Goal: Task Accomplishment & Management: Manage account settings

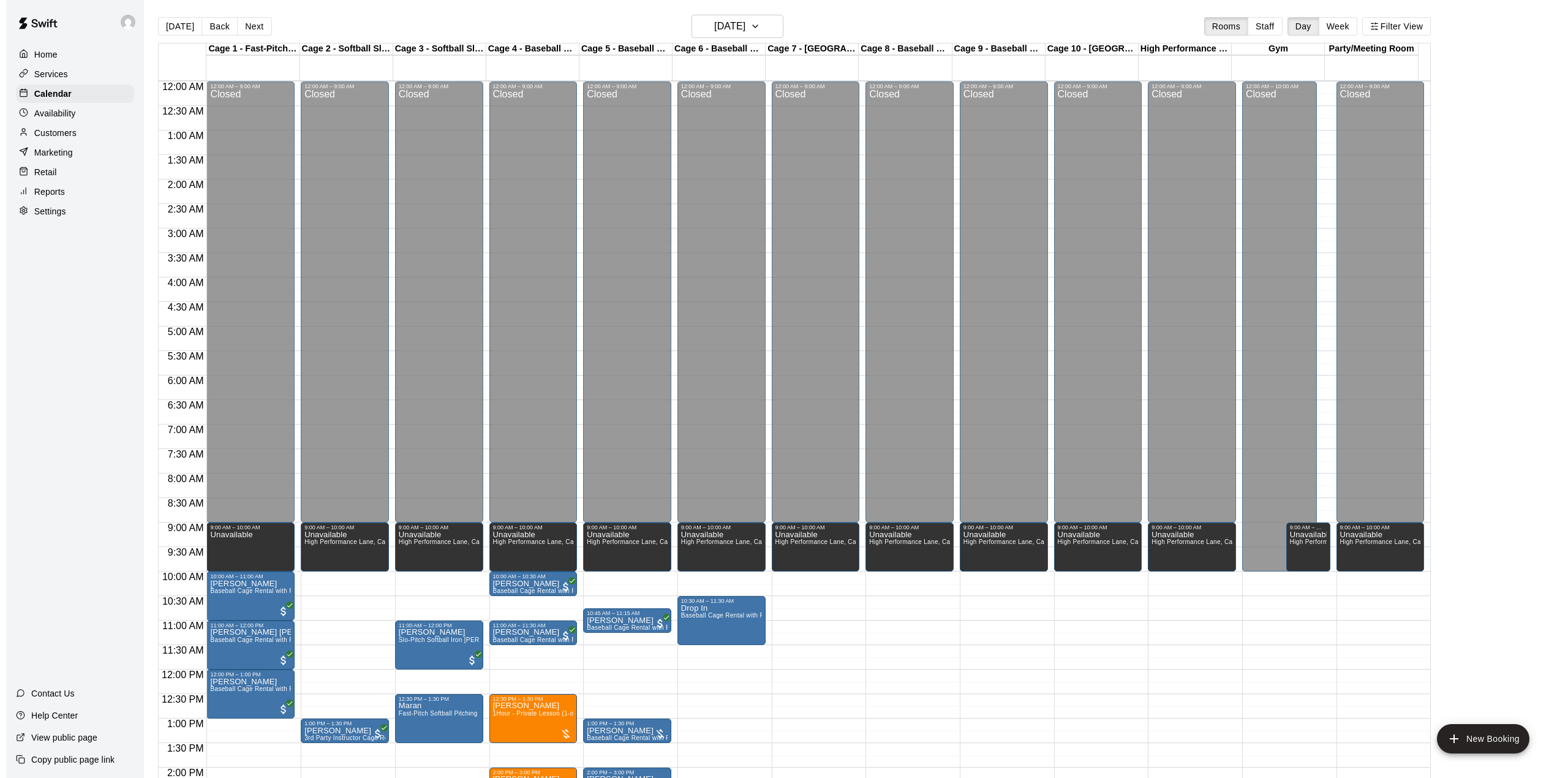
scroll to position [429, 0]
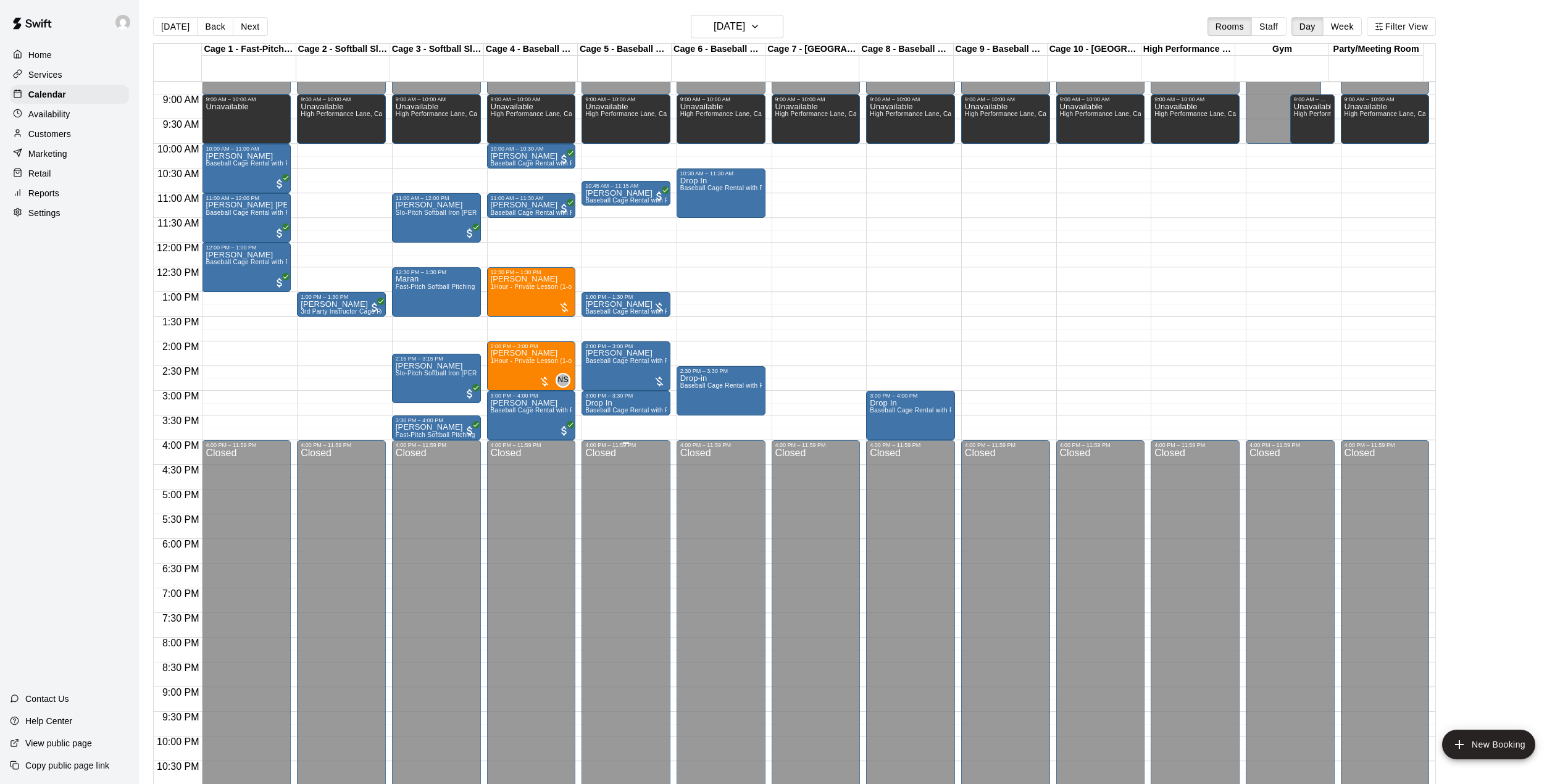
click at [661, 580] on div "Closed" at bounding box center [626, 643] width 81 height 390
click at [177, 23] on button "[DATE]" at bounding box center [175, 26] width 45 height 19
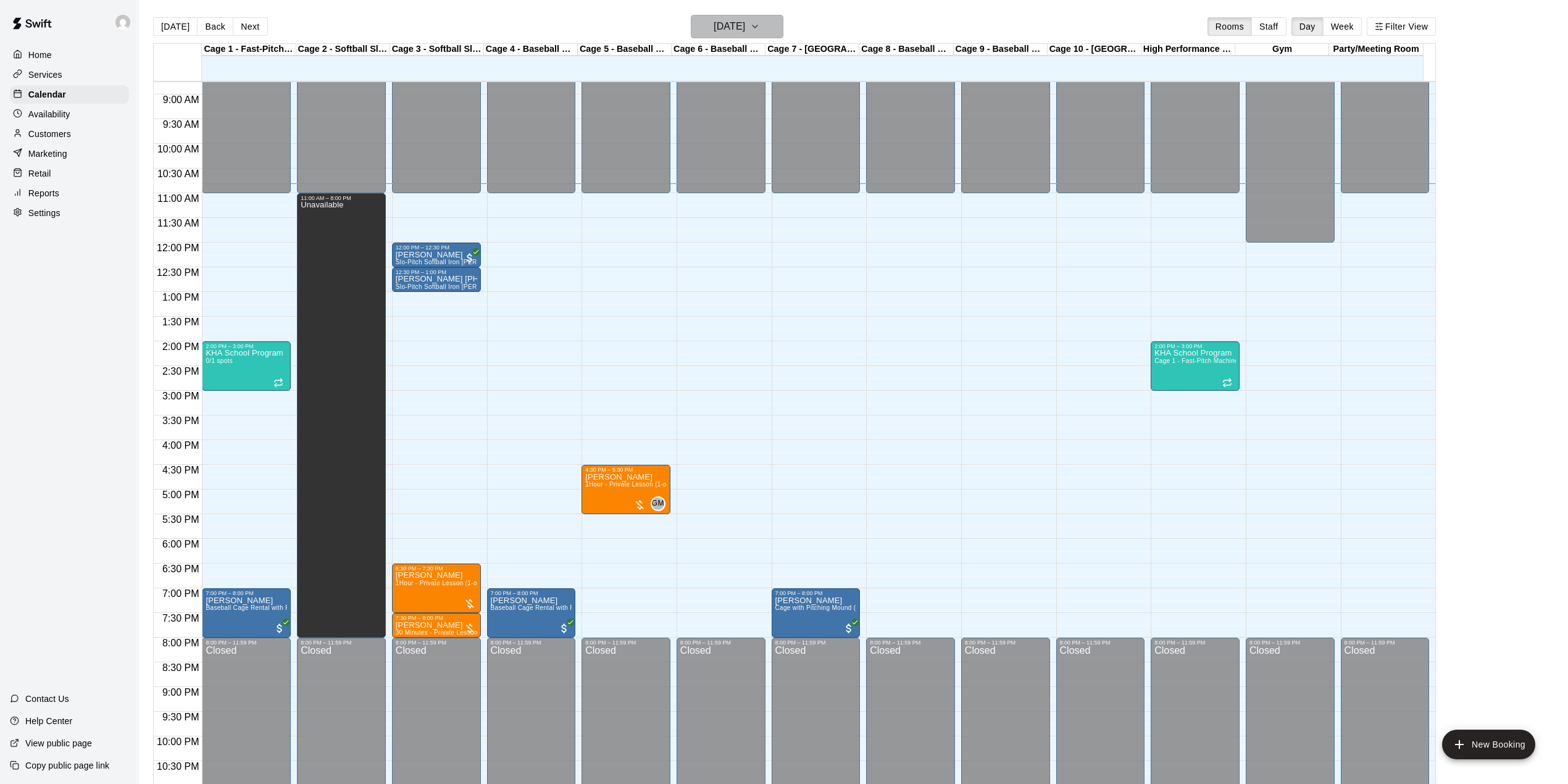
click at [737, 26] on h6 "[DATE]" at bounding box center [729, 26] width 32 height 17
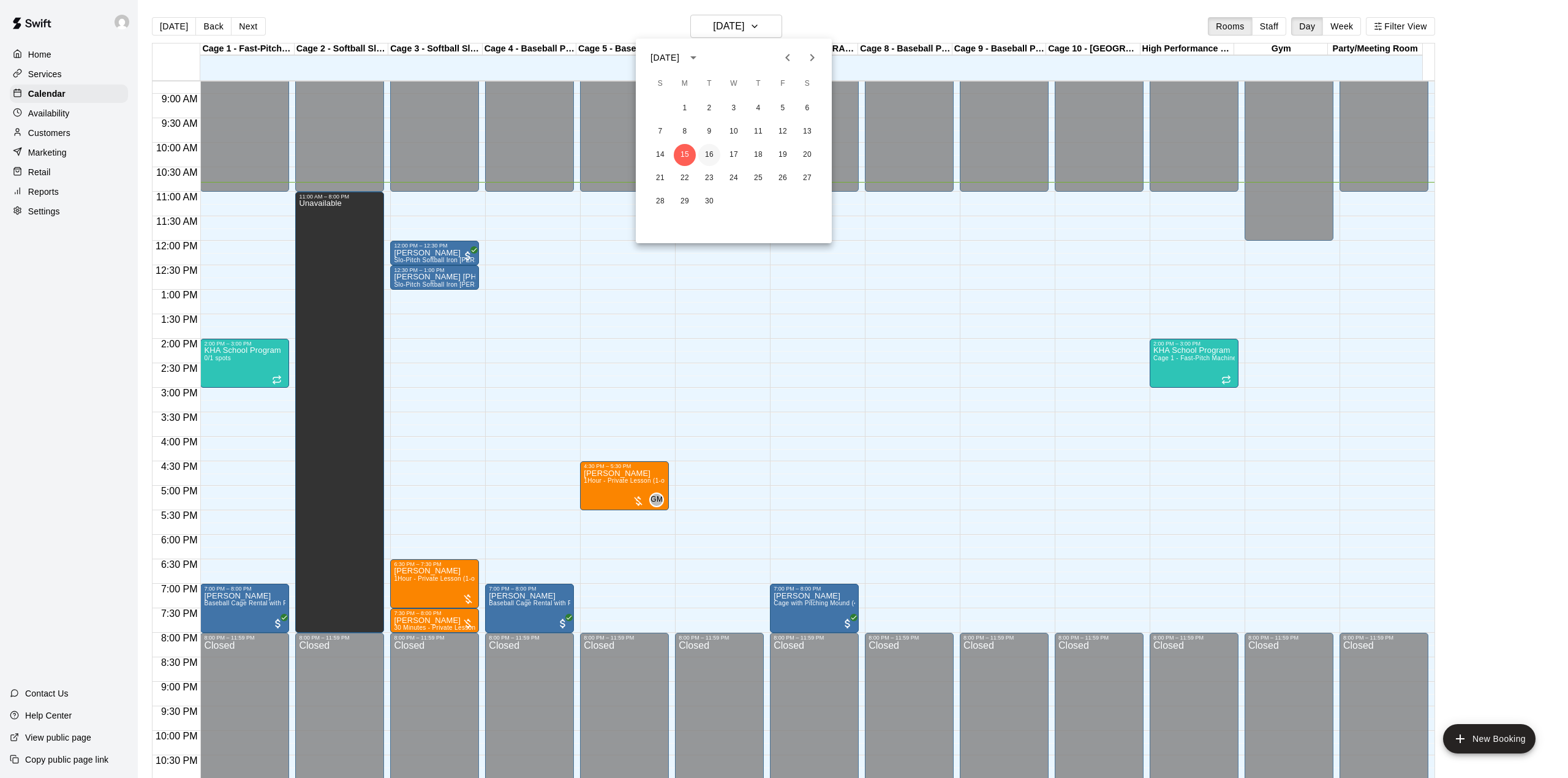
click at [711, 149] on button "16" at bounding box center [709, 155] width 22 height 22
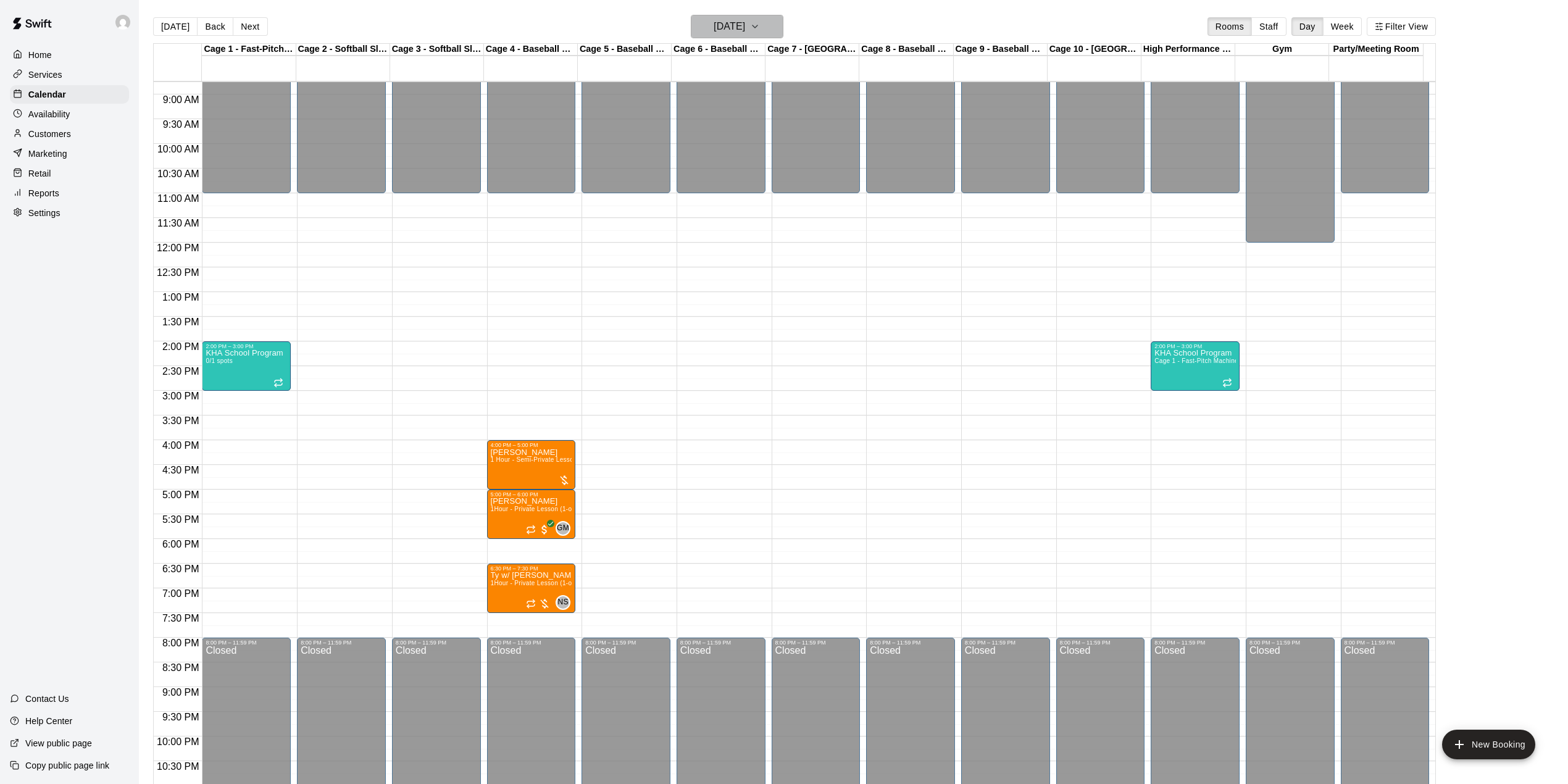
click at [770, 30] on button "[DATE]" at bounding box center [736, 26] width 92 height 23
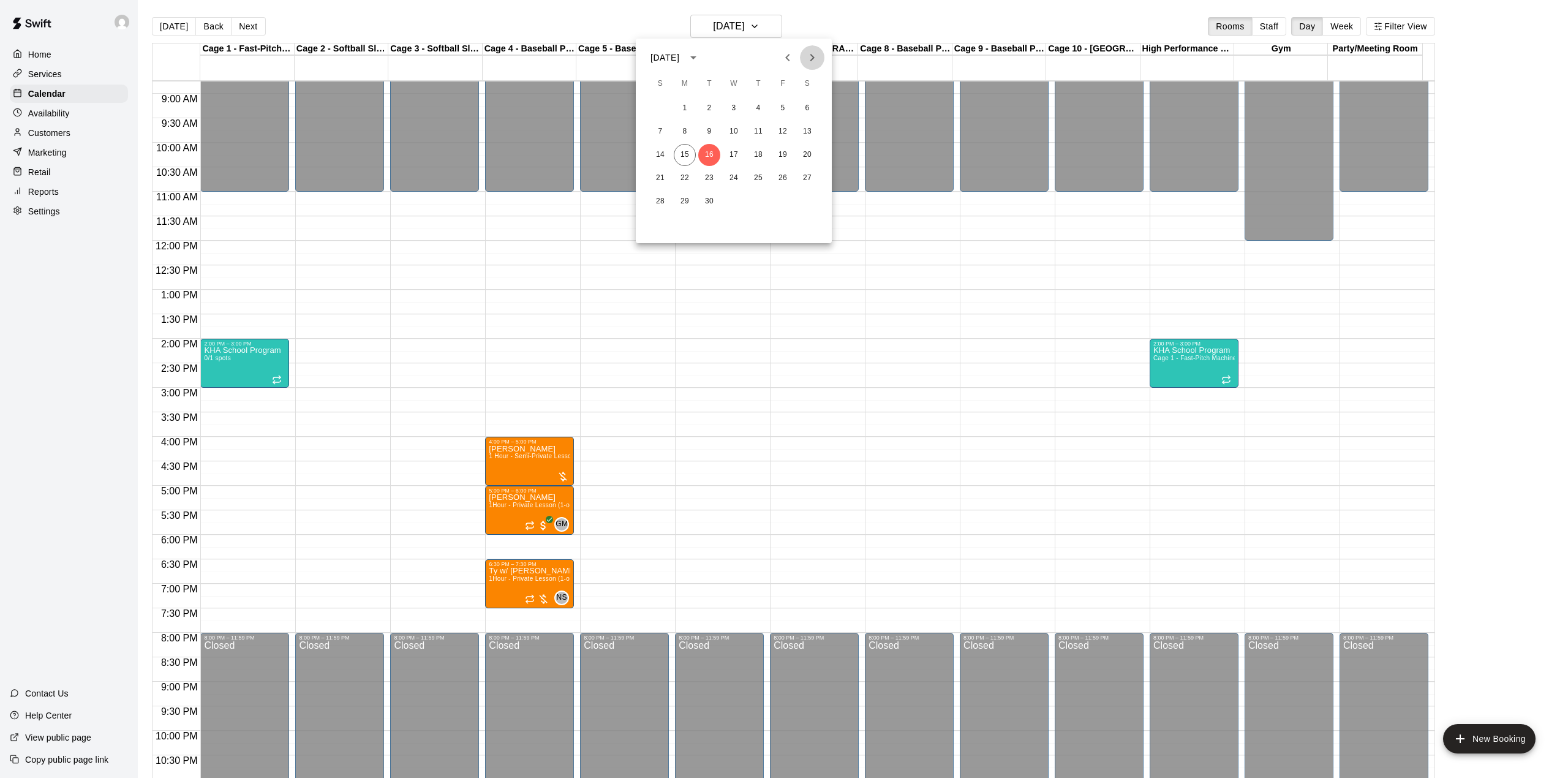
click at [807, 50] on icon "Next month" at bounding box center [812, 57] width 15 height 15
click at [814, 54] on icon "Next month" at bounding box center [812, 57] width 15 height 15
click at [807, 150] on button "15" at bounding box center [807, 155] width 22 height 22
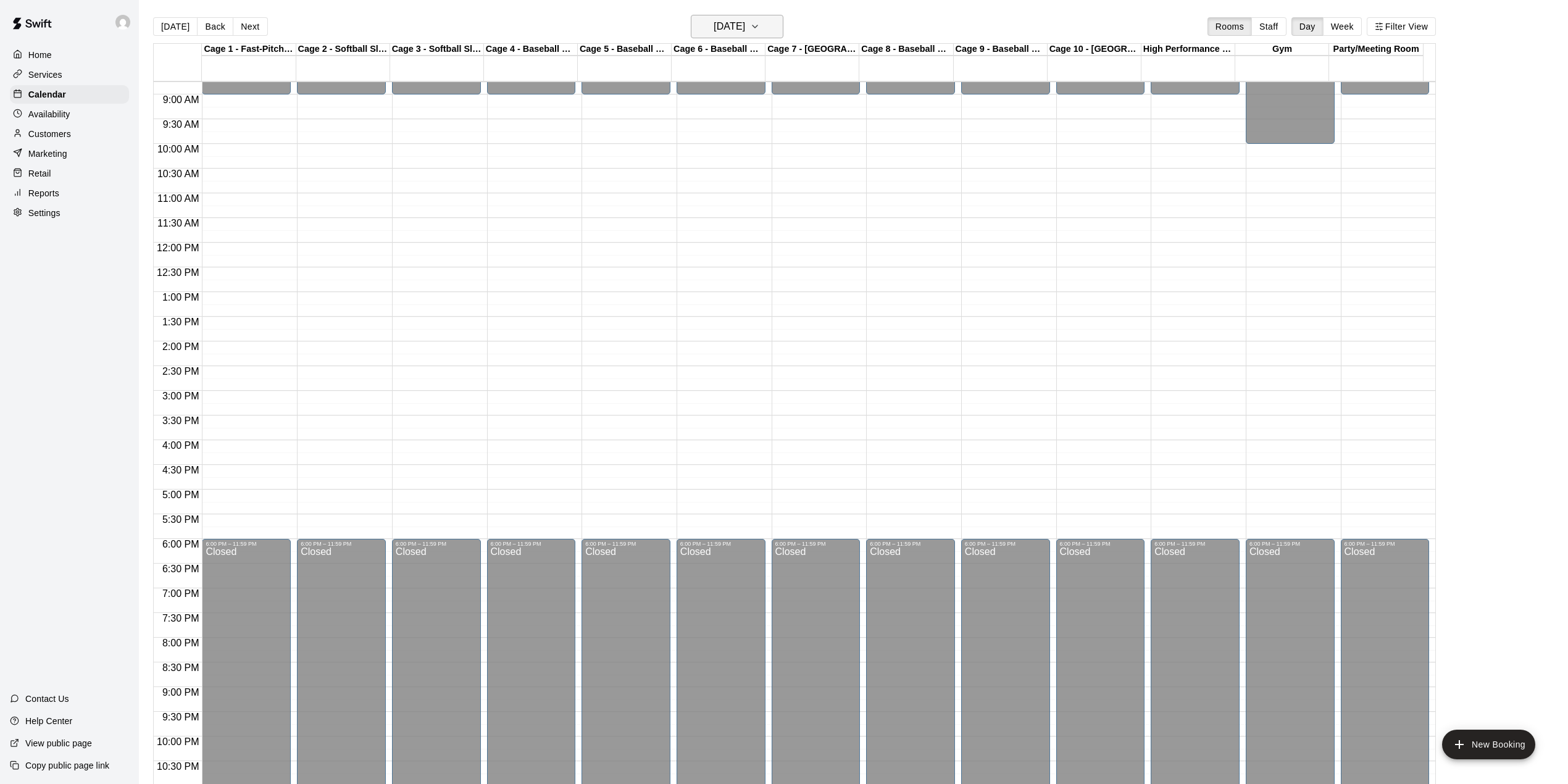
click at [771, 23] on button "Saturday Nov 15" at bounding box center [736, 26] width 92 height 23
click at [663, 176] on button "16" at bounding box center [665, 179] width 22 height 22
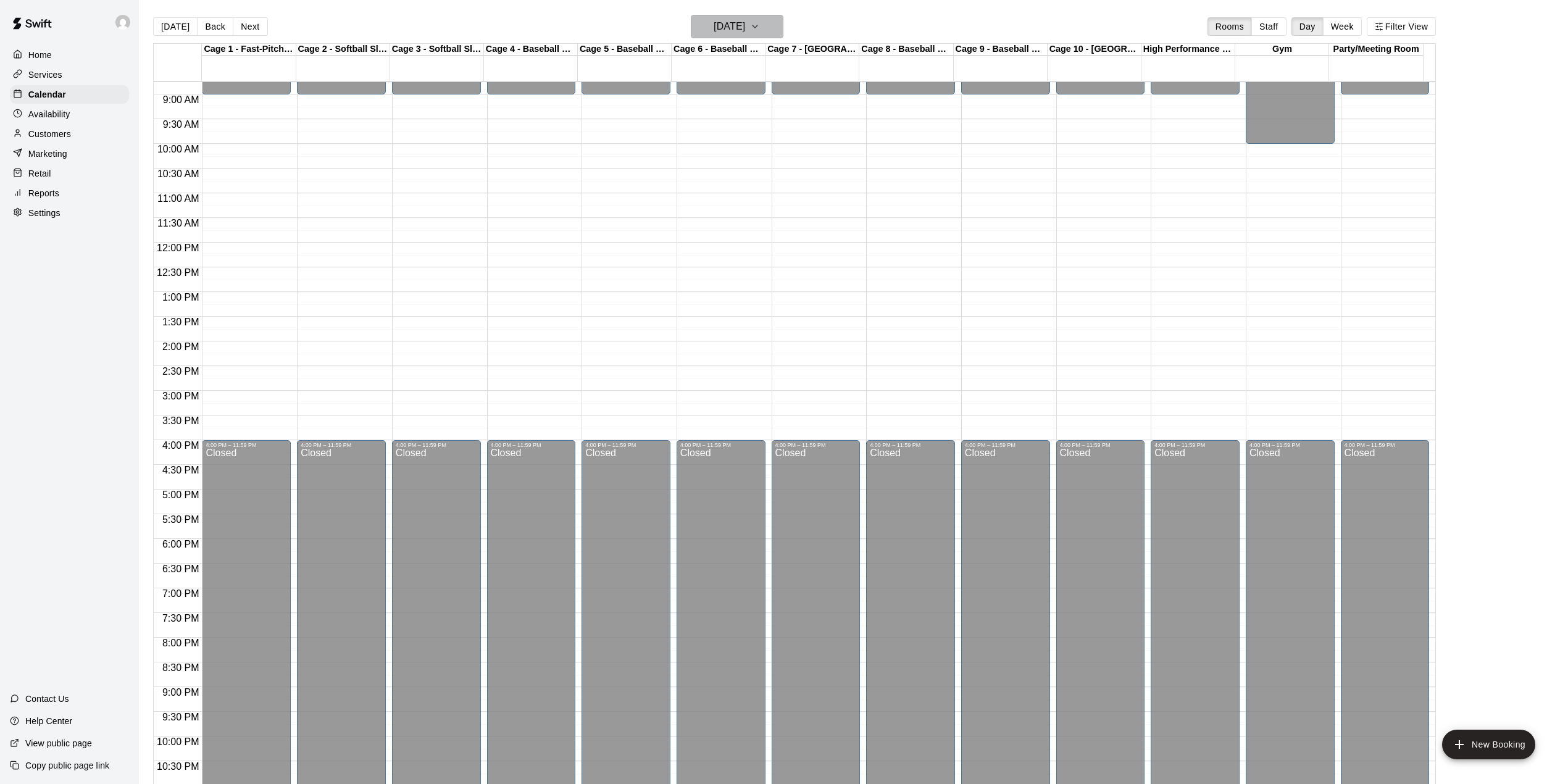
click at [760, 23] on icon "button" at bounding box center [754, 26] width 10 height 15
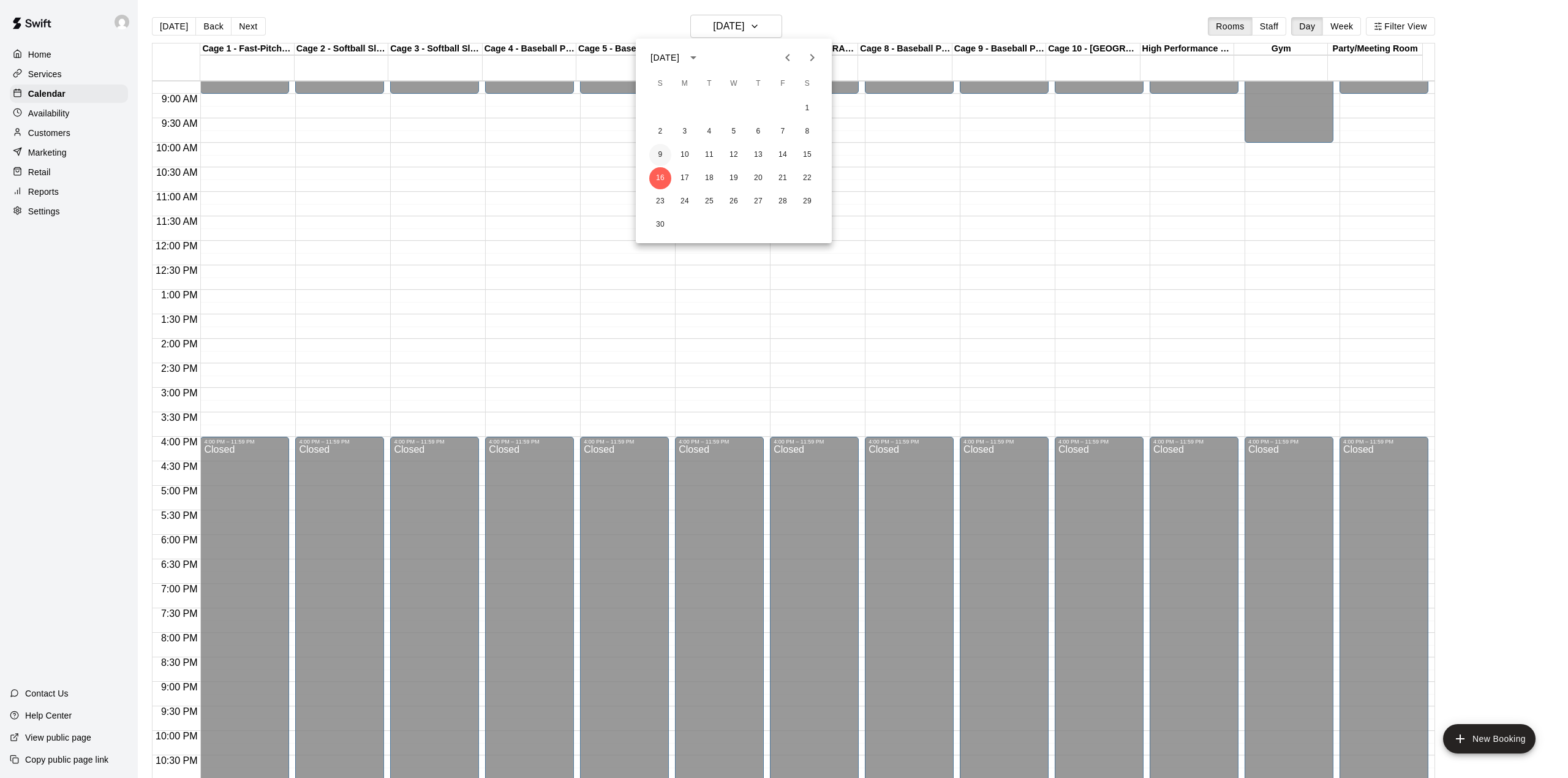
click at [659, 153] on button "9" at bounding box center [660, 155] width 22 height 22
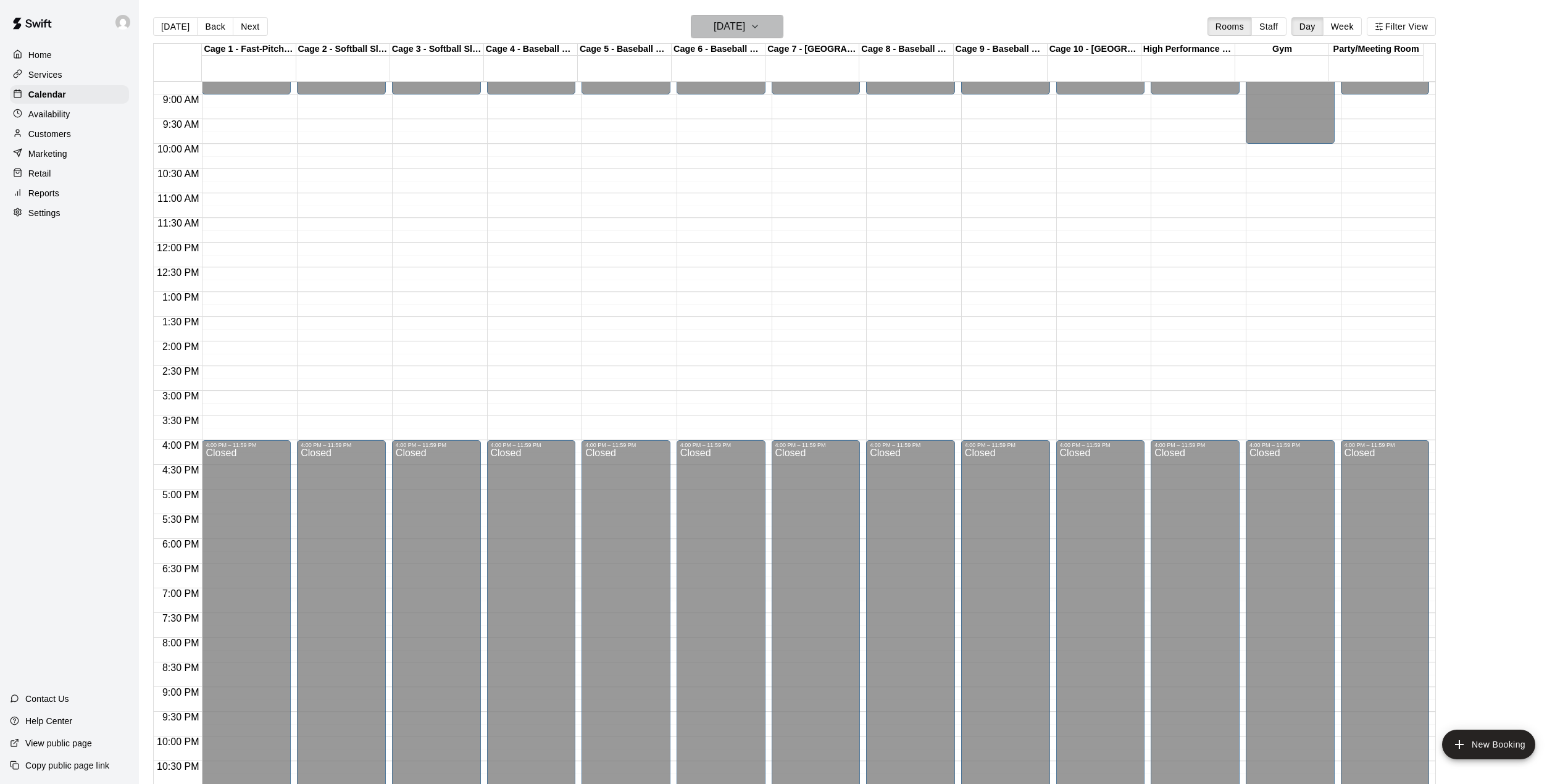
click at [745, 21] on h6 "Sunday Nov 09" at bounding box center [729, 26] width 32 height 17
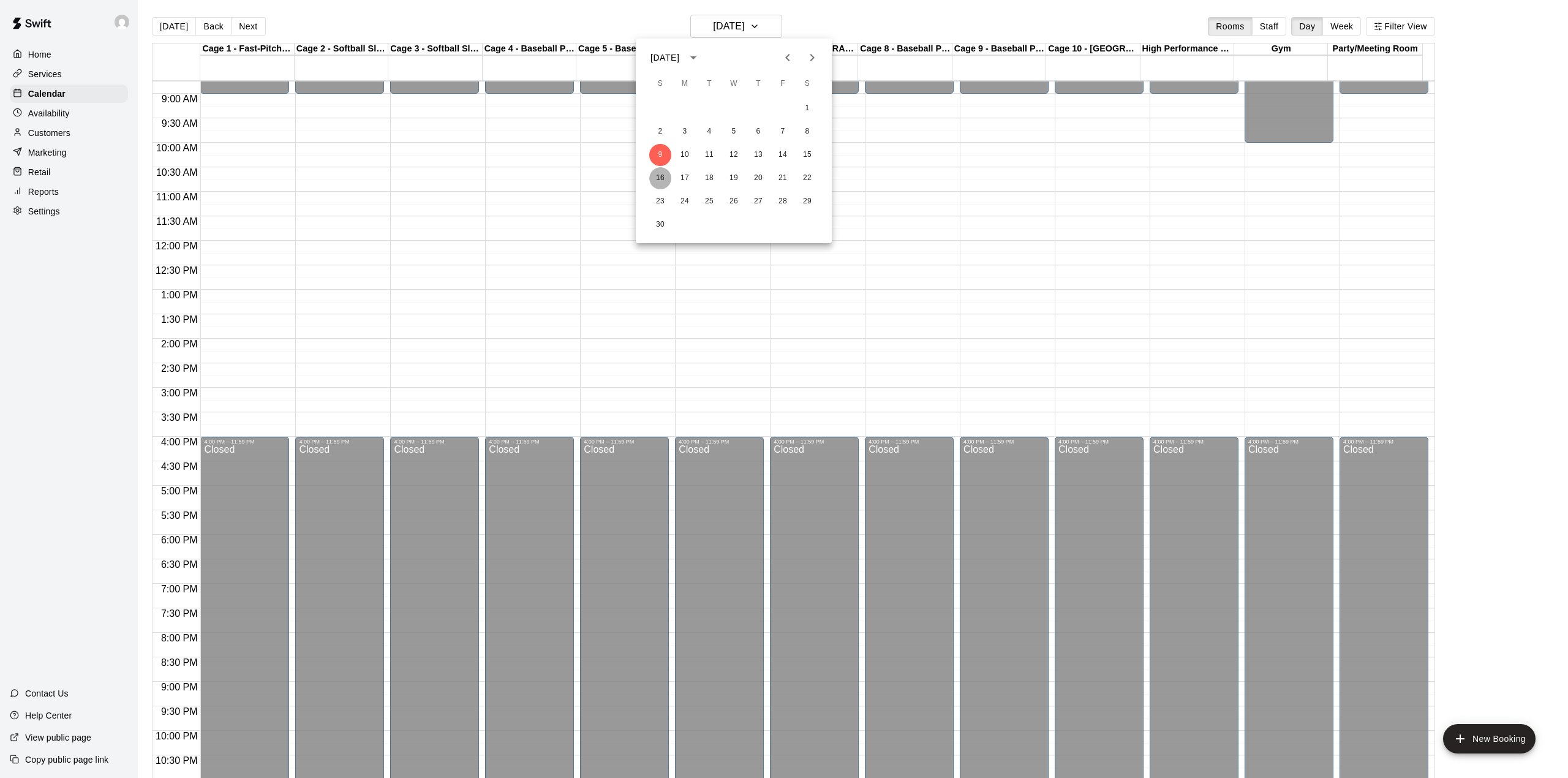
click at [660, 170] on button "16" at bounding box center [660, 178] width 22 height 22
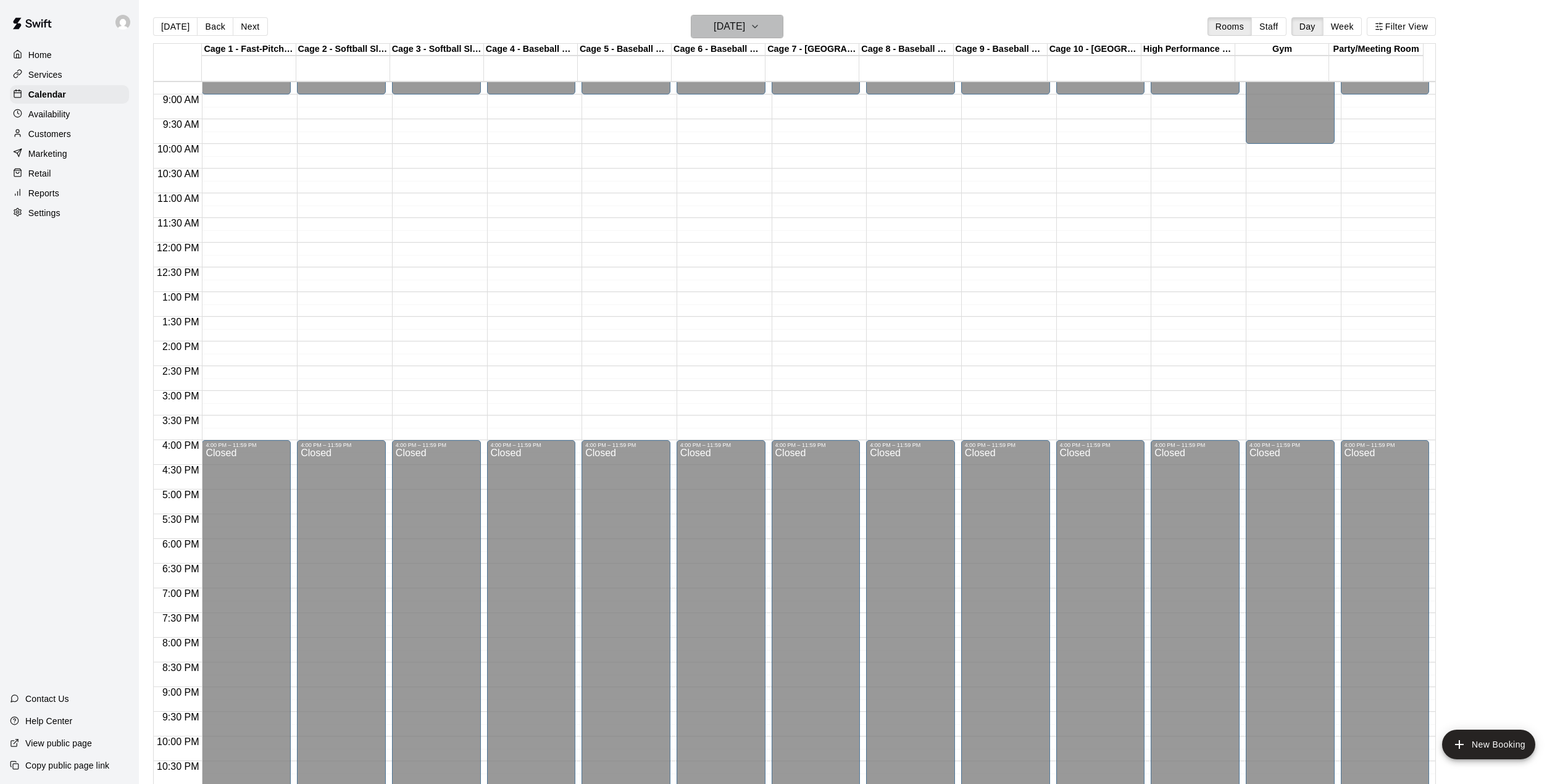
click at [772, 16] on button "Sunday Nov 16" at bounding box center [736, 26] width 92 height 23
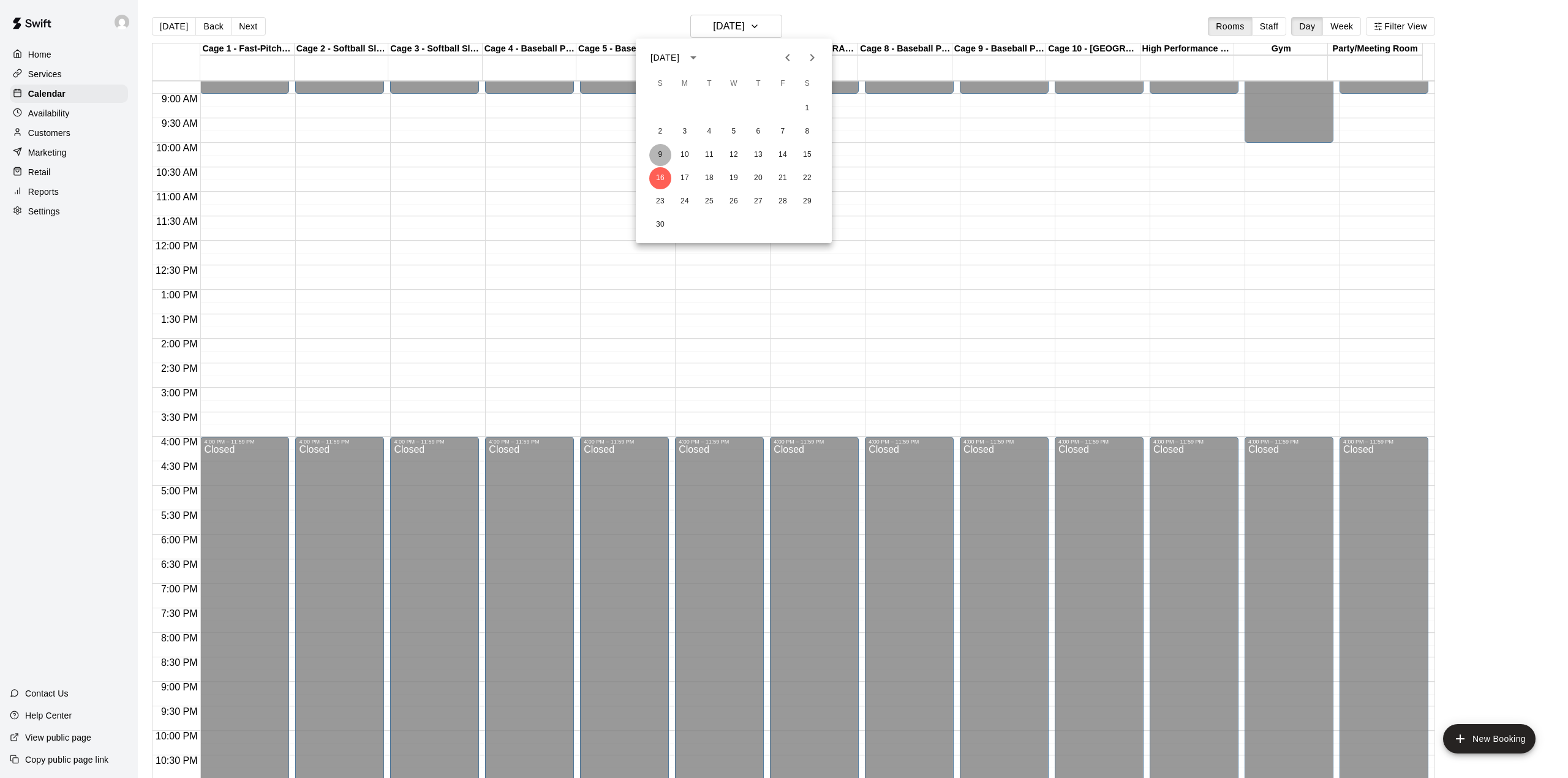
click at [661, 152] on button "9" at bounding box center [660, 155] width 22 height 22
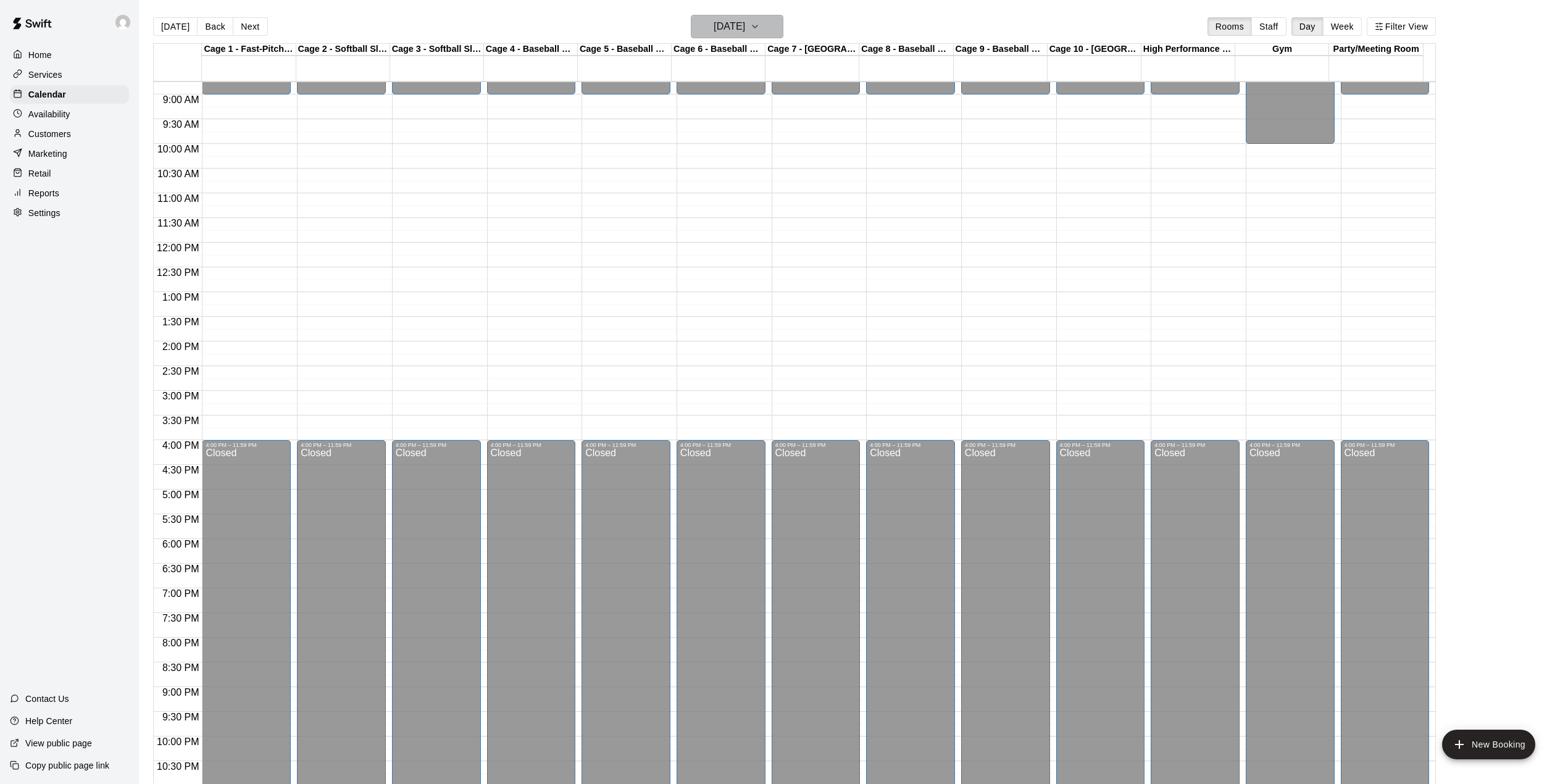
click at [769, 25] on button "Sunday Nov 09" at bounding box center [736, 26] width 92 height 23
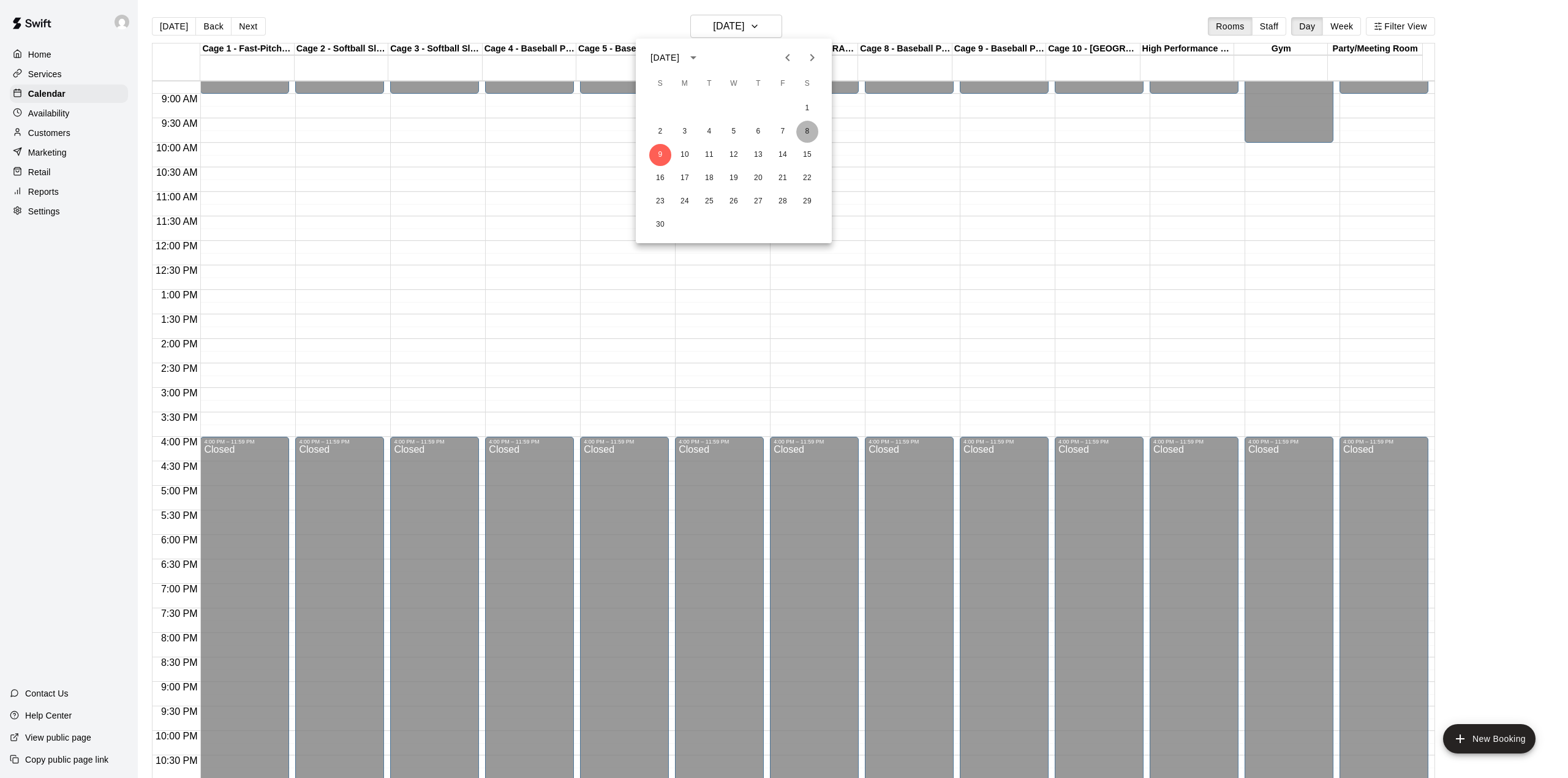
click at [804, 126] on button "8" at bounding box center [807, 131] width 22 height 22
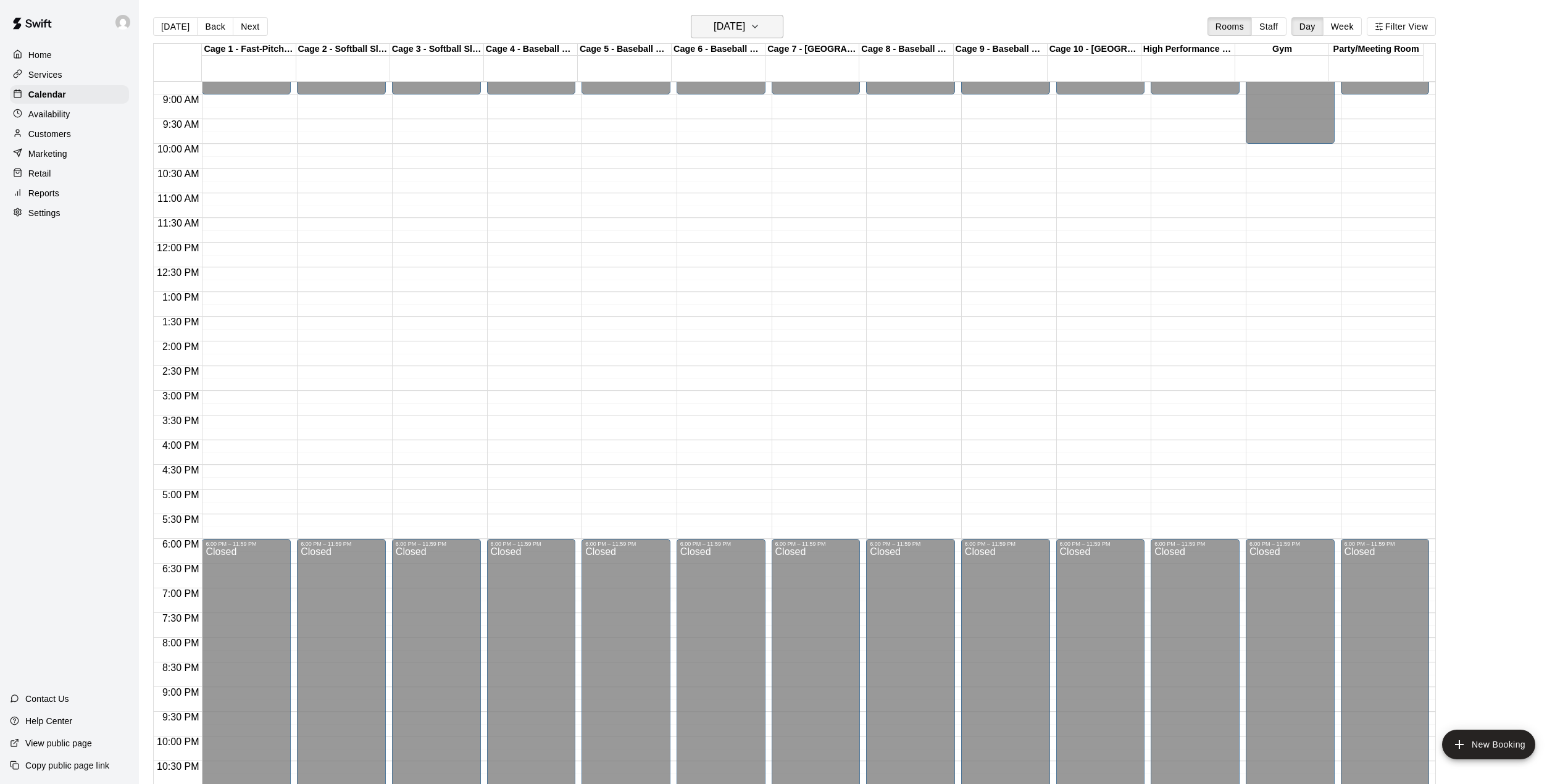
click at [760, 23] on icon "button" at bounding box center [754, 26] width 10 height 15
click at [808, 154] on button "15" at bounding box center [814, 156] width 22 height 22
drag, startPoint x: 1179, startPoint y: 446, endPoint x: 1187, endPoint y: 481, distance: 35.9
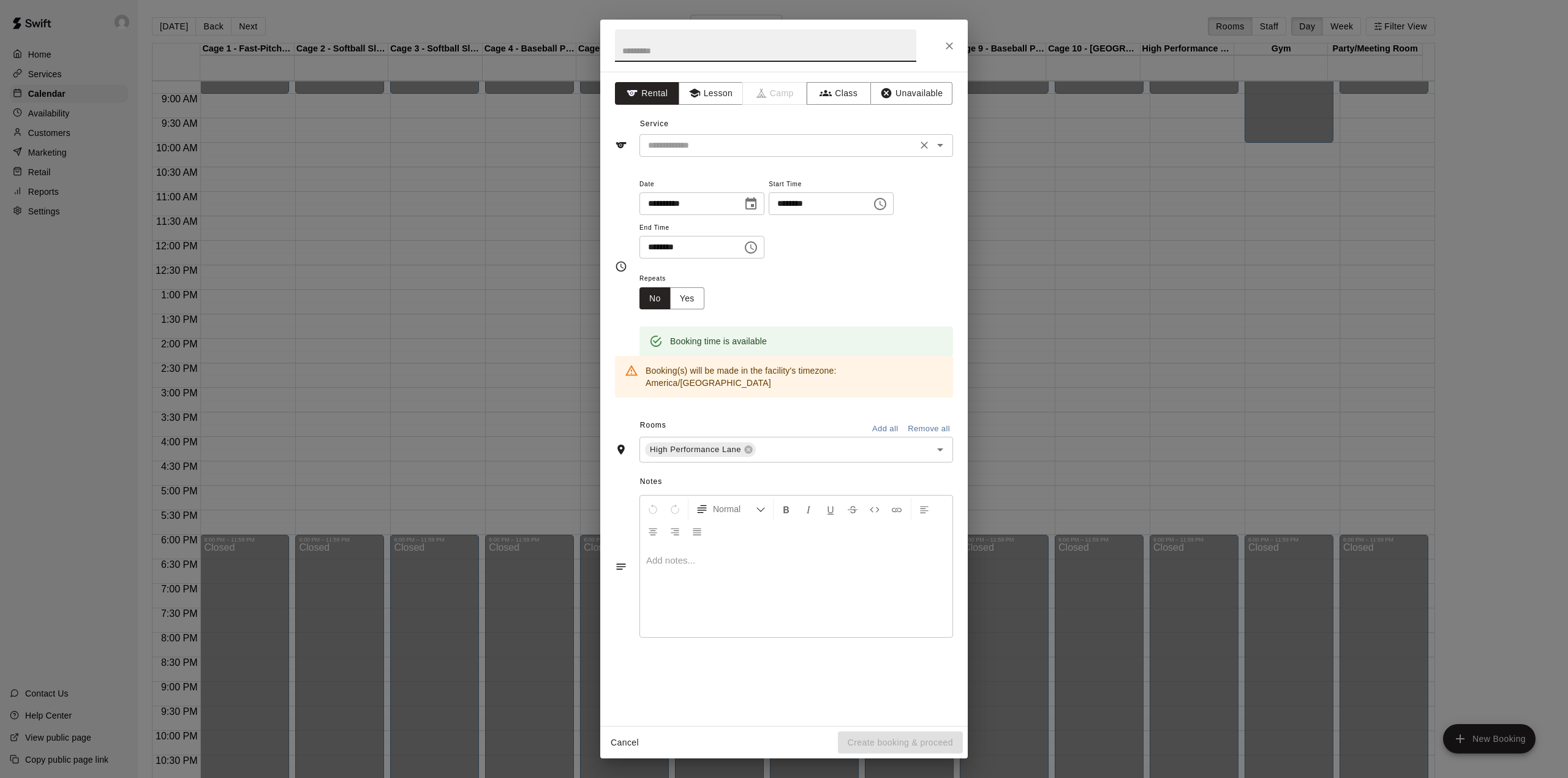
click at [718, 148] on input "text" at bounding box center [778, 145] width 270 height 15
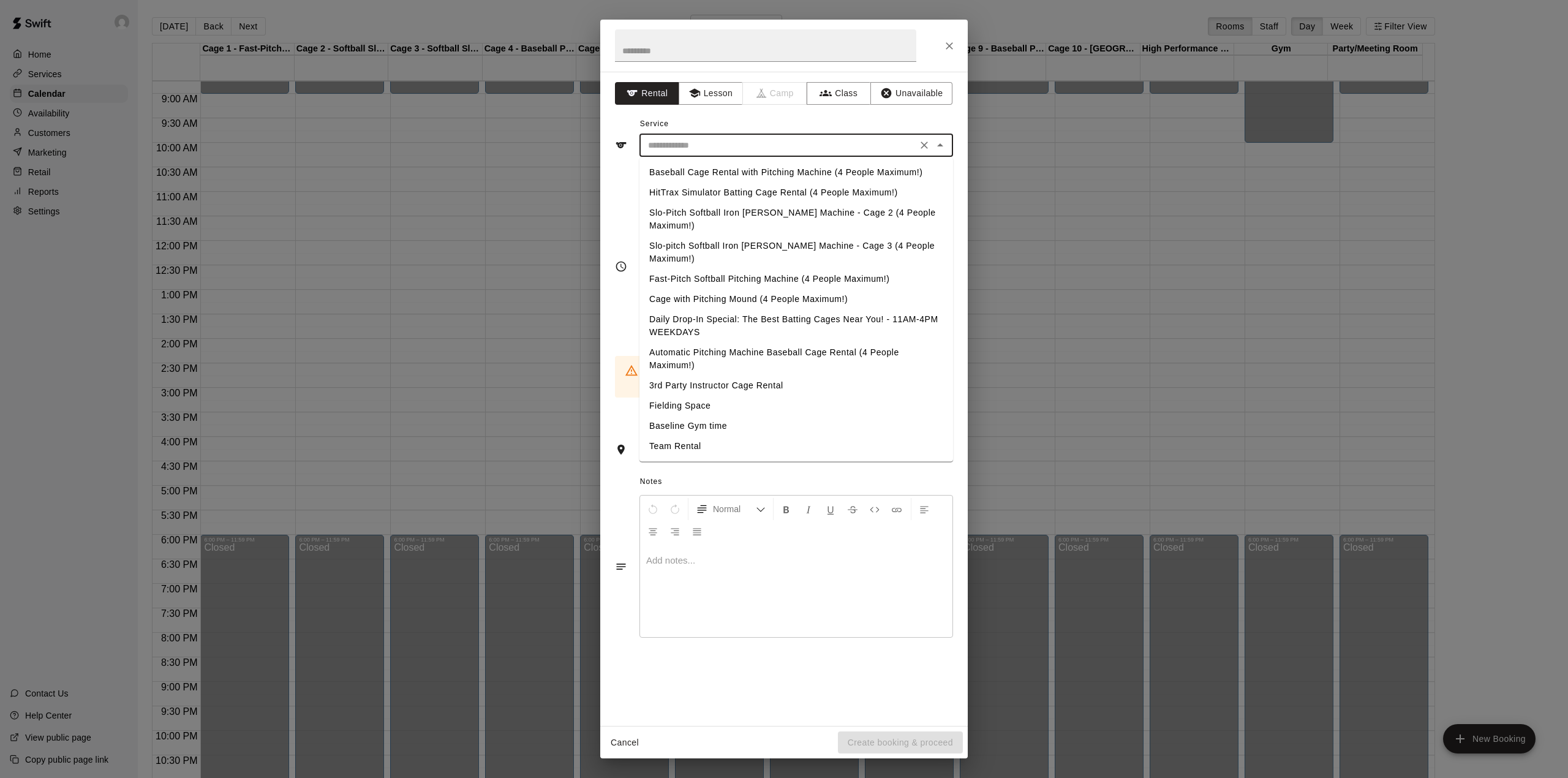
click at [693, 436] on li "Team Rental" at bounding box center [796, 446] width 314 height 20
type input "**********"
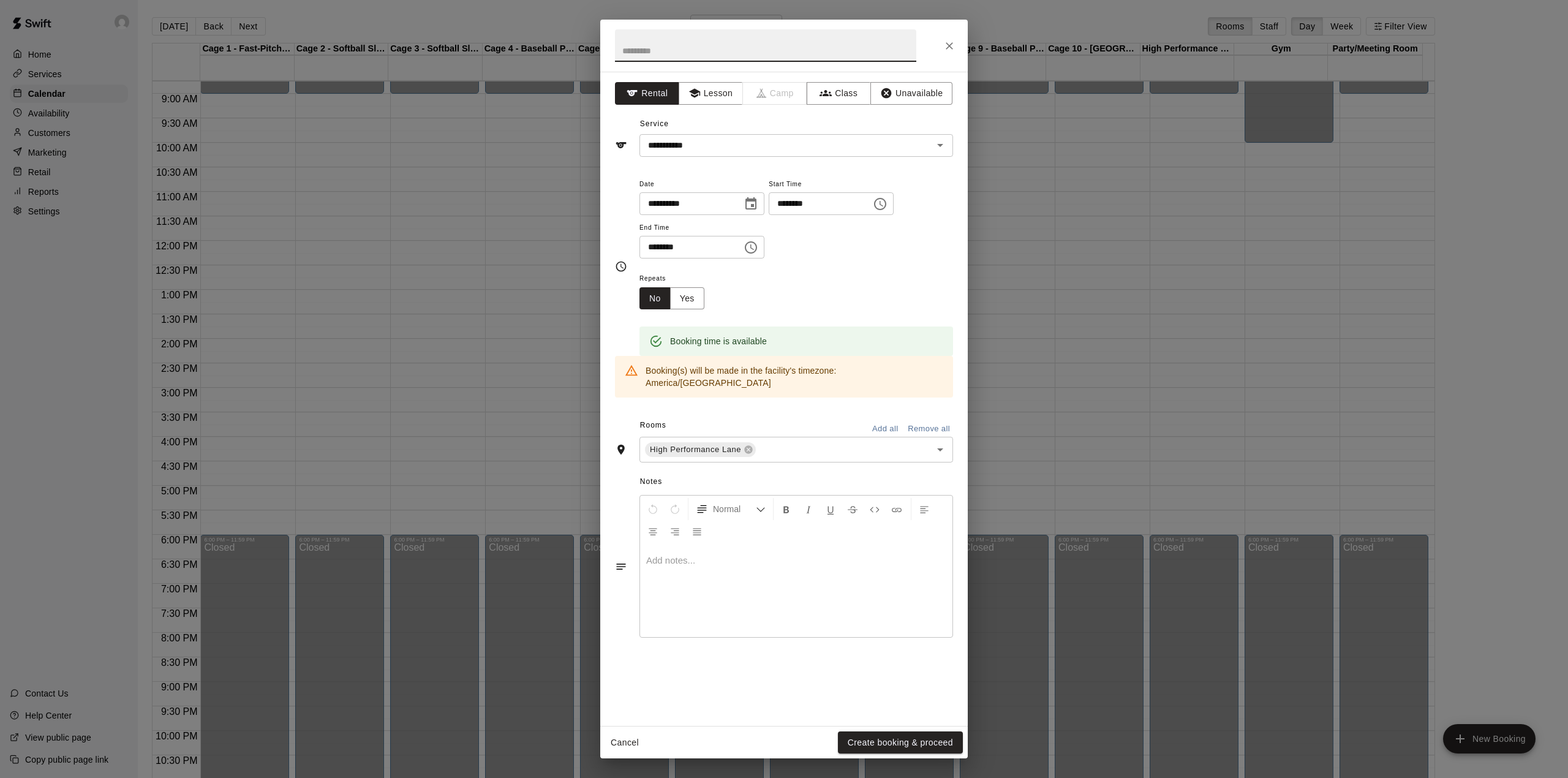
click at [752, 50] on input "text" at bounding box center [765, 45] width 302 height 33
type input "**********"
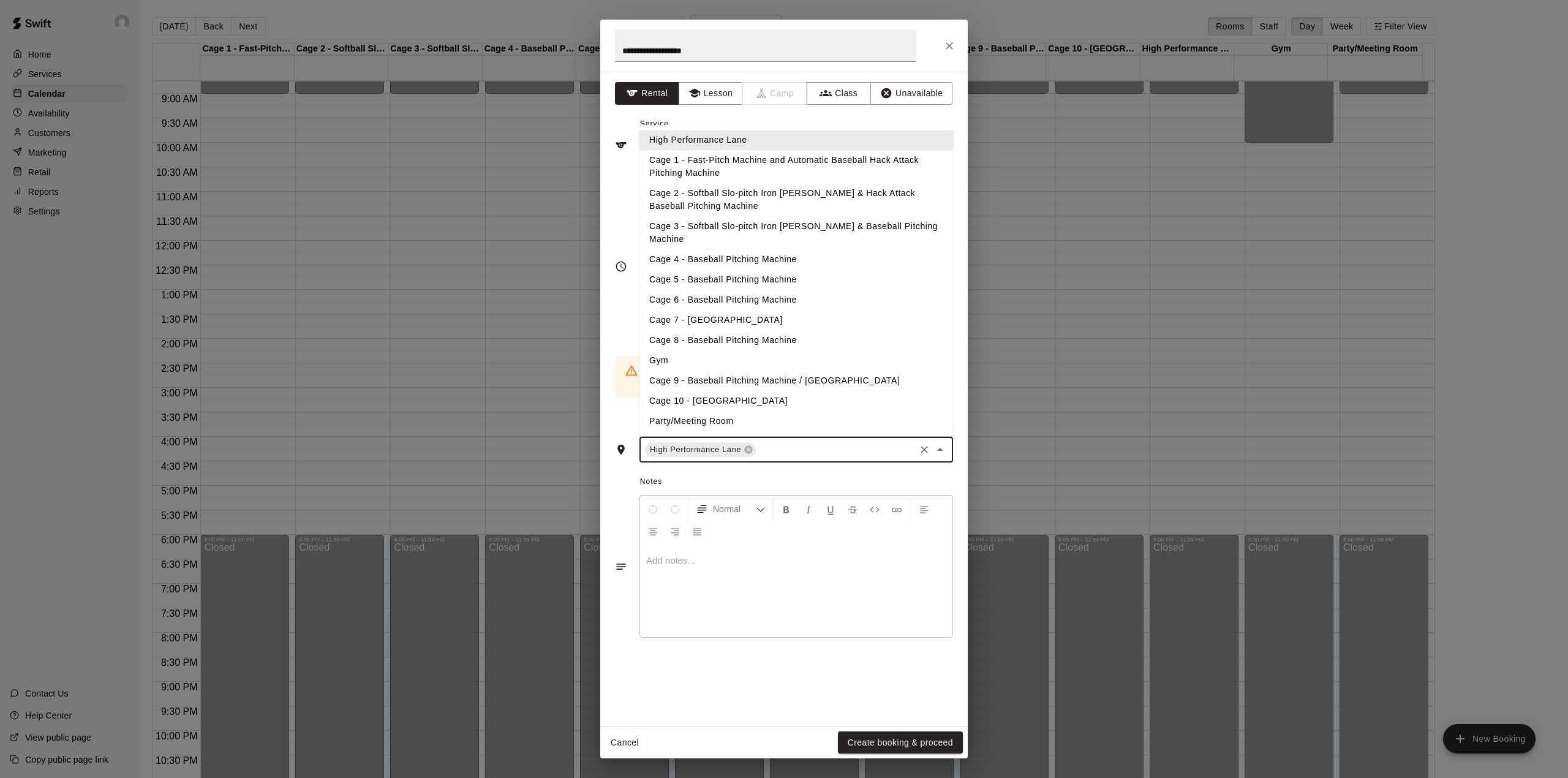
click at [789, 442] on input "text" at bounding box center [835, 450] width 156 height 15
click at [687, 166] on li "Cage 1 - Fast-Pitch Machine and Automatic Baseball Hack Attack Pitching Machine" at bounding box center [796, 167] width 314 height 33
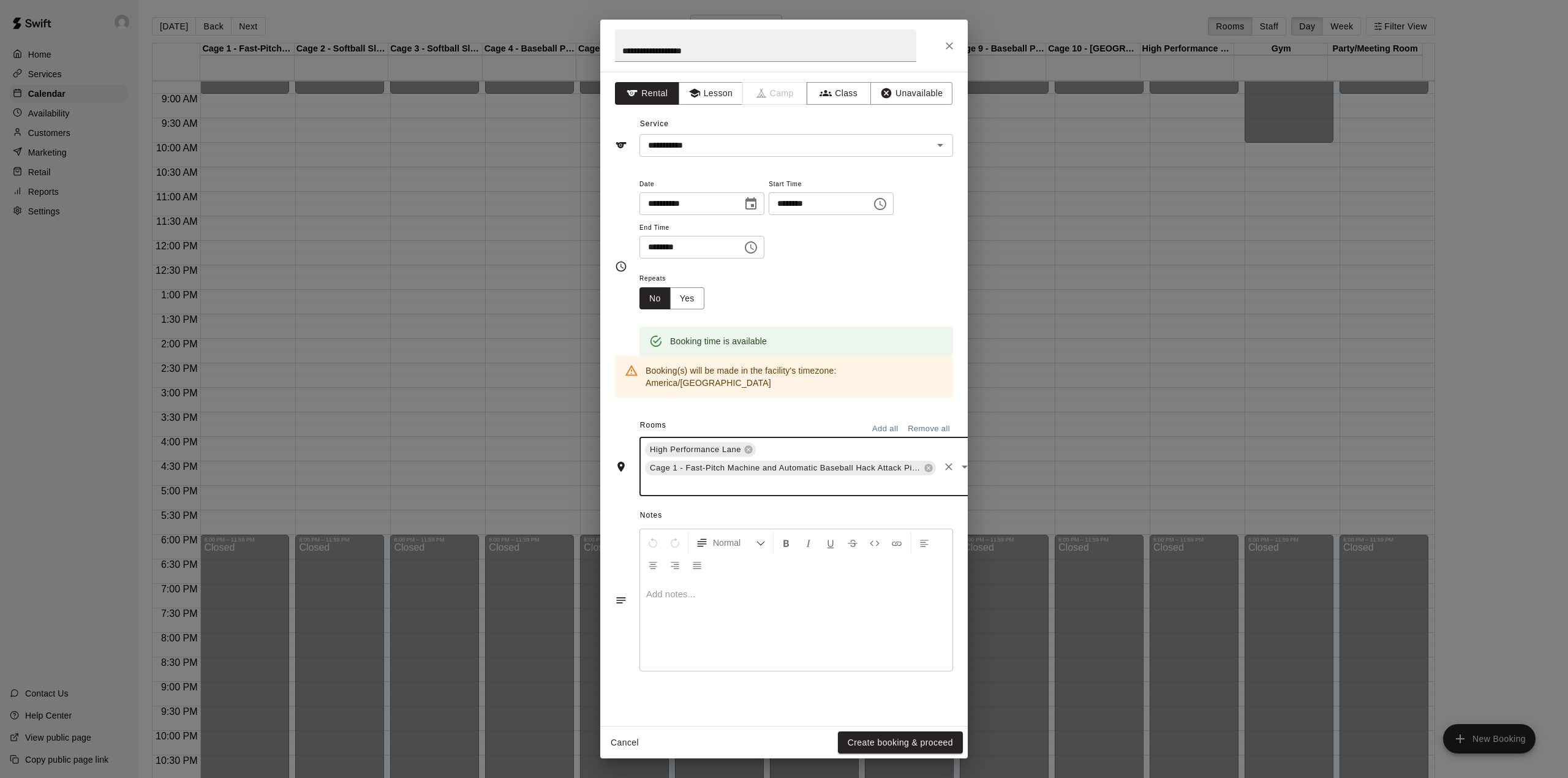
click at [732, 477] on input "text" at bounding box center [790, 485] width 295 height 15
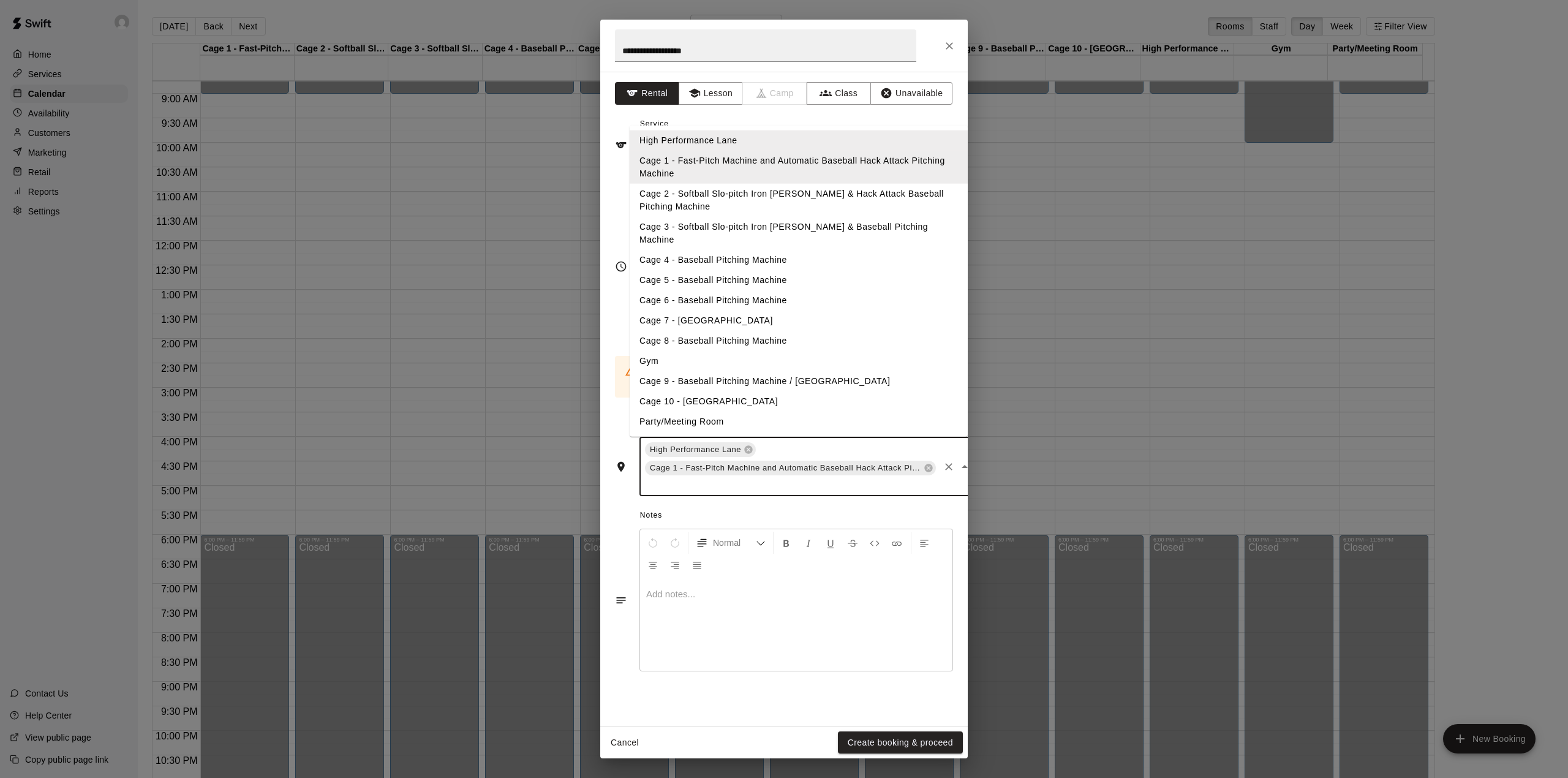
click at [707, 195] on li "Cage 2 - Softball Slo-pitch Iron [PERSON_NAME] & Hack Attack Baseball Pitching …" at bounding box center [798, 200] width 338 height 33
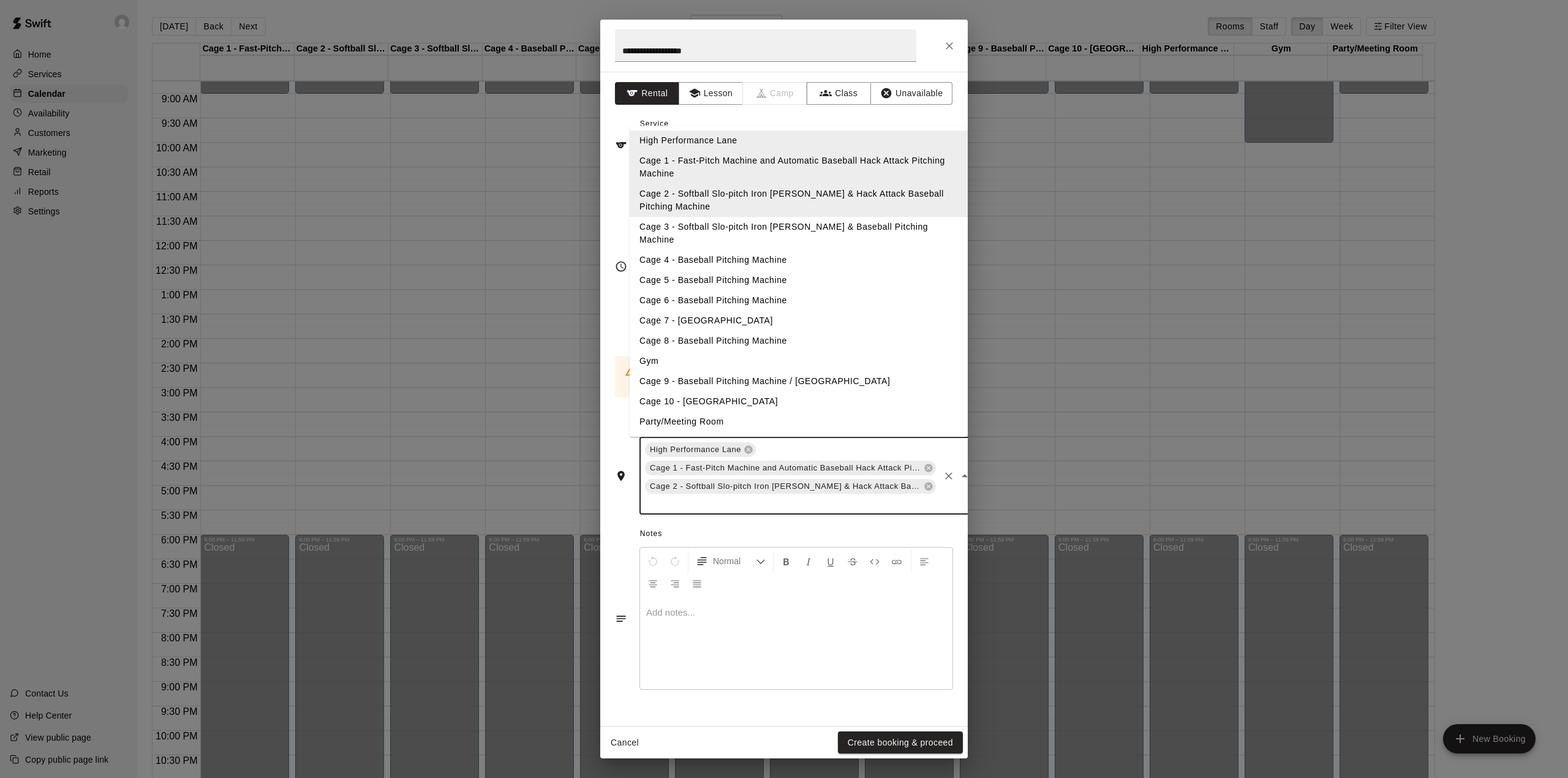
click at [699, 496] on input "text" at bounding box center [790, 503] width 295 height 15
click at [712, 231] on li "Cage 3 - Softball Slo-pitch Iron [PERSON_NAME] & Baseball Pitching Machine" at bounding box center [798, 234] width 338 height 33
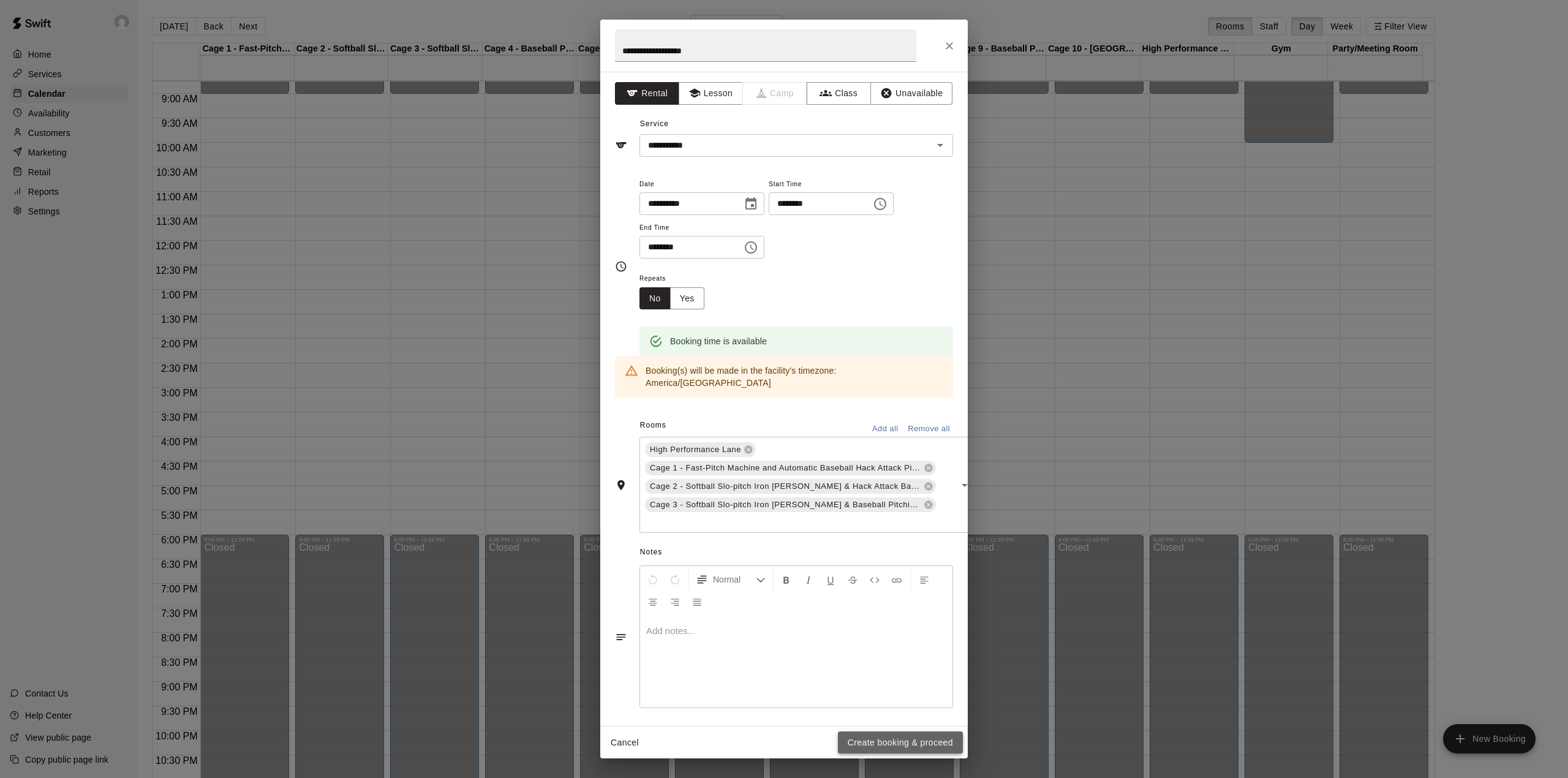
click at [907, 738] on button "Create booking & proceed" at bounding box center [900, 742] width 125 height 22
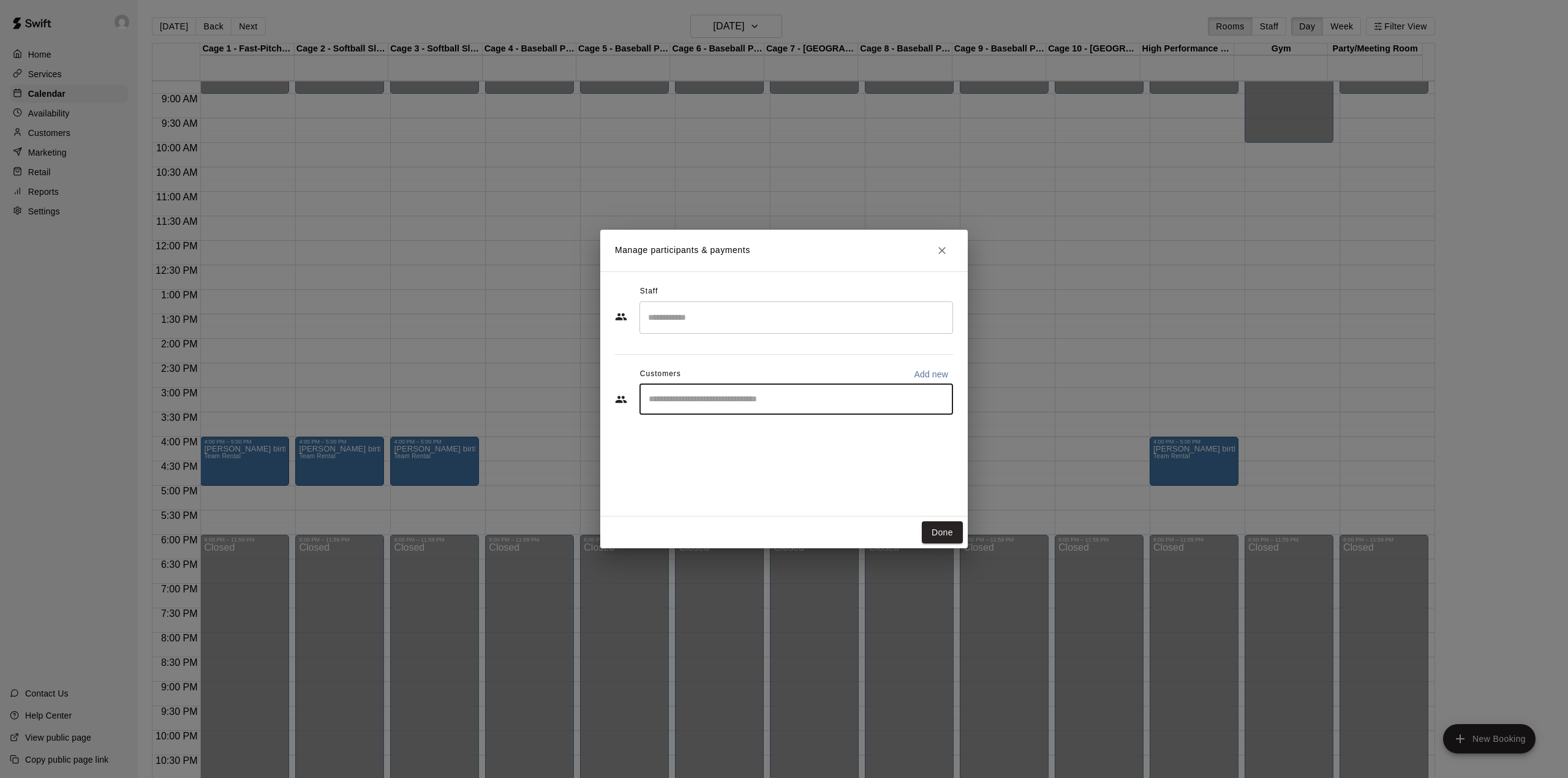
click at [727, 398] on input "Start typing to search customers..." at bounding box center [796, 399] width 303 height 12
click at [931, 371] on p "Add new" at bounding box center [931, 374] width 35 height 12
select select "**"
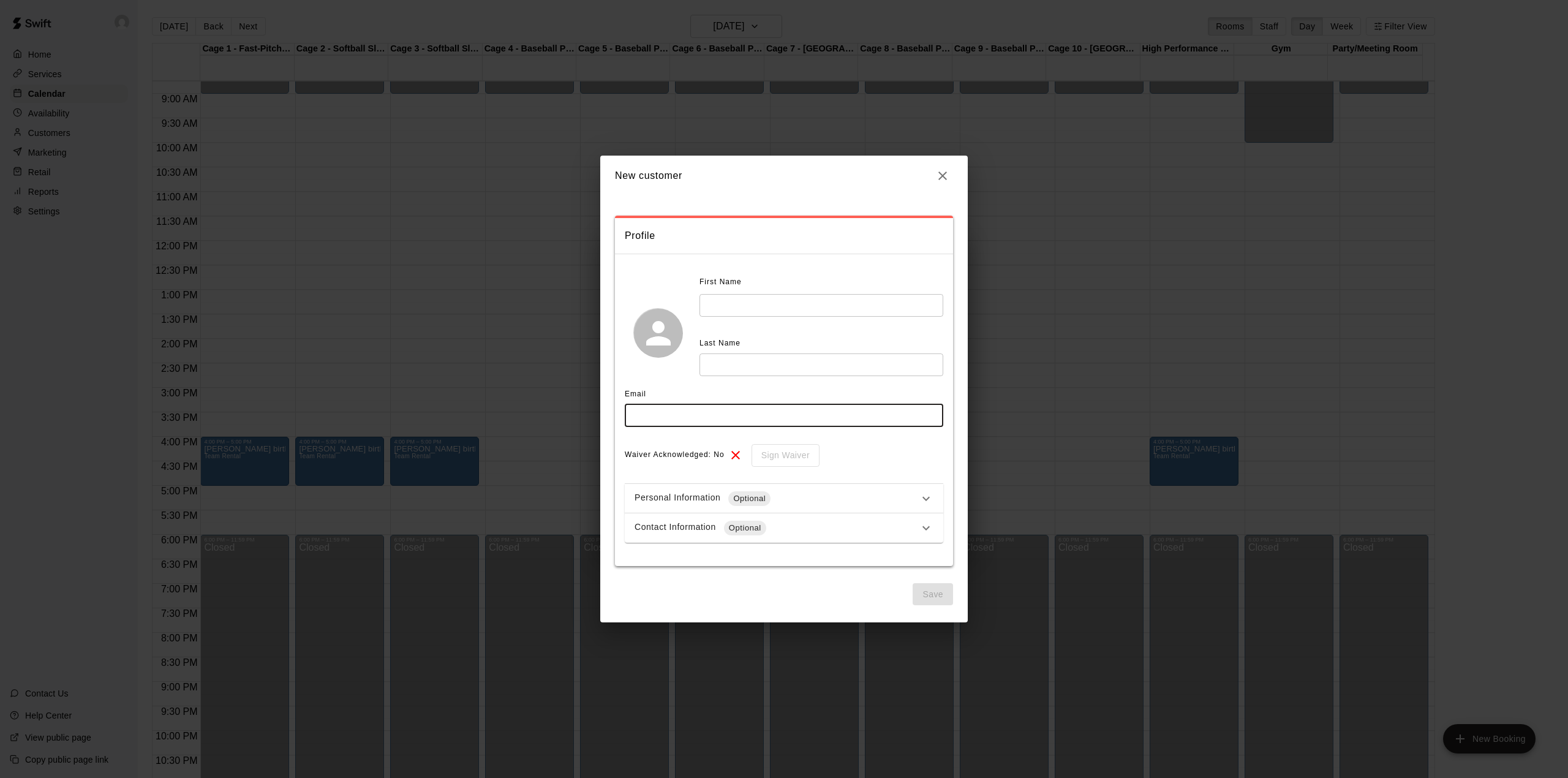
click at [667, 413] on input "text" at bounding box center [784, 415] width 318 height 22
type input "**********"
click at [777, 299] on input "text" at bounding box center [821, 305] width 244 height 22
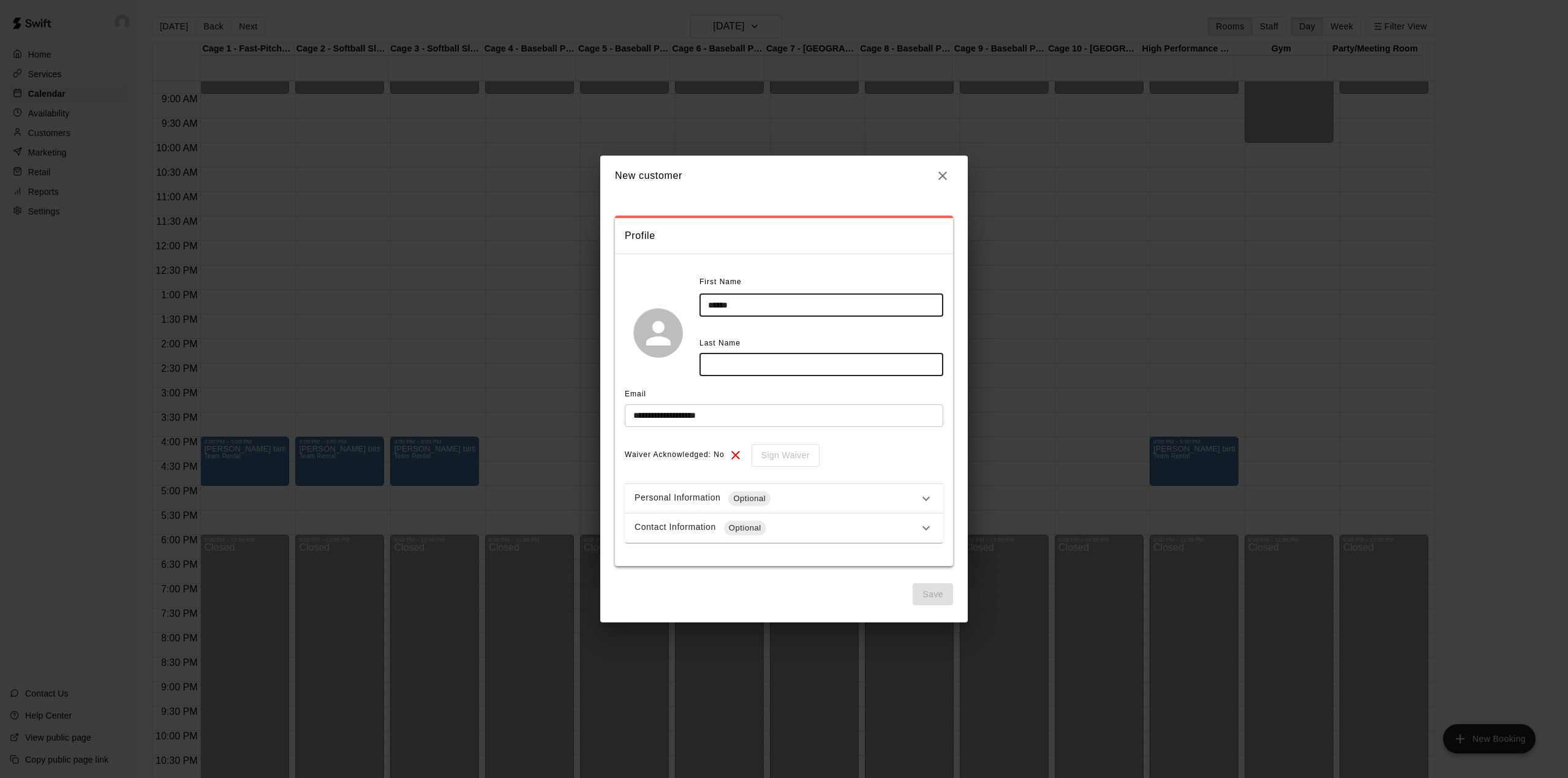
type input "******"
click at [742, 363] on input "text" at bounding box center [821, 364] width 244 height 22
type input "****"
click at [929, 596] on button "Save" at bounding box center [932, 594] width 40 height 22
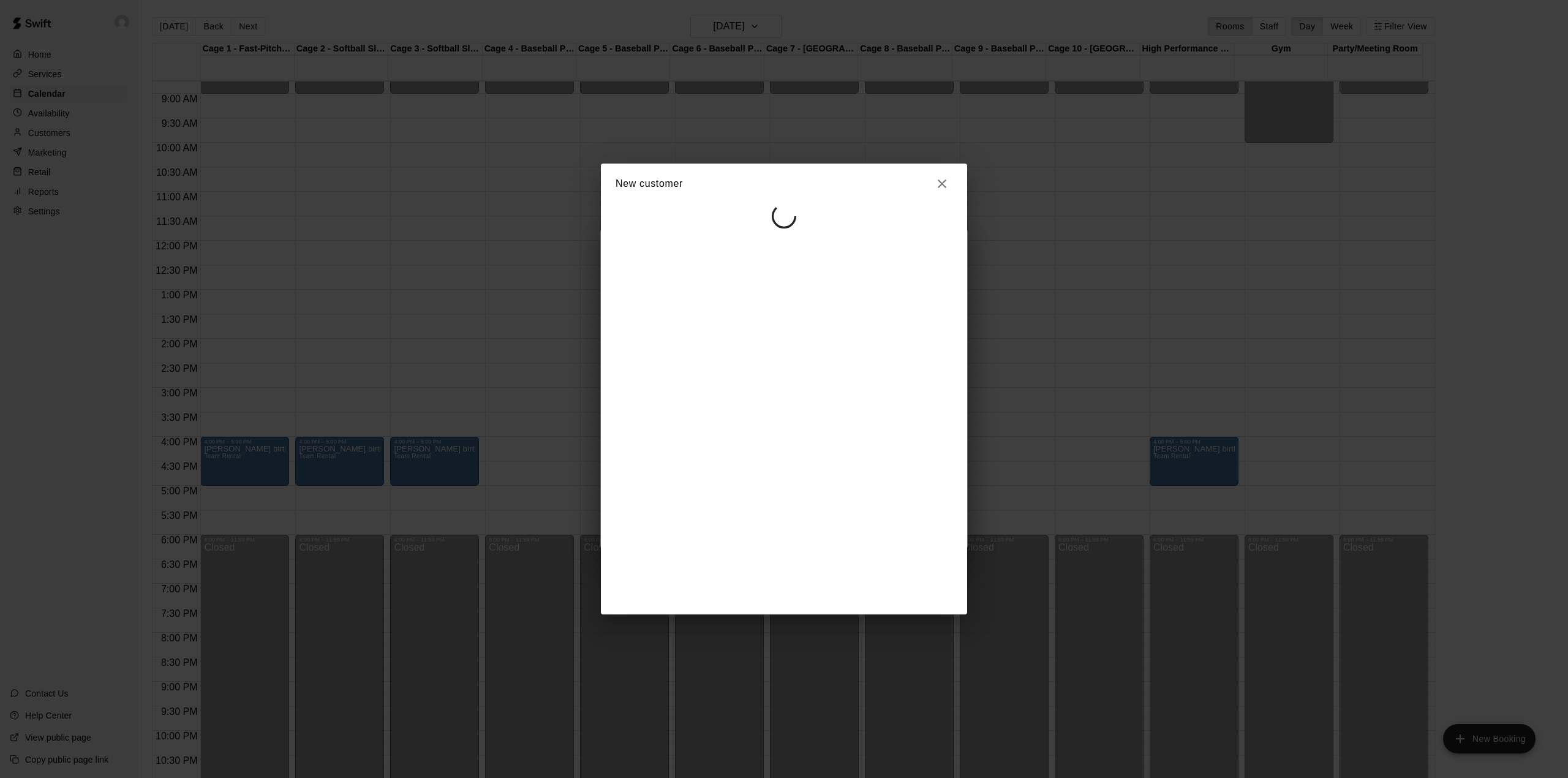
select select "**"
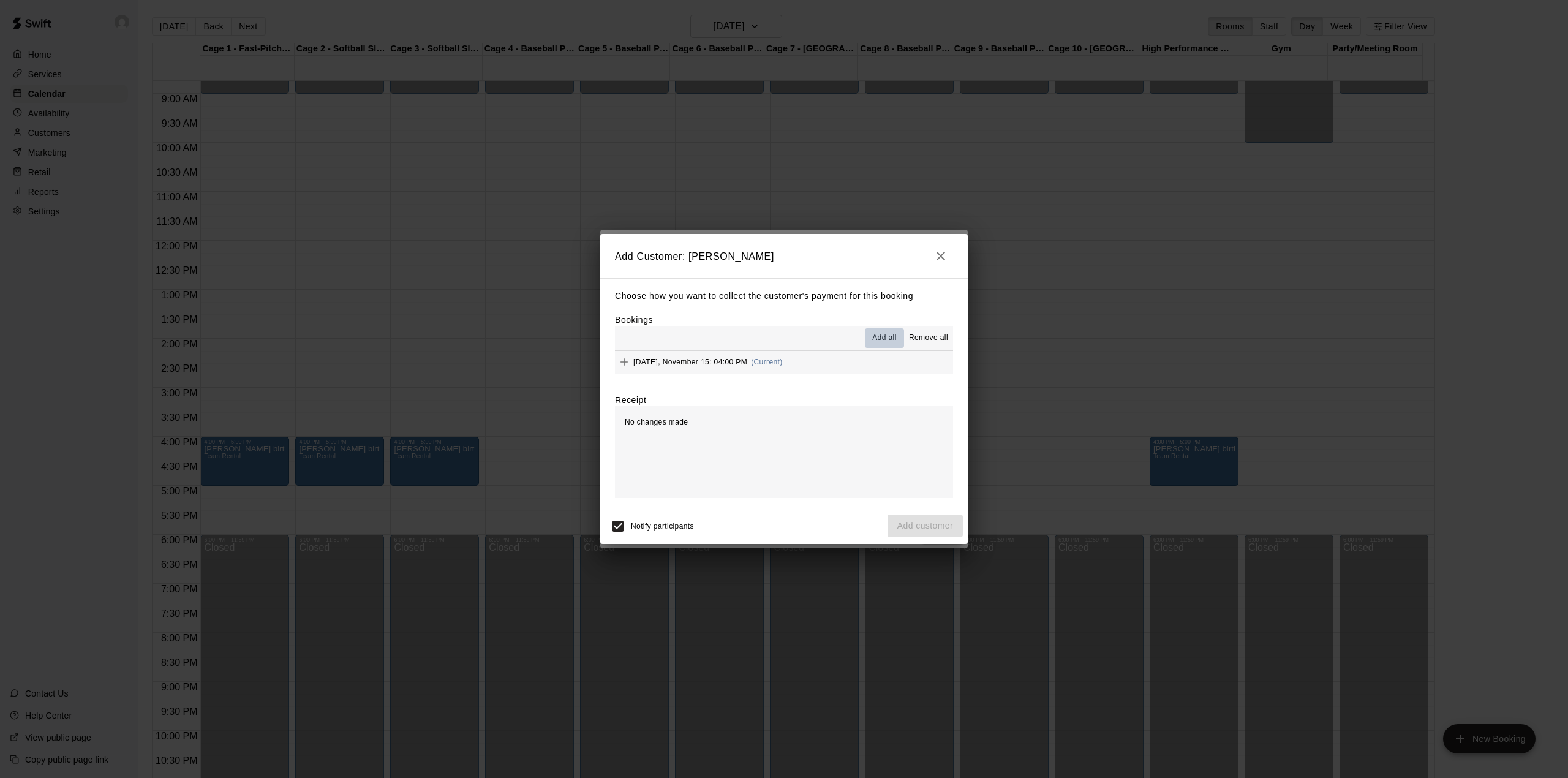
click at [875, 330] on button "Add all" at bounding box center [884, 338] width 39 height 20
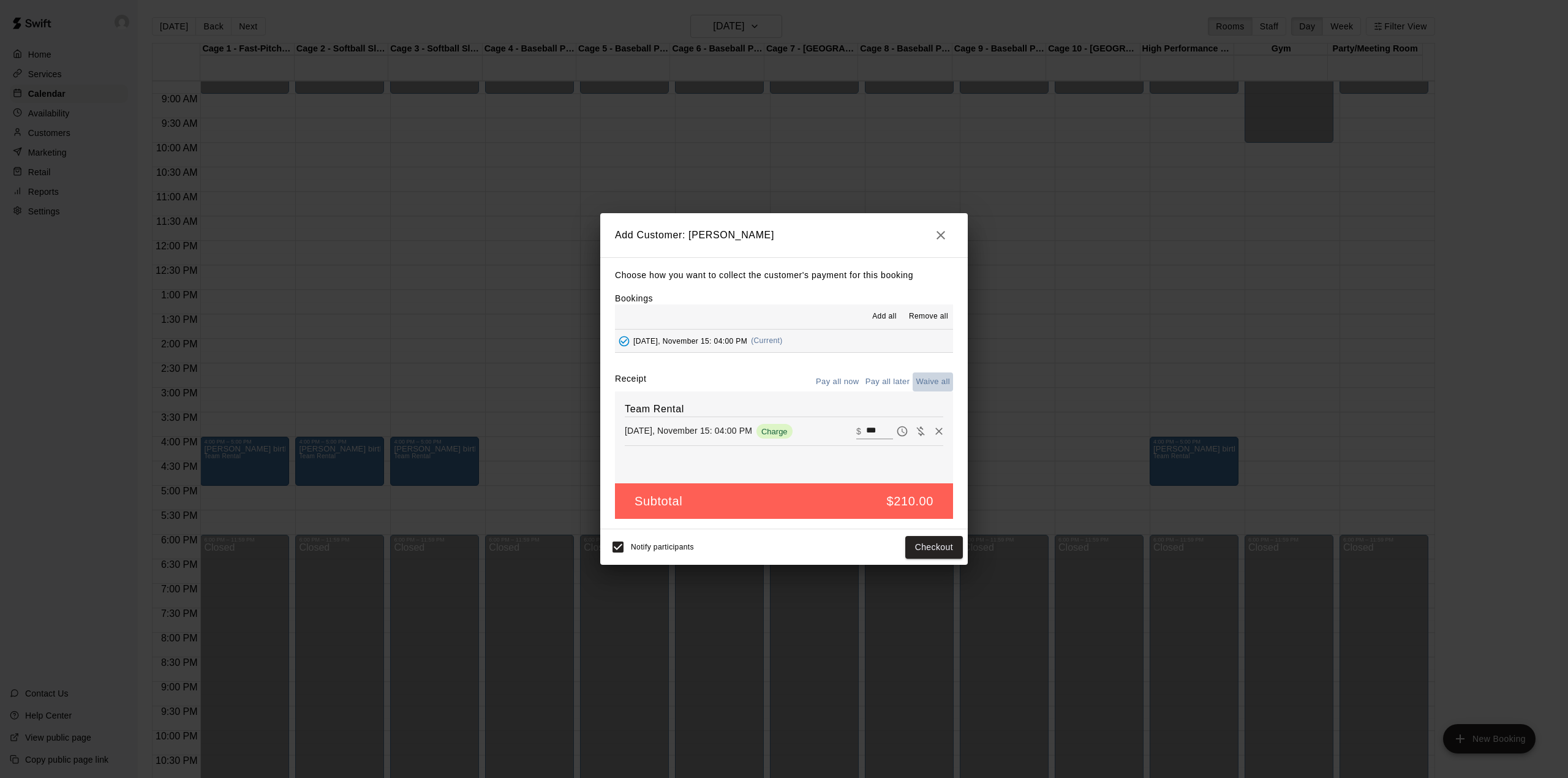
click at [934, 373] on button "Waive all" at bounding box center [932, 382] width 40 height 19
type input "*"
click at [923, 540] on button "Add customer" at bounding box center [925, 547] width 76 height 22
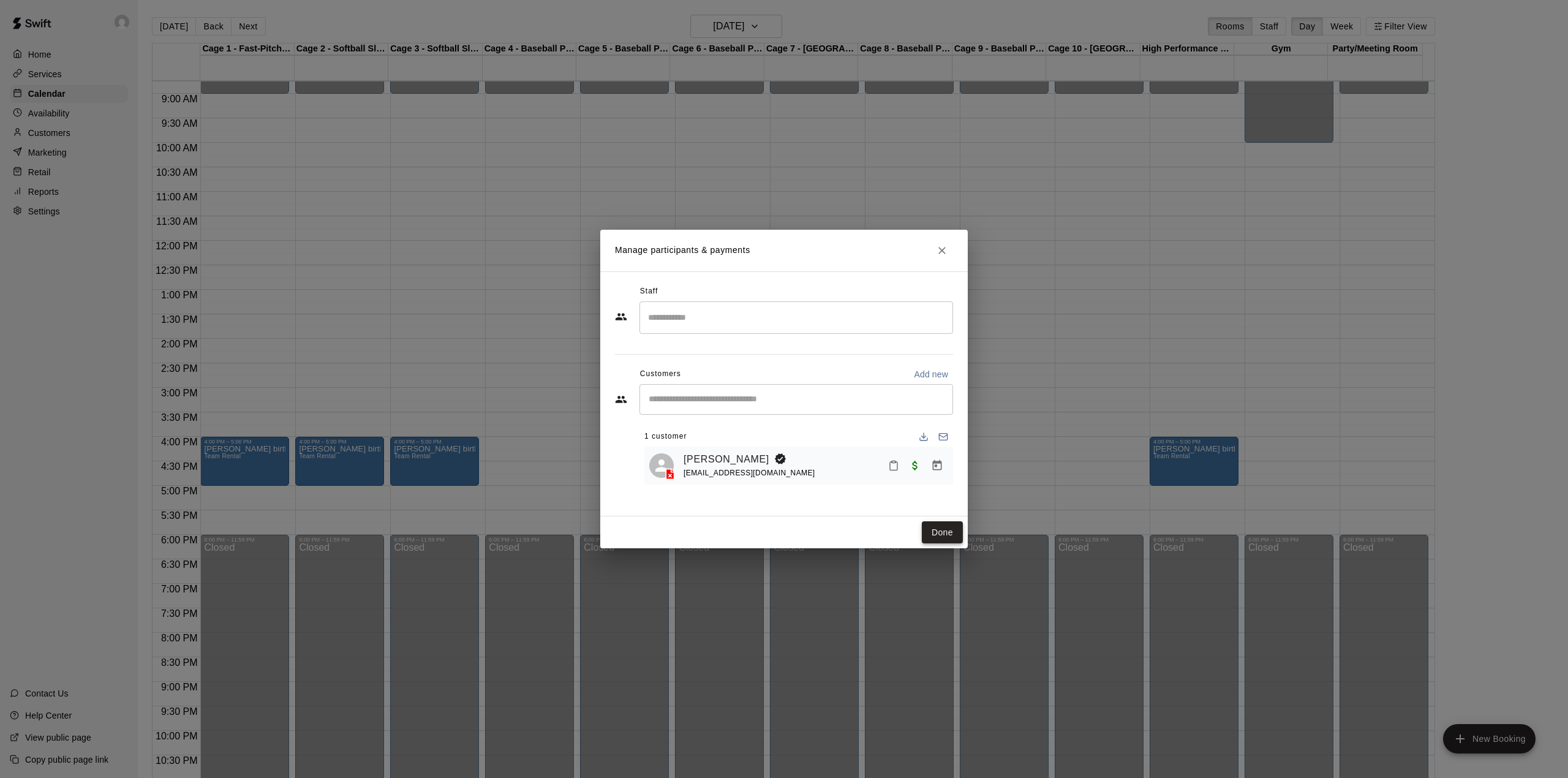
click at [939, 527] on button "Done" at bounding box center [942, 532] width 41 height 22
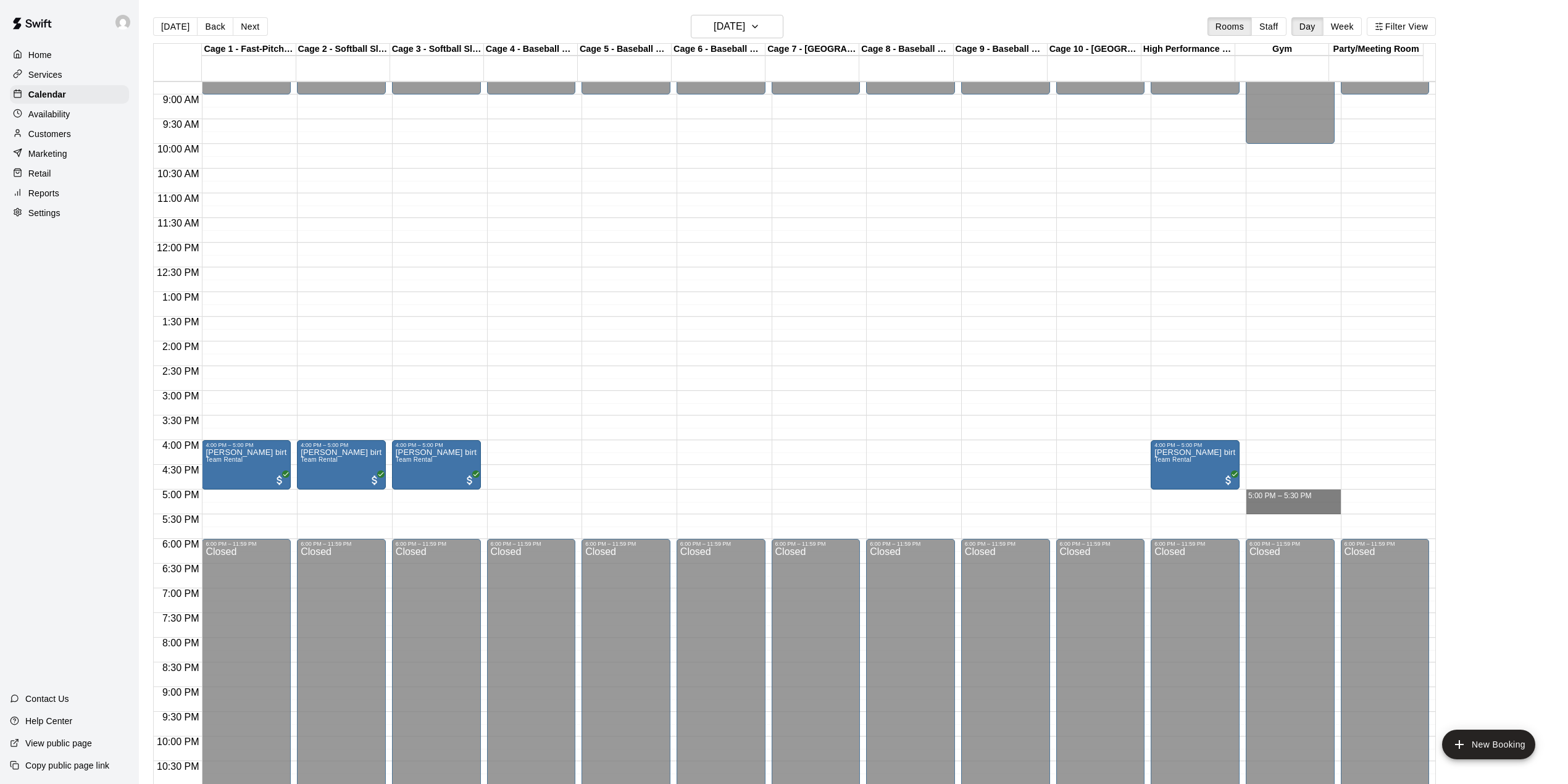
drag, startPoint x: 1295, startPoint y: 492, endPoint x: 1295, endPoint y: 507, distance: 15.0
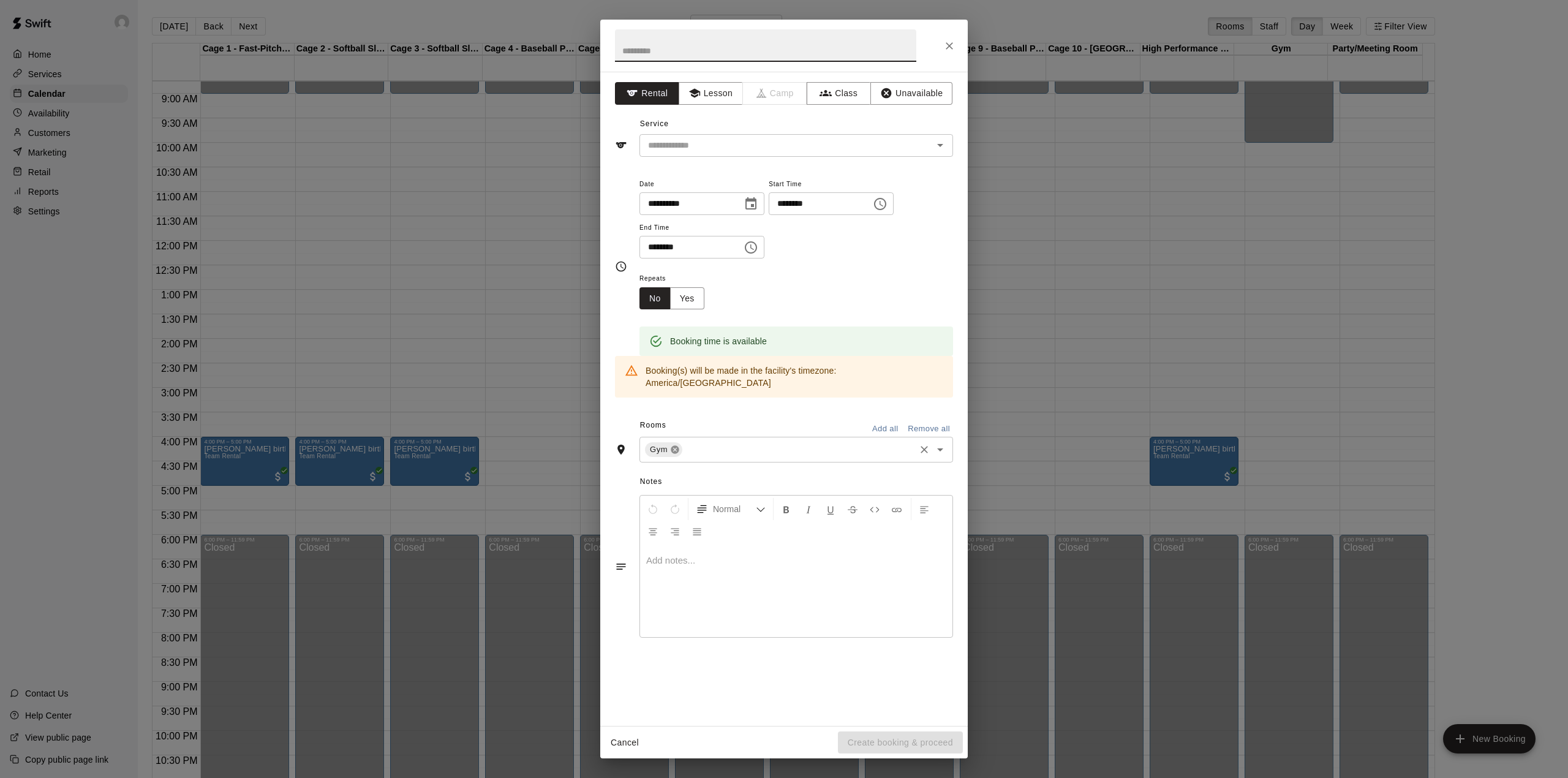
click at [674, 446] on icon at bounding box center [674, 450] width 8 height 8
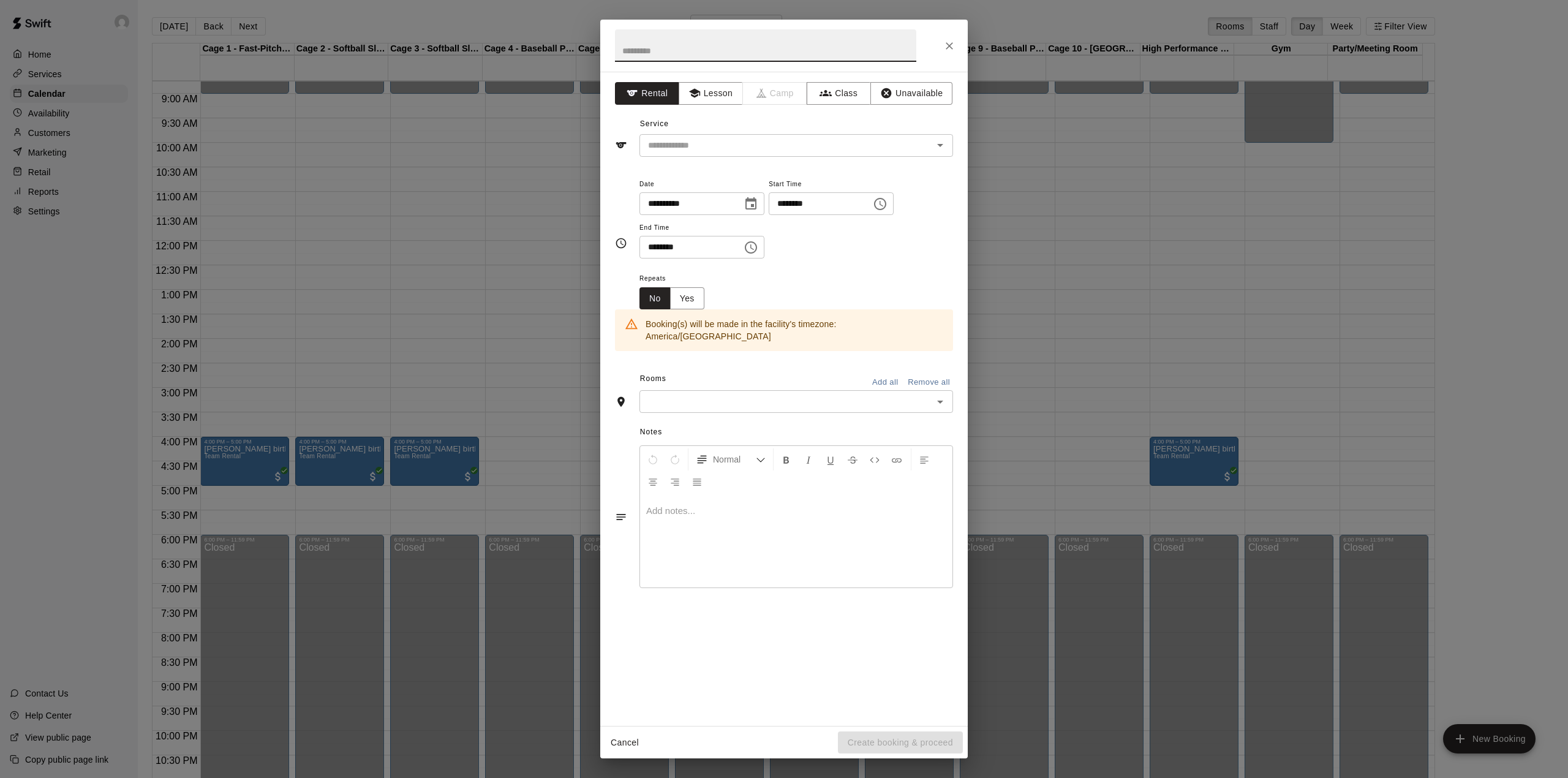
click at [866, 394] on input "text" at bounding box center [786, 401] width 286 height 15
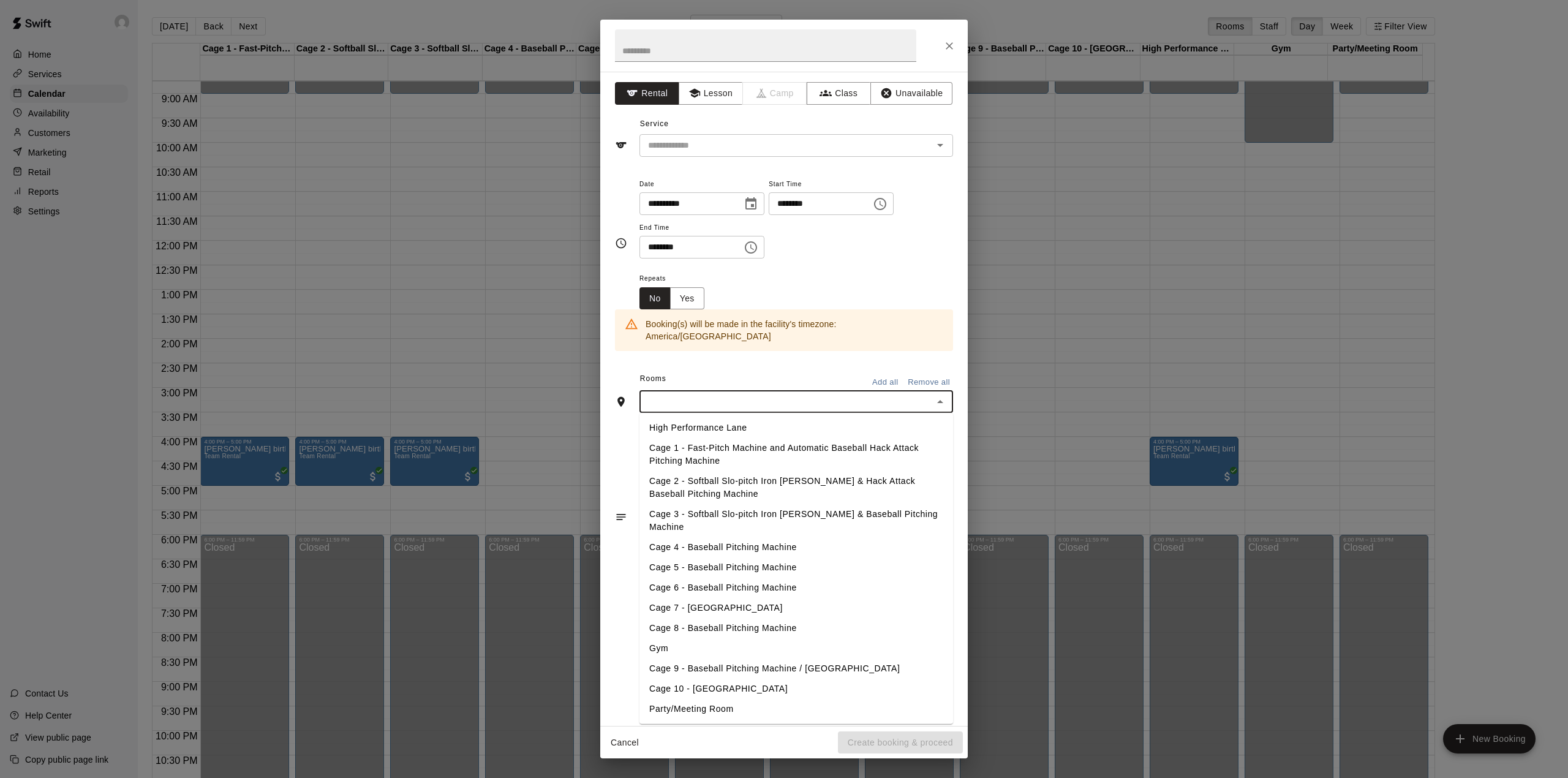
click at [692, 699] on li "Party/Meeting Room" at bounding box center [796, 709] width 314 height 20
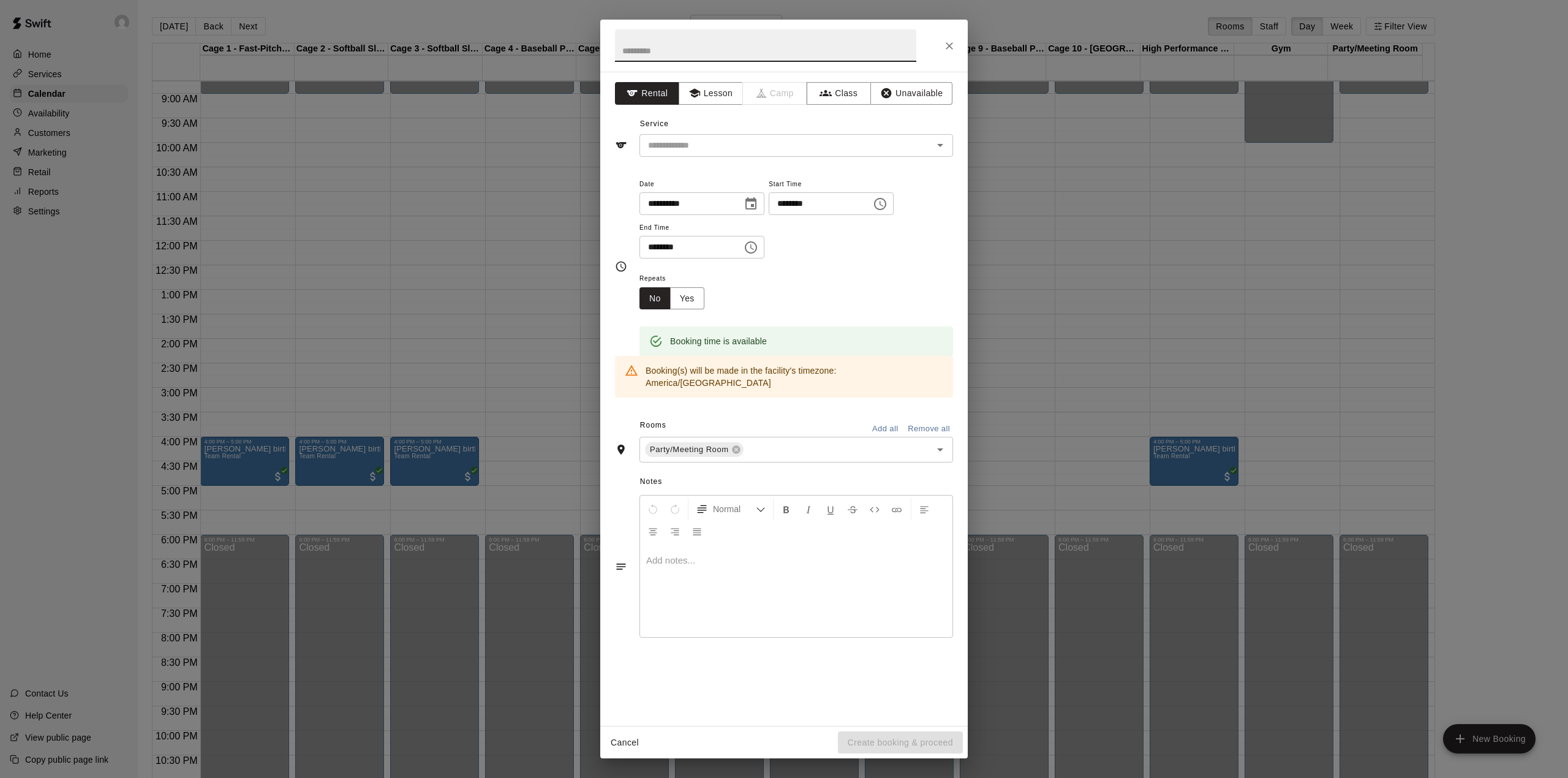
click at [672, 49] on input "text" at bounding box center [765, 45] width 302 height 33
type input "**********"
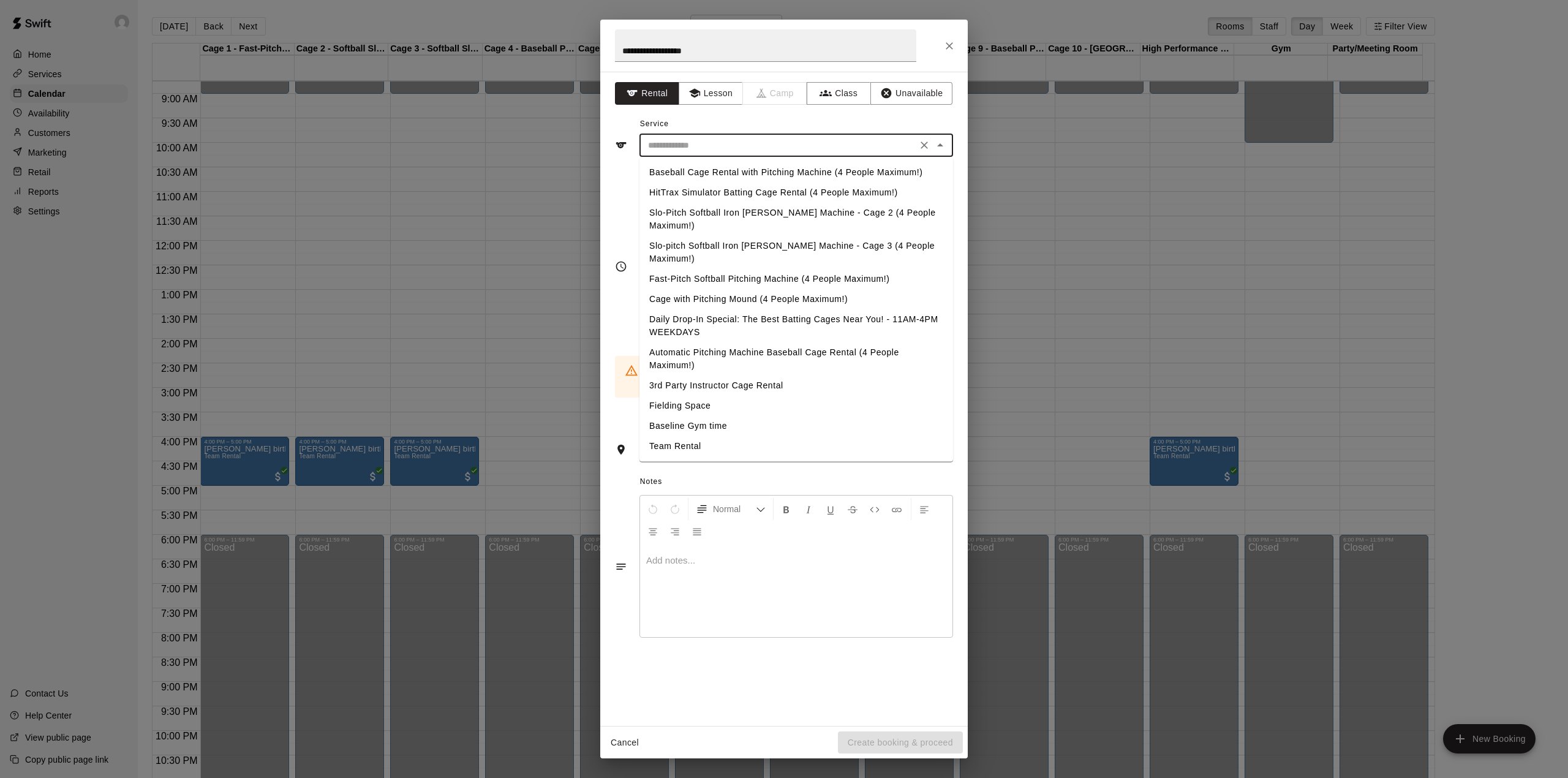
click at [707, 148] on input "text" at bounding box center [778, 145] width 270 height 15
click at [697, 436] on li "Team Rental" at bounding box center [796, 446] width 314 height 20
type input "**********"
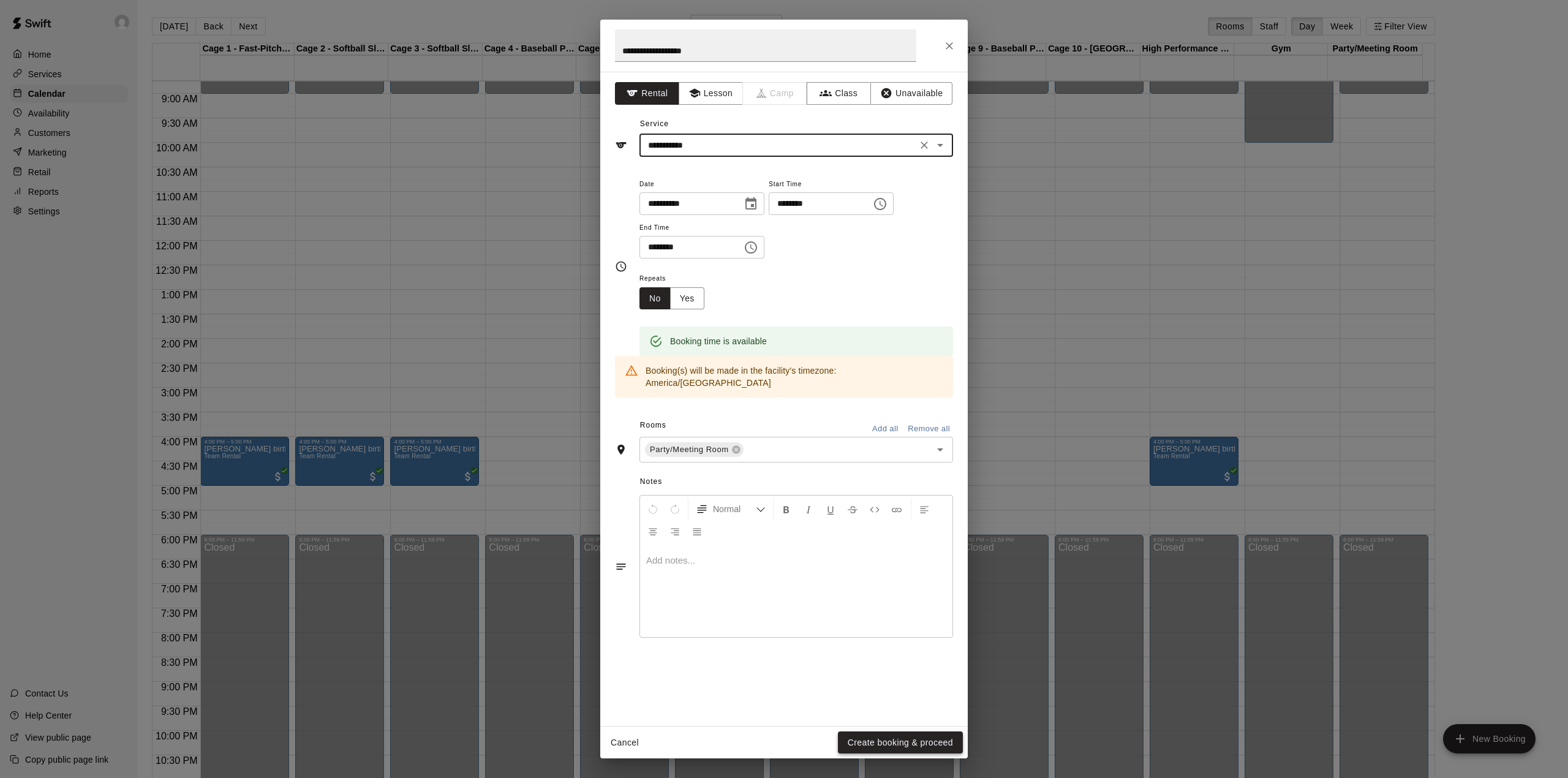
click at [925, 748] on button "Create booking & proceed" at bounding box center [900, 742] width 125 height 22
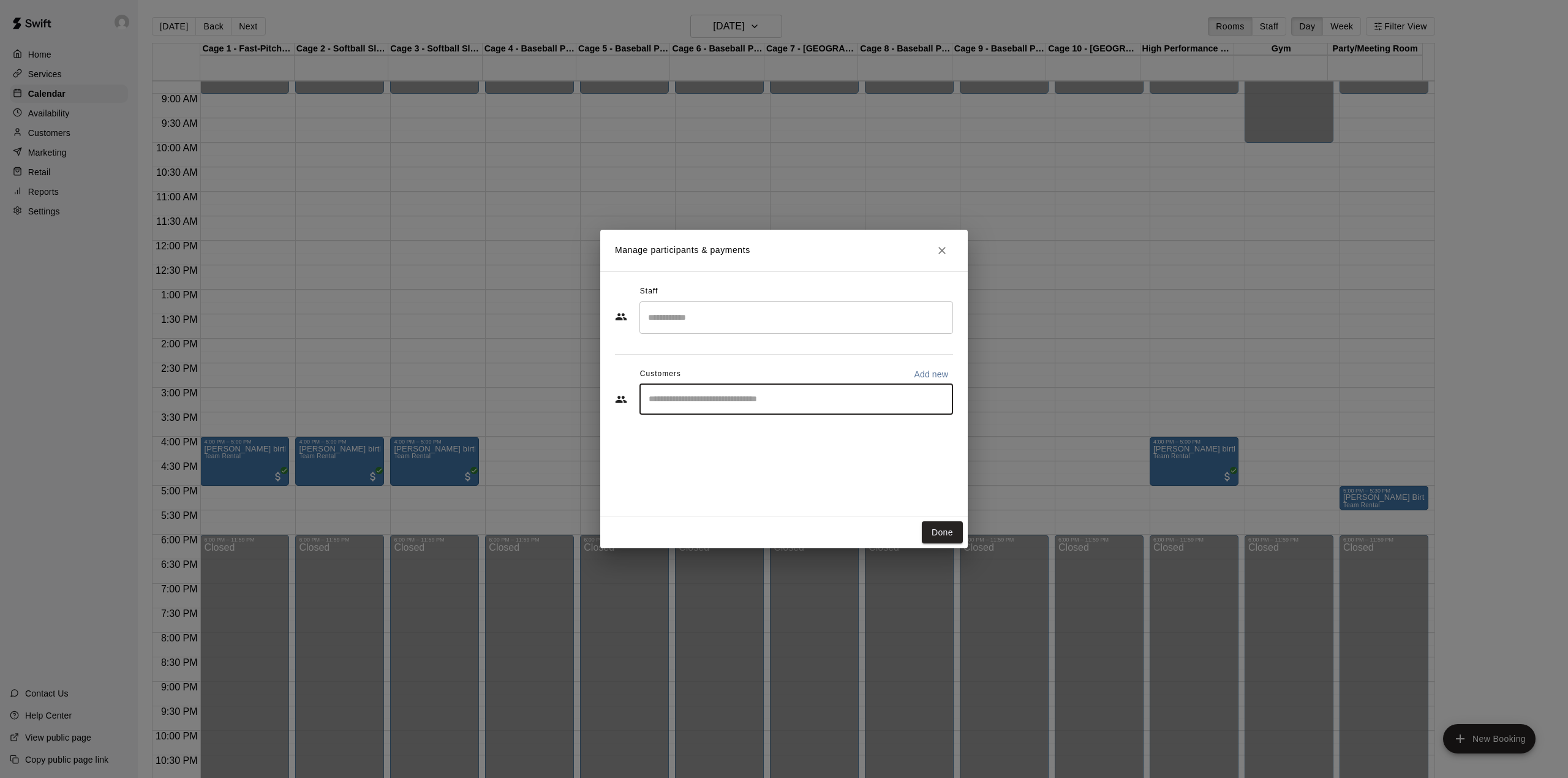
click at [756, 396] on input "Start typing to search customers..." at bounding box center [796, 399] width 303 height 12
type input "***"
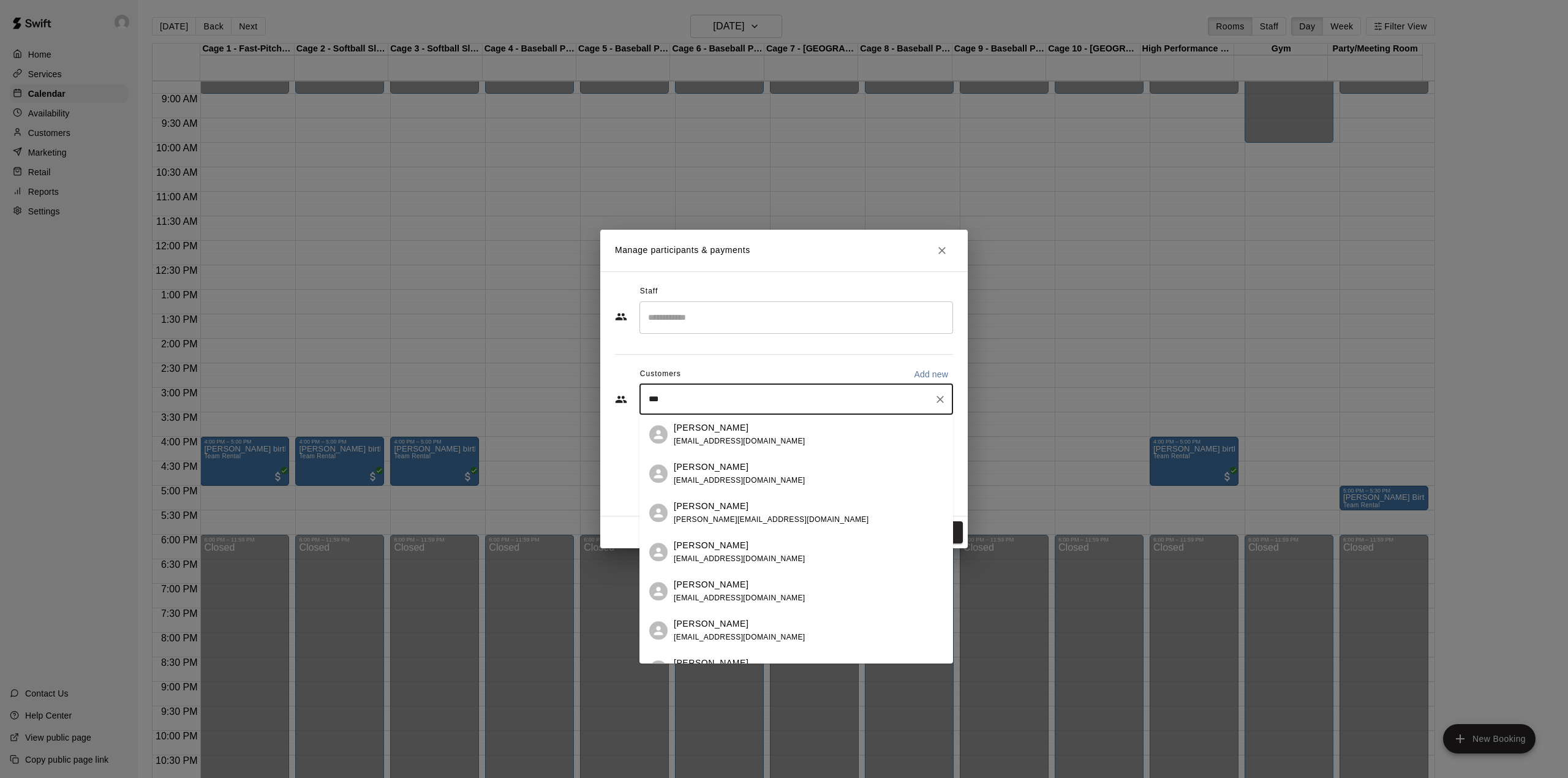
click at [697, 440] on span "elyshaames@gmail.com" at bounding box center [740, 441] width 132 height 8
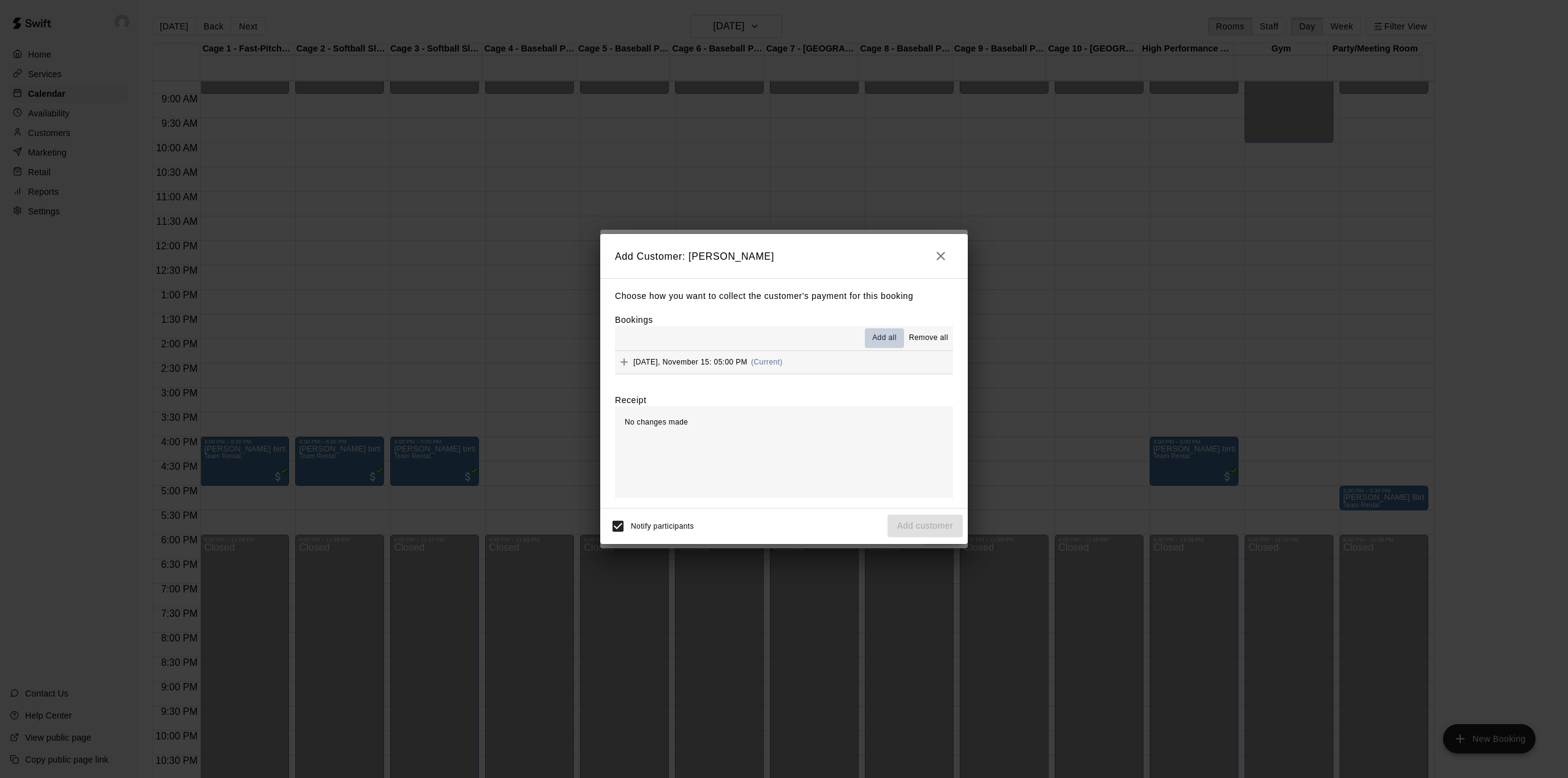
click at [881, 333] on span "Add all" at bounding box center [884, 337] width 24 height 12
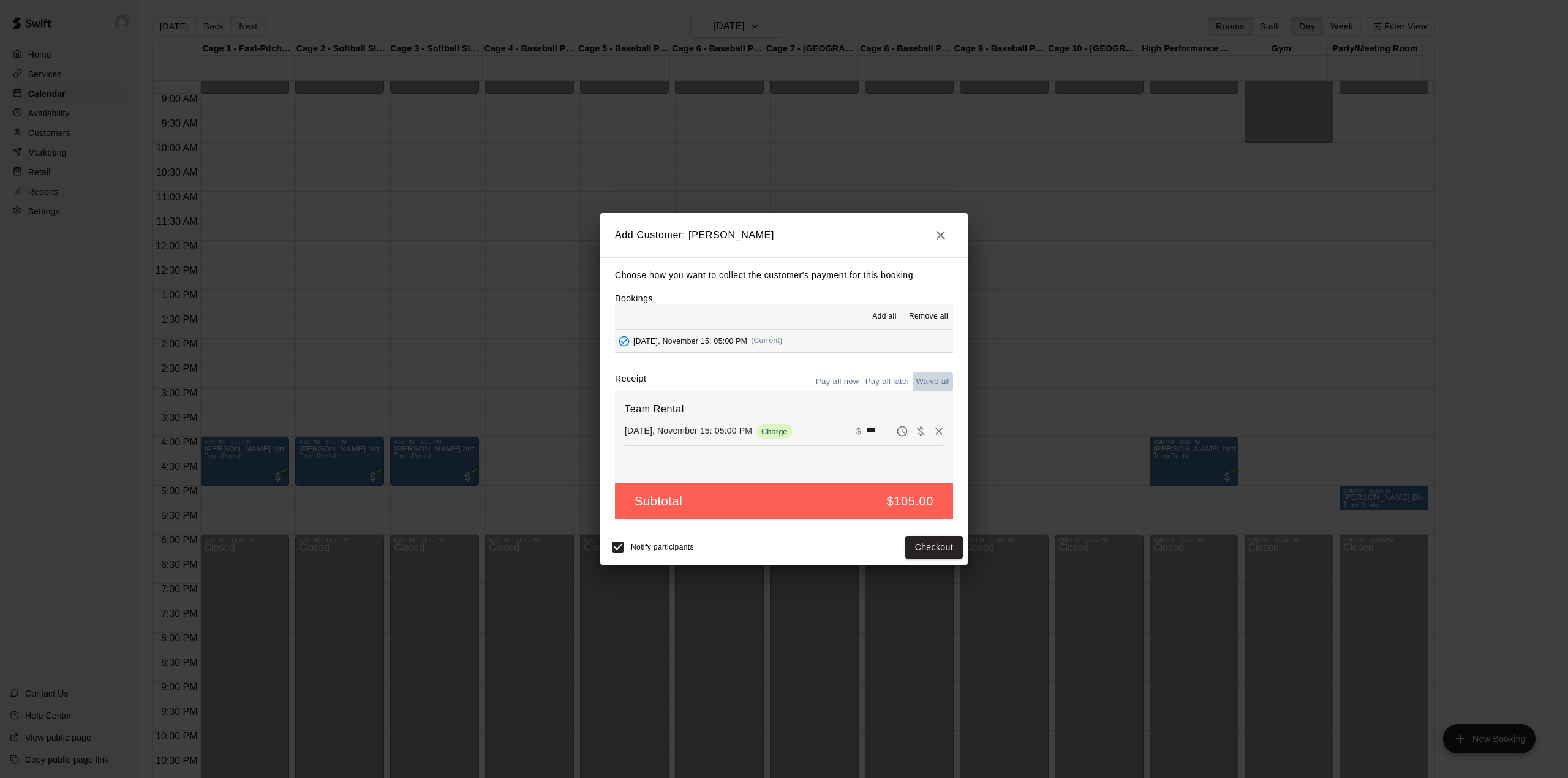
click at [936, 383] on button "Waive all" at bounding box center [932, 382] width 40 height 19
type input "*"
click at [930, 551] on button "Add customer" at bounding box center [925, 547] width 76 height 22
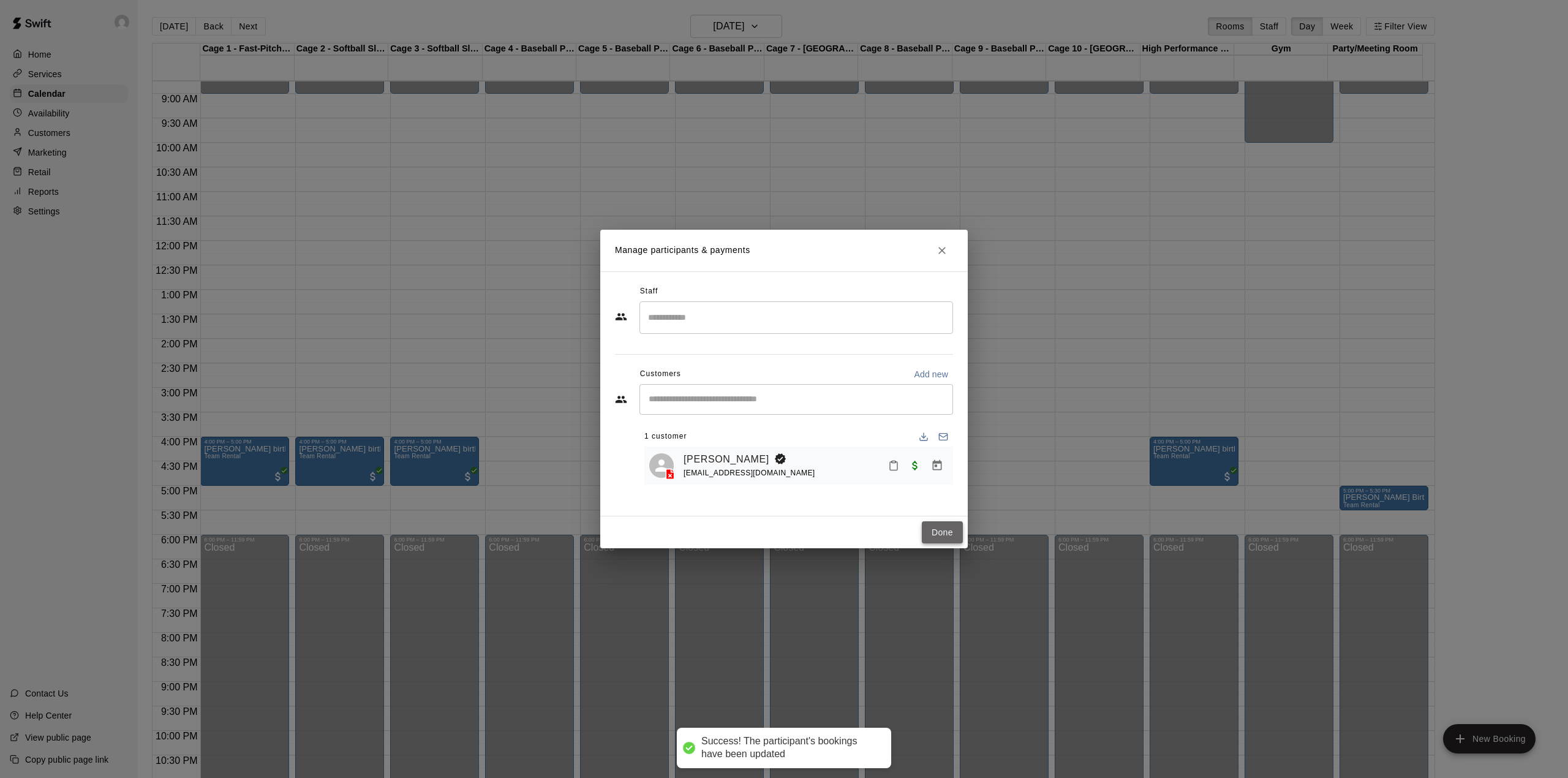
click at [944, 530] on button "Done" at bounding box center [942, 532] width 41 height 22
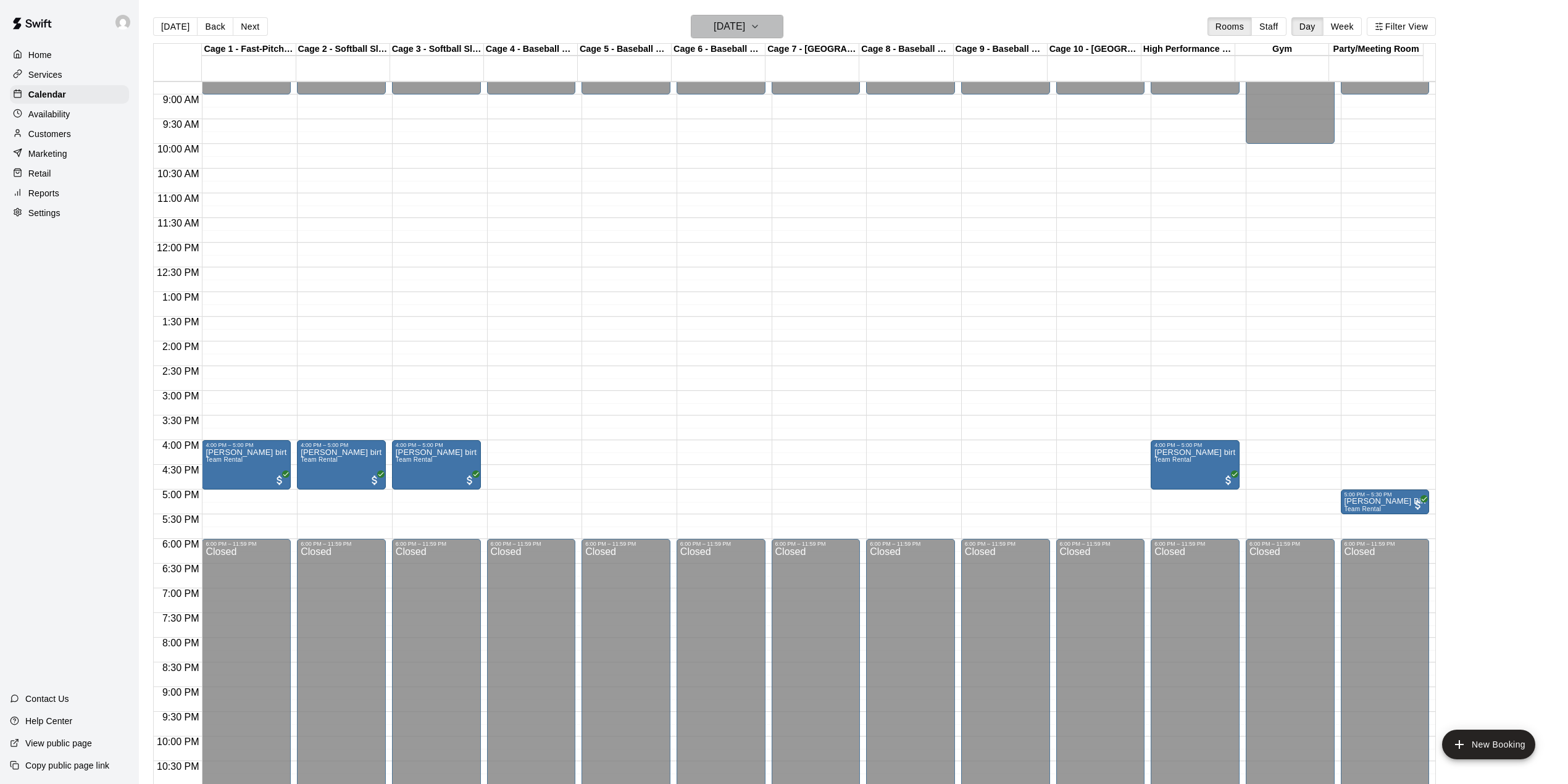
click at [745, 28] on h6 "Saturday Nov 15" at bounding box center [729, 26] width 32 height 17
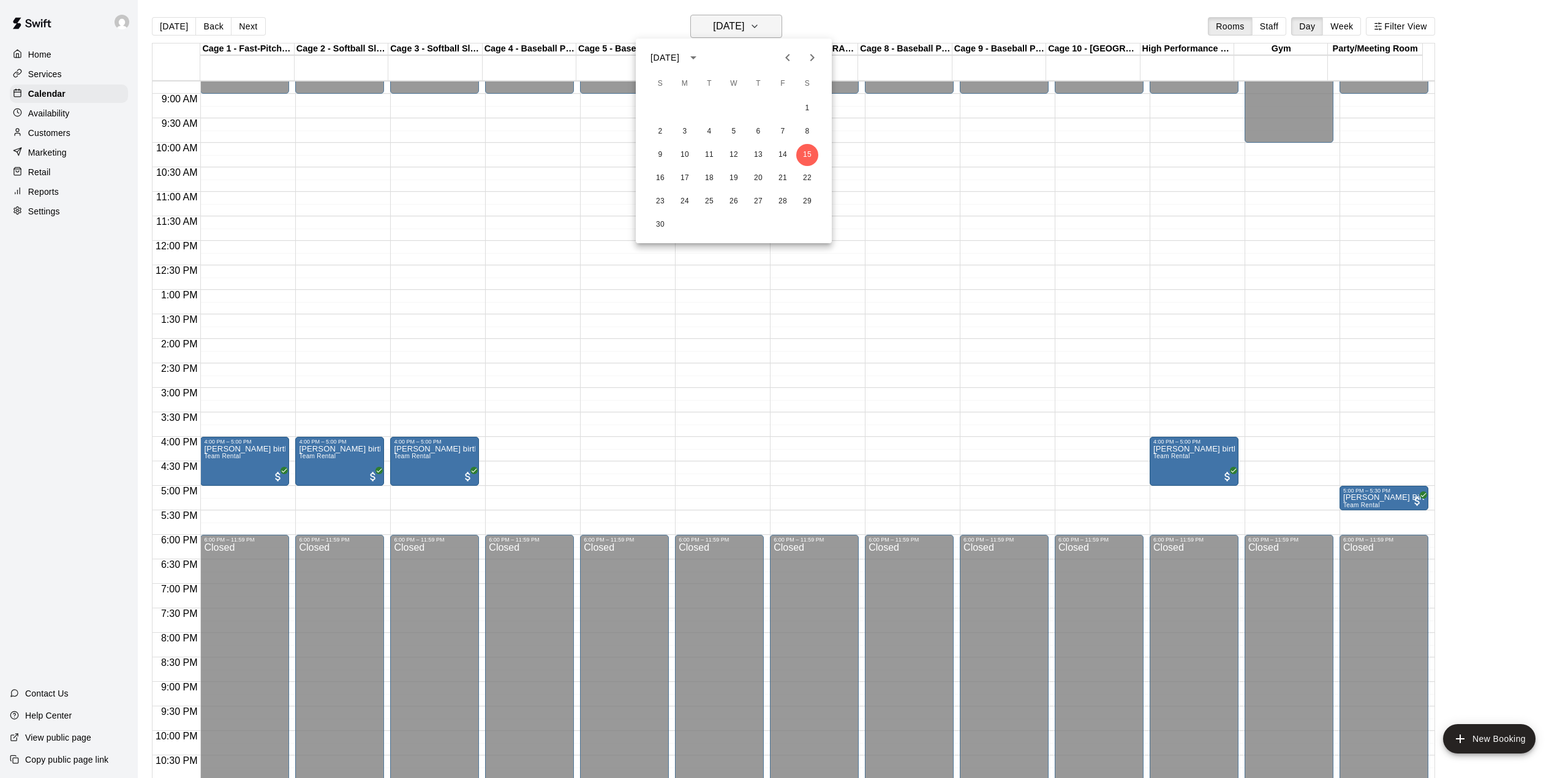
click at [754, 28] on div at bounding box center [784, 389] width 1568 height 778
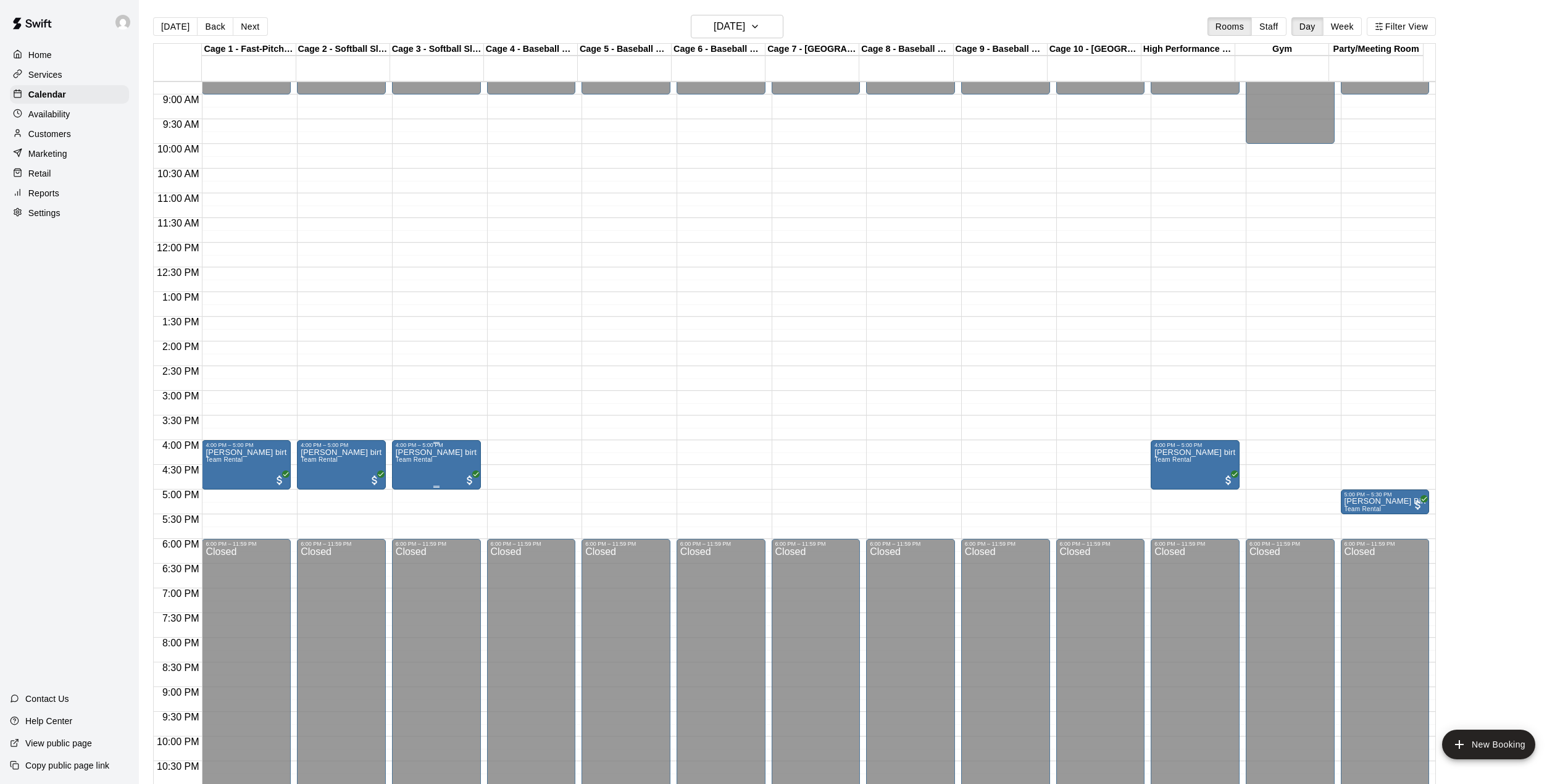
click at [410, 490] on img "edit" at bounding box center [408, 493] width 14 height 14
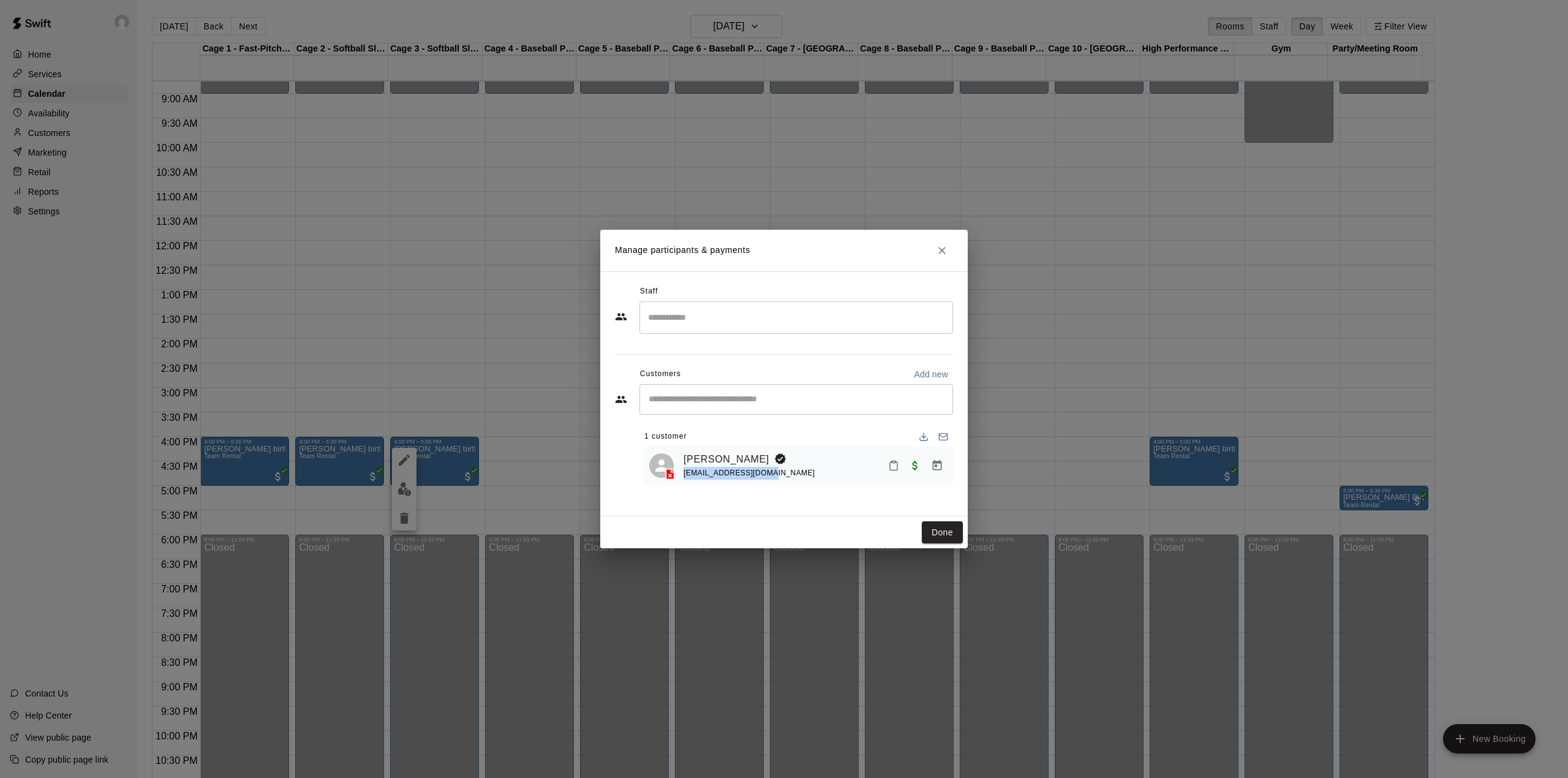
drag, startPoint x: 772, startPoint y: 475, endPoint x: 684, endPoint y: 476, distance: 88.0
click at [684, 476] on div "elysha ames elyshaames@gmail.com" at bounding box center [816, 466] width 264 height 29
copy span "elyshaames@gmail.com"
click at [934, 527] on button "Done" at bounding box center [942, 532] width 41 height 22
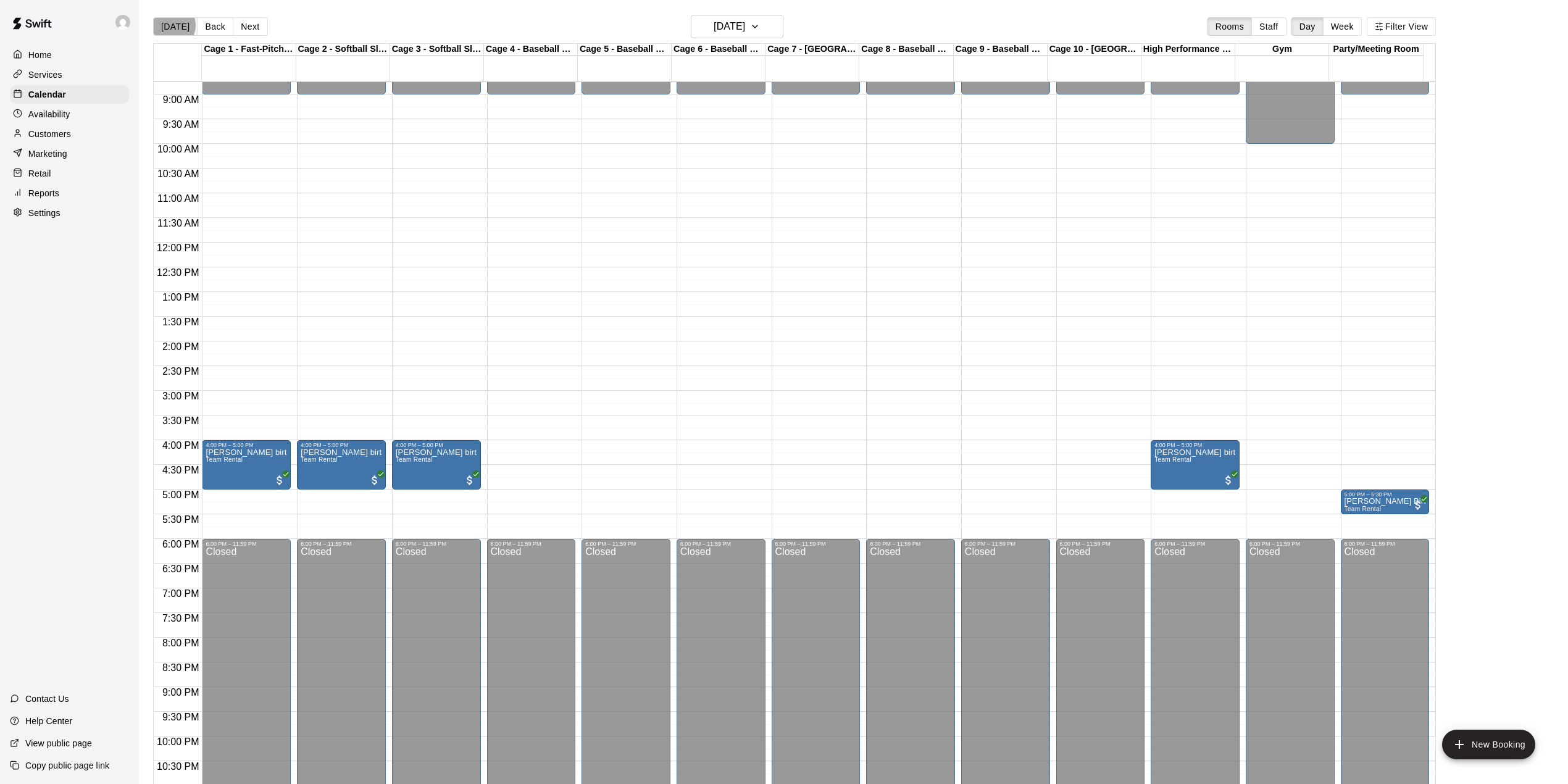
click at [171, 25] on button "[DATE]" at bounding box center [175, 26] width 45 height 19
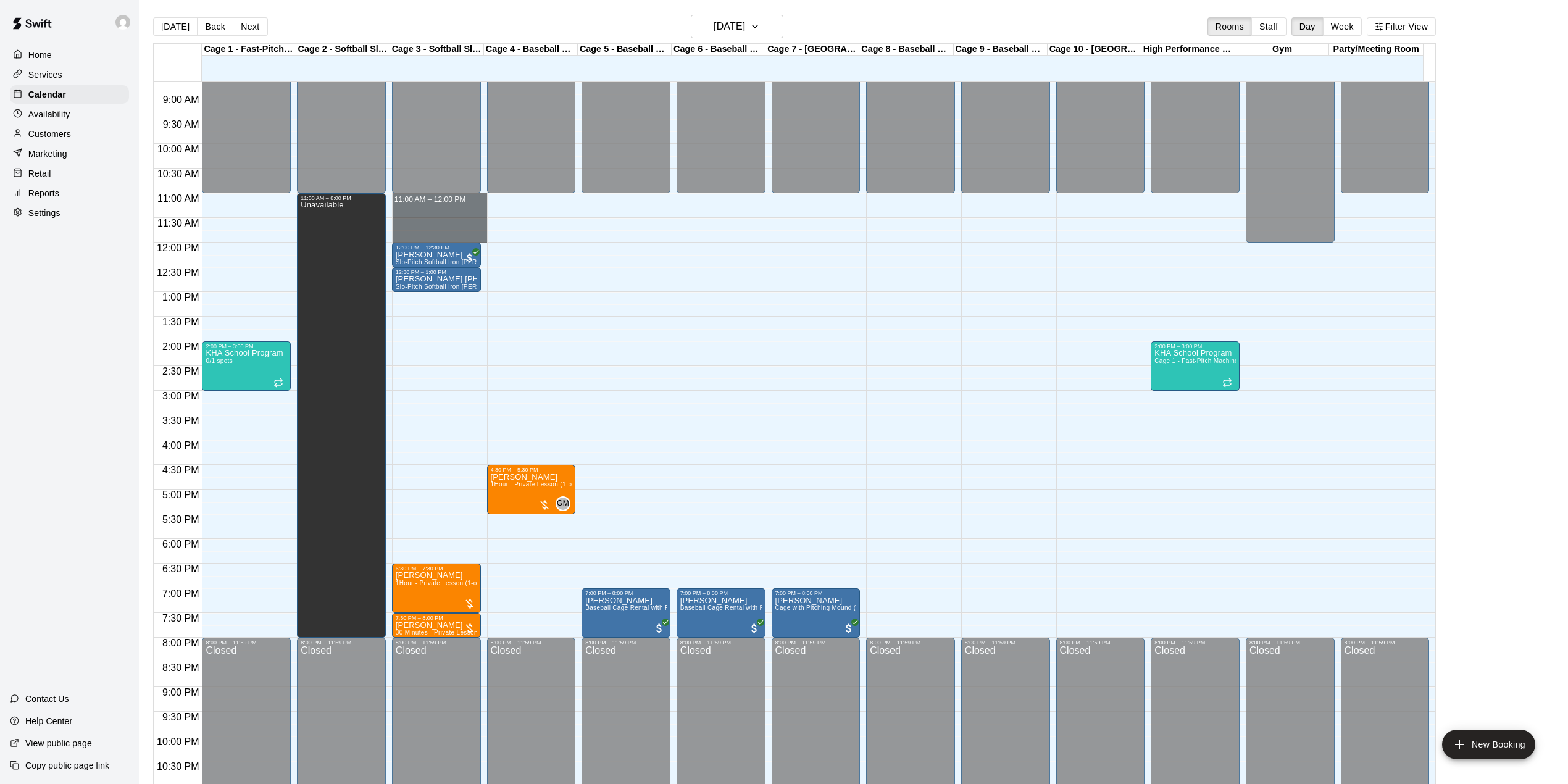
drag, startPoint x: 445, startPoint y: 199, endPoint x: 453, endPoint y: 236, distance: 37.9
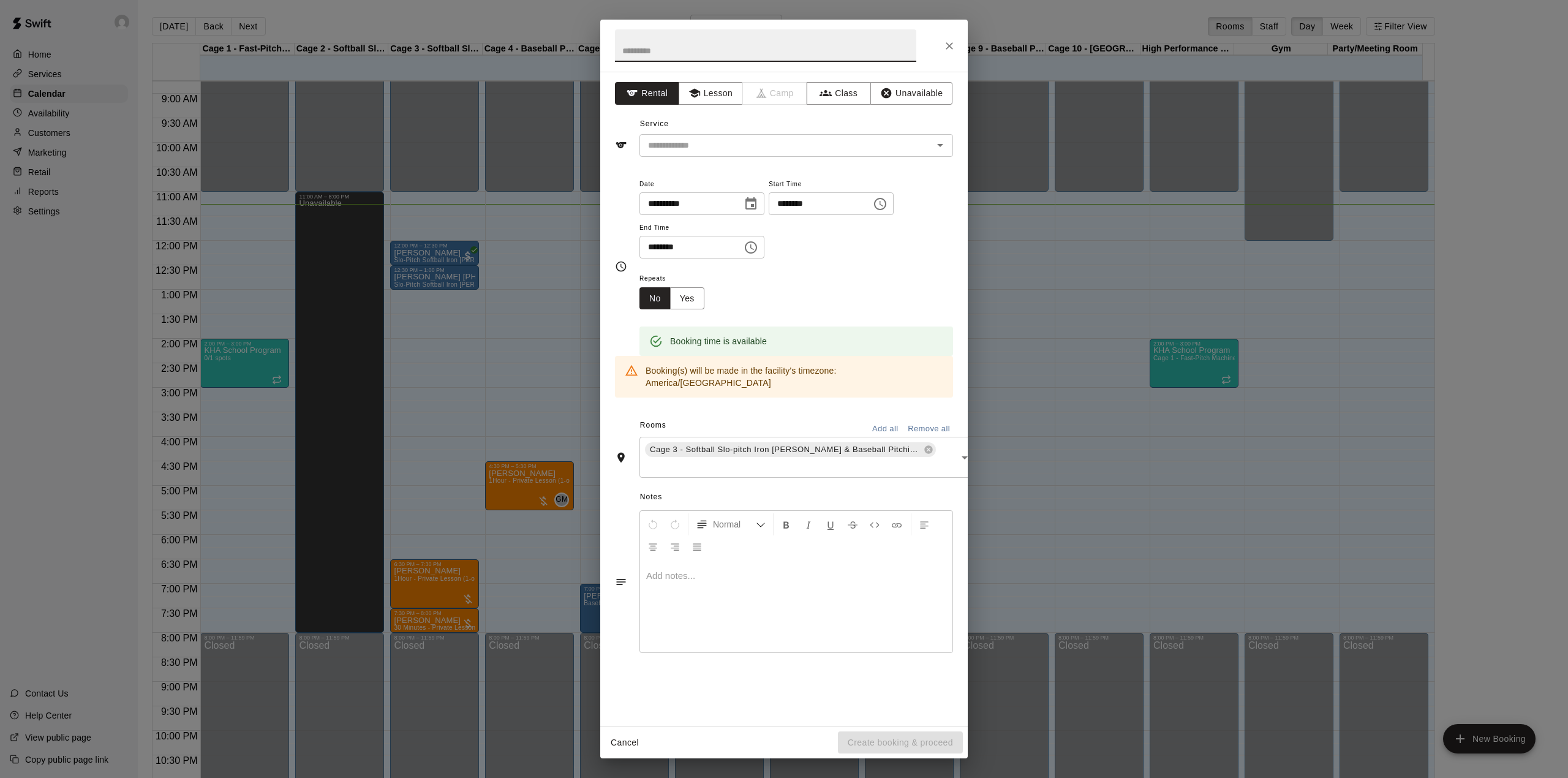
click at [692, 49] on input "text" at bounding box center [765, 45] width 302 height 33
type input "*******"
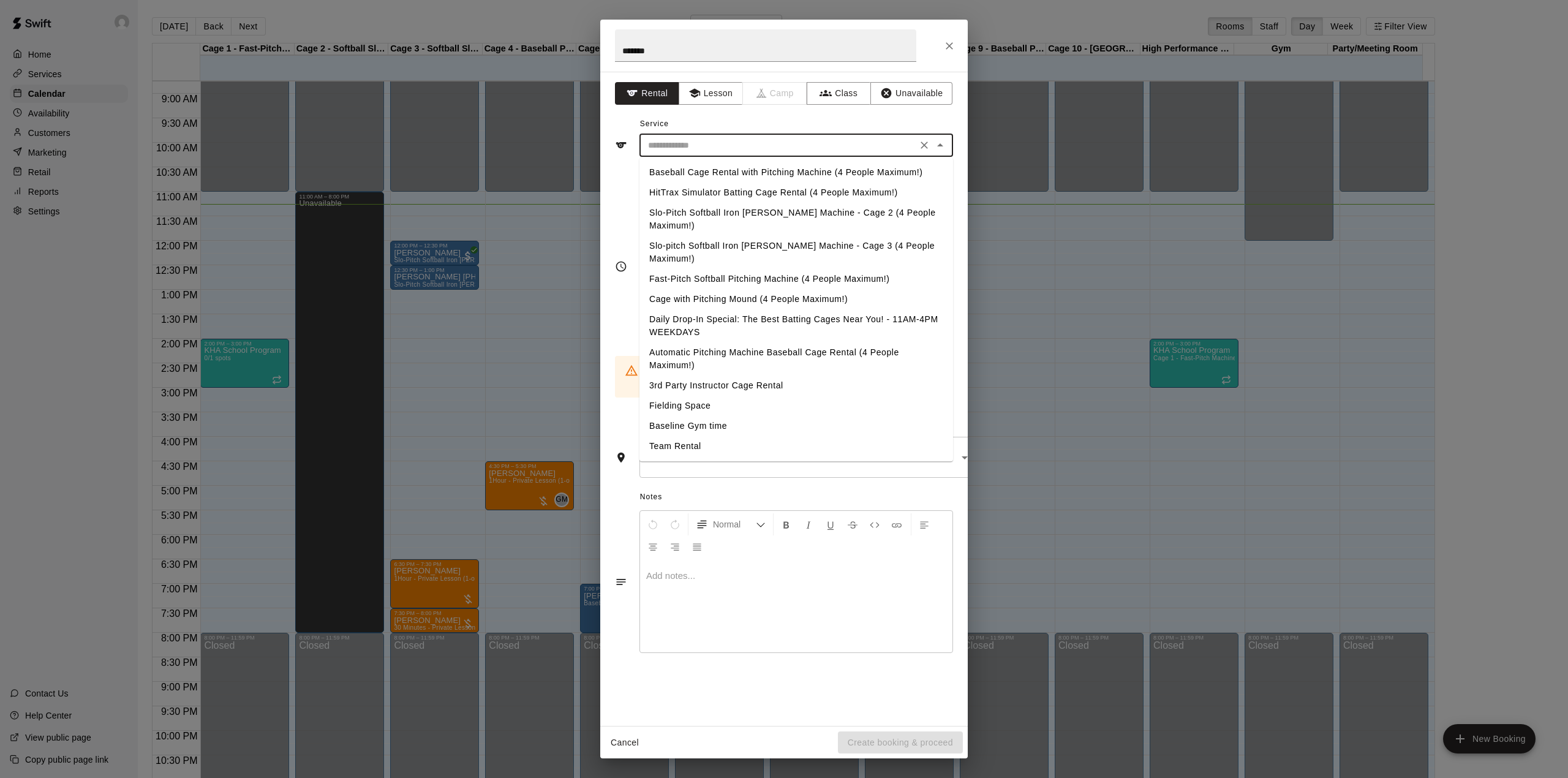
click at [694, 150] on input "text" at bounding box center [778, 145] width 270 height 15
click at [697, 309] on li "Daily Drop-In Special: The Best Batting Cages Near You! - 11AM-4PM WEEKDAYS" at bounding box center [796, 326] width 314 height 33
type input "**********"
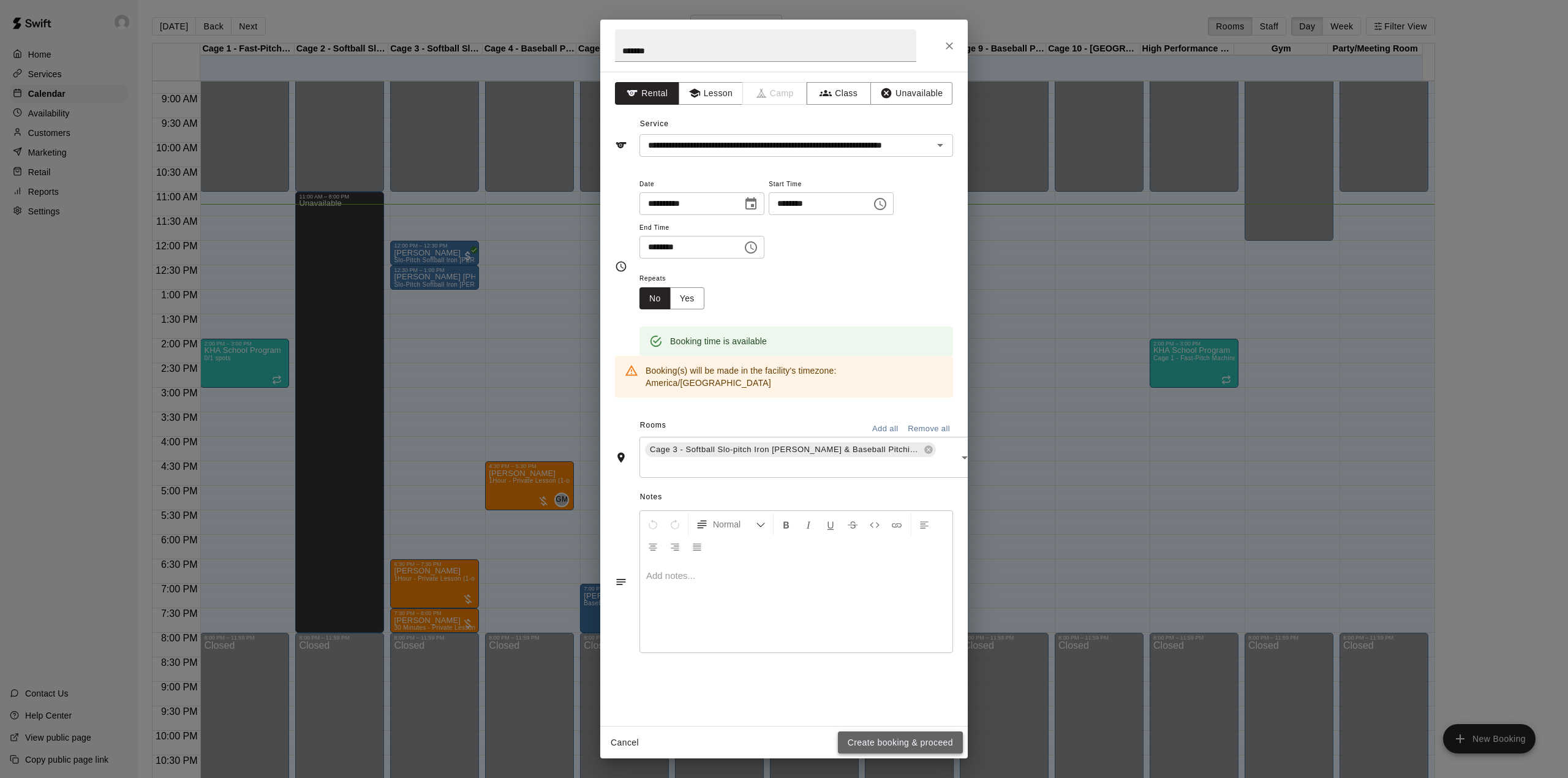
click at [903, 738] on button "Create booking & proceed" at bounding box center [900, 742] width 125 height 22
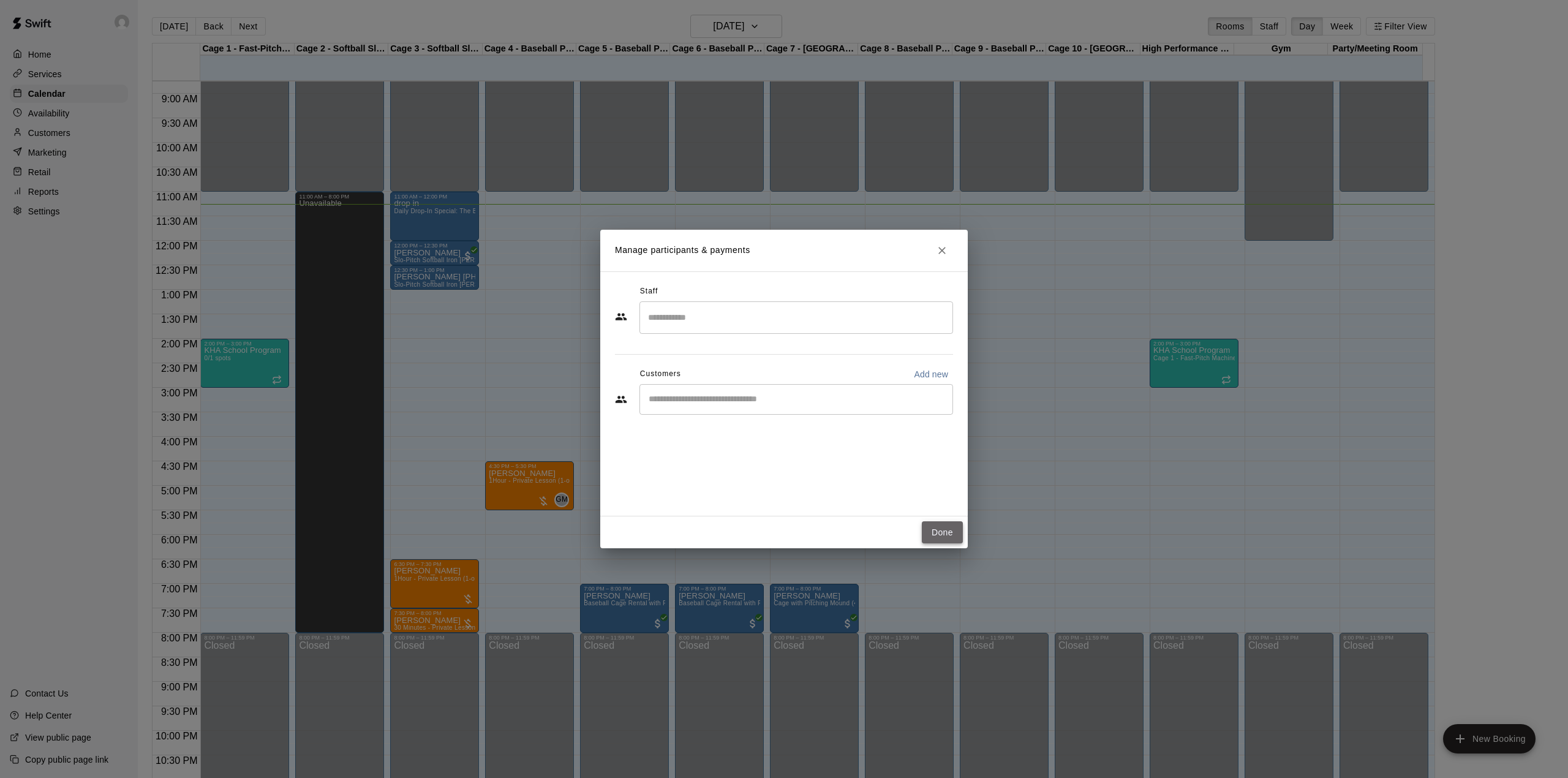
click at [936, 537] on button "Done" at bounding box center [942, 532] width 41 height 22
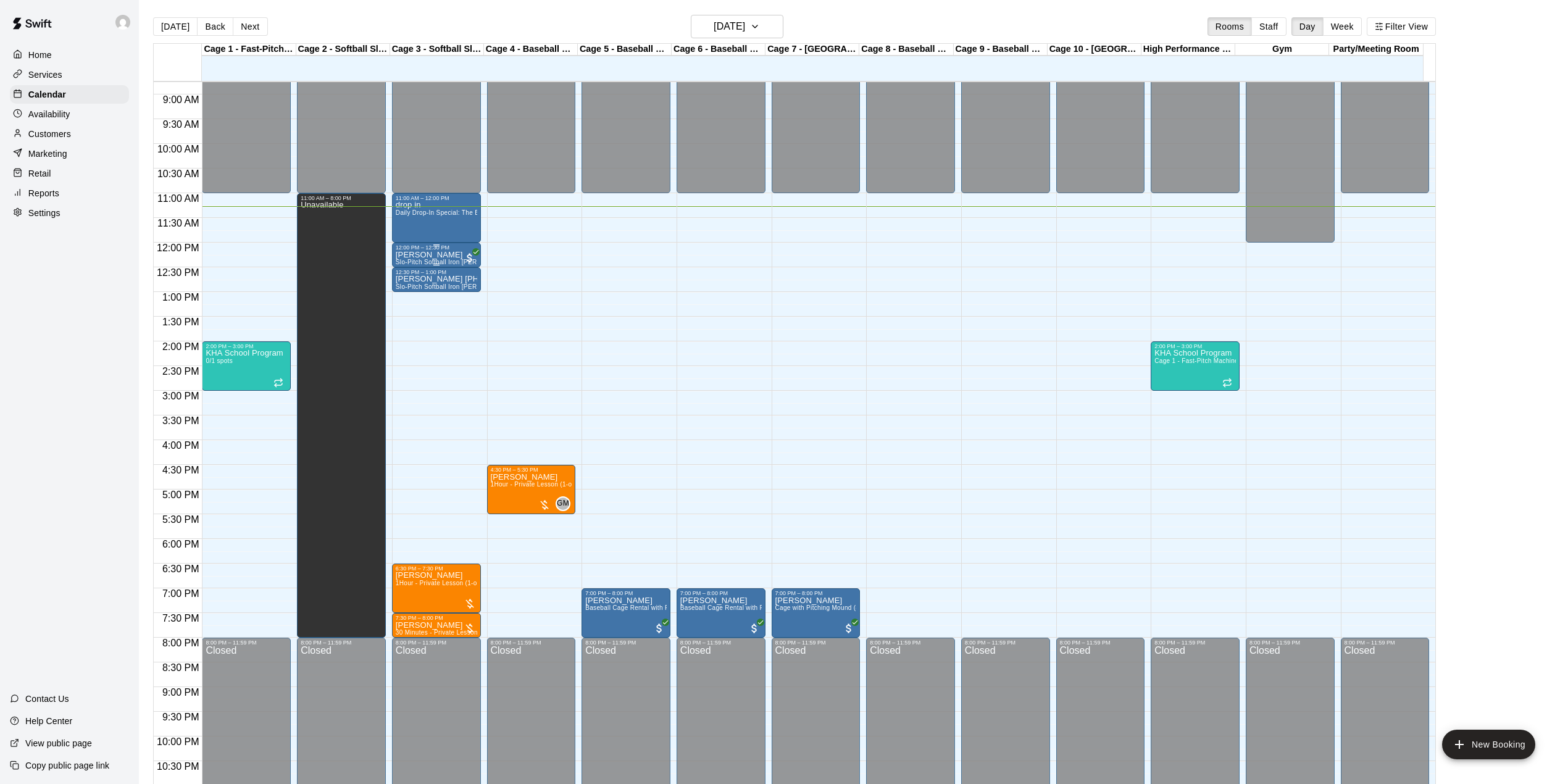
click at [428, 249] on div "12:00 PM – 12:30 PM" at bounding box center [436, 248] width 81 height 6
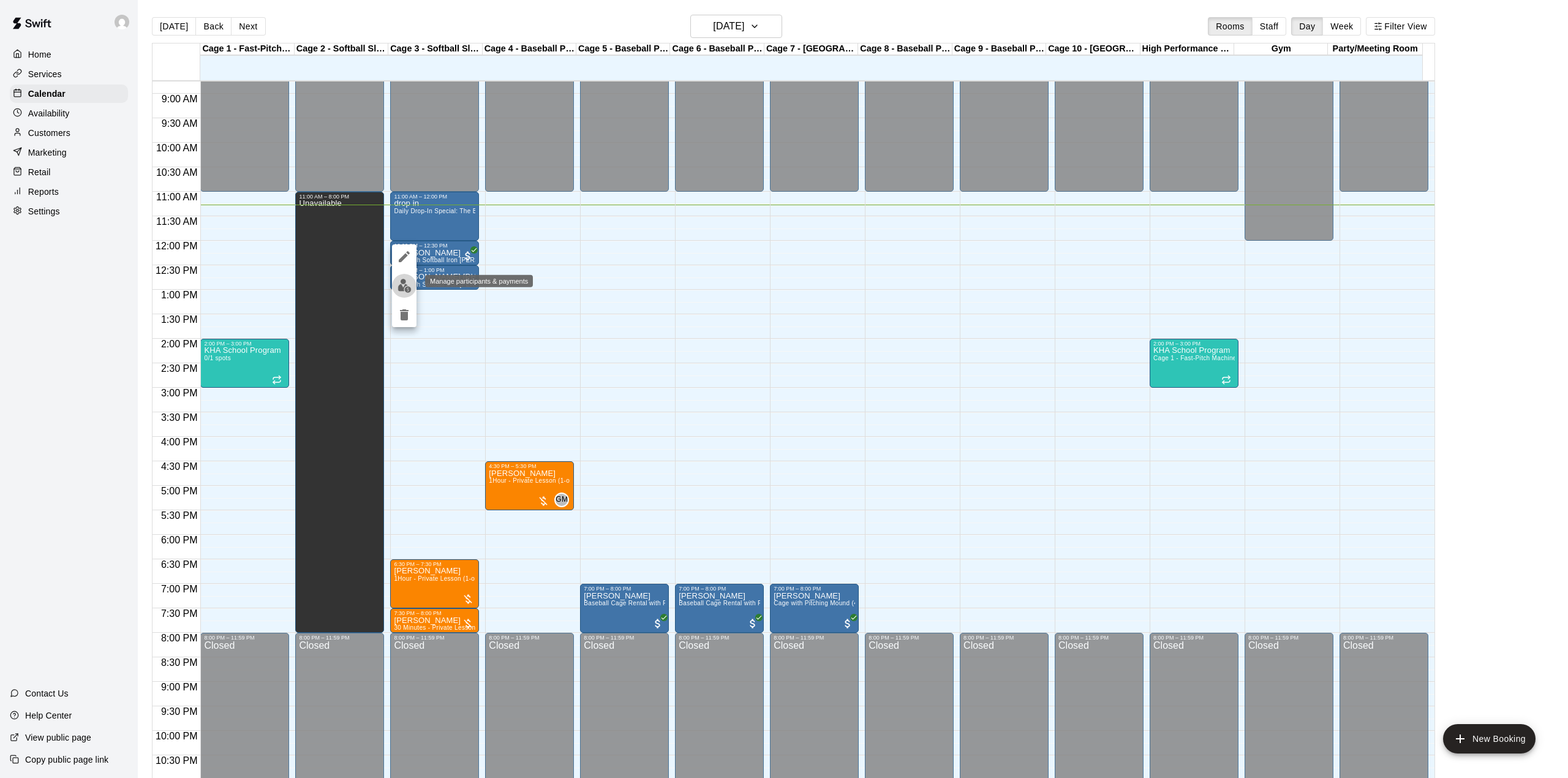
click at [402, 280] on img "edit" at bounding box center [405, 286] width 14 height 14
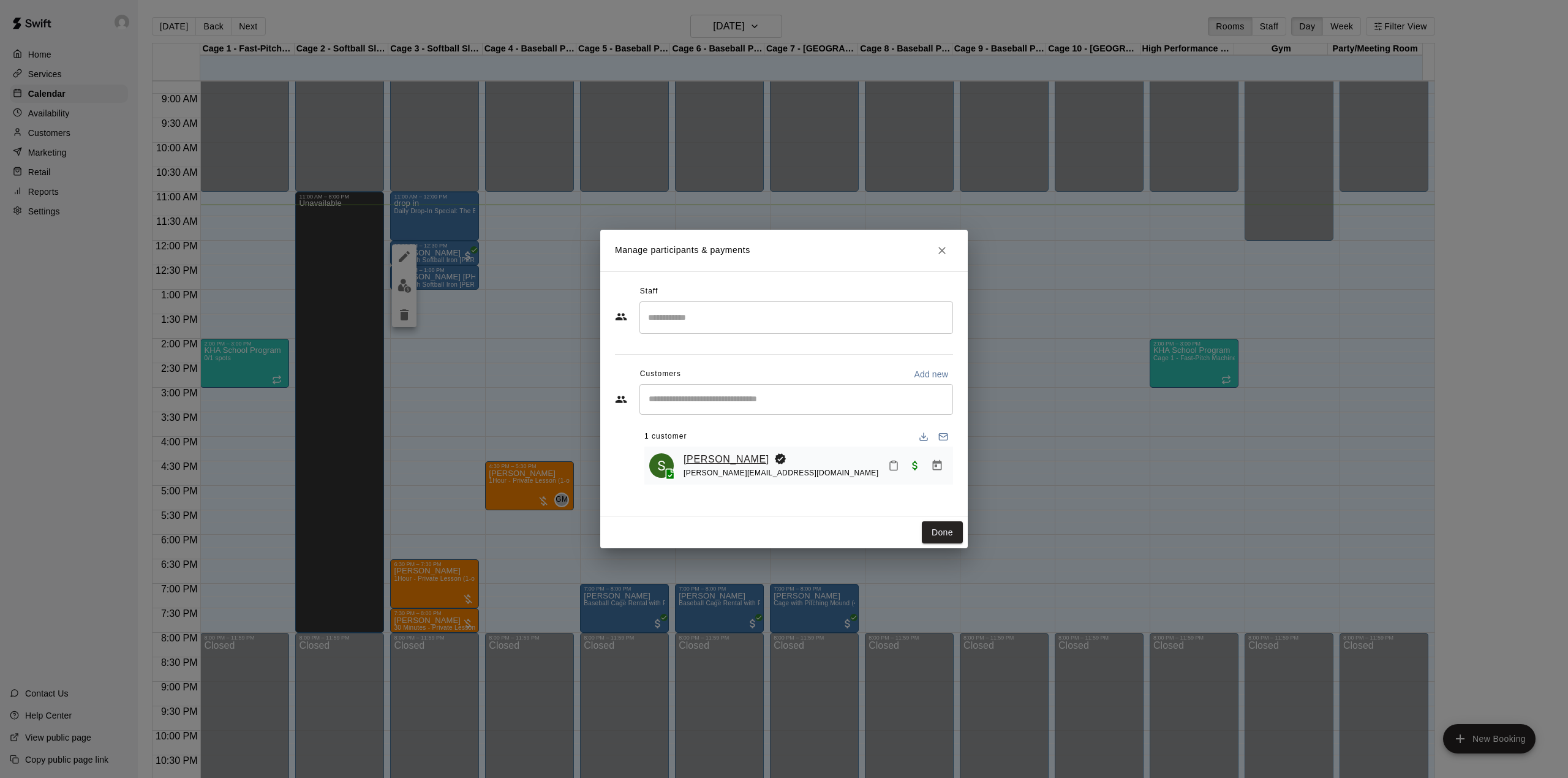
click at [718, 456] on link "[PERSON_NAME]" at bounding box center [727, 459] width 86 height 16
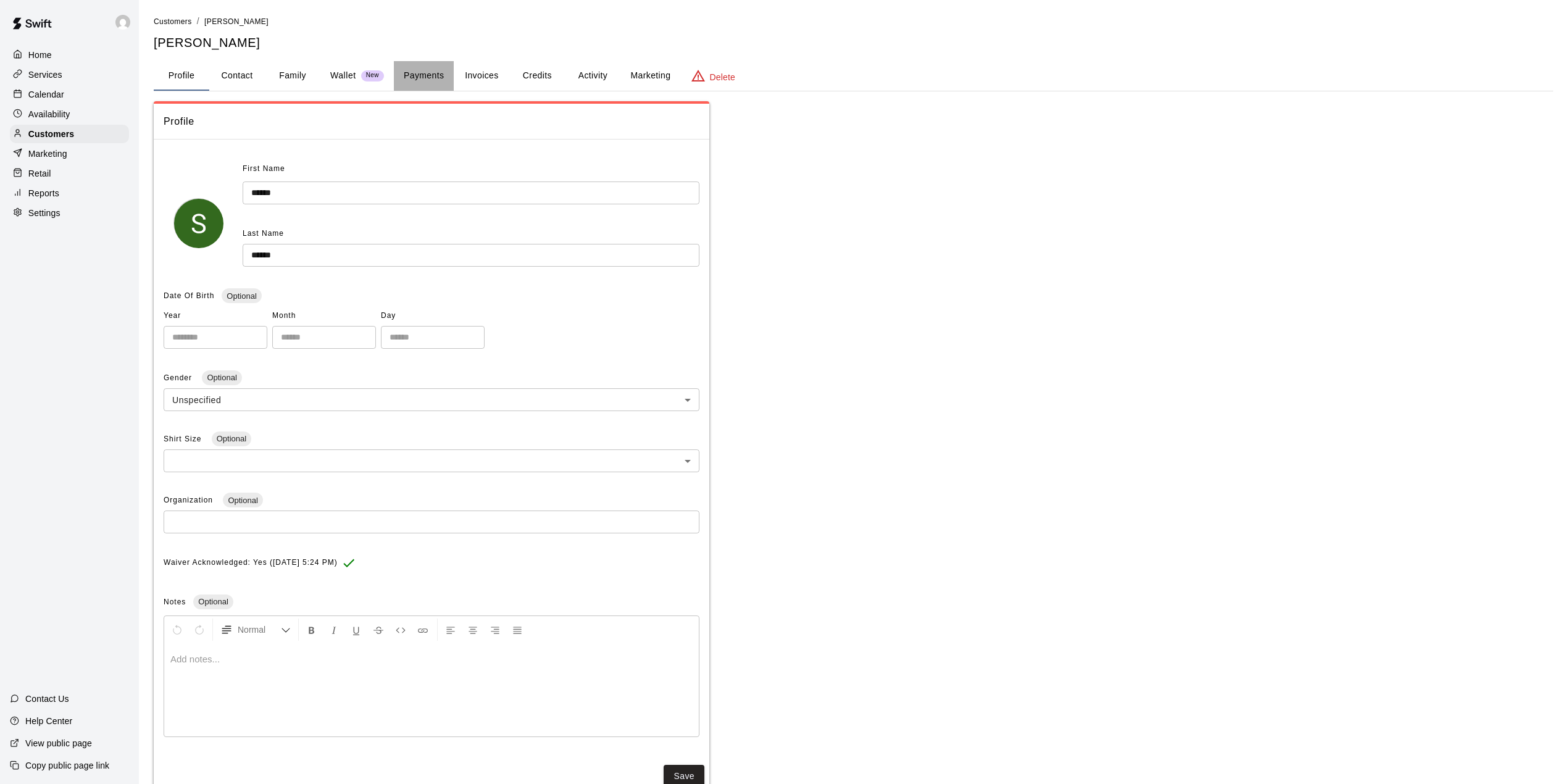
click at [434, 77] on button "Payments" at bounding box center [423, 76] width 60 height 30
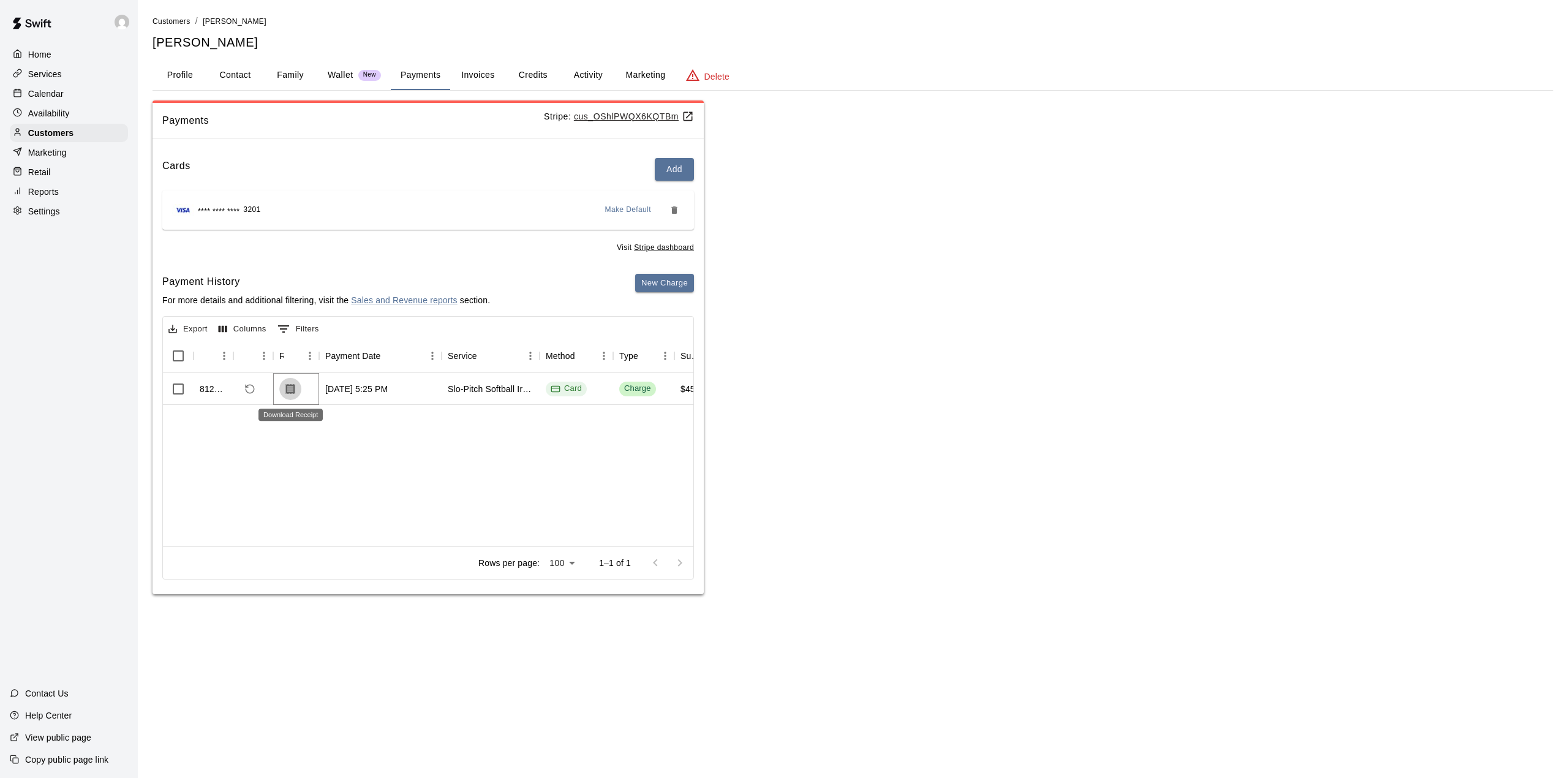
click at [294, 386] on icon "Download Receipt" at bounding box center [291, 389] width 9 height 10
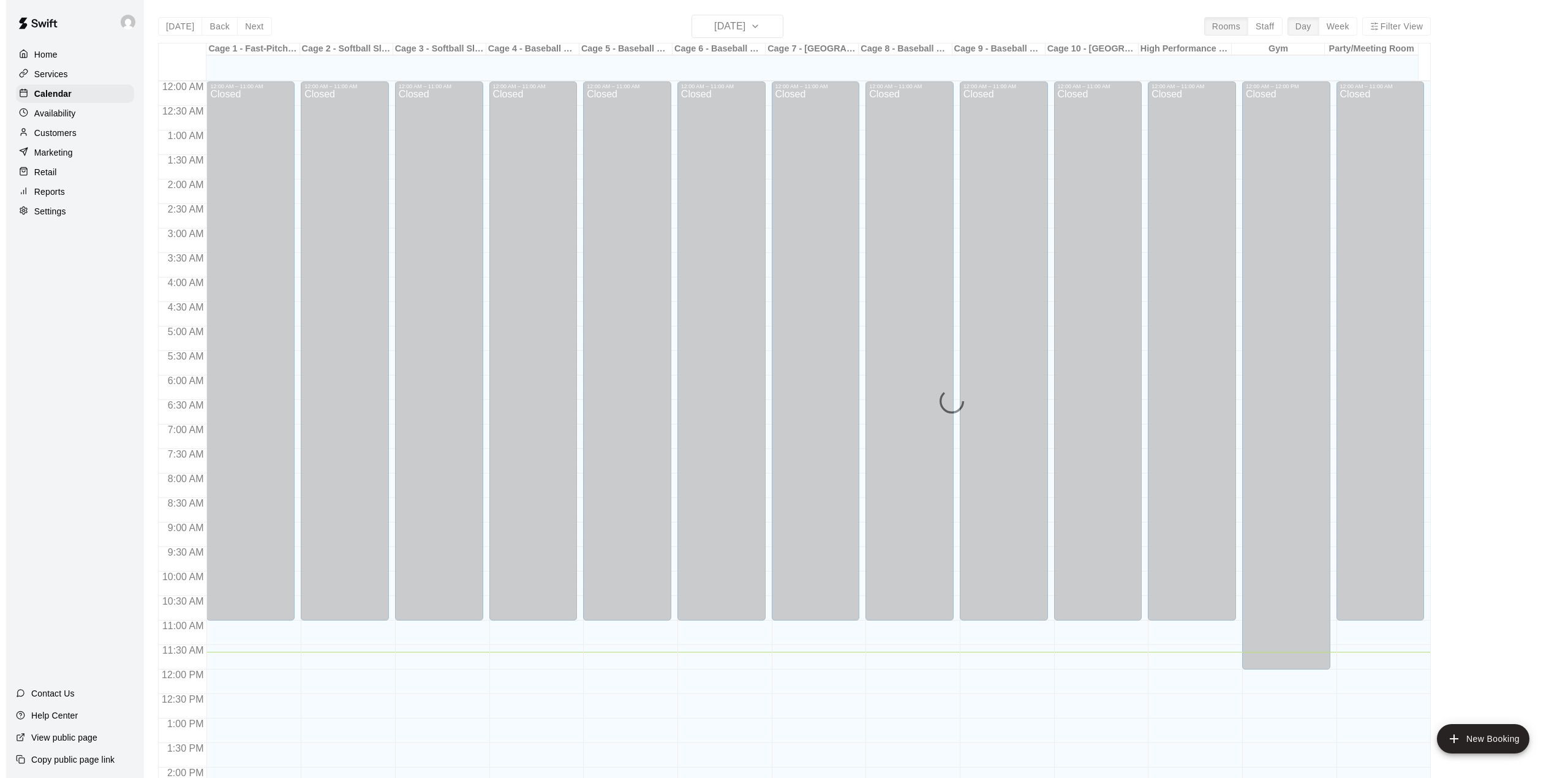
scroll to position [429, 0]
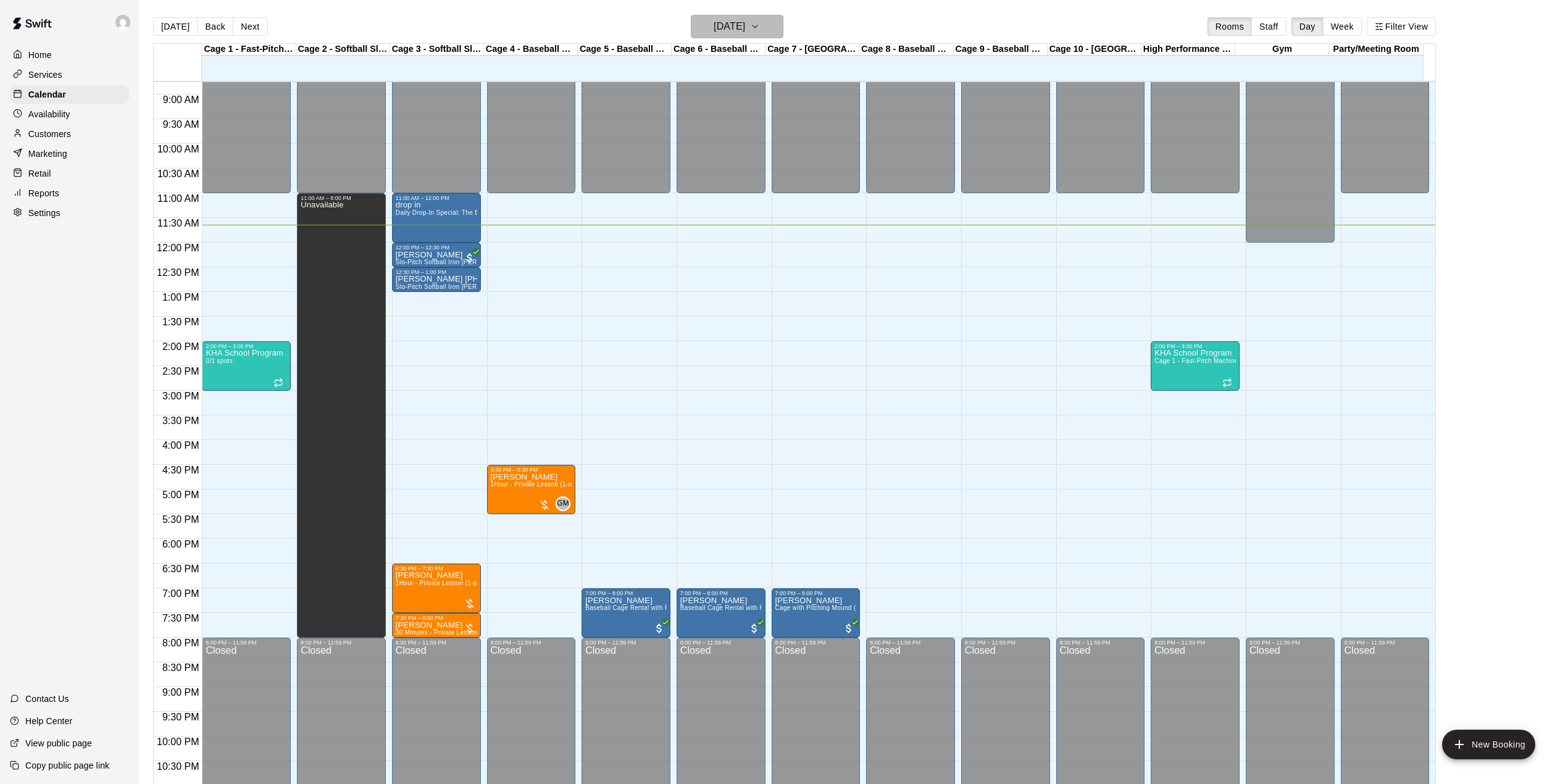
click at [760, 30] on icon "button" at bounding box center [754, 26] width 10 height 15
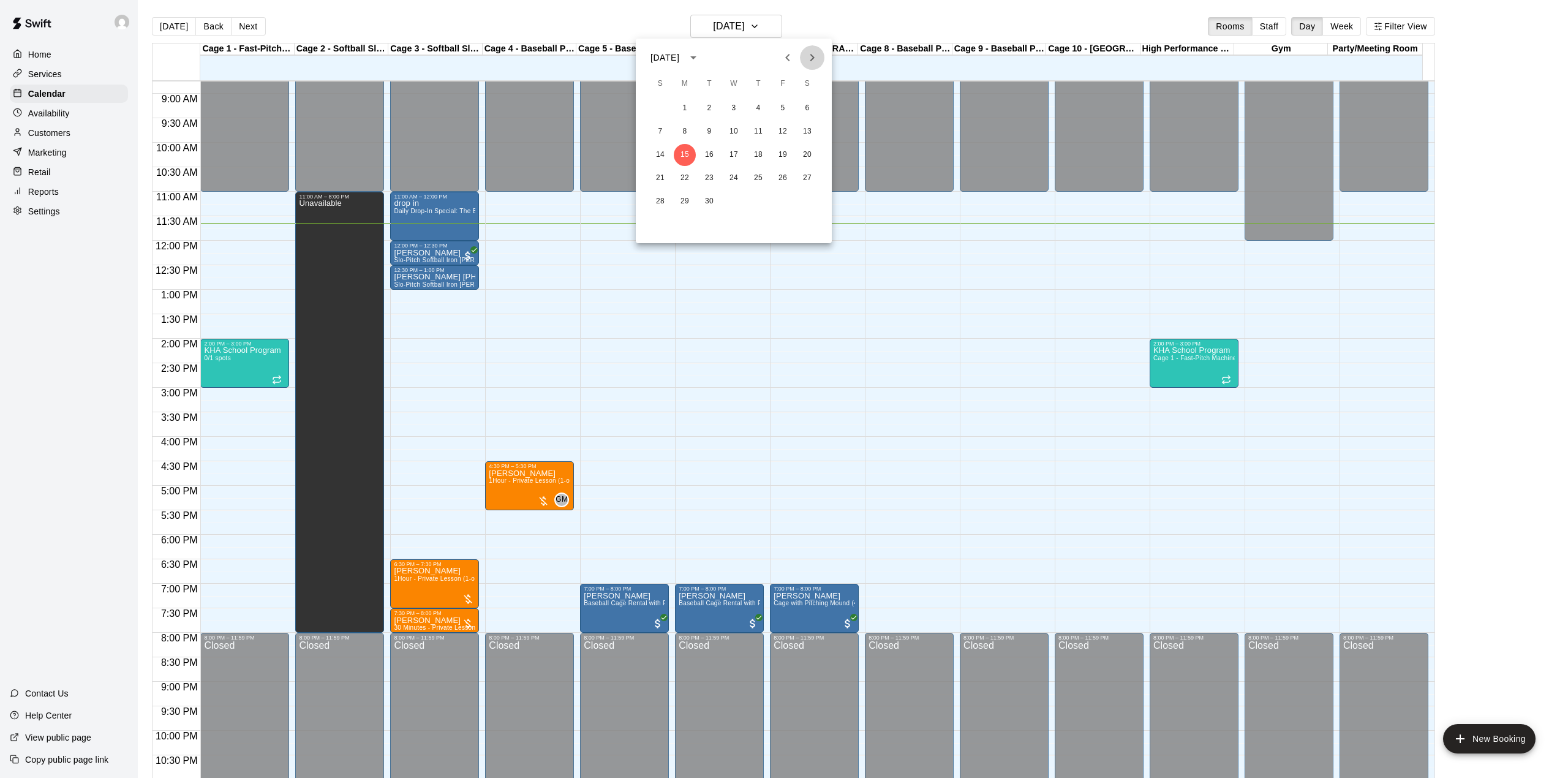
click at [814, 55] on icon "Next month" at bounding box center [812, 57] width 15 height 15
click at [810, 154] on button "15" at bounding box center [807, 155] width 22 height 22
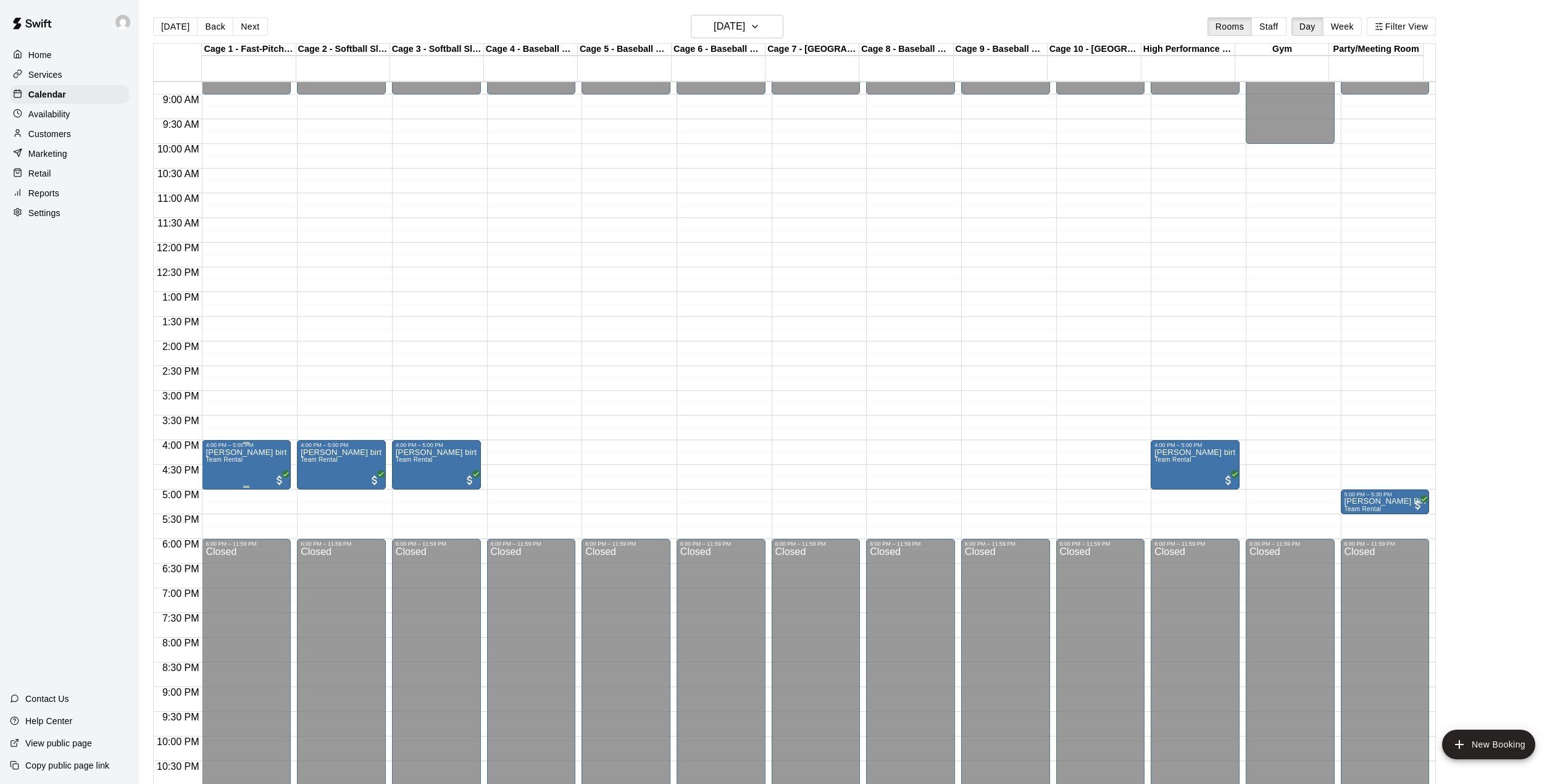
click at [220, 492] on img "edit" at bounding box center [218, 493] width 14 height 14
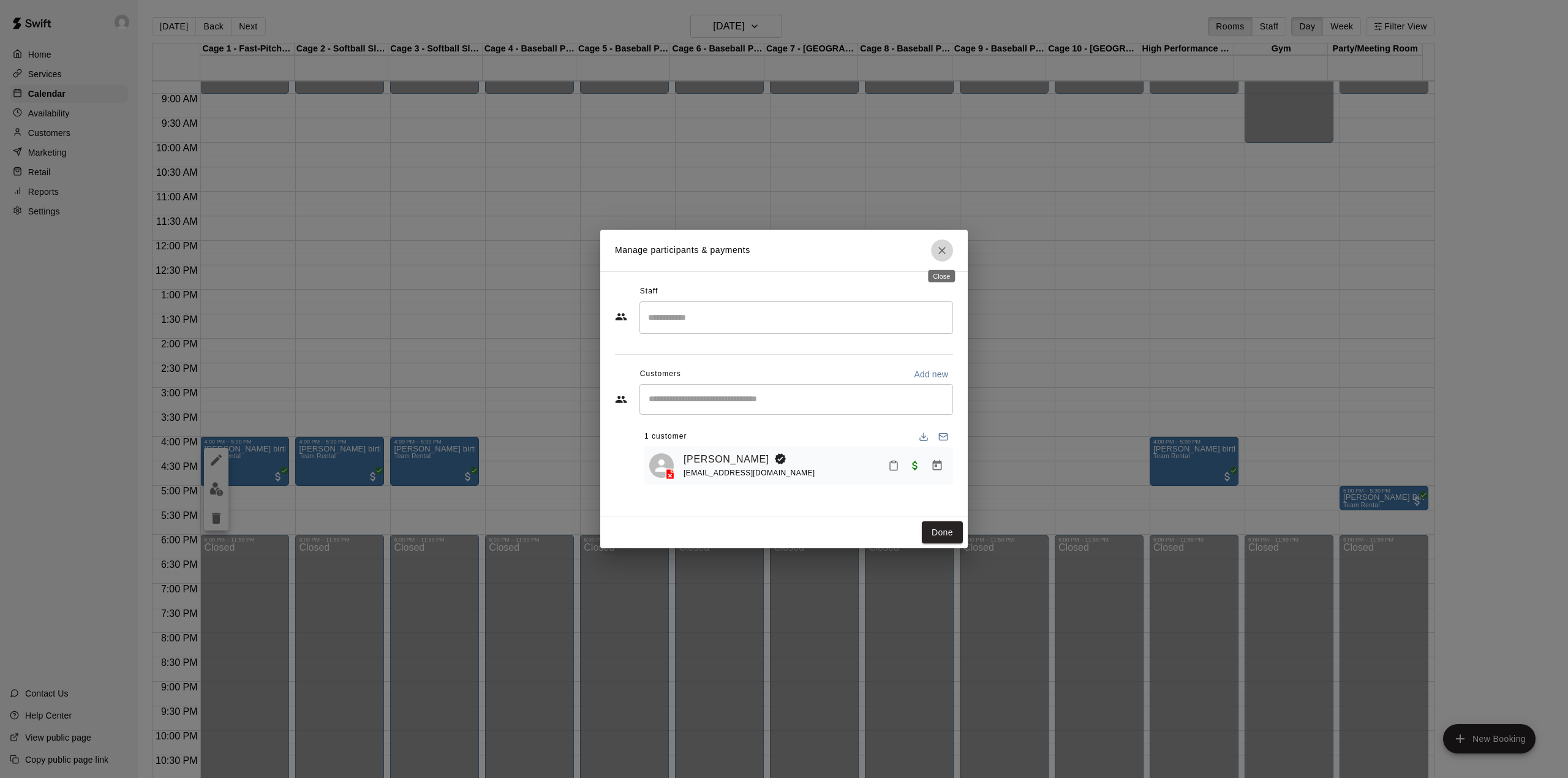
click at [938, 243] on button "Close" at bounding box center [942, 250] width 22 height 22
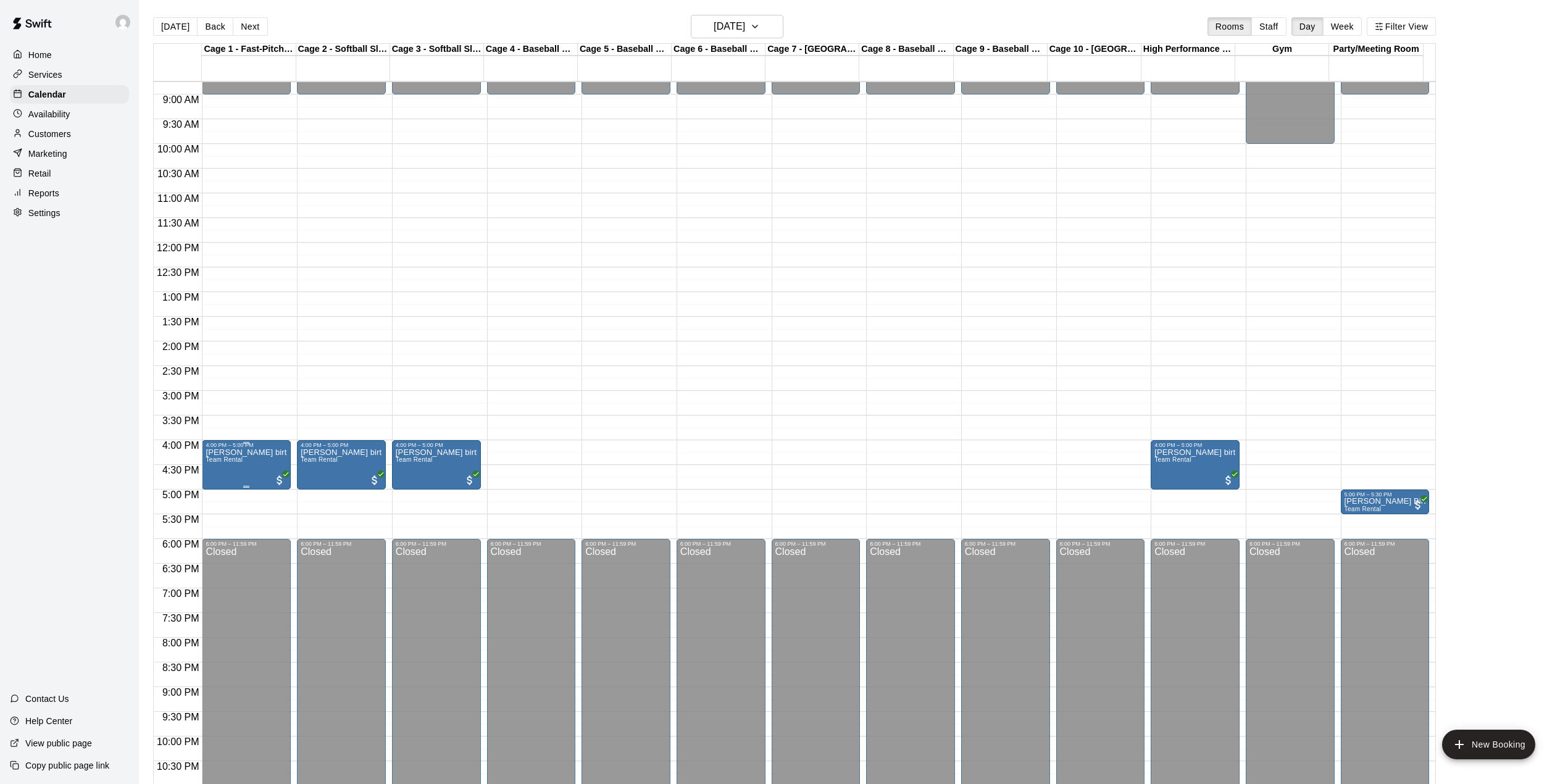
click at [283, 448] on div "4:00 PM – 5:00 PM" at bounding box center [246, 445] width 81 height 6
click at [211, 454] on icon "edit" at bounding box center [217, 456] width 15 height 15
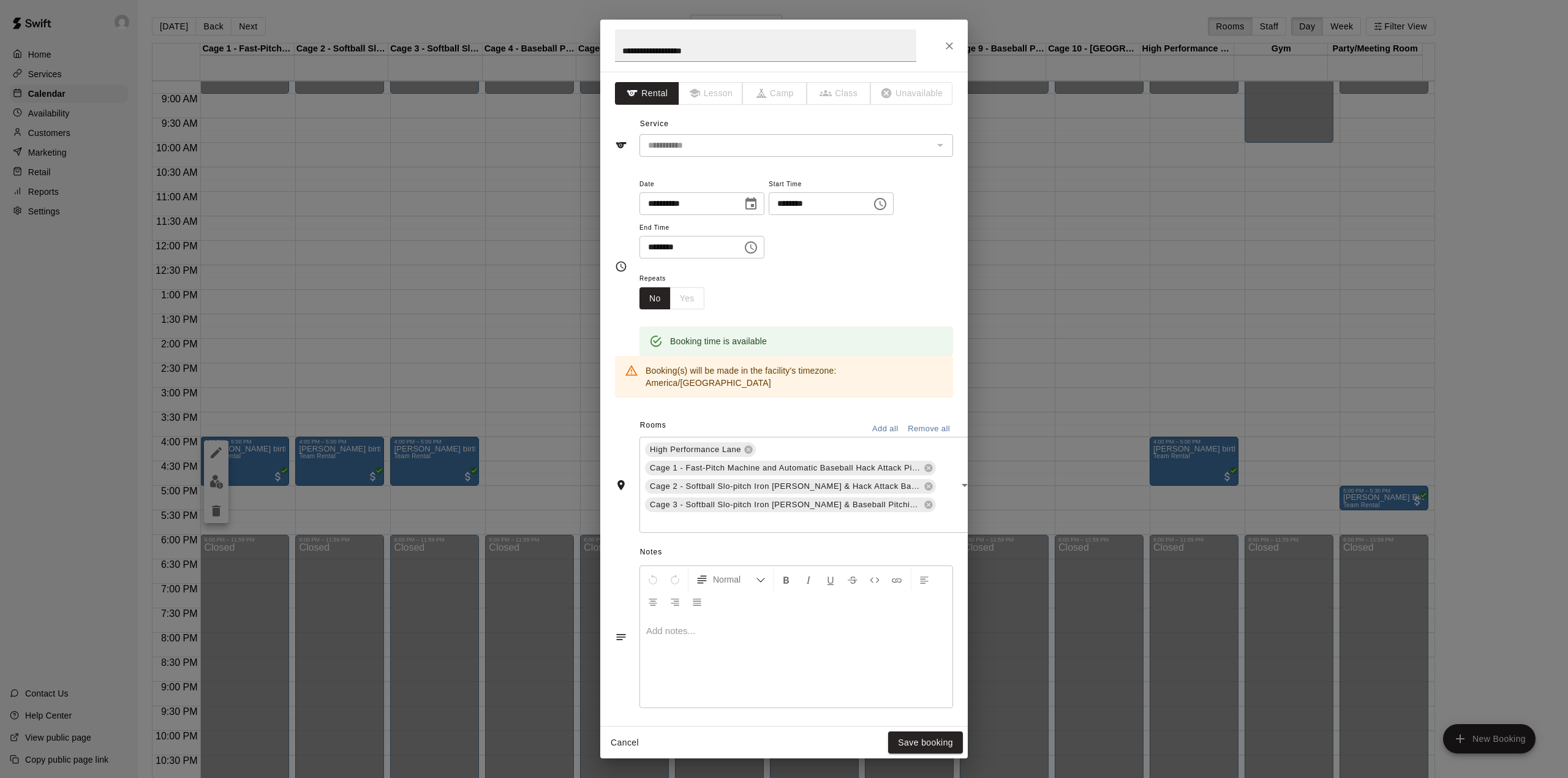
click at [704, 625] on p at bounding box center [796, 631] width 300 height 12
click at [774, 679] on div "**********" at bounding box center [796, 661] width 312 height 92
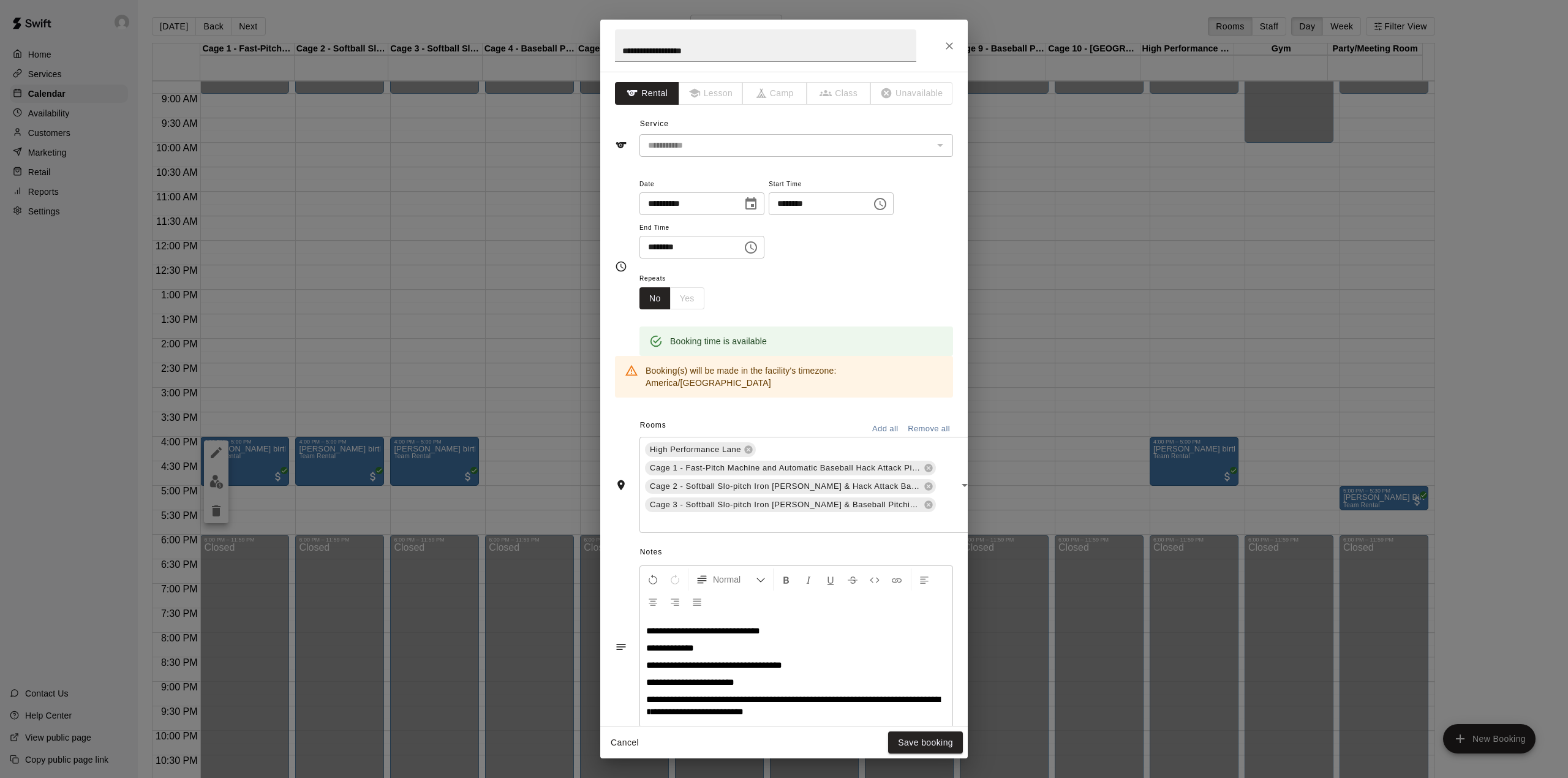
click at [740, 695] on span "**********" at bounding box center [793, 705] width 294 height 21
click at [830, 712] on span "**********" at bounding box center [754, 717] width 217 height 9
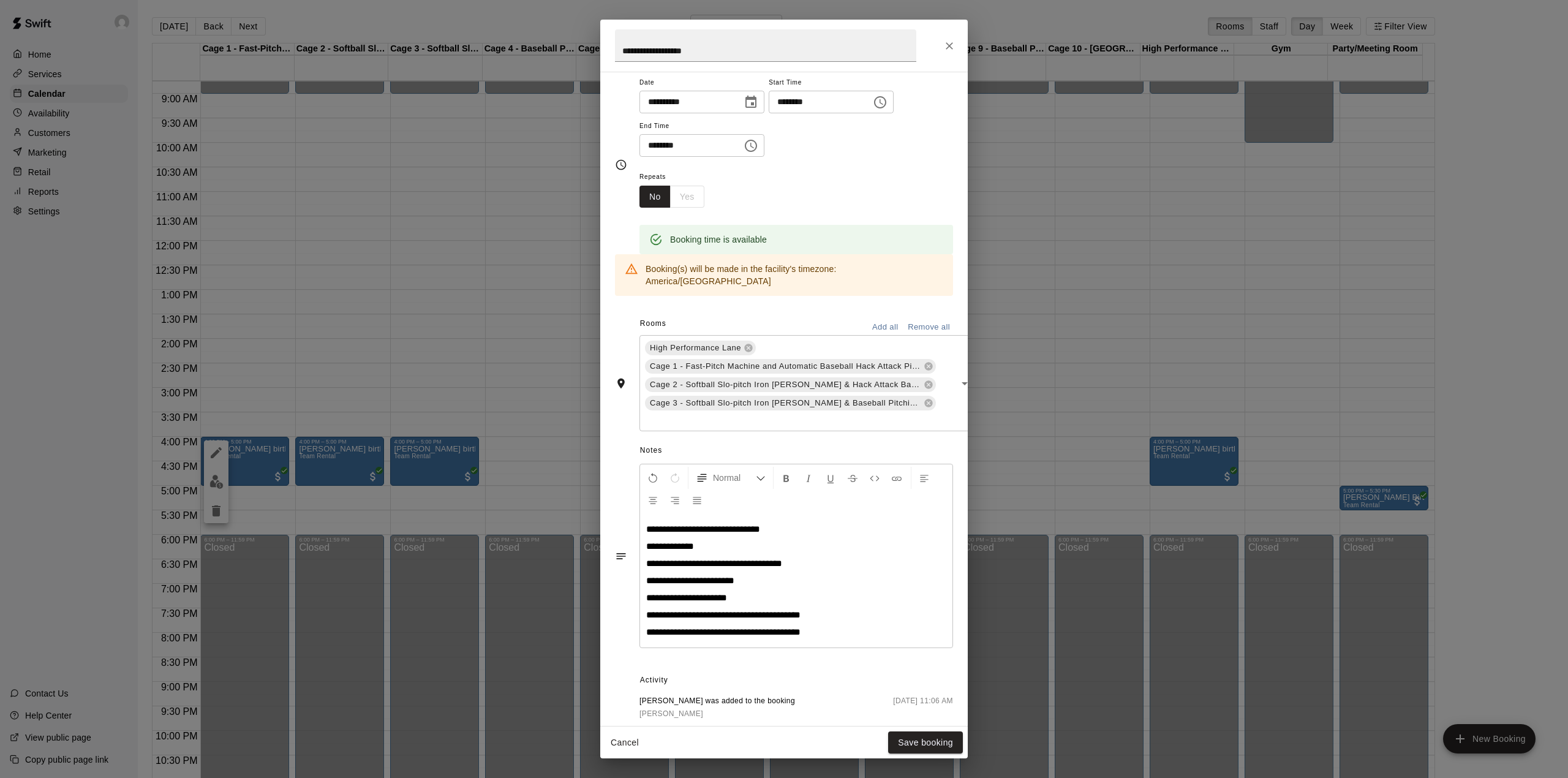
scroll to position [108, 0]
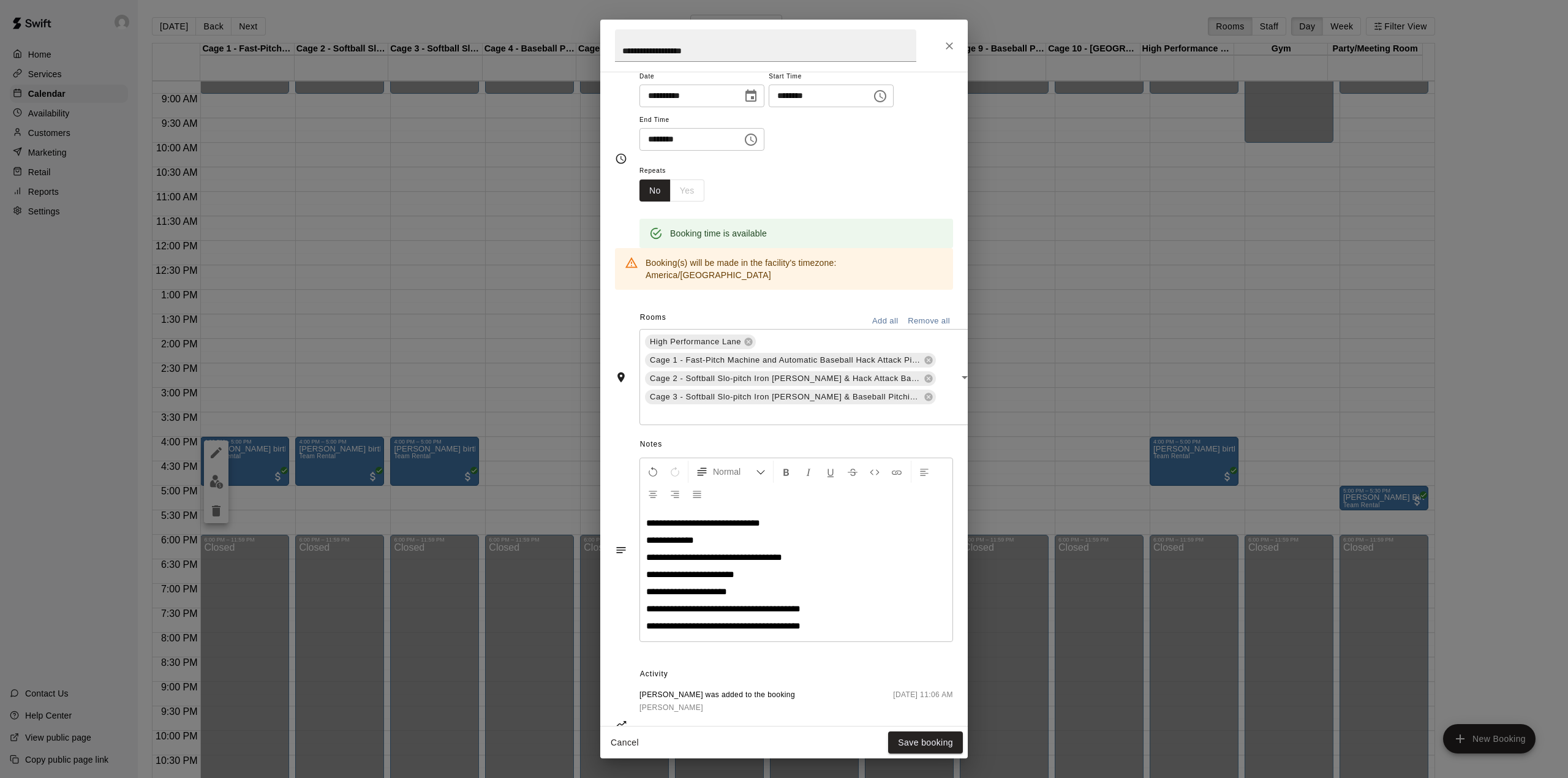
click at [768, 621] on span "**********" at bounding box center [754, 626] width 92 height 9
click at [763, 621] on span "**********" at bounding box center [754, 626] width 92 height 9
click at [672, 638] on span "**********" at bounding box center [679, 643] width 66 height 9
click at [711, 654] on p "**********" at bounding box center [796, 660] width 300 height 12
drag, startPoint x: 836, startPoint y: 655, endPoint x: 642, endPoint y: 658, distance: 194.0
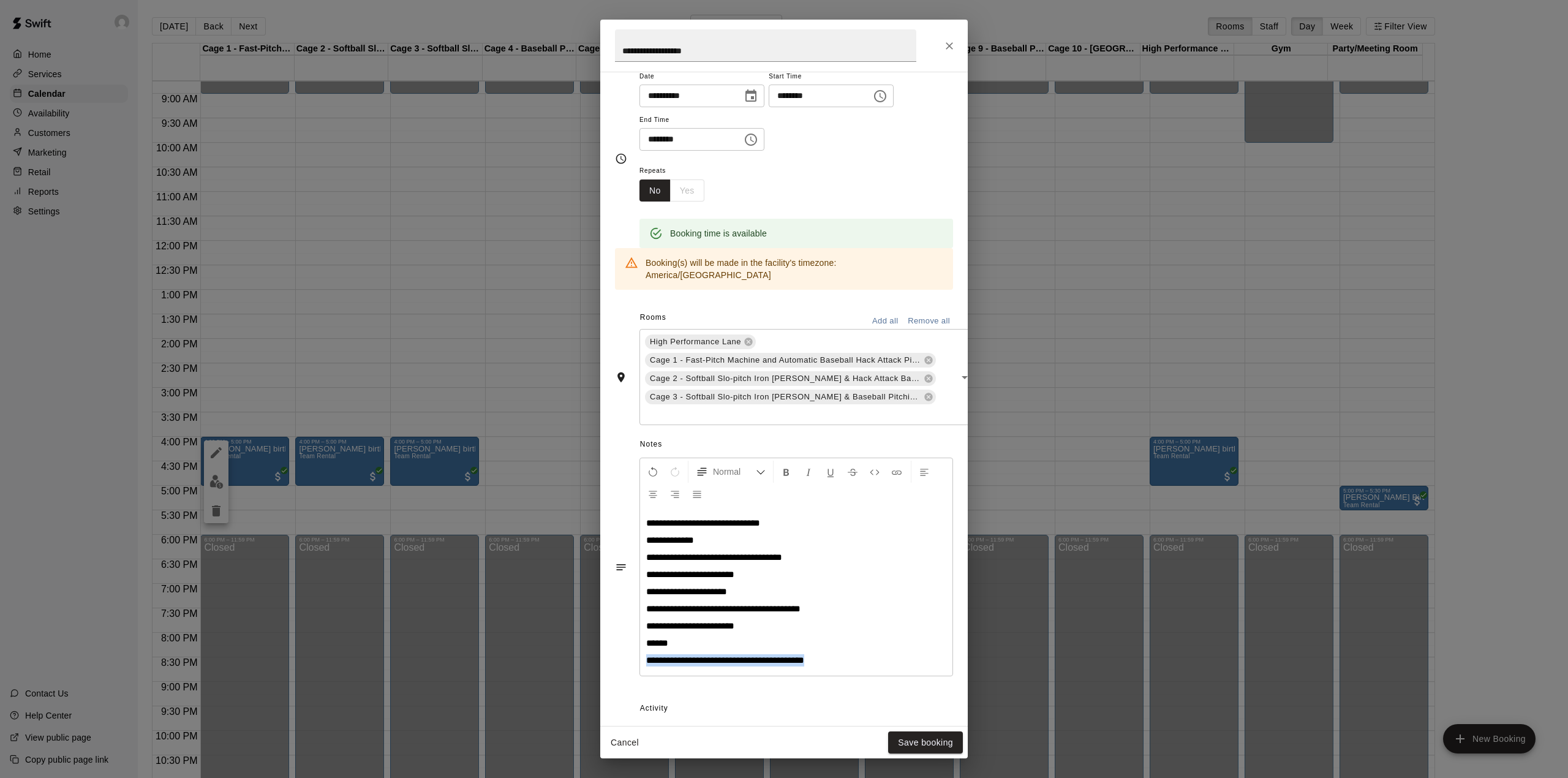
click at [642, 658] on div "**********" at bounding box center [796, 592] width 312 height 168
drag, startPoint x: 716, startPoint y: 652, endPoint x: 677, endPoint y: 651, distance: 39.0
click at [677, 656] on span "**********" at bounding box center [725, 660] width 158 height 9
drag, startPoint x: 643, startPoint y: 652, endPoint x: 865, endPoint y: 653, distance: 222.0
click at [865, 653] on div "**********" at bounding box center [796, 592] width 312 height 168
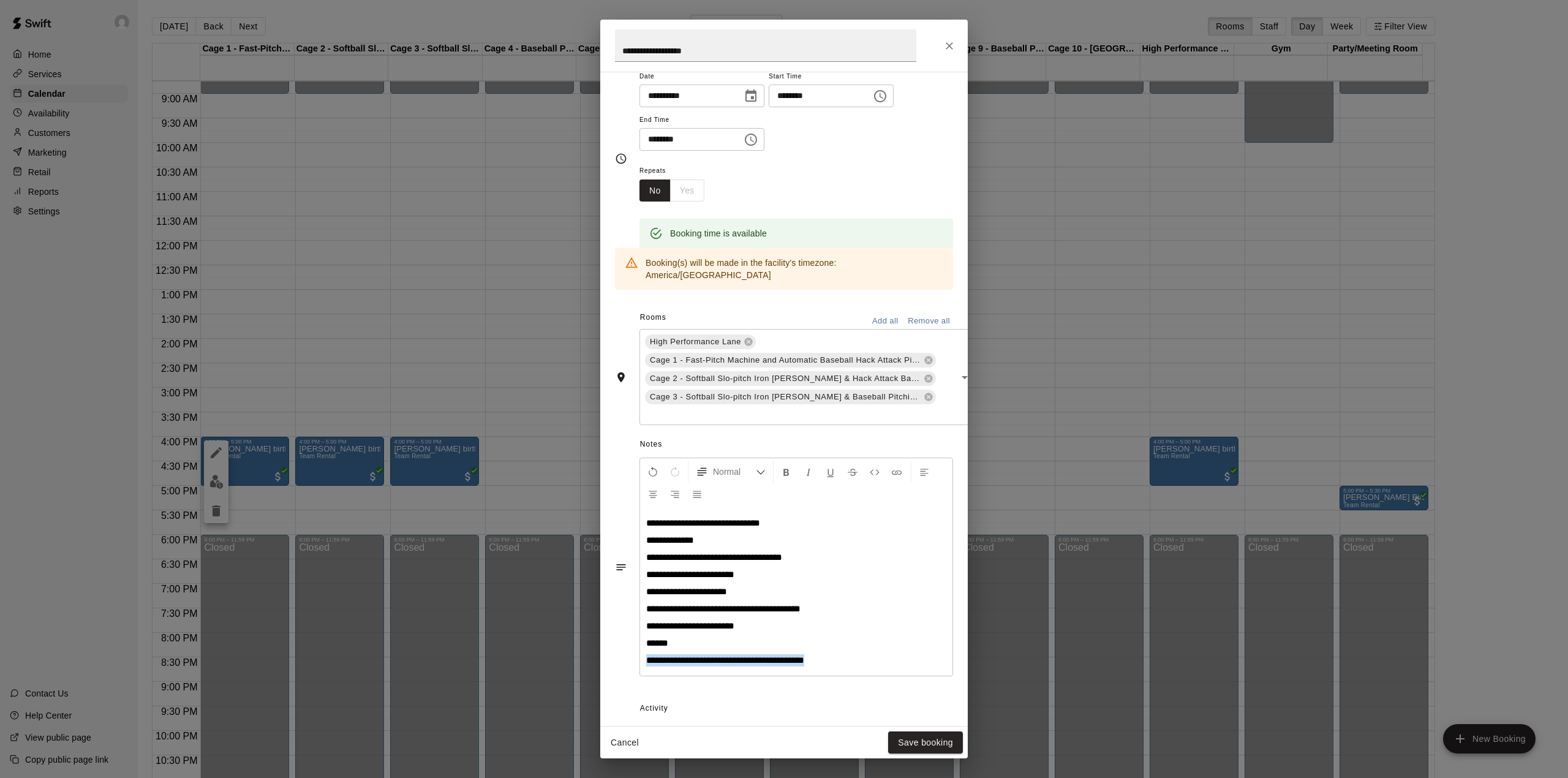
click at [799, 656] on span "**********" at bounding box center [725, 660] width 158 height 9
drag, startPoint x: 832, startPoint y: 653, endPoint x: 620, endPoint y: 660, distance: 212.1
click at [620, 660] on div "**********" at bounding box center [784, 567] width 338 height 225
drag, startPoint x: 726, startPoint y: 652, endPoint x: 1055, endPoint y: 204, distance: 555.8
click at [1055, 204] on div "**********" at bounding box center [784, 389] width 1568 height 778
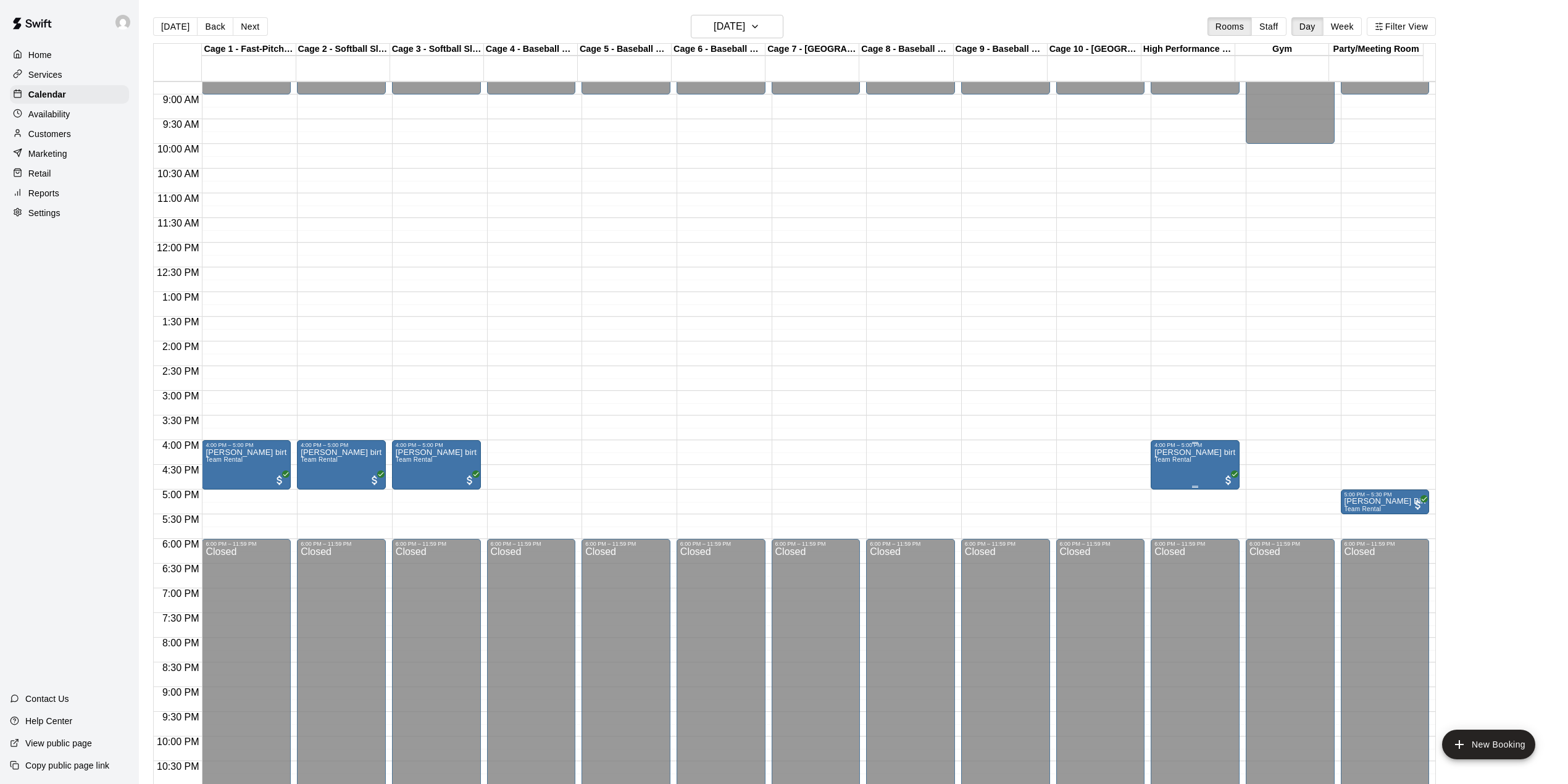
click at [1156, 490] on button "edit" at bounding box center [1165, 492] width 25 height 24
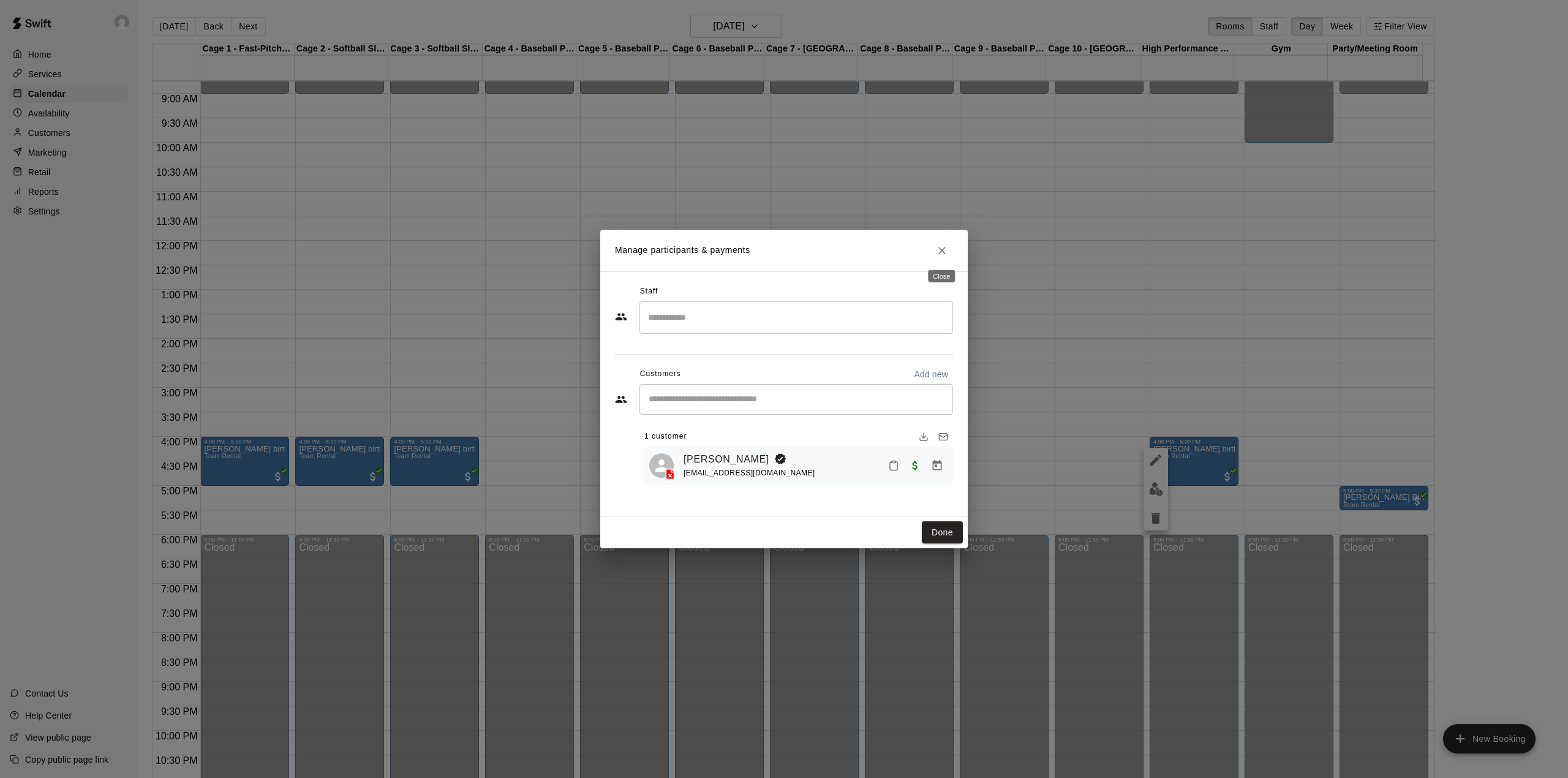
click at [939, 247] on icon "Close" at bounding box center [942, 250] width 12 height 12
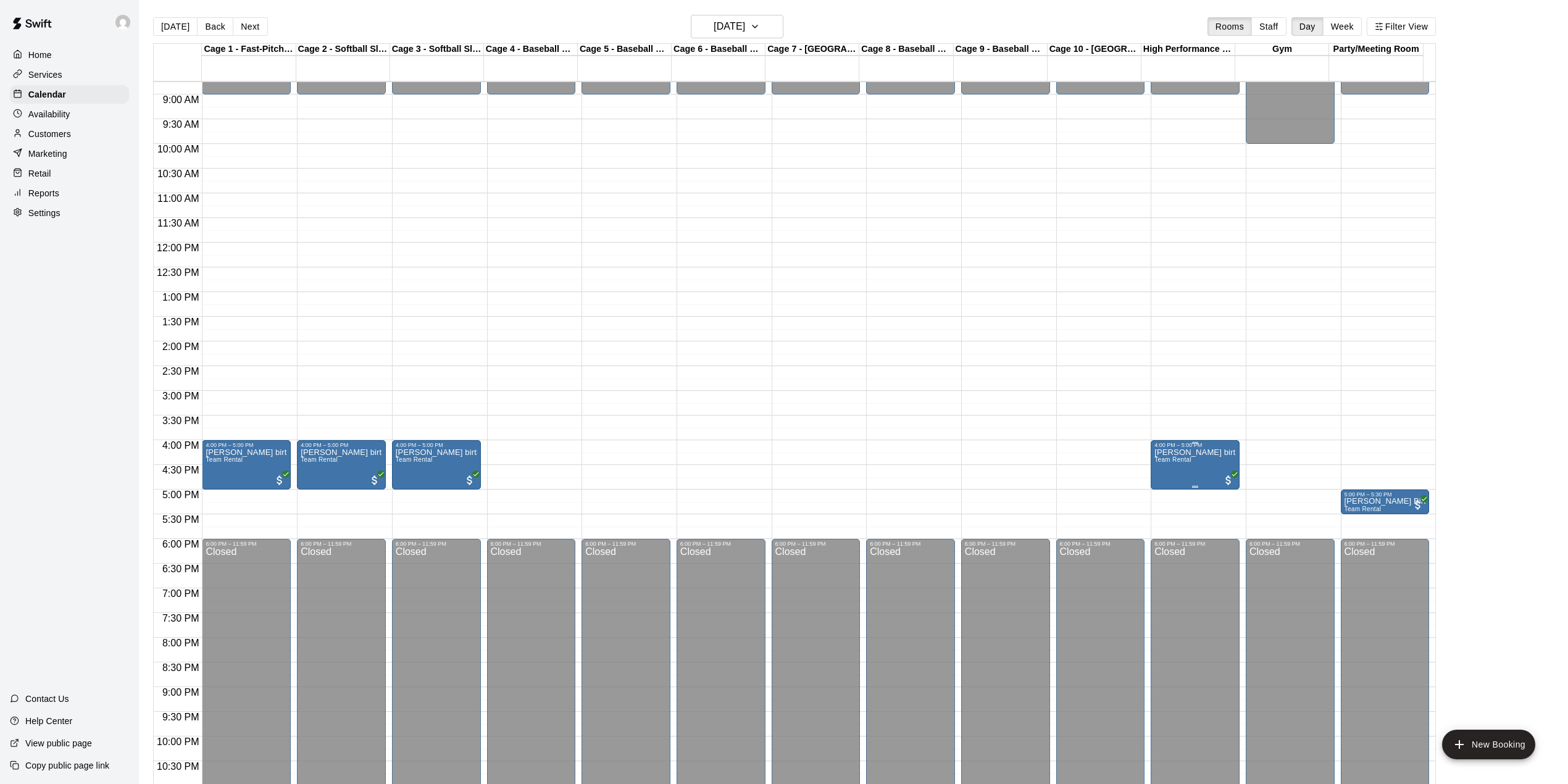
click at [1158, 467] on icon "edit" at bounding box center [1165, 463] width 15 height 15
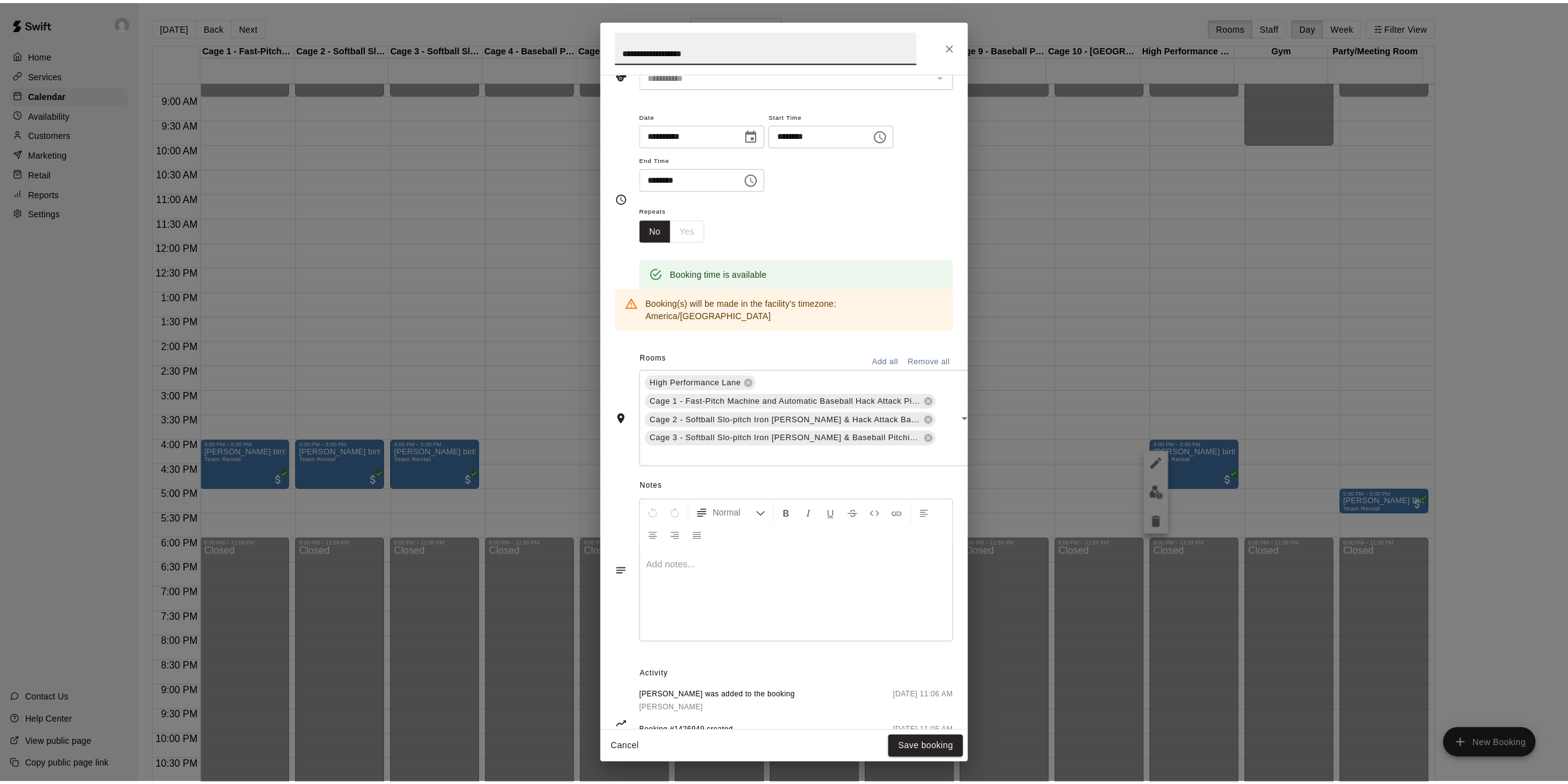
scroll to position [42, 0]
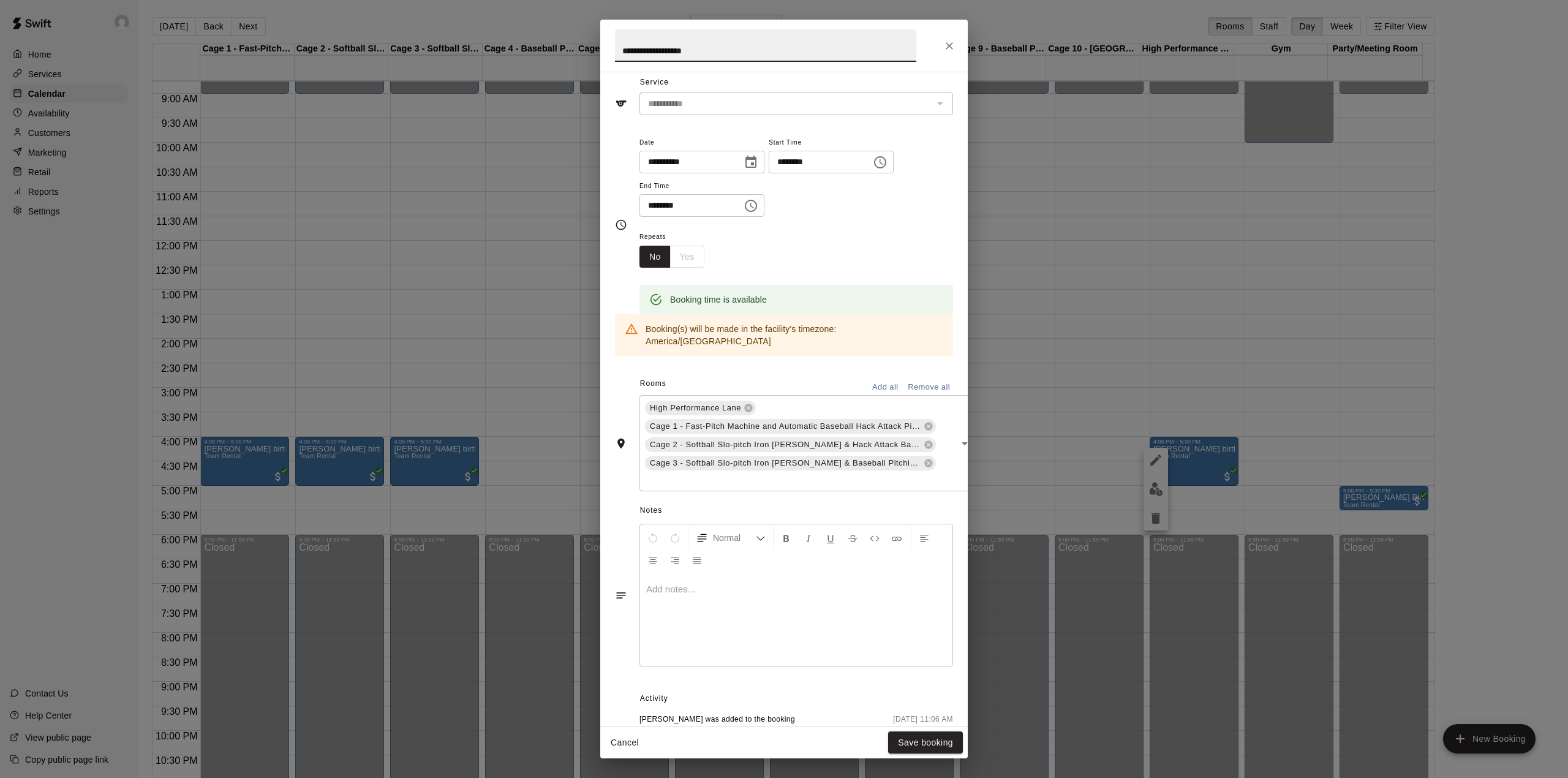
click at [688, 583] on p at bounding box center [796, 589] width 300 height 12
click at [730, 585] on span "**********" at bounding box center [793, 595] width 294 height 21
click at [738, 585] on span "**********" at bounding box center [793, 595] width 294 height 21
click at [743, 585] on span "**********" at bounding box center [793, 595] width 294 height 21
click at [827, 601] on span "**********" at bounding box center [793, 612] width 294 height 21
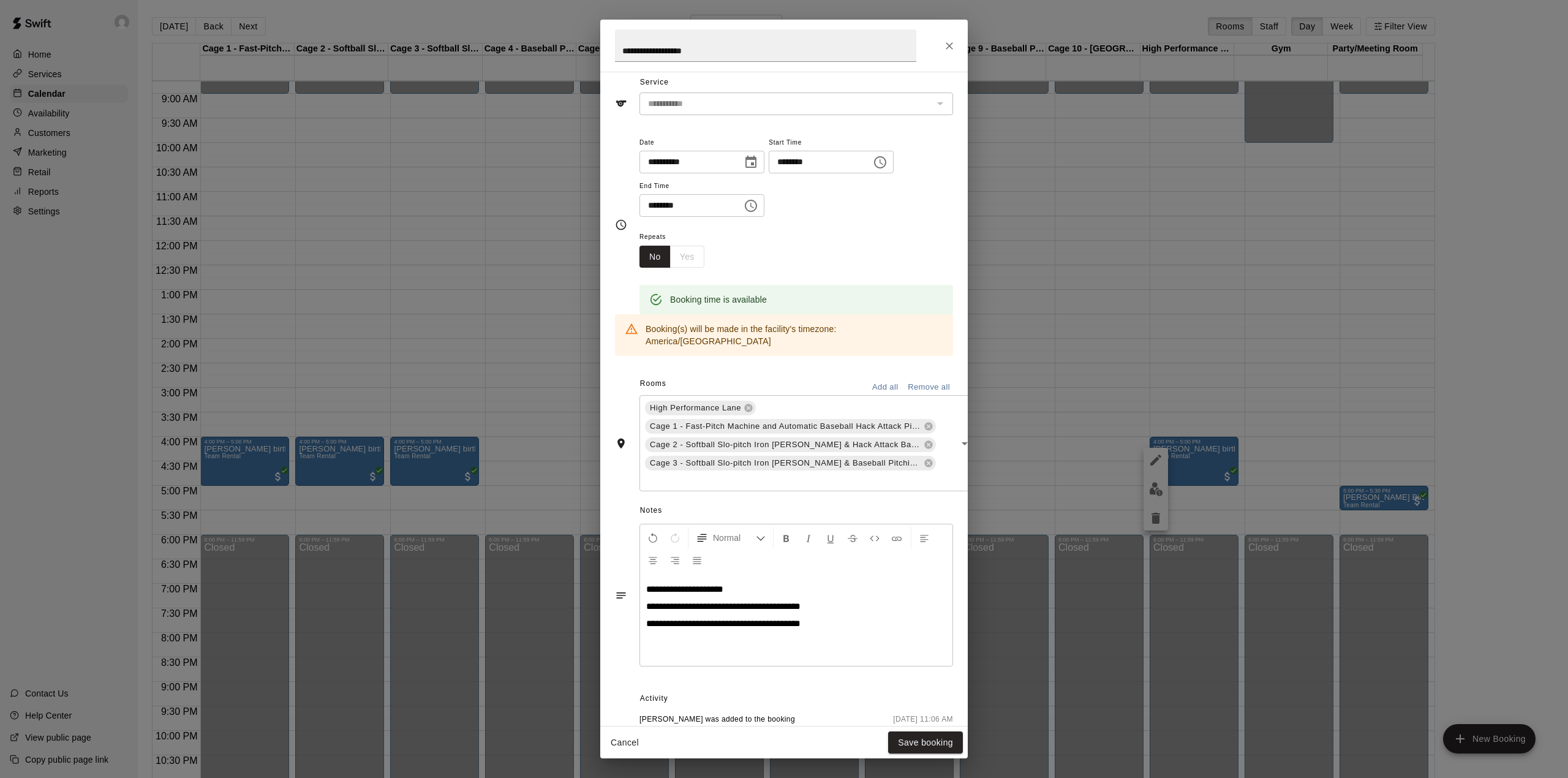
click at [755, 619] on span "**********" at bounding box center [723, 623] width 154 height 9
click at [760, 619] on span "**********" at bounding box center [723, 623] width 154 height 9
click at [691, 636] on span "**********" at bounding box center [679, 640] width 66 height 9
click at [691, 652] on p "********" at bounding box center [796, 658] width 300 height 12
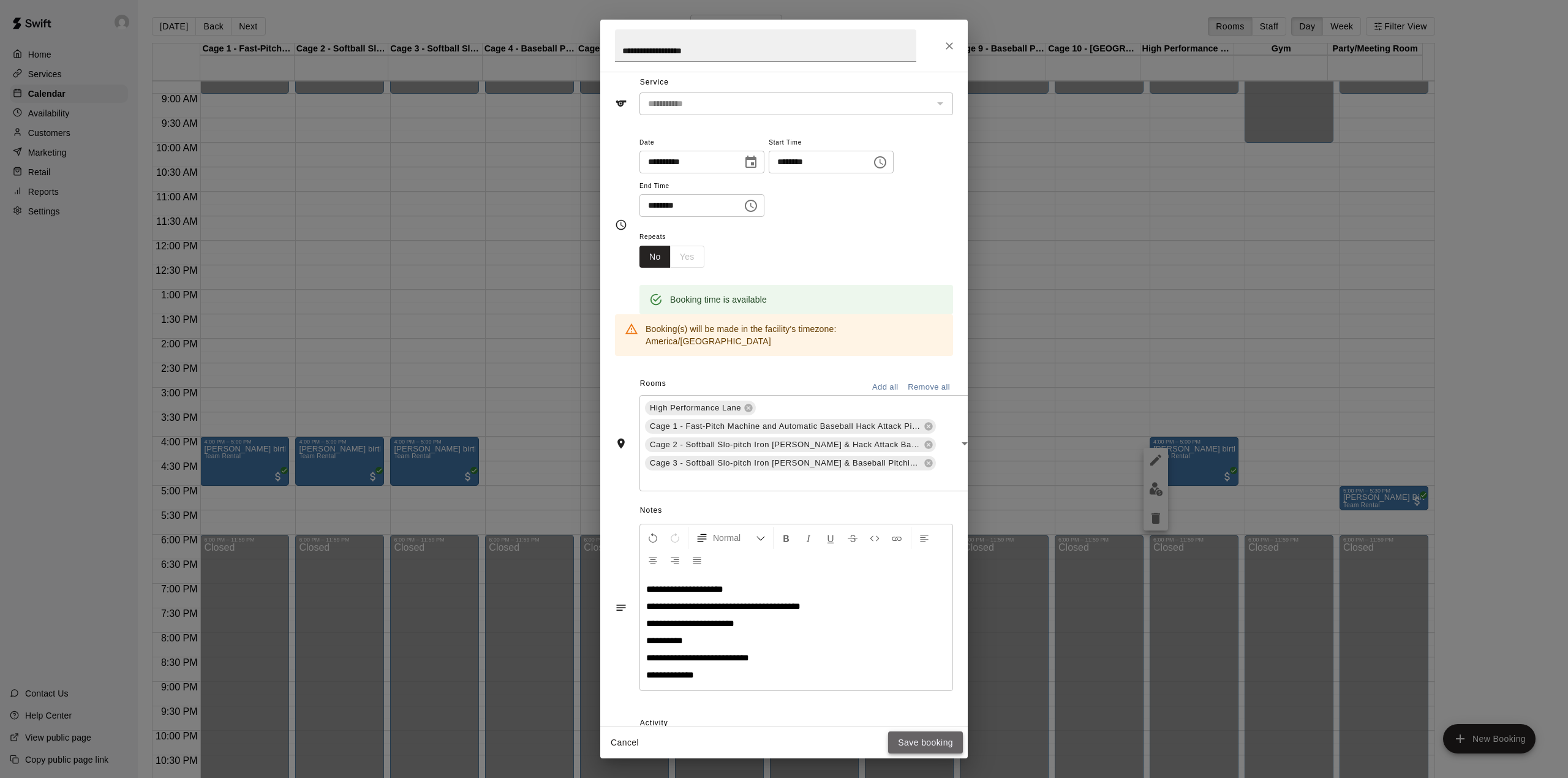
click at [908, 742] on button "Save booking" at bounding box center [925, 742] width 75 height 22
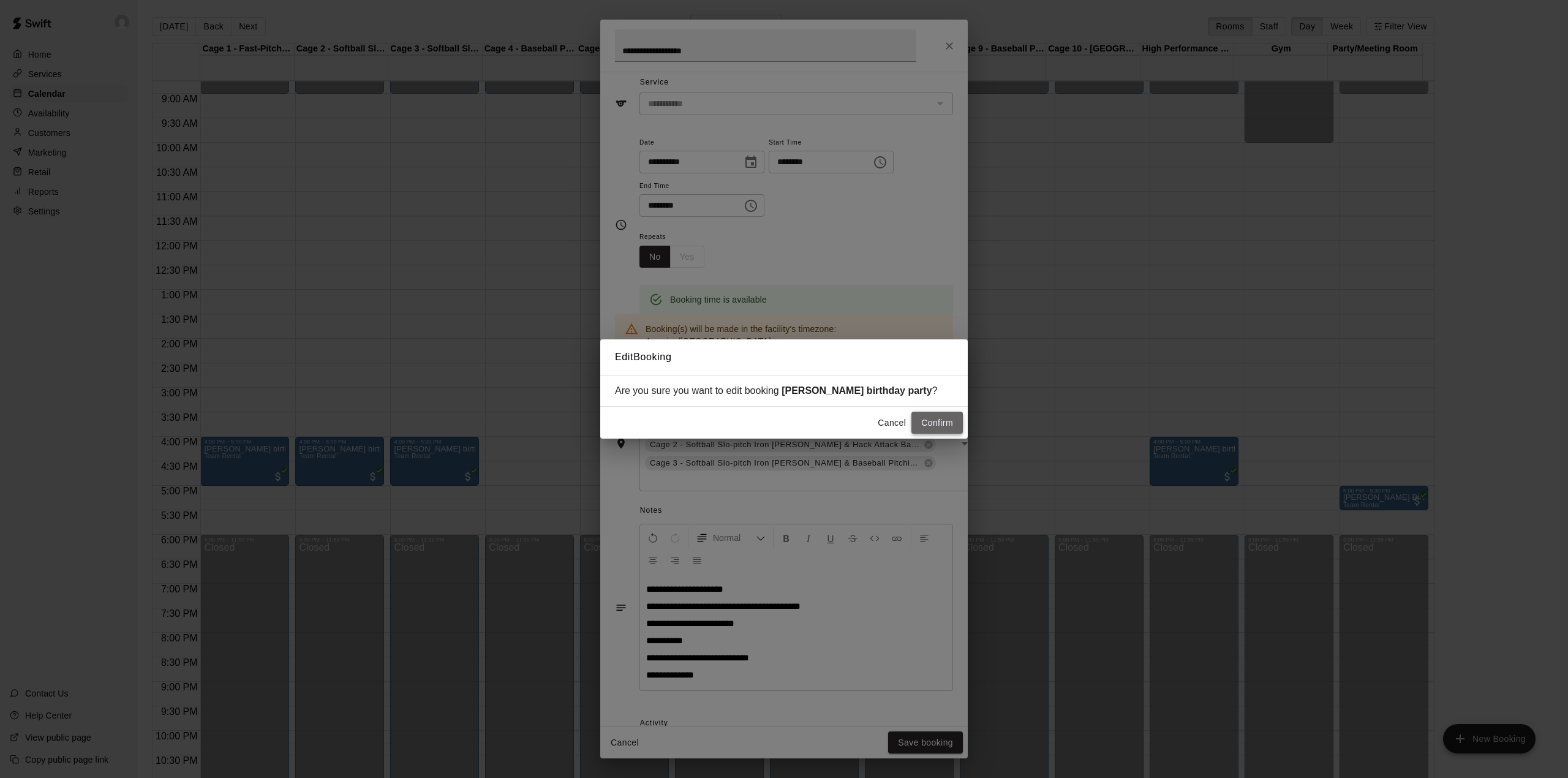
click at [928, 414] on button "Confirm" at bounding box center [937, 423] width 51 height 22
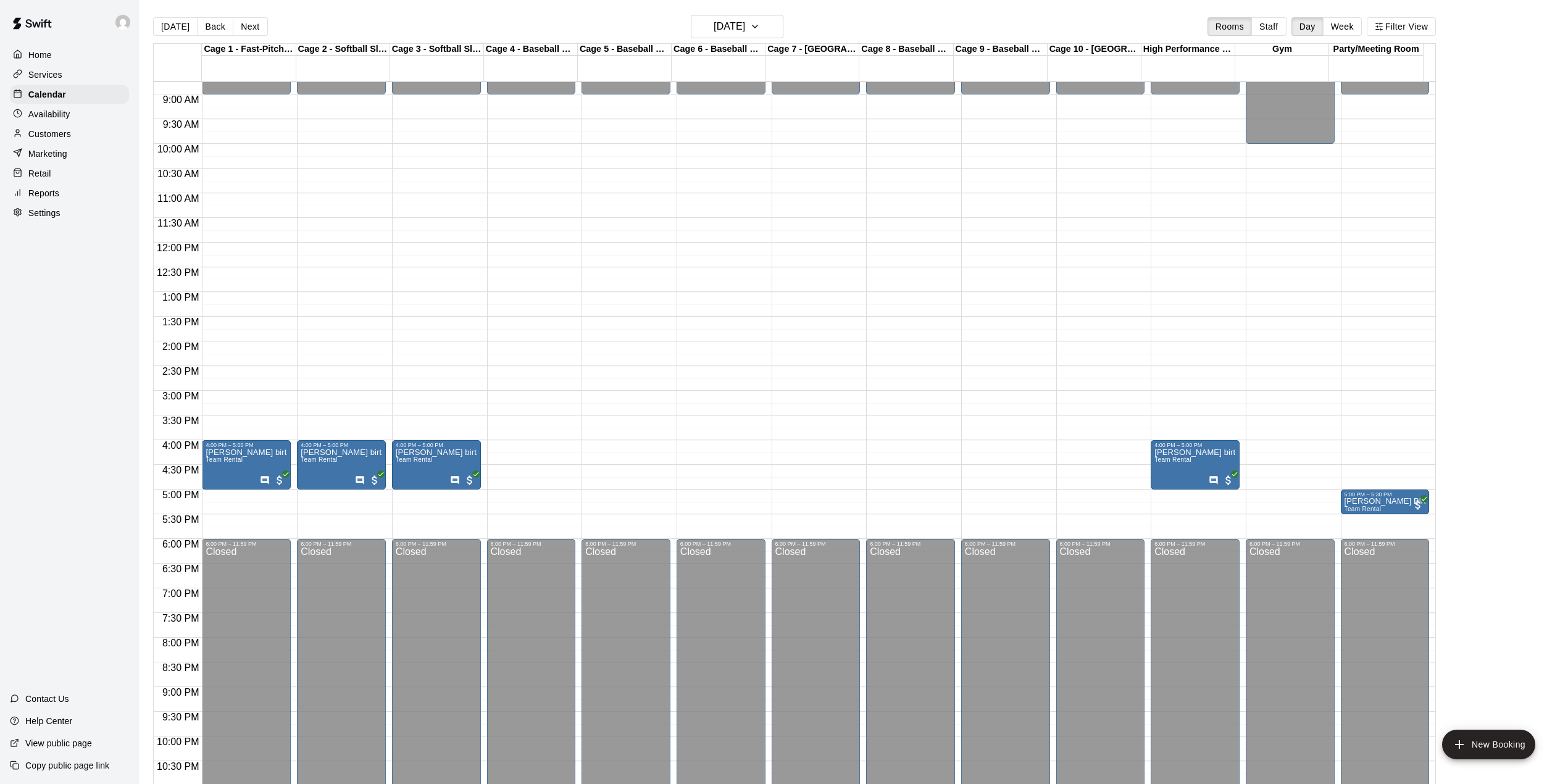
click at [30, 52] on p "Home" at bounding box center [40, 55] width 23 height 12
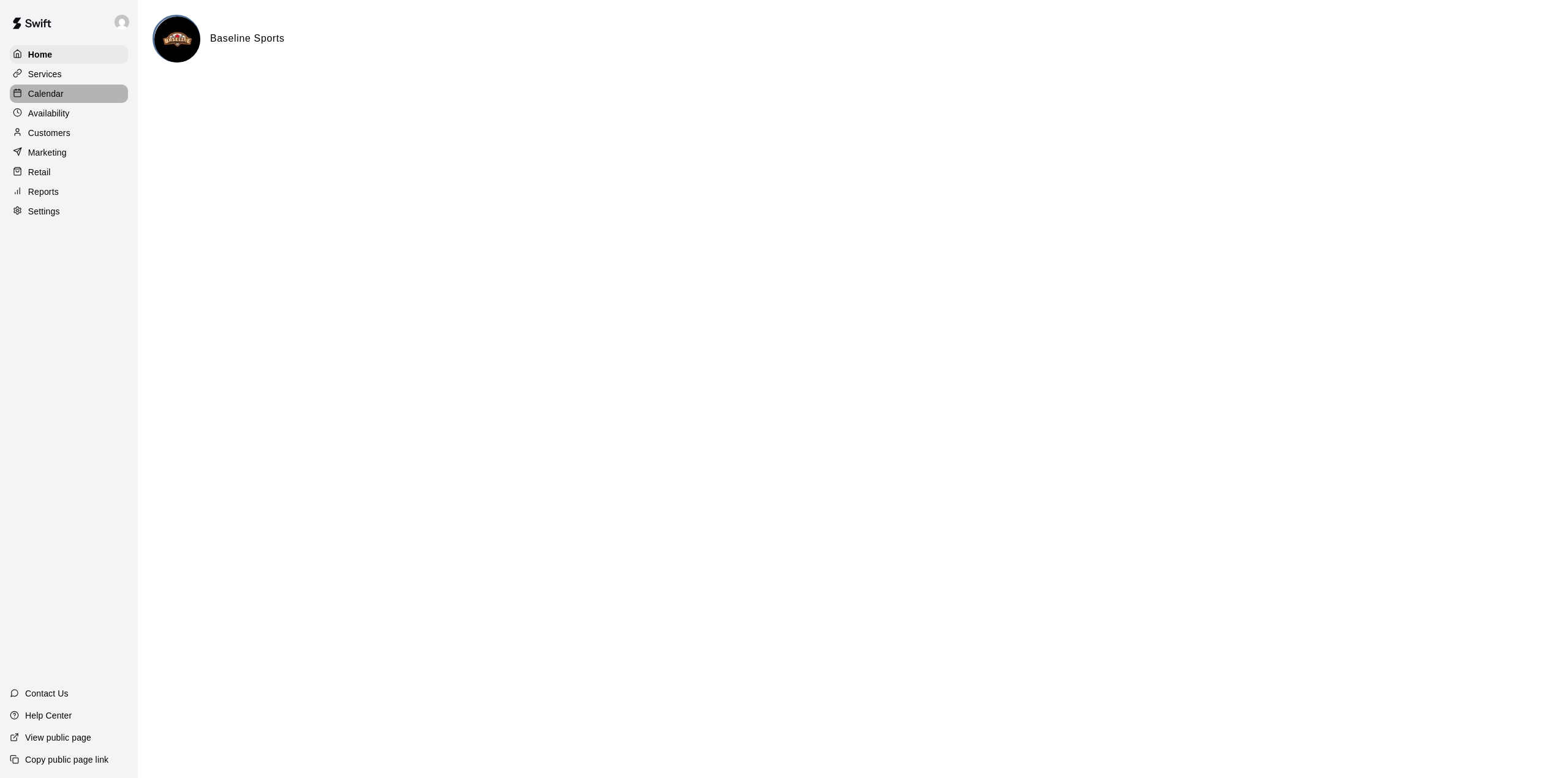
click at [59, 93] on p "Calendar" at bounding box center [45, 93] width 35 height 12
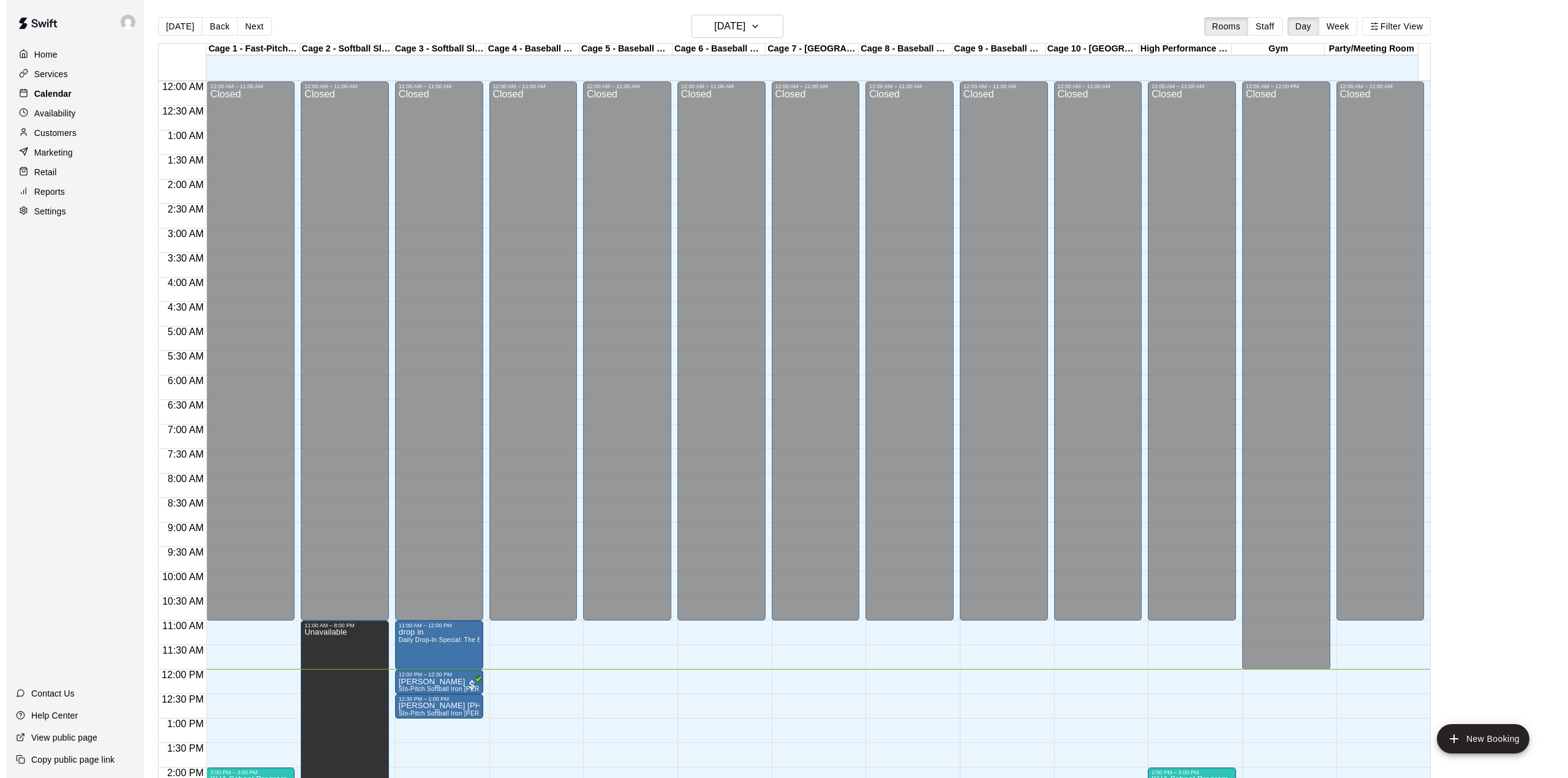
scroll to position [429, 0]
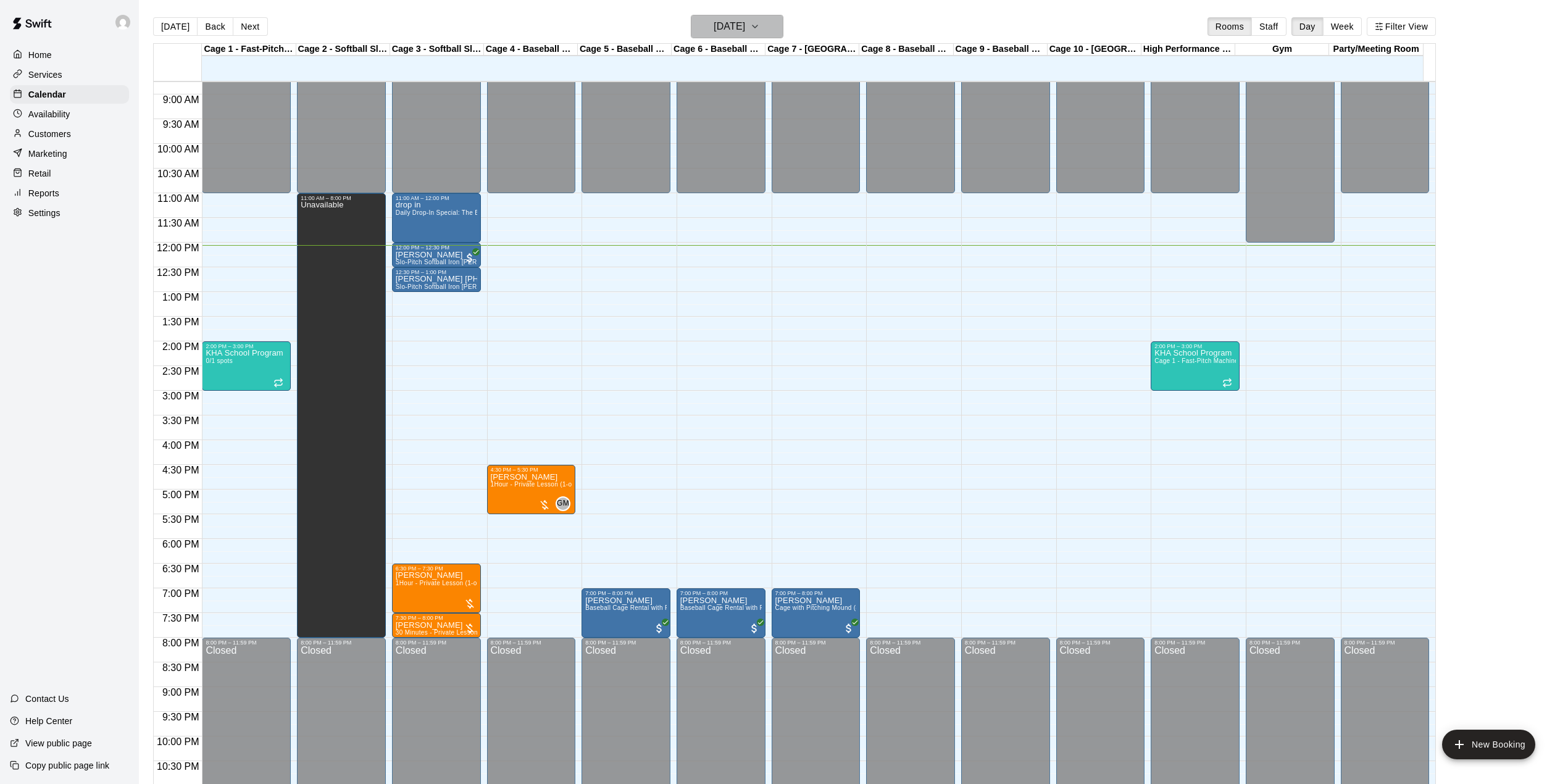
click at [760, 25] on icon "button" at bounding box center [754, 26] width 10 height 15
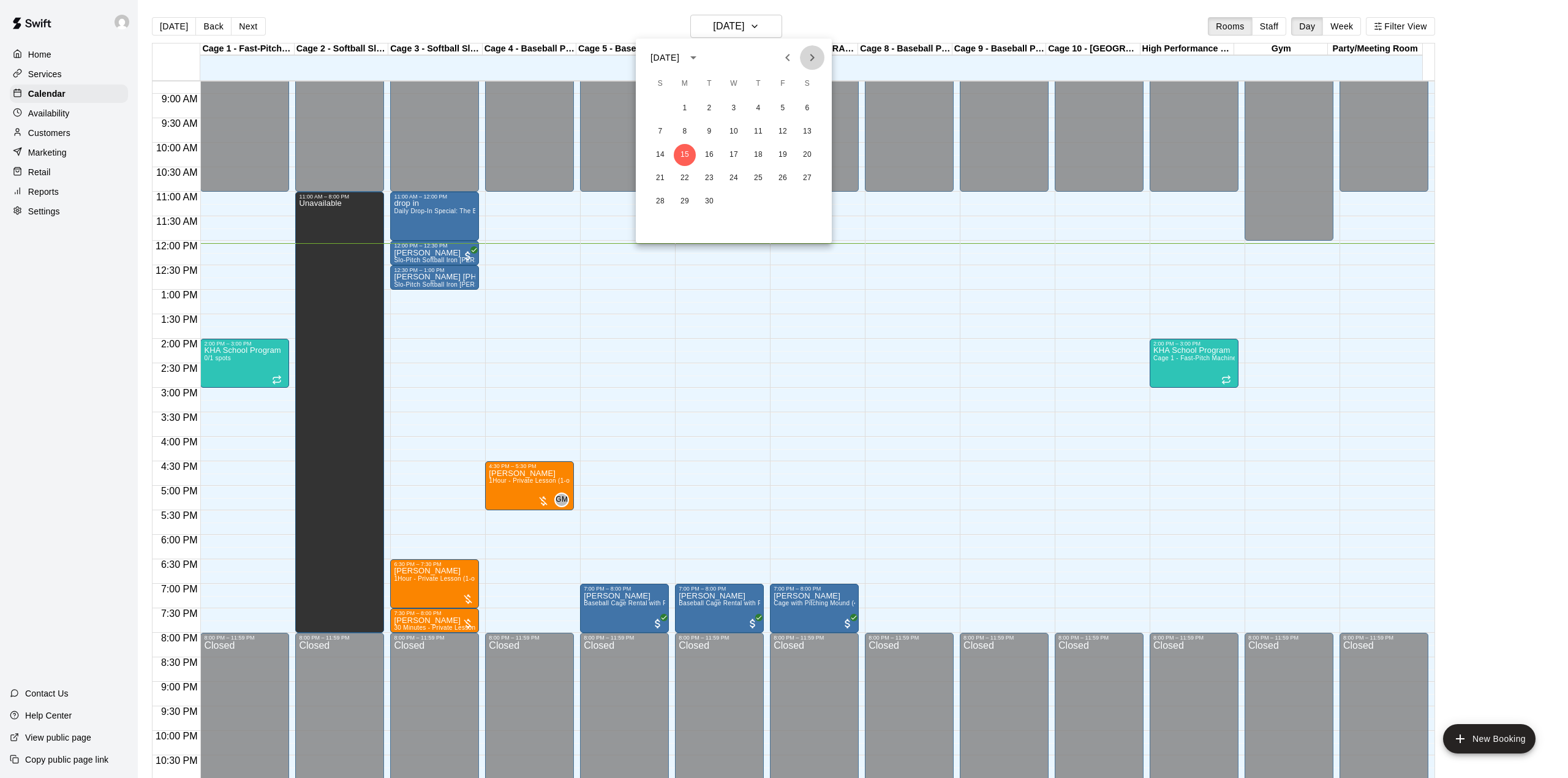
click at [806, 52] on icon "Next month" at bounding box center [812, 57] width 15 height 15
click at [811, 58] on icon "Next month" at bounding box center [812, 57] width 15 height 15
click at [173, 28] on div at bounding box center [784, 389] width 1568 height 778
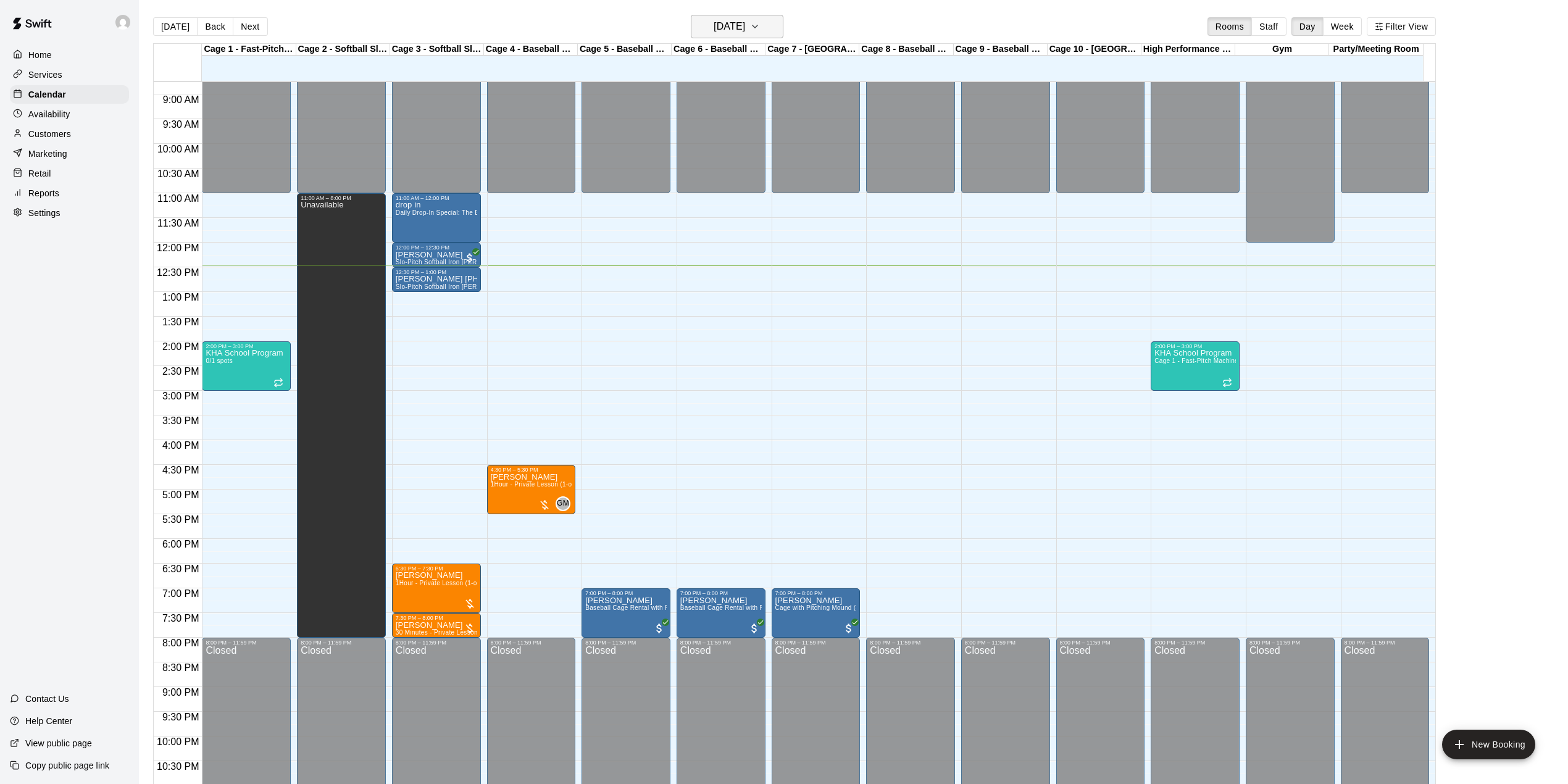
click at [729, 25] on h6 "[DATE]" at bounding box center [729, 26] width 32 height 17
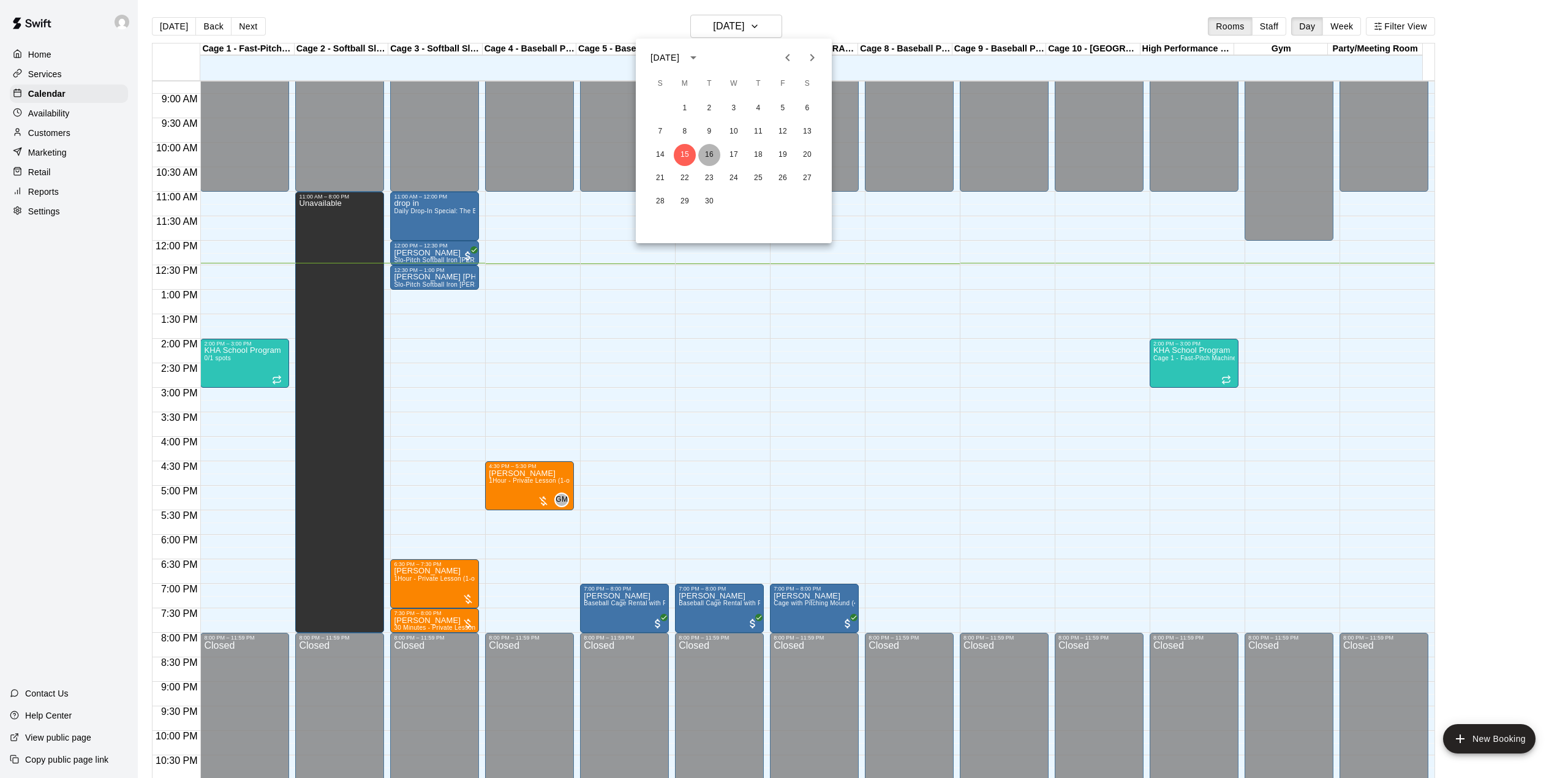
click at [706, 154] on button "16" at bounding box center [709, 155] width 22 height 22
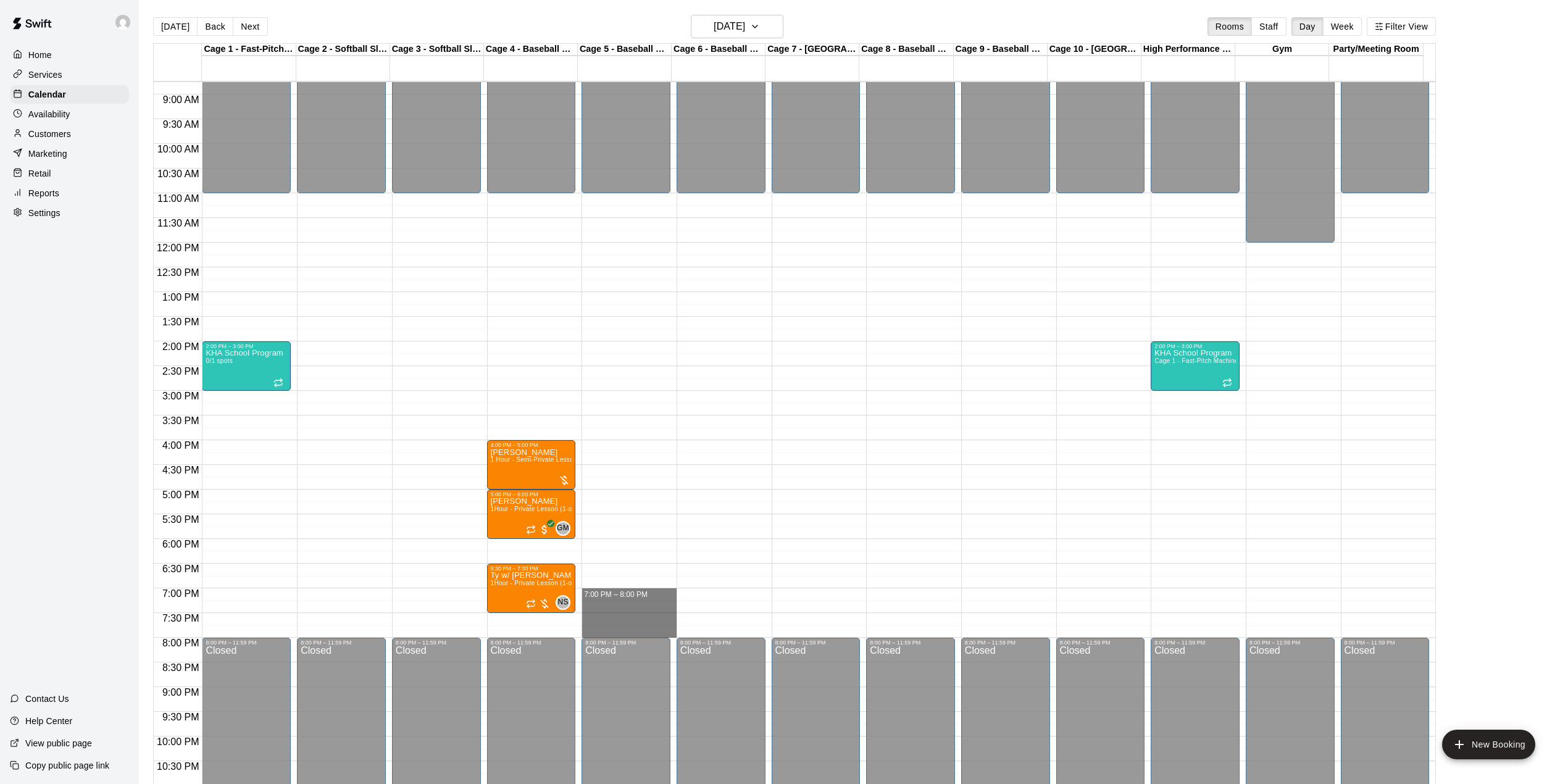
drag, startPoint x: 632, startPoint y: 595, endPoint x: 637, endPoint y: 632, distance: 37.3
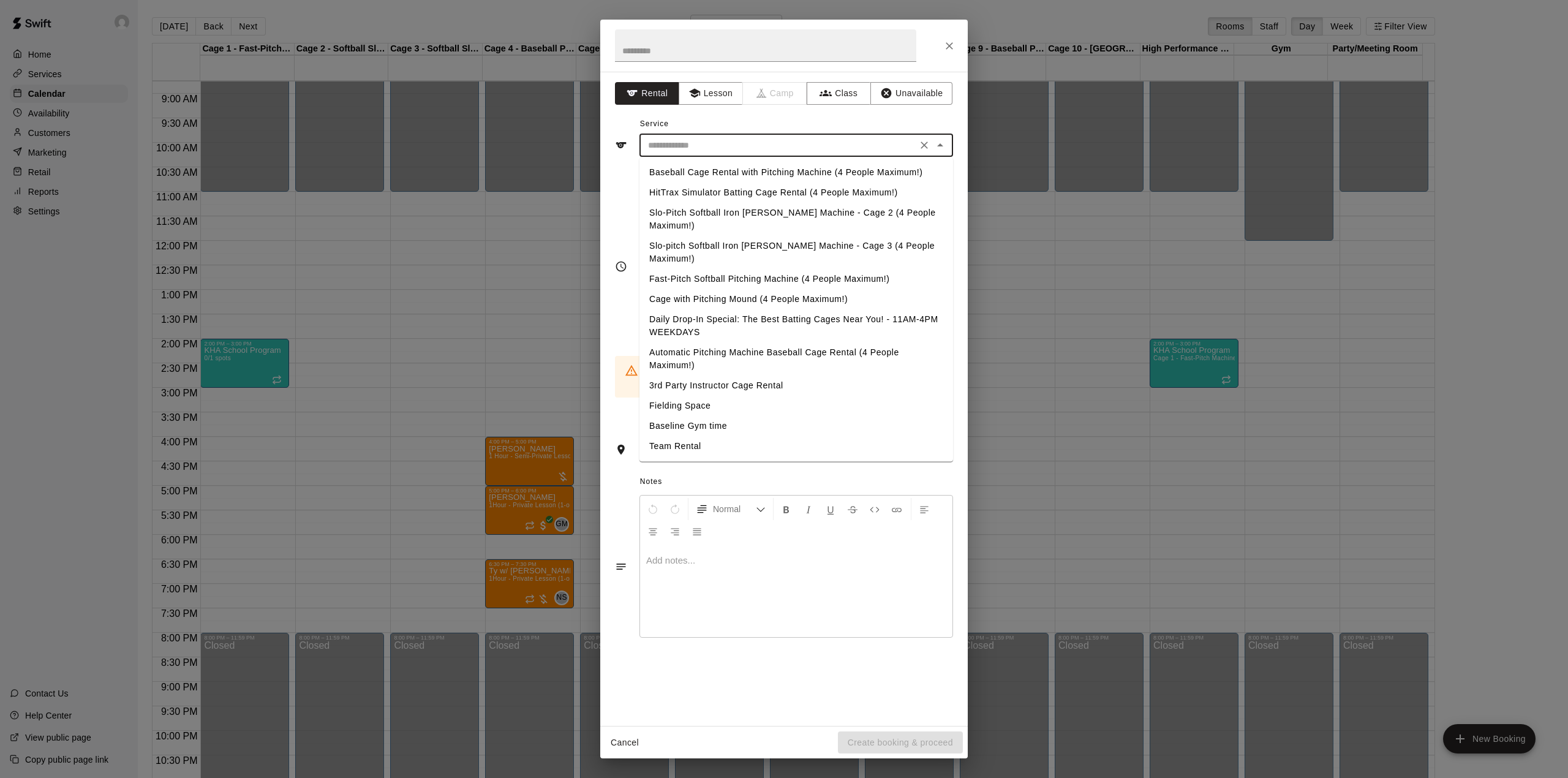
click at [694, 148] on input "text" at bounding box center [778, 145] width 270 height 15
click at [709, 172] on li "Baseball Cage Rental with Pitching Machine (4 People Maximum!)" at bounding box center [796, 172] width 314 height 20
type input "**********"
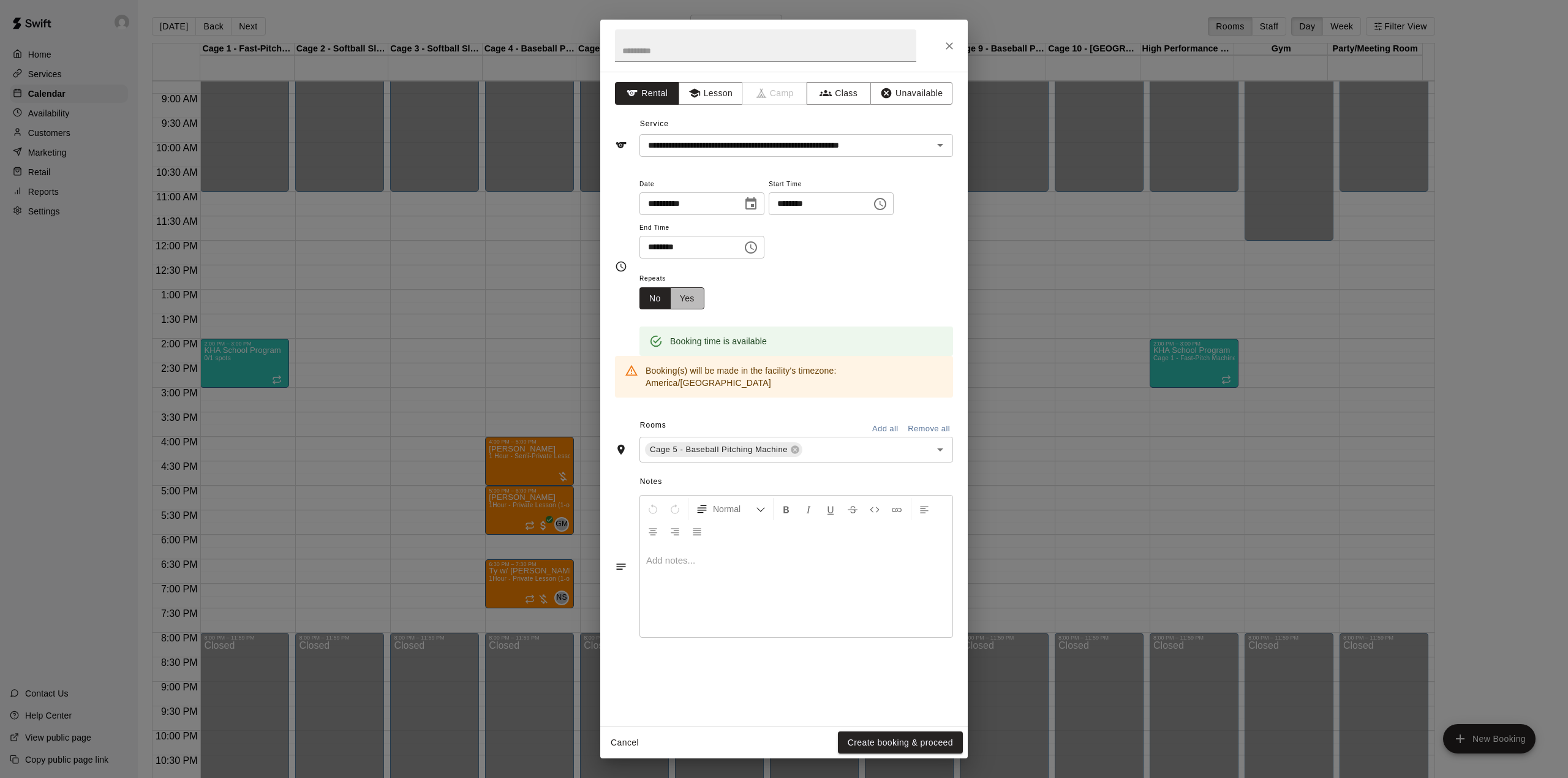
click at [690, 296] on button "Yes" at bounding box center [687, 298] width 35 height 22
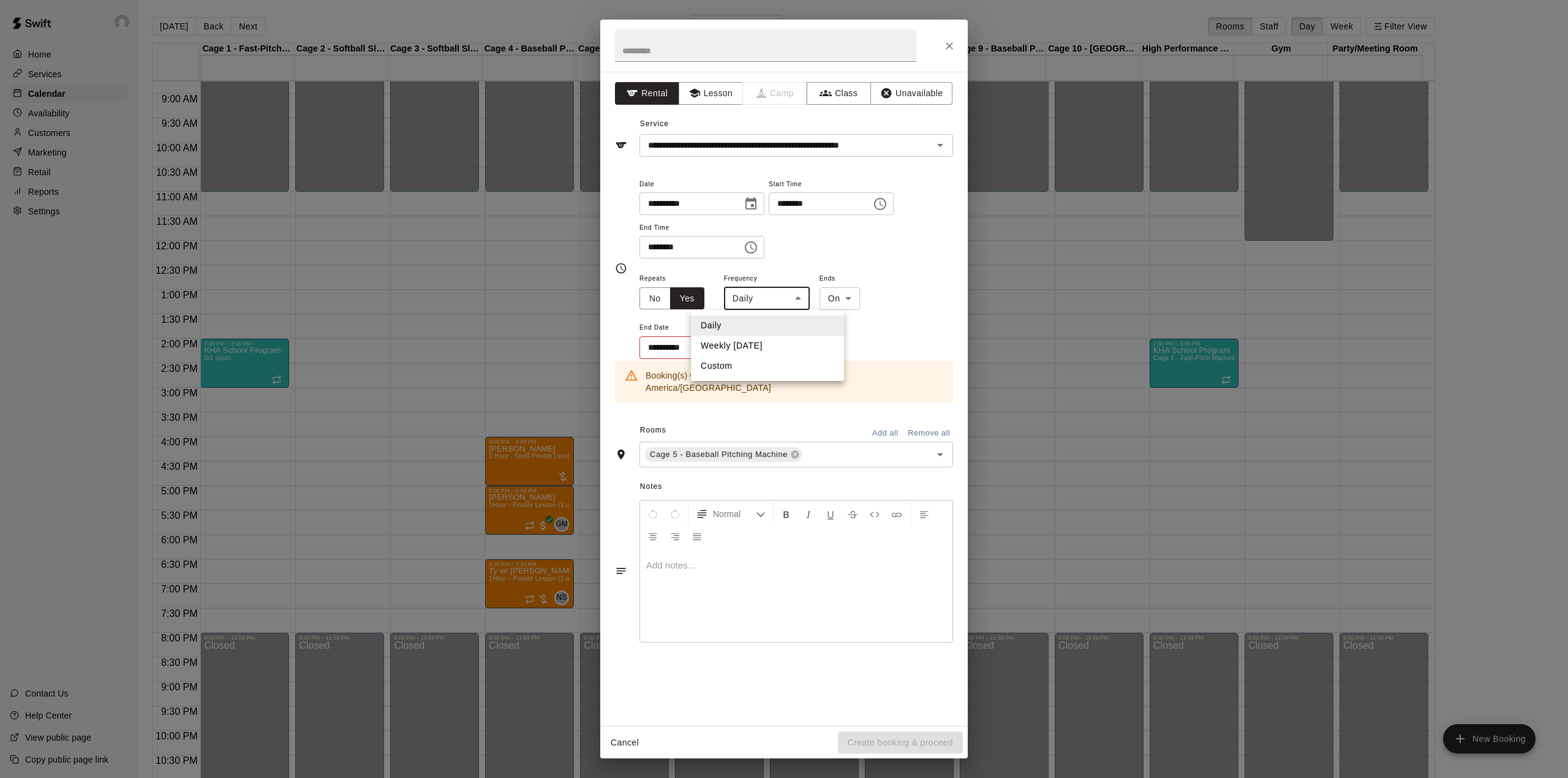
click at [787, 304] on body "Home Services Calendar Availability Customers Marketing Retail Reports Settings…" at bounding box center [784, 398] width 1568 height 797
click at [718, 366] on li "Custom" at bounding box center [767, 366] width 153 height 20
type input "******"
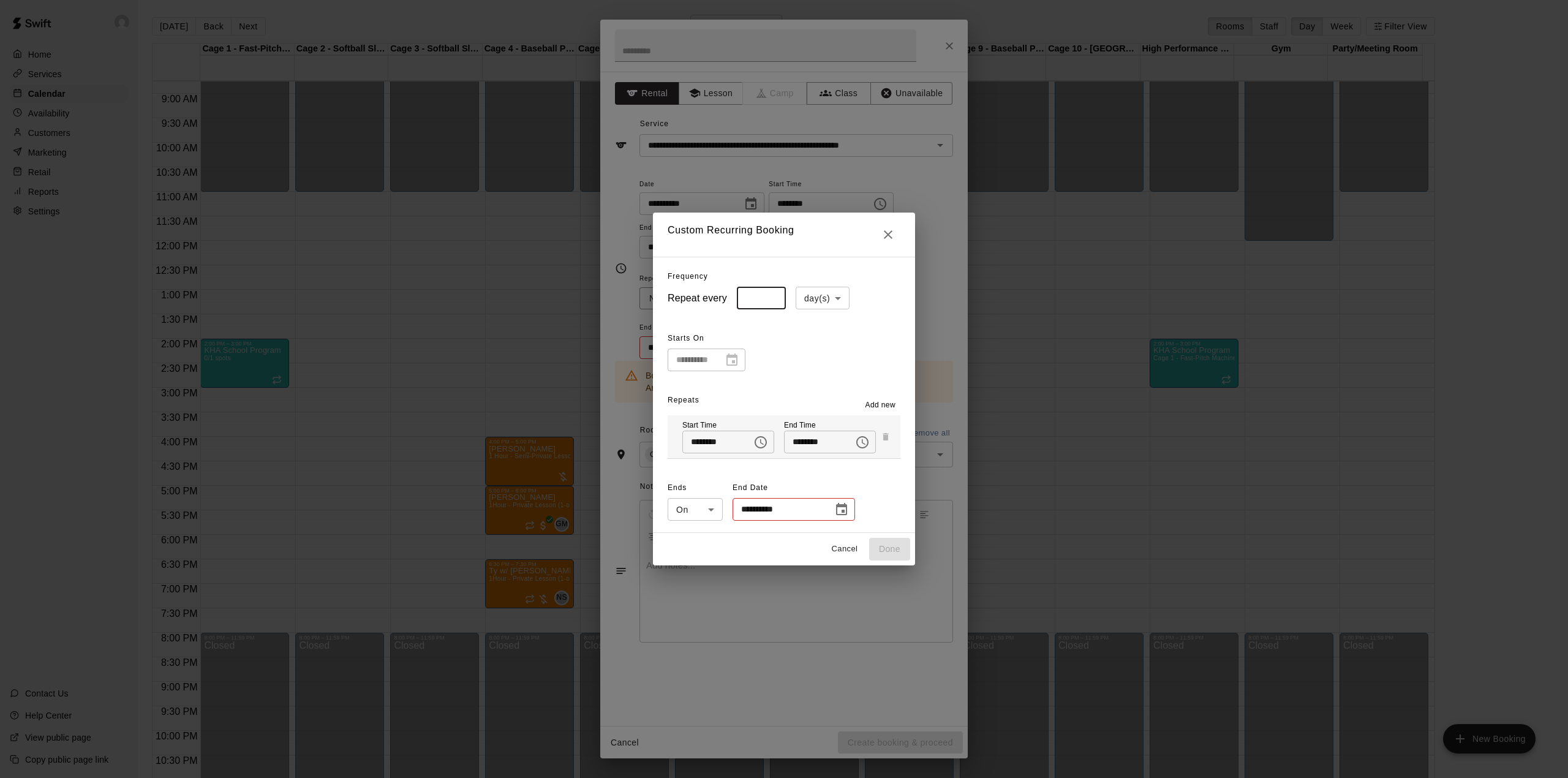
click at [761, 299] on input "*" at bounding box center [761, 298] width 49 height 22
type input "*"
click at [766, 293] on input "*" at bounding box center [761, 298] width 49 height 22
click at [726, 356] on div "**********" at bounding box center [706, 359] width 77 height 22
click at [895, 233] on icon "Close" at bounding box center [888, 234] width 15 height 15
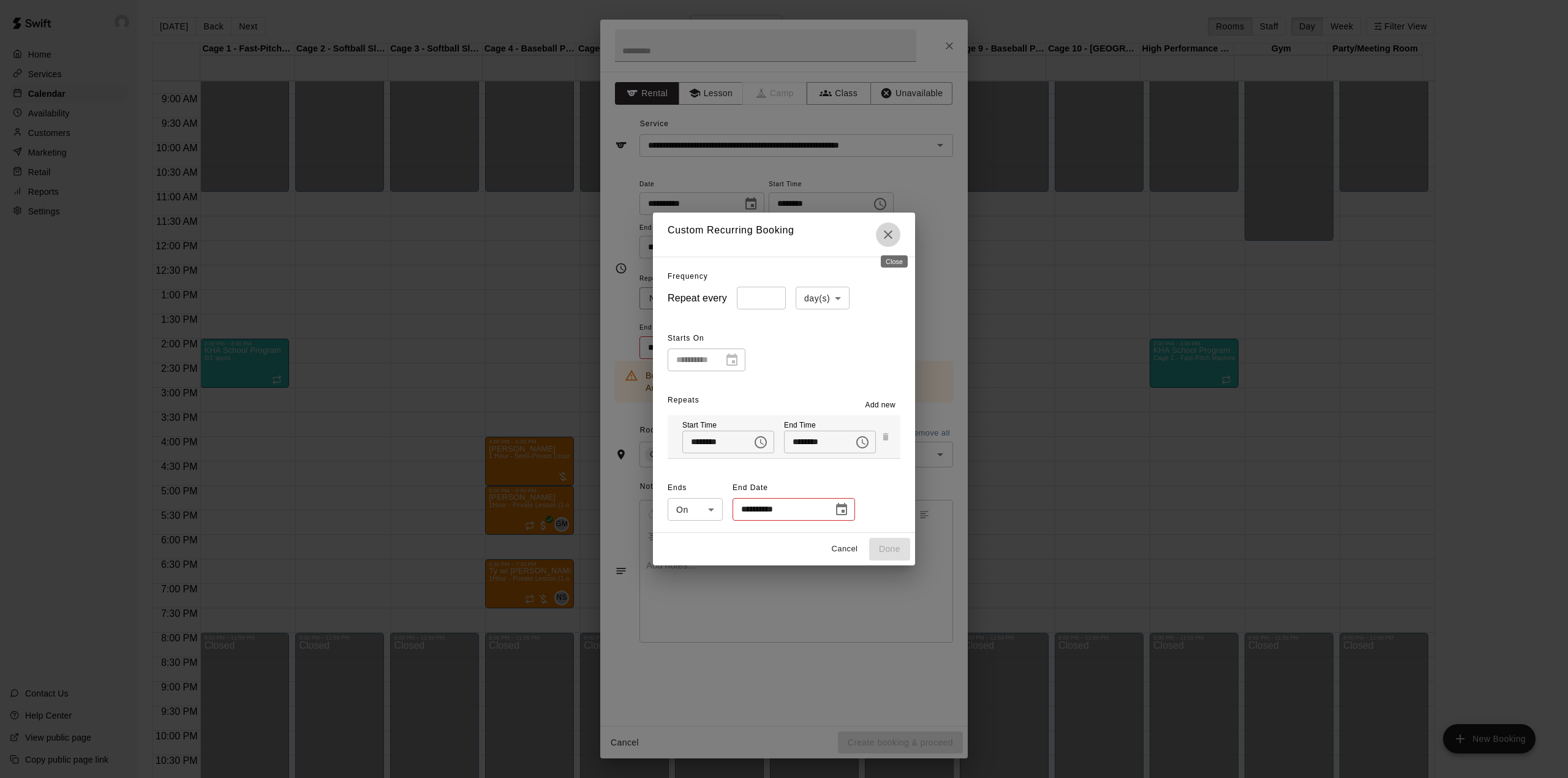
type input "*****"
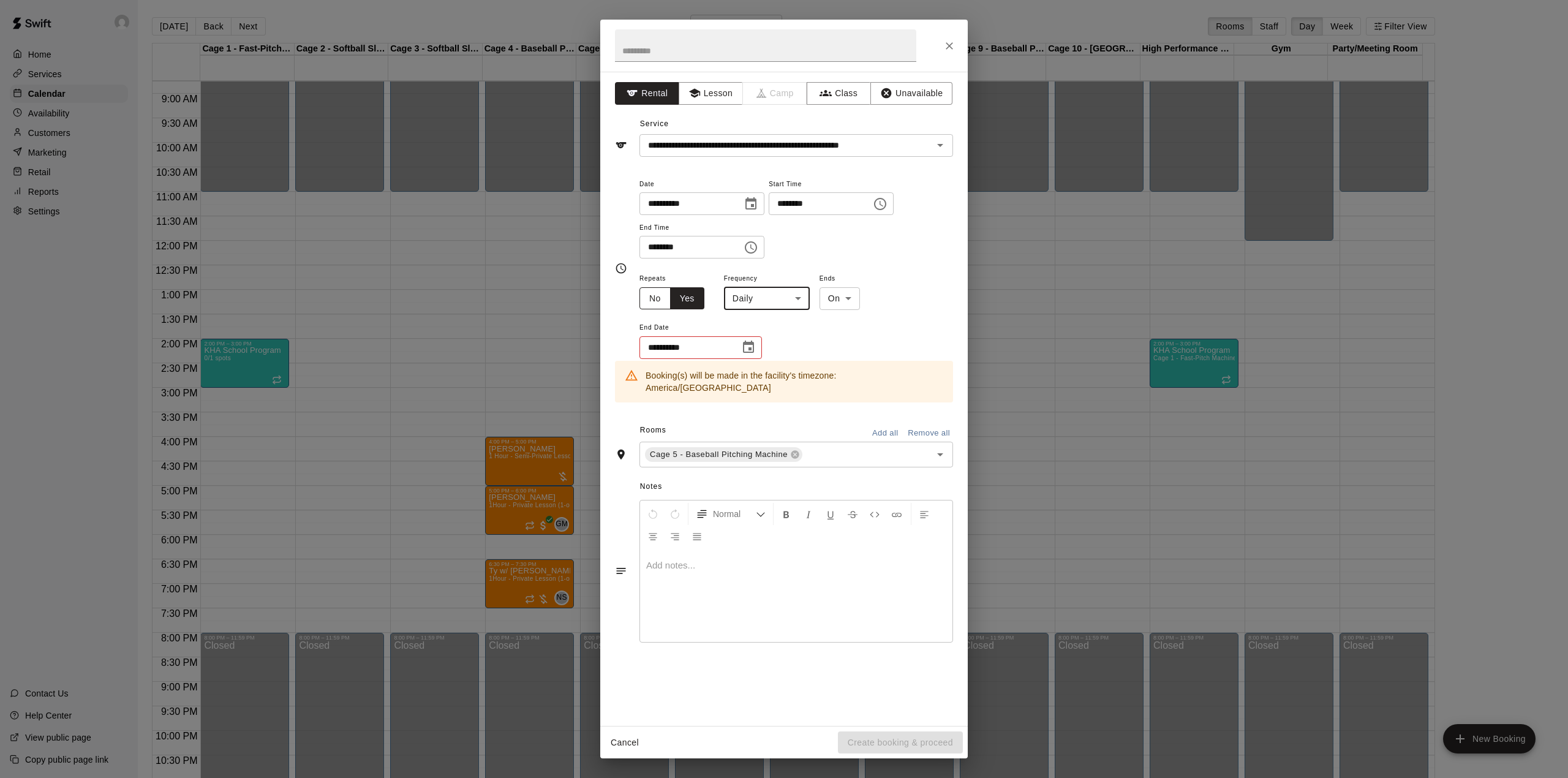
click at [642, 292] on button "No" at bounding box center [655, 298] width 31 height 22
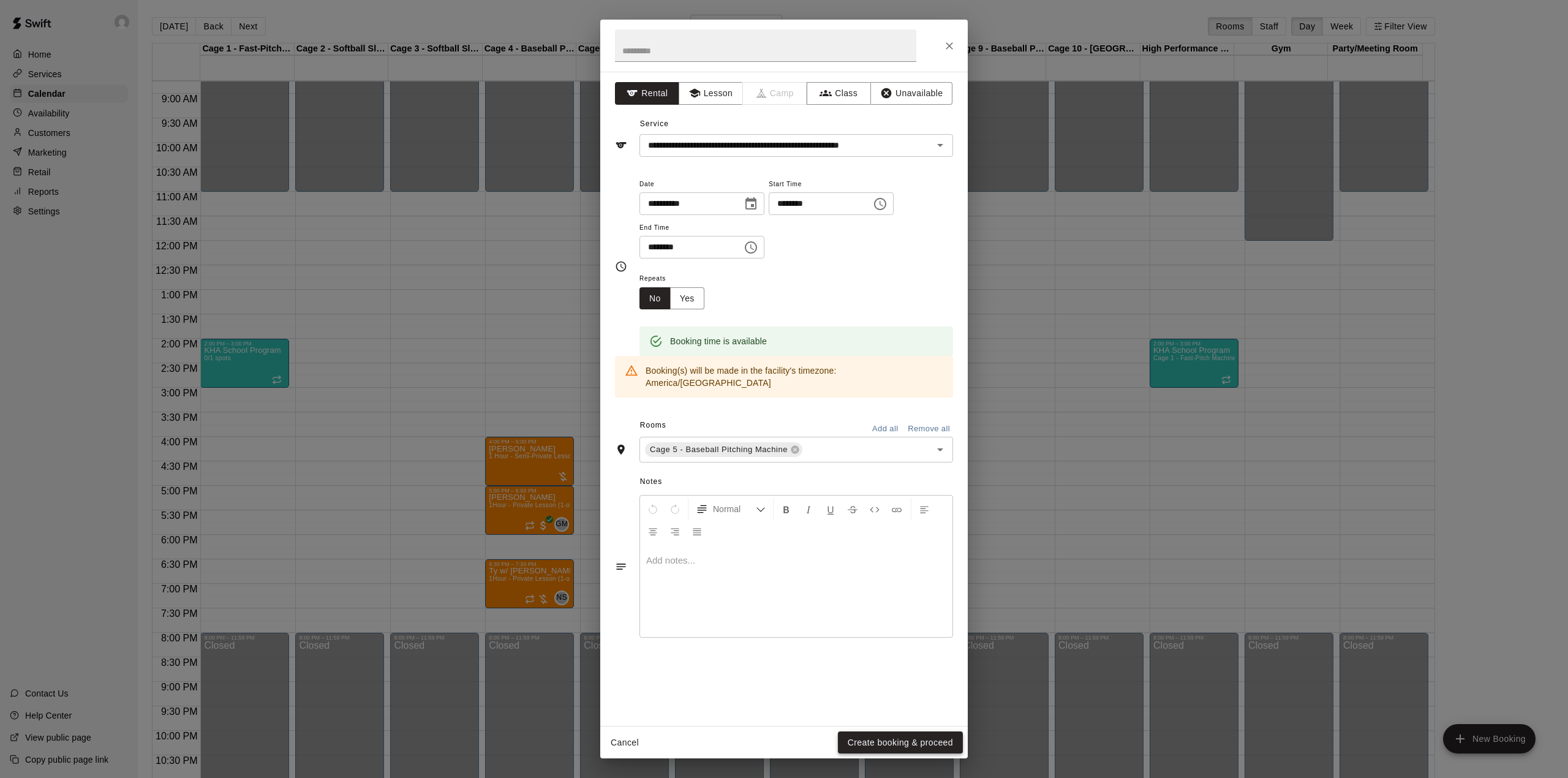
click at [920, 738] on button "Create booking & proceed" at bounding box center [900, 742] width 125 height 22
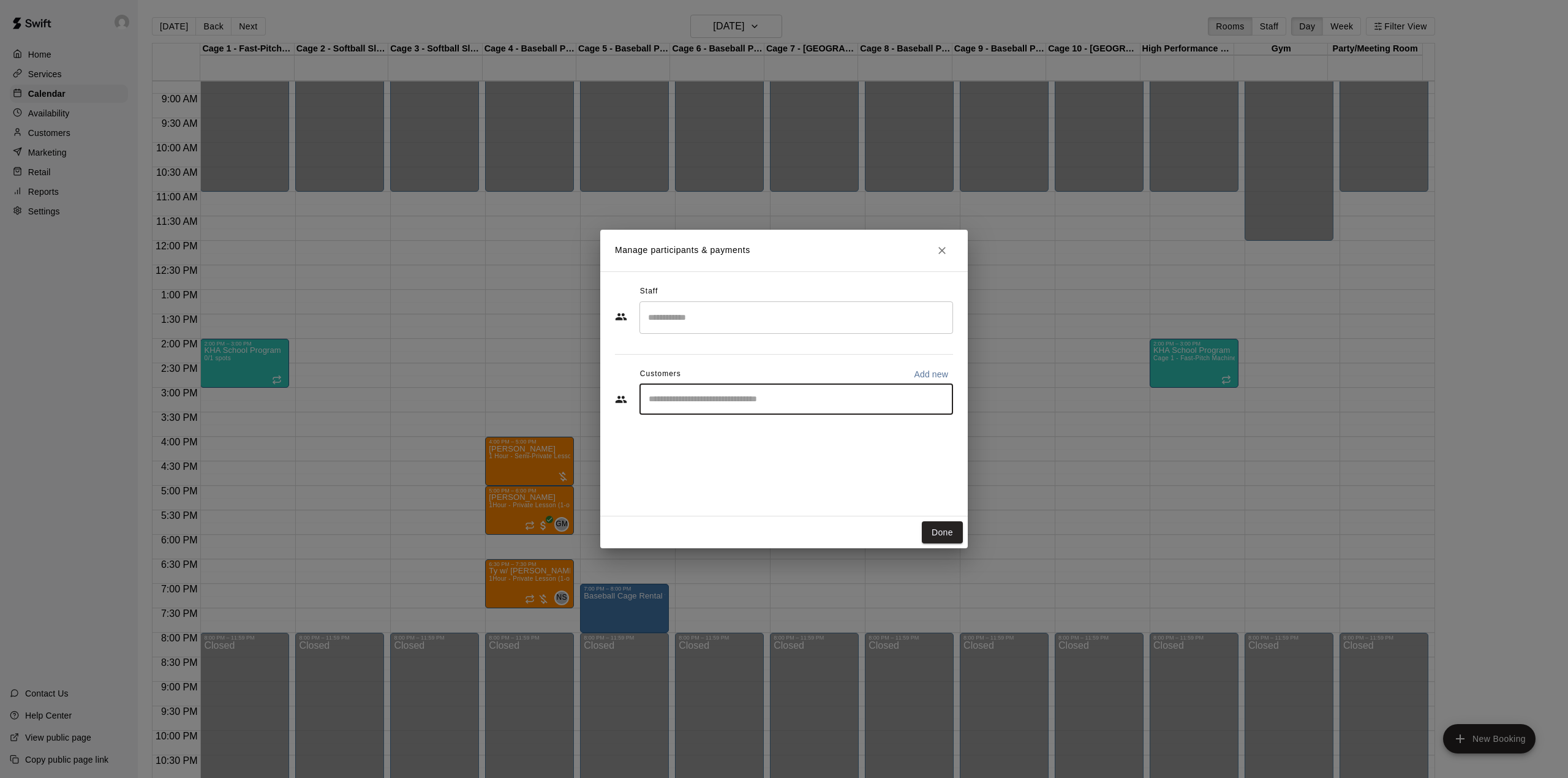
click at [736, 404] on input "Start typing to search customers..." at bounding box center [796, 399] width 303 height 12
type input "******"
click at [718, 444] on span "herblau13@hotmail.com" at bounding box center [740, 441] width 132 height 8
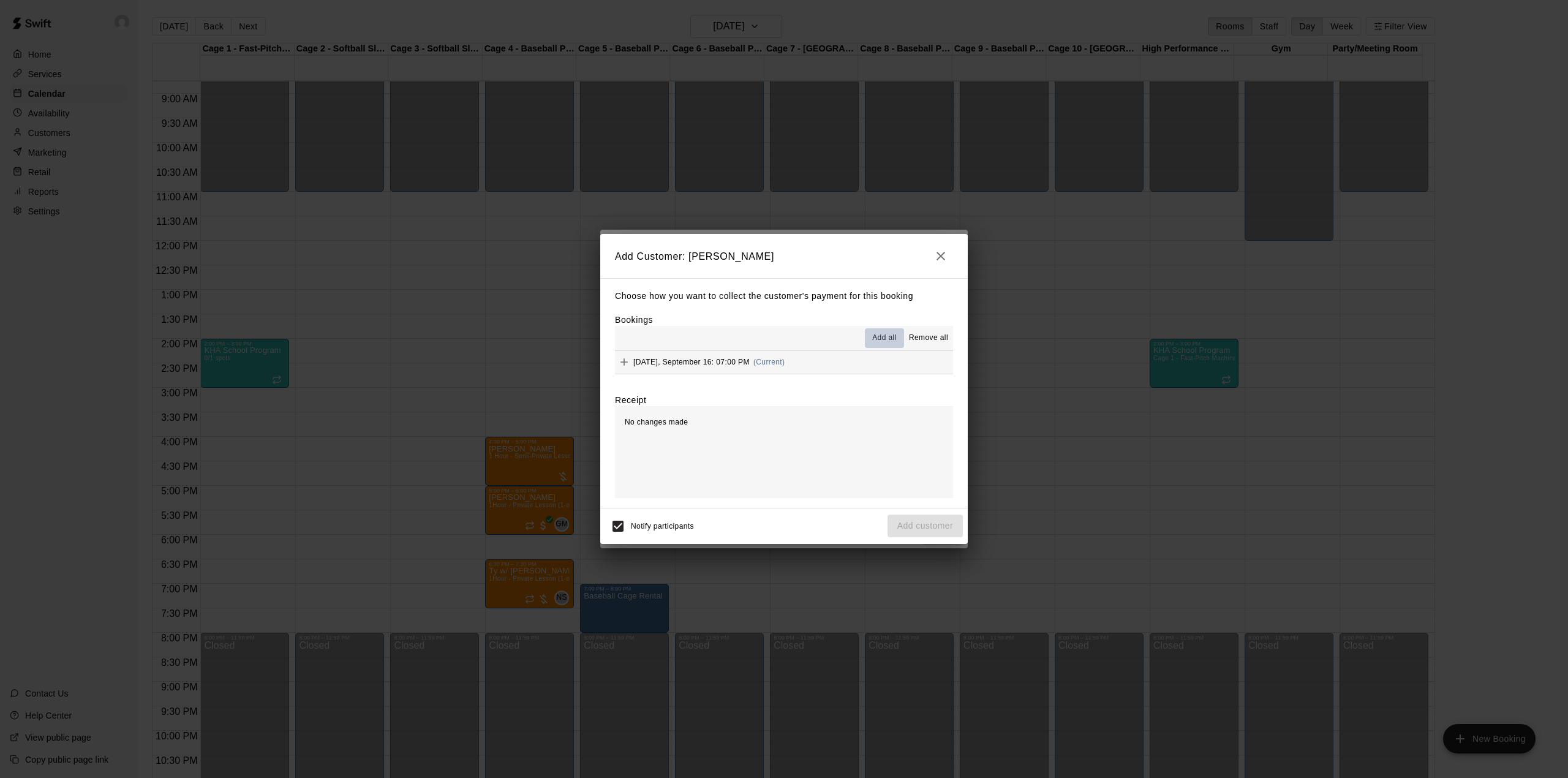
click at [887, 338] on span "Add all" at bounding box center [884, 337] width 24 height 12
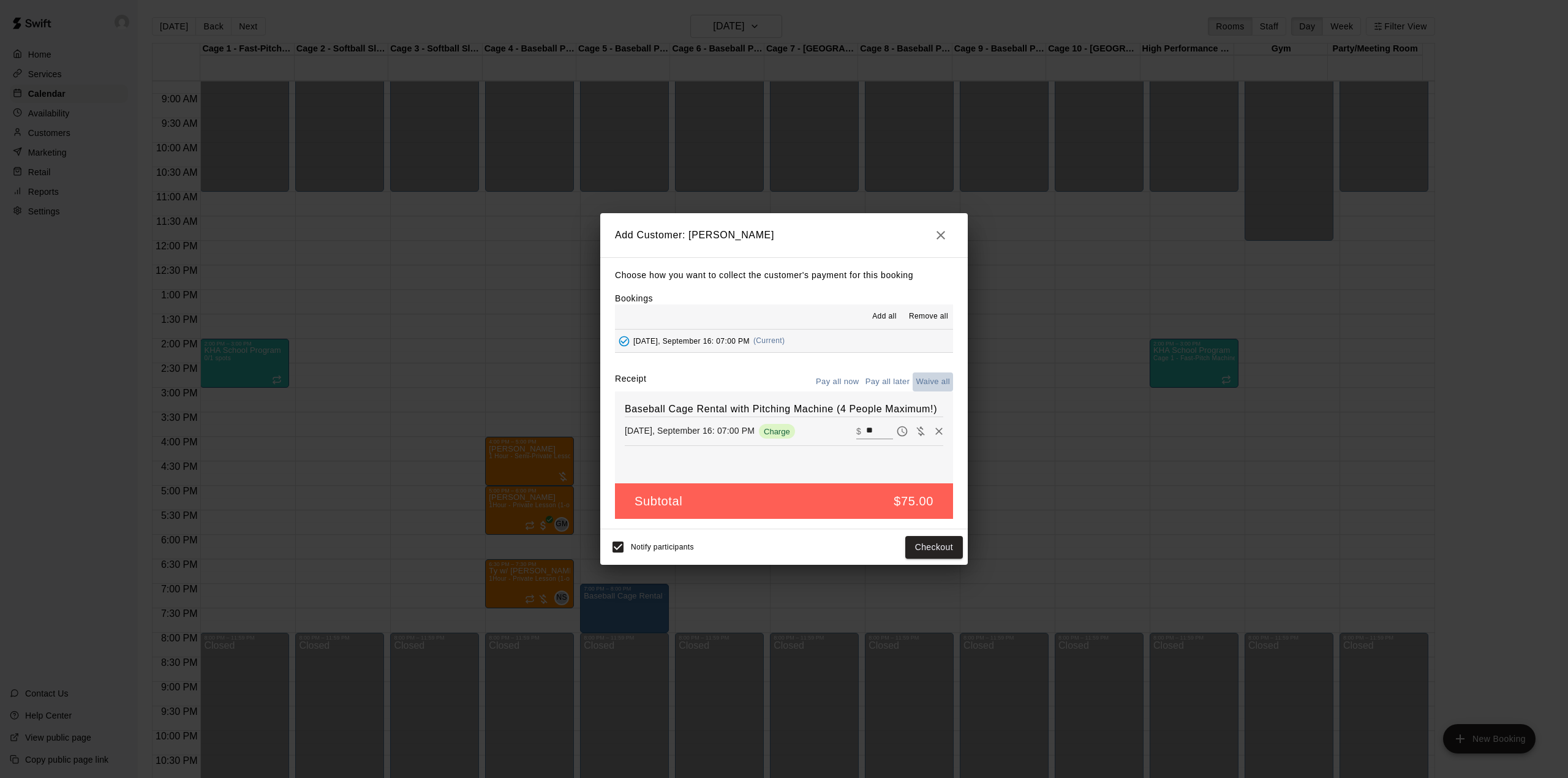
click at [928, 383] on button "Waive all" at bounding box center [932, 382] width 40 height 19
type input "*"
click at [928, 383] on button "Waive all" at bounding box center [932, 382] width 40 height 19
click at [873, 378] on button "Pay all later" at bounding box center [887, 382] width 51 height 19
click at [923, 545] on button "Add customer" at bounding box center [925, 547] width 76 height 22
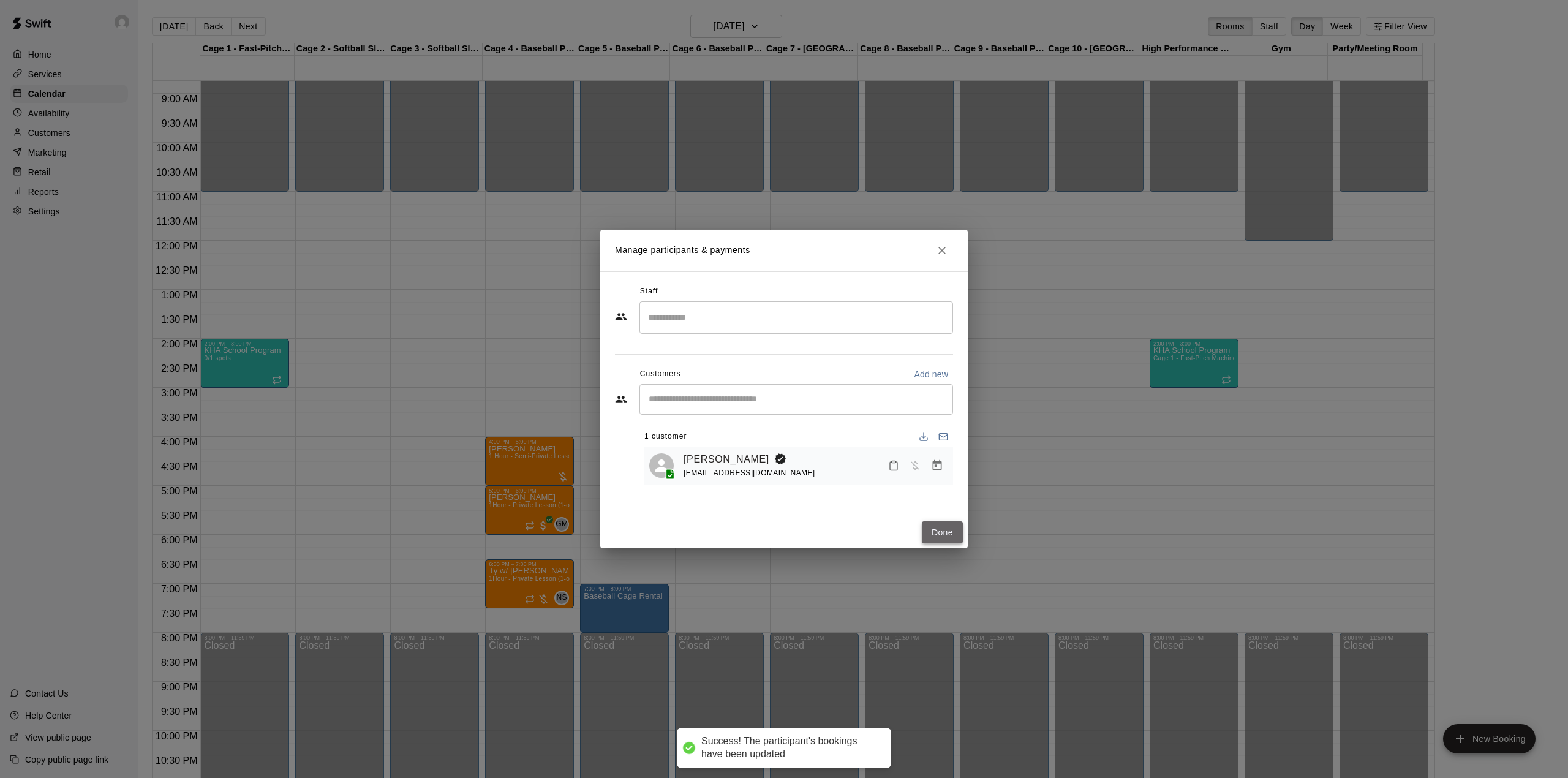
click at [950, 532] on button "Done" at bounding box center [942, 532] width 41 height 22
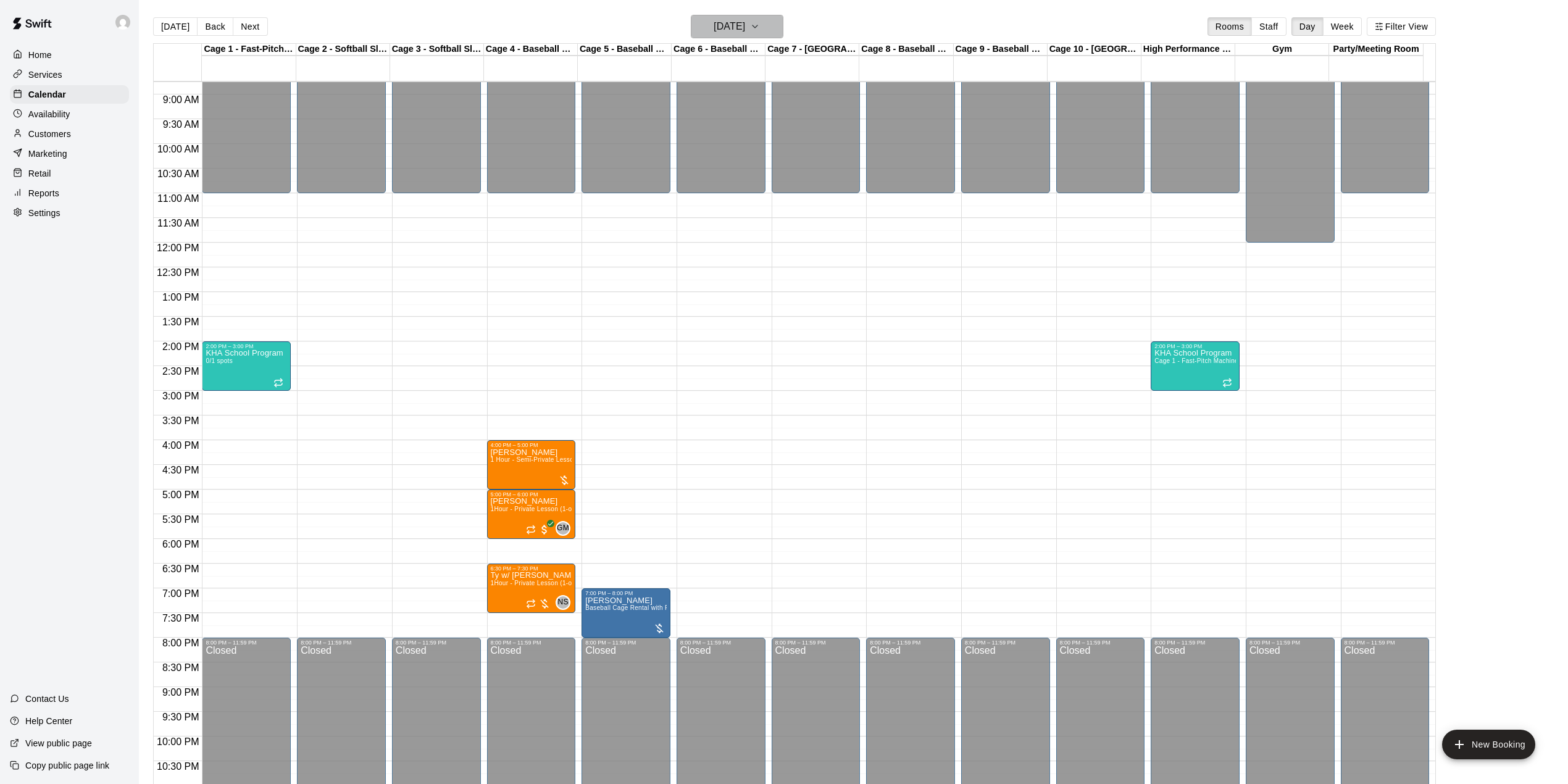
click at [745, 21] on h6 "[DATE]" at bounding box center [729, 26] width 32 height 17
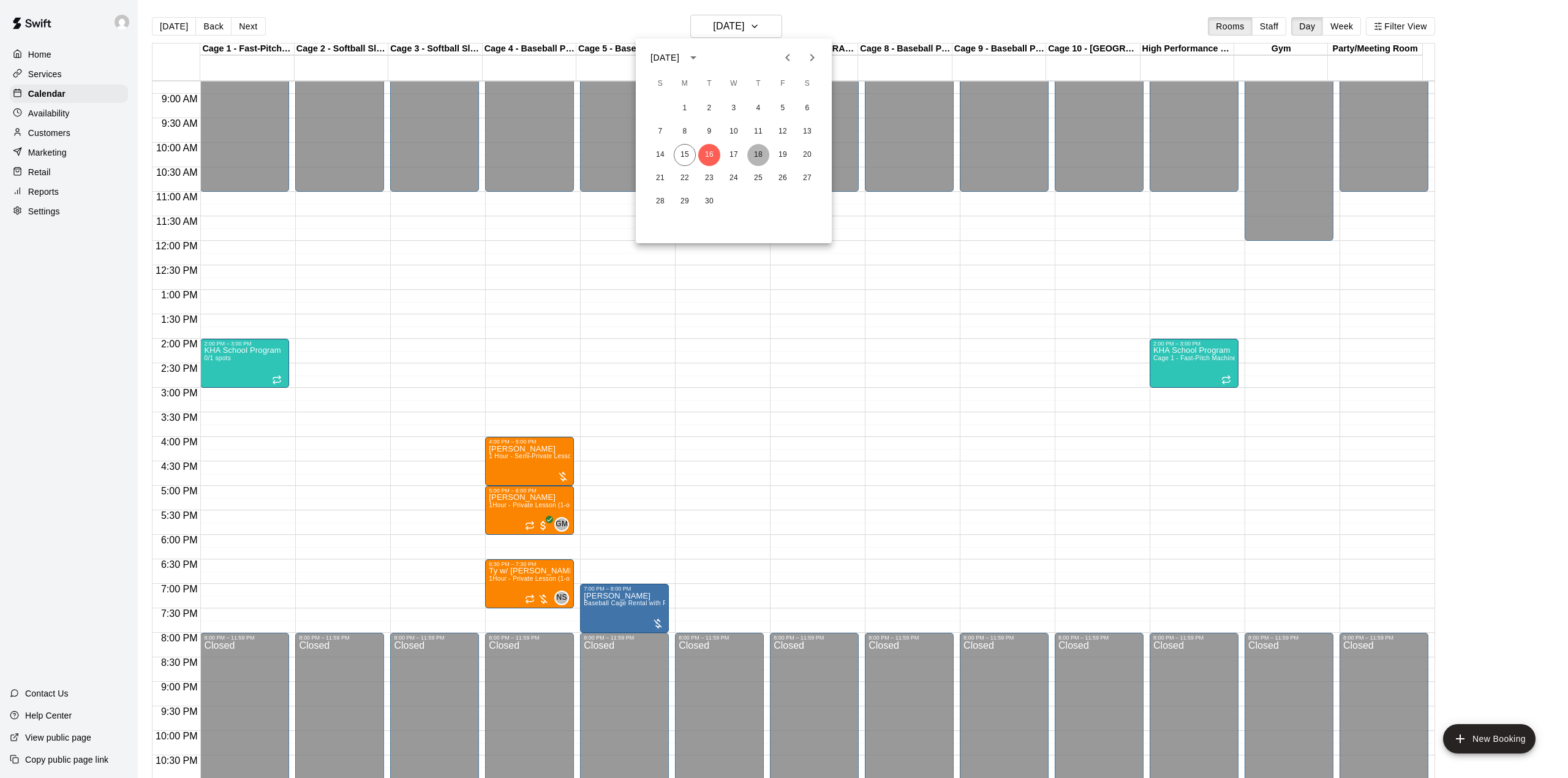
click at [752, 152] on button "18" at bounding box center [758, 155] width 22 height 22
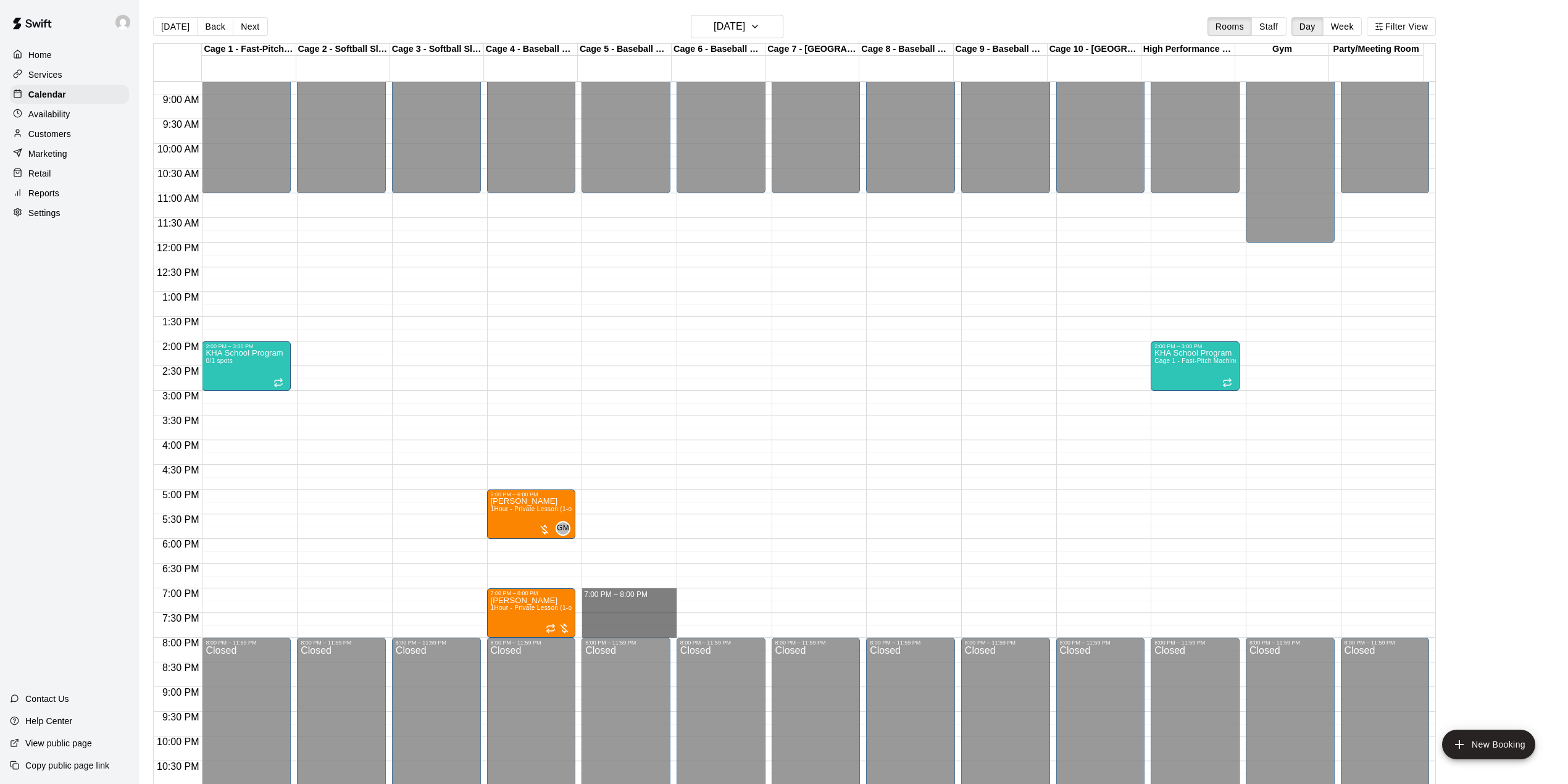
drag, startPoint x: 626, startPoint y: 598, endPoint x: 628, endPoint y: 635, distance: 37.1
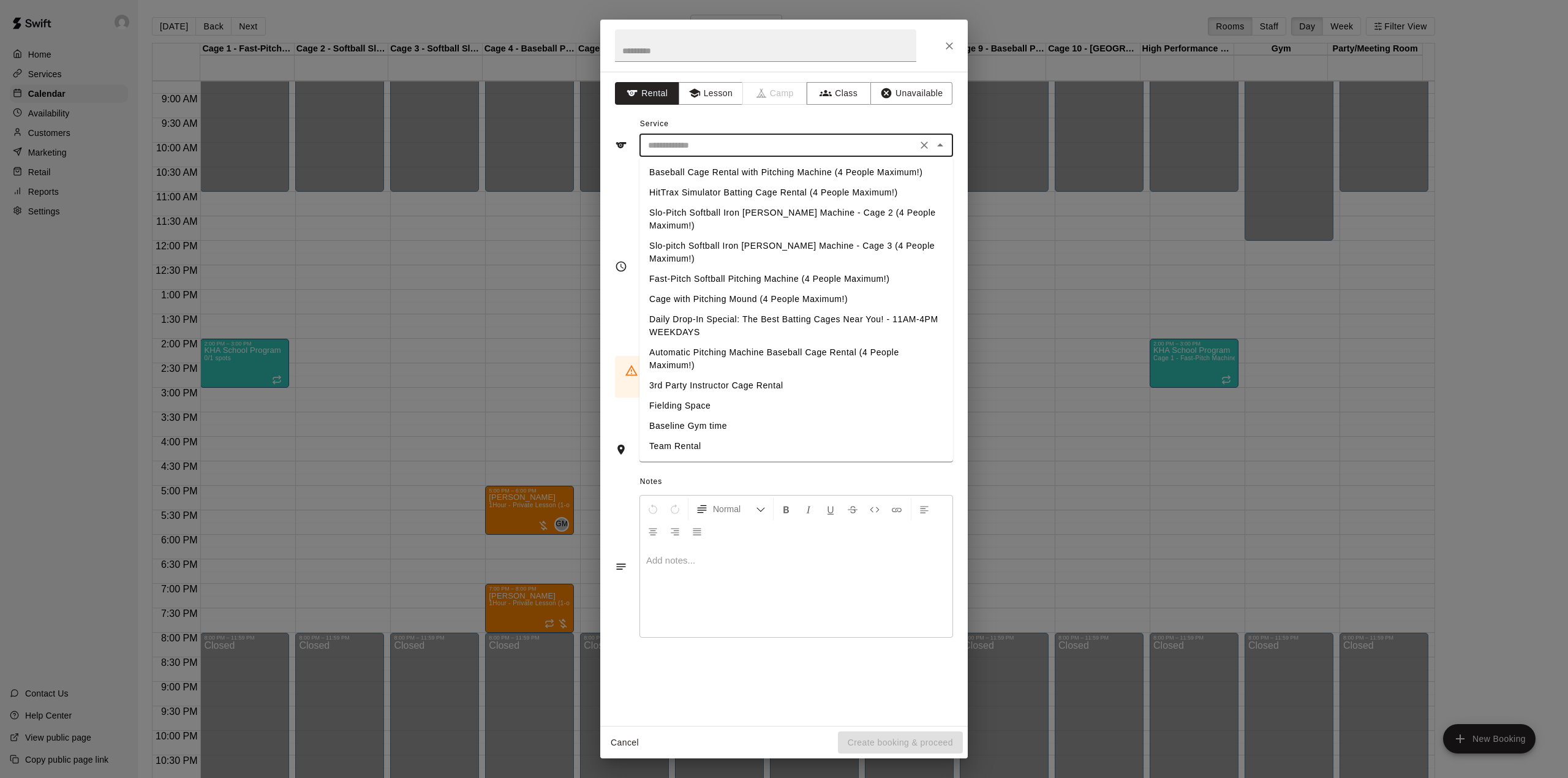
click at [733, 143] on input "text" at bounding box center [778, 145] width 270 height 15
click at [727, 172] on li "Baseball Cage Rental with Pitching Machine (4 People Maximum!)" at bounding box center [796, 172] width 314 height 20
type input "**********"
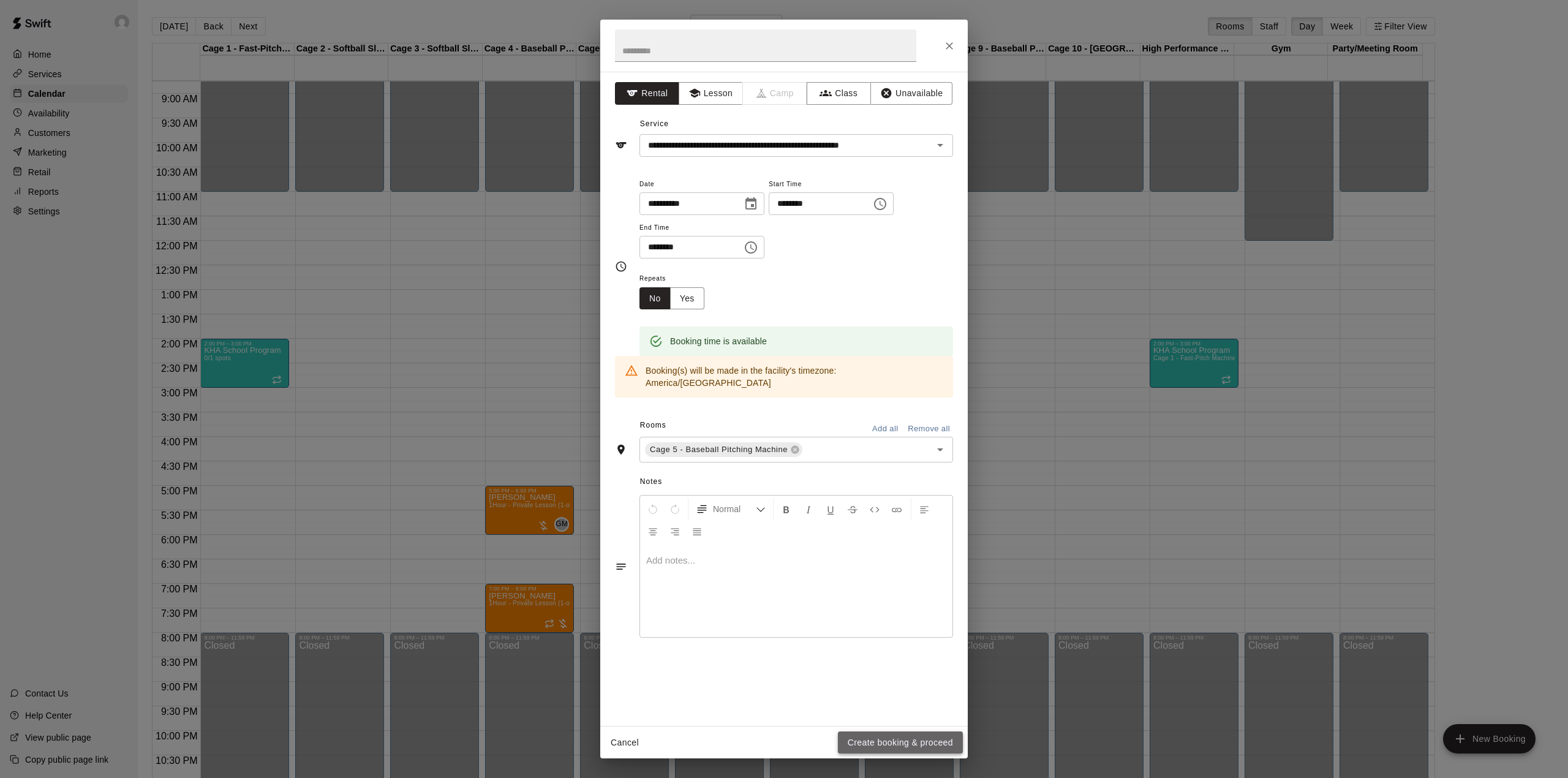
click at [900, 739] on button "Create booking & proceed" at bounding box center [900, 742] width 125 height 22
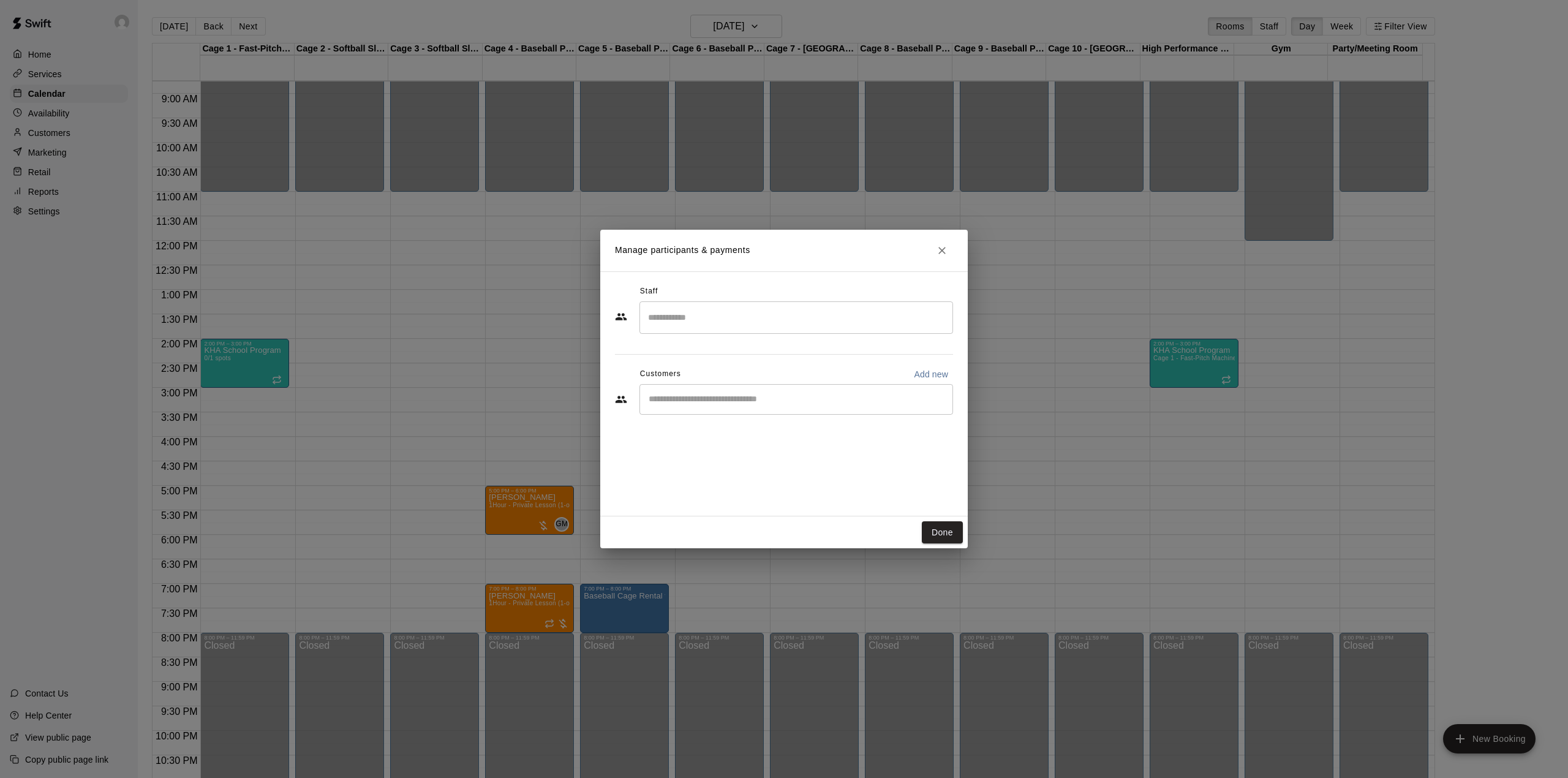
click at [722, 398] on input "Start typing to search customers..." at bounding box center [796, 399] width 303 height 12
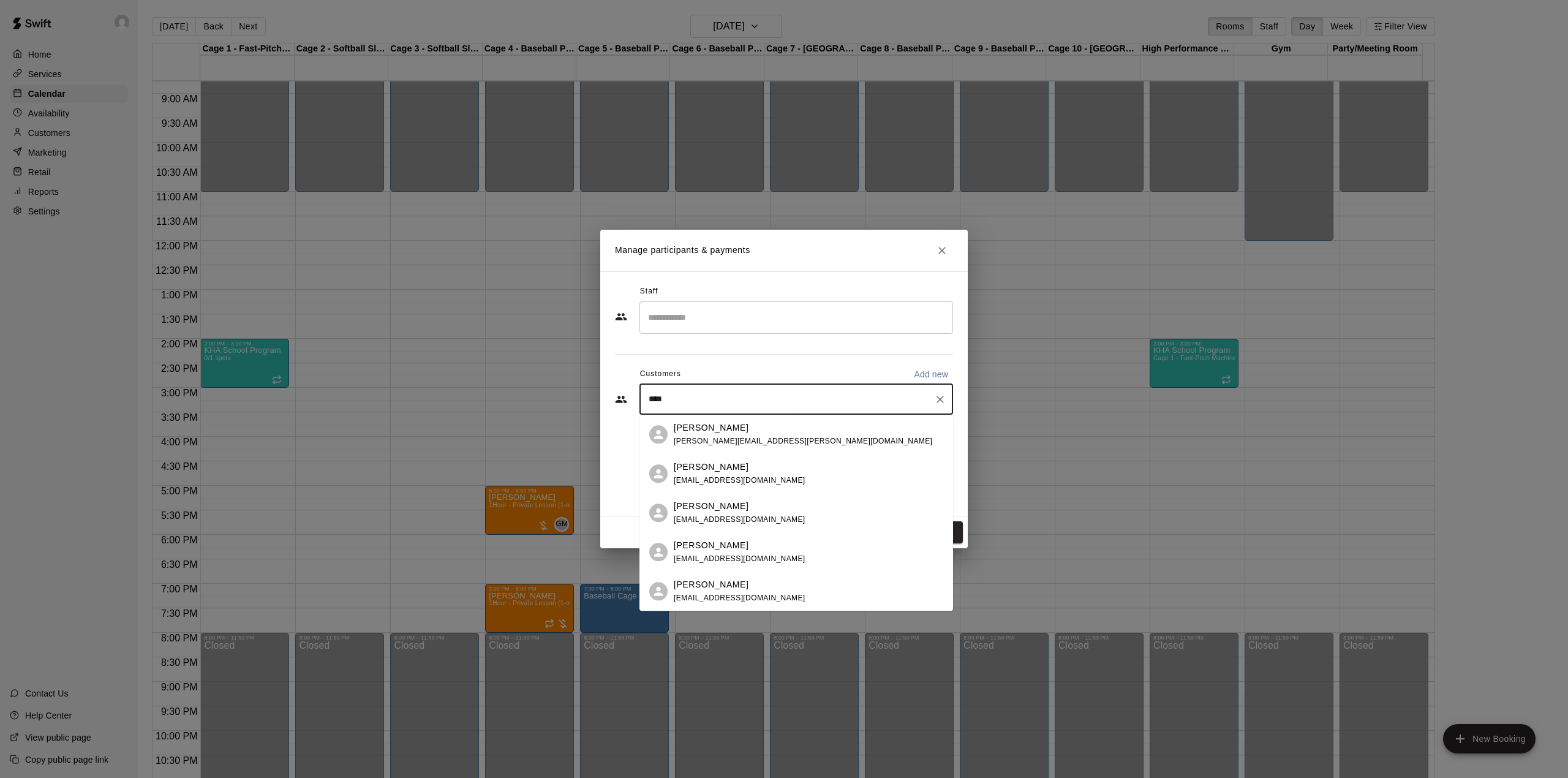
type input "*****"
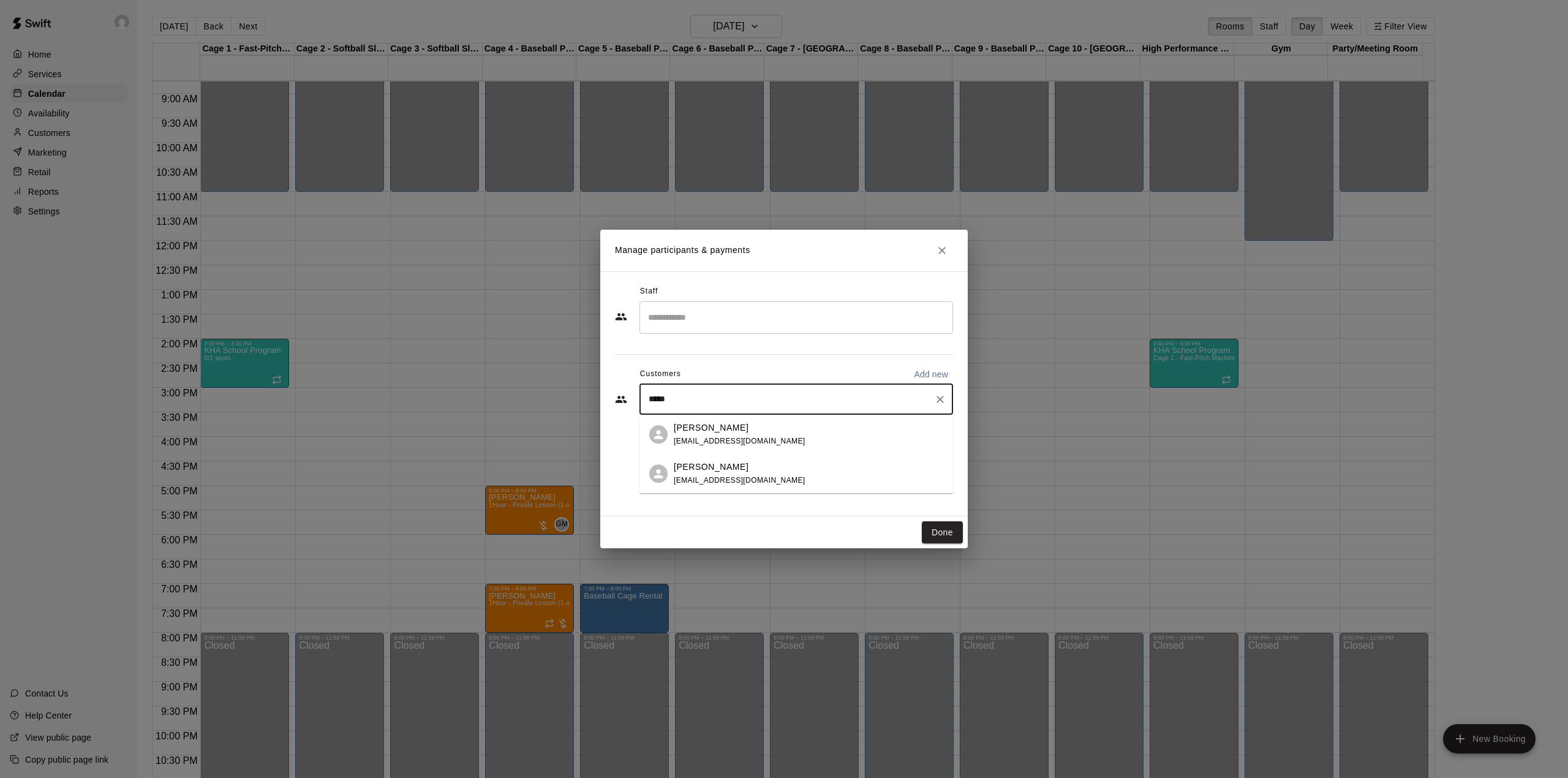
click at [727, 434] on div "Herb Lau herblau13@hotmail.com" at bounding box center [740, 434] width 132 height 26
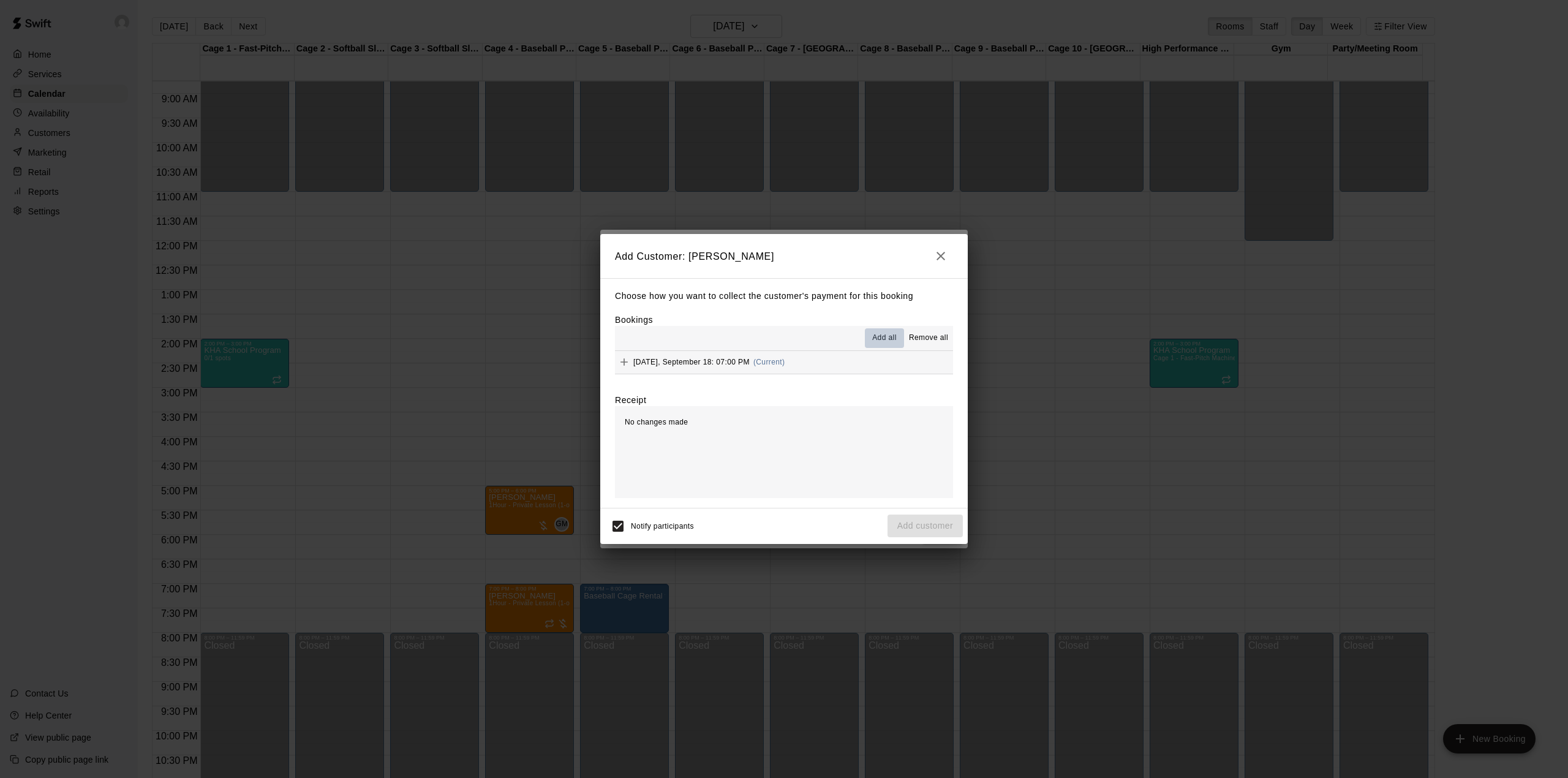
click at [875, 333] on span "Add all" at bounding box center [884, 337] width 24 height 12
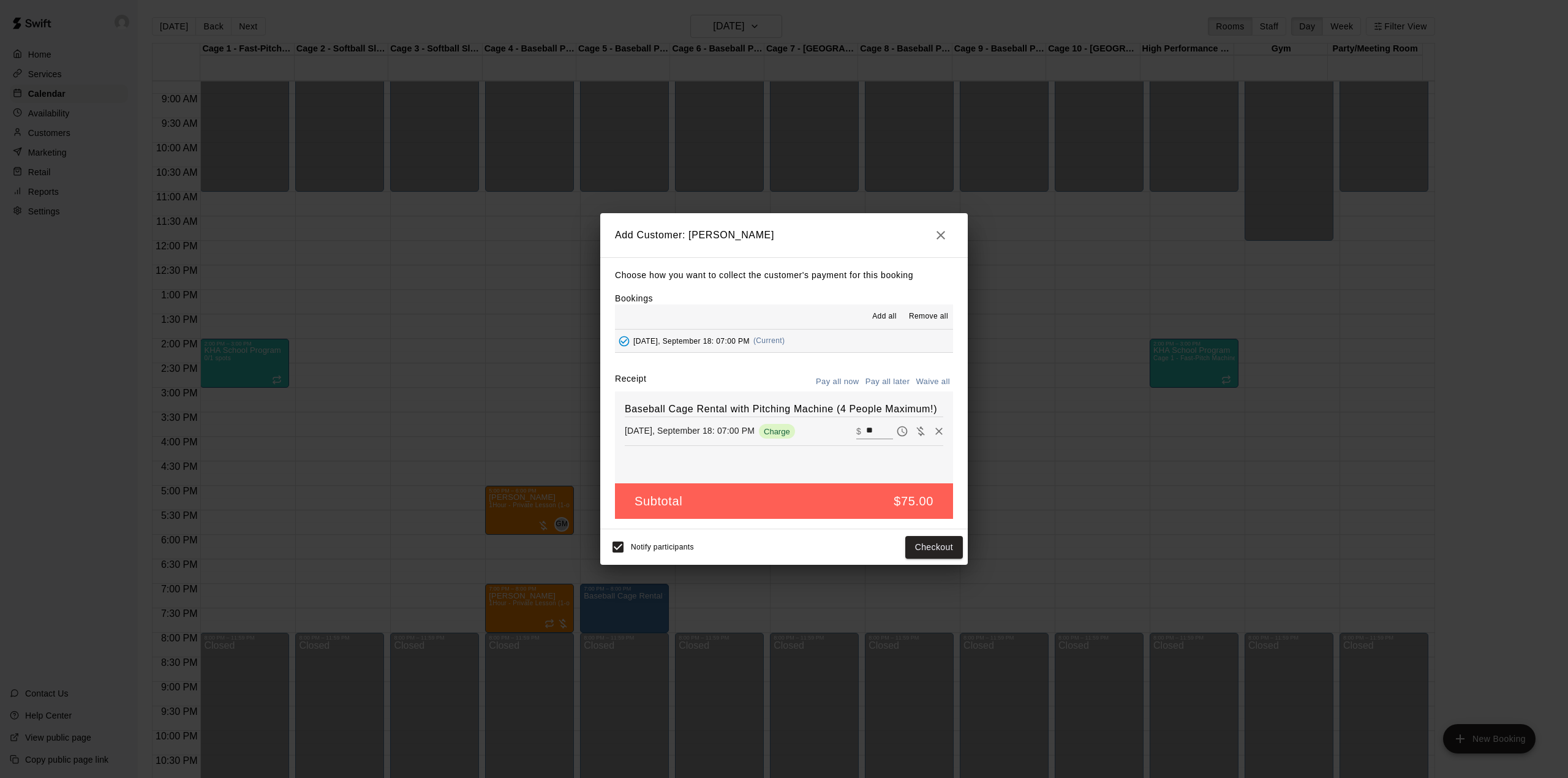
click at [891, 381] on button "Pay all later" at bounding box center [887, 382] width 51 height 19
click at [931, 546] on button "Add customer" at bounding box center [925, 547] width 76 height 22
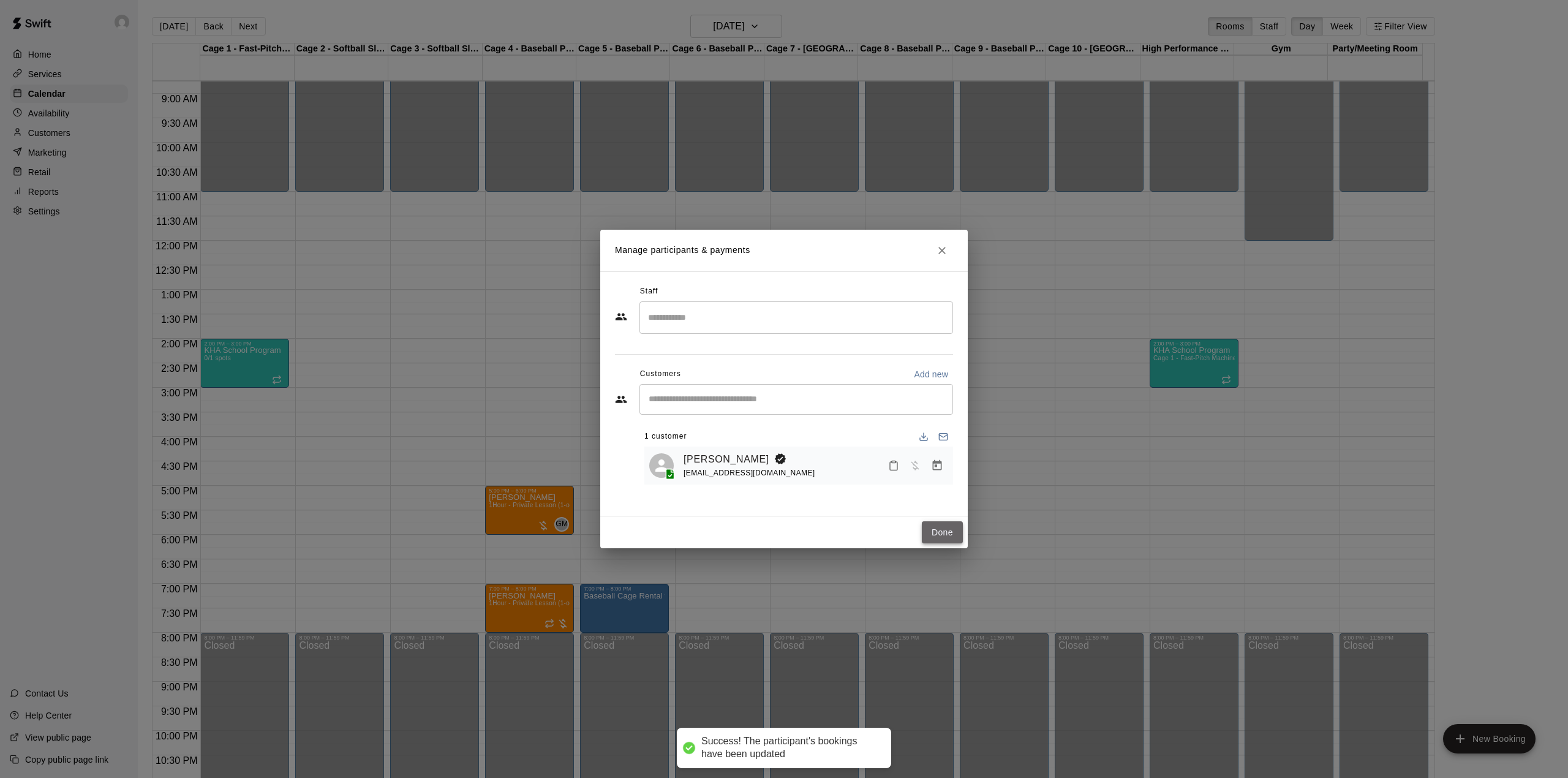
click at [948, 531] on button "Done" at bounding box center [942, 532] width 41 height 22
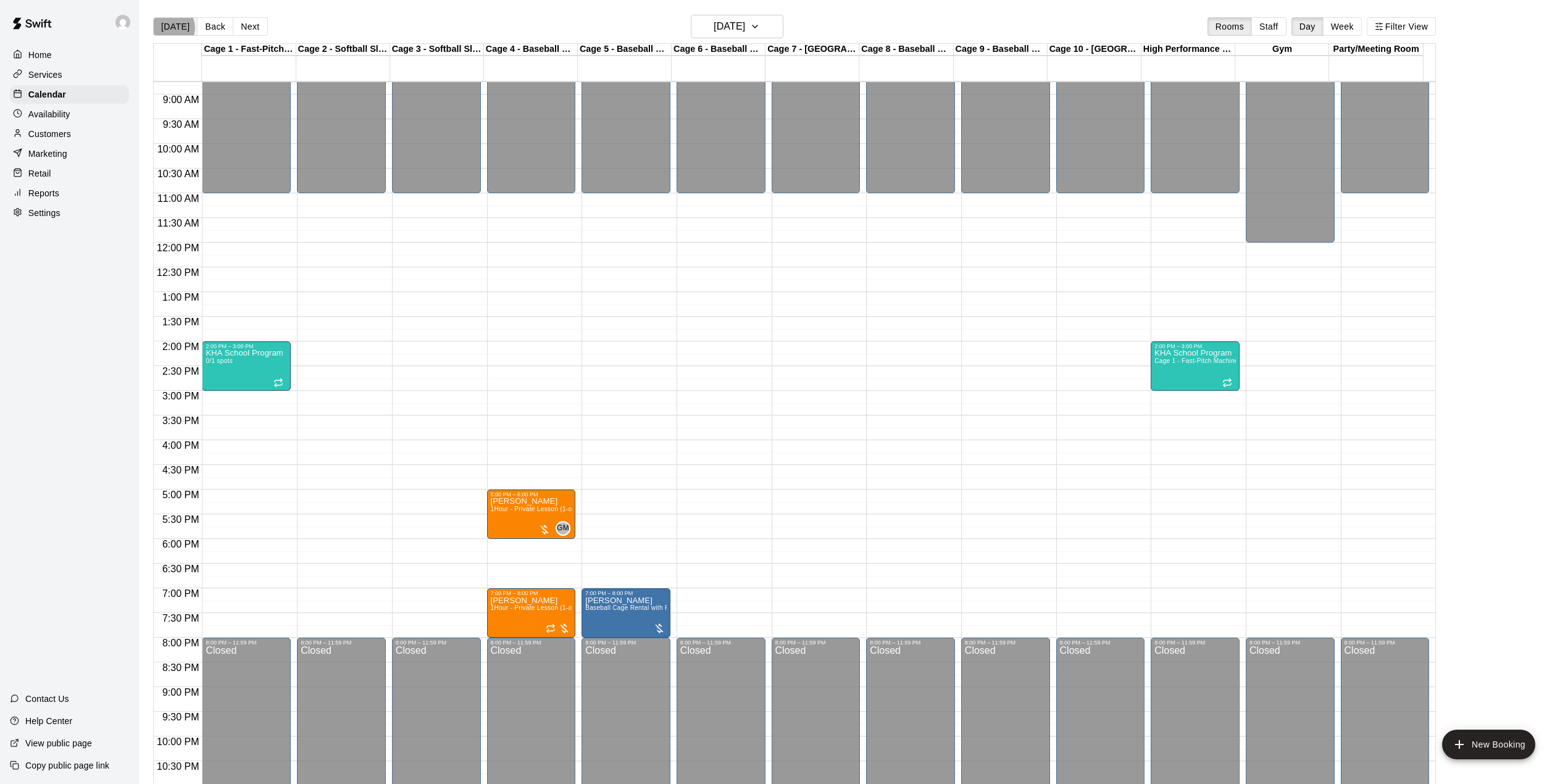
click at [168, 28] on button "[DATE]" at bounding box center [175, 26] width 45 height 19
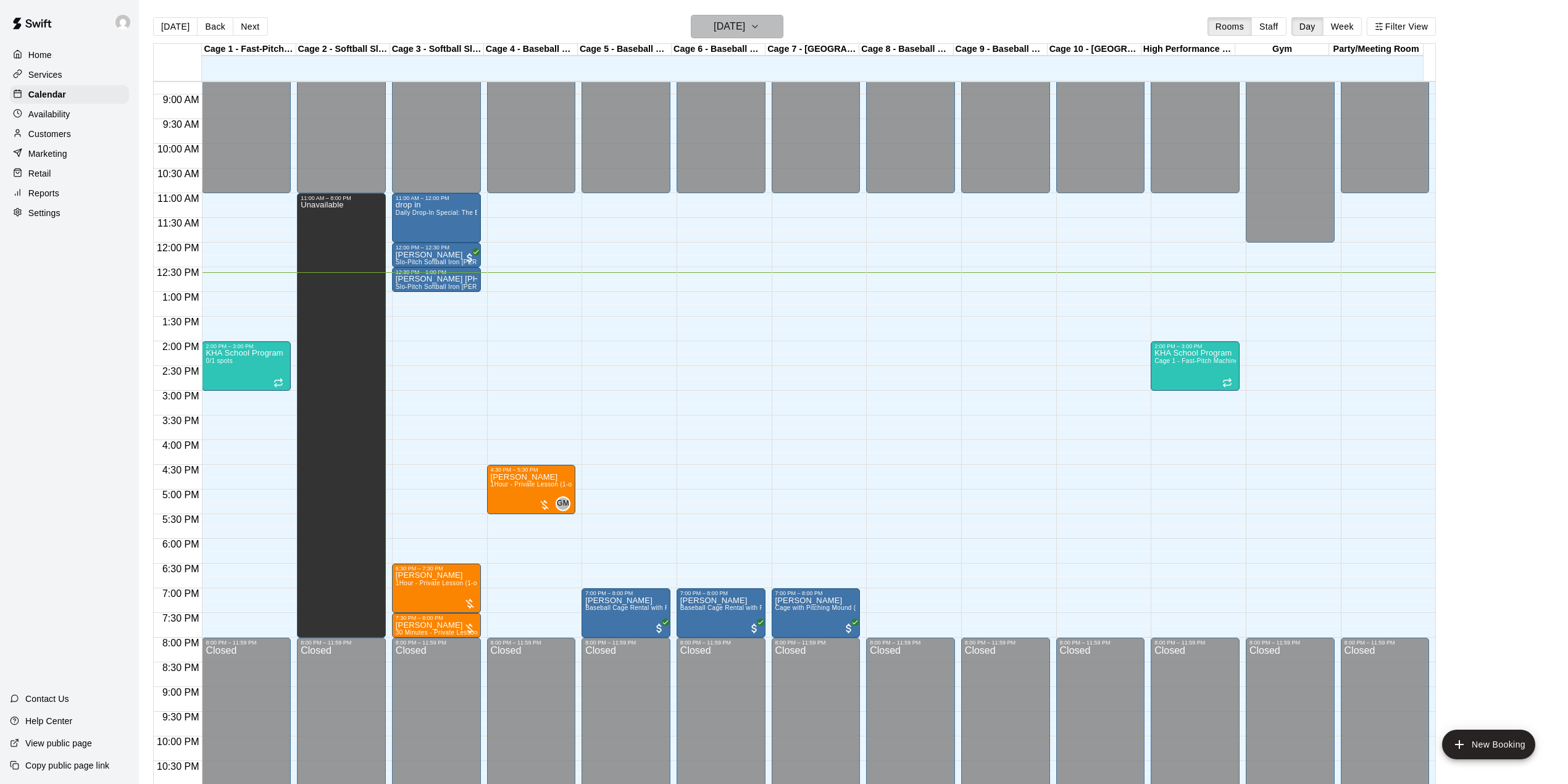
click at [760, 30] on icon "button" at bounding box center [754, 26] width 10 height 15
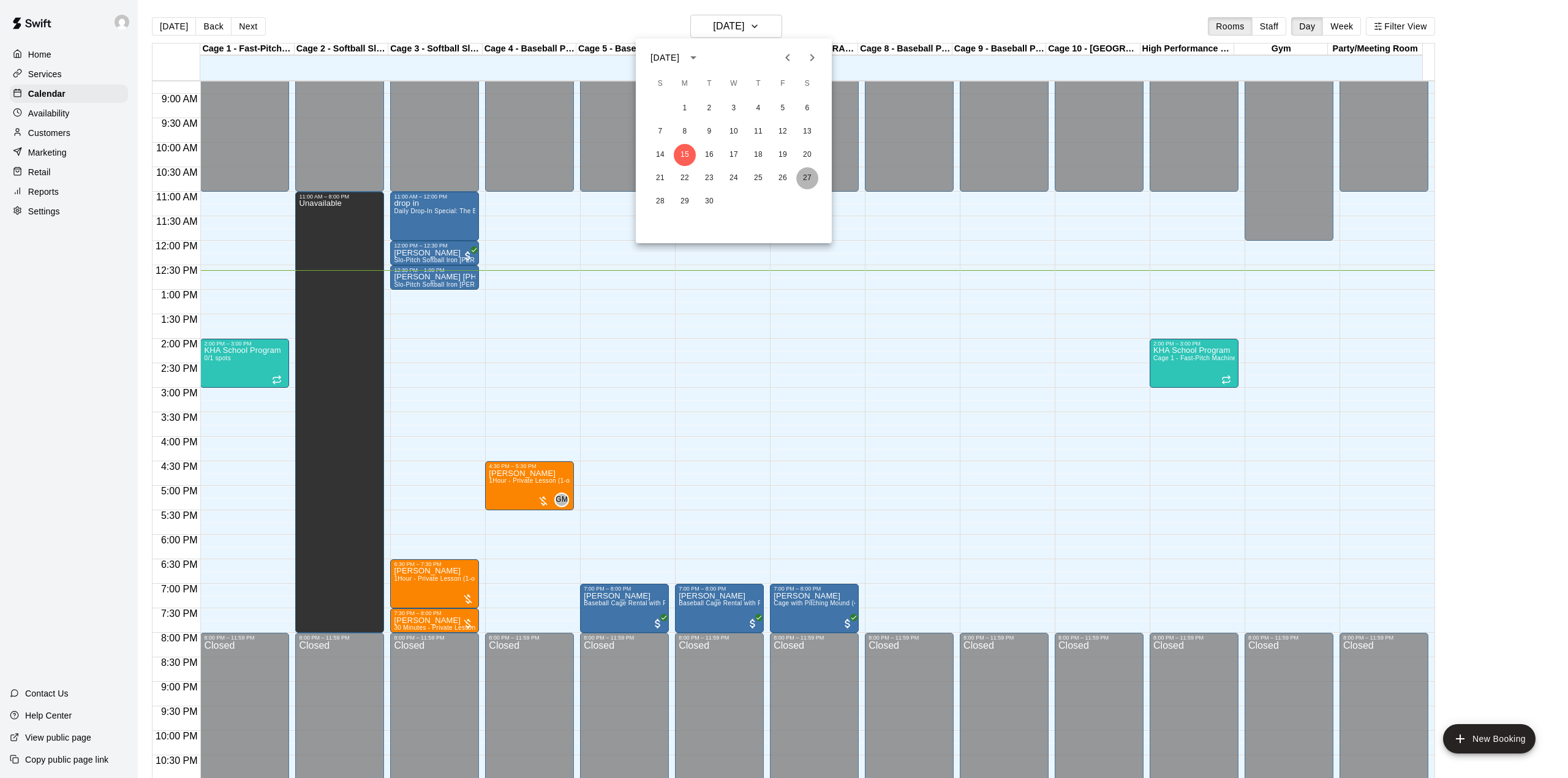
click at [807, 175] on button "27" at bounding box center [807, 178] width 22 height 22
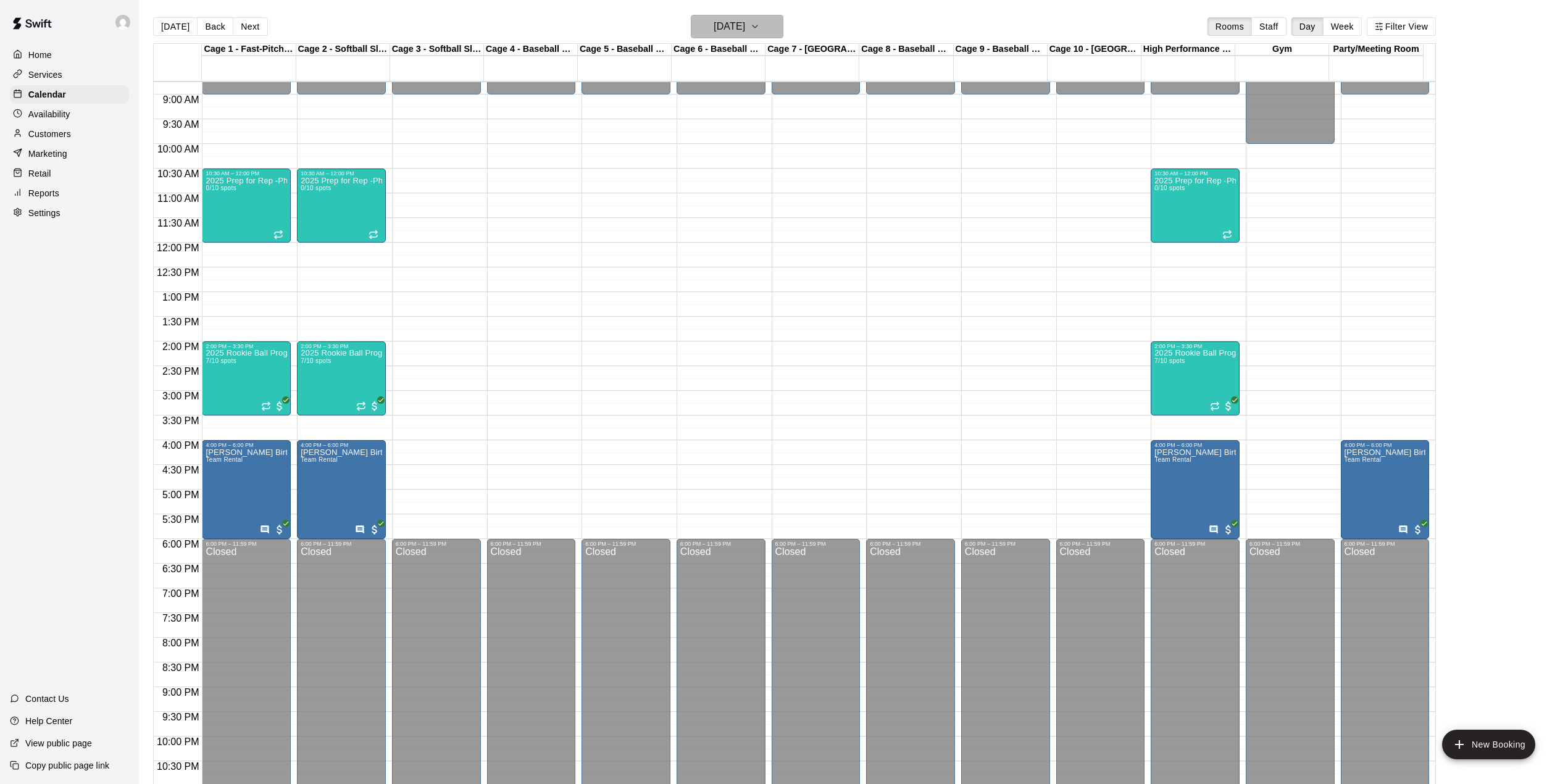
click at [783, 25] on button "Saturday Sep 27" at bounding box center [736, 26] width 92 height 23
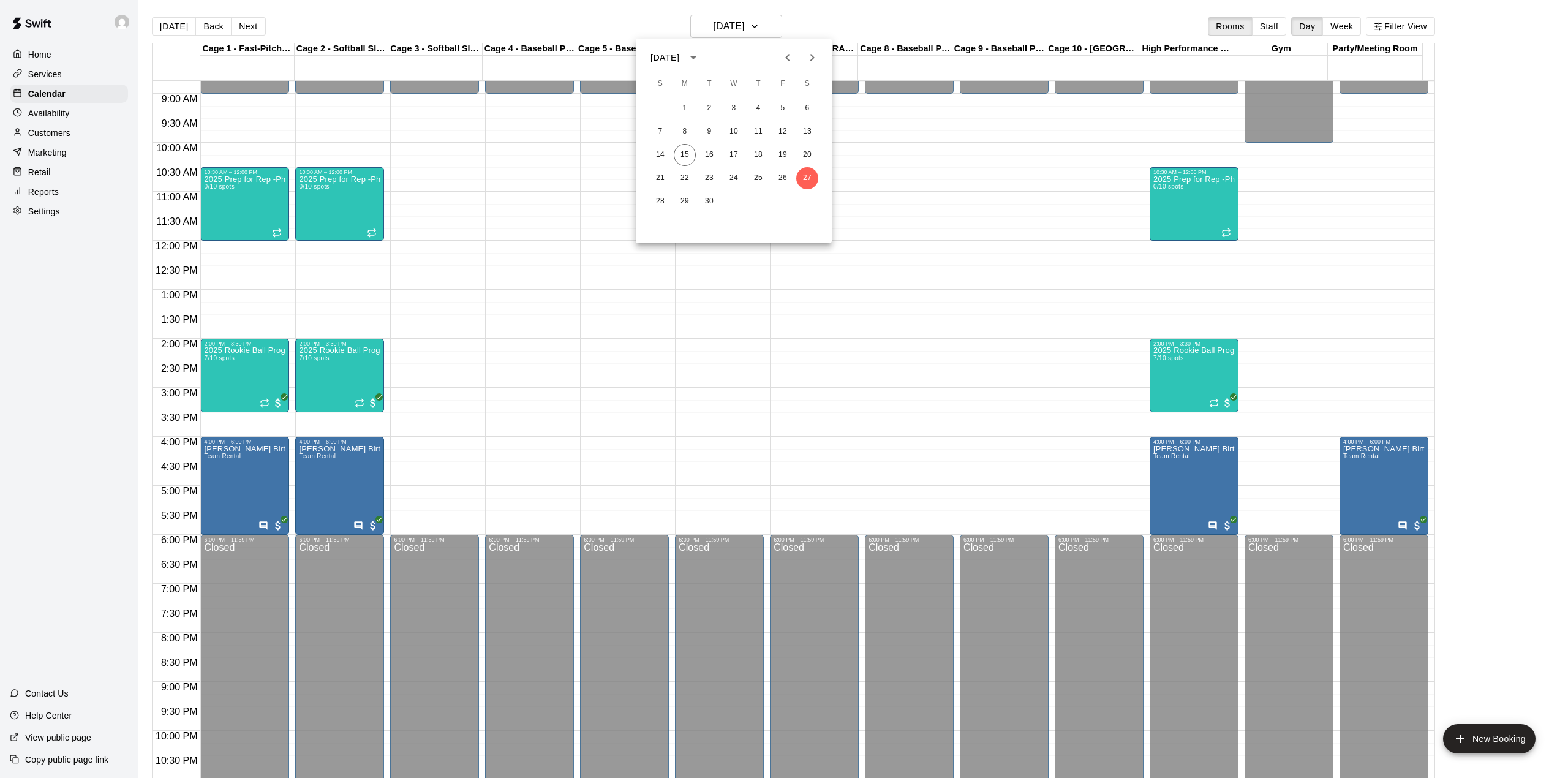
click at [809, 61] on icon "Next month" at bounding box center [812, 57] width 15 height 15
click at [814, 55] on icon "Next month" at bounding box center [812, 57] width 15 height 15
click at [809, 104] on button "1" at bounding box center [807, 108] width 22 height 22
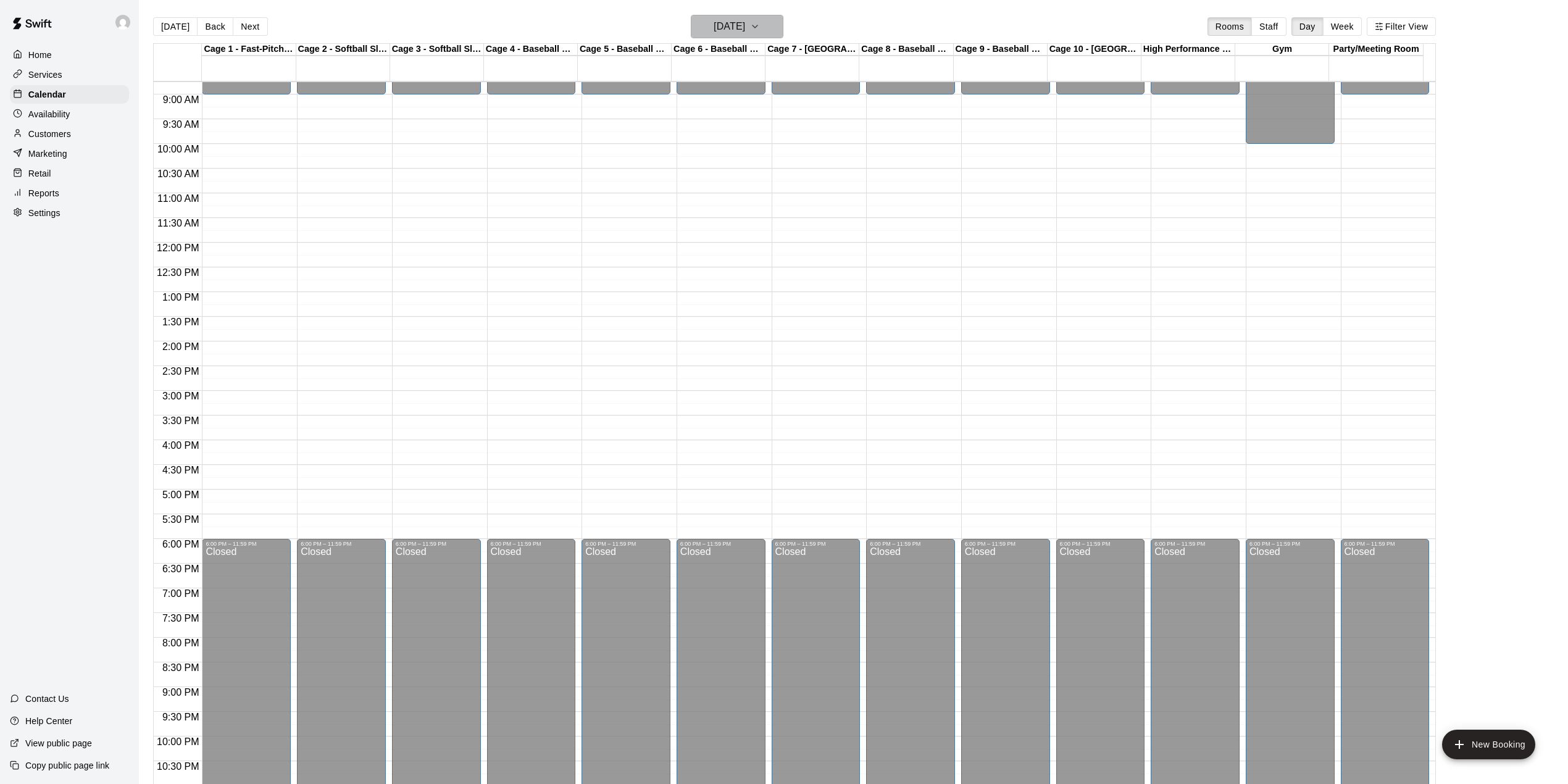
click at [760, 25] on icon "button" at bounding box center [754, 26] width 10 height 15
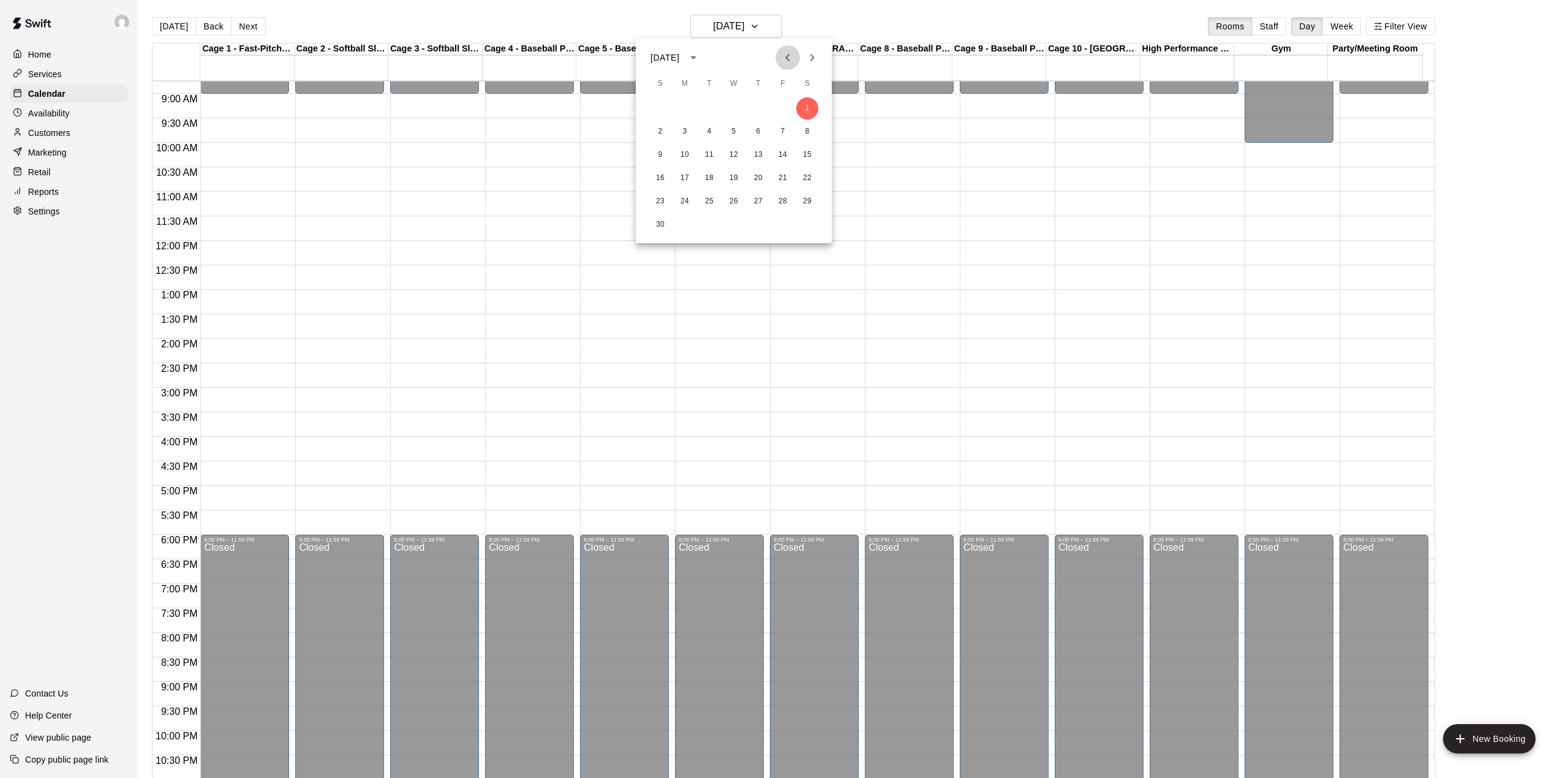
click at [788, 60] on icon "Previous month" at bounding box center [787, 57] width 4 height 7
click at [807, 175] on button "27" at bounding box center [807, 178] width 22 height 22
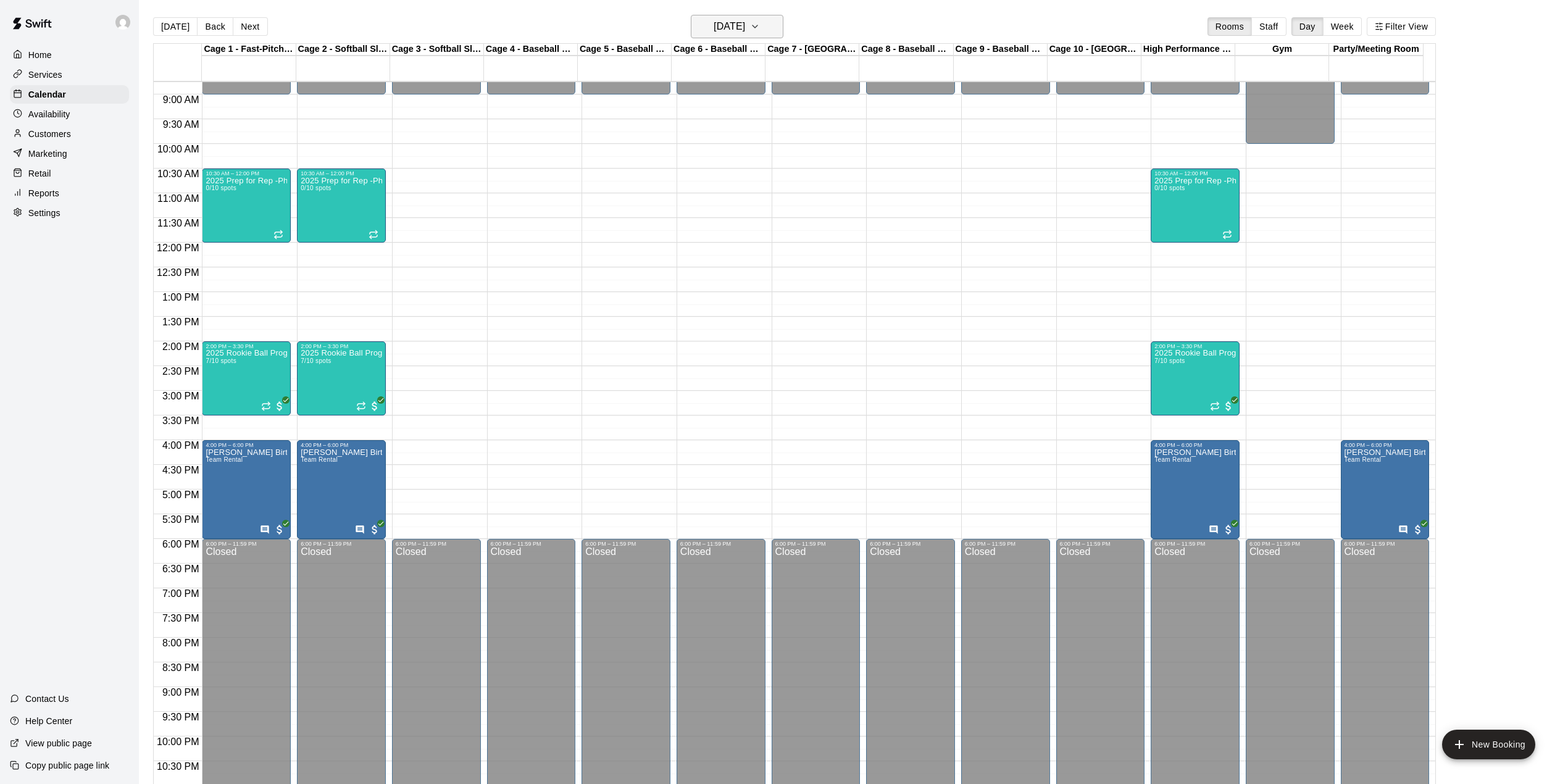
click at [760, 25] on icon "button" at bounding box center [754, 26] width 10 height 15
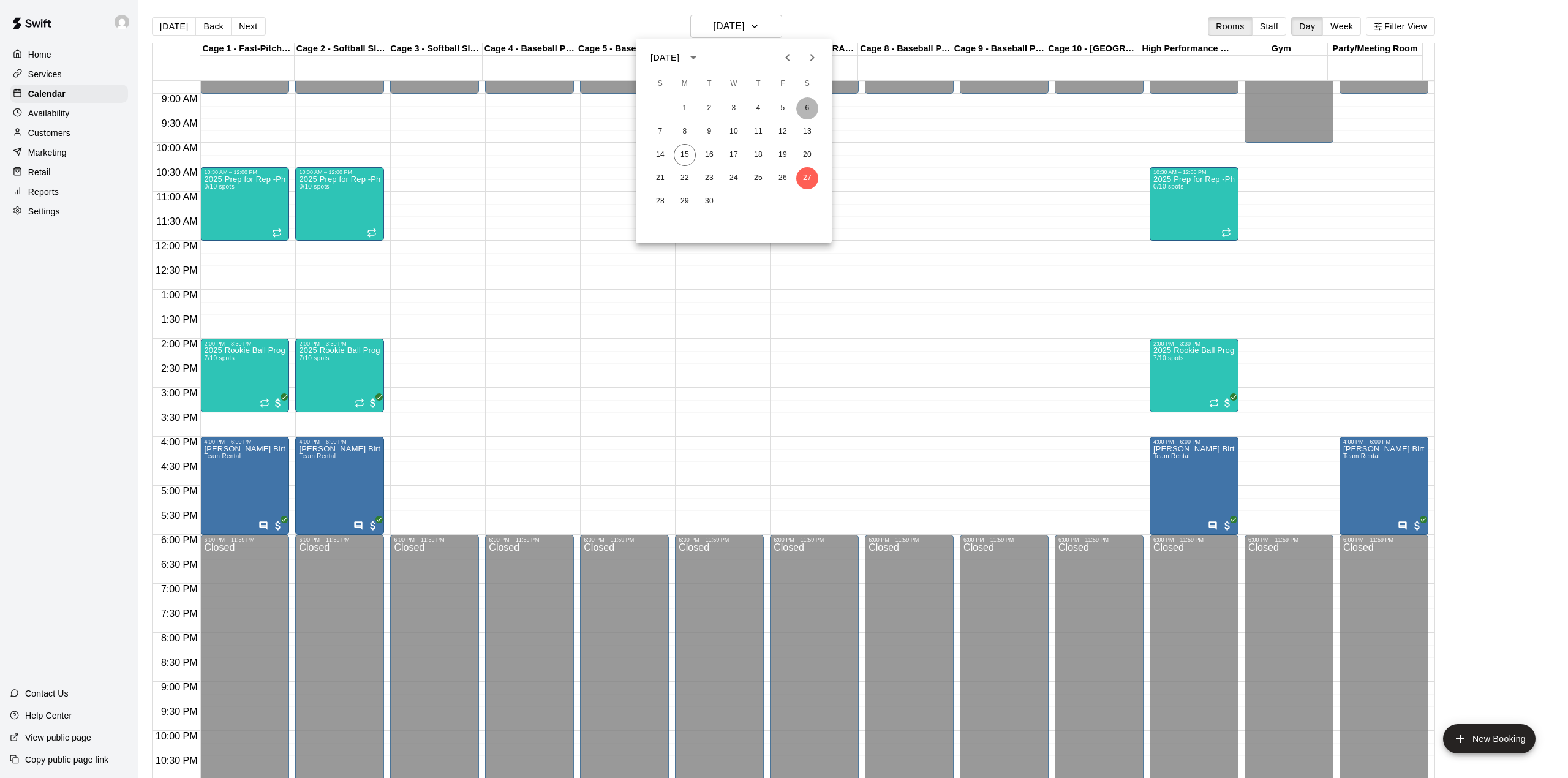
click at [812, 104] on button "6" at bounding box center [807, 108] width 22 height 22
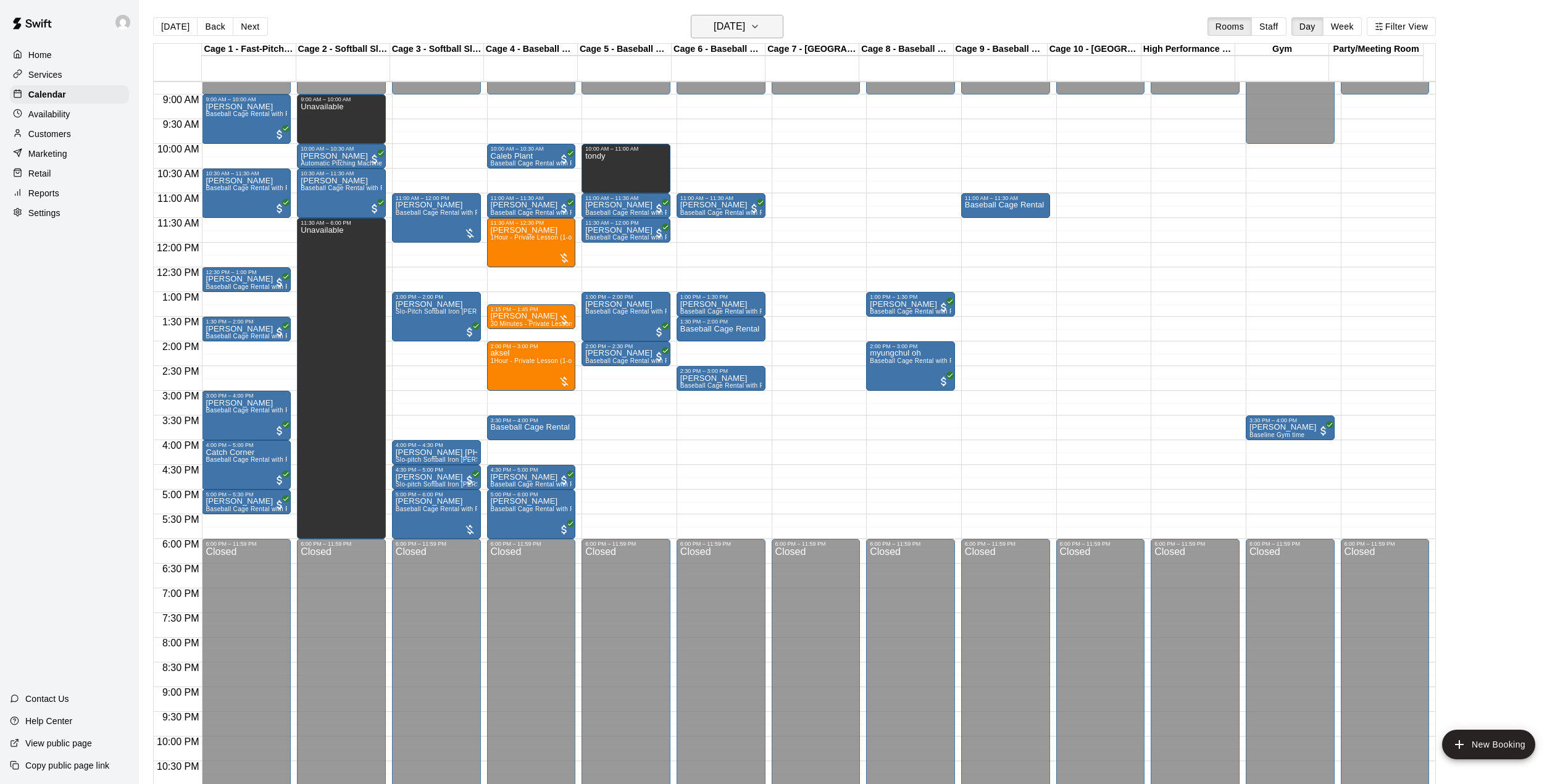
click at [760, 23] on icon "button" at bounding box center [754, 26] width 10 height 15
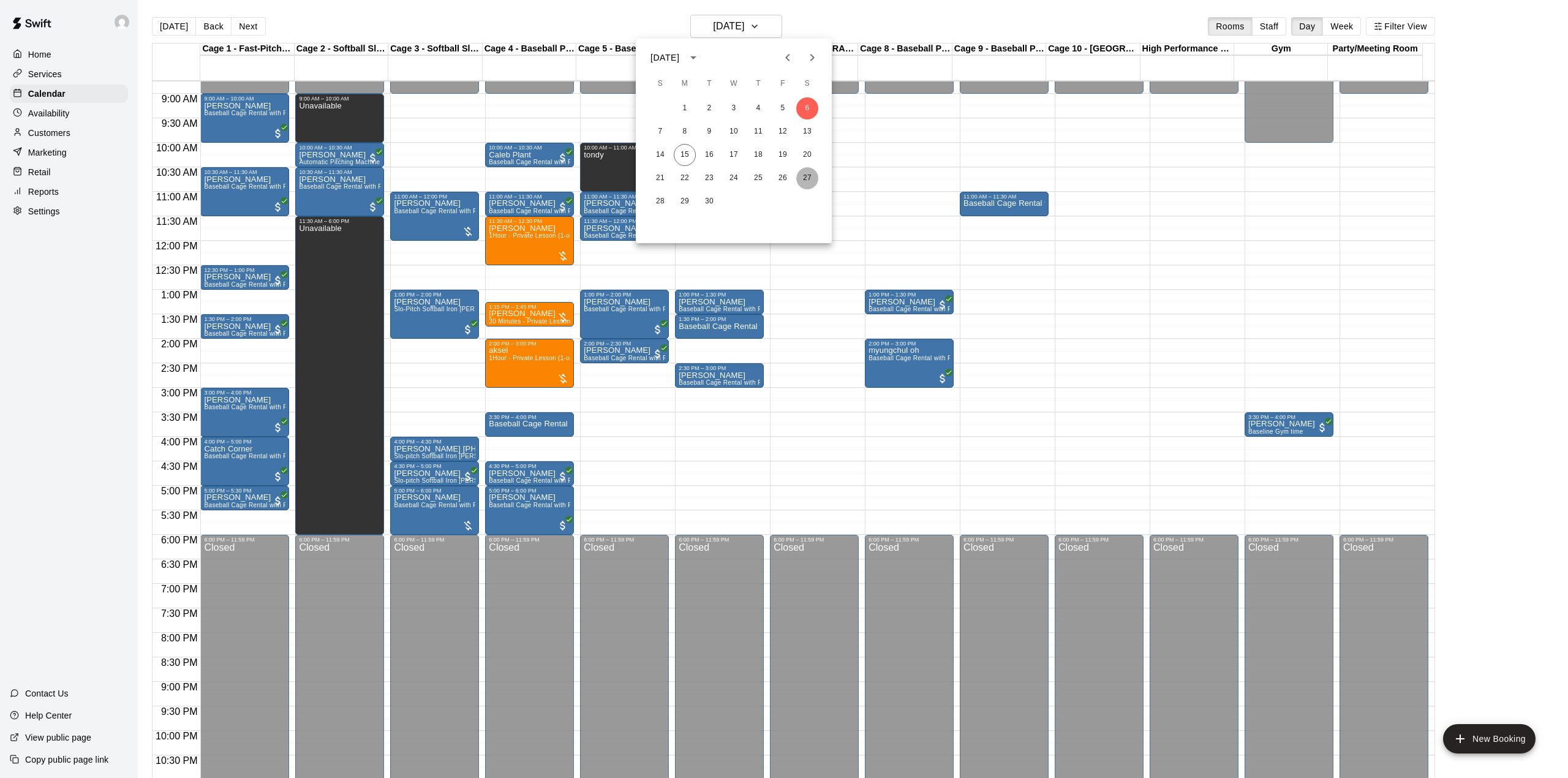
click at [809, 169] on button "27" at bounding box center [807, 178] width 22 height 22
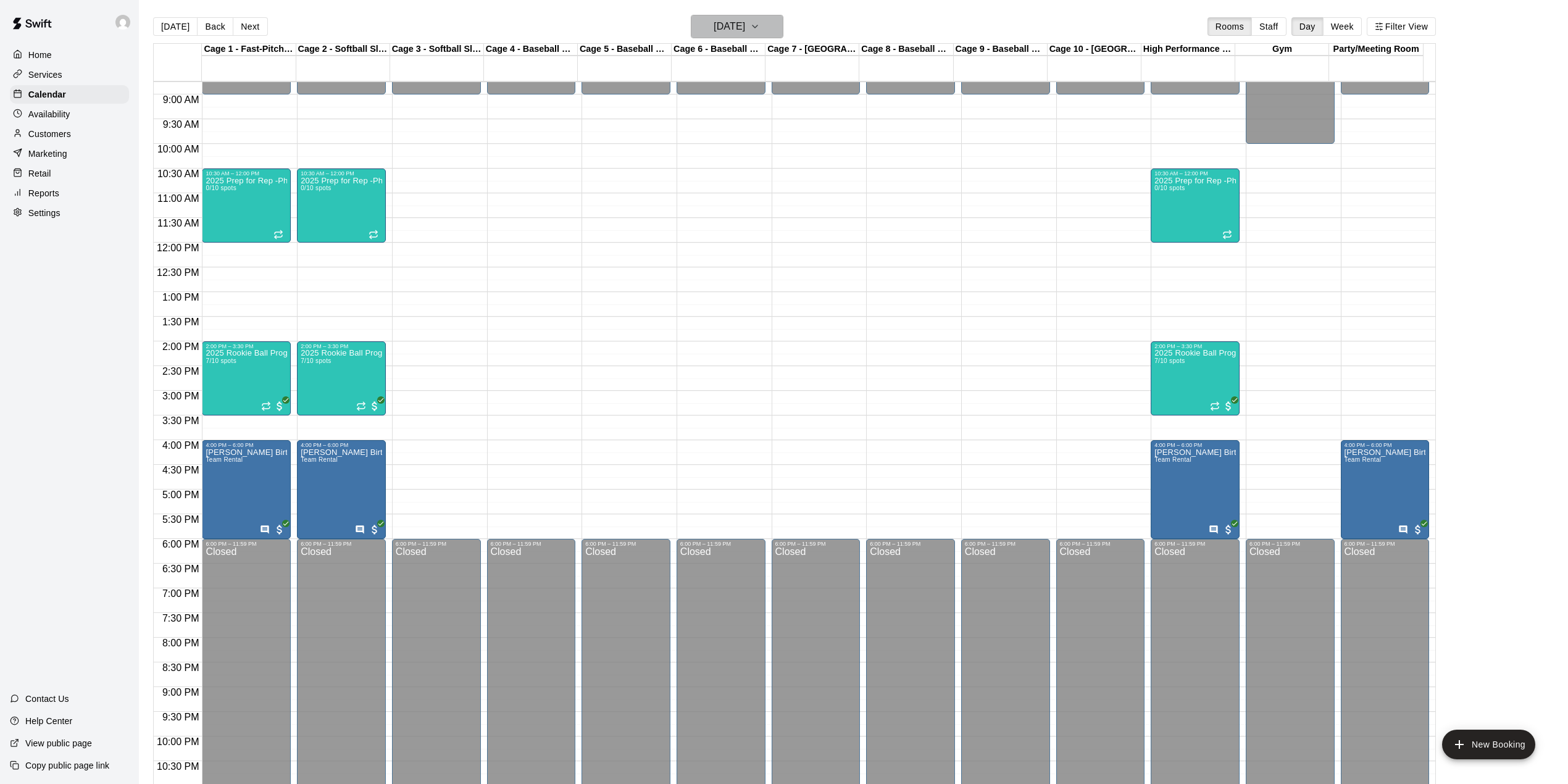
click at [760, 22] on icon "button" at bounding box center [754, 26] width 10 height 15
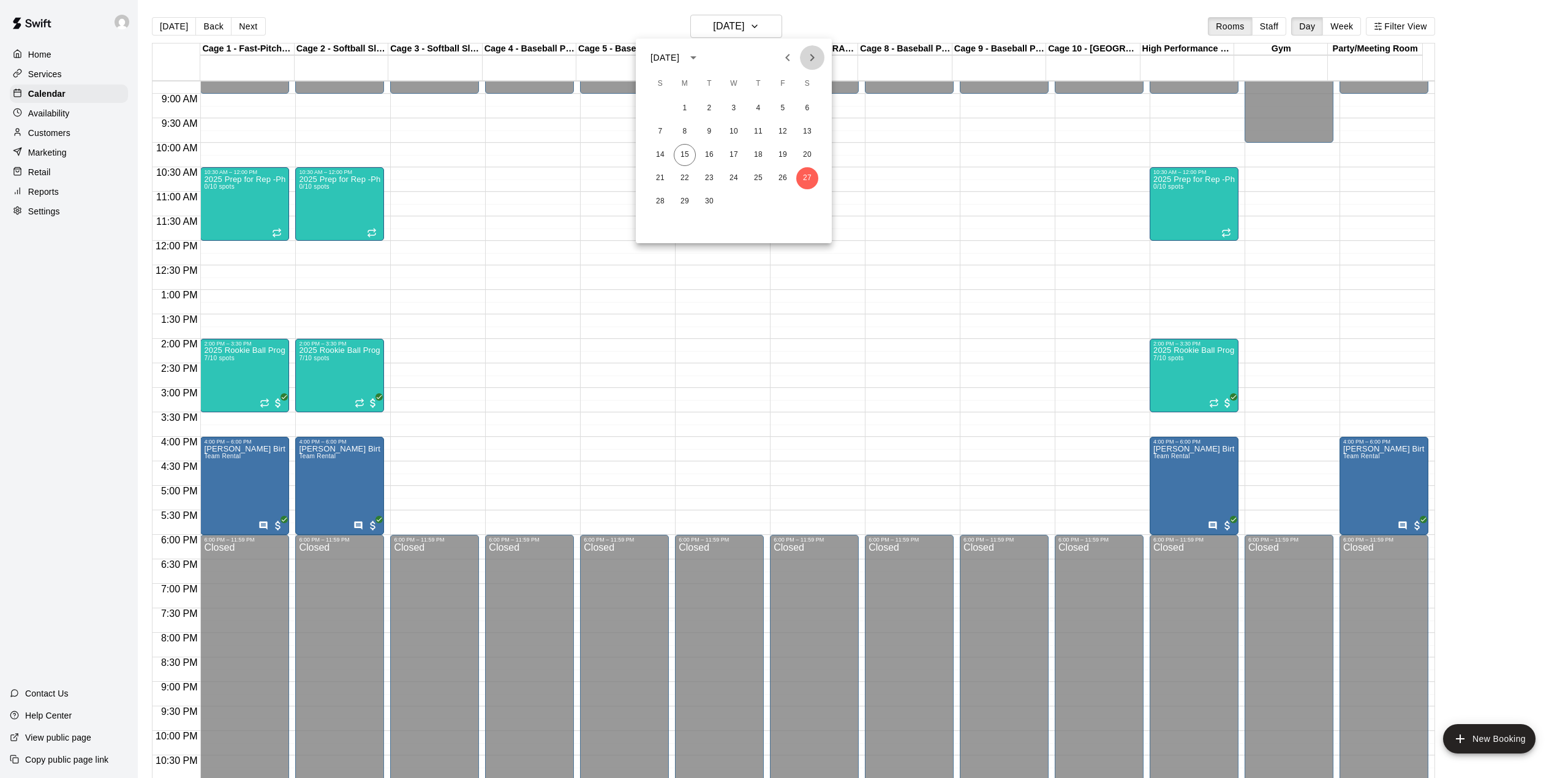
click at [807, 54] on icon "Next month" at bounding box center [812, 57] width 15 height 15
click at [802, 108] on button "4" at bounding box center [807, 108] width 22 height 22
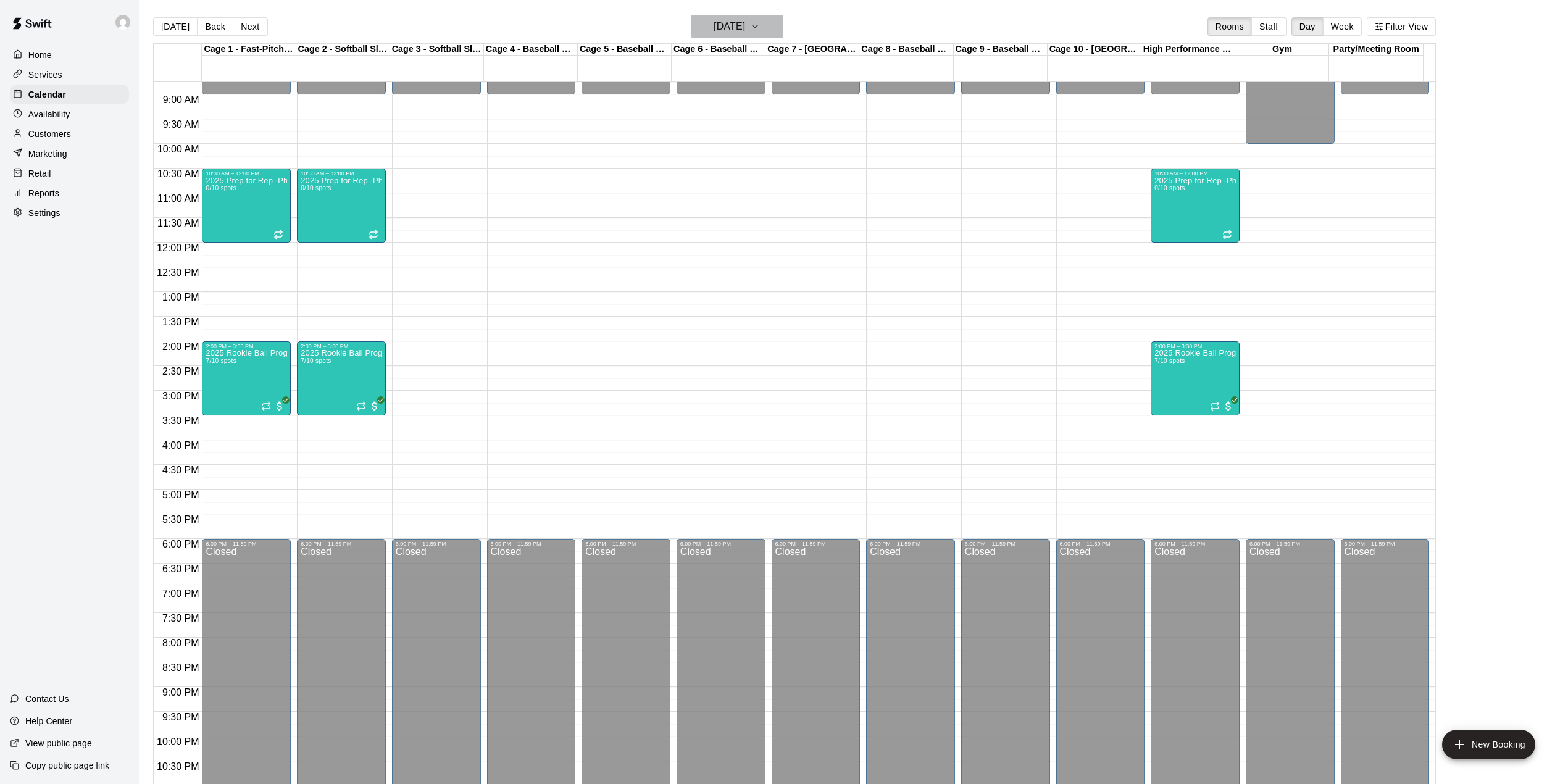
click at [760, 27] on icon "button" at bounding box center [754, 26] width 10 height 15
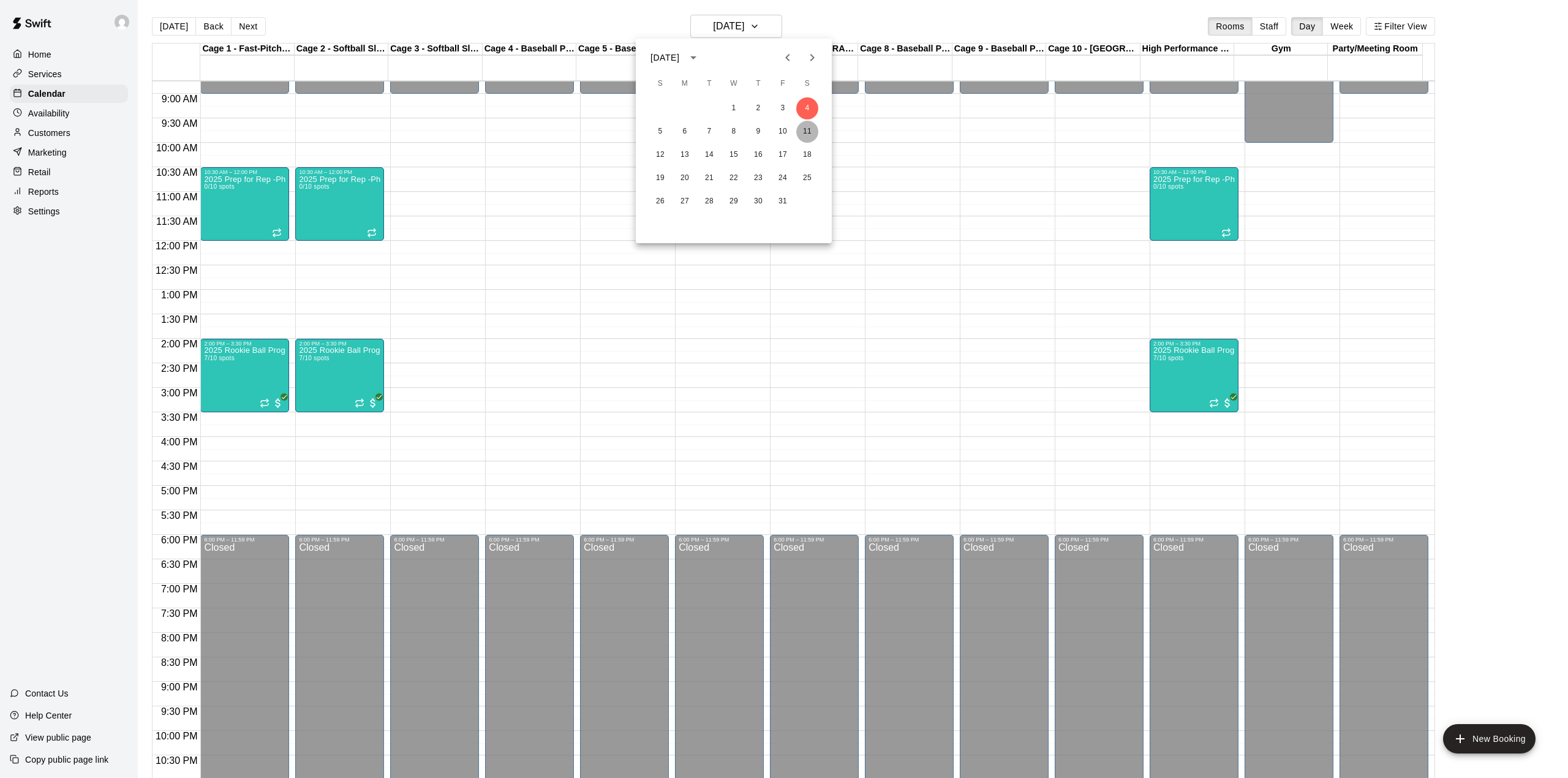
click at [800, 128] on button "11" at bounding box center [807, 131] width 22 height 22
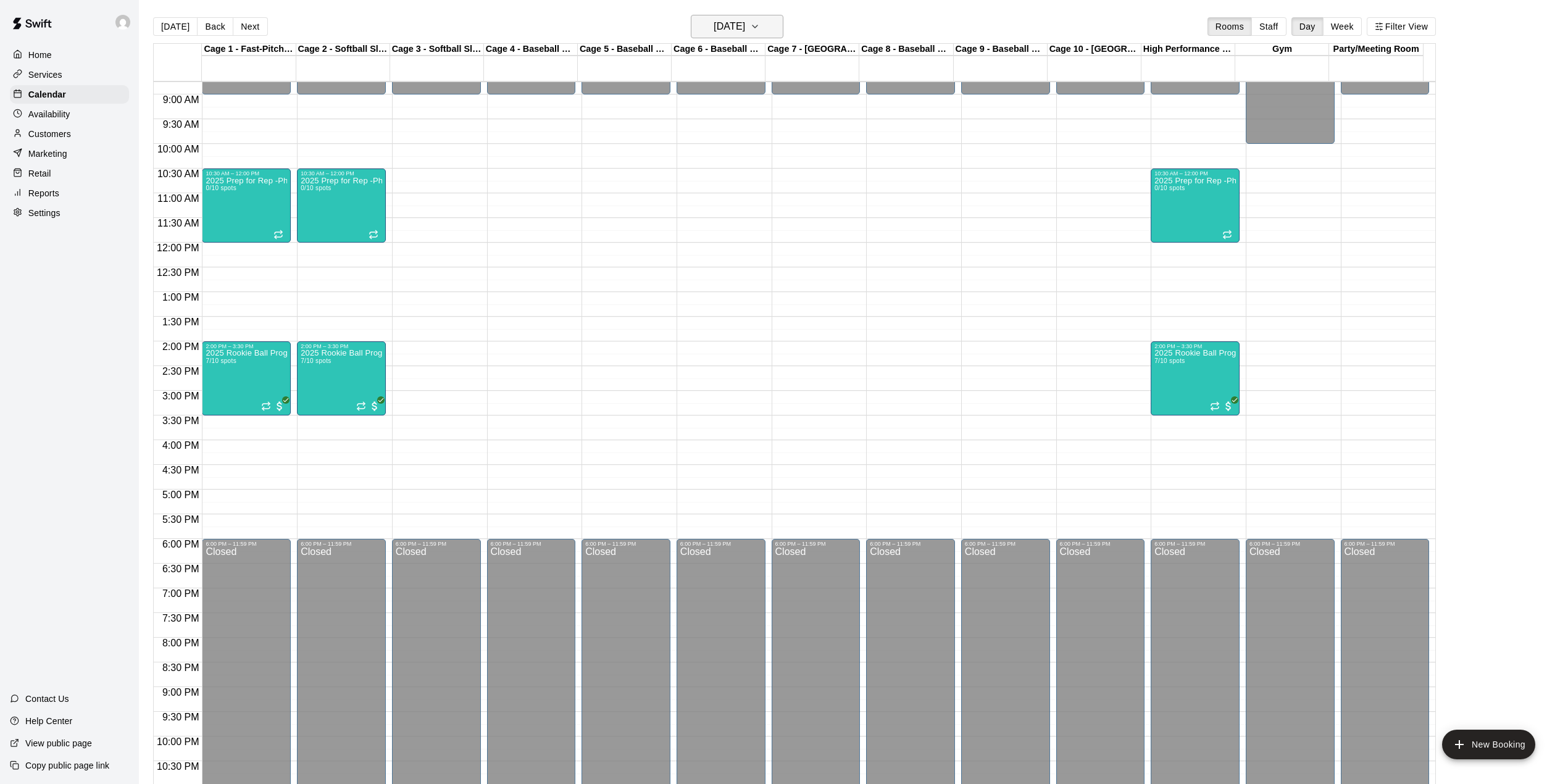
click at [760, 21] on icon "button" at bounding box center [754, 26] width 10 height 15
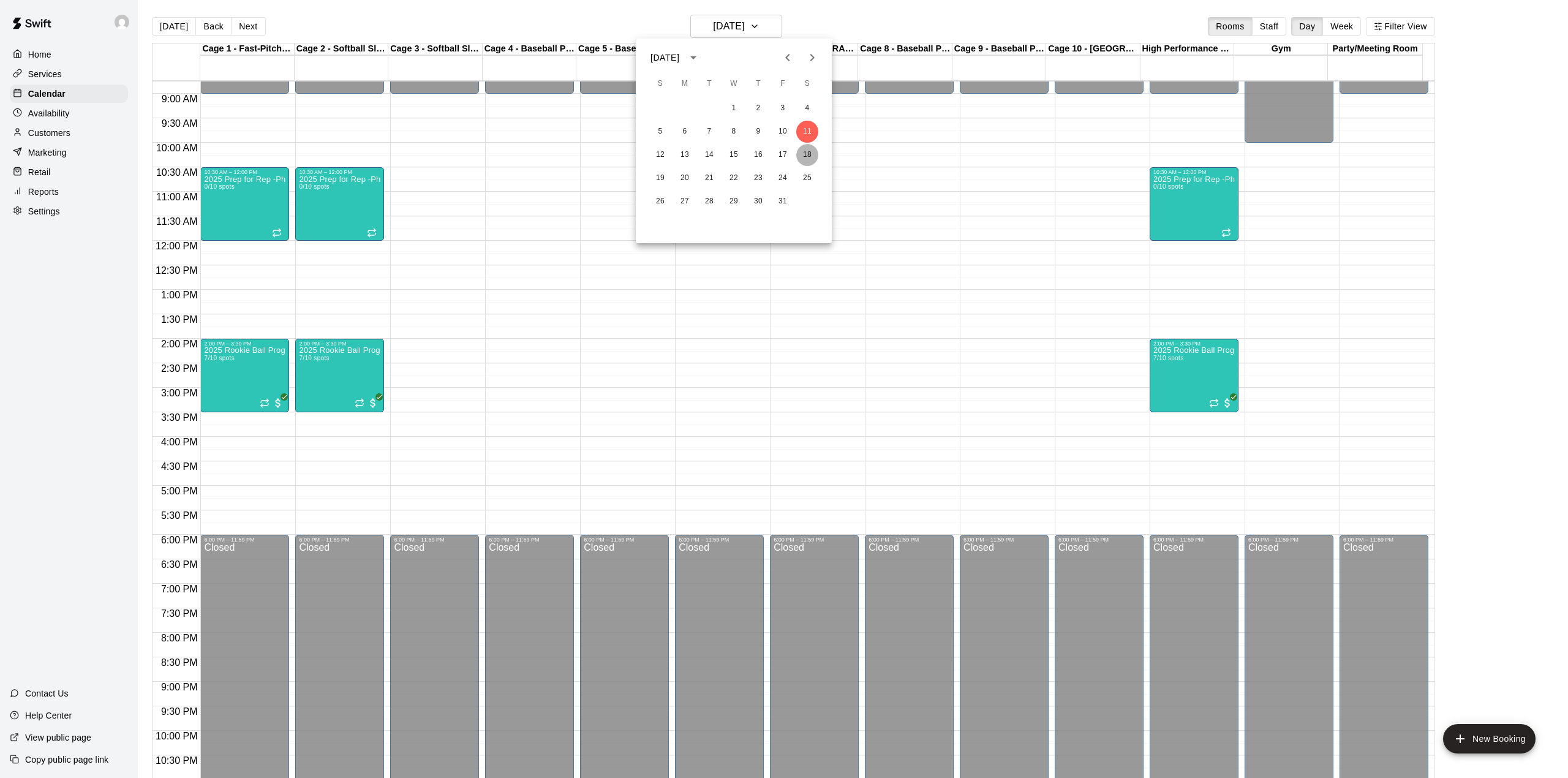
click at [802, 147] on button "18" at bounding box center [807, 155] width 22 height 22
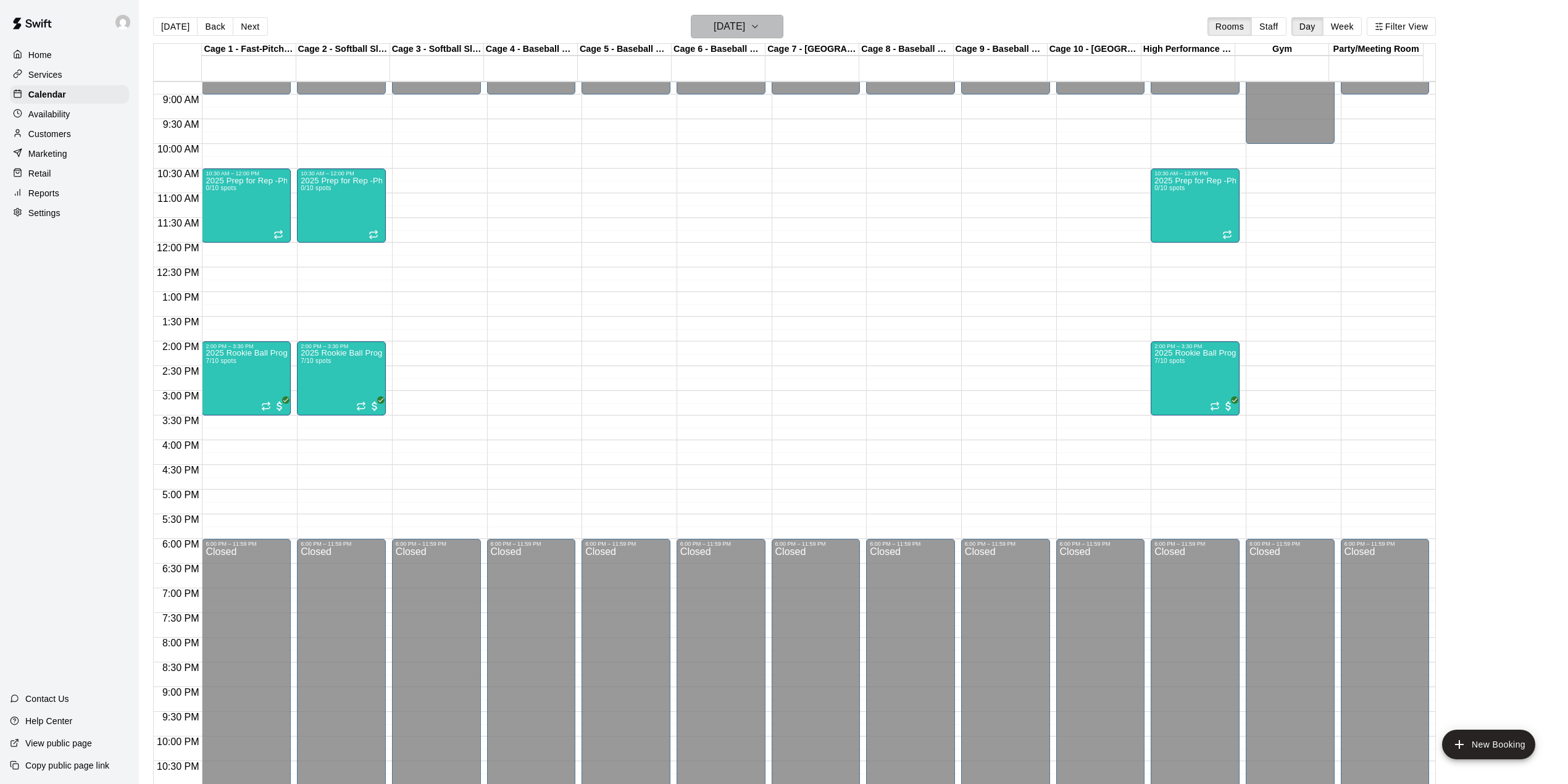
click at [760, 25] on icon "button" at bounding box center [754, 26] width 10 height 15
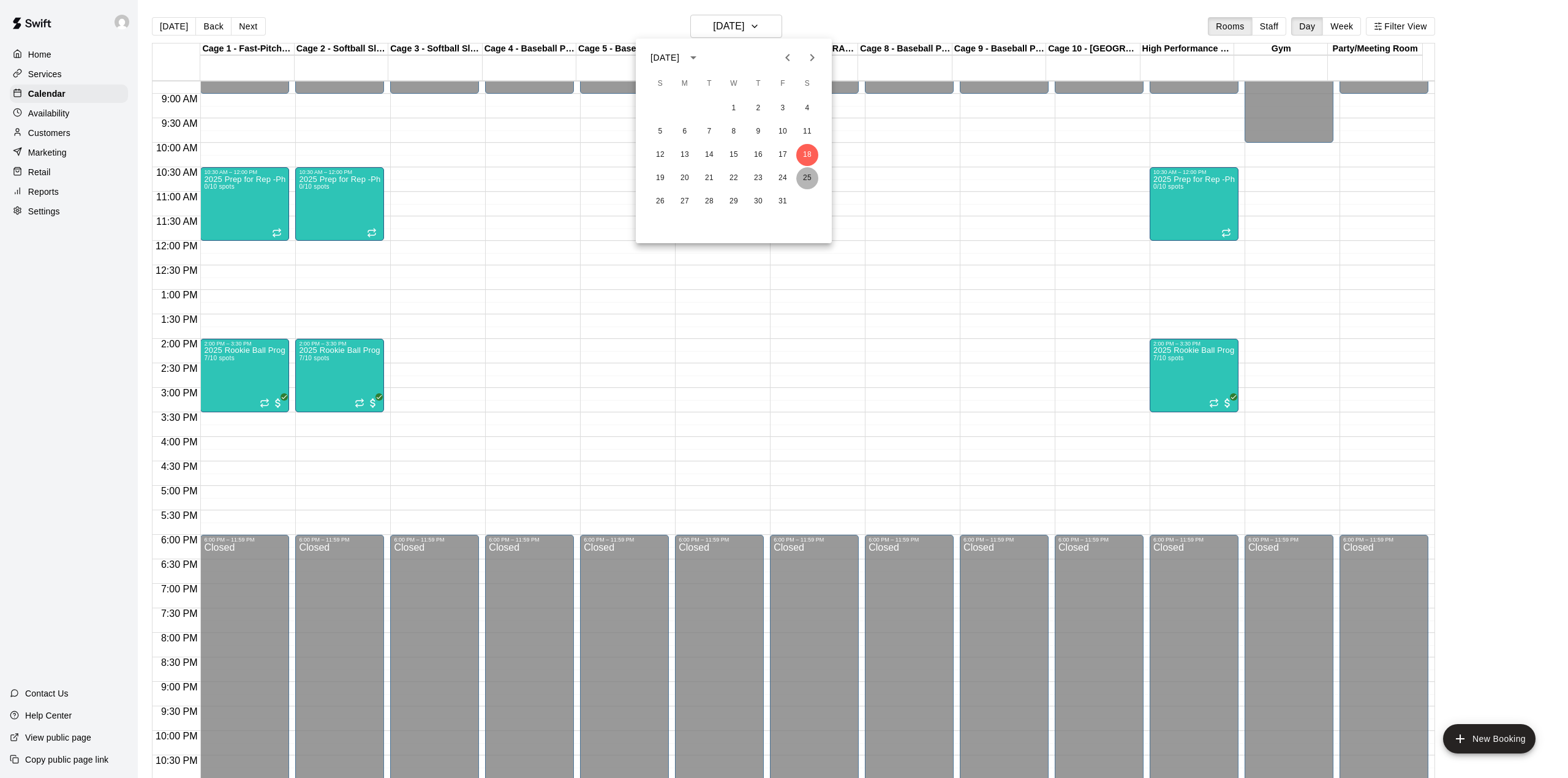
click at [814, 179] on button "25" at bounding box center [807, 178] width 22 height 22
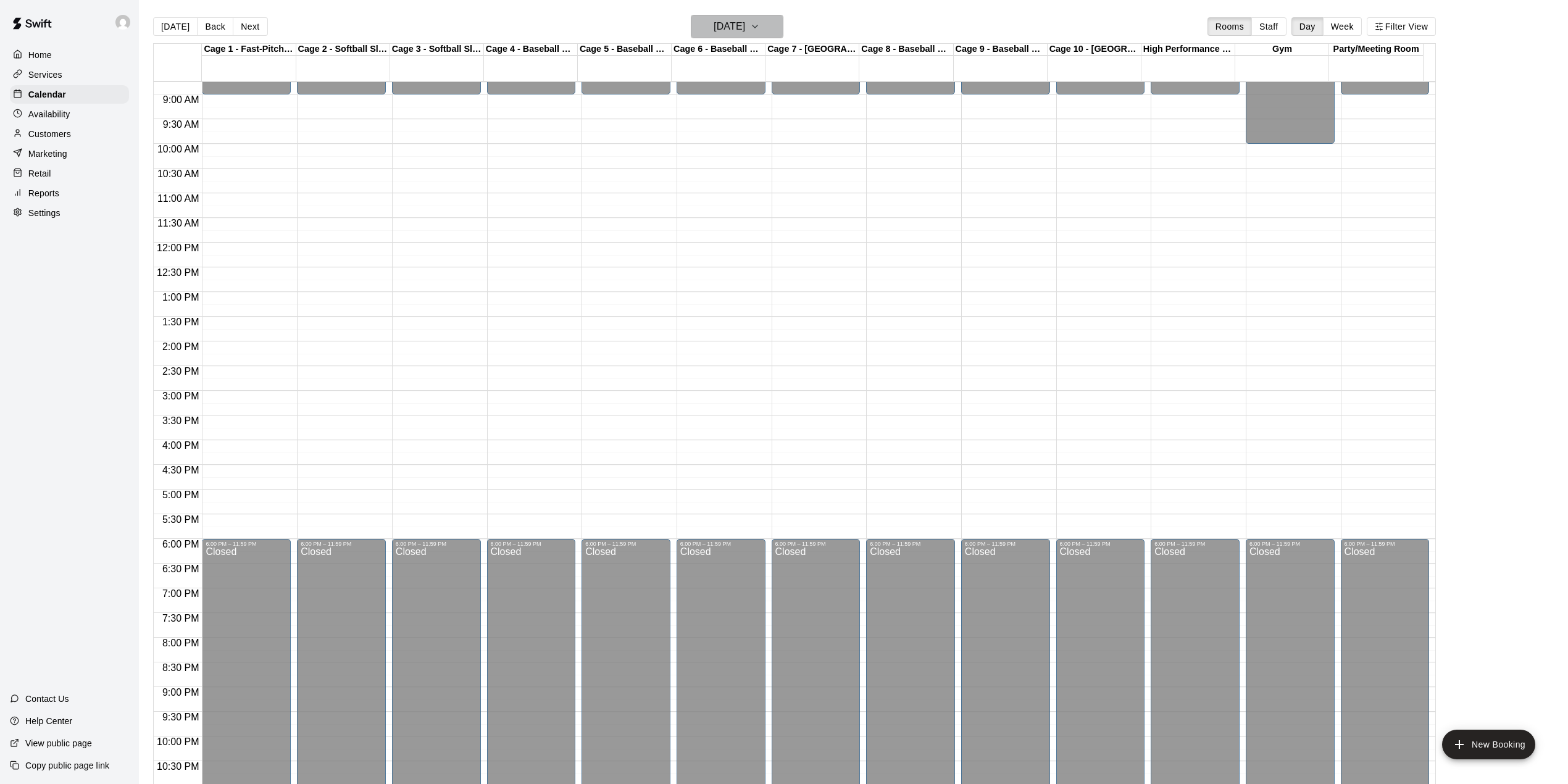
click at [760, 23] on icon "button" at bounding box center [754, 26] width 10 height 15
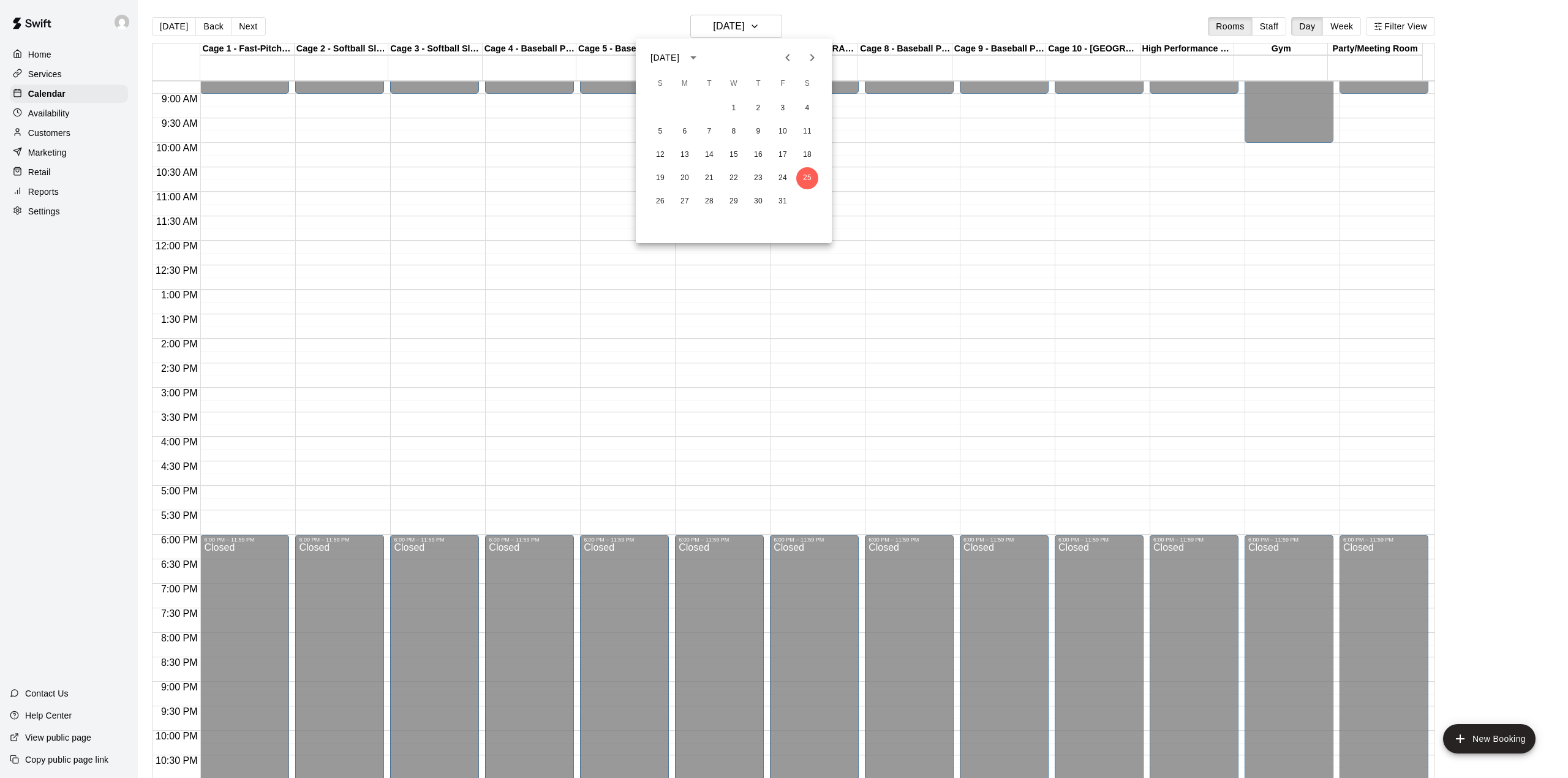
click at [175, 24] on div at bounding box center [784, 389] width 1568 height 778
click at [175, 24] on button "[DATE]" at bounding box center [174, 26] width 44 height 19
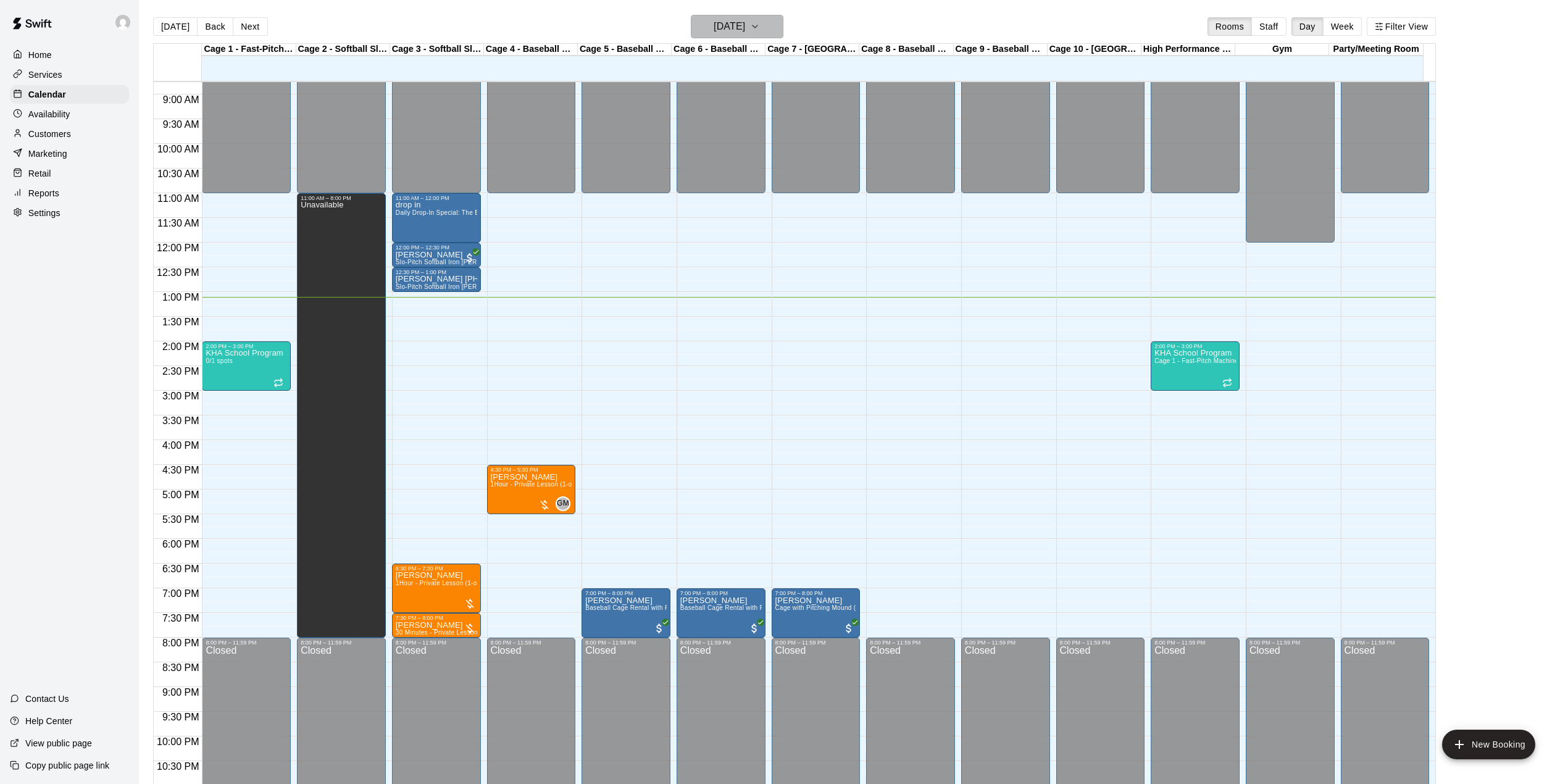
click at [771, 27] on button "[DATE]" at bounding box center [736, 26] width 92 height 23
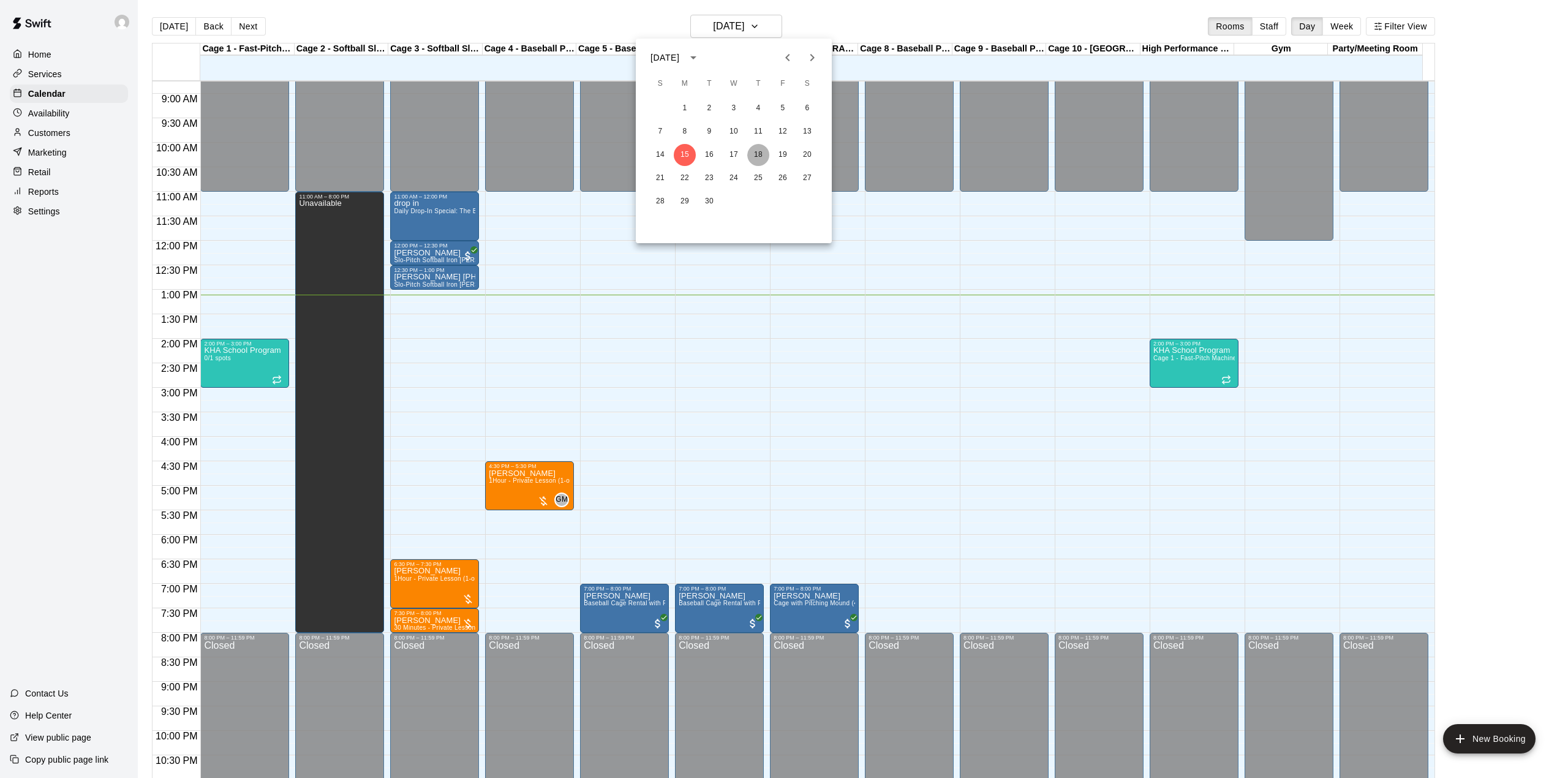
click at [763, 152] on button "18" at bounding box center [758, 155] width 22 height 22
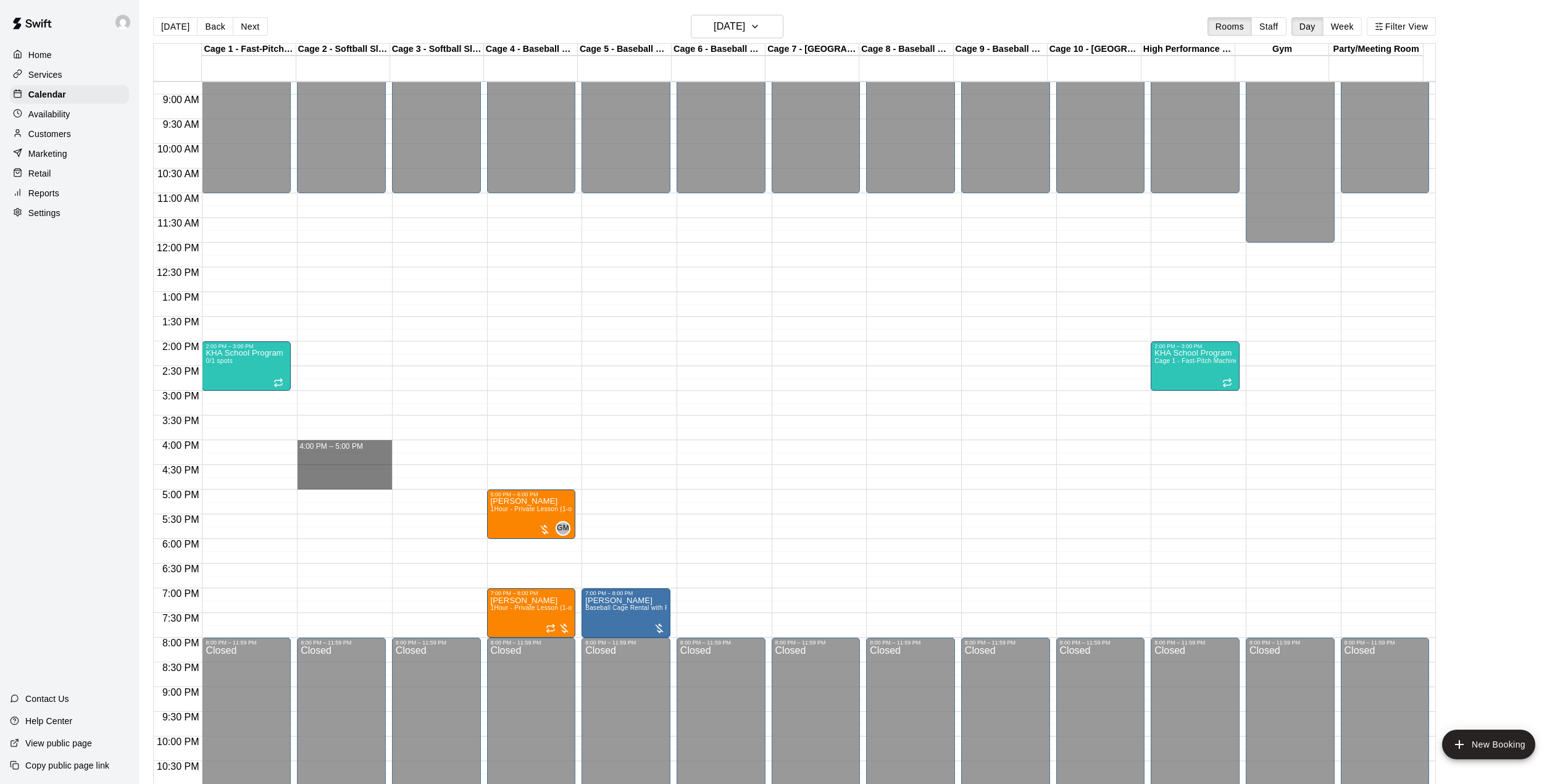
drag, startPoint x: 352, startPoint y: 448, endPoint x: 358, endPoint y: 490, distance: 42.4
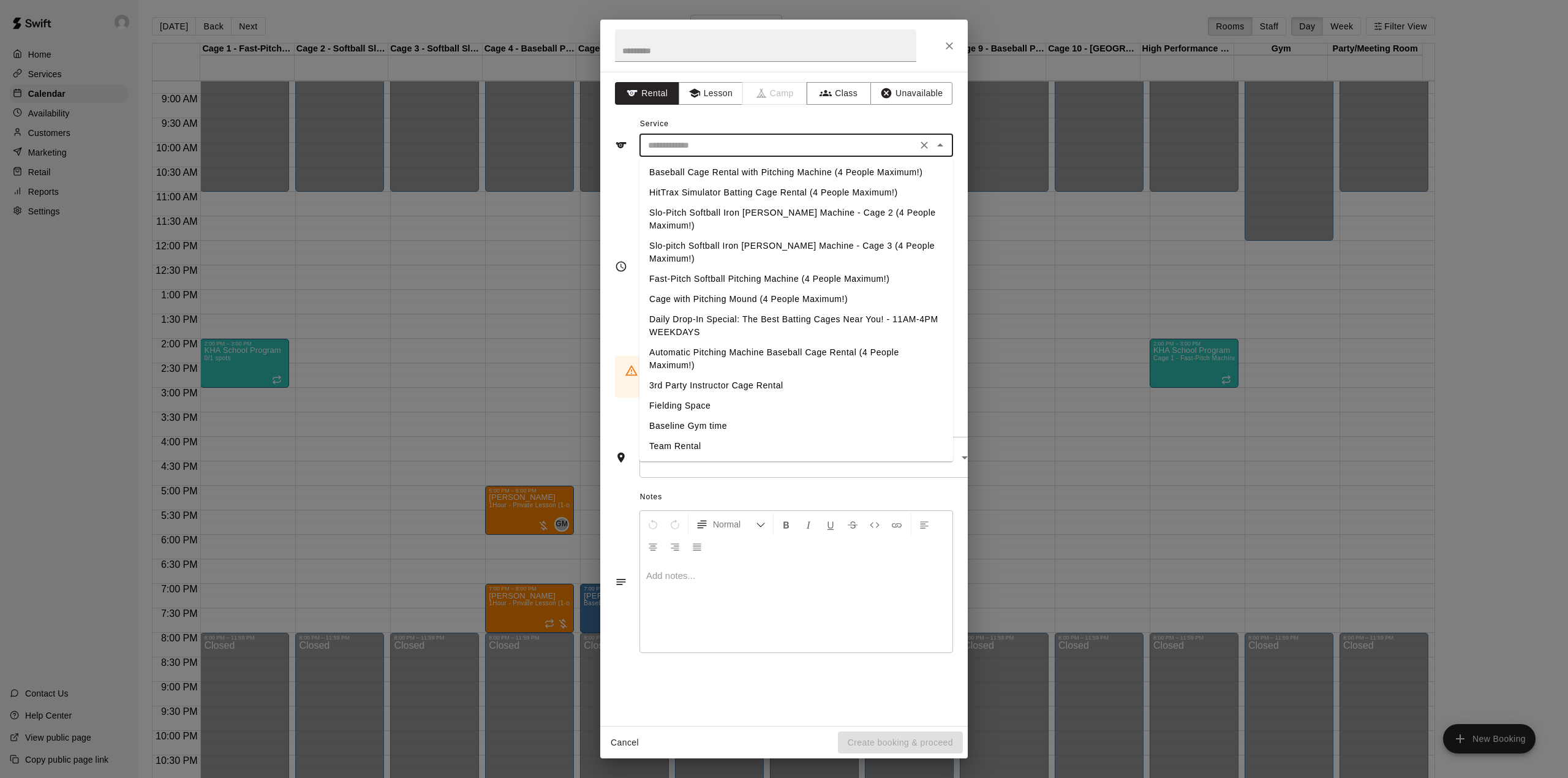
click at [760, 143] on input "text" at bounding box center [778, 145] width 270 height 15
click at [729, 269] on li "Fast-Pitch Softball Pitching Machine (4 People Maximum!)" at bounding box center [796, 279] width 314 height 20
type input "**********"
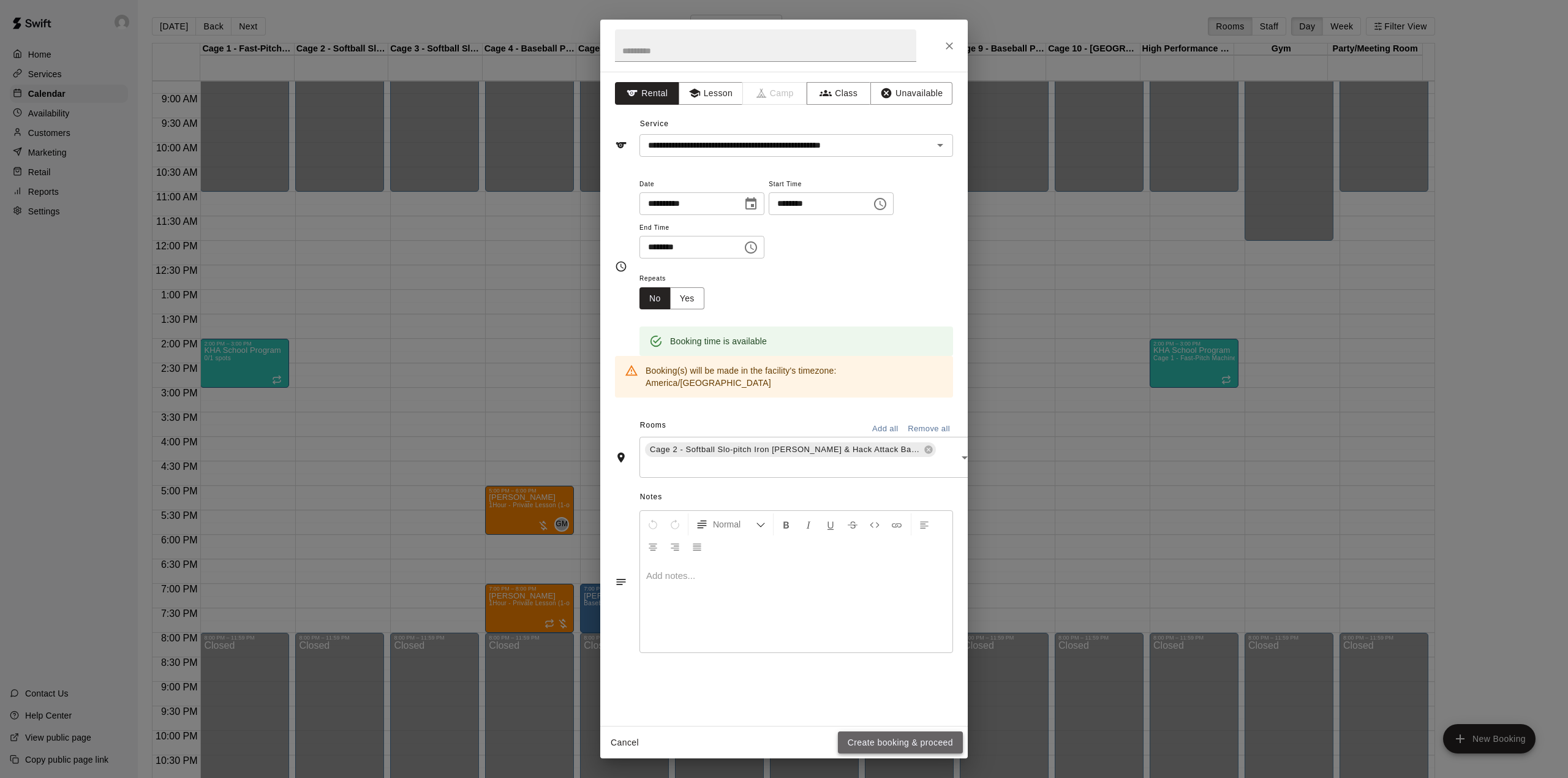
click at [887, 740] on button "Create booking & proceed" at bounding box center [900, 742] width 125 height 22
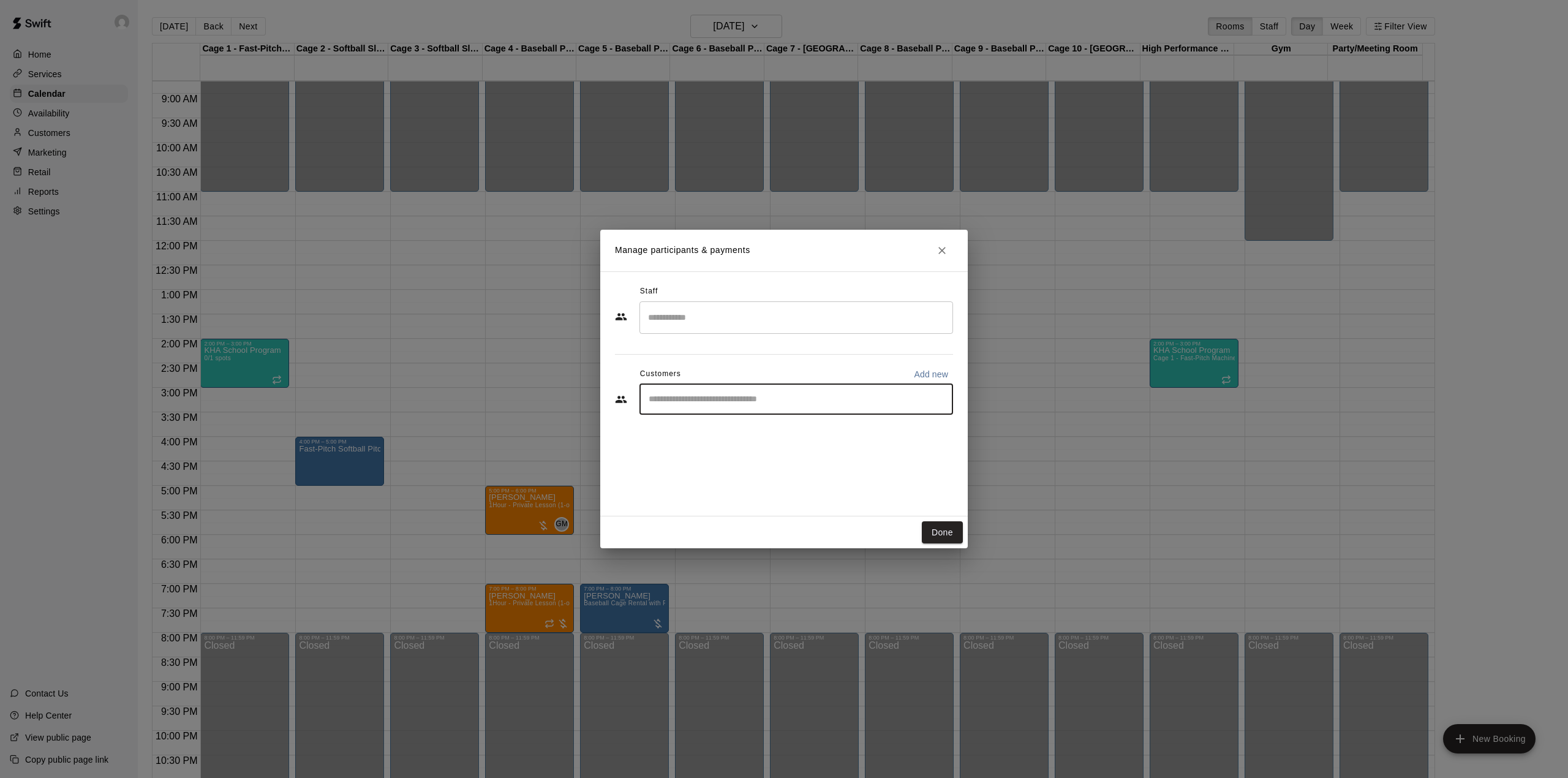
click at [689, 403] on input "Start typing to search customers..." at bounding box center [796, 399] width 303 height 12
type input "*"
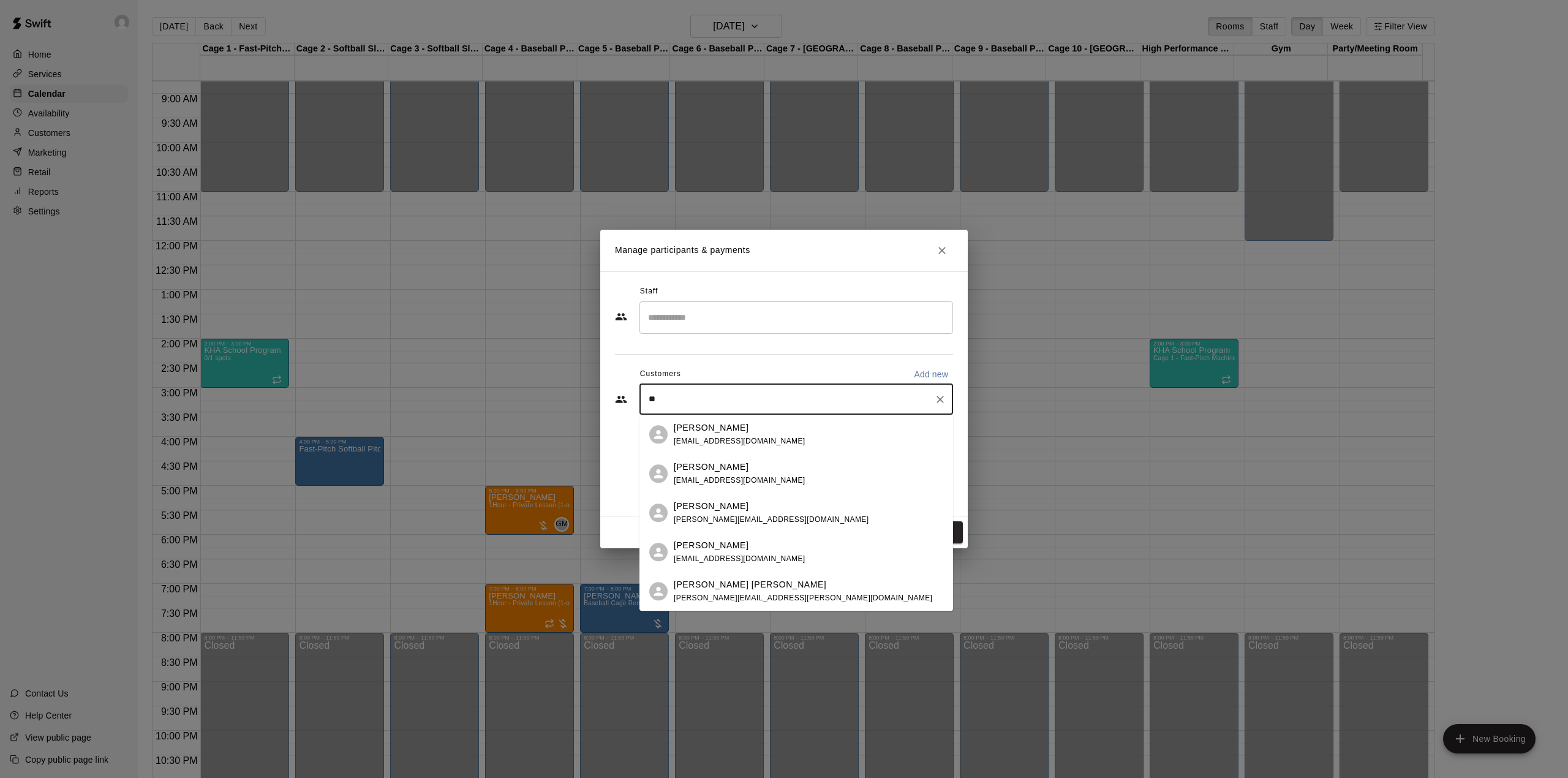
type input "*"
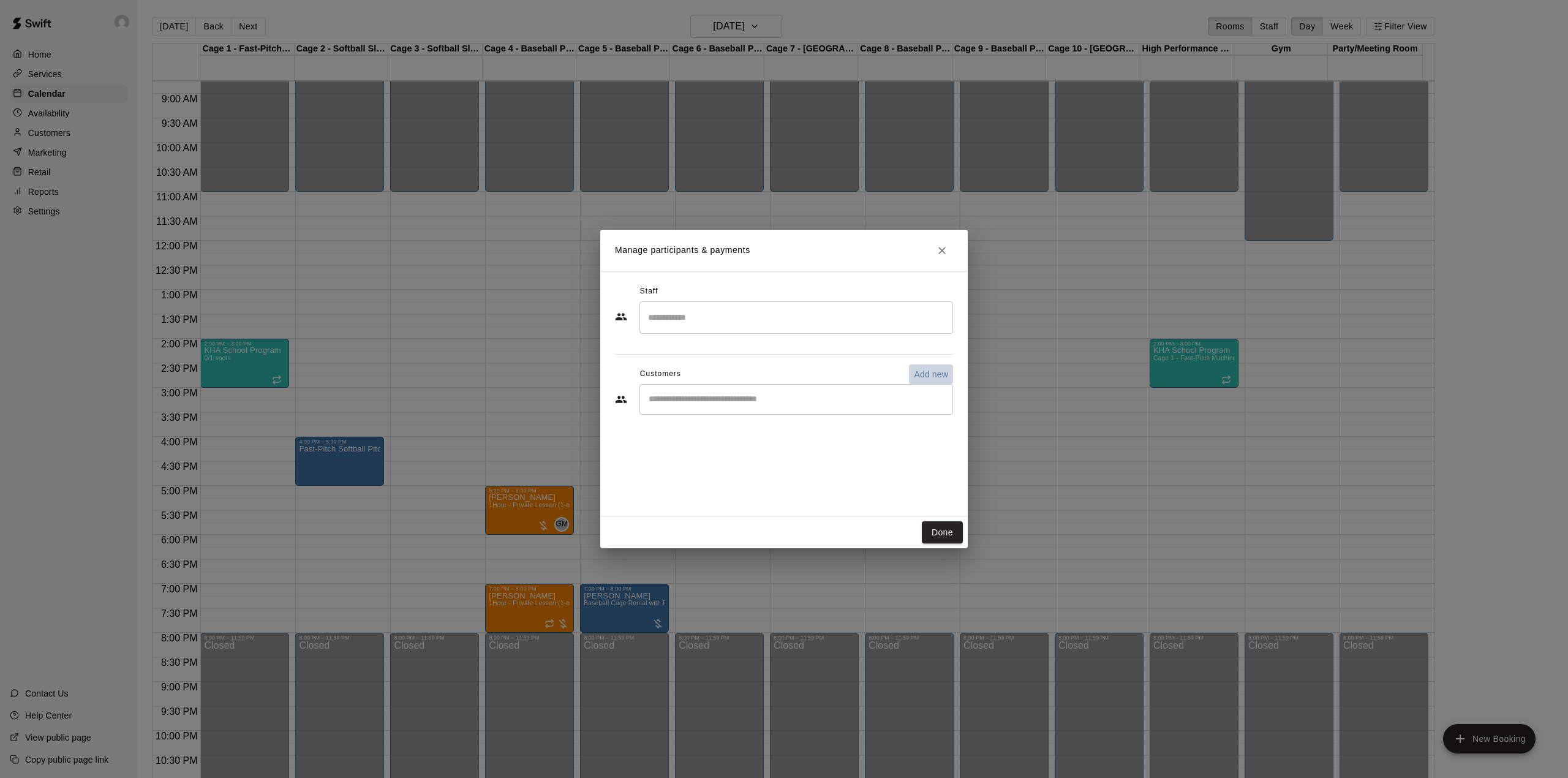
click at [922, 373] on p "Add new" at bounding box center [931, 374] width 35 height 12
select select "**"
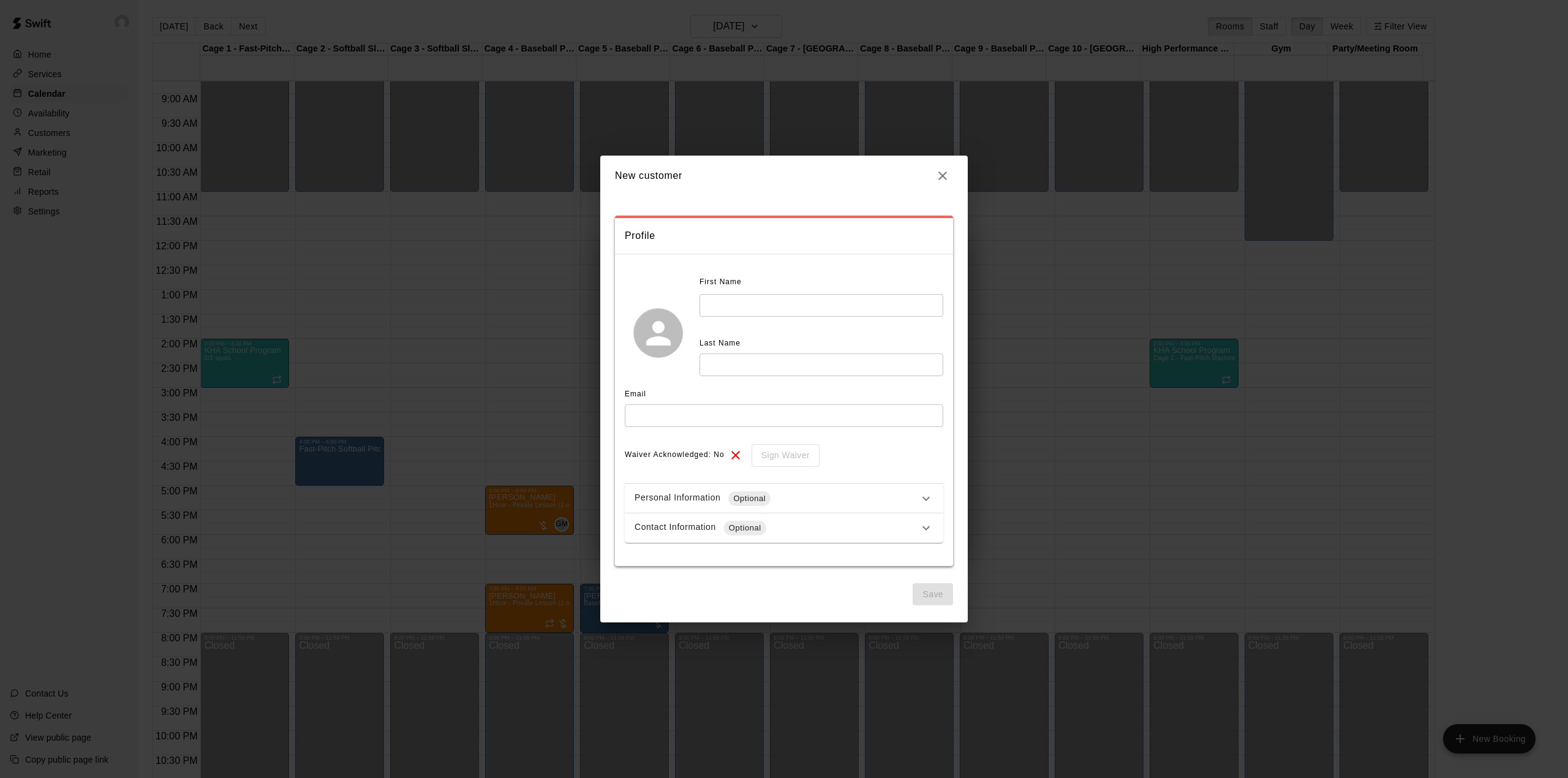
click at [745, 300] on input "text" at bounding box center [821, 305] width 244 height 22
type input "******"
click at [740, 359] on input "text" at bounding box center [821, 364] width 244 height 22
type input "********"
click at [688, 410] on input "text" at bounding box center [784, 415] width 318 height 22
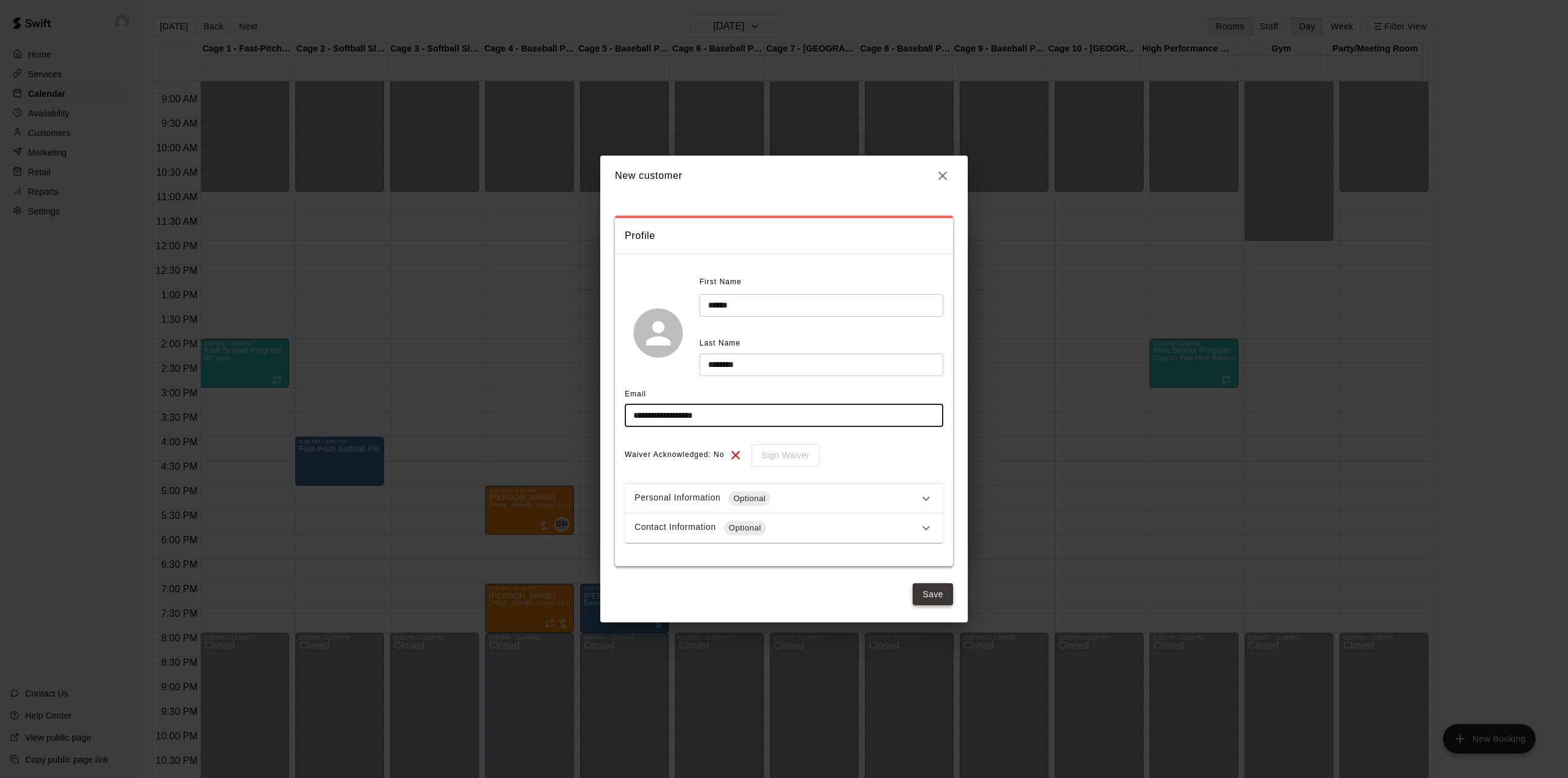
type input "**********"
click at [926, 589] on button "Save" at bounding box center [932, 594] width 40 height 22
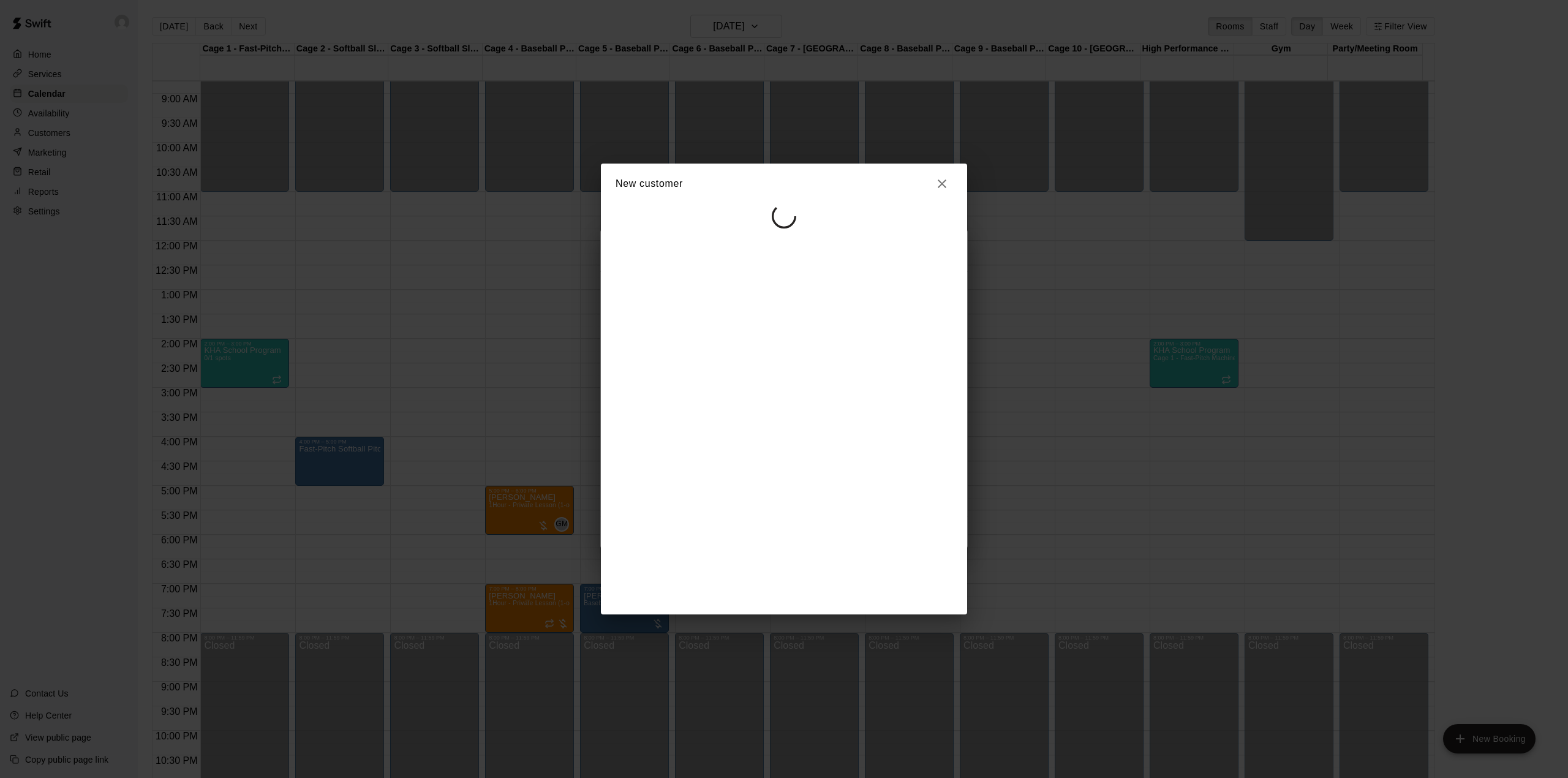
select select "**"
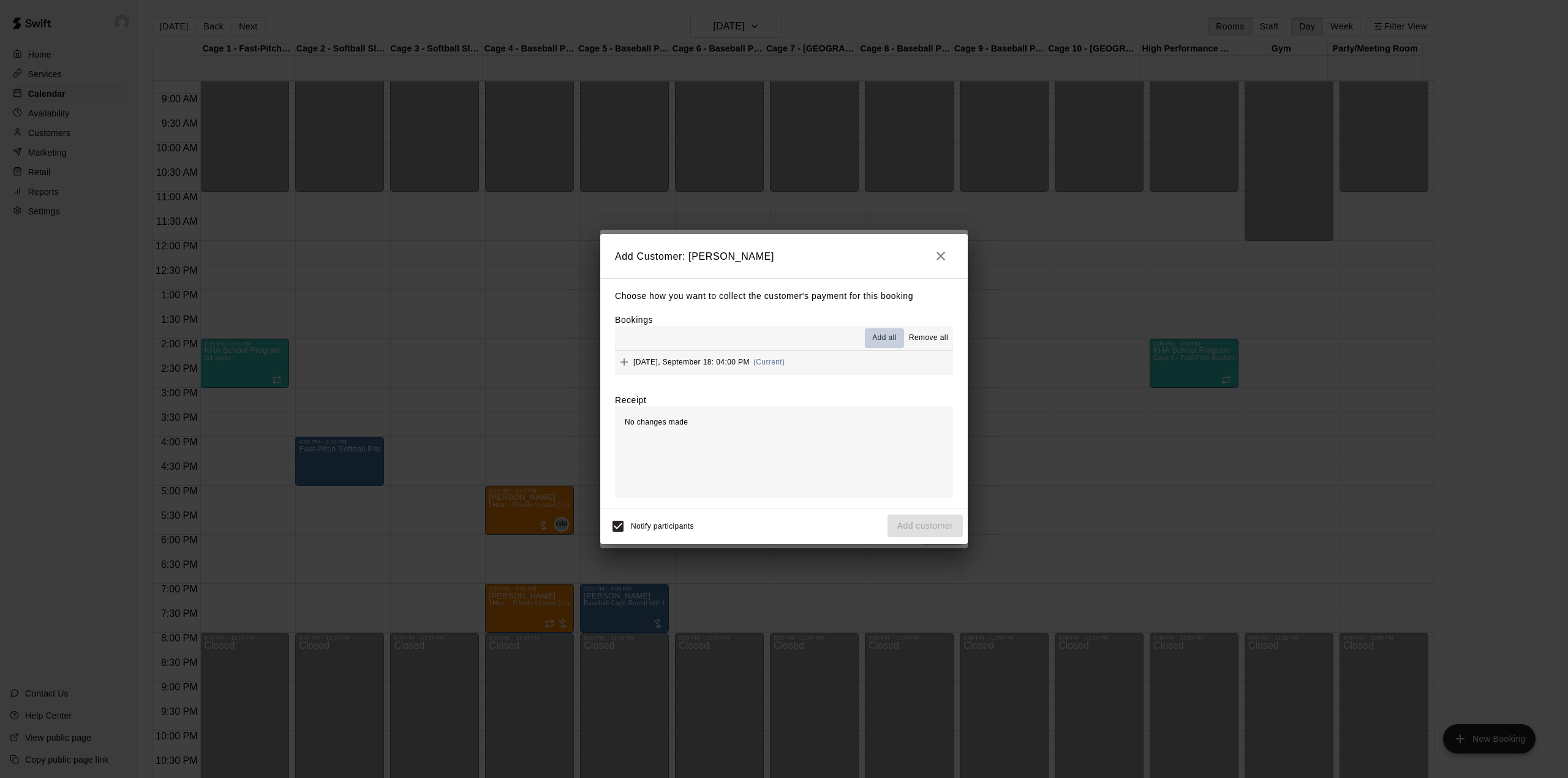
click at [891, 331] on button "Add all" at bounding box center [884, 338] width 39 height 20
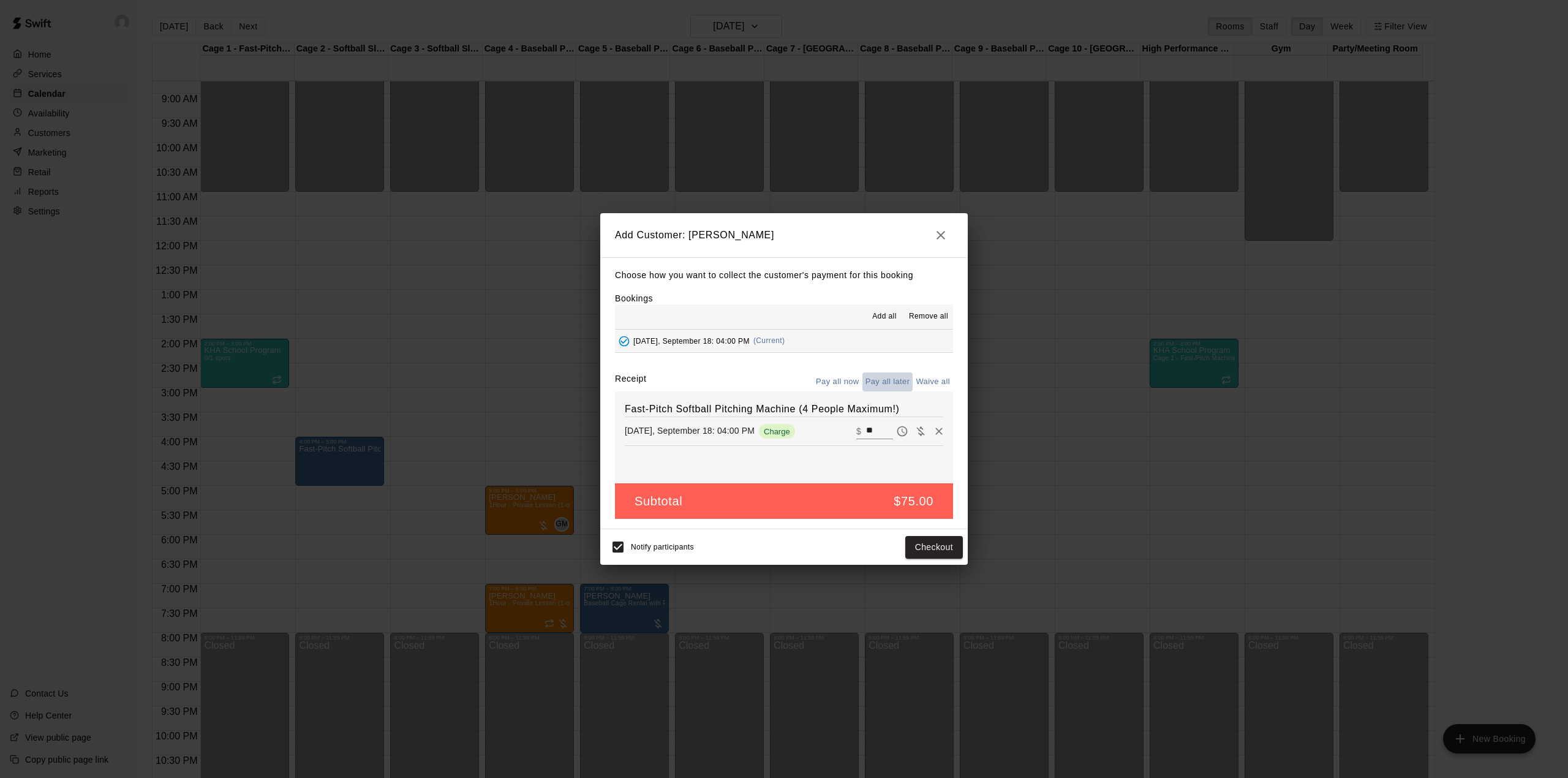
click at [898, 380] on button "Pay all later" at bounding box center [887, 382] width 51 height 19
click at [883, 378] on button "Pay all later" at bounding box center [887, 382] width 51 height 19
click at [928, 540] on button "Add customer" at bounding box center [925, 547] width 76 height 22
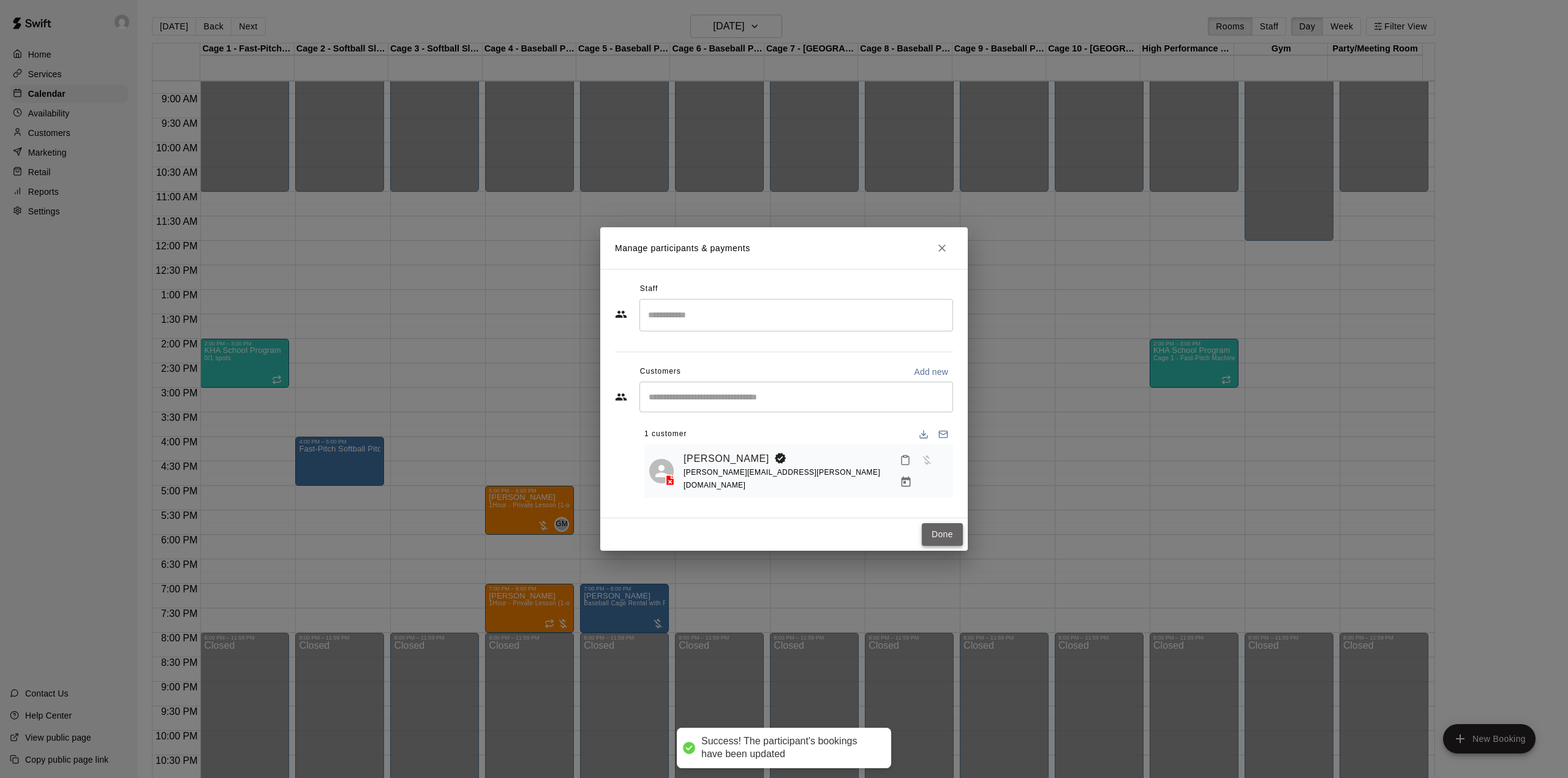
click at [935, 531] on button "Done" at bounding box center [942, 534] width 41 height 22
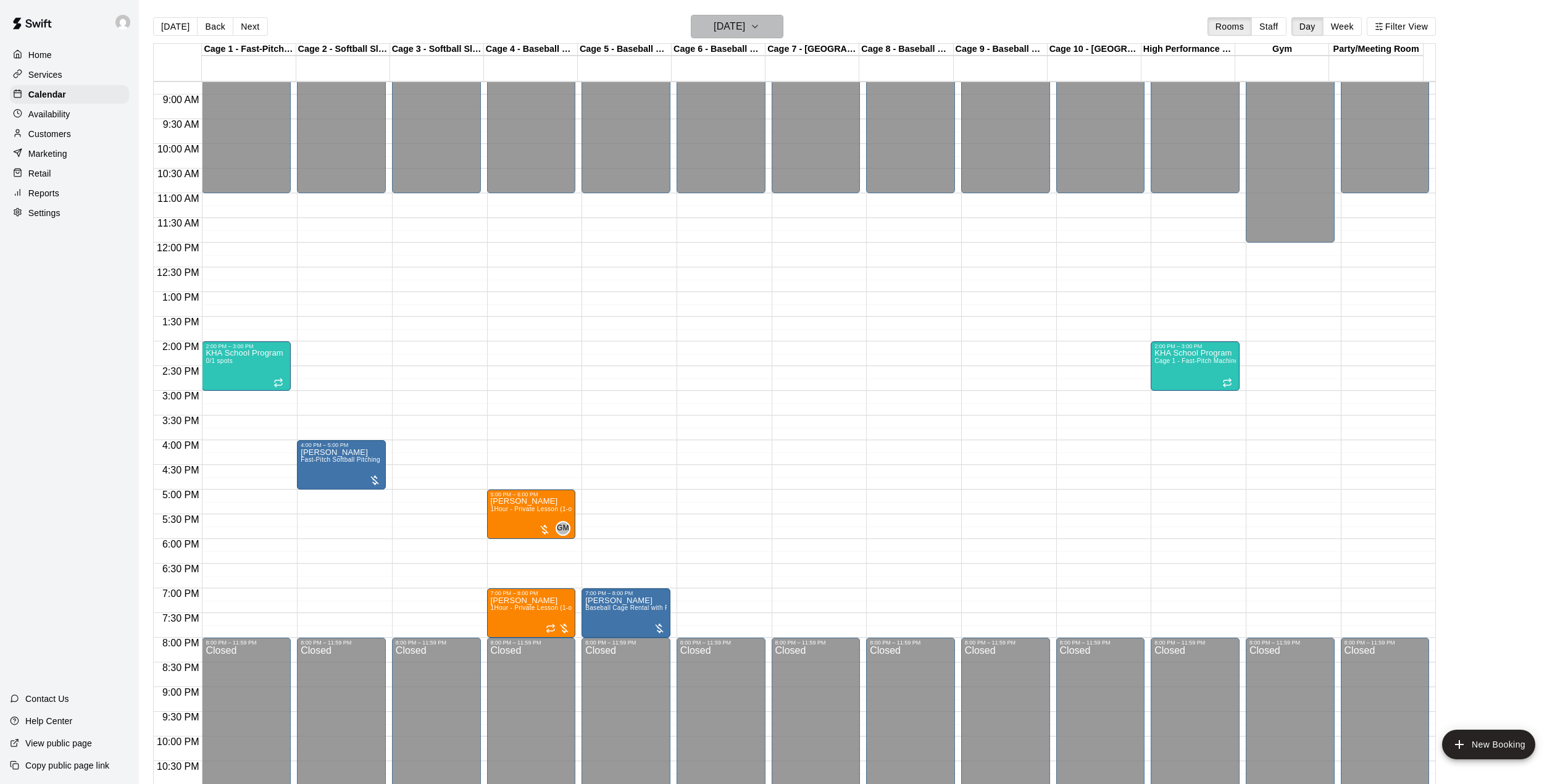
click at [745, 28] on h6 "[DATE]" at bounding box center [729, 26] width 32 height 17
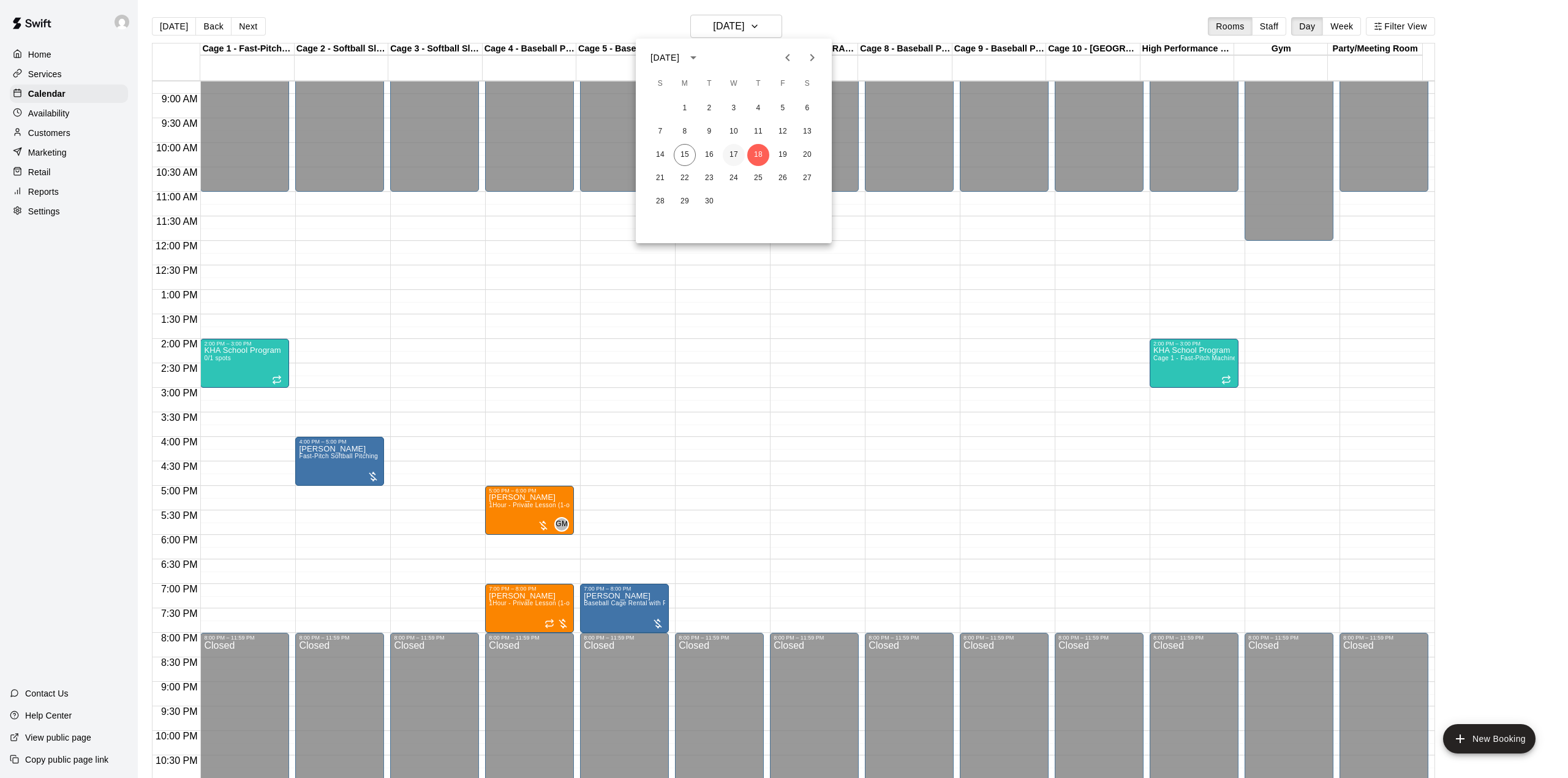
click at [731, 150] on button "17" at bounding box center [734, 155] width 22 height 22
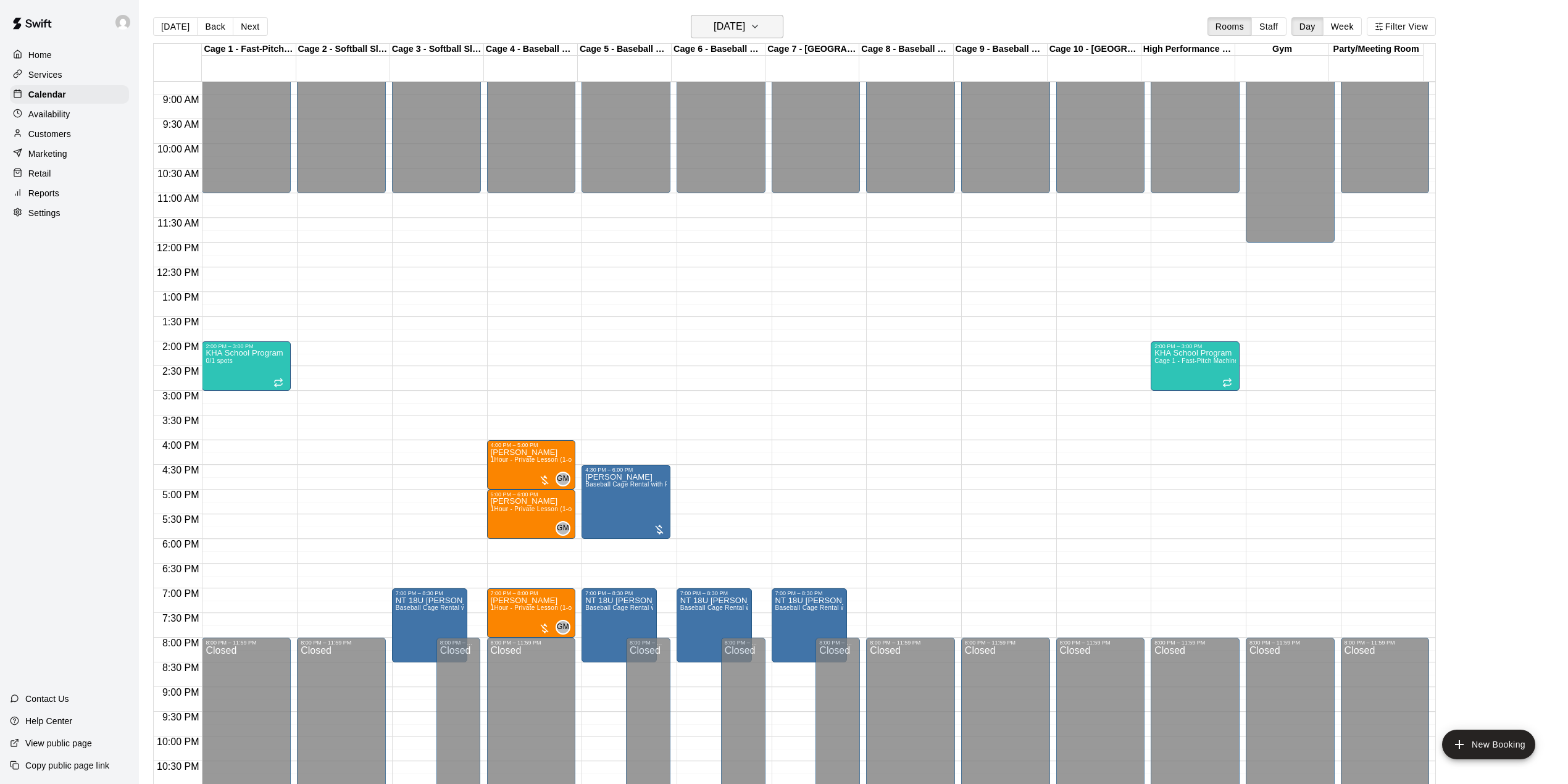
click at [778, 22] on button "Wednesday Sep 17" at bounding box center [736, 26] width 92 height 23
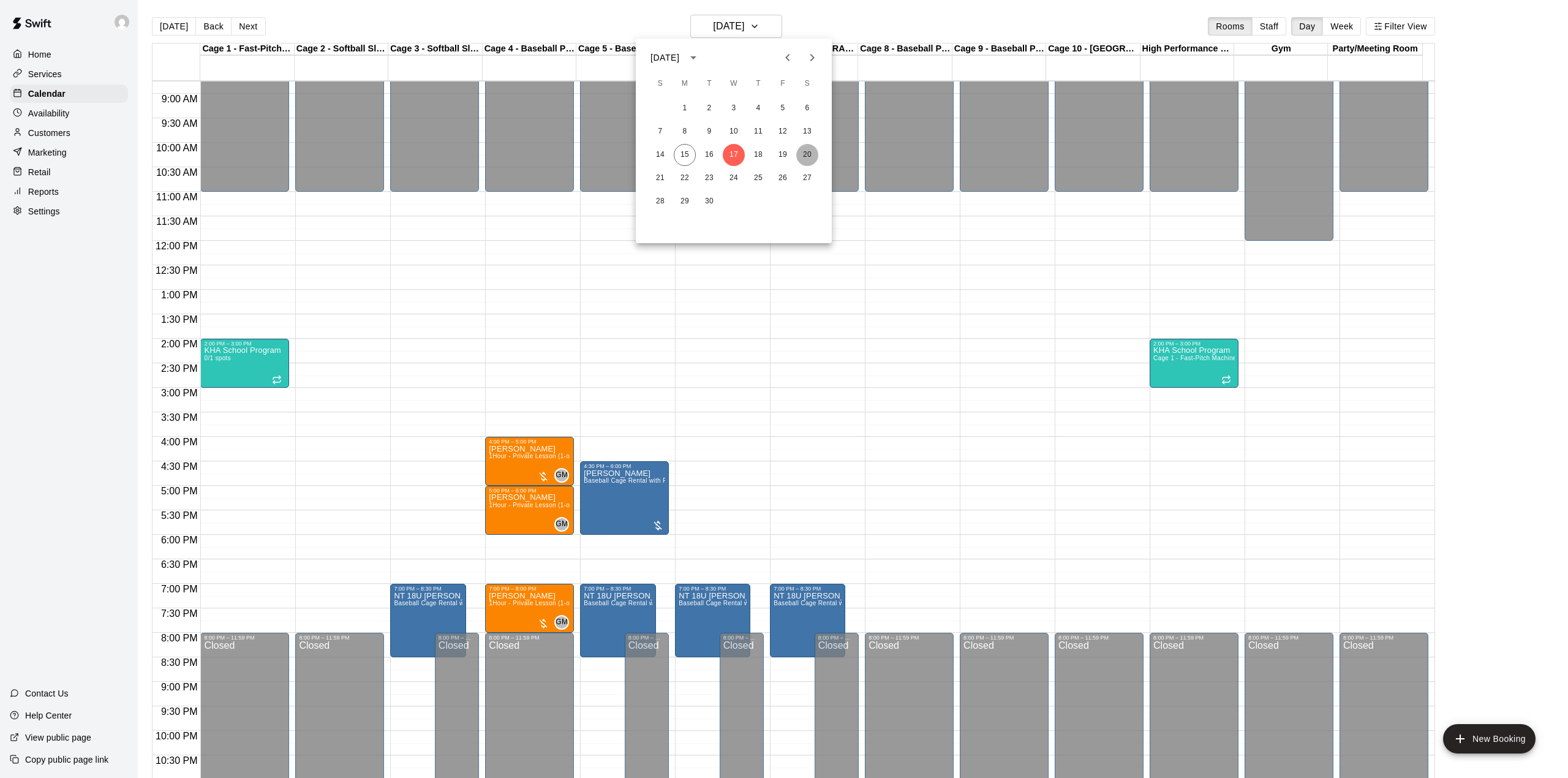
click at [807, 150] on button "20" at bounding box center [807, 155] width 22 height 22
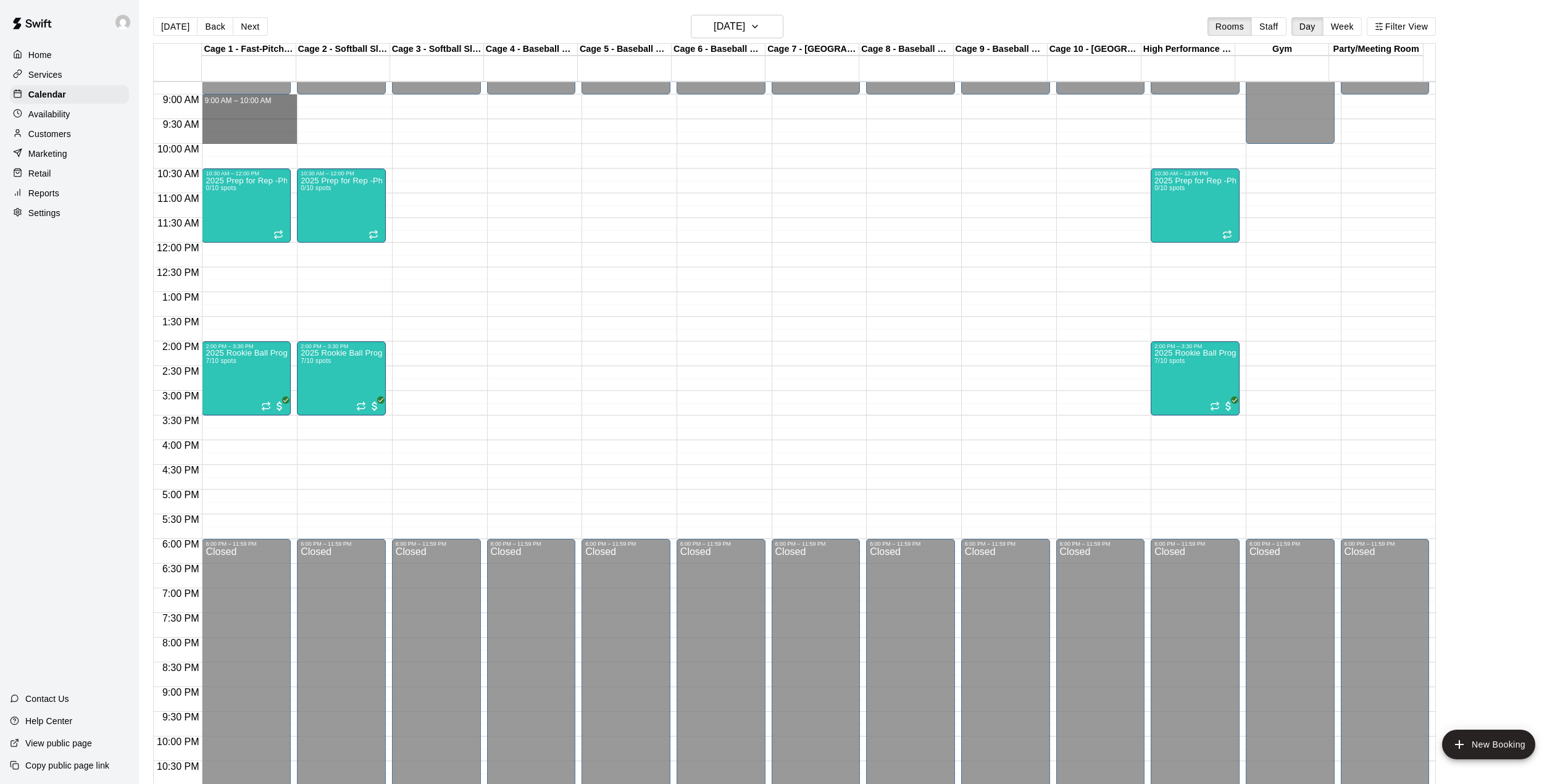
drag, startPoint x: 256, startPoint y: 105, endPoint x: 256, endPoint y: 142, distance: 37.0
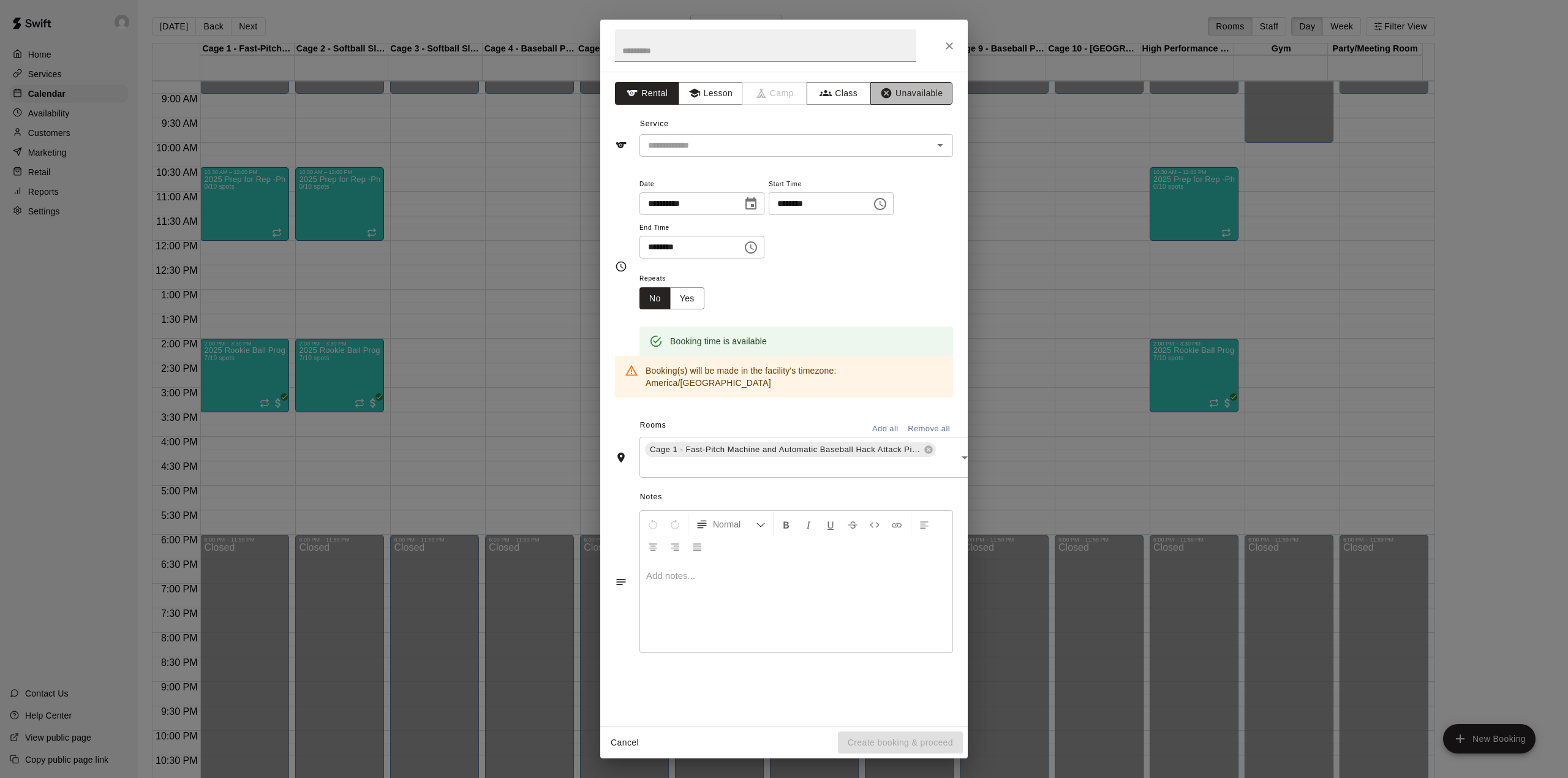
click at [923, 96] on button "Unavailable" at bounding box center [911, 93] width 82 height 22
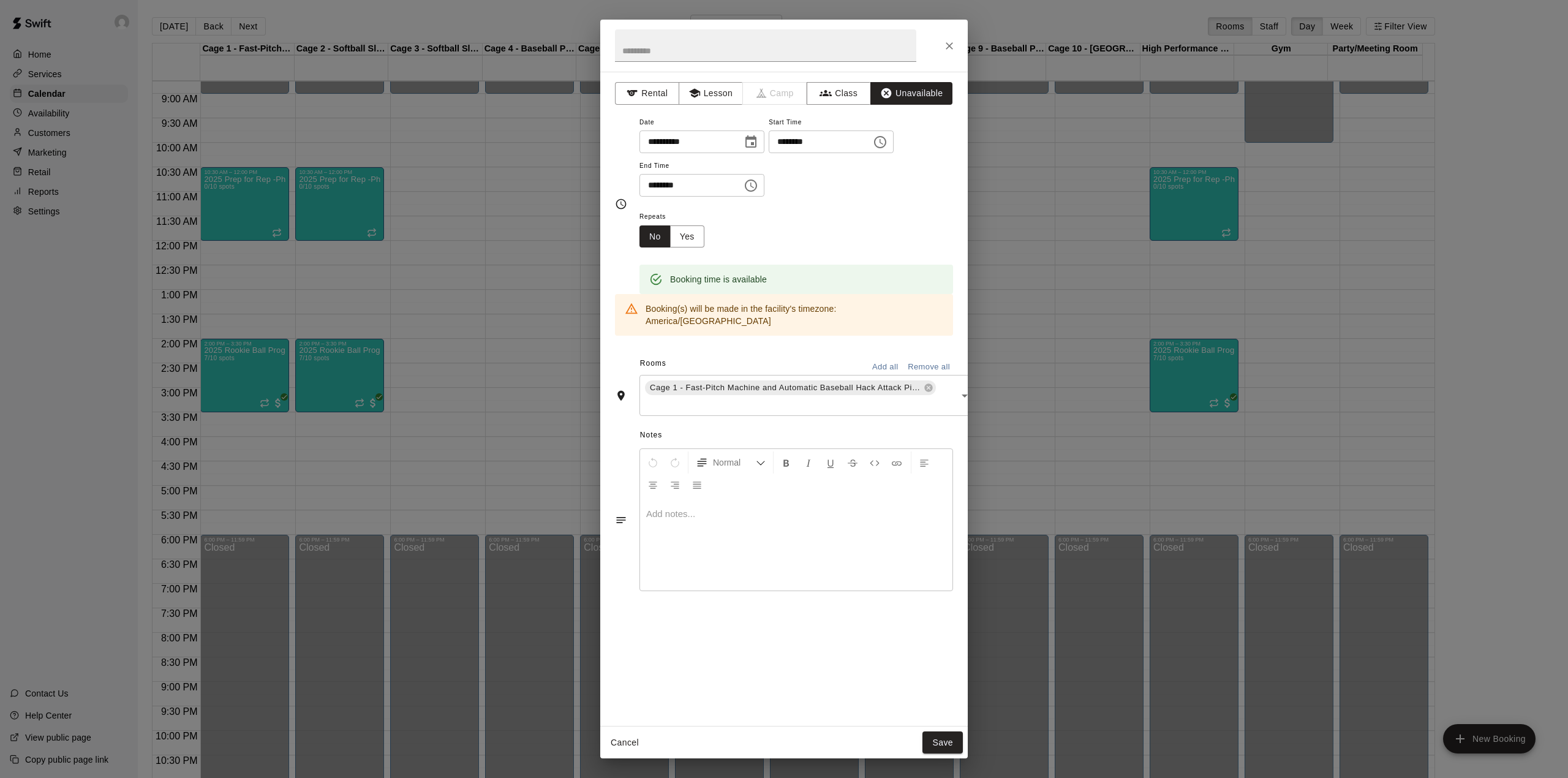
click at [878, 358] on button "Add all" at bounding box center [885, 368] width 39 height 19
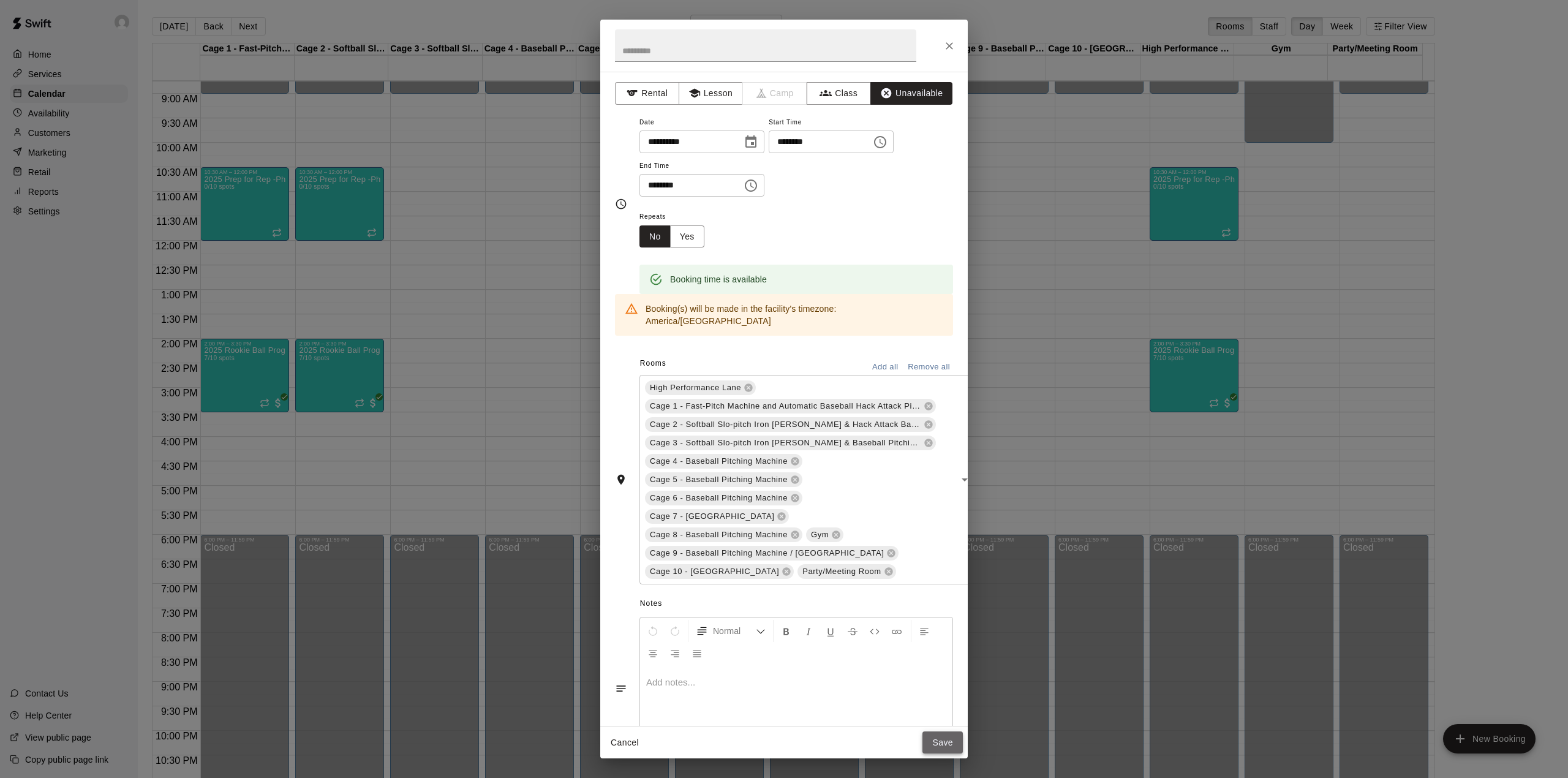
click at [937, 739] on button "Save" at bounding box center [942, 742] width 40 height 22
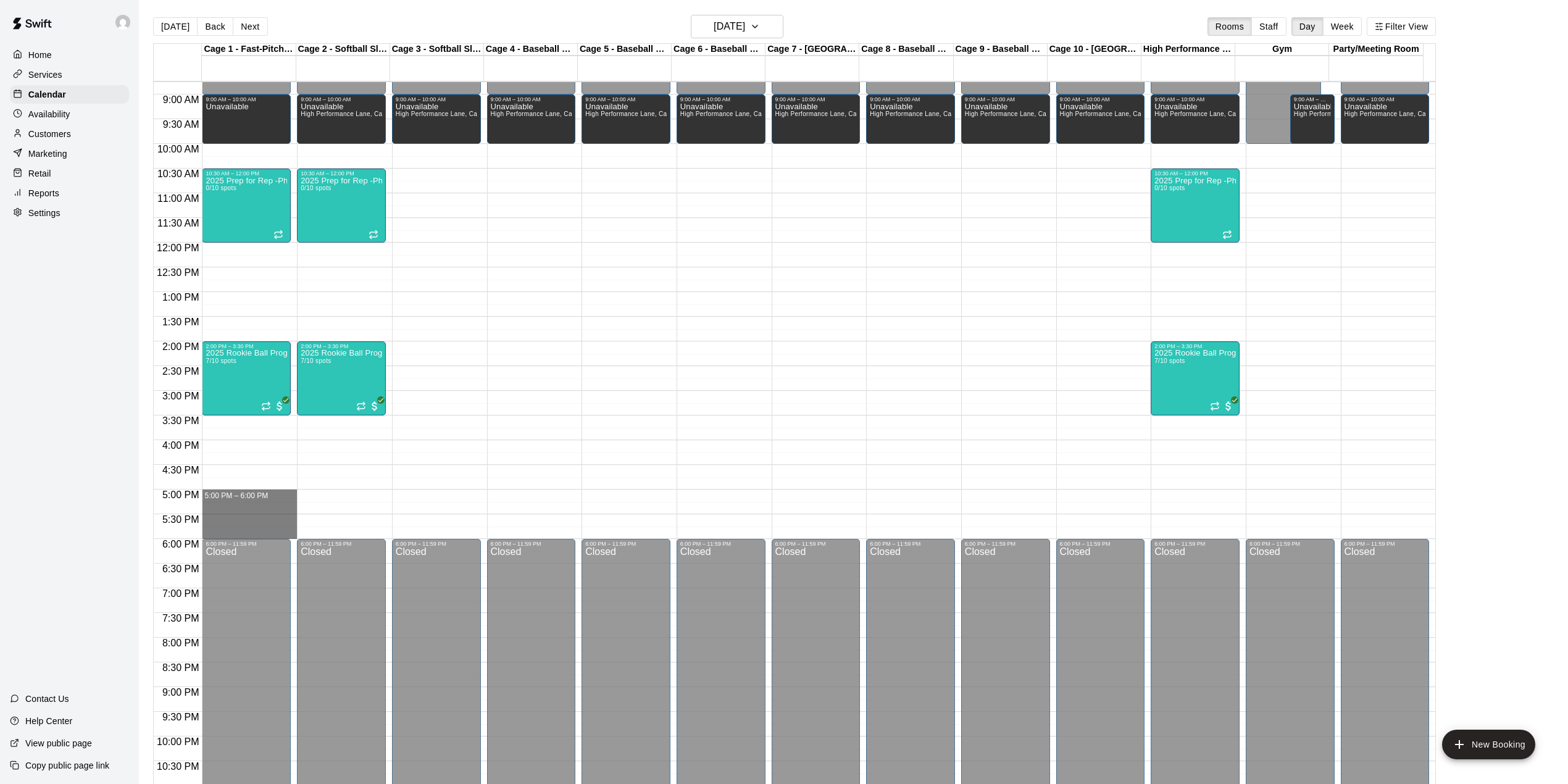
drag, startPoint x: 258, startPoint y: 496, endPoint x: 265, endPoint y: 532, distance: 36.7
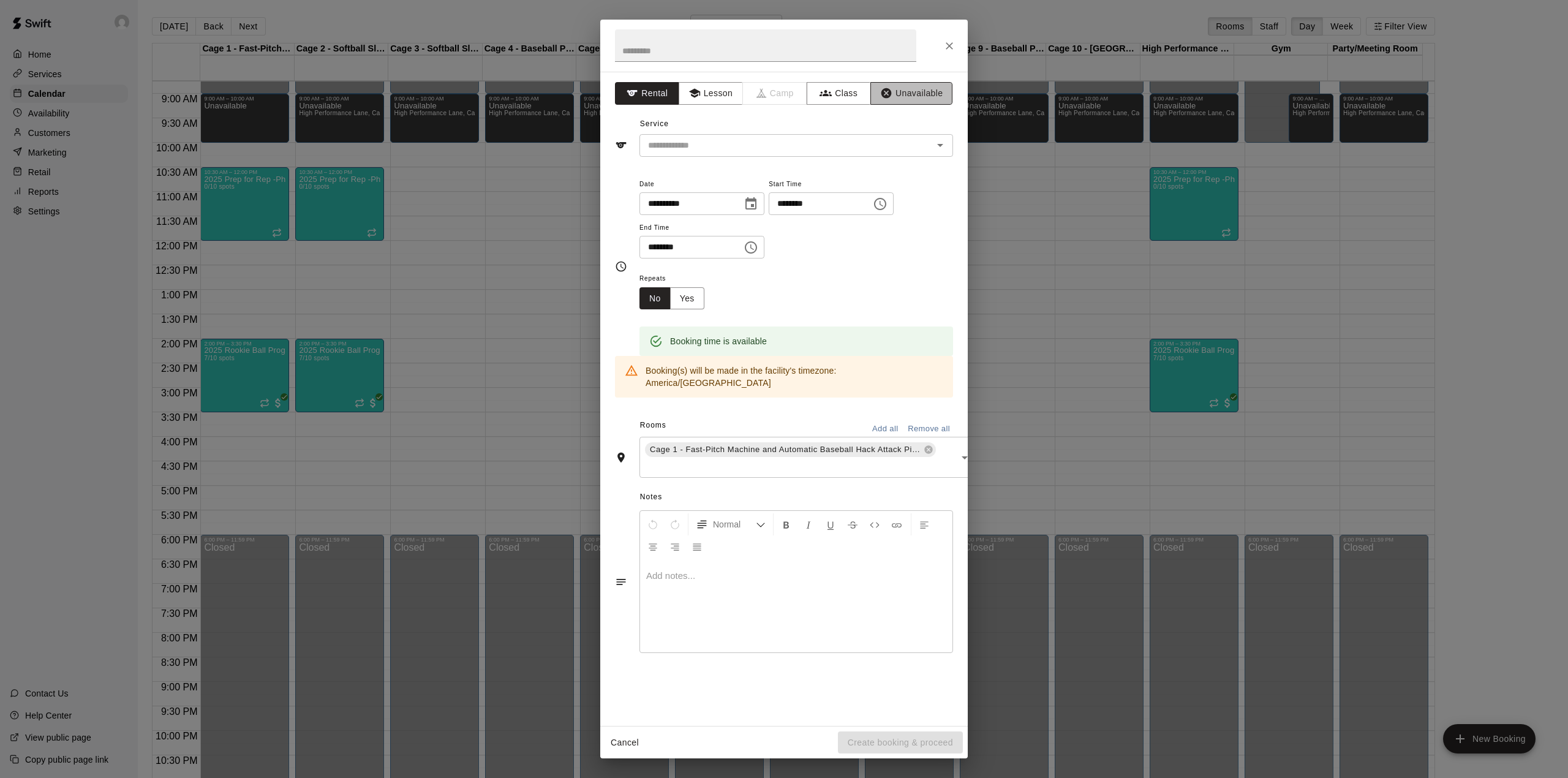
click at [919, 94] on button "Unavailable" at bounding box center [911, 93] width 82 height 22
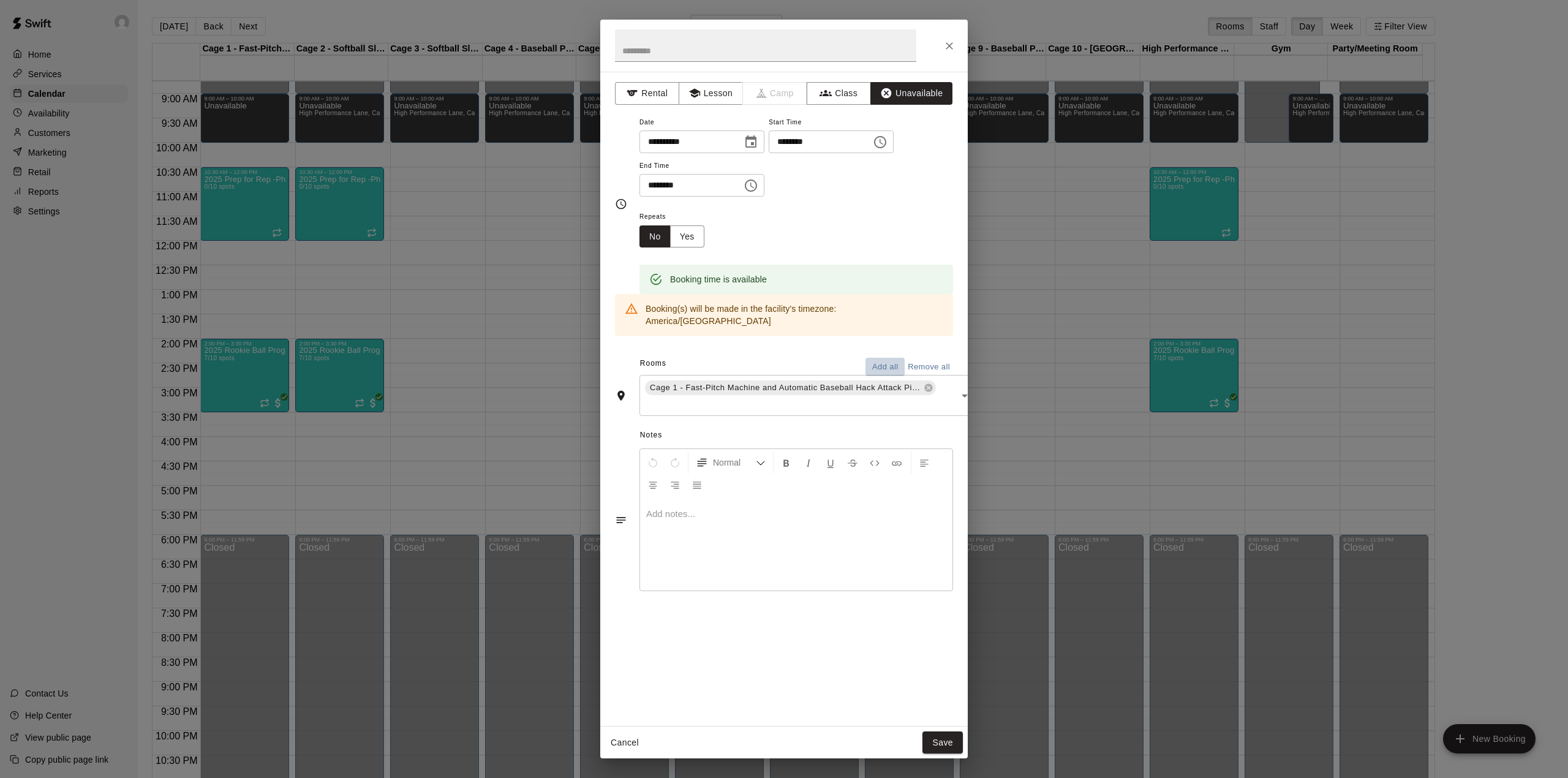
click at [881, 358] on button "Add all" at bounding box center [885, 368] width 39 height 19
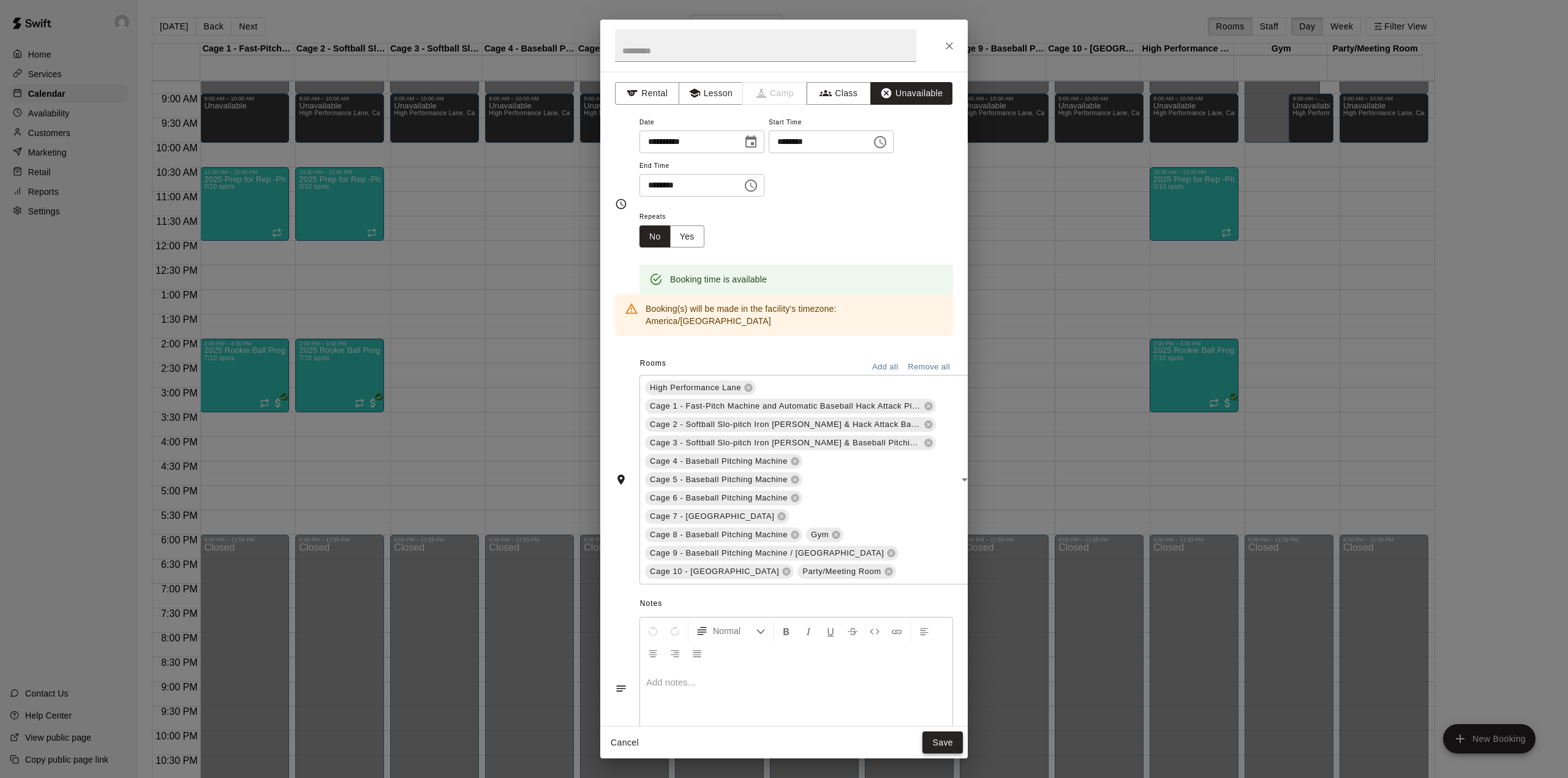
click at [941, 743] on button "Save" at bounding box center [942, 742] width 40 height 22
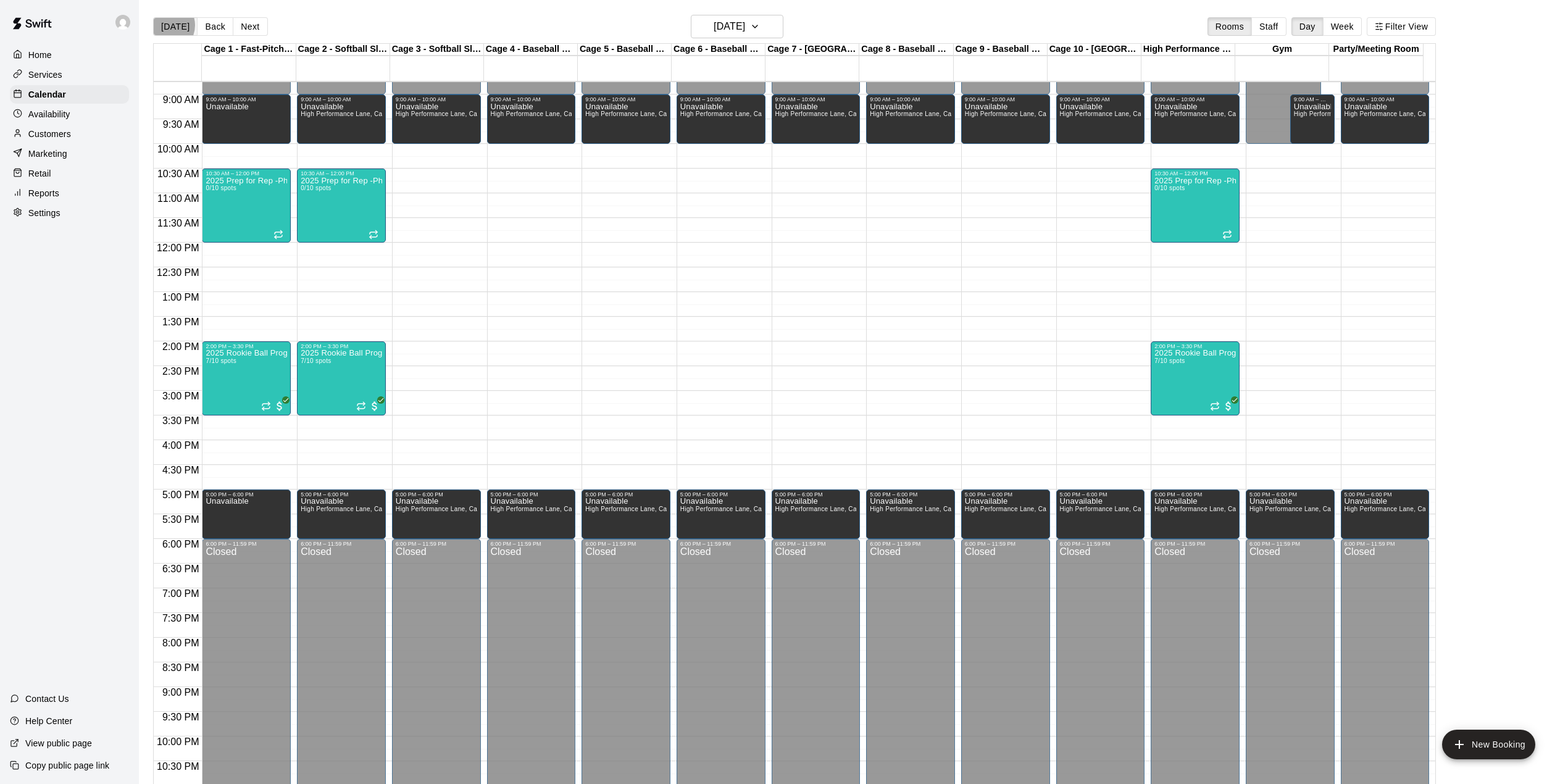
click at [165, 25] on button "[DATE]" at bounding box center [175, 26] width 45 height 19
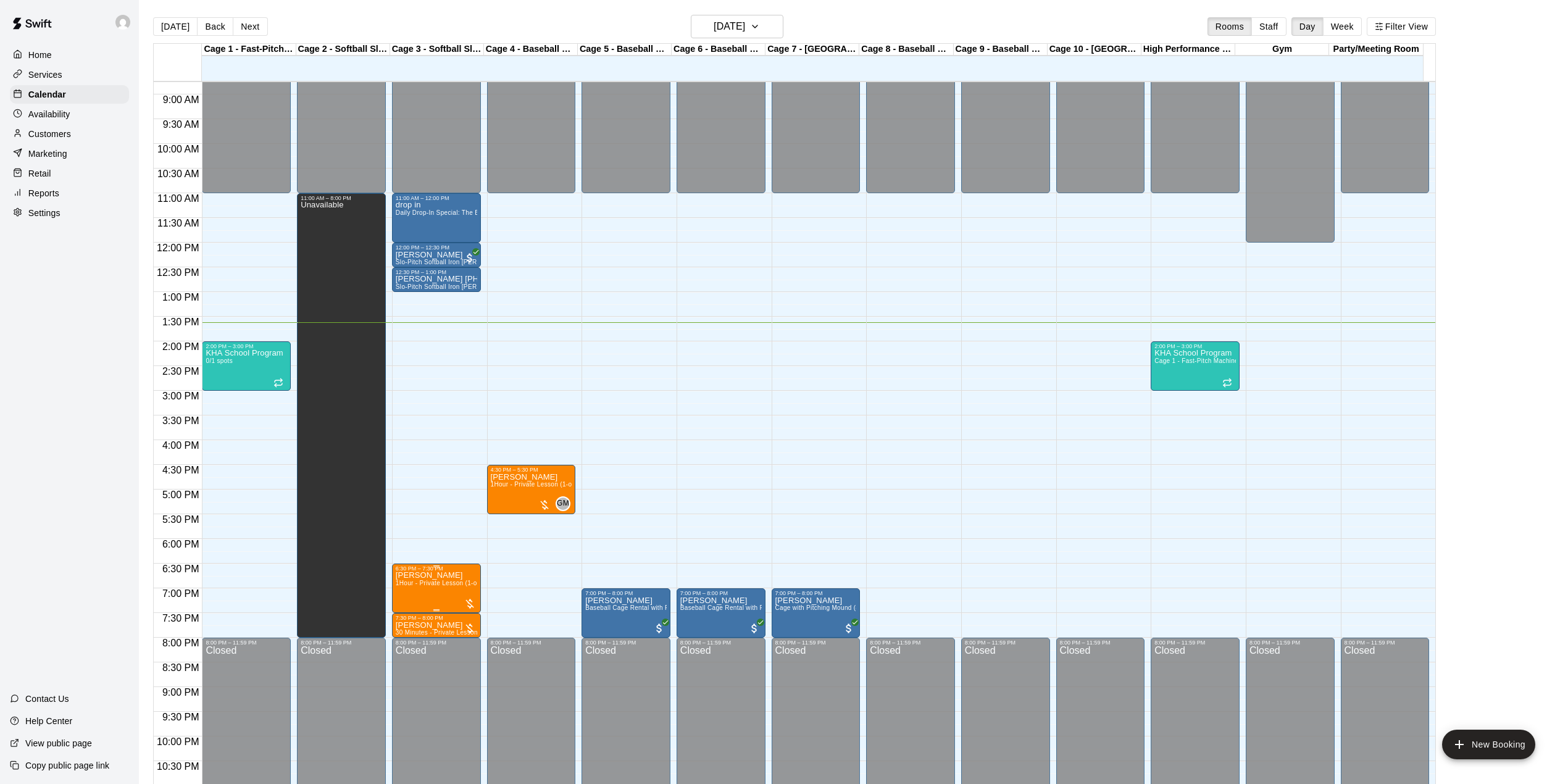
click at [434, 583] on span "1Hour - Private Lesson (1-on-1)" at bounding box center [442, 583] width 93 height 7
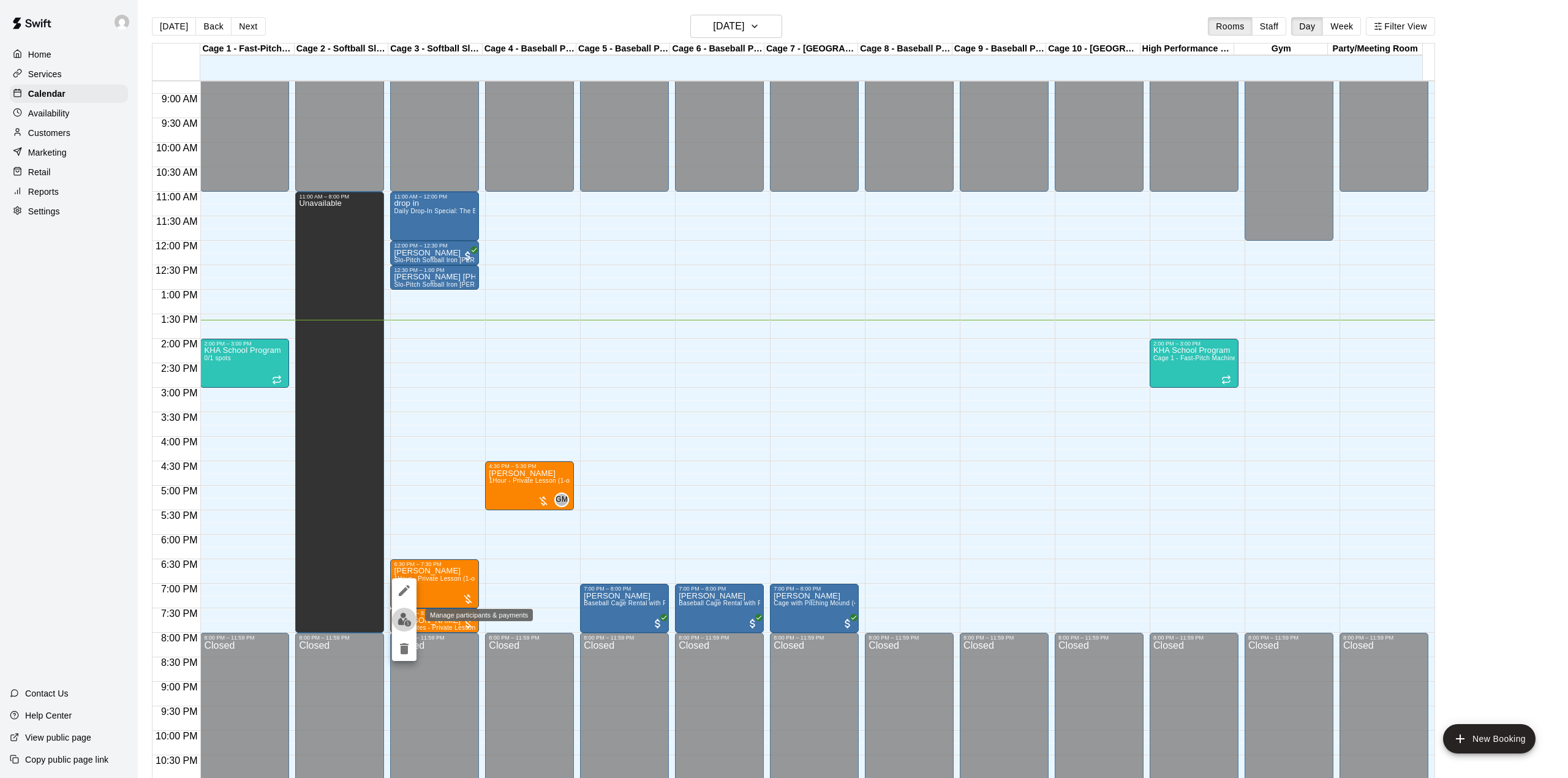
click at [403, 618] on img "edit" at bounding box center [405, 620] width 14 height 14
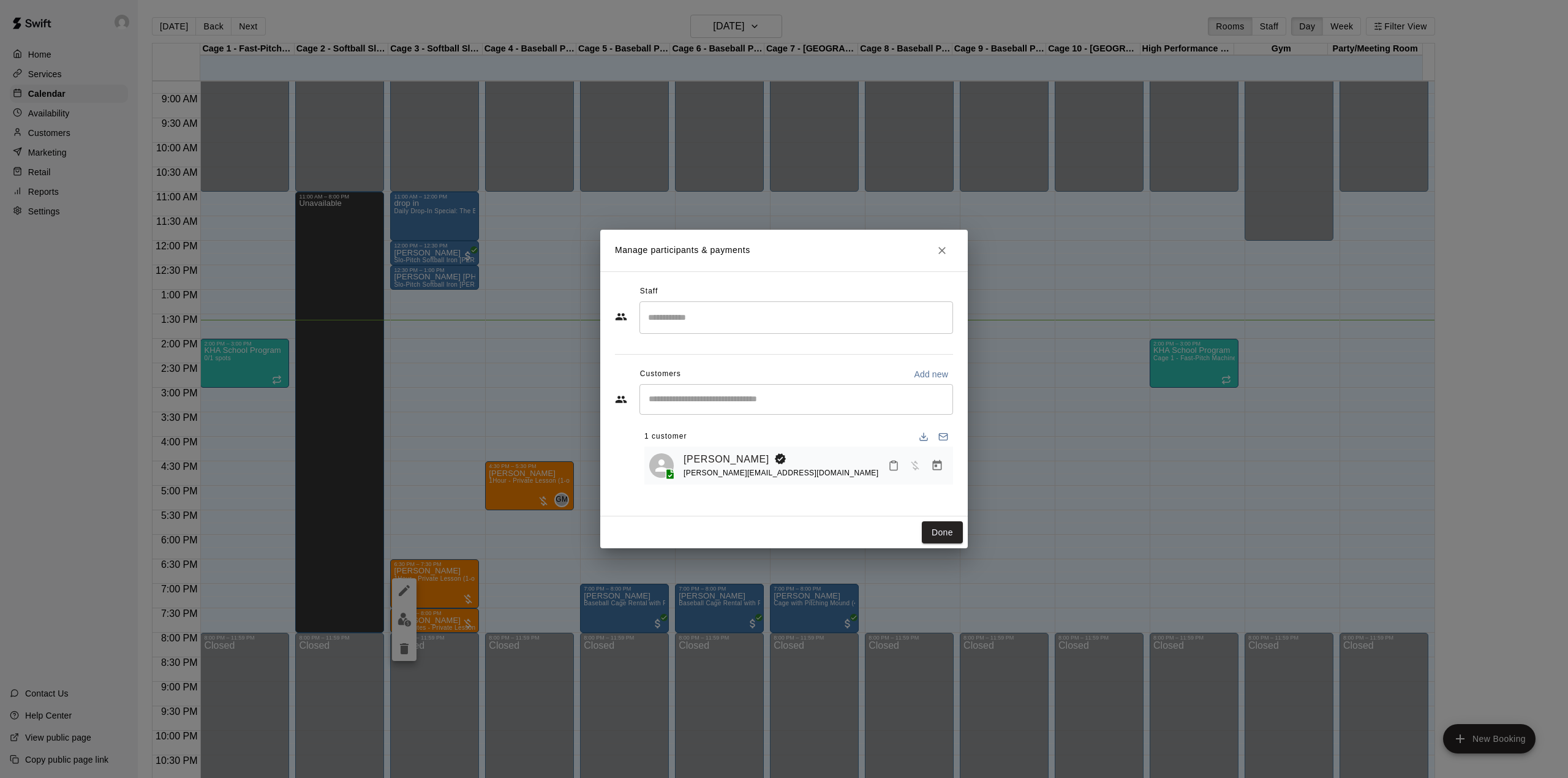
click at [684, 314] on input "Search staff" at bounding box center [796, 317] width 303 height 21
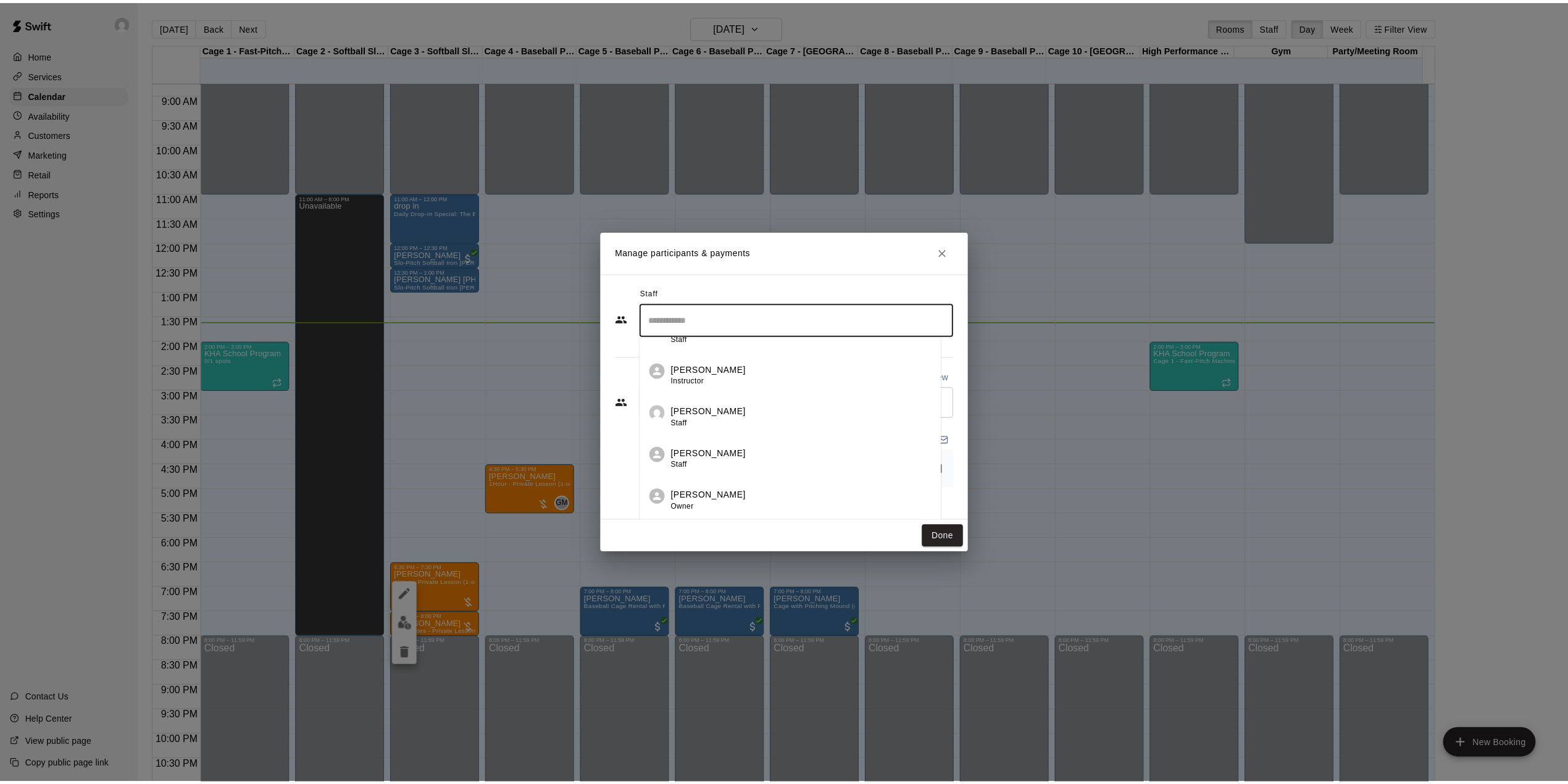
scroll to position [210, 0]
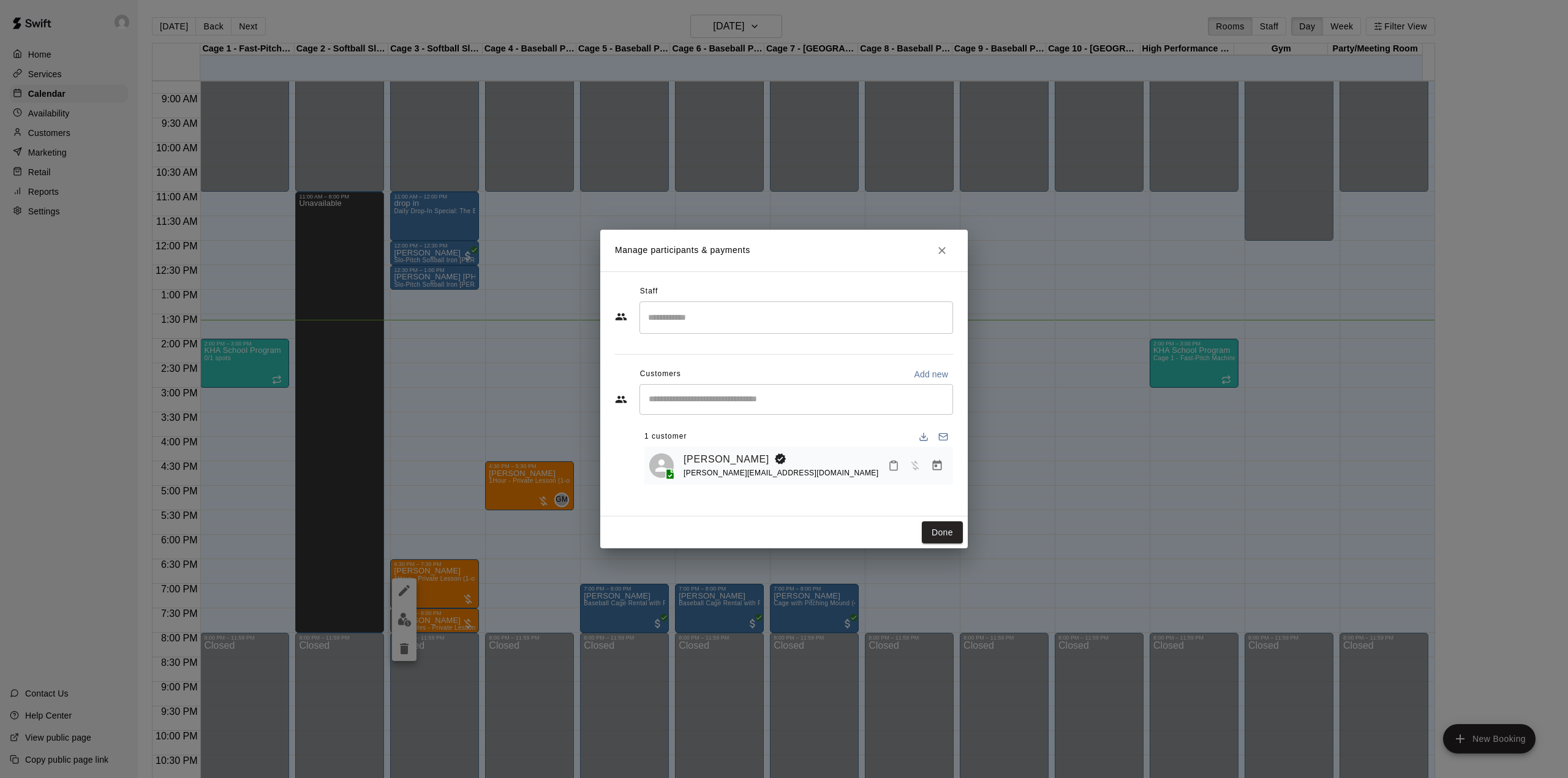
click at [814, 410] on div "​" at bounding box center [796, 400] width 314 height 31
click at [937, 534] on button "Done" at bounding box center [942, 532] width 41 height 22
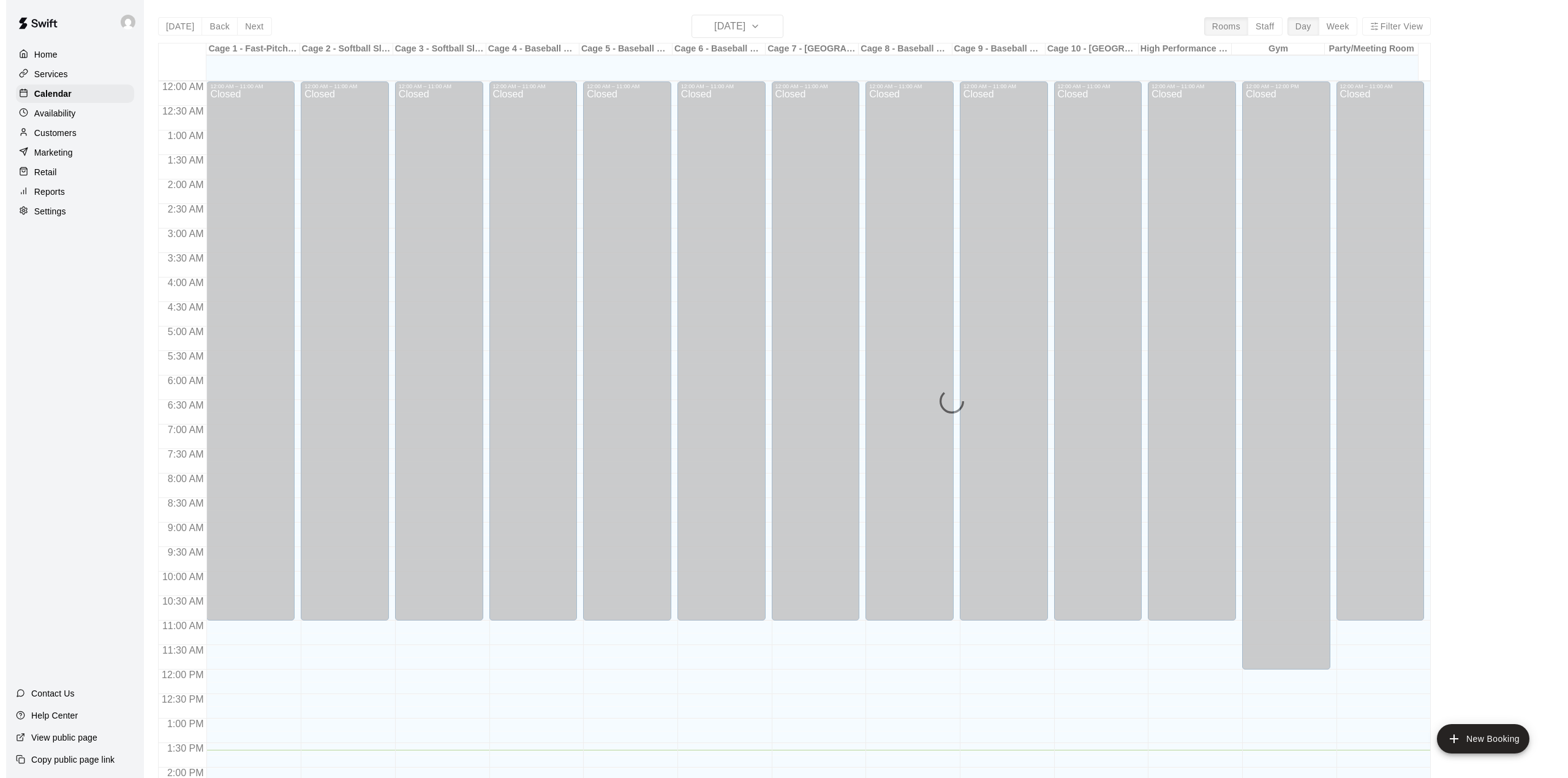
scroll to position [429, 0]
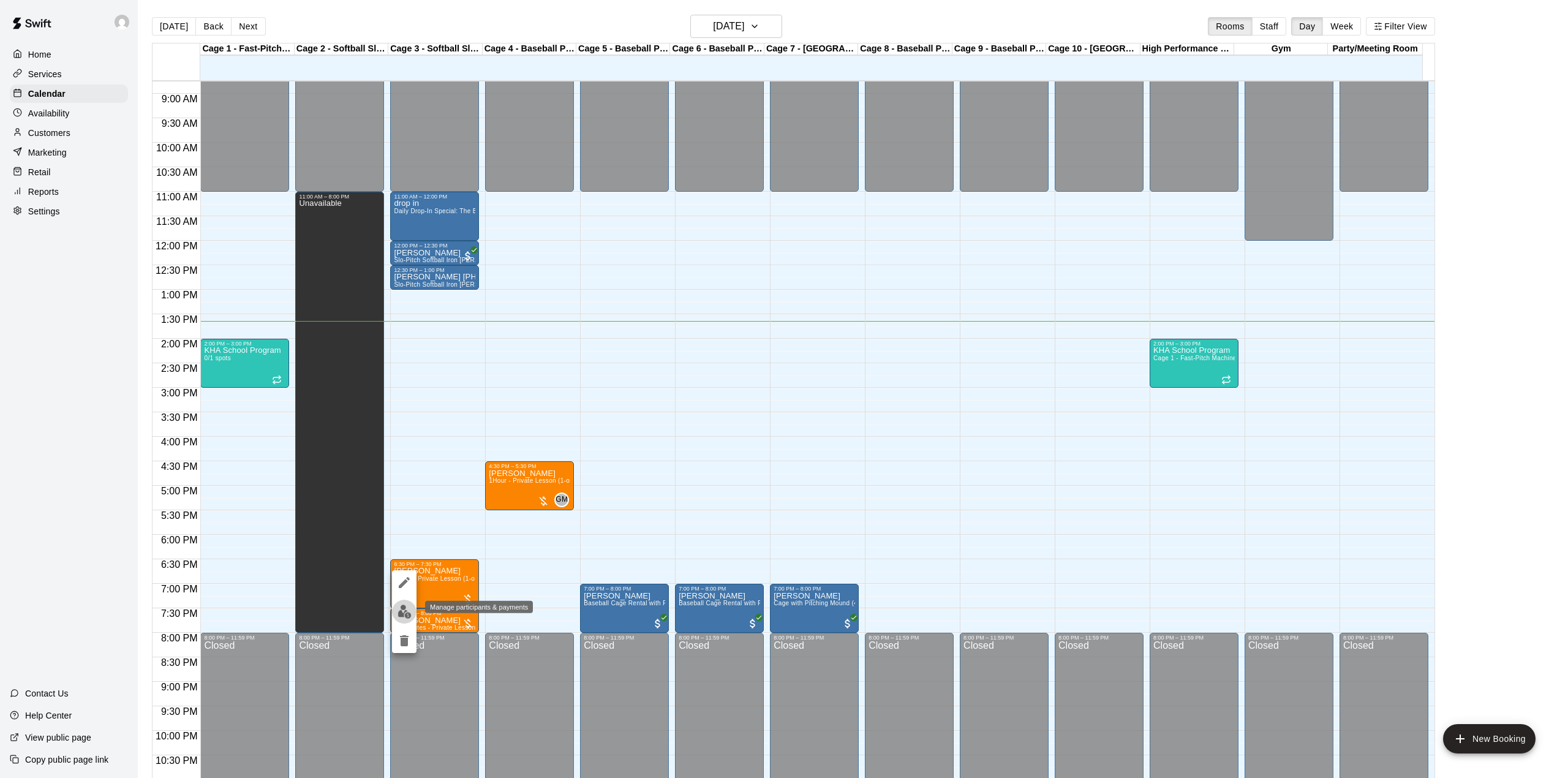
click at [403, 613] on img "edit" at bounding box center [405, 612] width 14 height 14
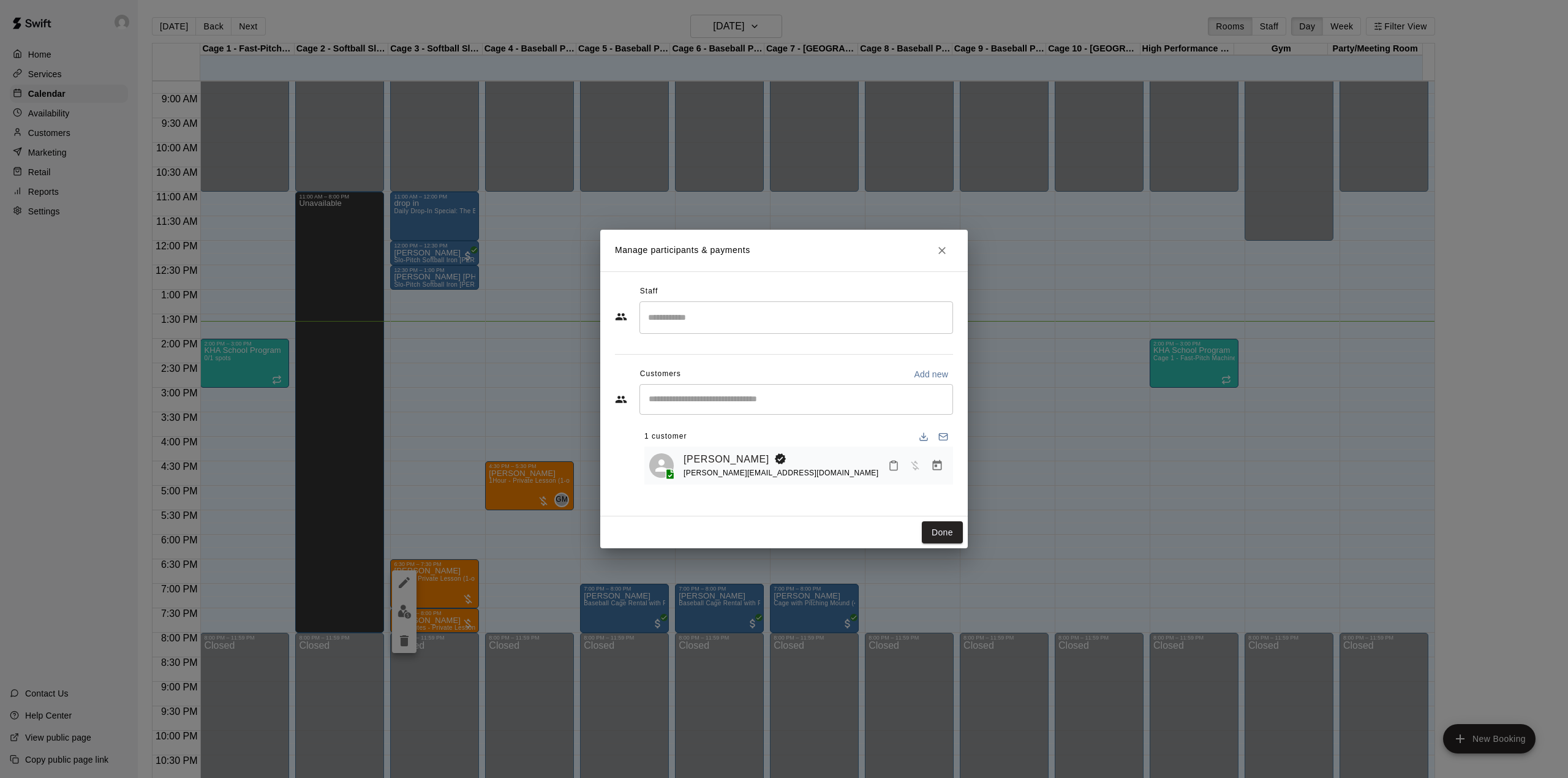
click at [765, 402] on input "Start typing to search customers..." at bounding box center [796, 399] width 303 height 12
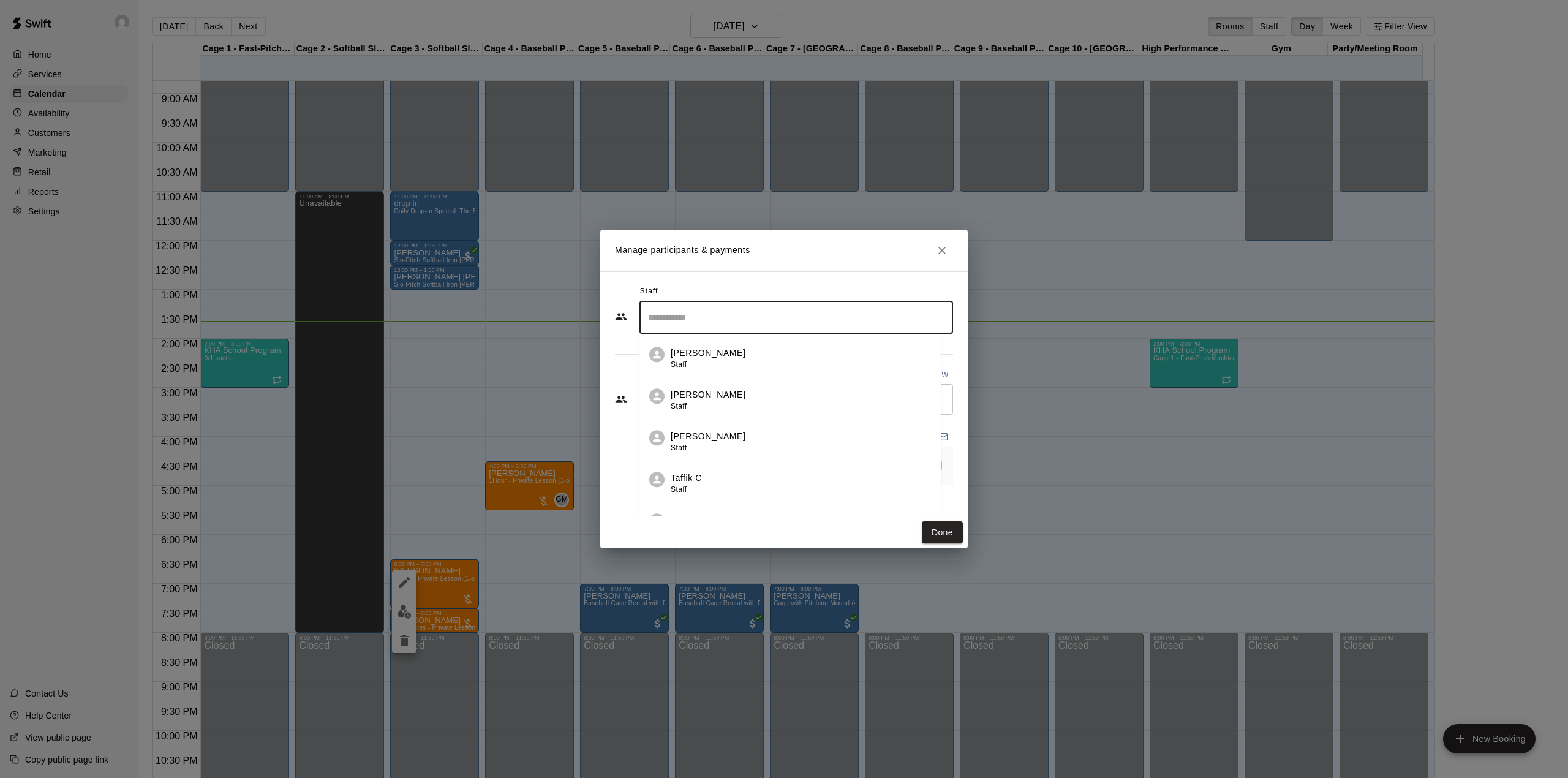
click at [789, 322] on input "Search staff" at bounding box center [796, 317] width 303 height 21
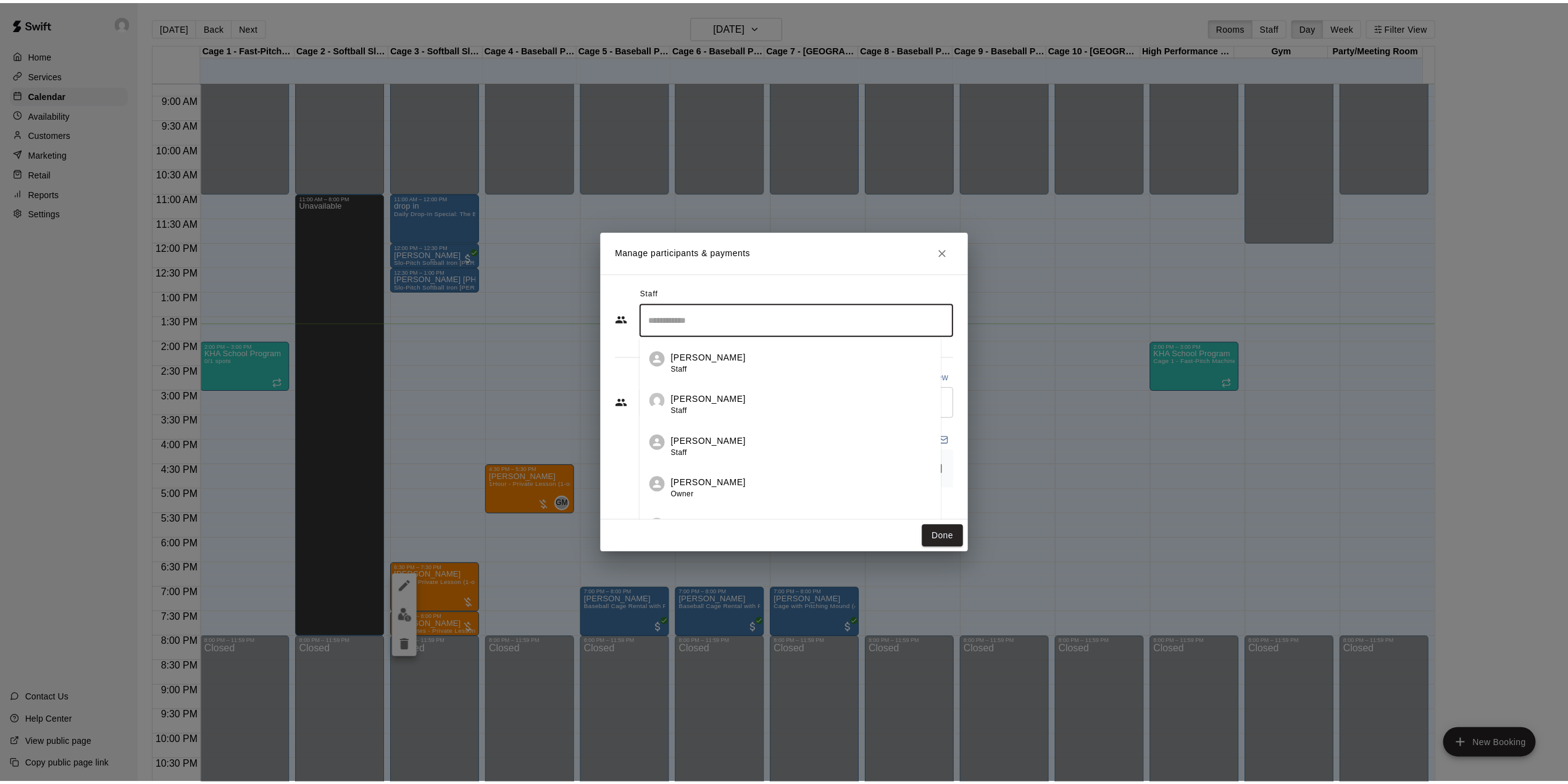
scroll to position [168, 0]
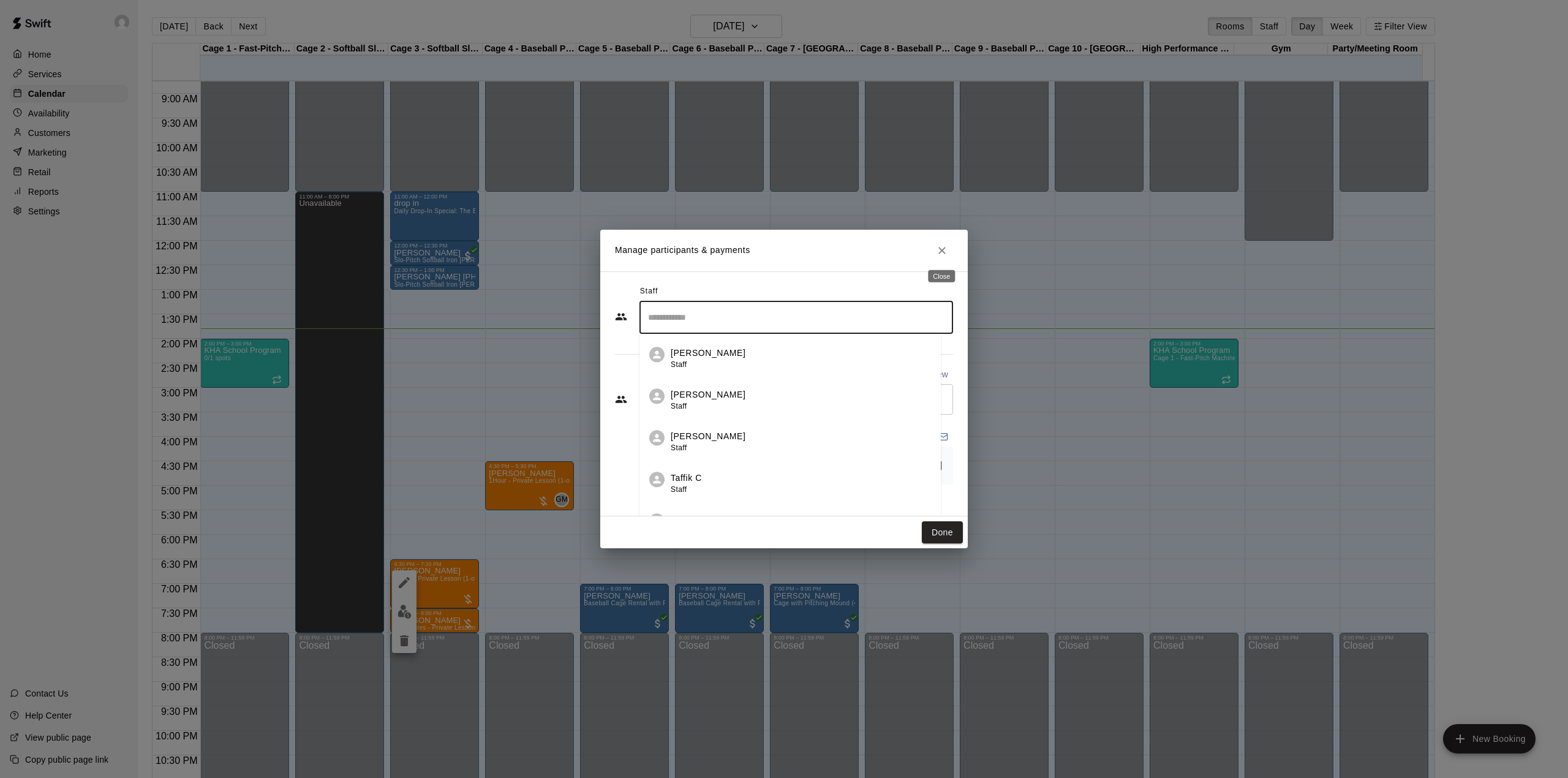
click at [944, 253] on icon "Close" at bounding box center [941, 250] width 7 height 7
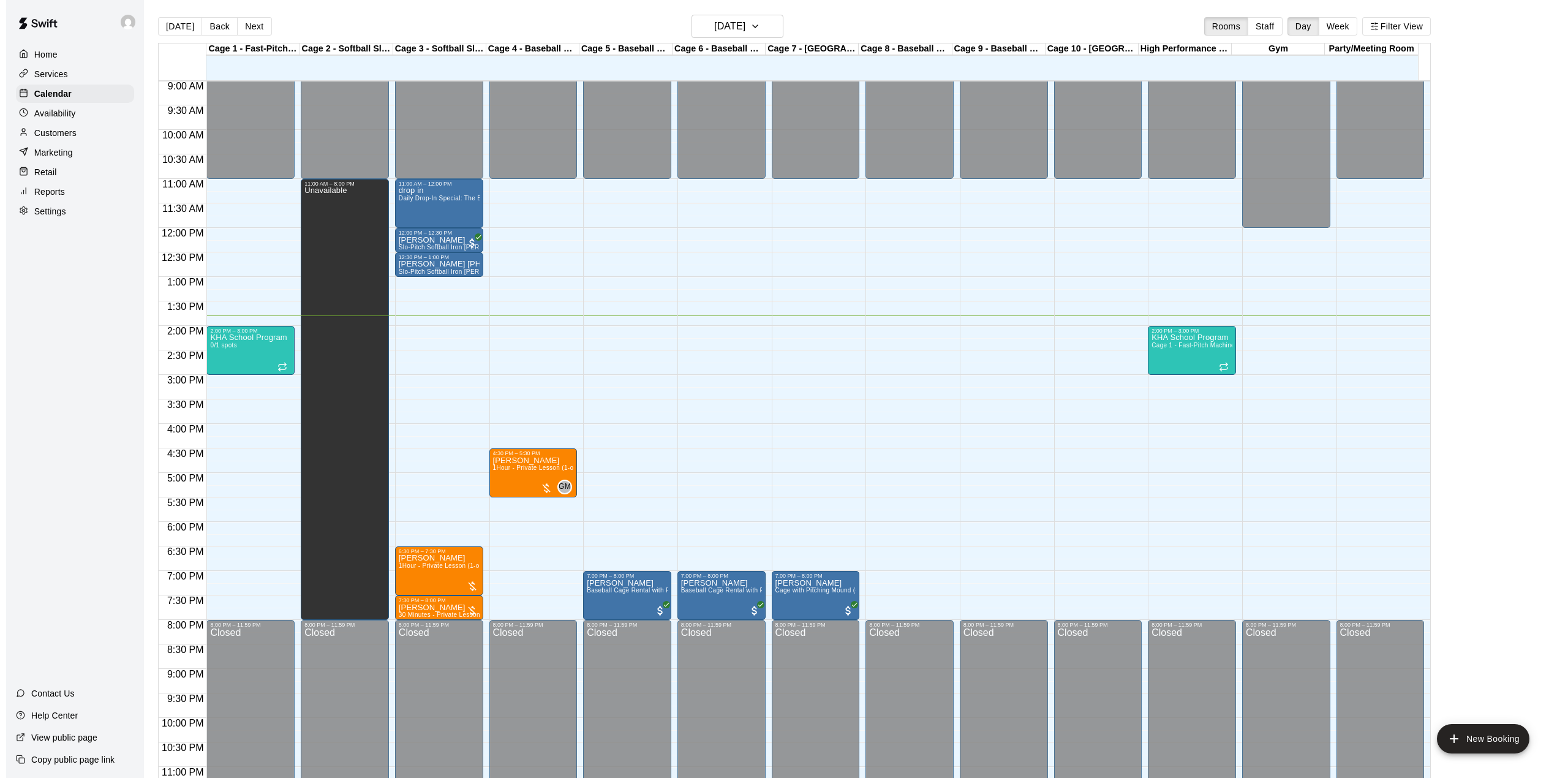
scroll to position [467, 0]
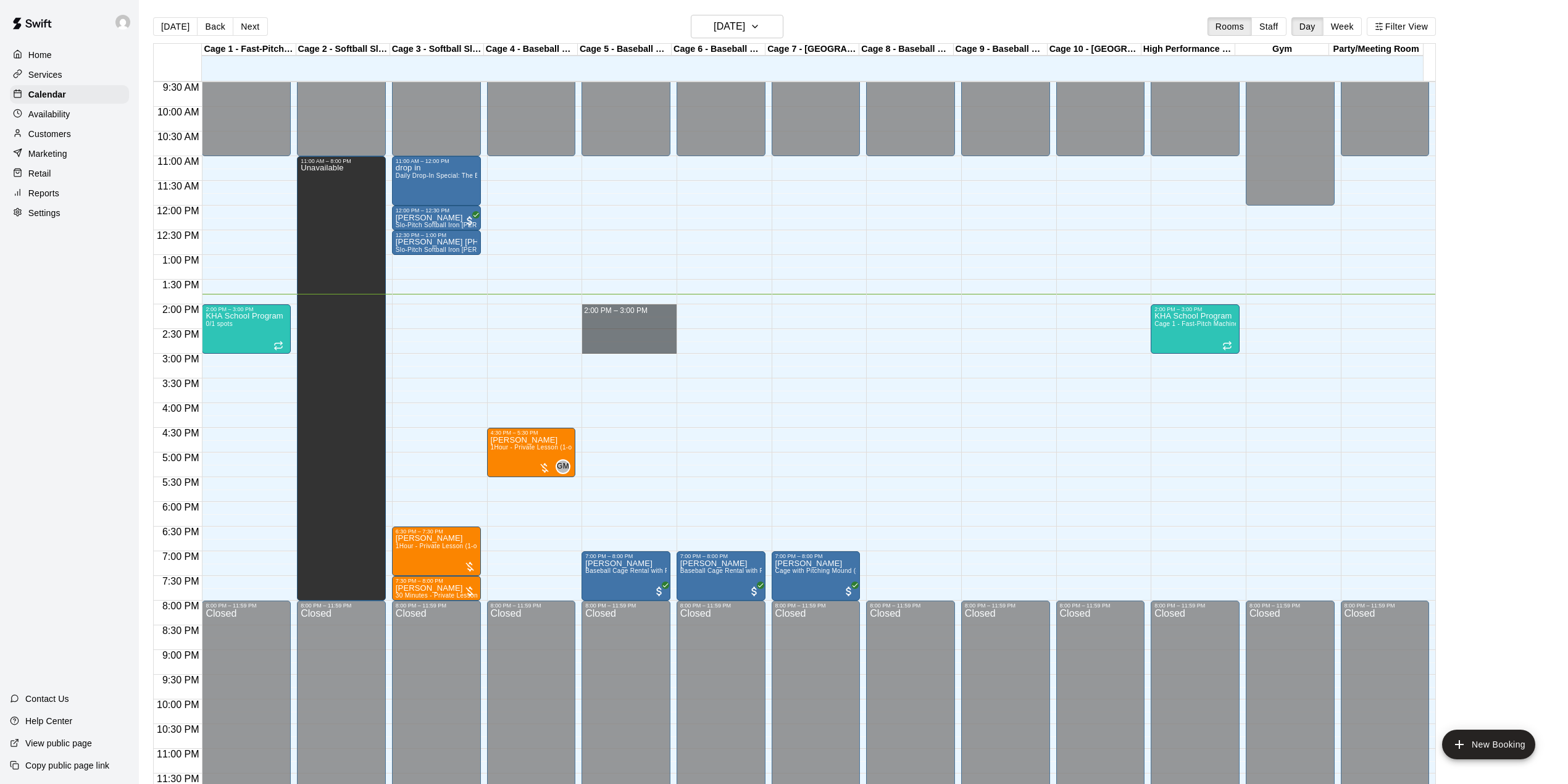
drag, startPoint x: 622, startPoint y: 308, endPoint x: 622, endPoint y: 347, distance: 39.0
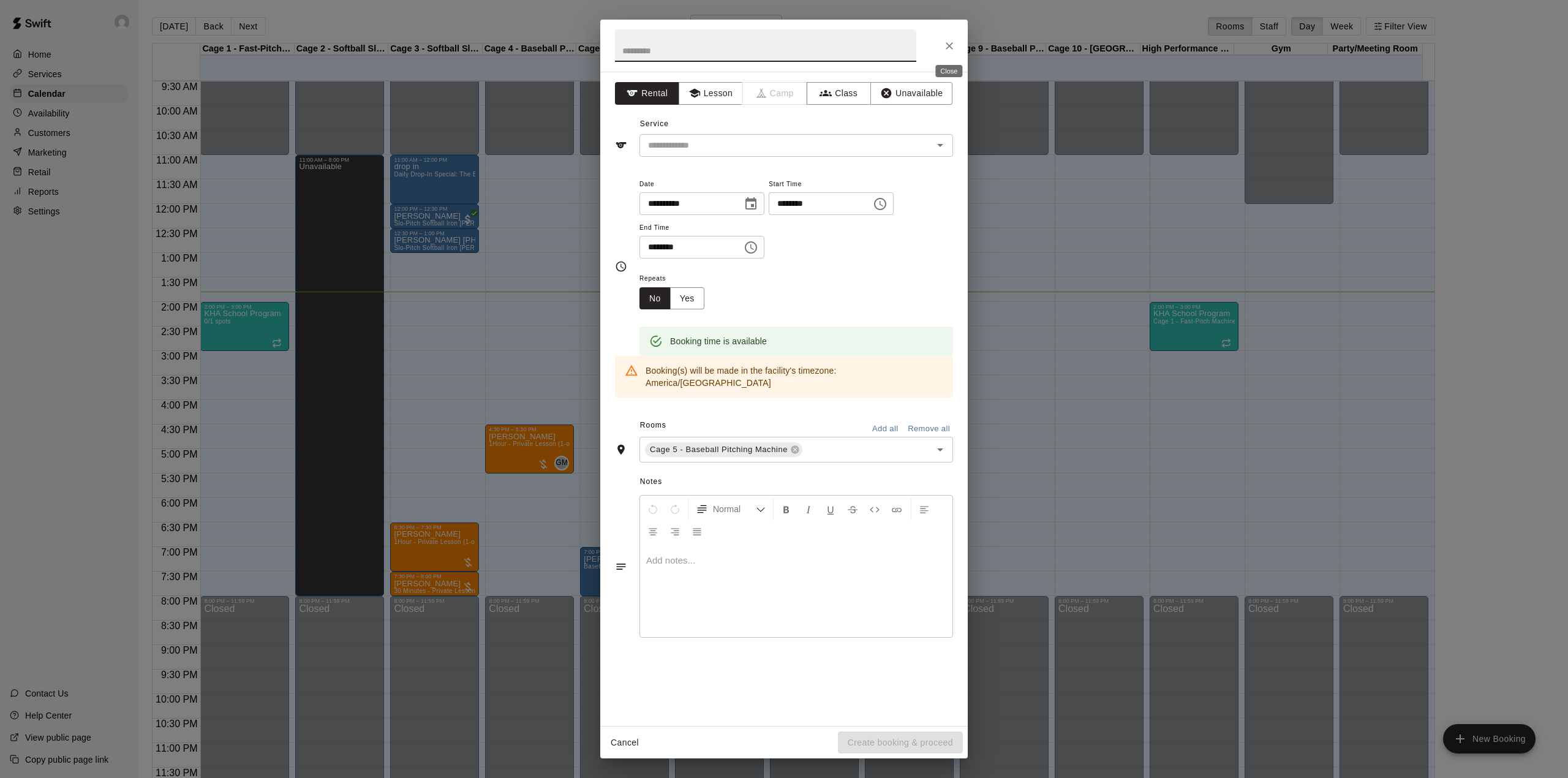
click at [951, 47] on icon "Close" at bounding box center [949, 45] width 7 height 7
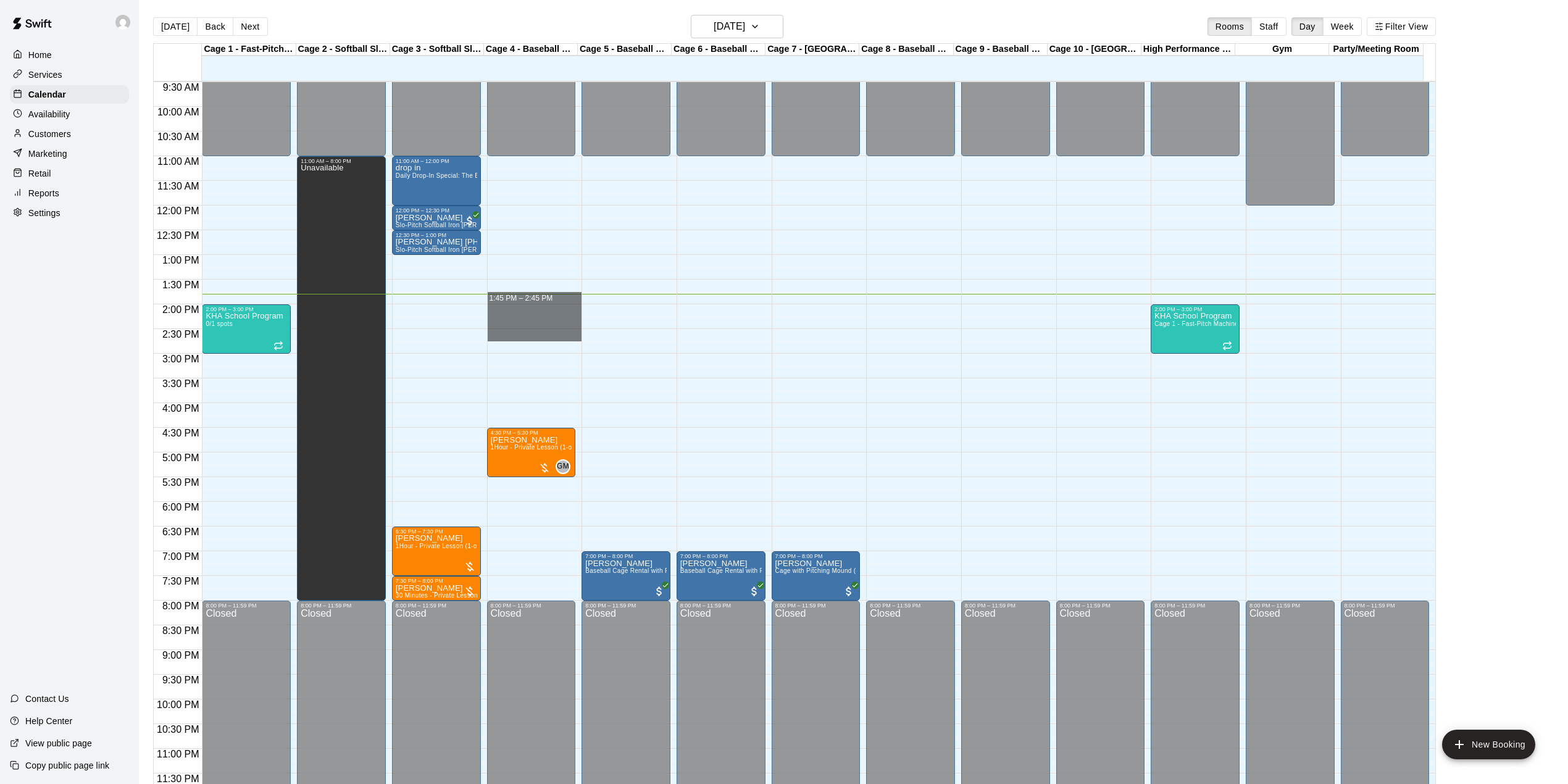
drag, startPoint x: 514, startPoint y: 302, endPoint x: 516, endPoint y: 331, distance: 29.1
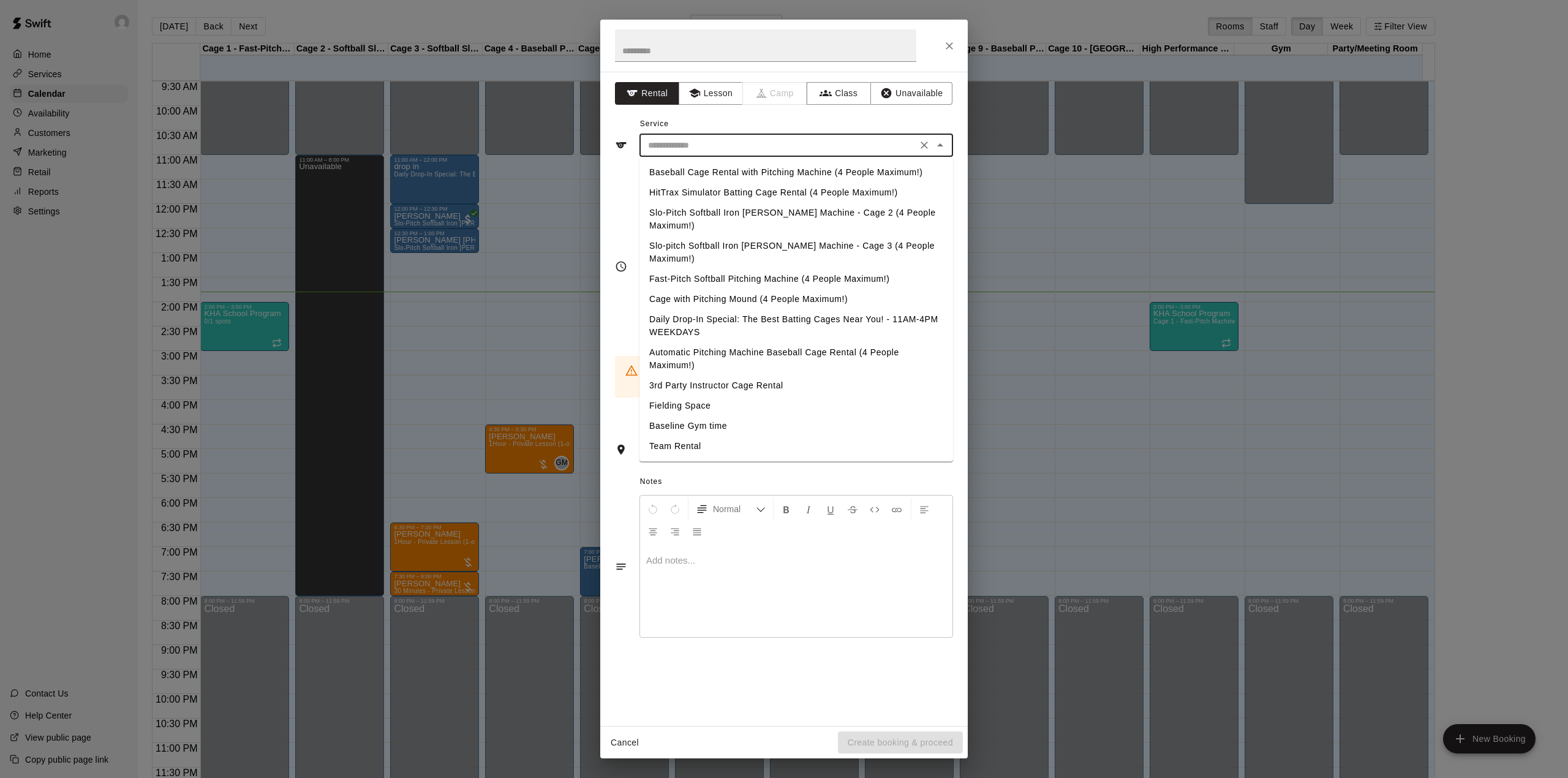
click at [770, 146] on input "text" at bounding box center [778, 145] width 270 height 15
click at [755, 174] on li "Baseball Cage Rental with Pitching Machine (4 People Maximum!)" at bounding box center [796, 172] width 314 height 20
type input "**********"
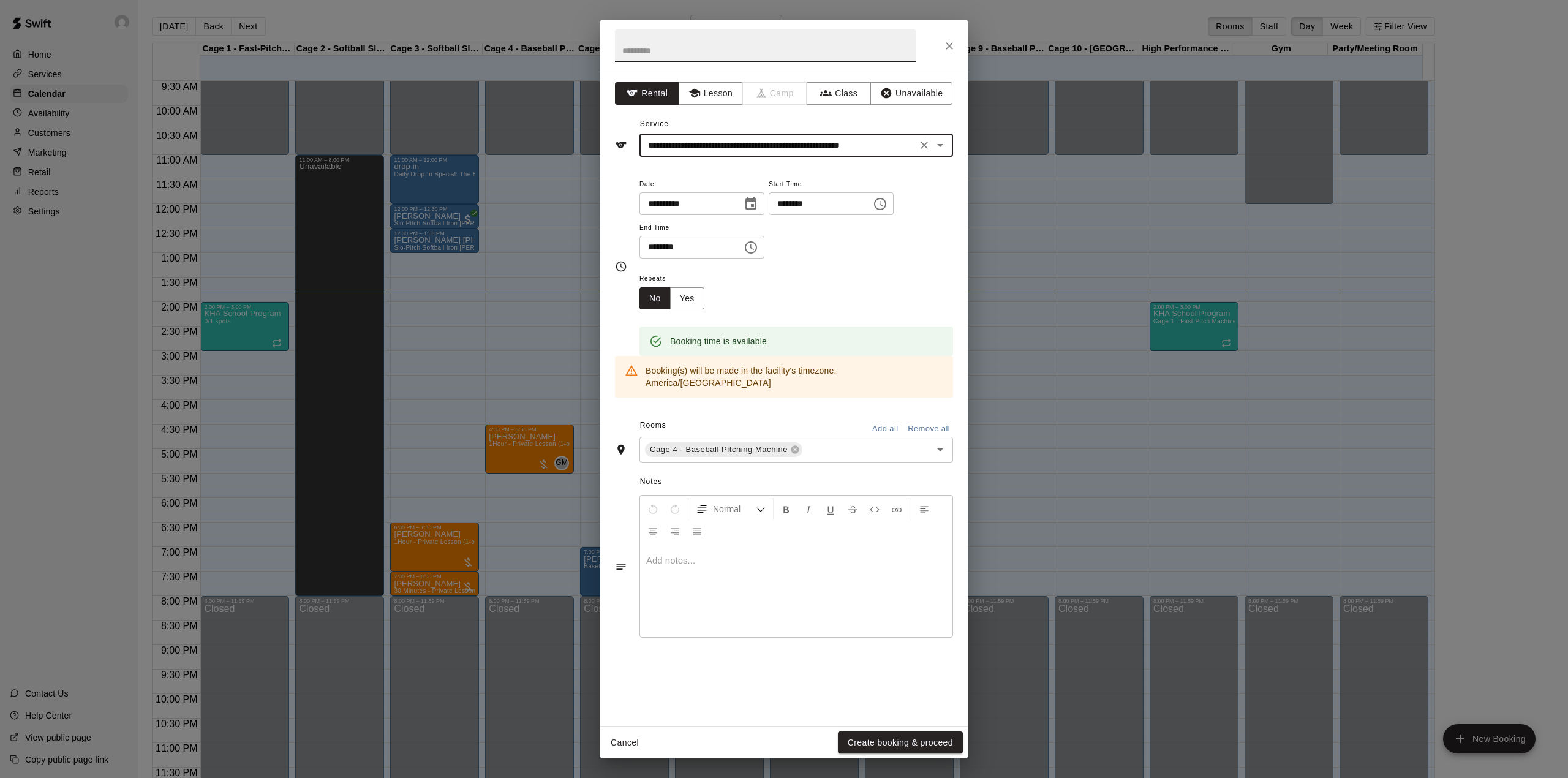
click at [633, 48] on input "text" at bounding box center [765, 45] width 302 height 33
click at [741, 54] on input "text" at bounding box center [765, 45] width 302 height 33
click at [946, 44] on icon "Close" at bounding box center [949, 45] width 12 height 12
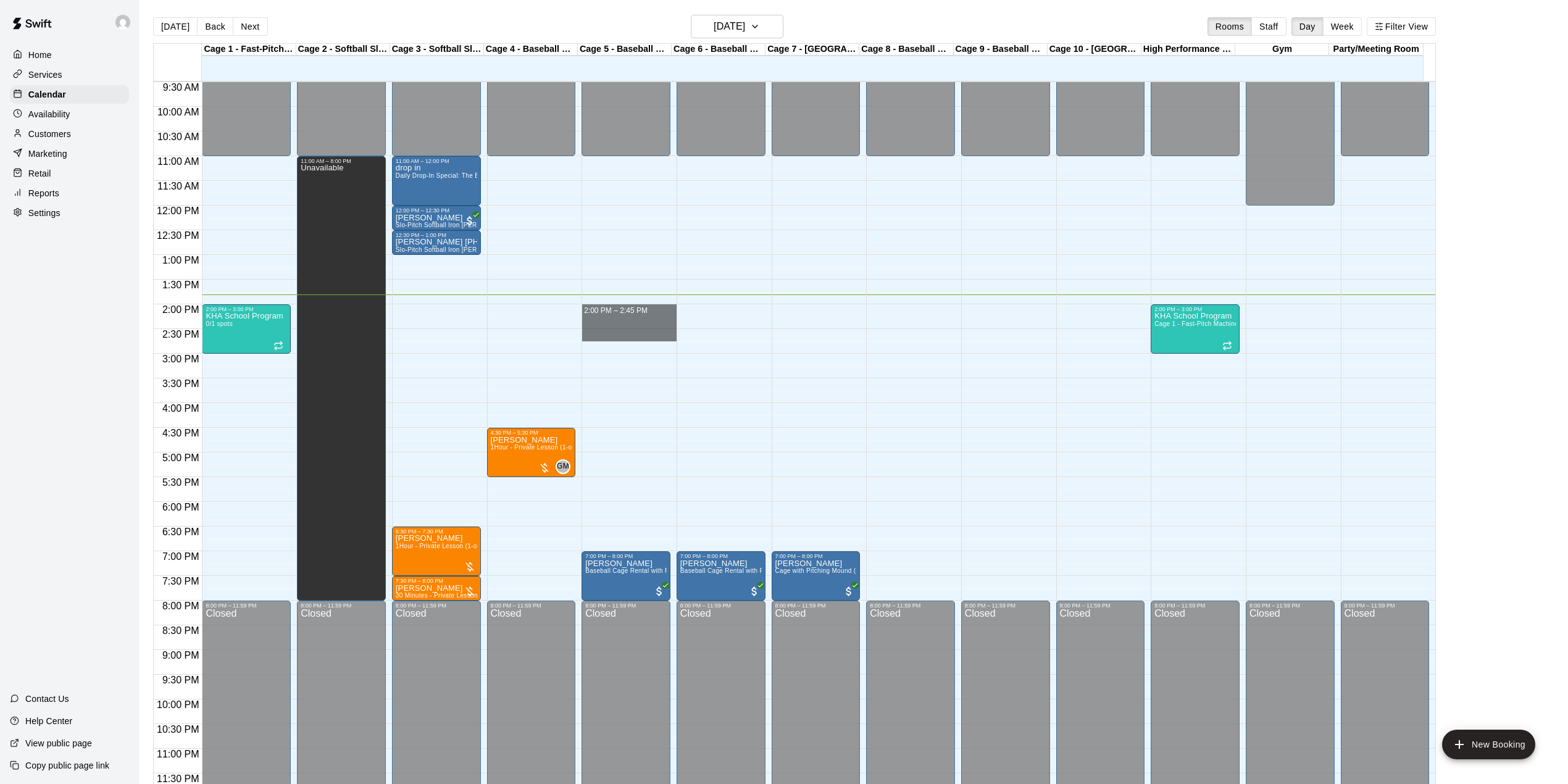
drag, startPoint x: 620, startPoint y: 304, endPoint x: 621, endPoint y: 334, distance: 30.0
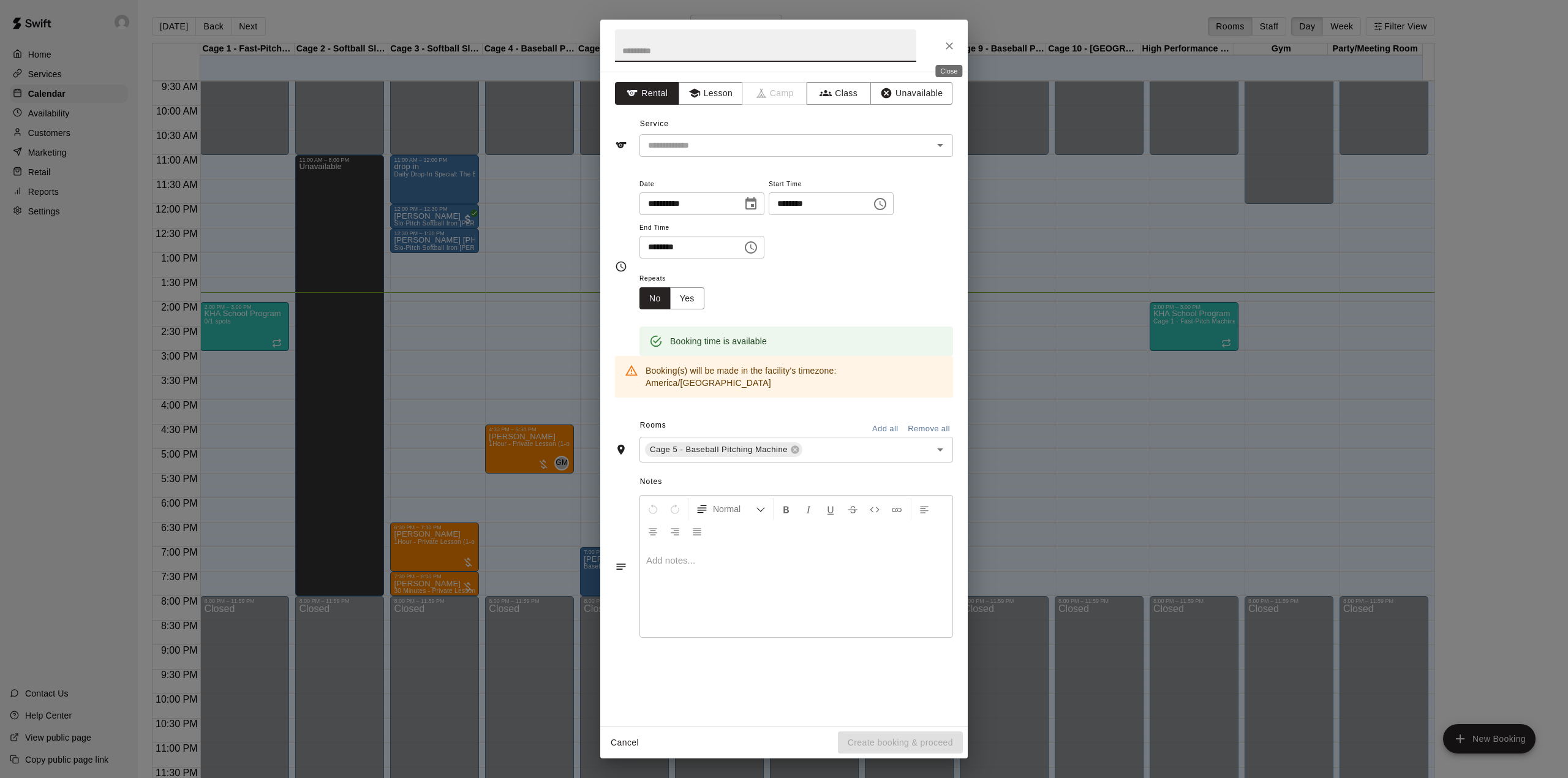
click at [949, 45] on icon "Close" at bounding box center [949, 45] width 7 height 7
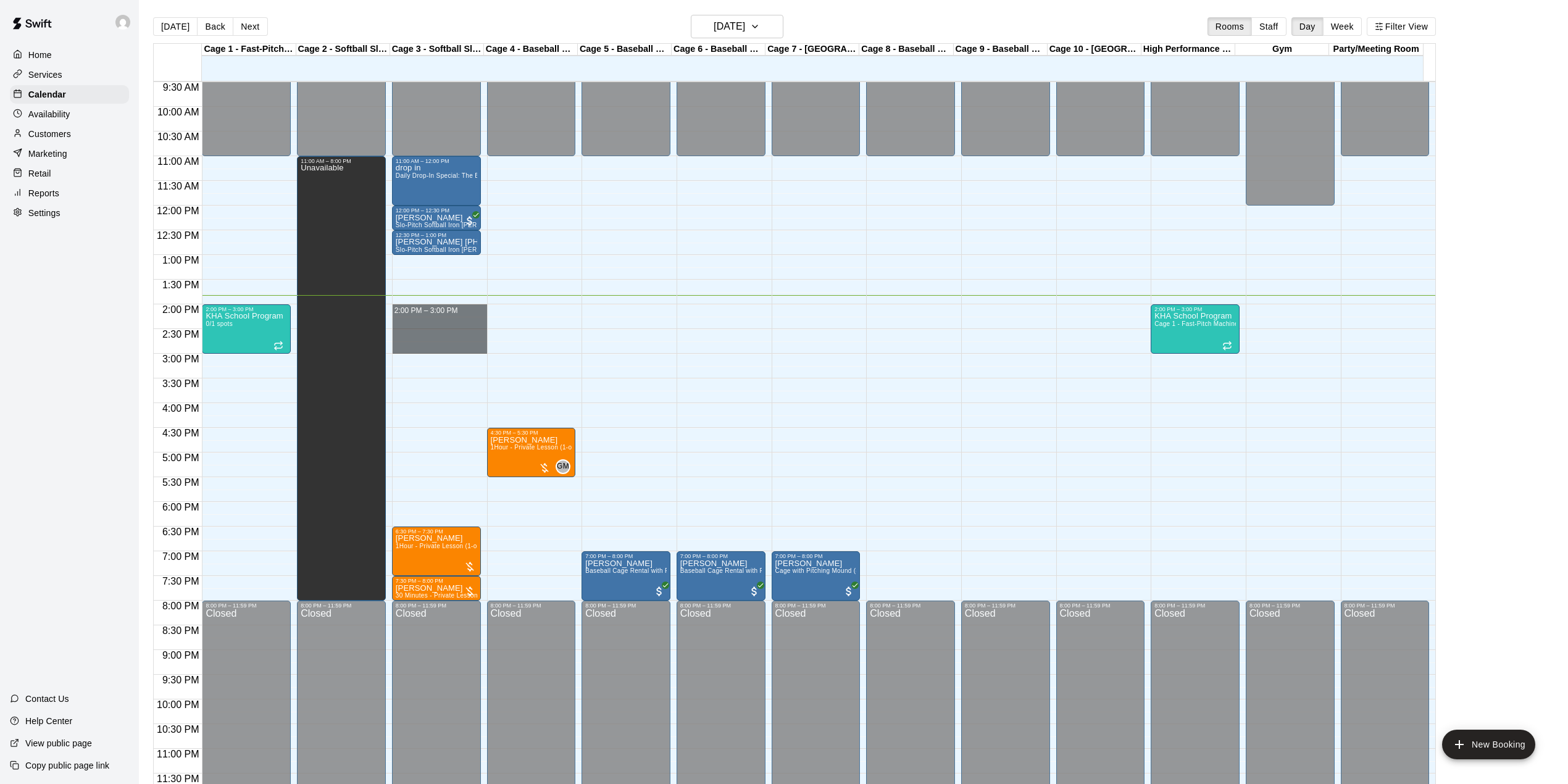
drag, startPoint x: 431, startPoint y: 306, endPoint x: 436, endPoint y: 351, distance: 45.3
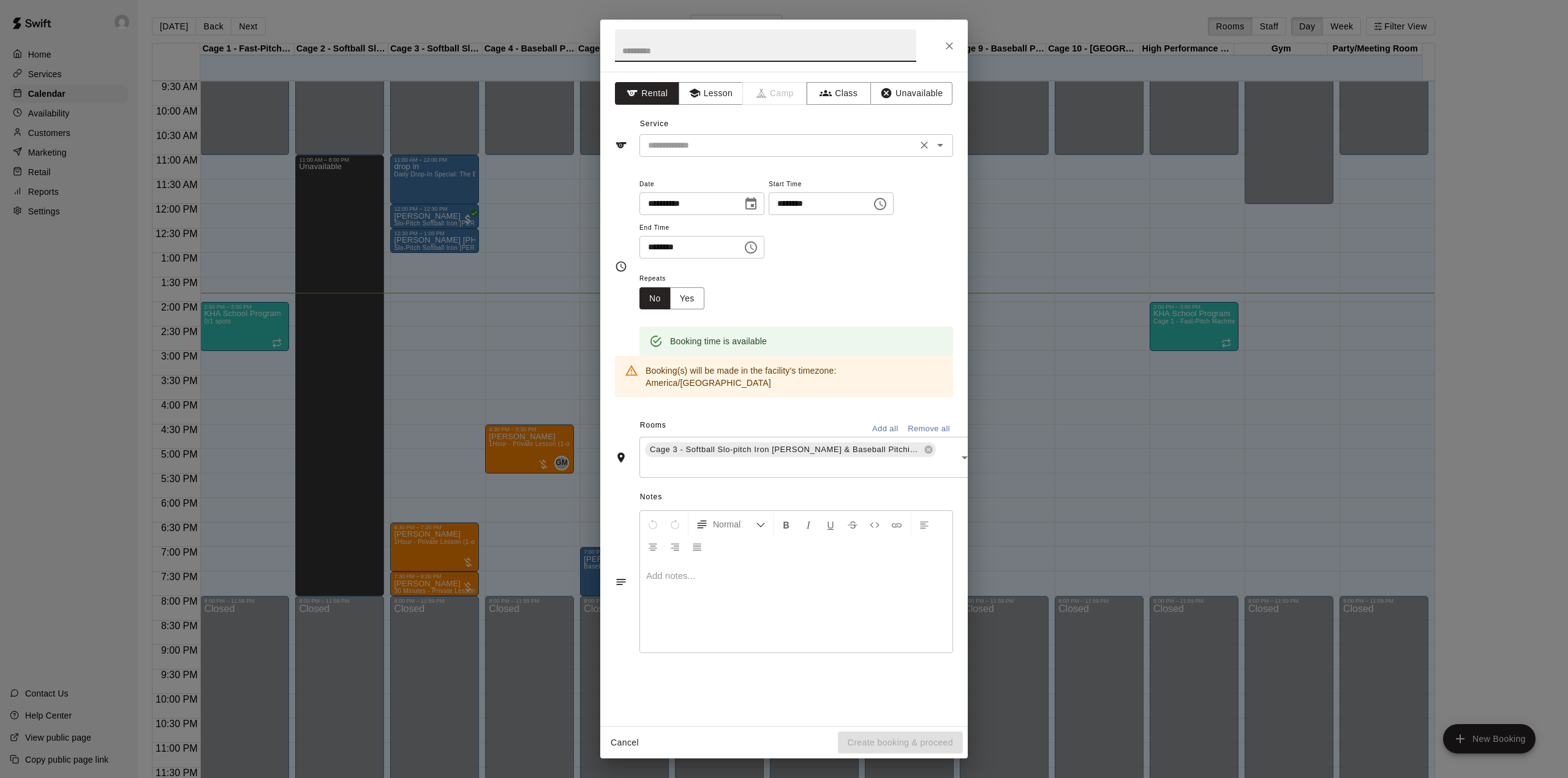
click at [809, 152] on input "text" at bounding box center [778, 145] width 270 height 15
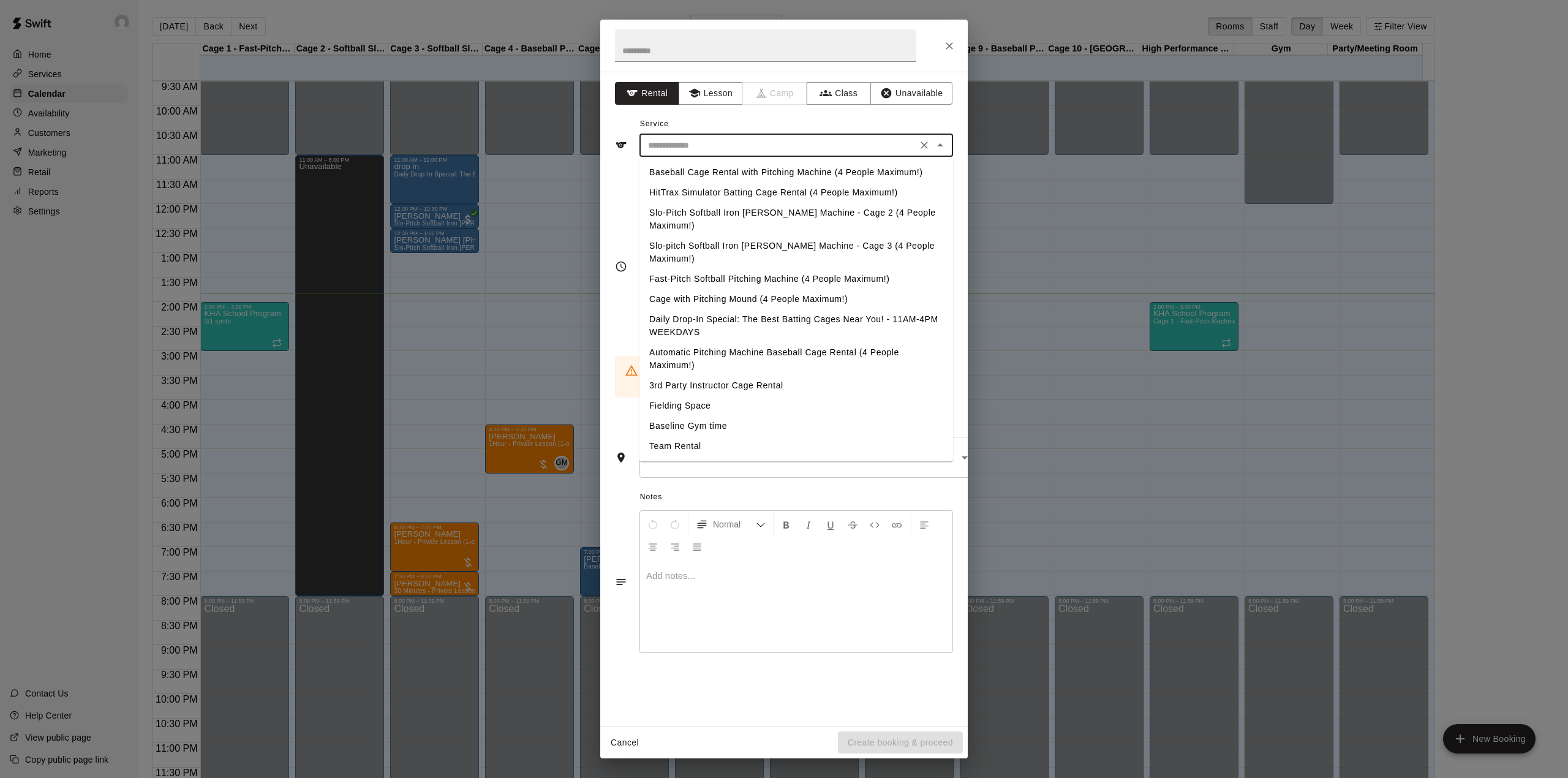
click at [805, 173] on li "Baseball Cage Rental with Pitching Machine (4 People Maximum!)" at bounding box center [796, 172] width 314 height 20
type input "**********"
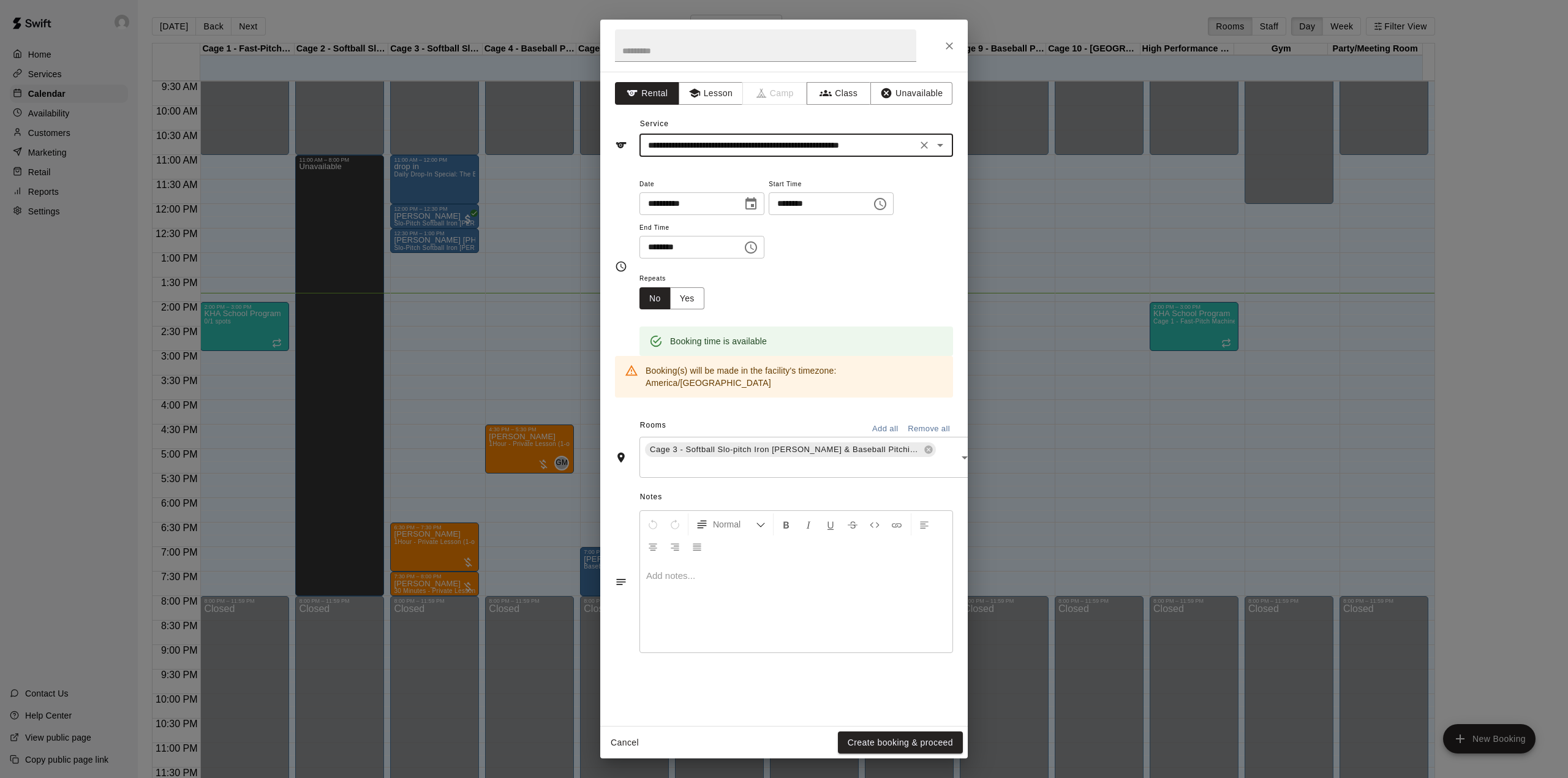
click at [908, 735] on button "Create booking & proceed" at bounding box center [900, 742] width 125 height 22
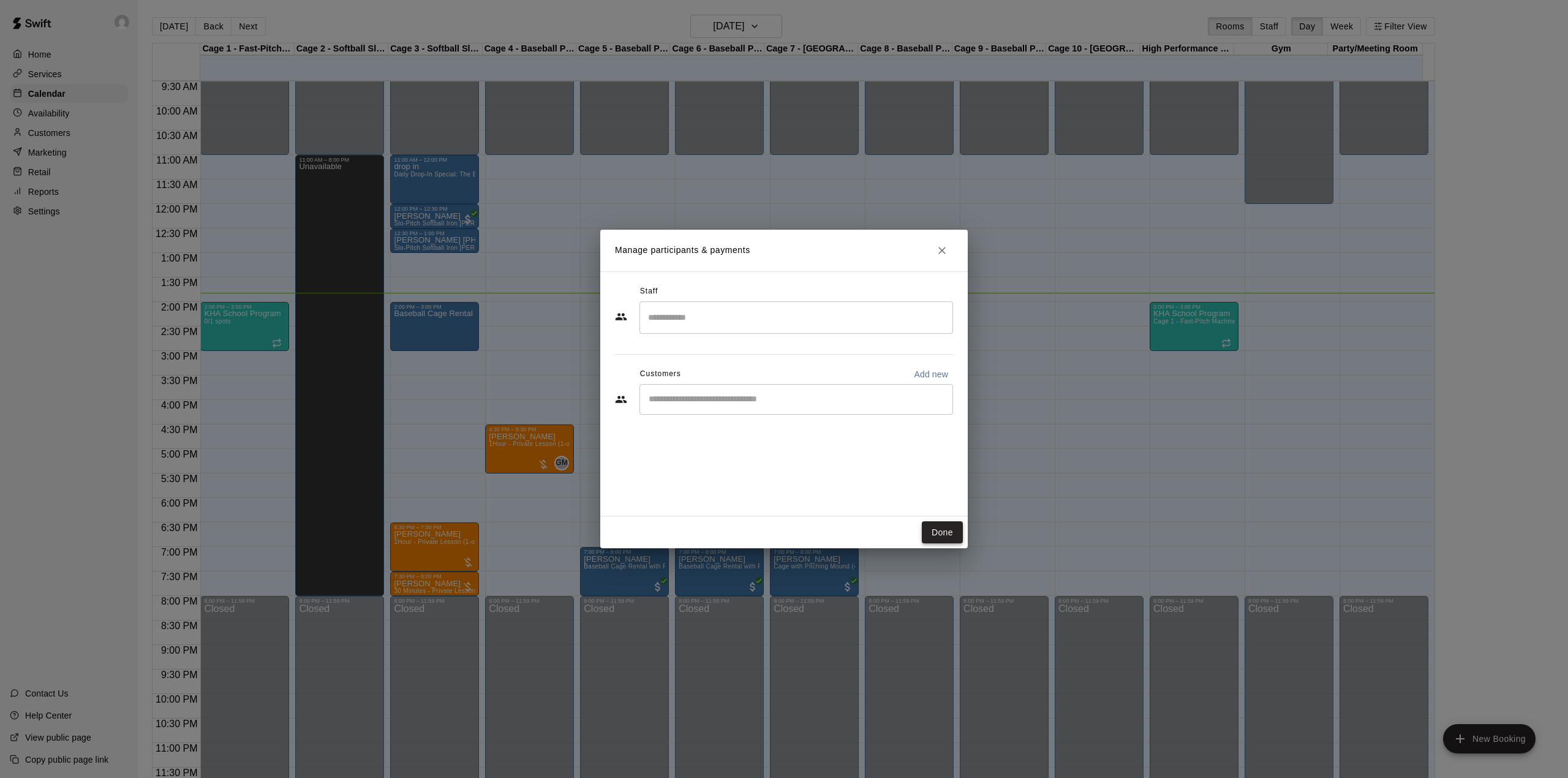
click at [950, 537] on button "Done" at bounding box center [942, 532] width 41 height 22
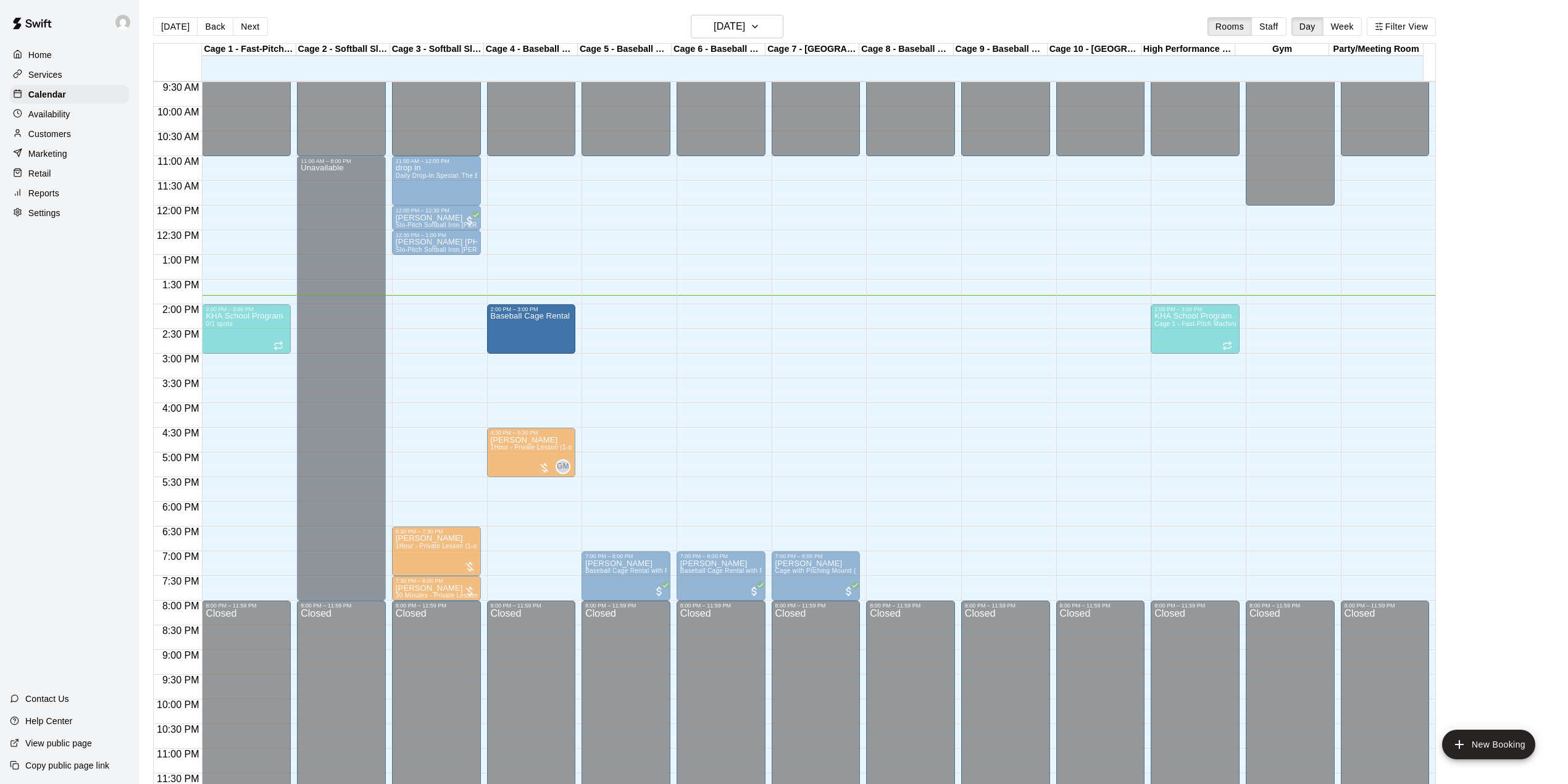
drag, startPoint x: 413, startPoint y: 325, endPoint x: 543, endPoint y: 325, distance: 130.0
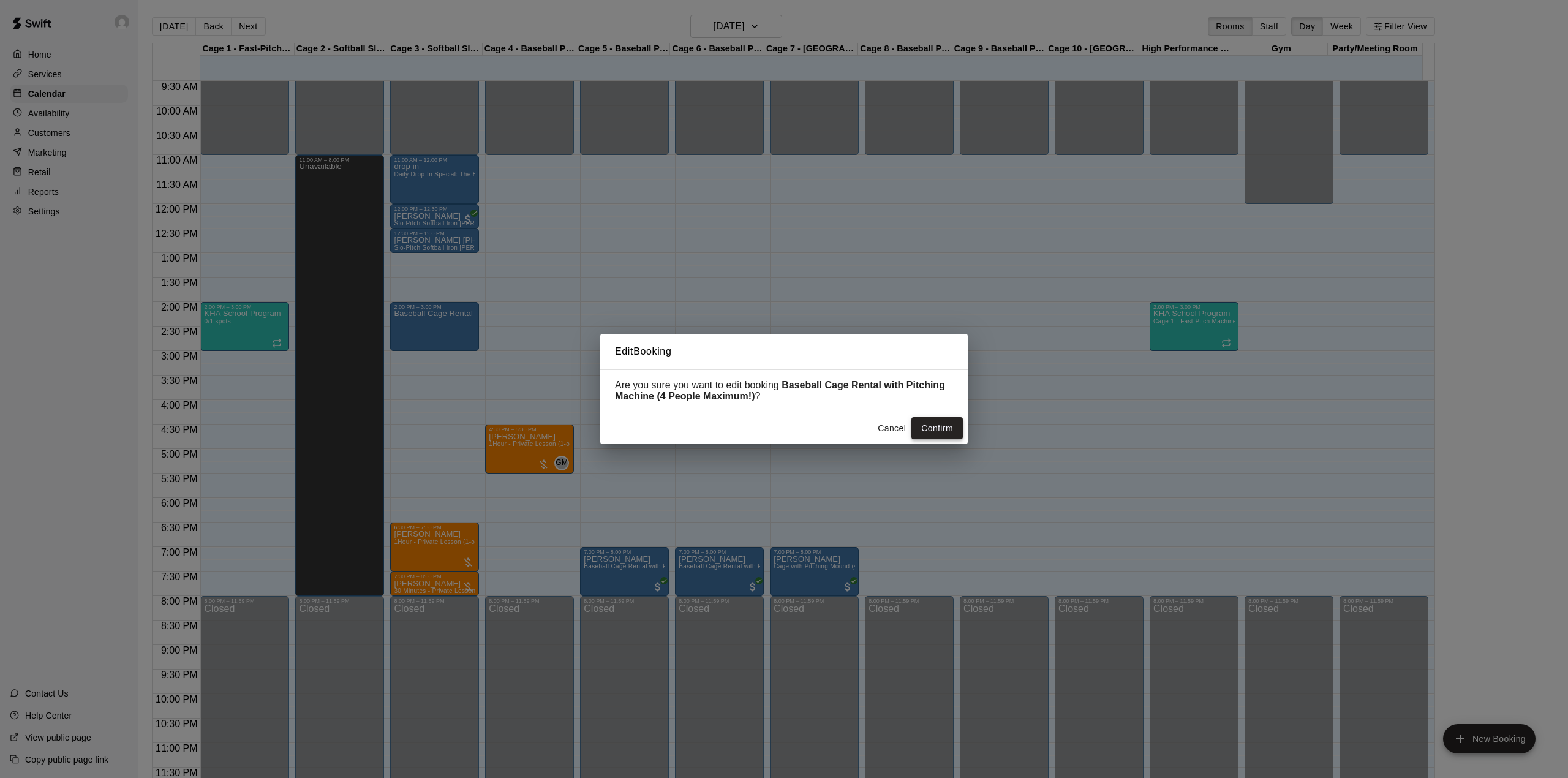
click at [920, 426] on button "Confirm" at bounding box center [937, 428] width 51 height 22
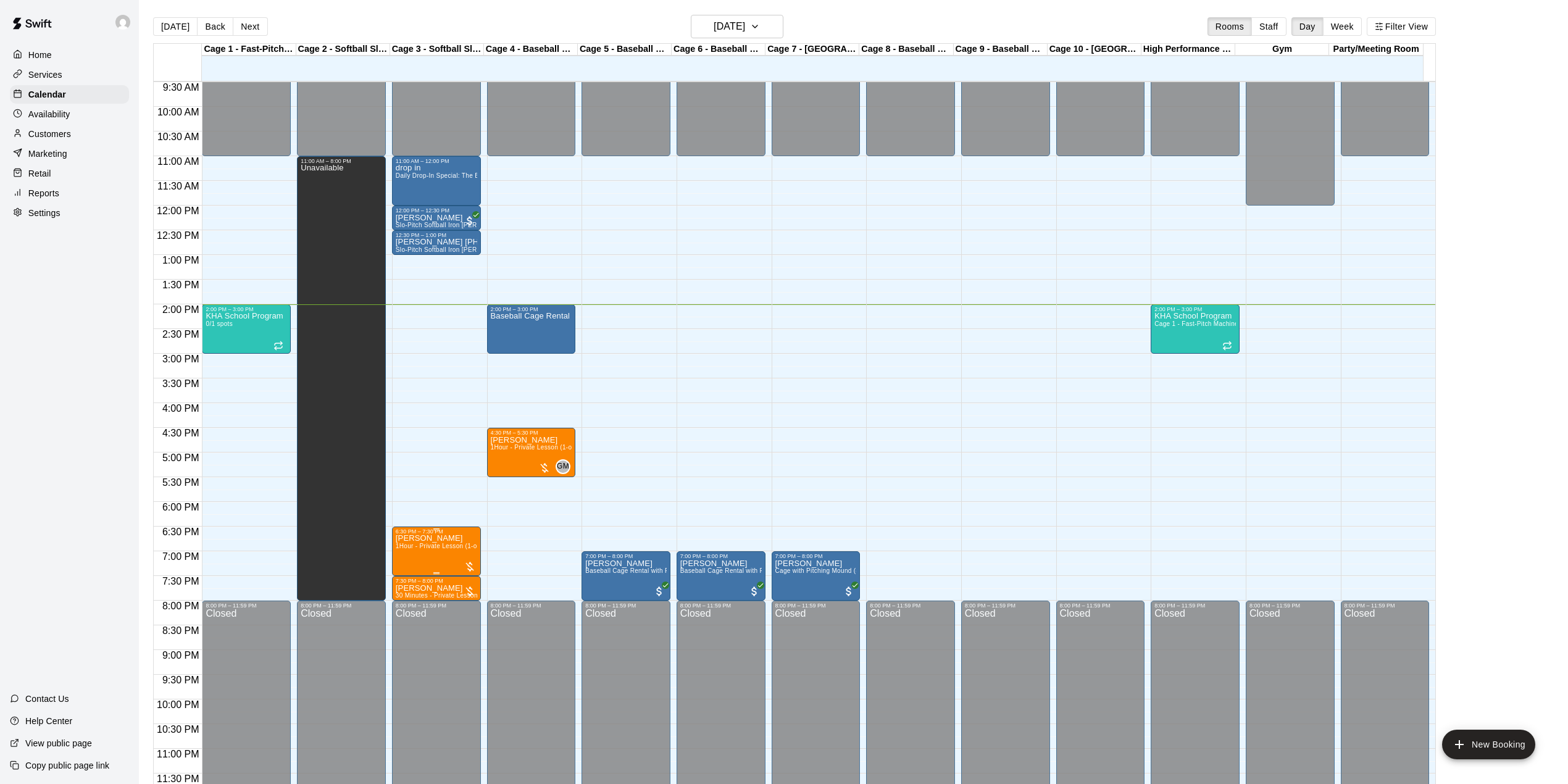
click at [443, 549] on span "1Hour - Private Lesson (1-on-1)" at bounding box center [442, 546] width 93 height 7
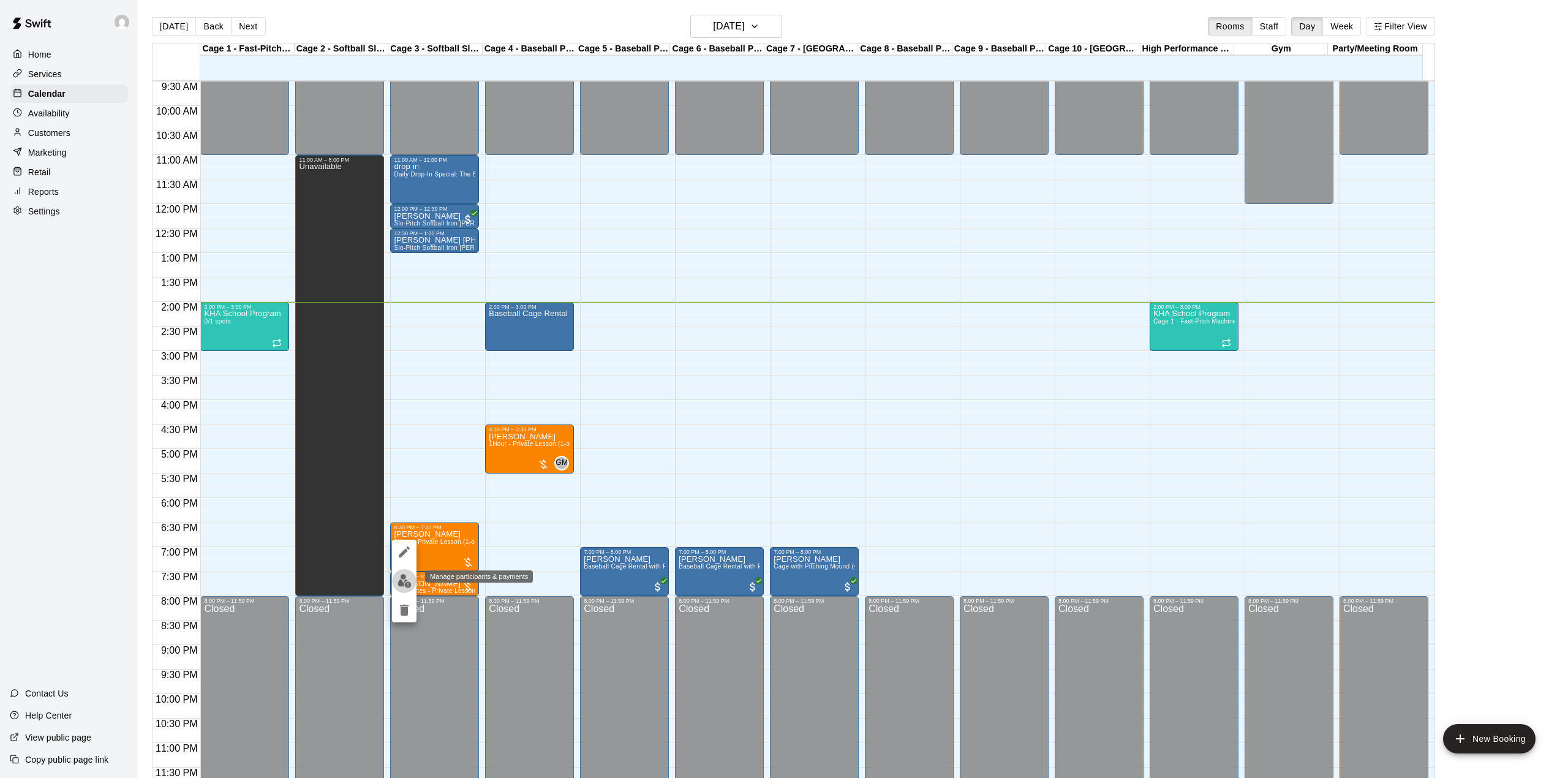
click at [407, 576] on img "edit" at bounding box center [405, 581] width 14 height 14
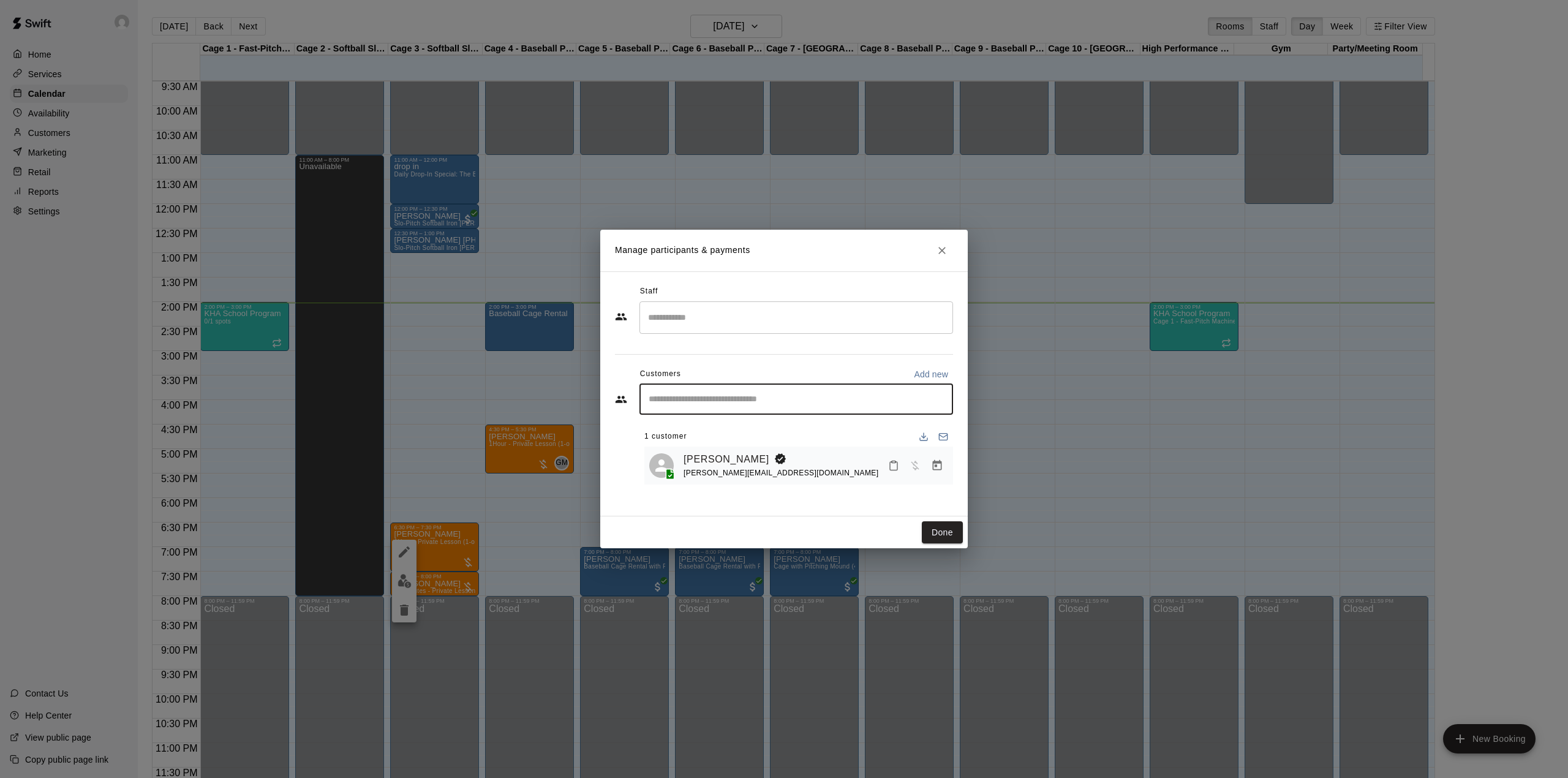
click at [766, 401] on input "Start typing to search customers..." at bounding box center [796, 399] width 303 height 12
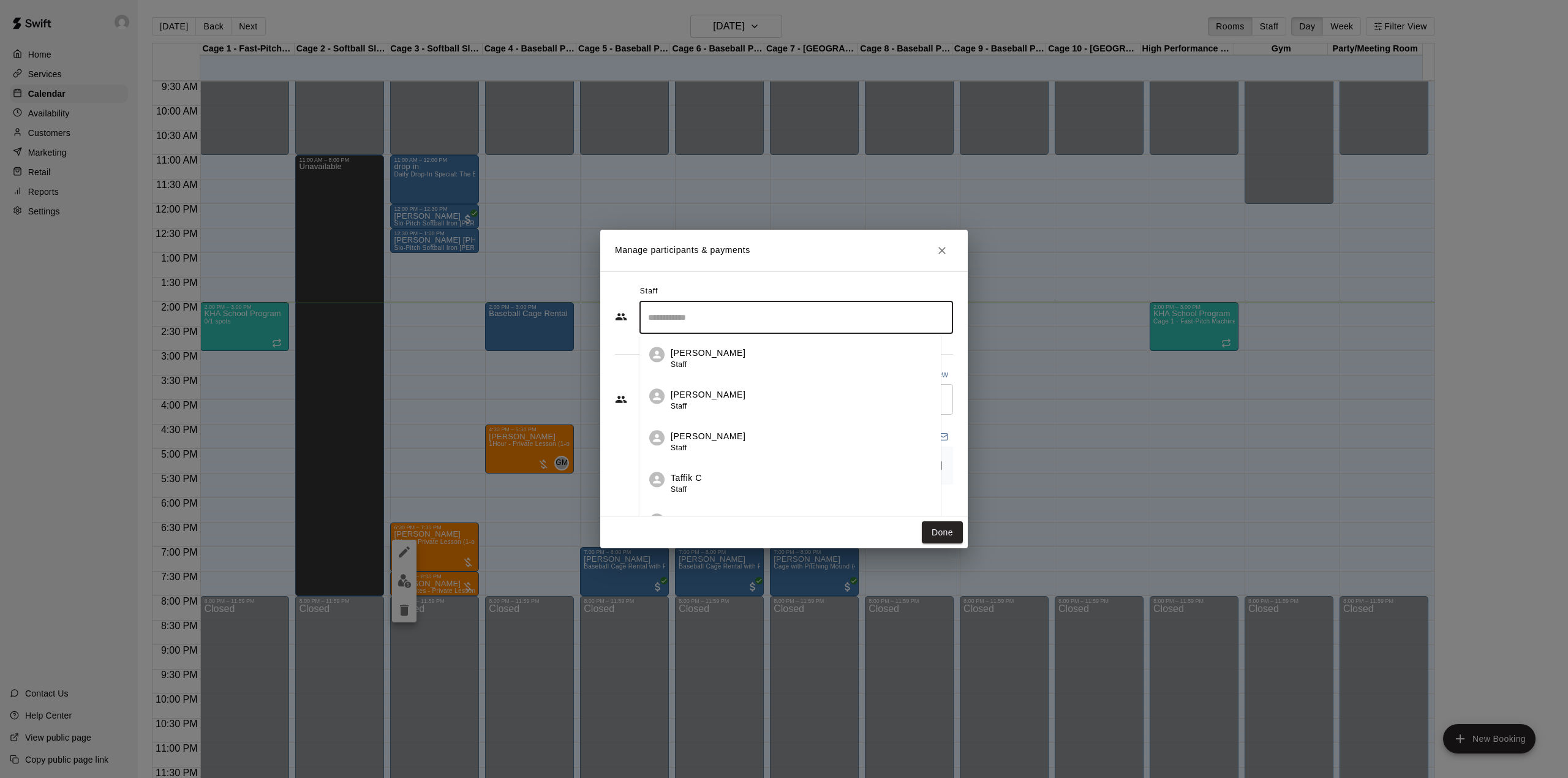
click at [742, 318] on input "Search staff" at bounding box center [796, 317] width 303 height 21
click at [772, 328] on input "Search staff" at bounding box center [796, 317] width 303 height 21
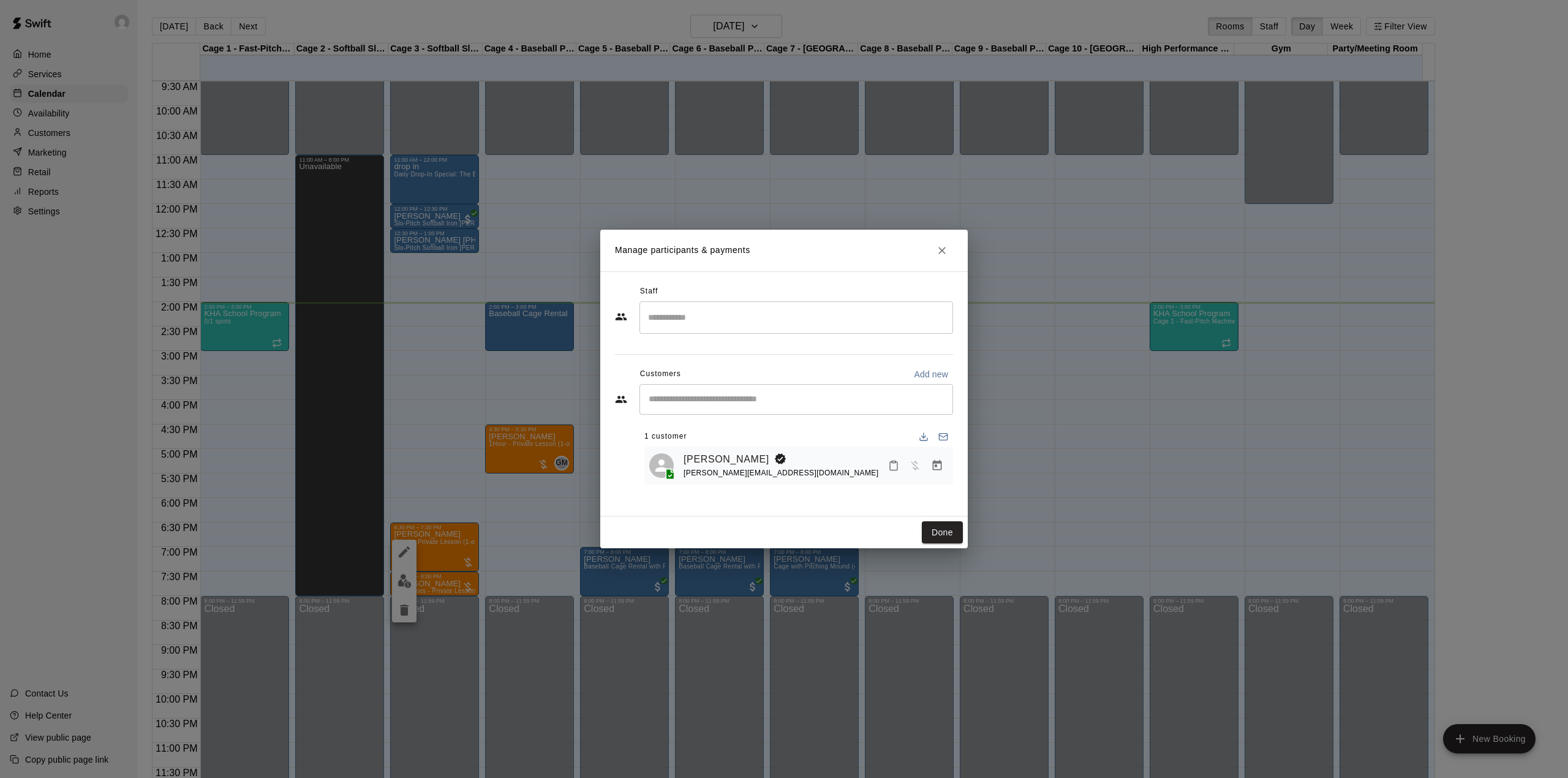
click at [811, 390] on div "​" at bounding box center [796, 400] width 314 height 31
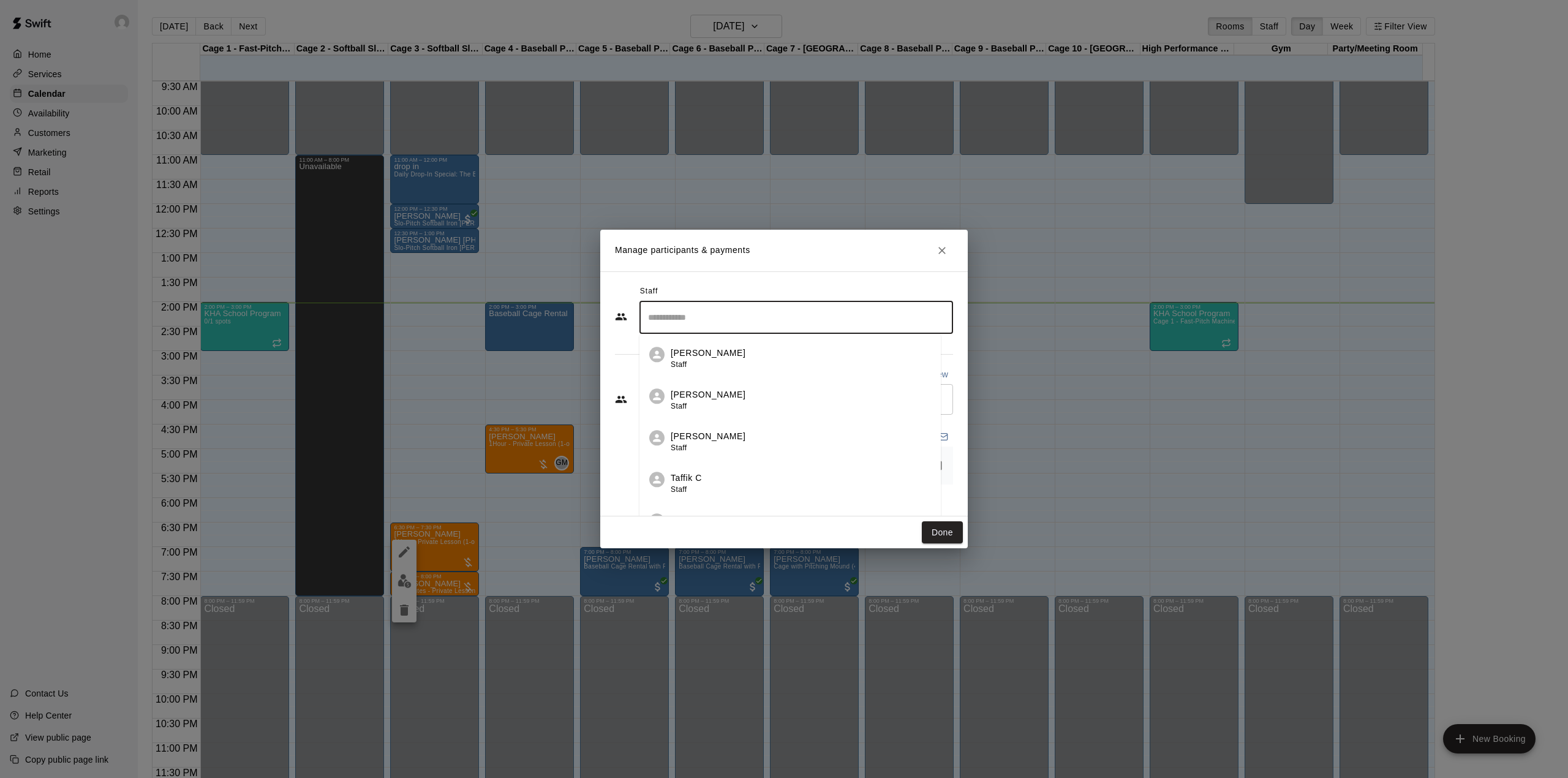
click at [743, 321] on input "Search staff" at bounding box center [796, 317] width 303 height 21
click at [883, 316] on input "Search staff" at bounding box center [796, 317] width 303 height 21
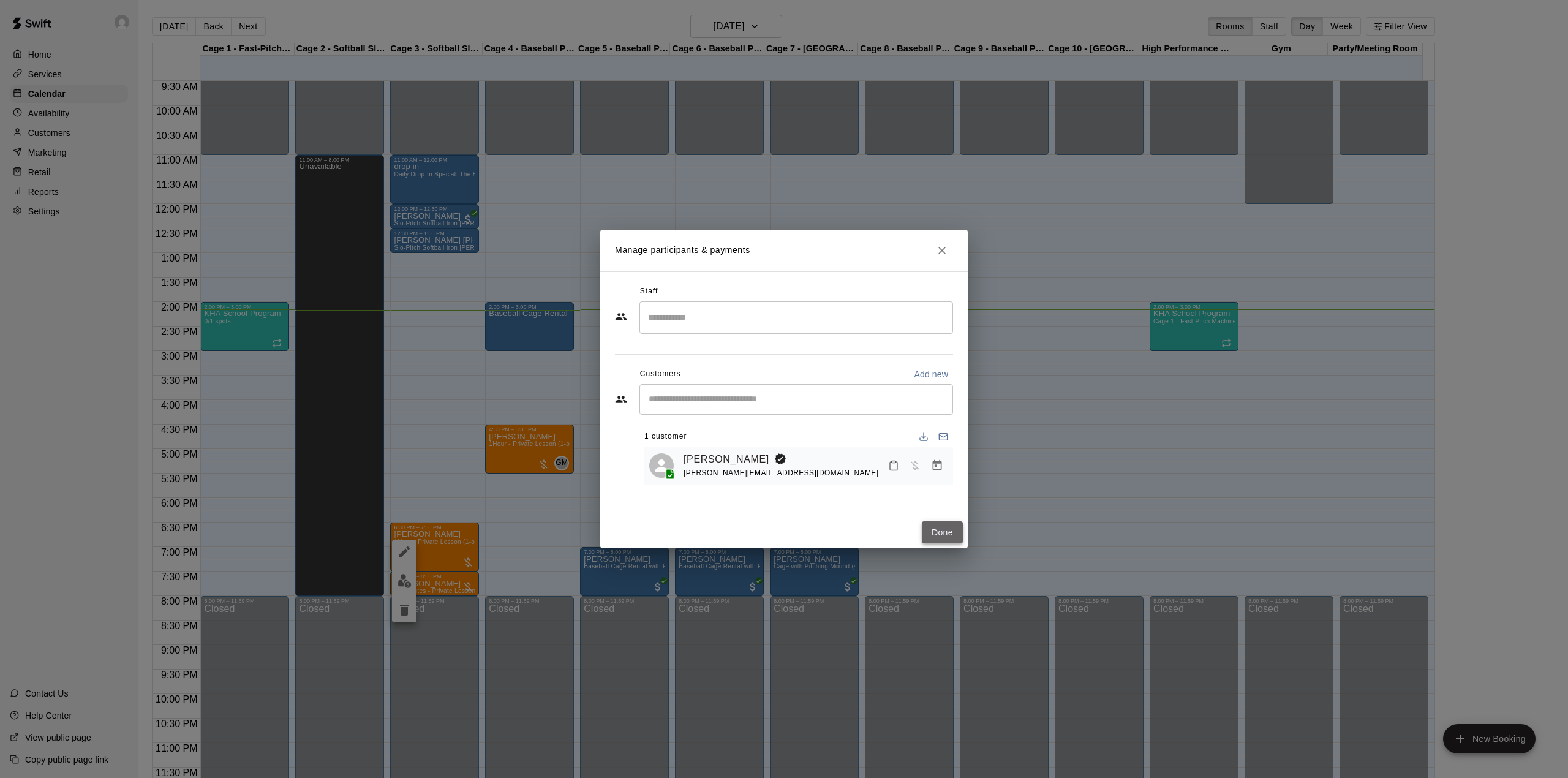
click at [944, 530] on button "Done" at bounding box center [942, 532] width 41 height 22
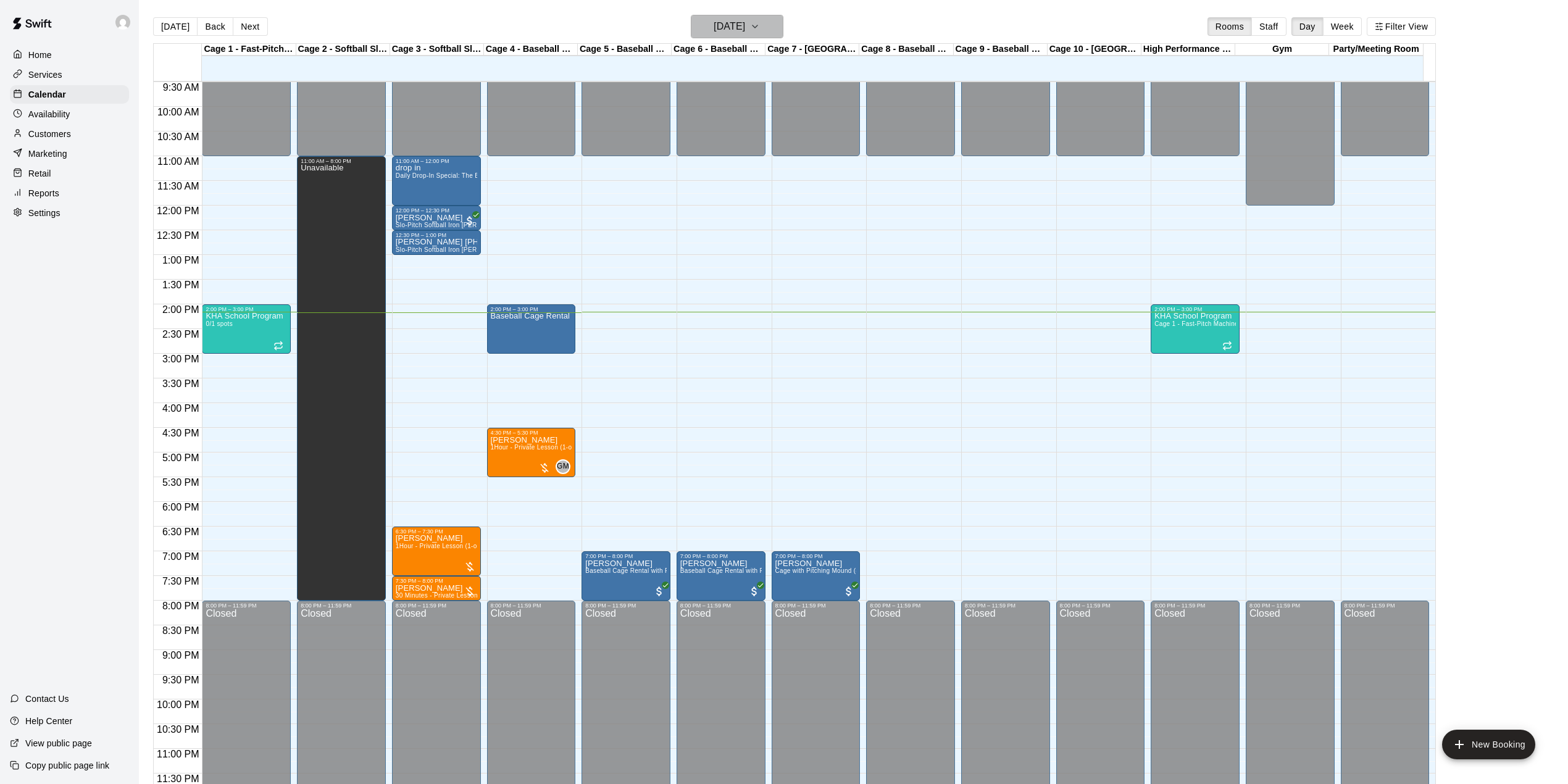
click at [760, 22] on icon "button" at bounding box center [754, 26] width 10 height 15
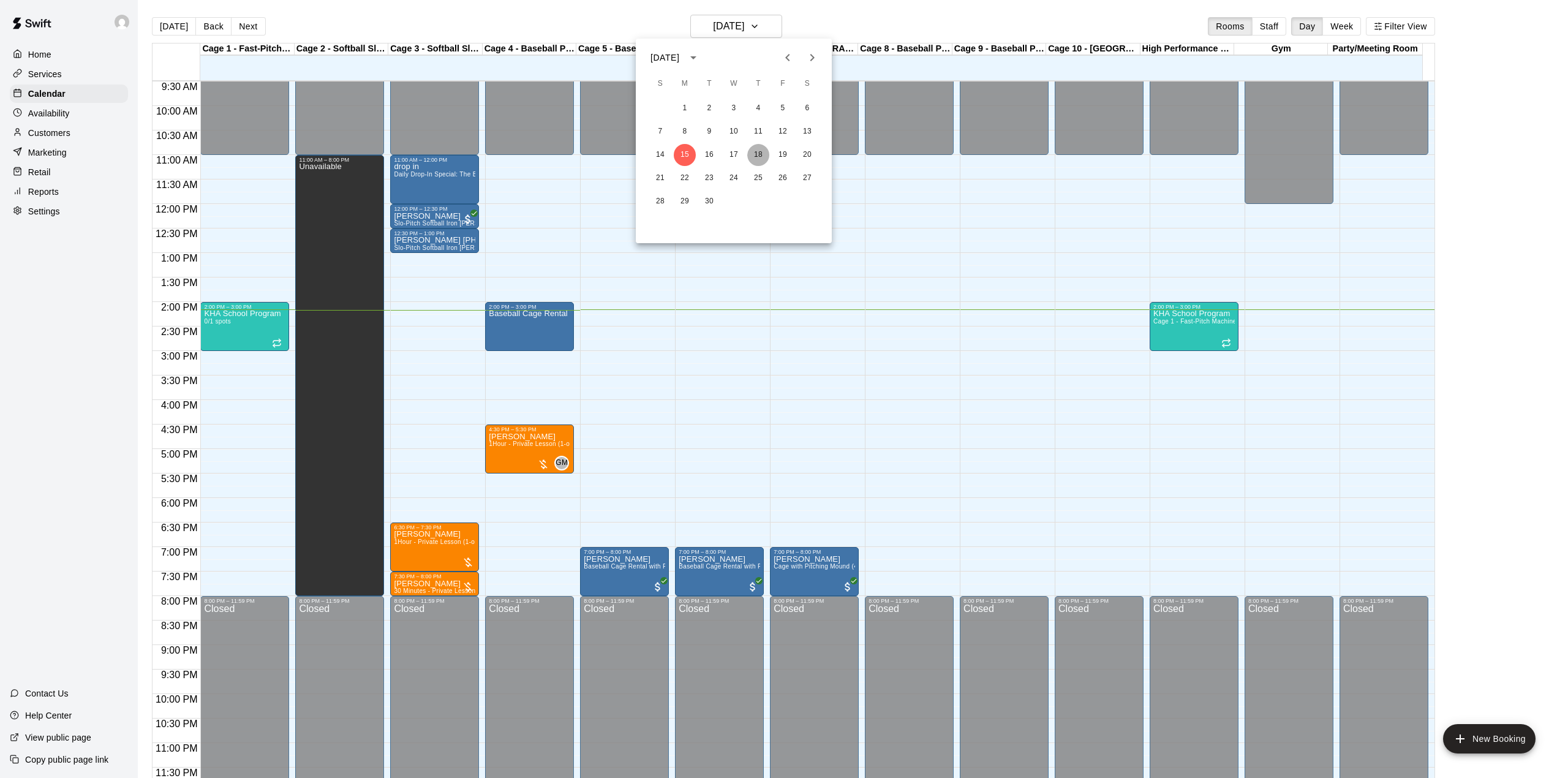
click at [762, 153] on button "18" at bounding box center [758, 155] width 22 height 22
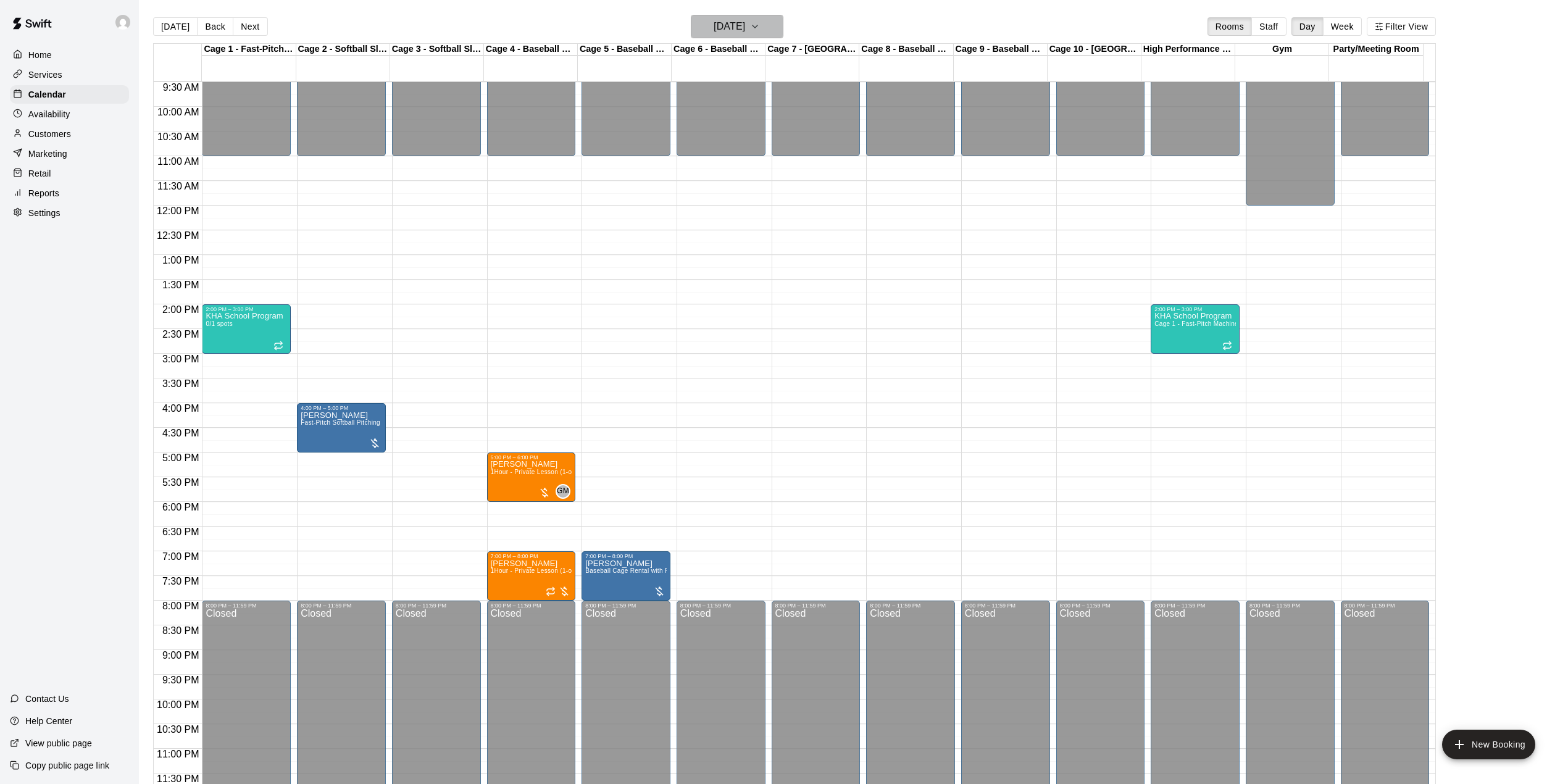
click at [745, 32] on h6 "[DATE]" at bounding box center [729, 26] width 32 height 17
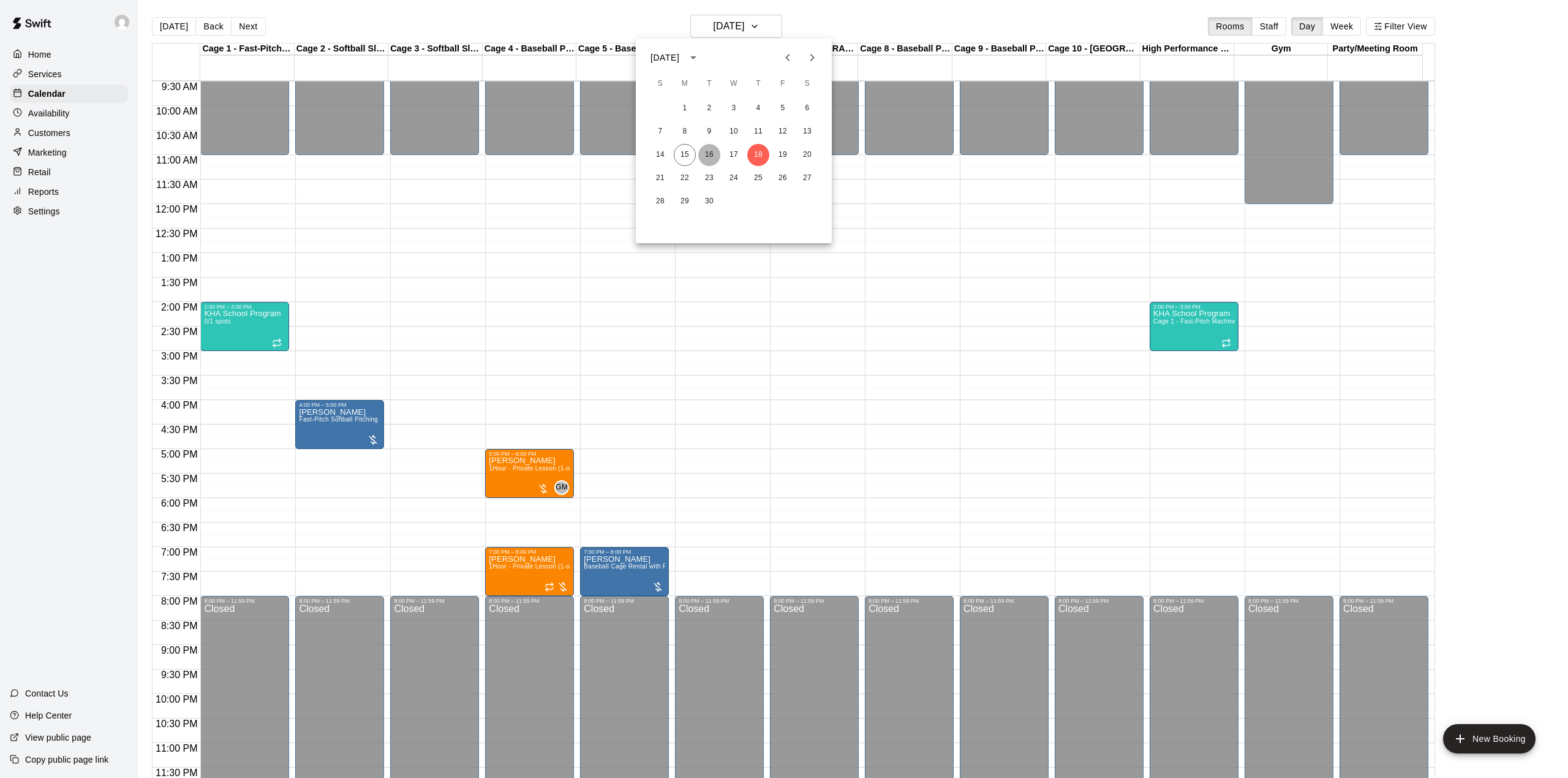
click at [709, 157] on button "16" at bounding box center [709, 155] width 22 height 22
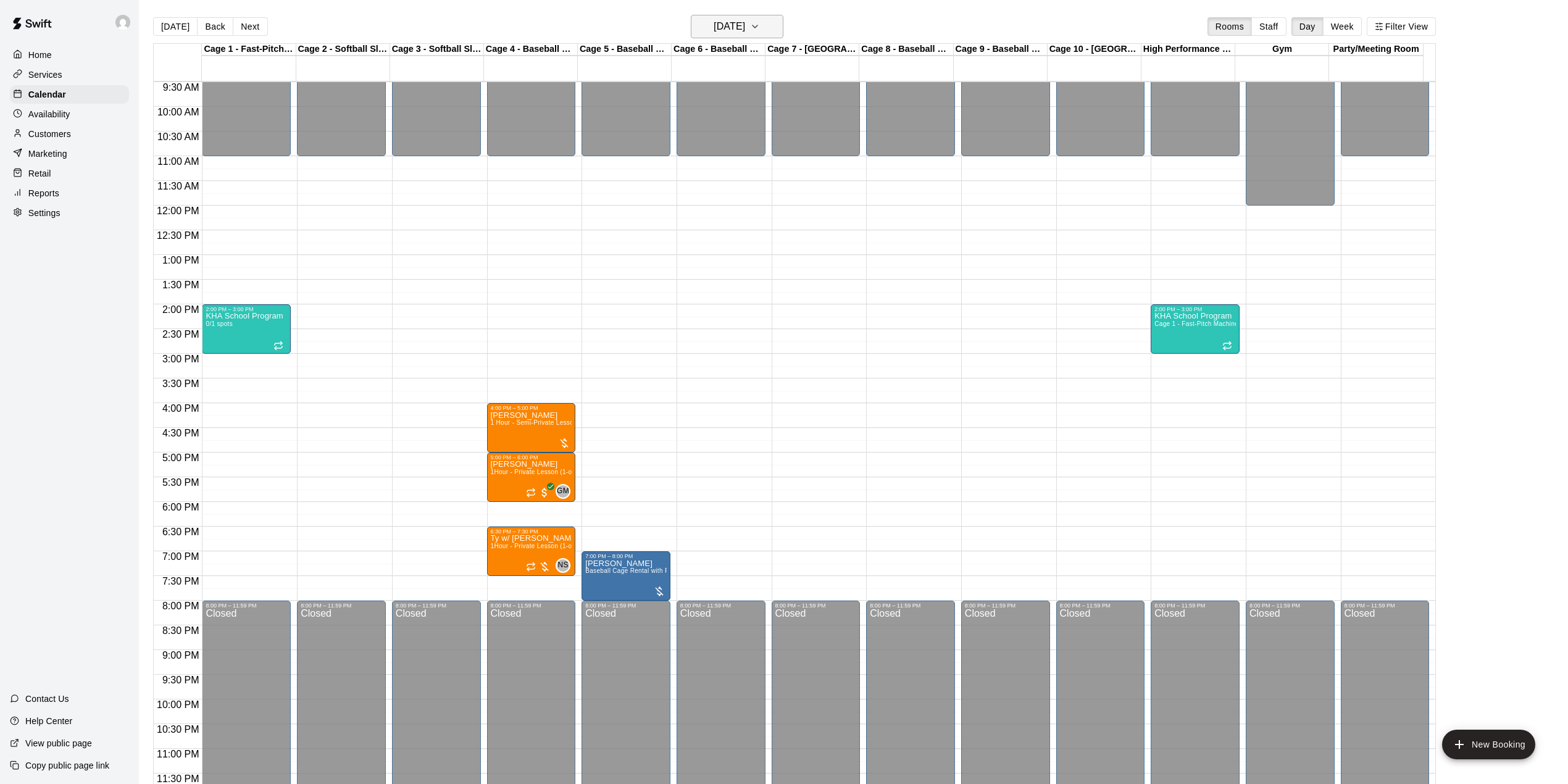
click at [758, 27] on icon "button" at bounding box center [755, 26] width 5 height 3
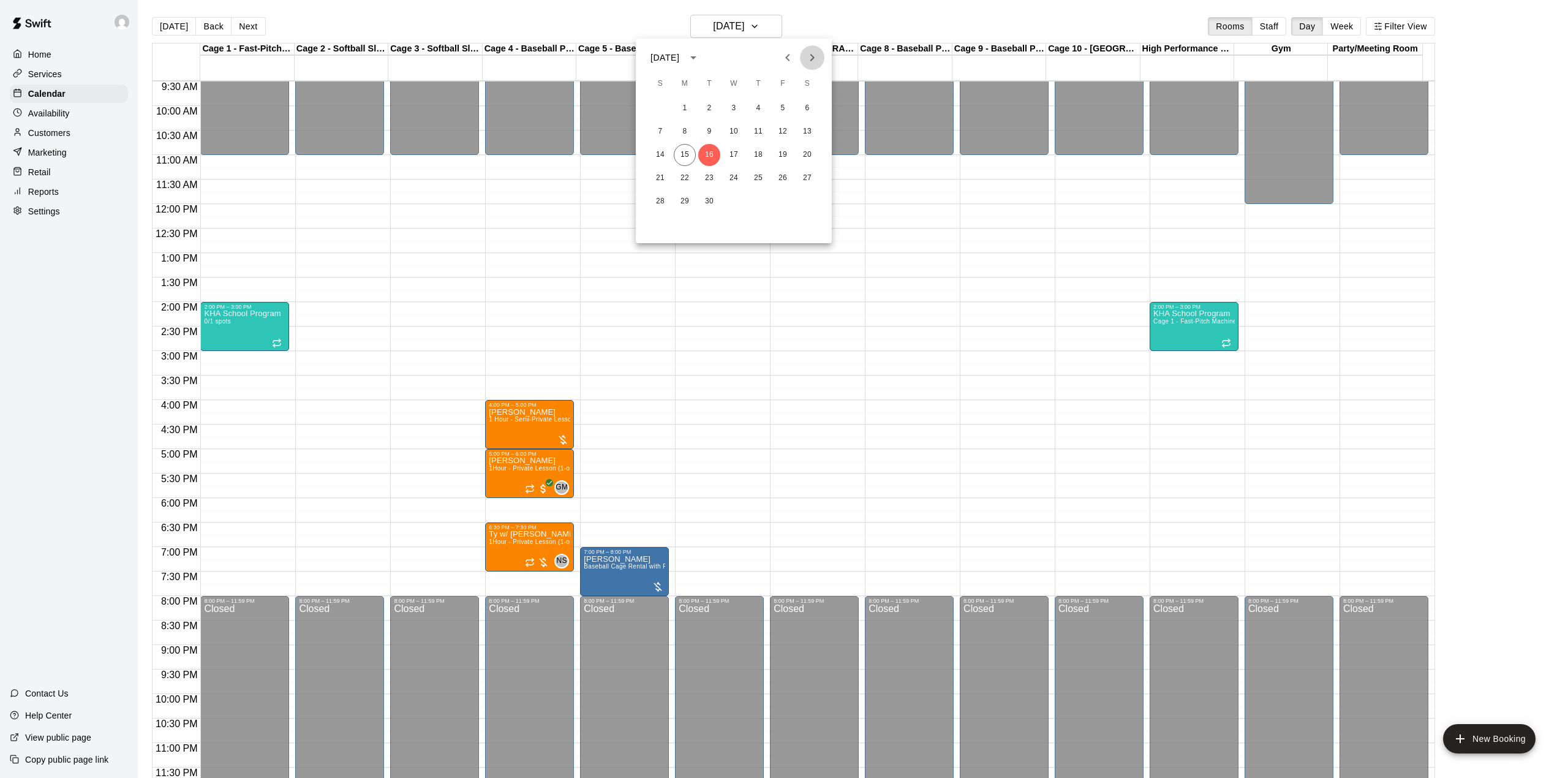
click at [811, 53] on icon "Next month" at bounding box center [812, 57] width 15 height 15
click at [757, 130] on button "8" at bounding box center [758, 131] width 22 height 22
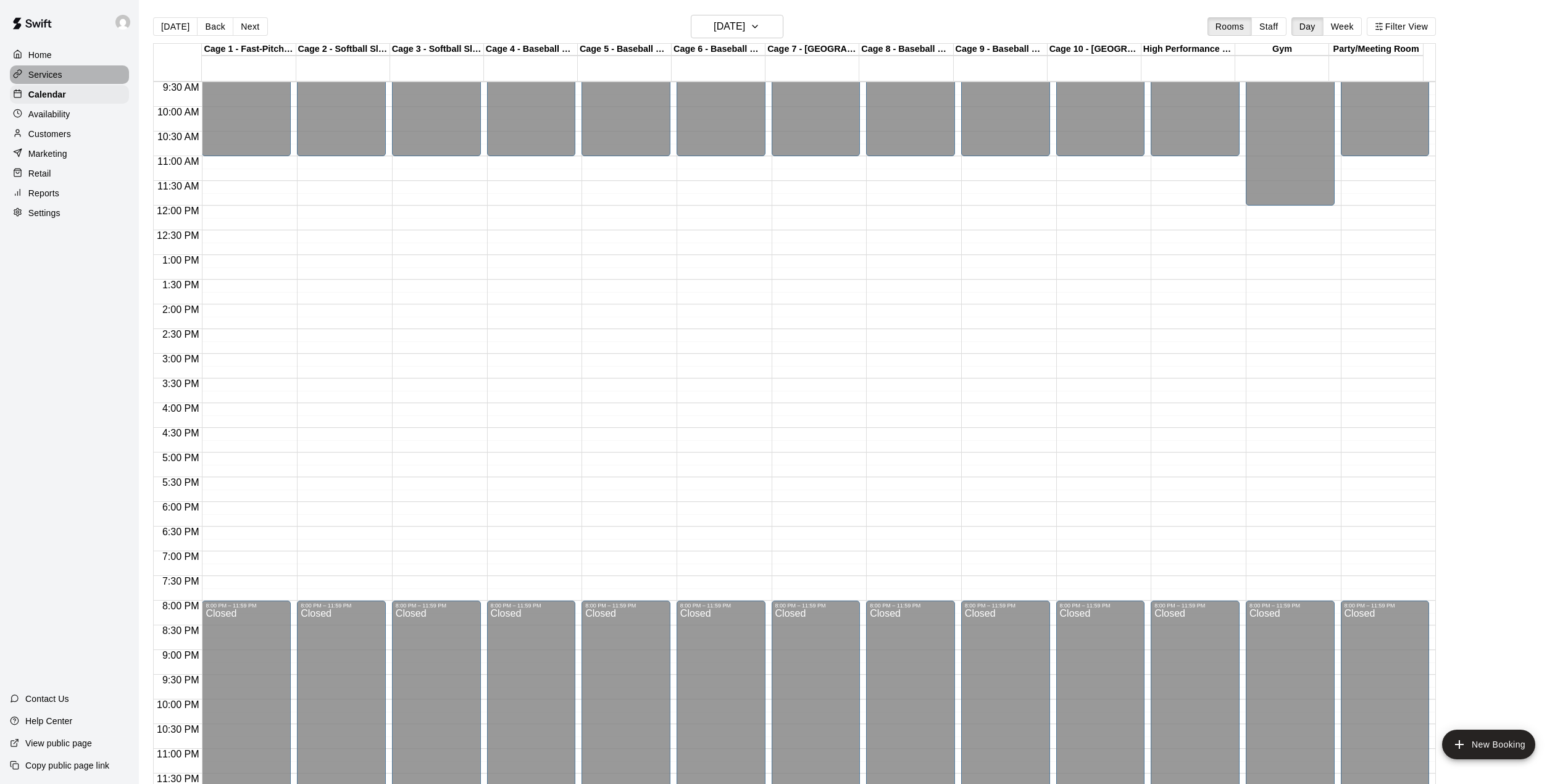
click at [53, 82] on div "Services" at bounding box center [69, 74] width 119 height 19
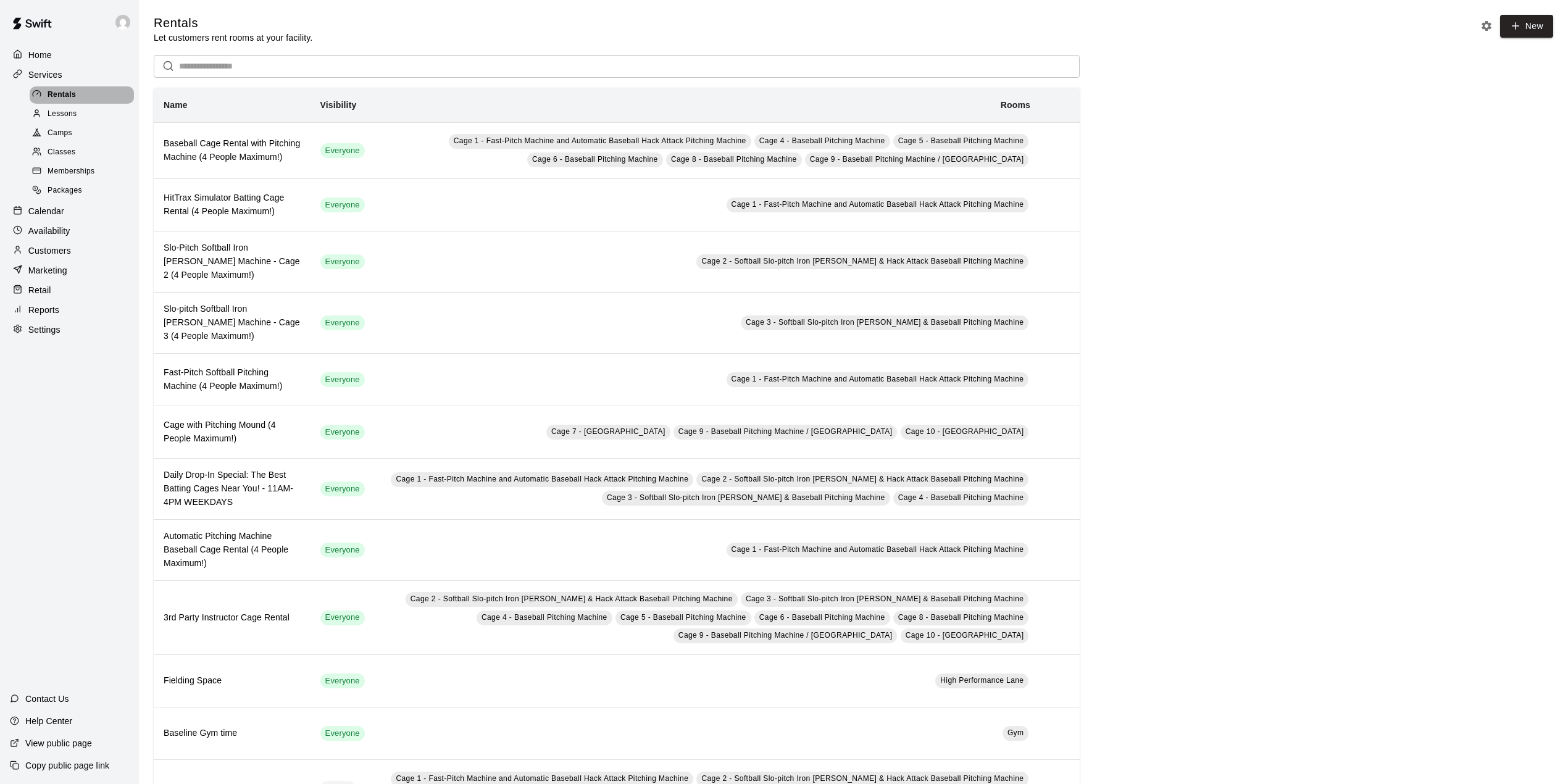
click at [64, 94] on span "Rentals" at bounding box center [62, 95] width 28 height 12
click at [53, 217] on p "Calendar" at bounding box center [46, 211] width 35 height 12
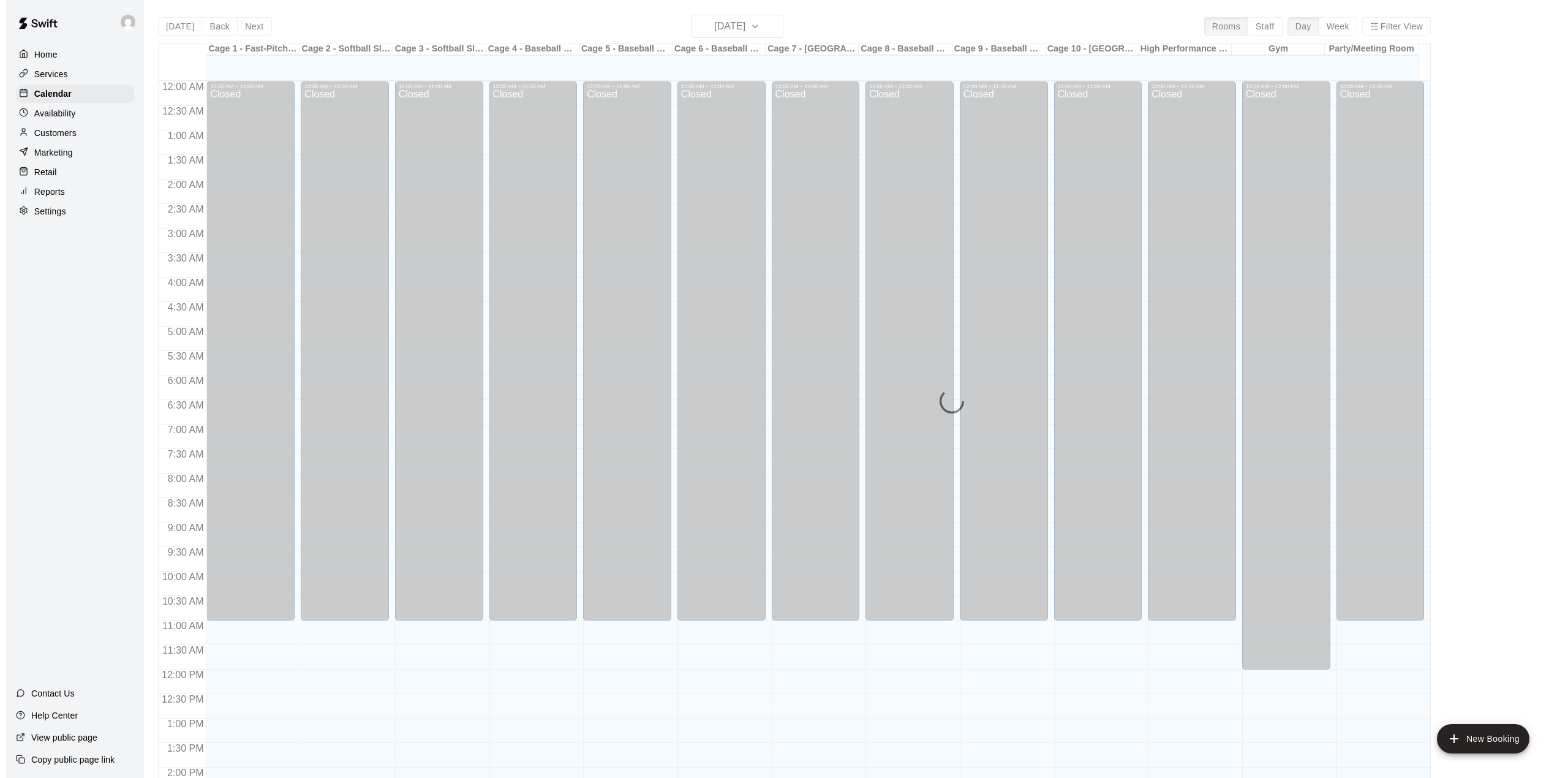
scroll to position [429, 0]
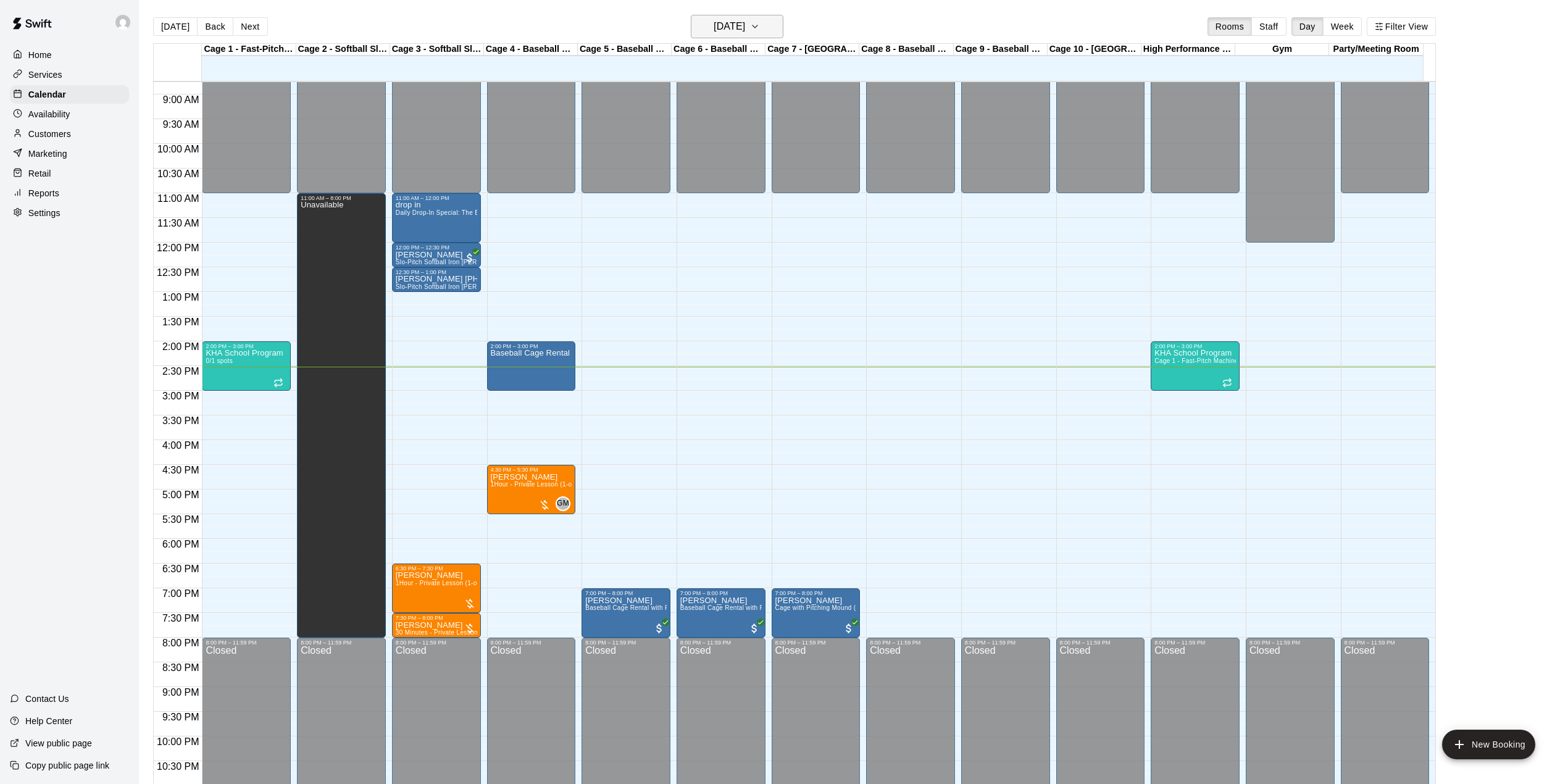
click at [760, 23] on icon "button" at bounding box center [754, 26] width 10 height 15
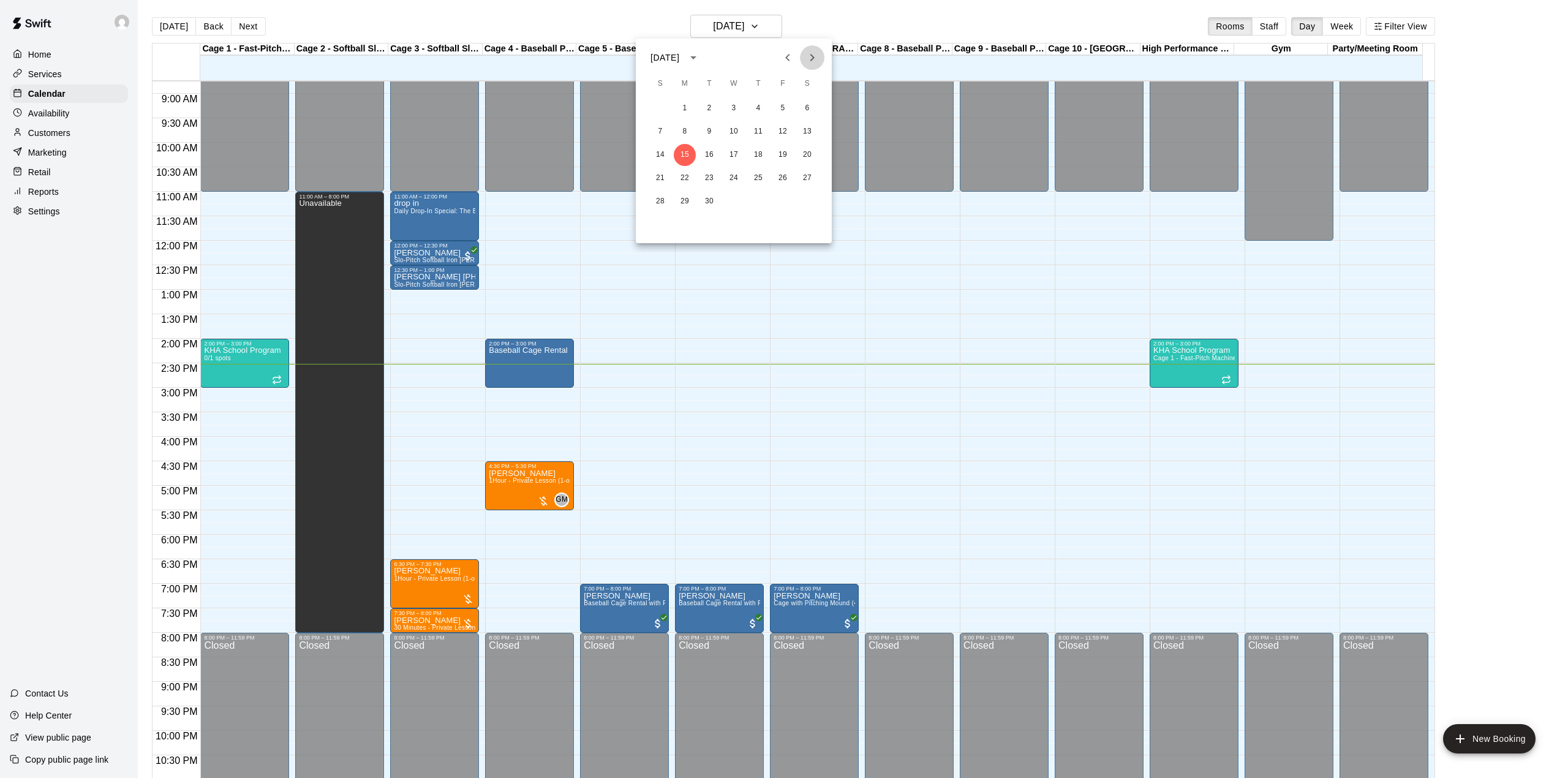
click at [809, 56] on icon "Next month" at bounding box center [812, 57] width 15 height 15
click at [816, 57] on icon "Next month" at bounding box center [812, 57] width 15 height 15
click at [682, 133] on button "3" at bounding box center [684, 131] width 22 height 22
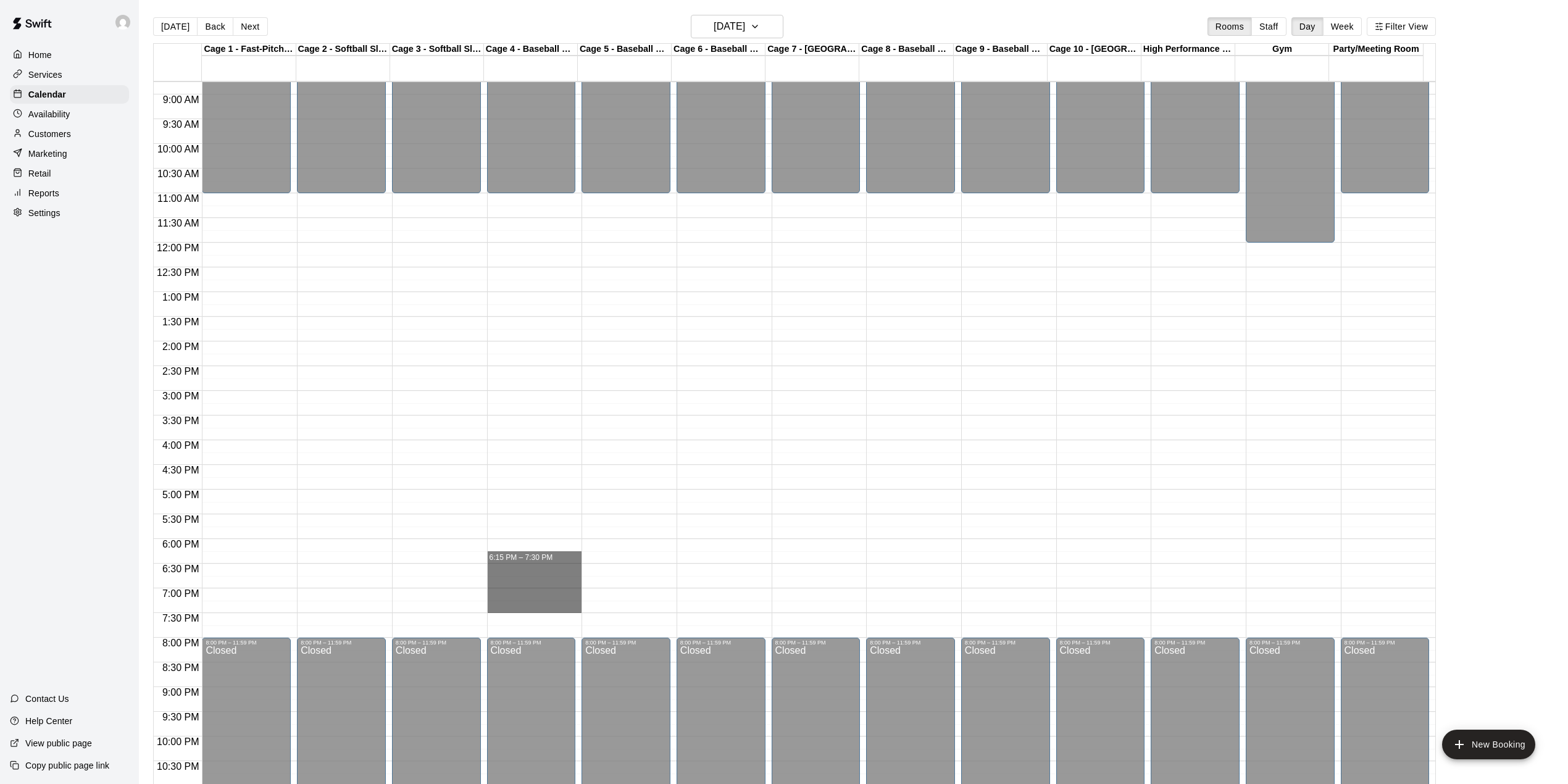
drag, startPoint x: 557, startPoint y: 548, endPoint x: 553, endPoint y: 614, distance: 66.1
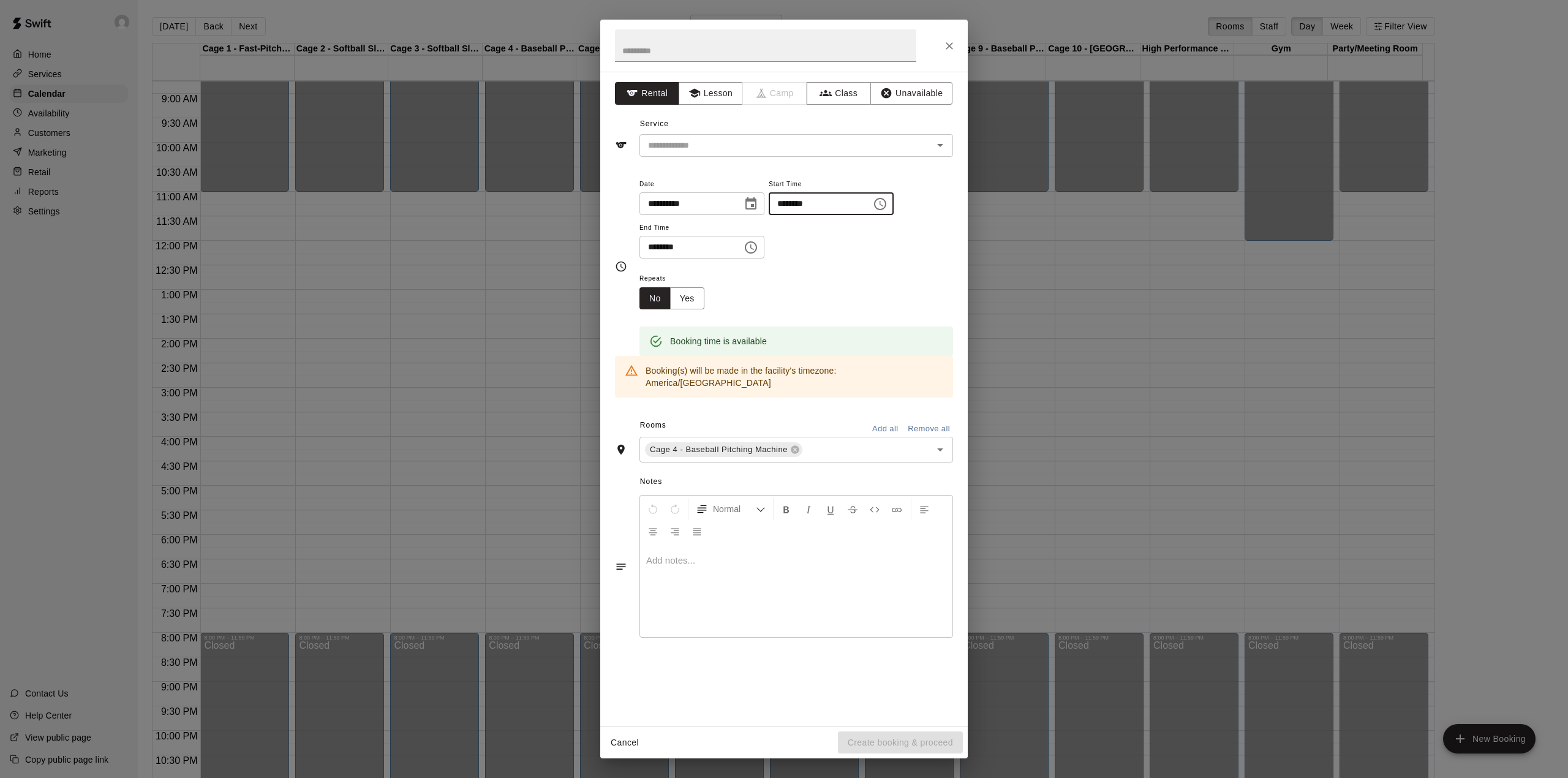
click at [818, 206] on input "********" at bounding box center [815, 203] width 94 height 22
type input "********"
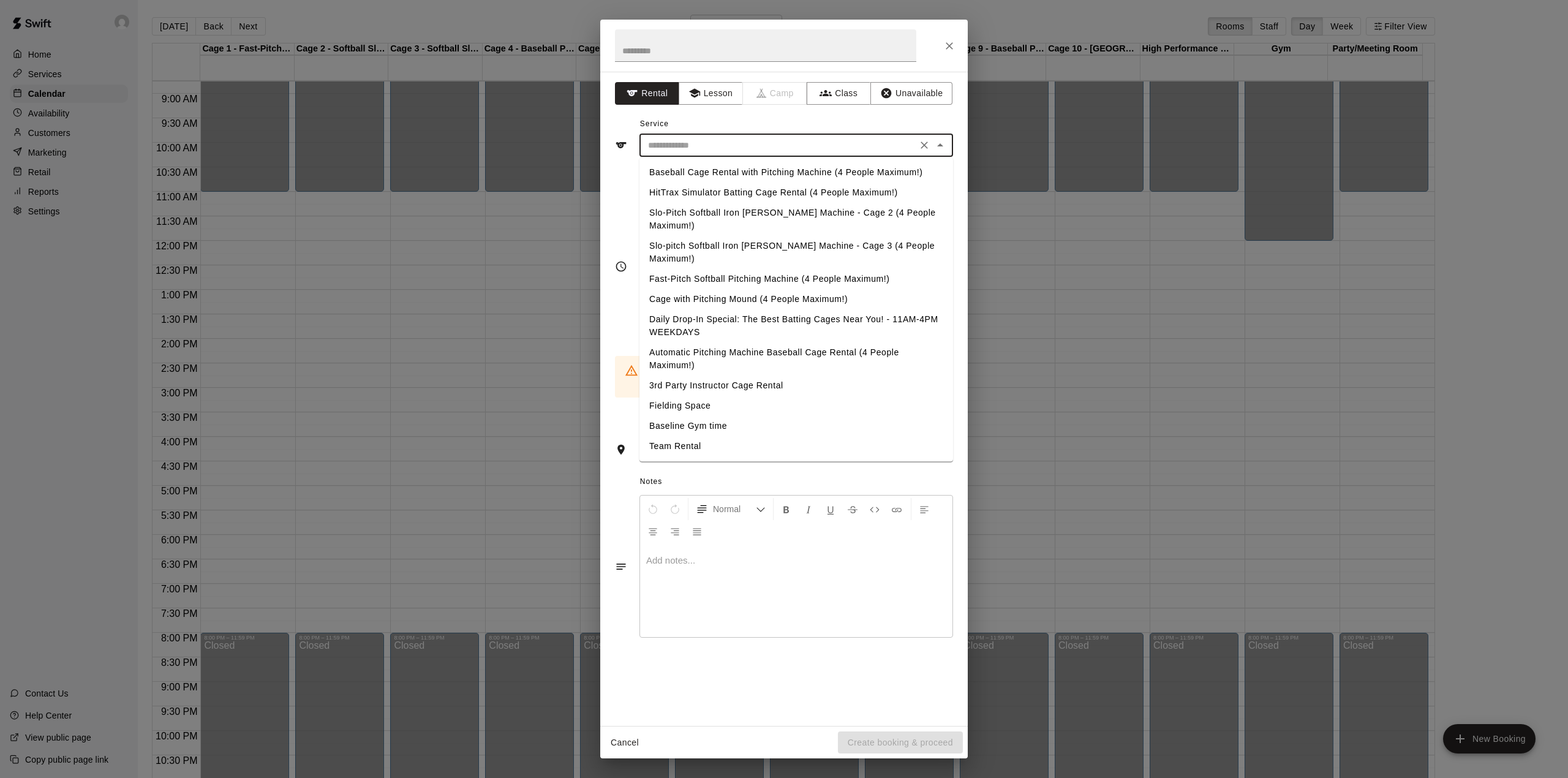
click at [768, 143] on input "text" at bounding box center [778, 145] width 270 height 15
click at [679, 436] on li "Team Rental" at bounding box center [796, 446] width 314 height 20
type input "**********"
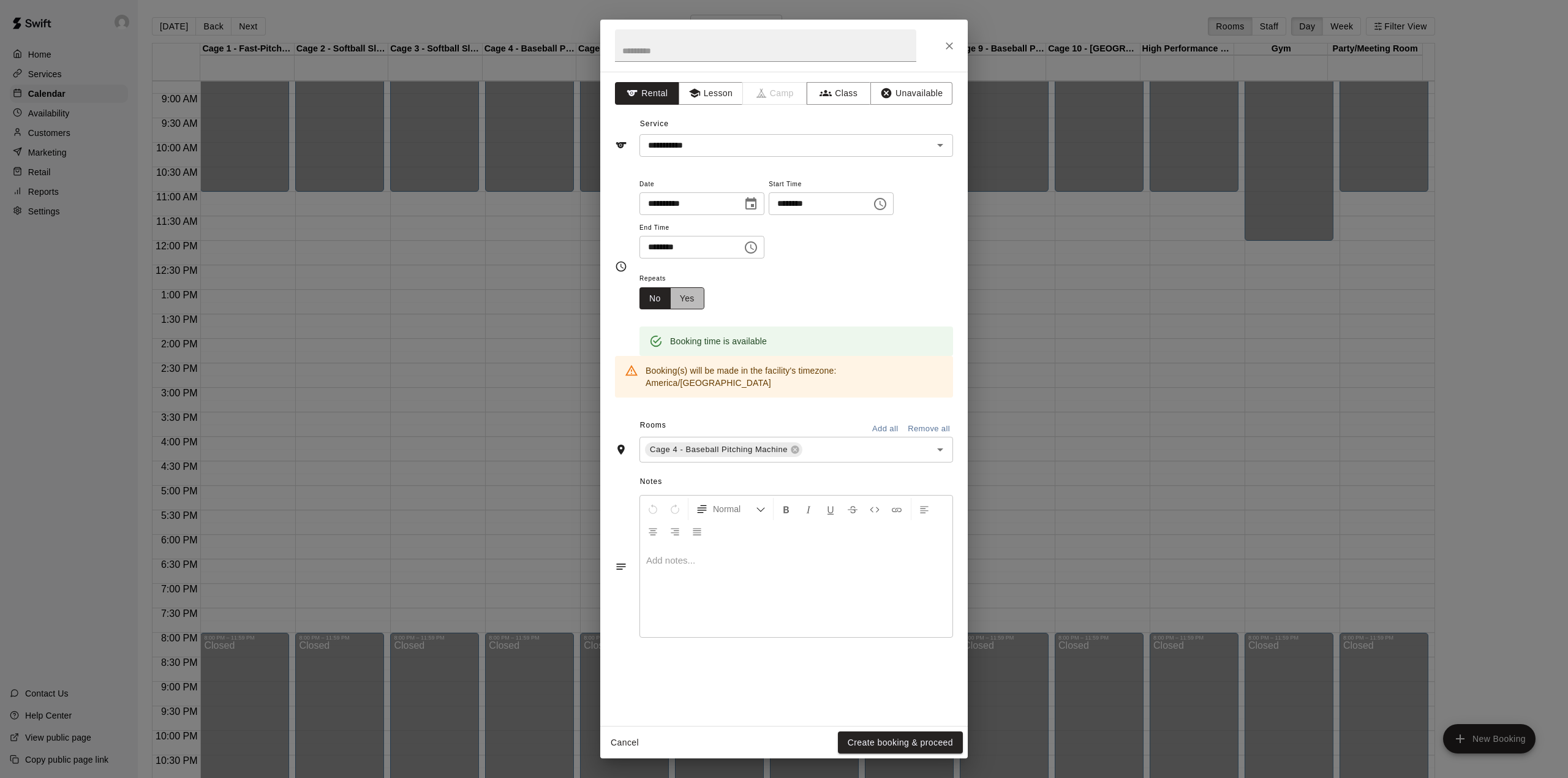
click at [690, 303] on button "Yes" at bounding box center [687, 298] width 35 height 22
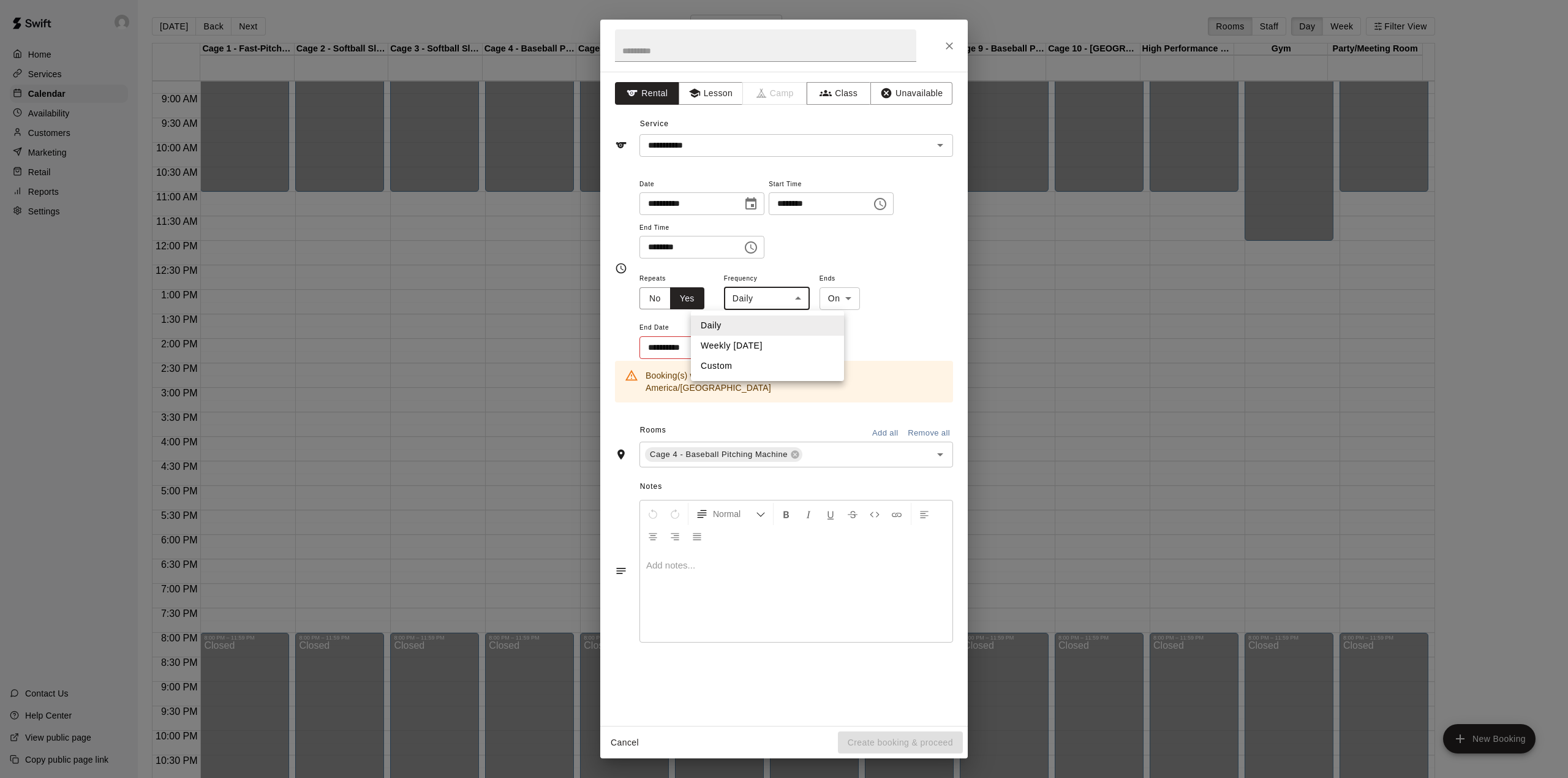
click at [784, 304] on body "Home Services Calendar Availability Customers Marketing Retail Reports Settings…" at bounding box center [784, 398] width 1568 height 797
click at [745, 342] on li "Weekly [DATE]" at bounding box center [767, 346] width 153 height 20
type input "******"
click at [750, 346] on icon "Choose date" at bounding box center [748, 347] width 15 height 15
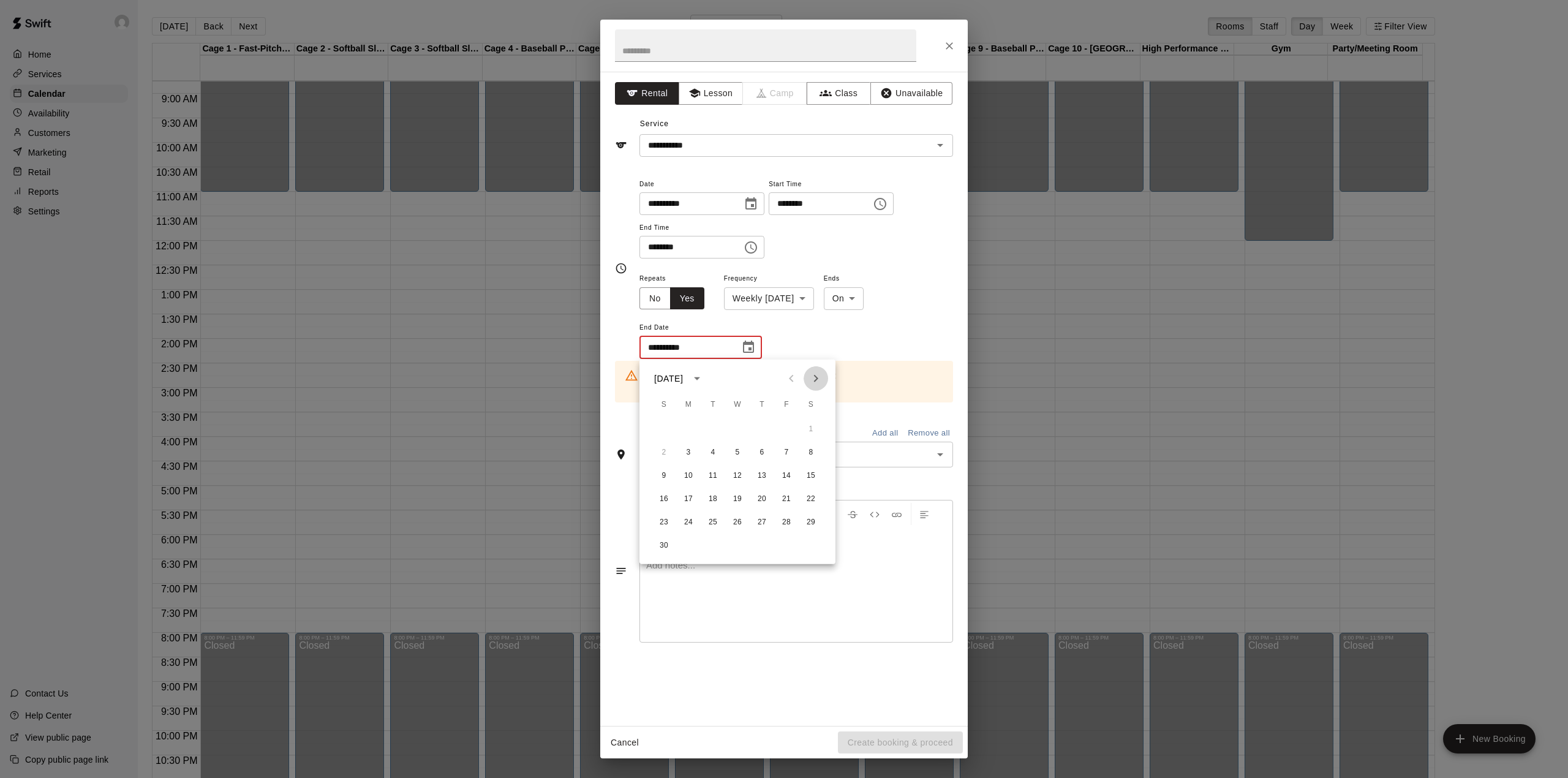
click at [819, 378] on icon "Next month" at bounding box center [816, 378] width 15 height 15
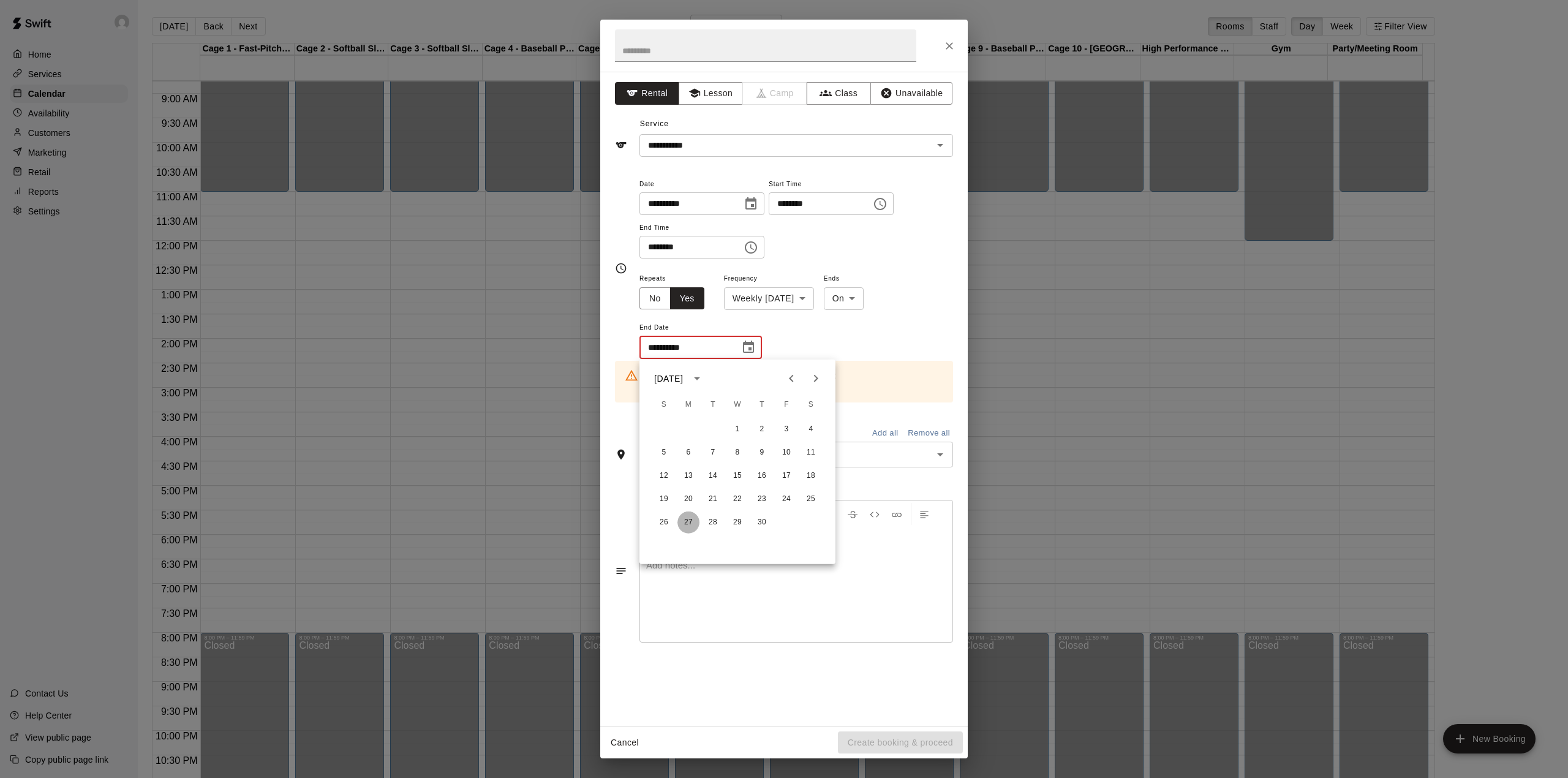
click at [682, 520] on button "27" at bounding box center [688, 523] width 22 height 22
type input "**********"
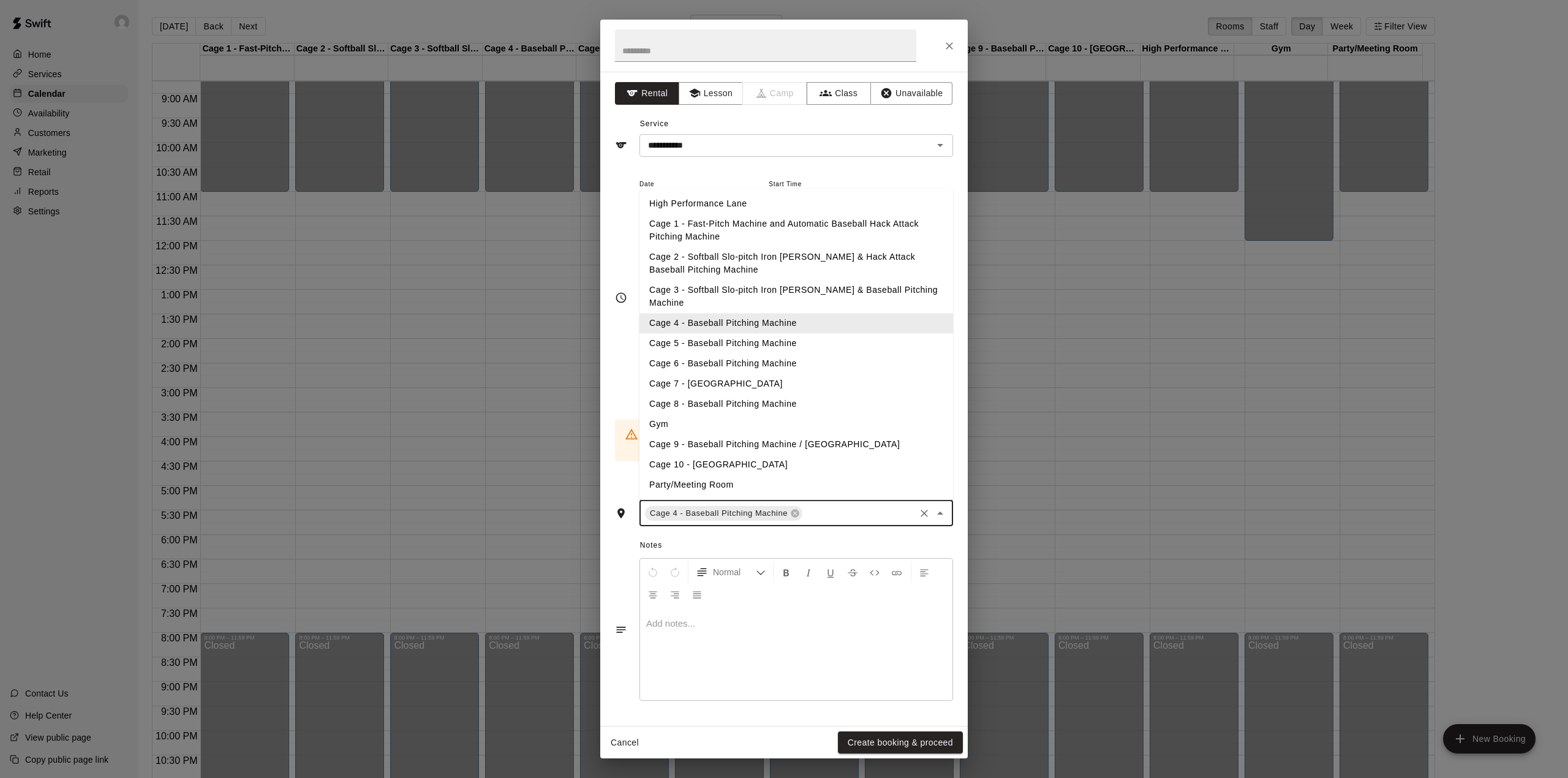
click at [837, 505] on input "text" at bounding box center [859, 513] width 109 height 15
click at [745, 333] on li "Cage 5 - Baseball Pitching Machine" at bounding box center [796, 343] width 314 height 20
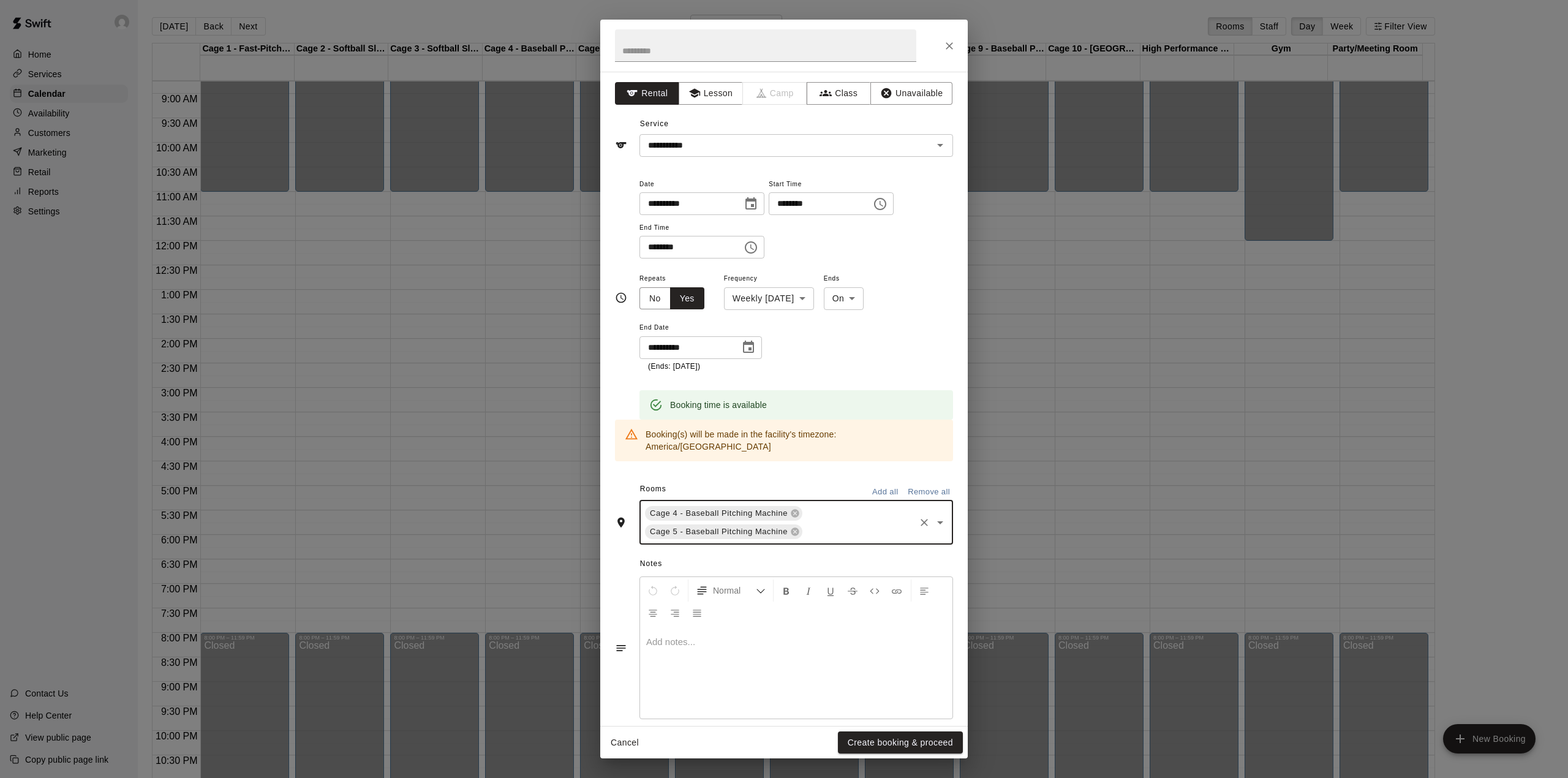
click at [819, 510] on div "Cage 4 - Baseball Pitching Machine Cage 5 - Baseball Pitching Machine ​" at bounding box center [796, 523] width 314 height 44
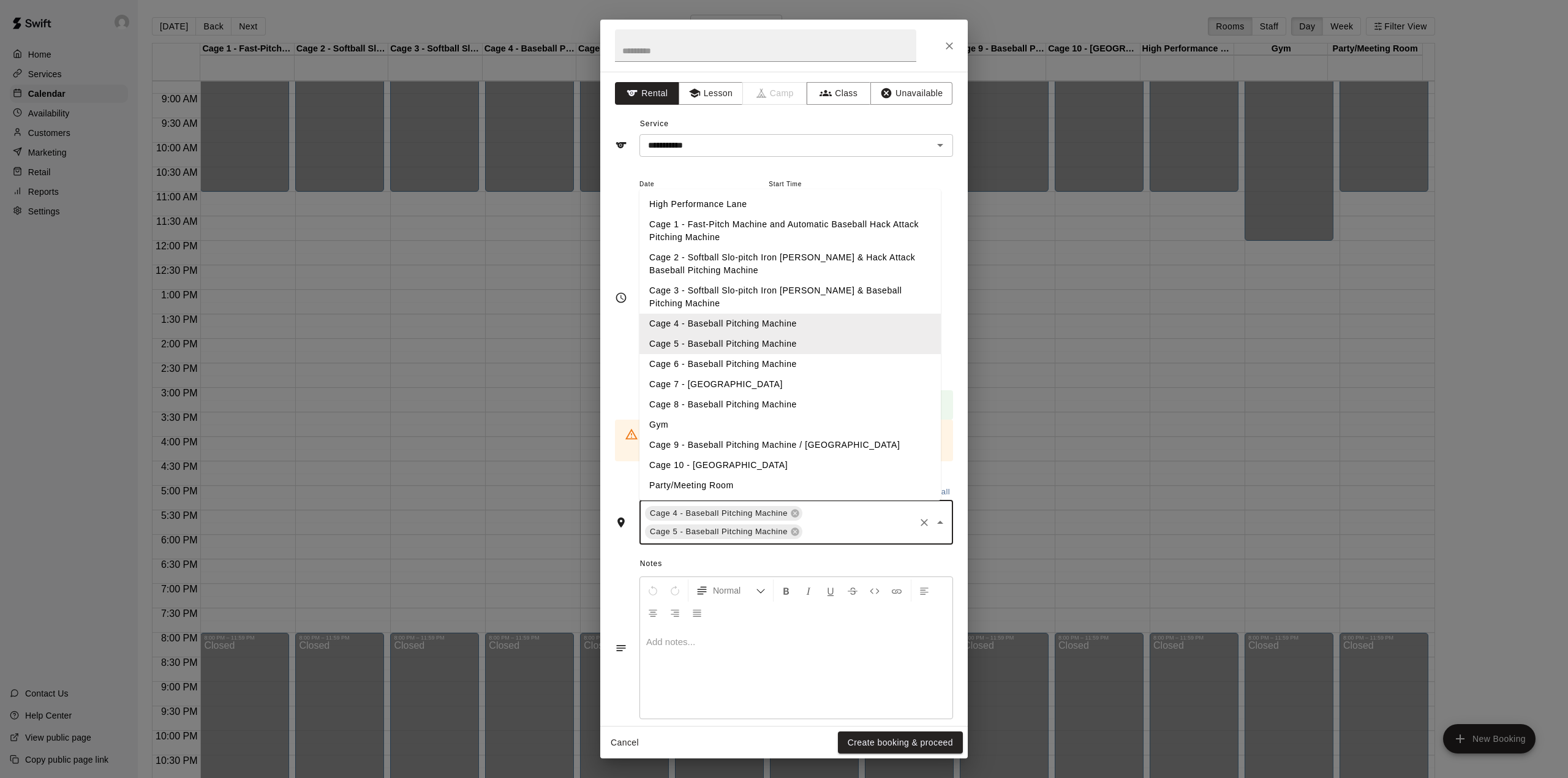
click at [726, 354] on li "Cage 6 - Baseball Pitching Machine" at bounding box center [790, 364] width 302 height 20
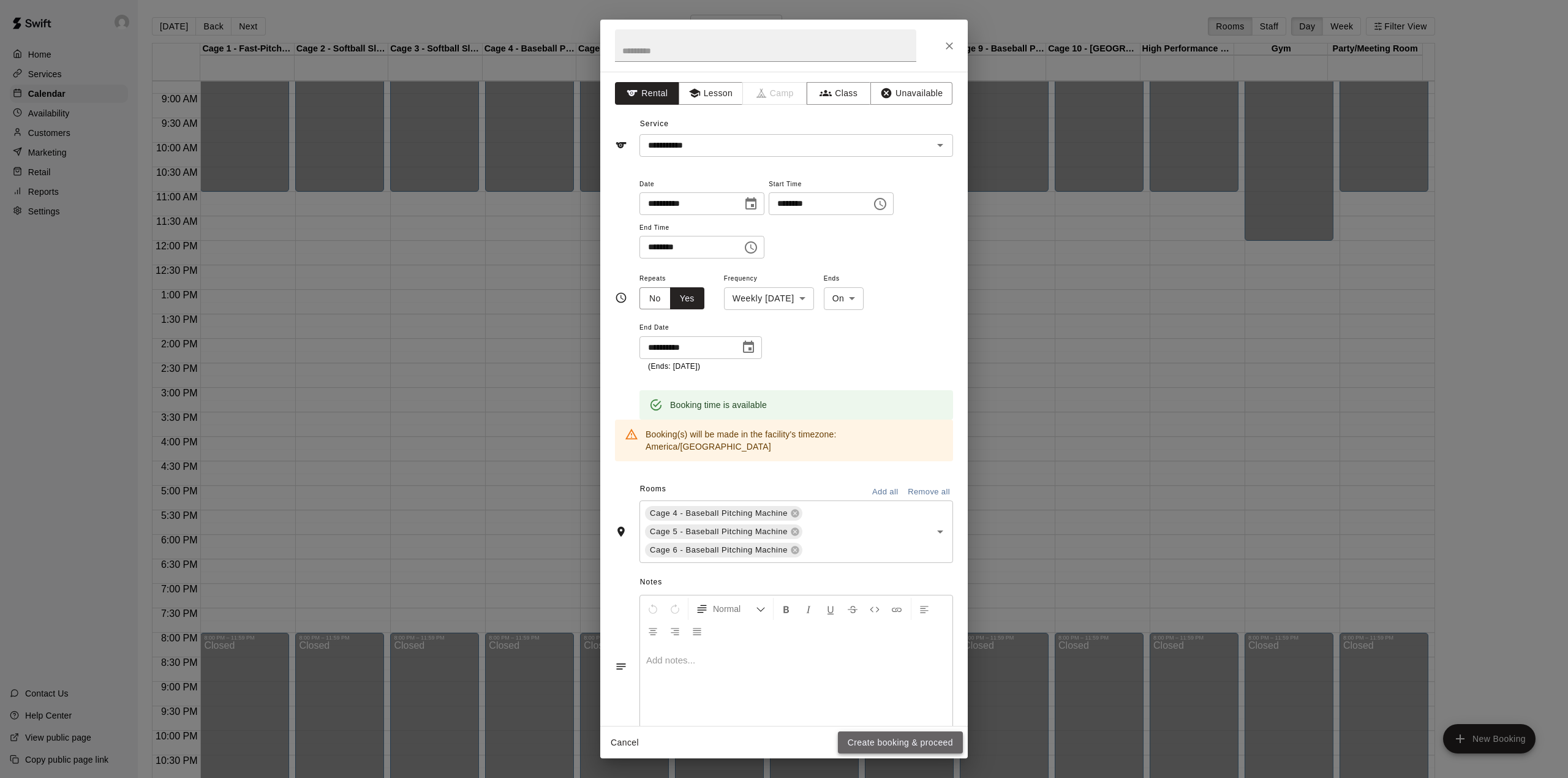
click at [916, 741] on button "Create booking & proceed" at bounding box center [900, 742] width 125 height 22
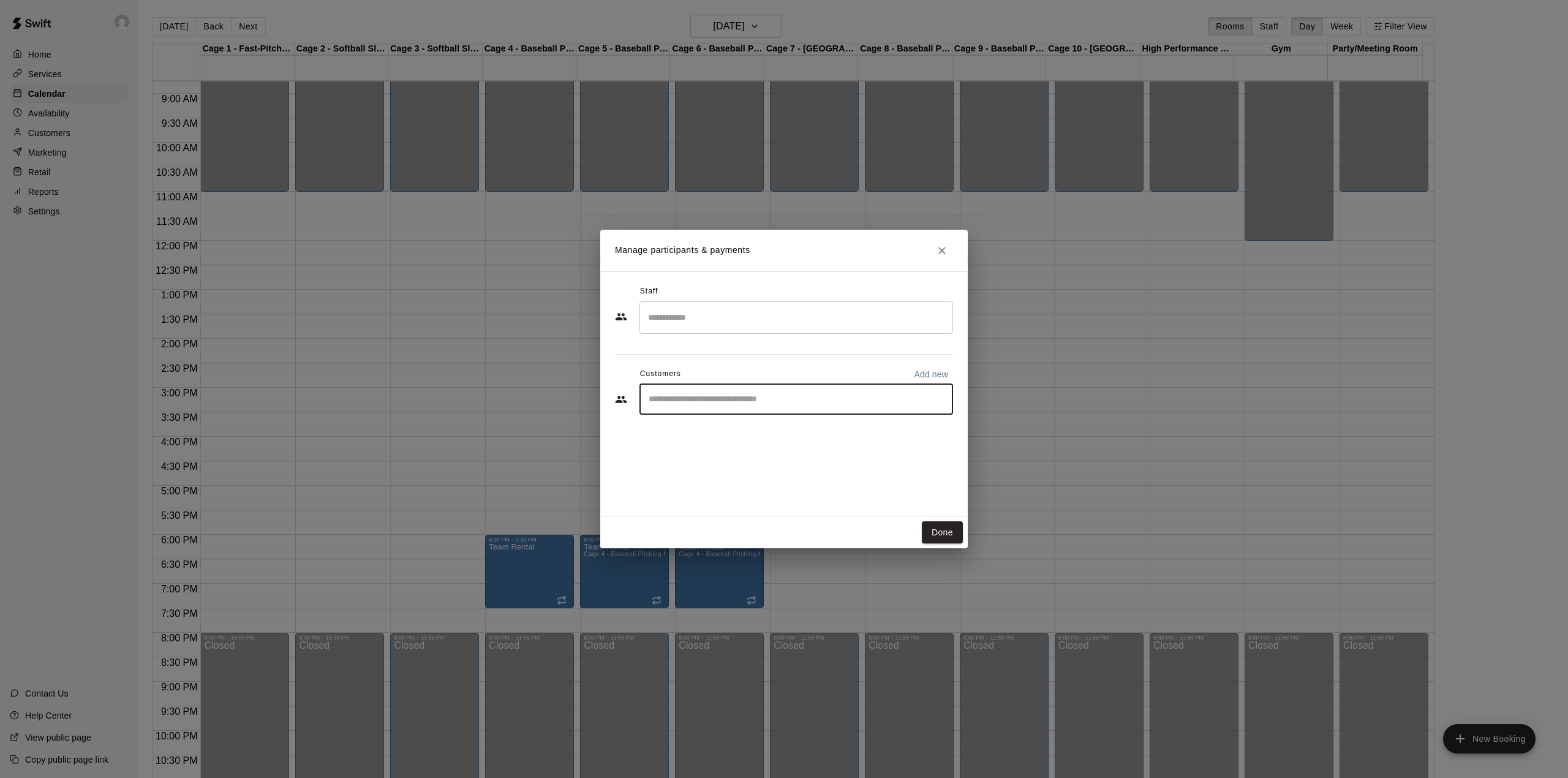
click at [723, 400] on input "Start typing to search customers..." at bounding box center [796, 399] width 303 height 12
type input "*"
paste input "**********"
type input "**********"
click at [934, 373] on p "Add new" at bounding box center [931, 374] width 35 height 12
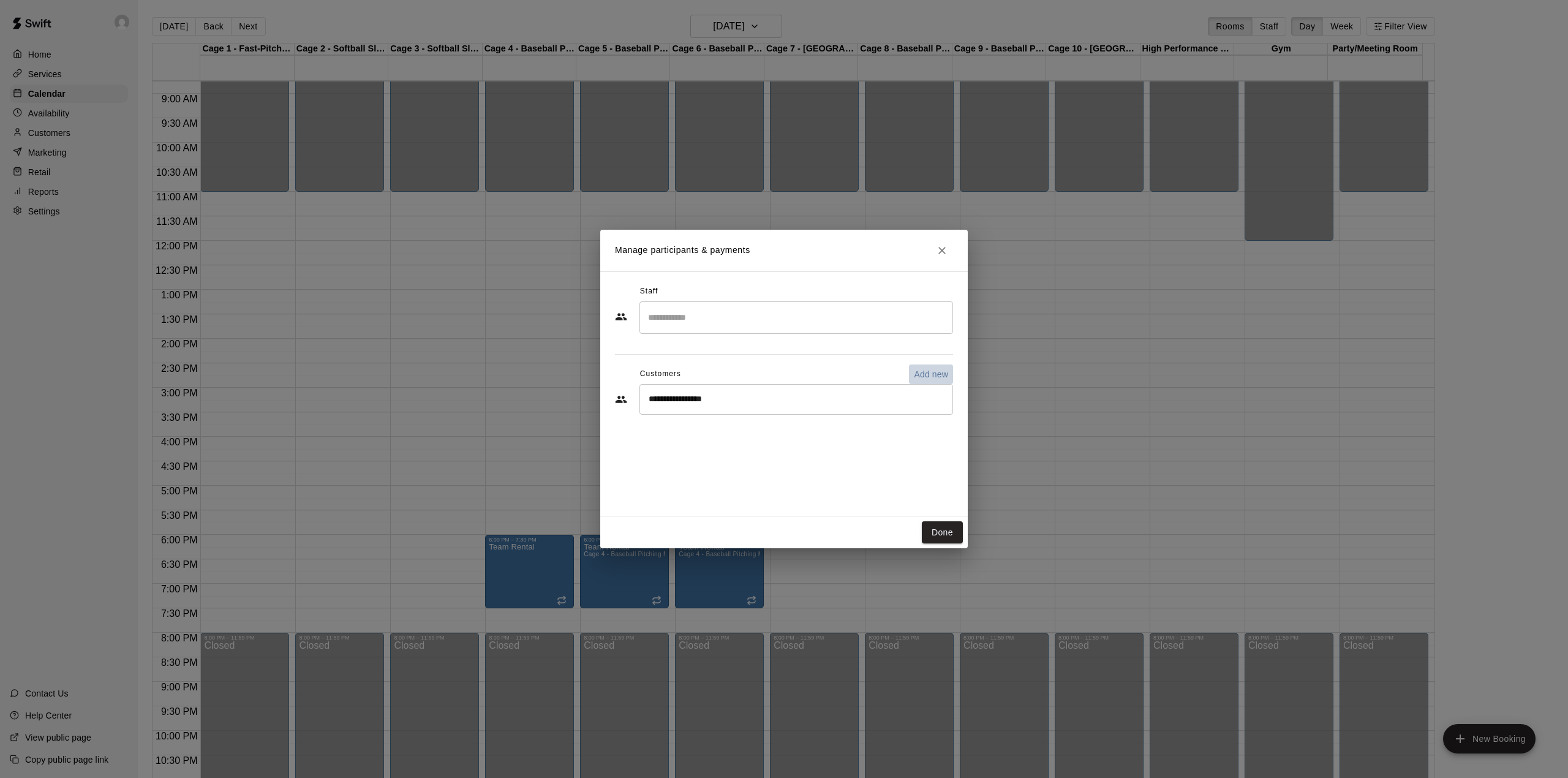
select select "**"
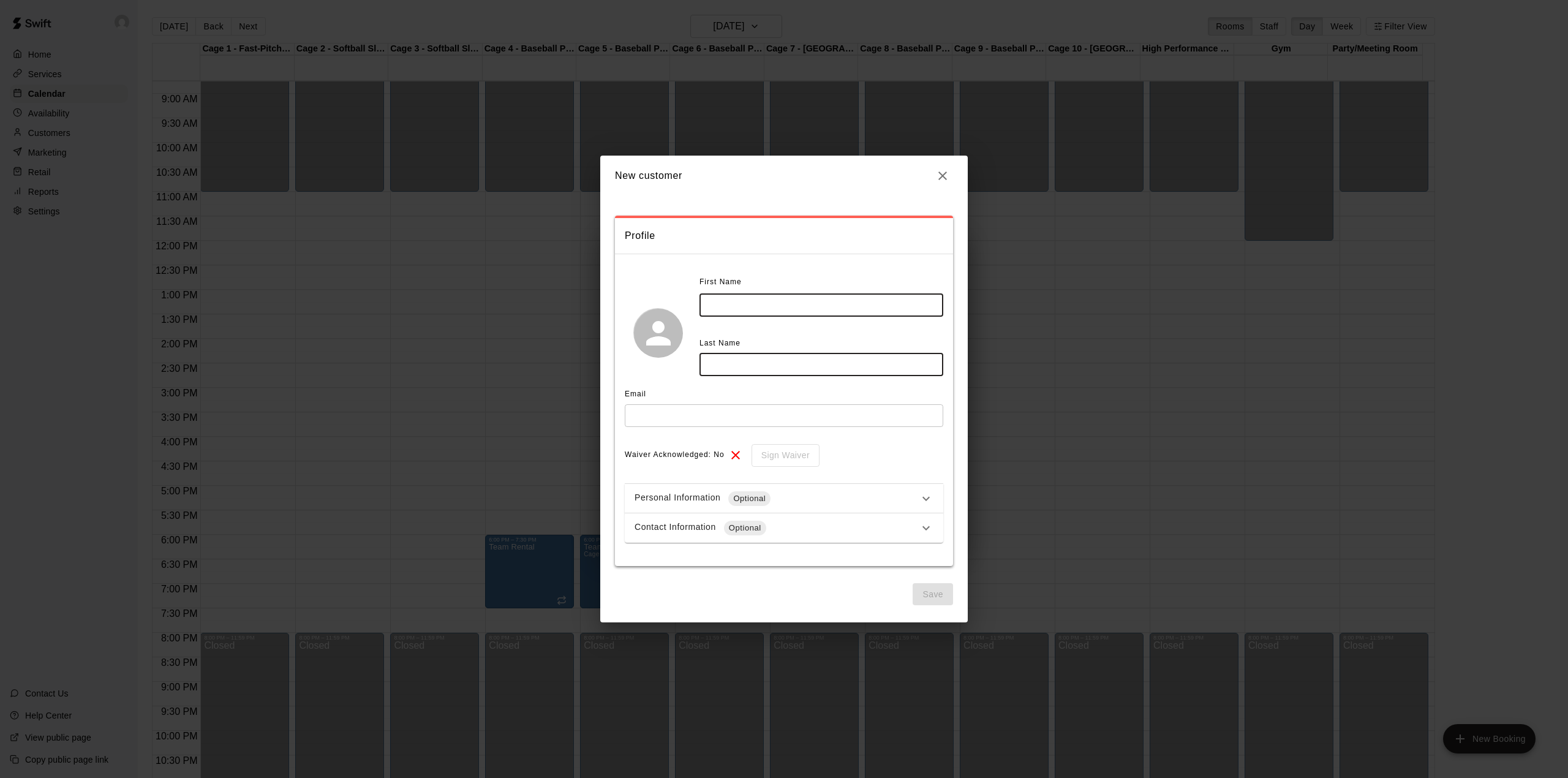
click at [767, 298] on input "text" at bounding box center [821, 305] width 244 height 22
type input "*****"
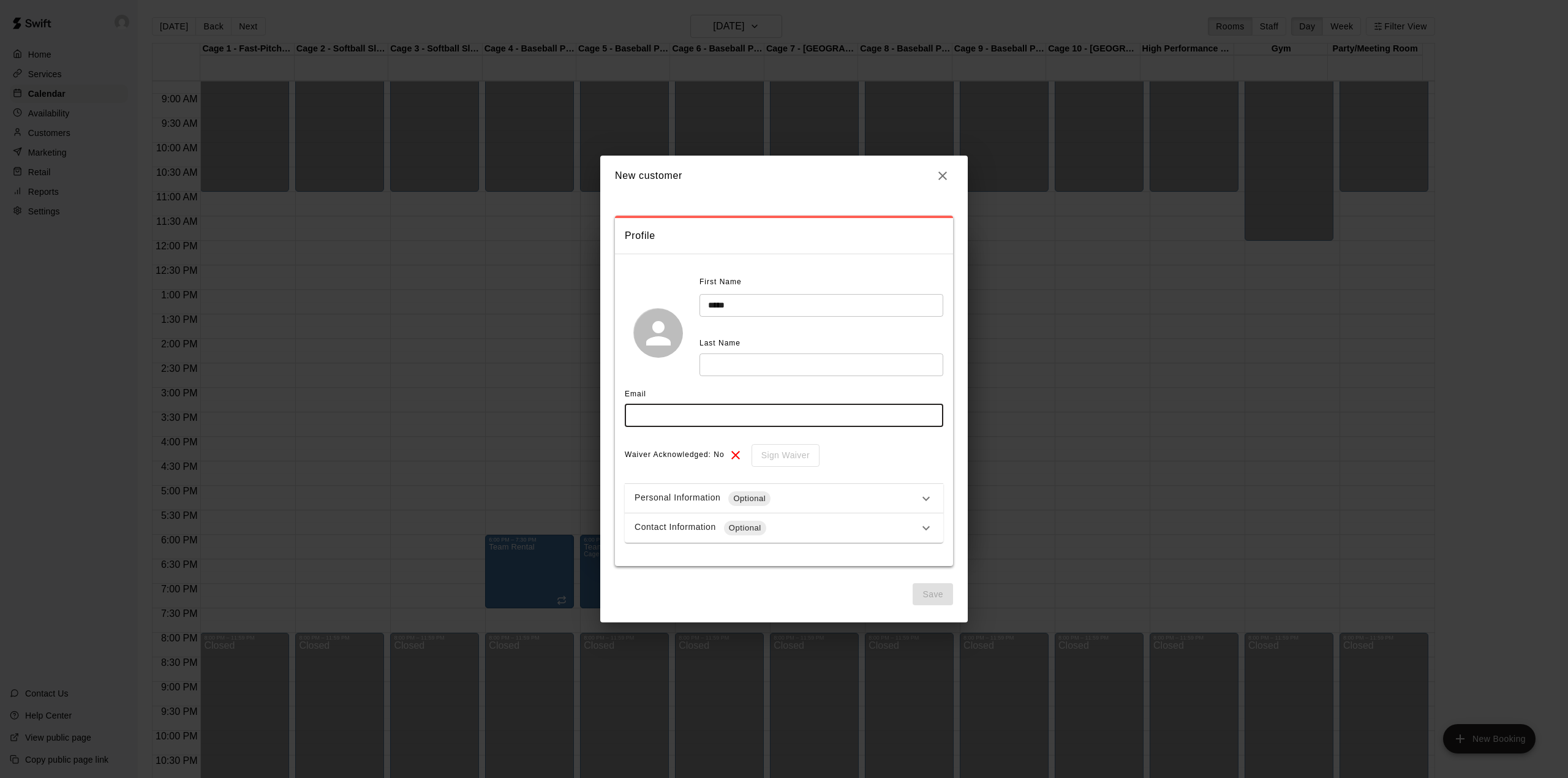
click at [702, 414] on input "text" at bounding box center [784, 415] width 318 height 22
paste input "**********"
type input "**********"
click at [751, 365] on input "text" at bounding box center [821, 364] width 244 height 22
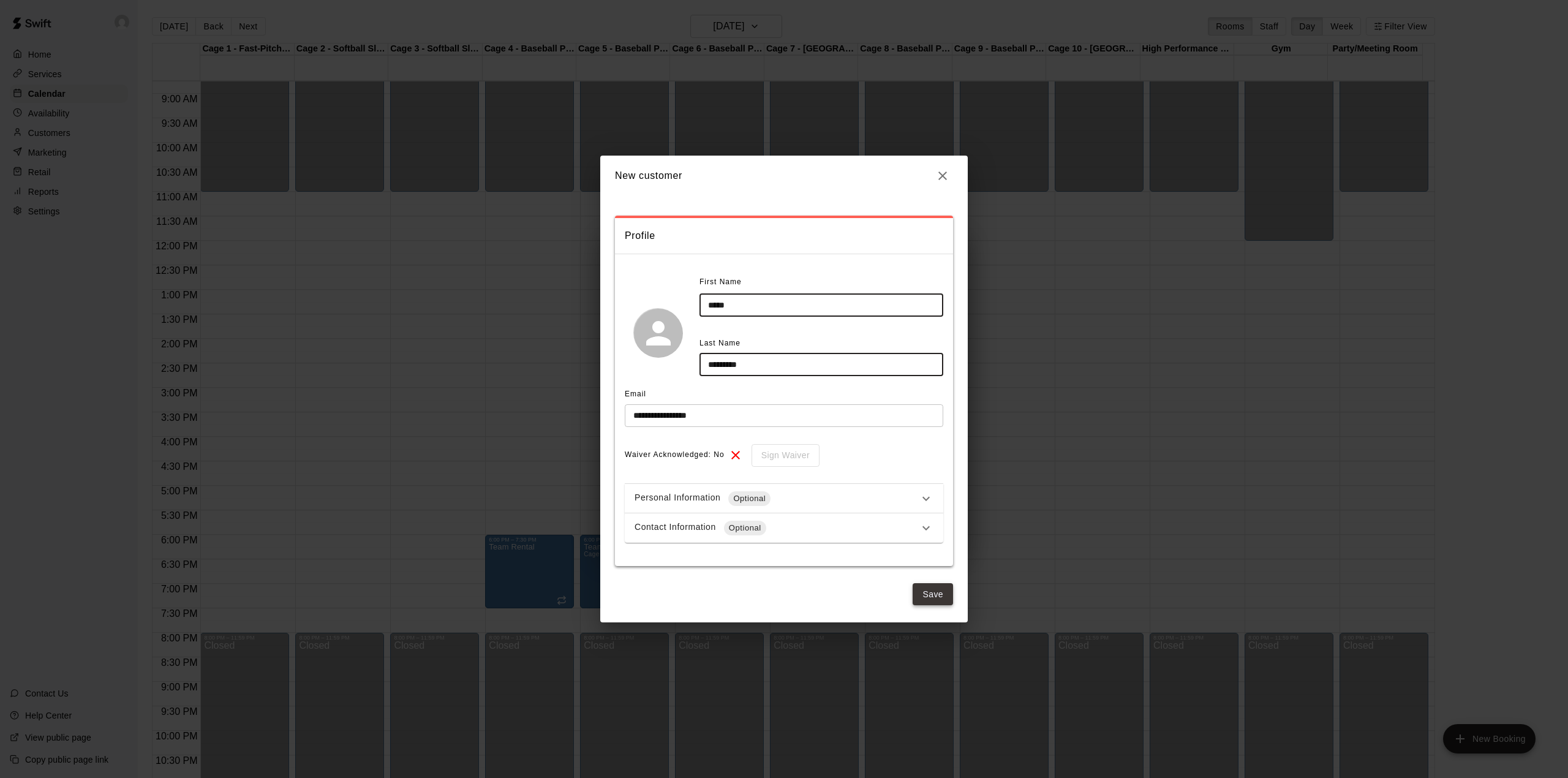
type input "*********"
click at [937, 592] on button "Save" at bounding box center [932, 594] width 40 height 22
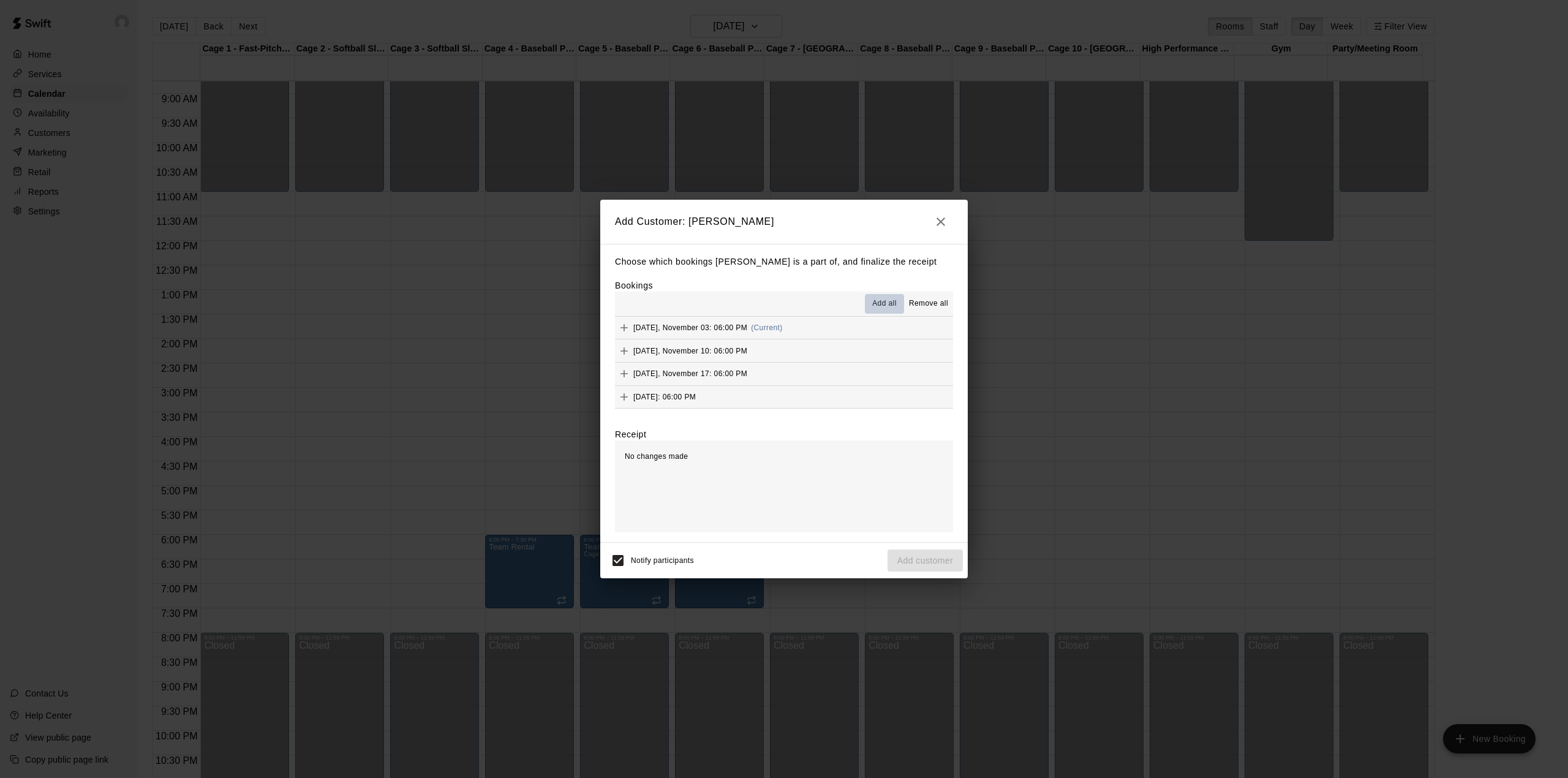
click at [880, 302] on span "Add all" at bounding box center [884, 304] width 24 height 12
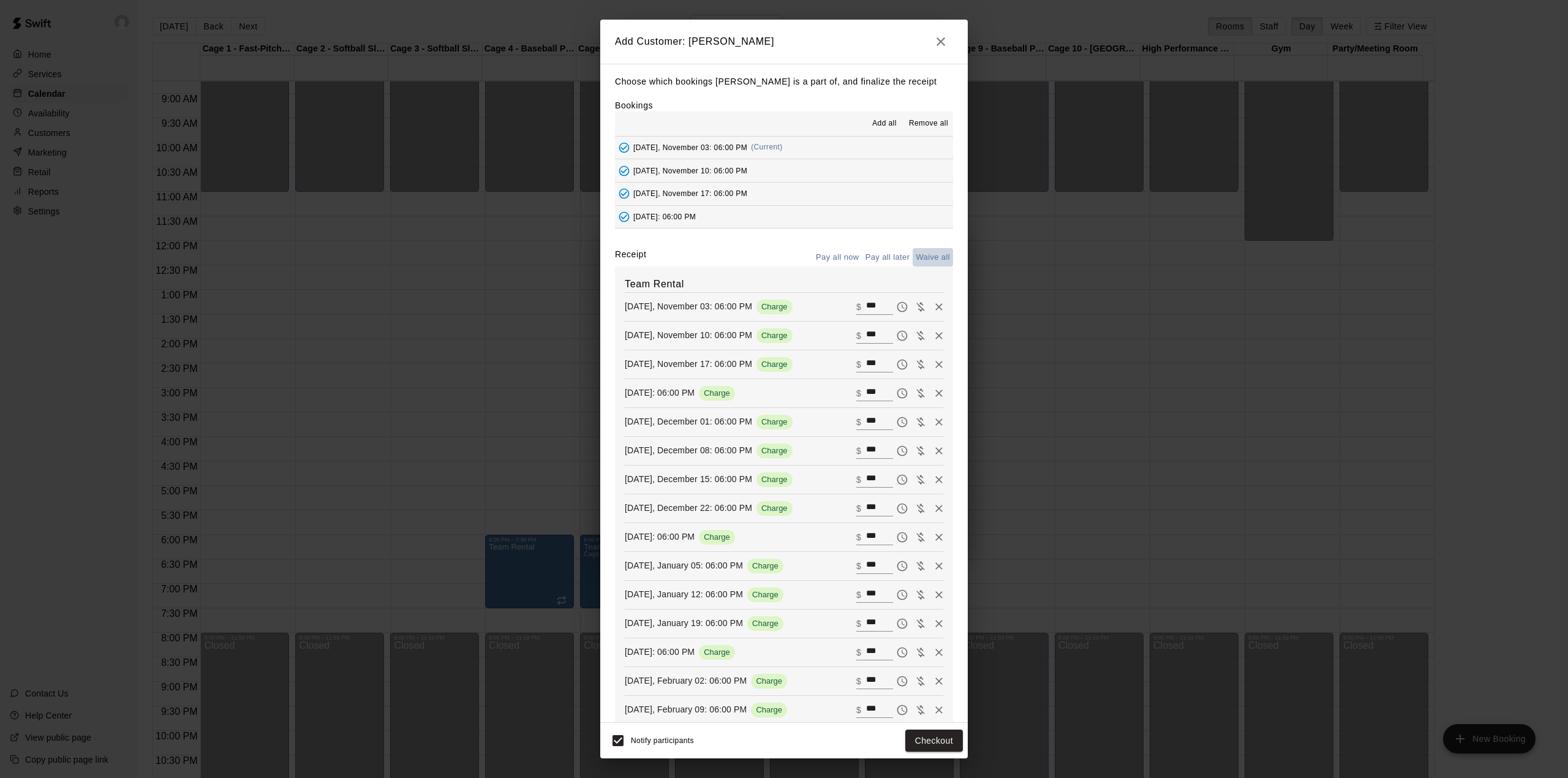
click at [919, 255] on button "Waive all" at bounding box center [932, 257] width 40 height 19
type input "*"
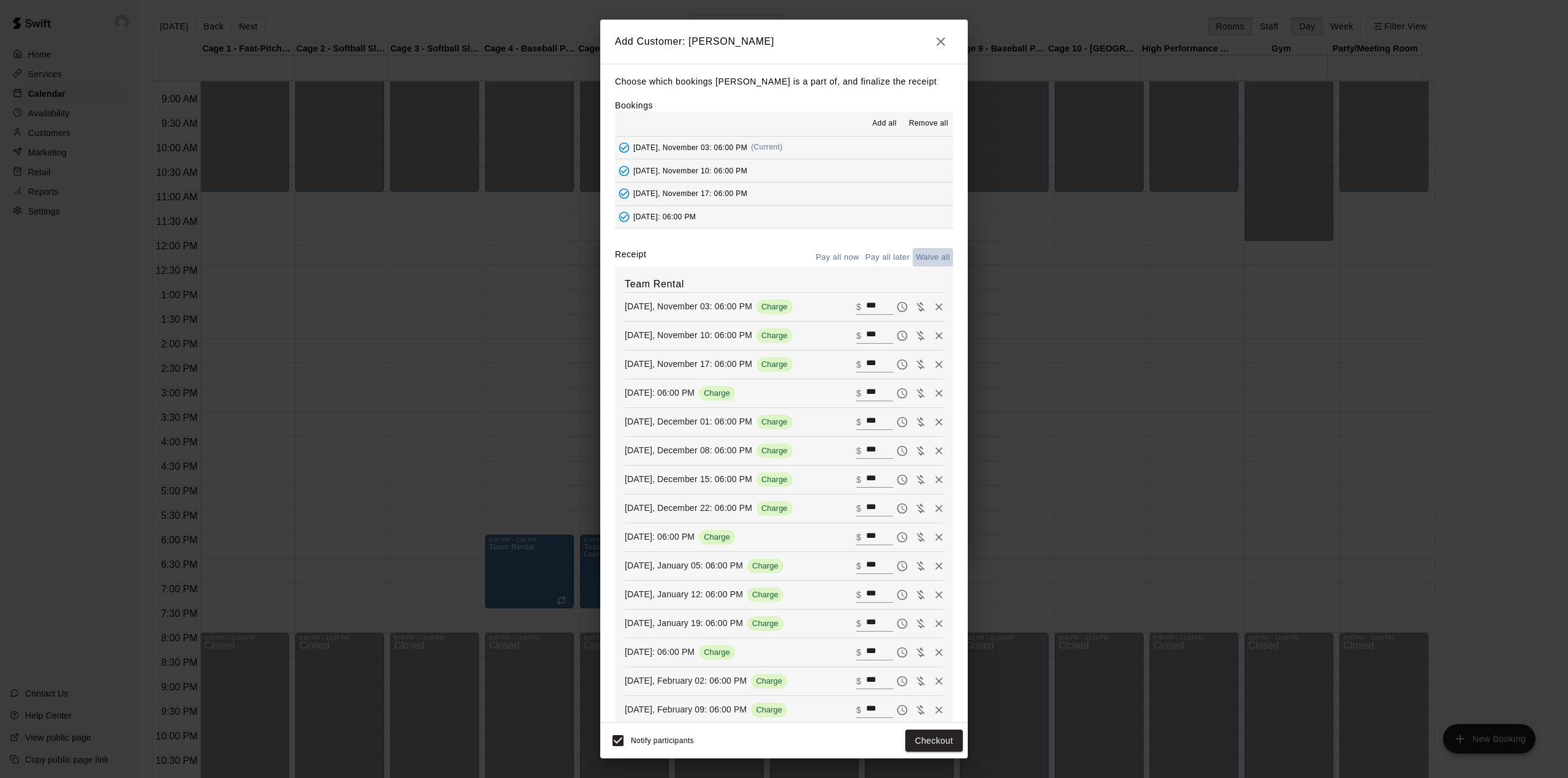
type input "*"
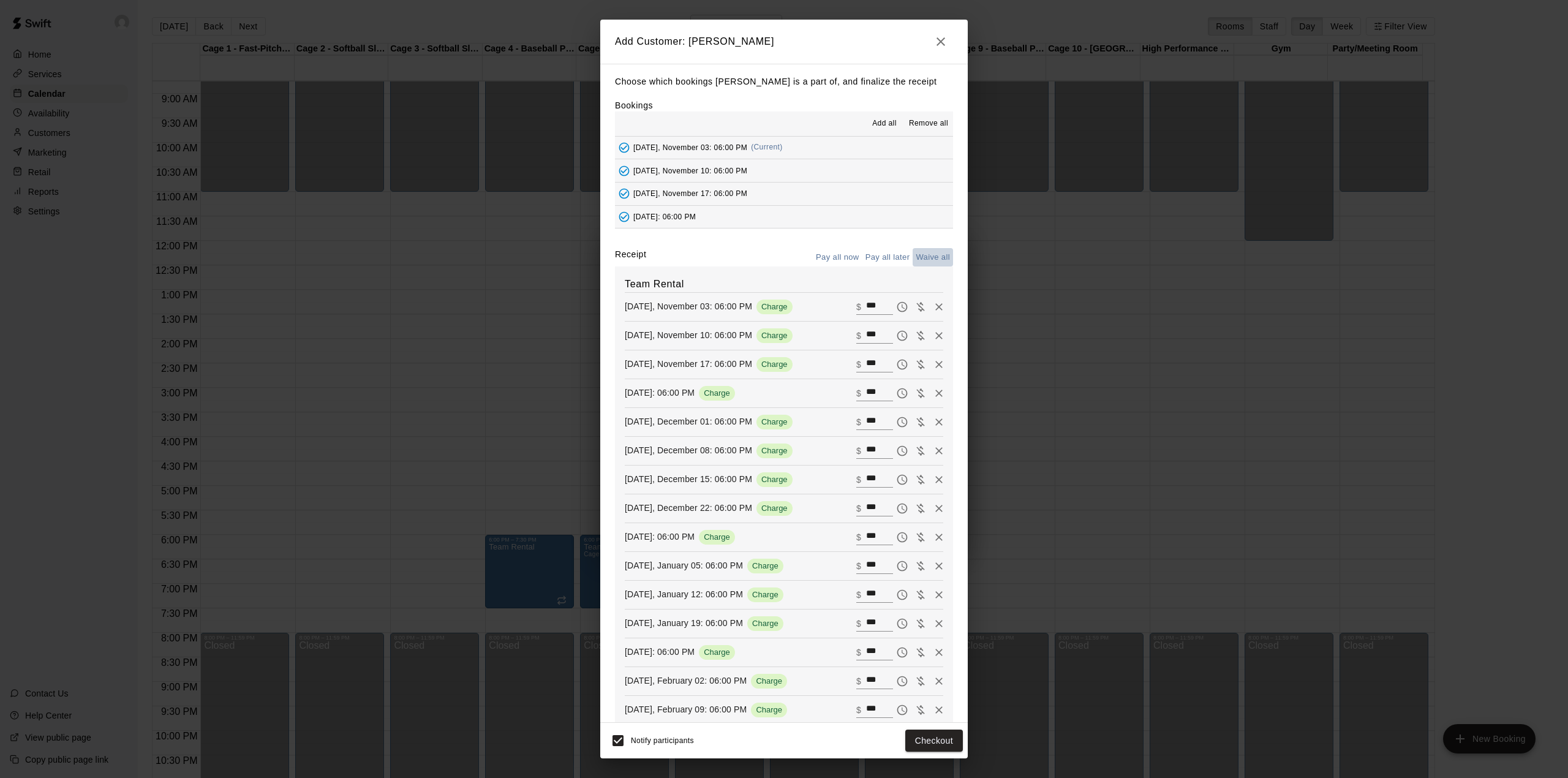
type input "*"
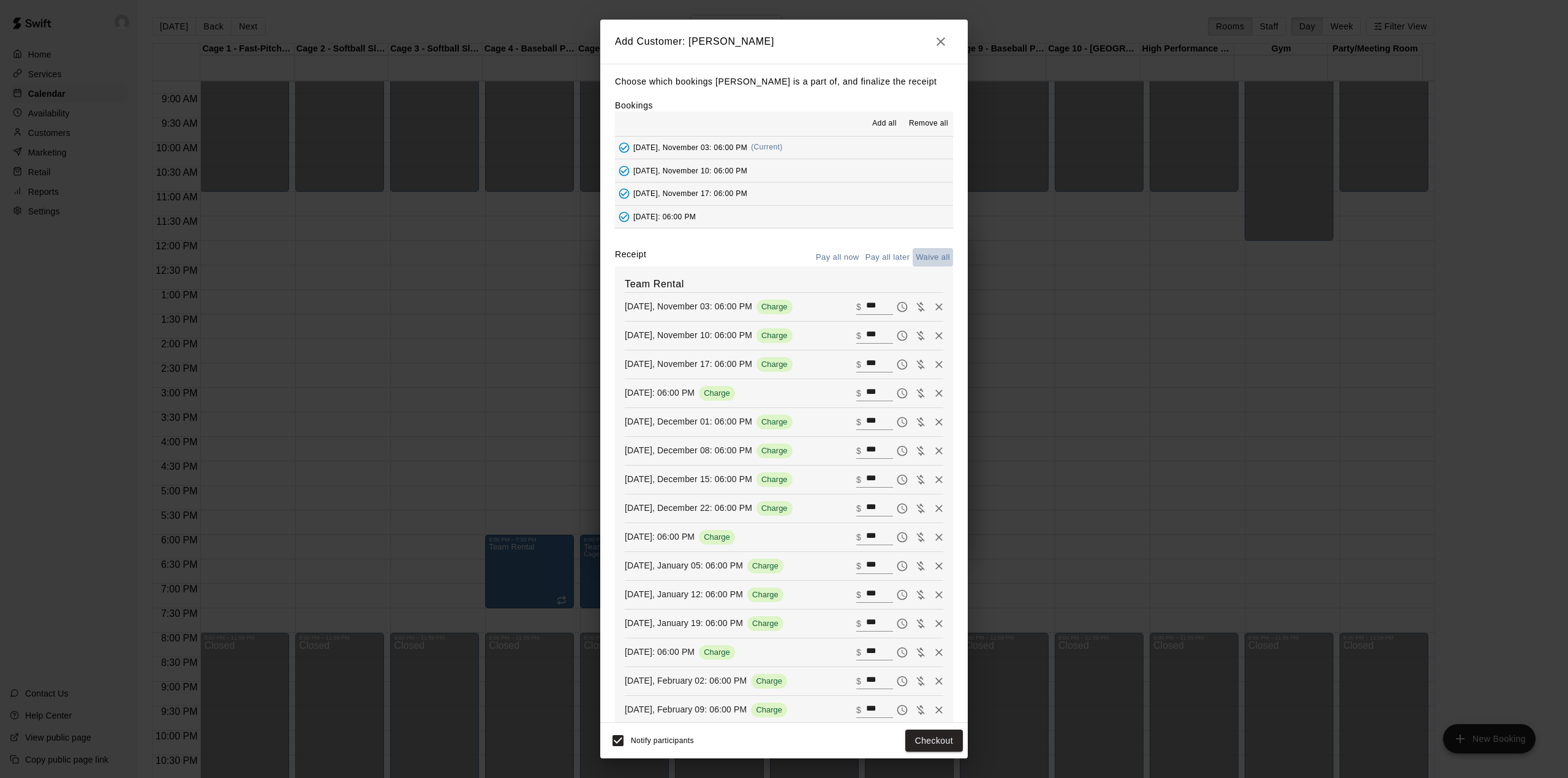
type input "*"
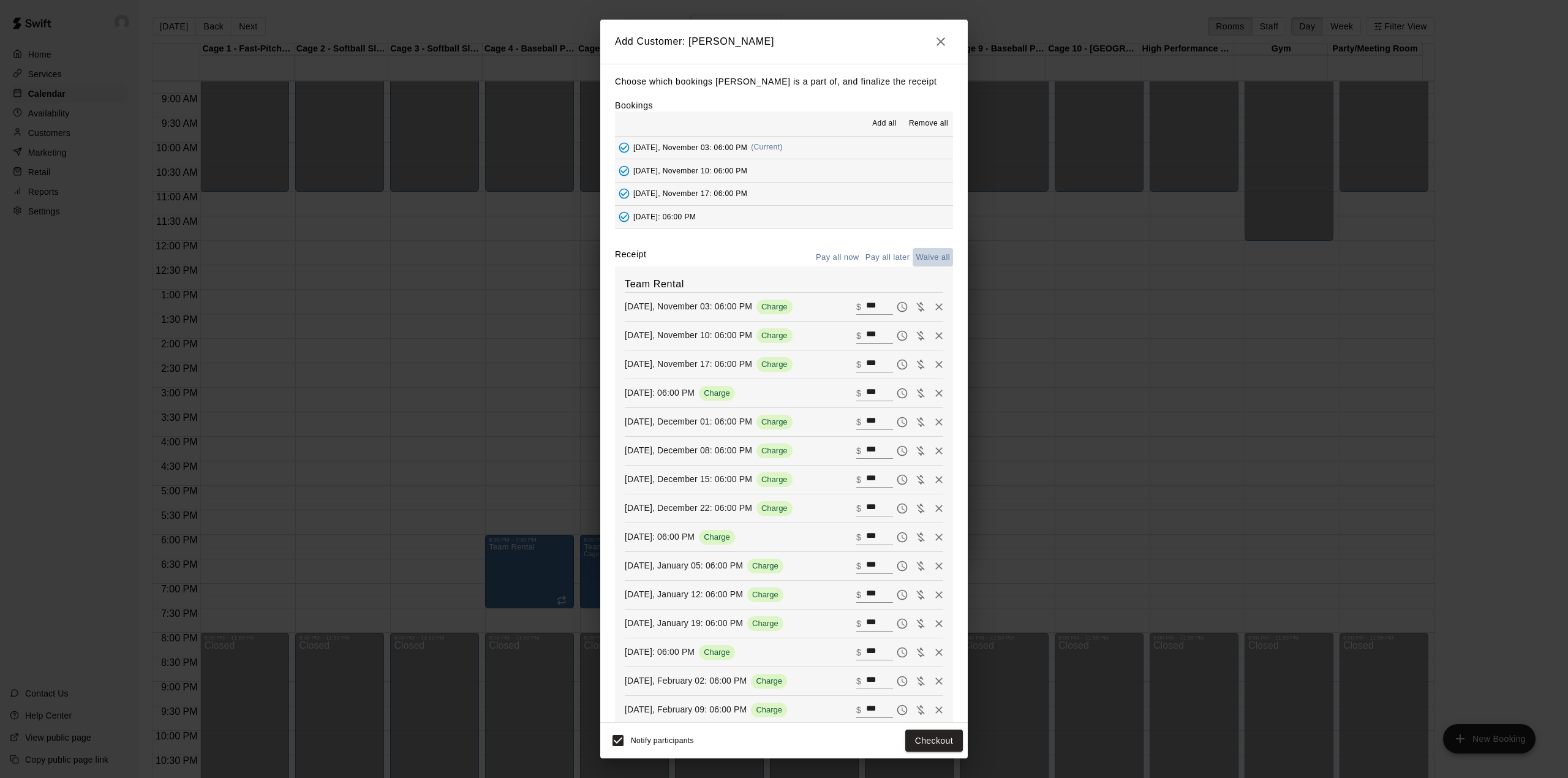
type input "*"
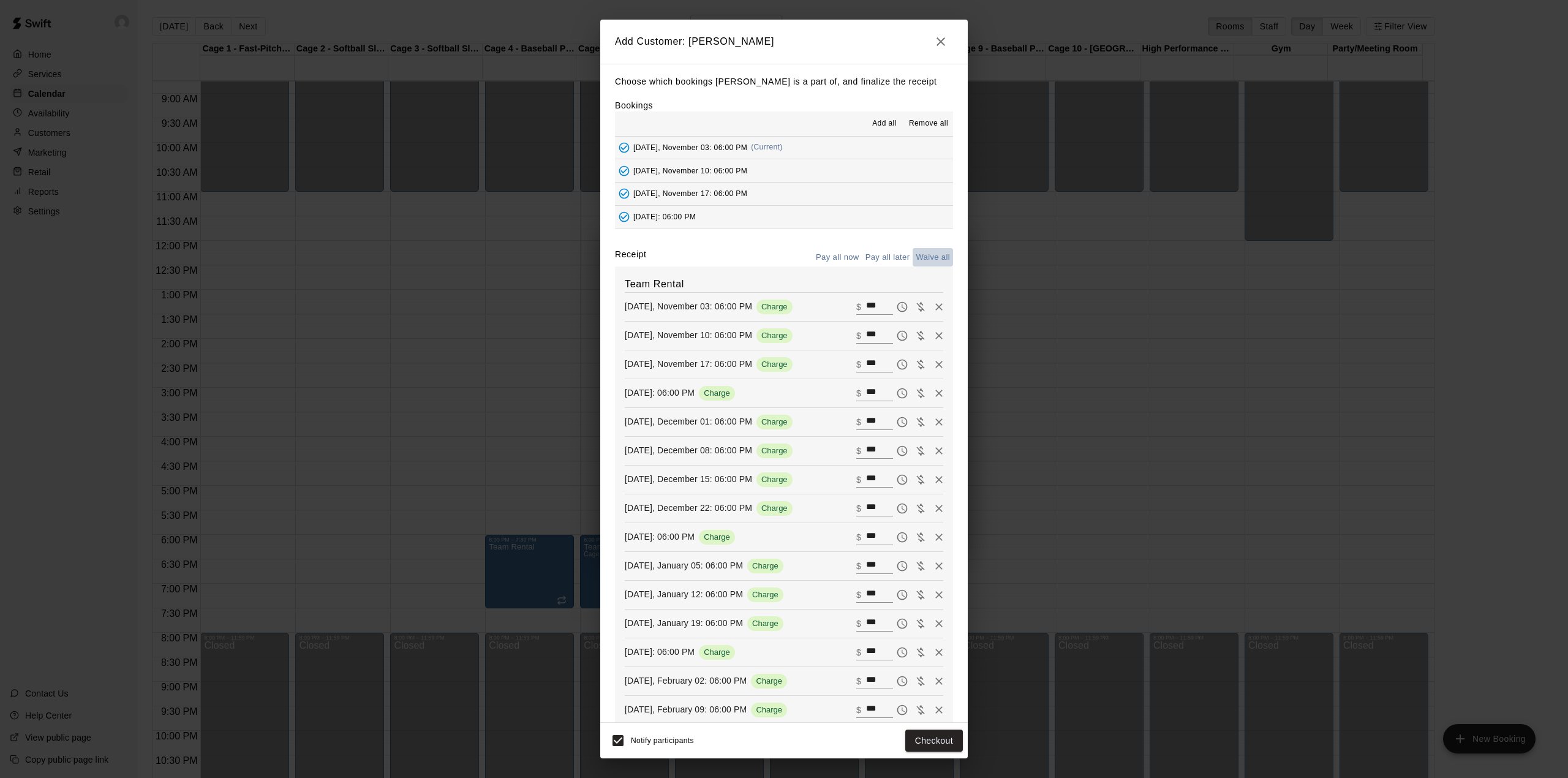
type input "*"
click at [922, 740] on button "Add customer" at bounding box center [925, 740] width 76 height 22
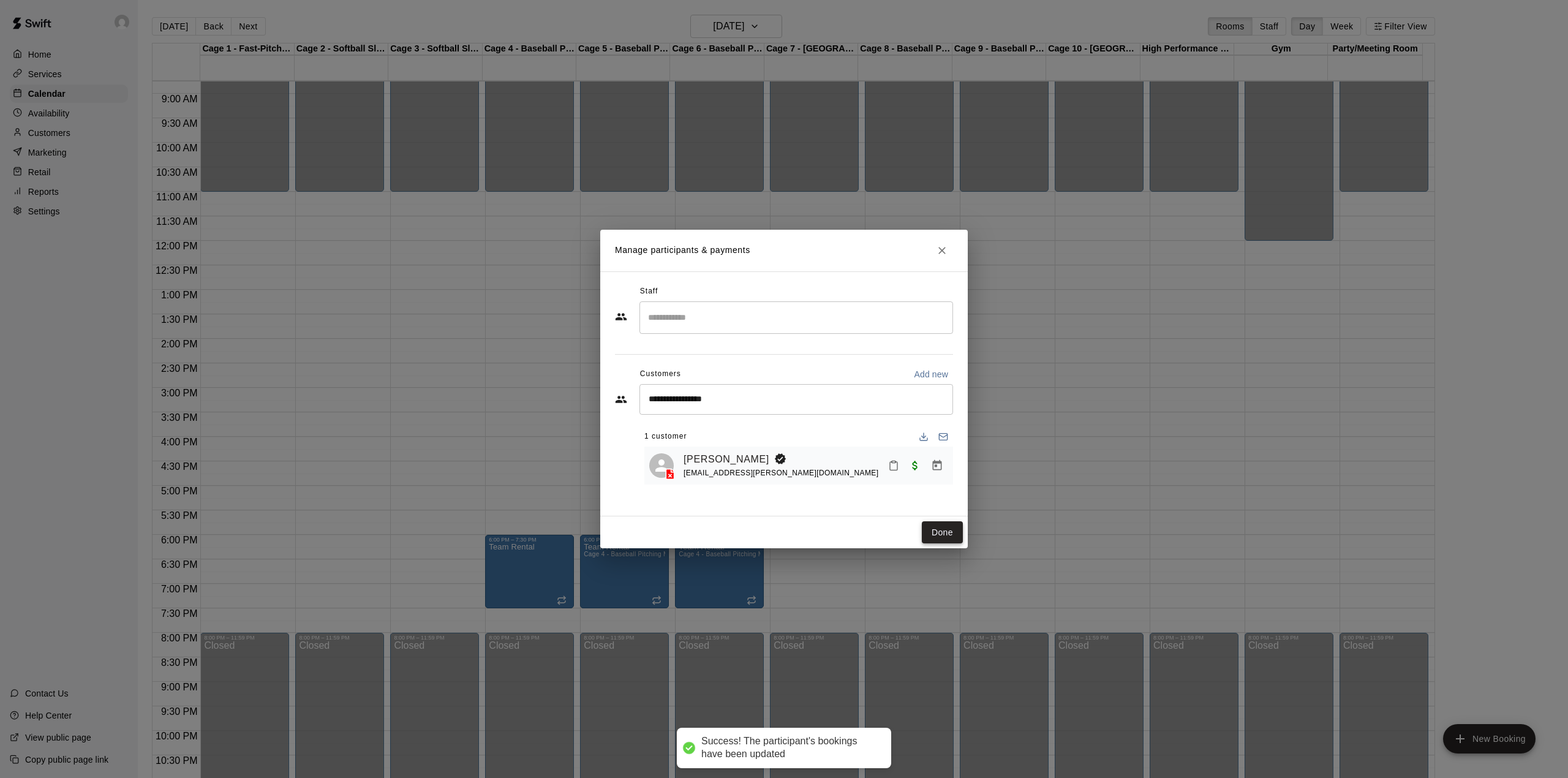
click at [937, 526] on button "Done" at bounding box center [942, 532] width 41 height 22
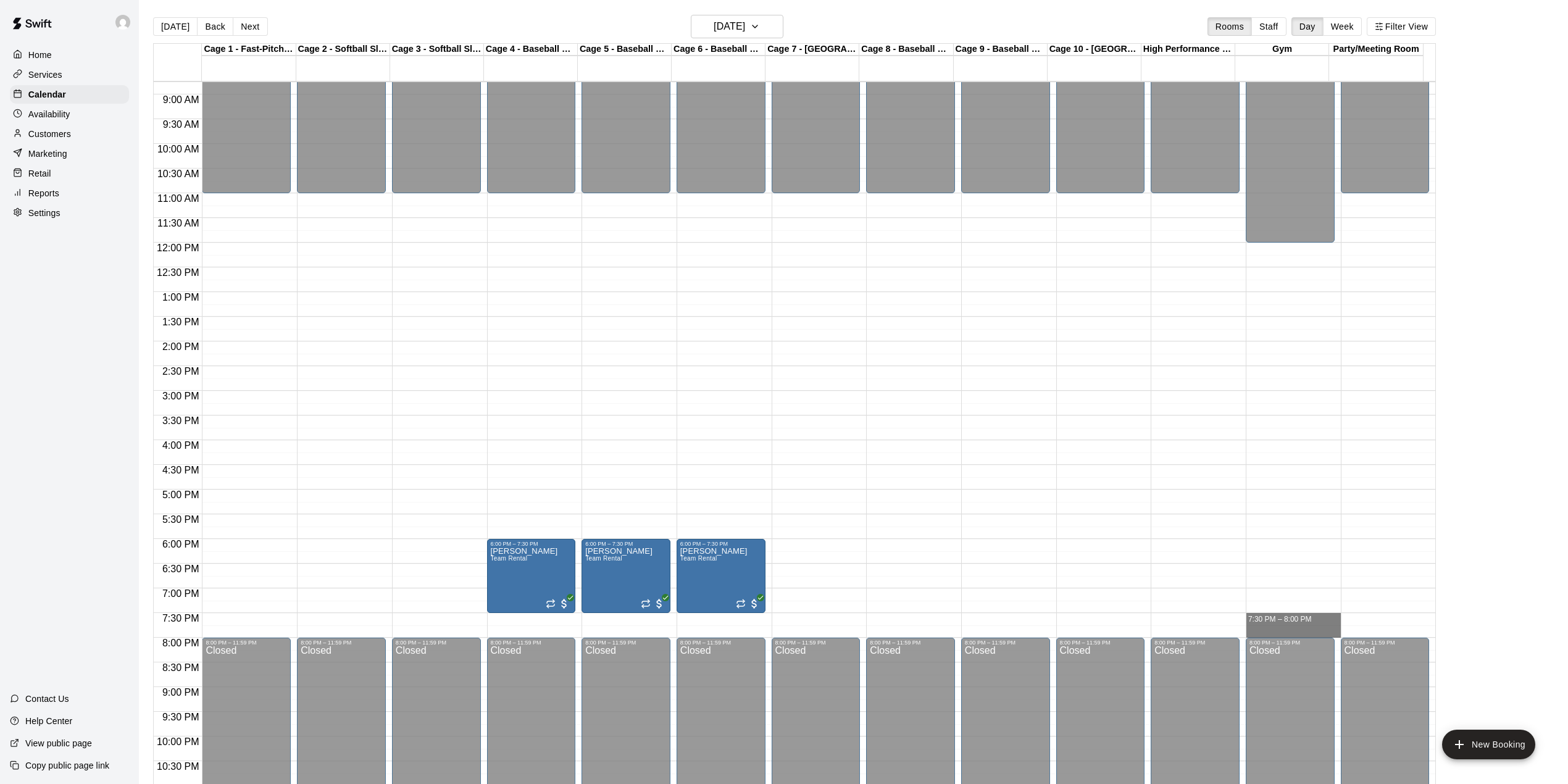
drag, startPoint x: 1287, startPoint y: 618, endPoint x: 1287, endPoint y: 627, distance: 9.0
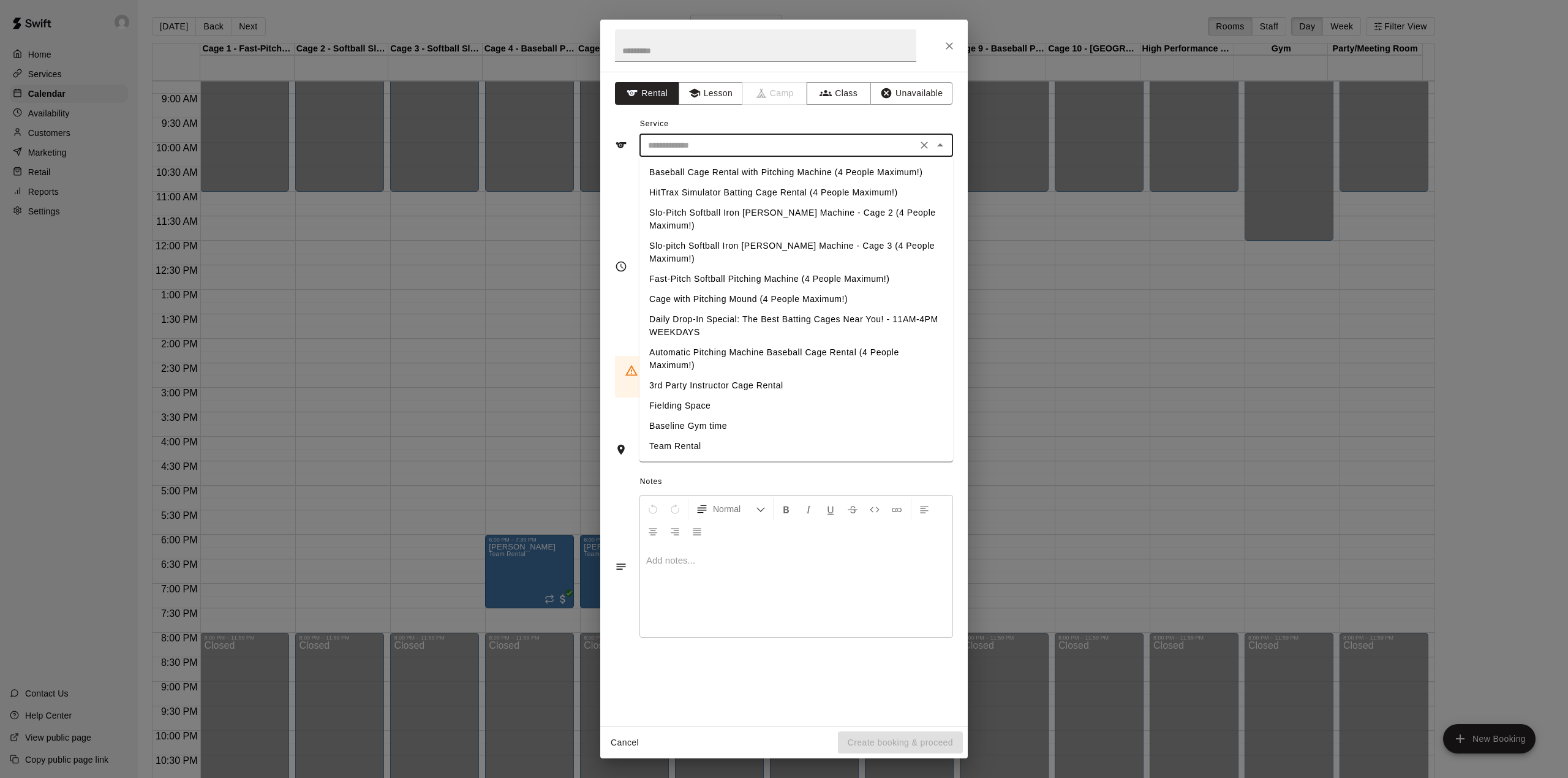
click at [764, 147] on input "text" at bounding box center [778, 145] width 270 height 15
click at [684, 436] on li "Team Rental" at bounding box center [796, 446] width 314 height 20
type input "**********"
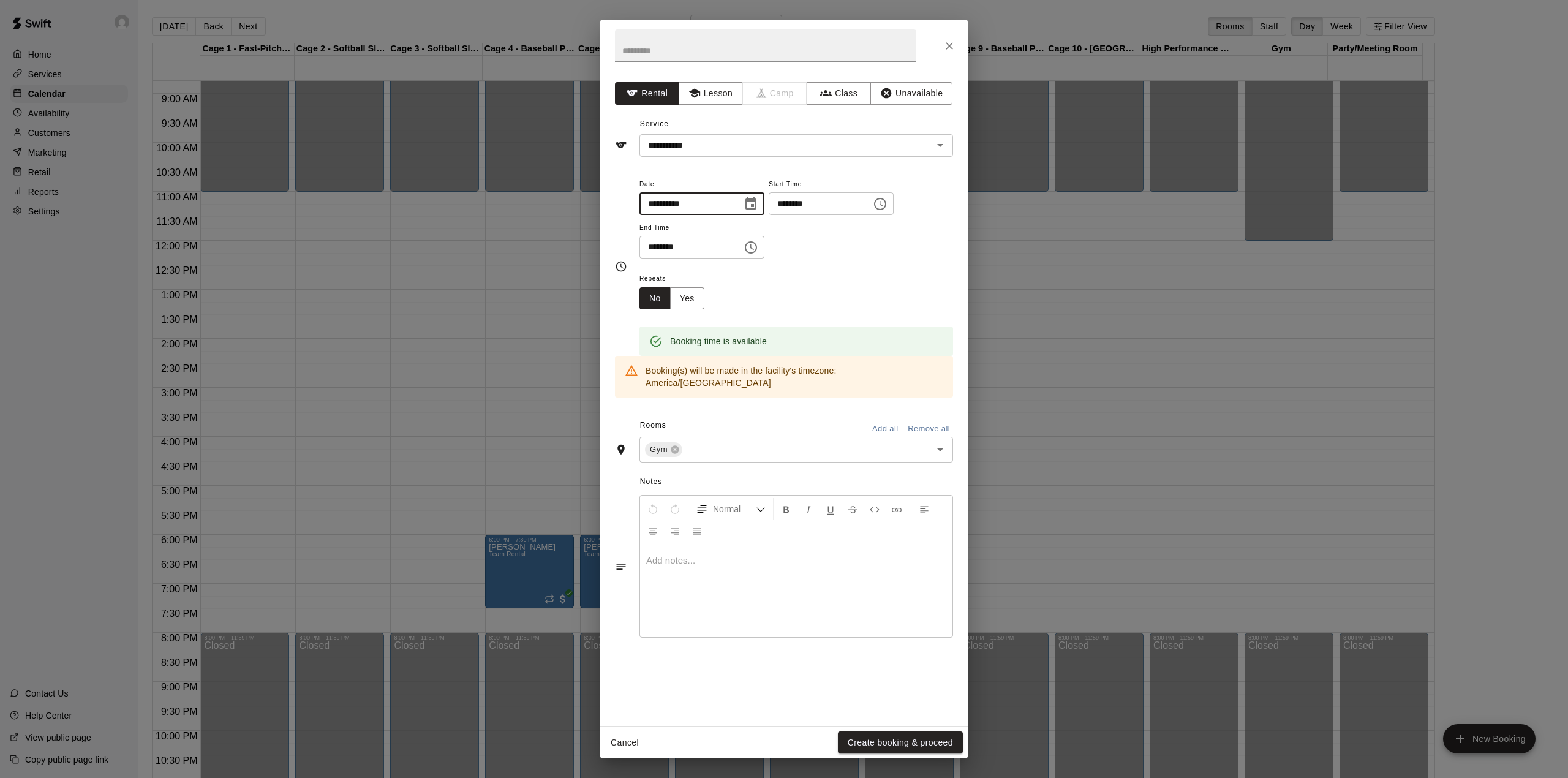
click at [726, 202] on input "**********" at bounding box center [686, 203] width 94 height 22
click at [843, 238] on div "**********" at bounding box center [796, 217] width 314 height 83
click at [684, 305] on button "Yes" at bounding box center [687, 298] width 35 height 22
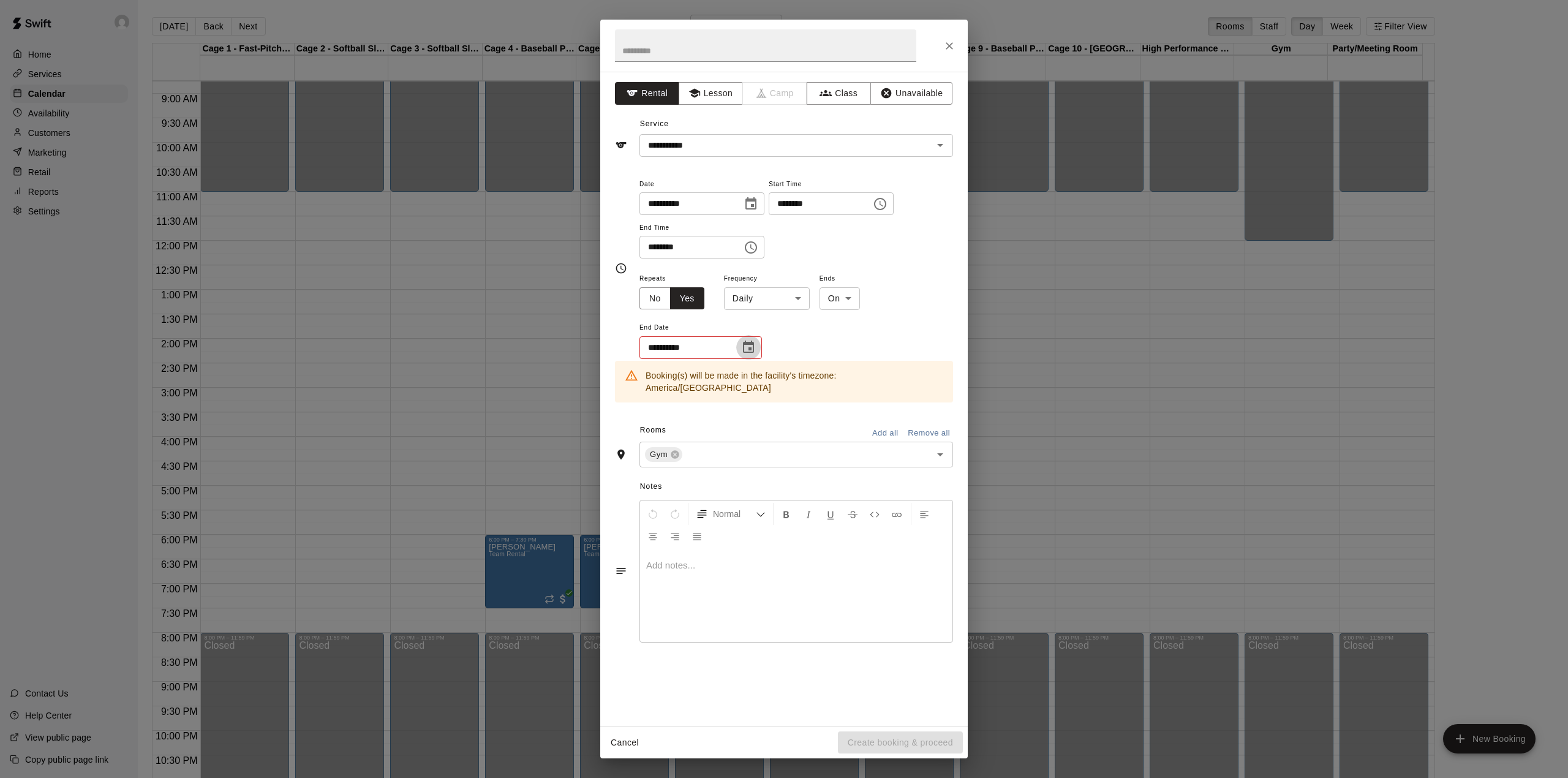
click at [743, 346] on icon "Choose date" at bounding box center [748, 346] width 11 height 12
click at [716, 346] on input "**********" at bounding box center [685, 347] width 92 height 22
click at [778, 295] on body "Home Services Calendar Availability Customers Marketing Retail Reports Settings…" at bounding box center [784, 398] width 1568 height 797
click at [754, 338] on li "Weekly [DATE]" at bounding box center [767, 346] width 153 height 20
type input "******"
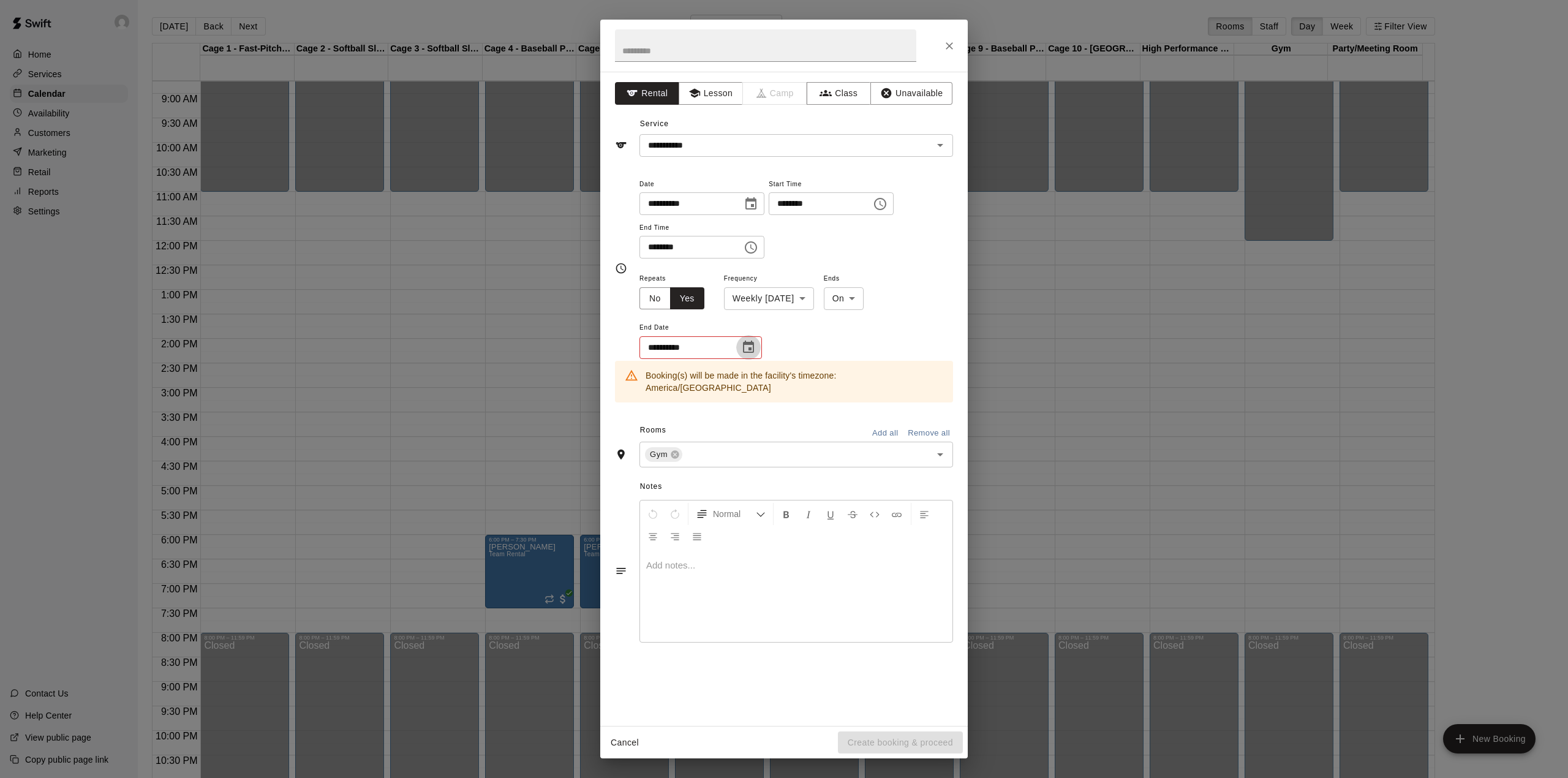
click at [753, 344] on icon "Choose date" at bounding box center [748, 346] width 11 height 12
click at [816, 377] on icon "Next month" at bounding box center [816, 378] width 4 height 7
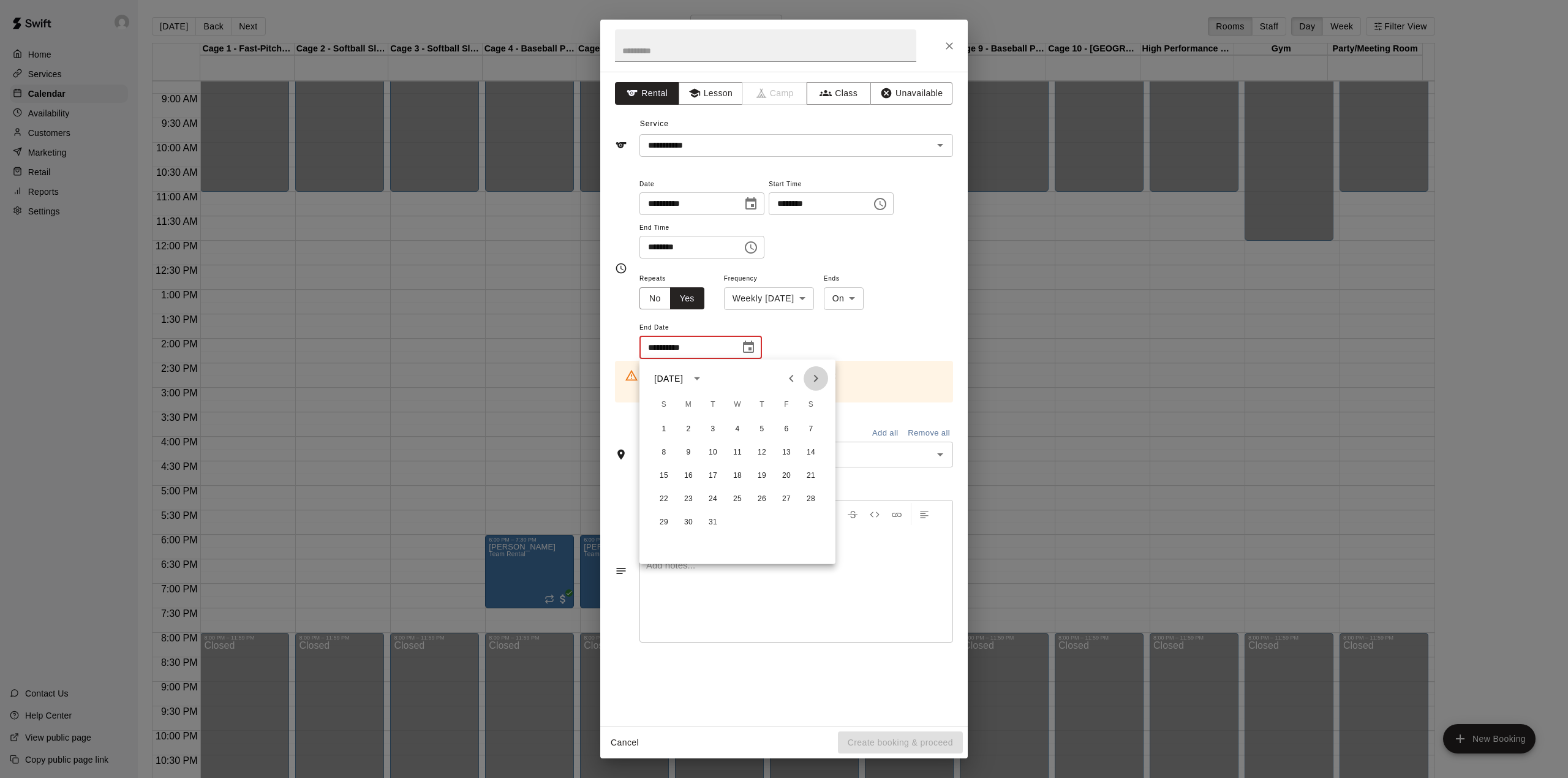
click at [816, 377] on icon "Next month" at bounding box center [816, 378] width 4 height 7
click at [686, 517] on button "27" at bounding box center [688, 523] width 22 height 22
type input "**********"
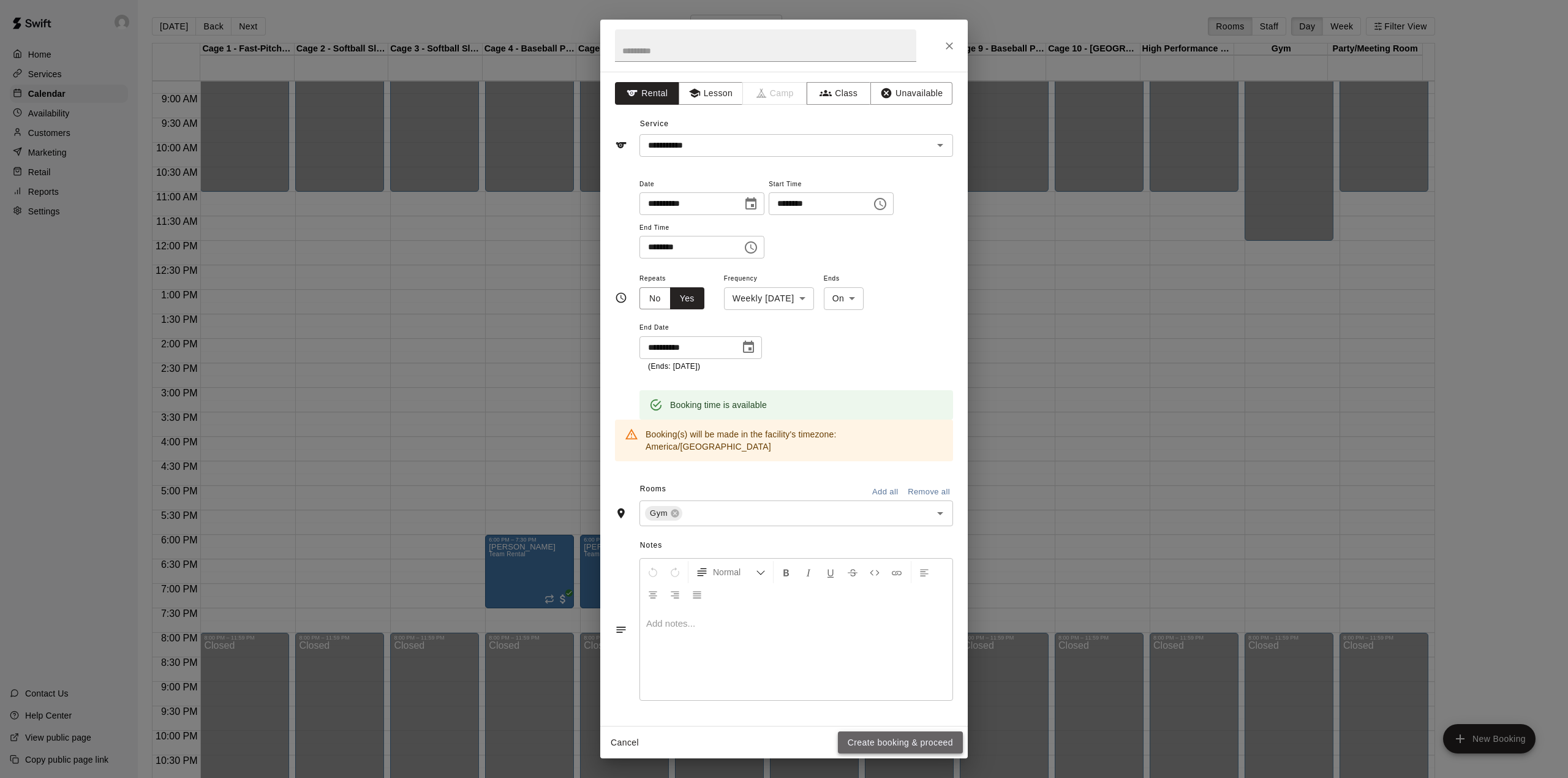
click at [917, 743] on button "Create booking & proceed" at bounding box center [900, 742] width 125 height 22
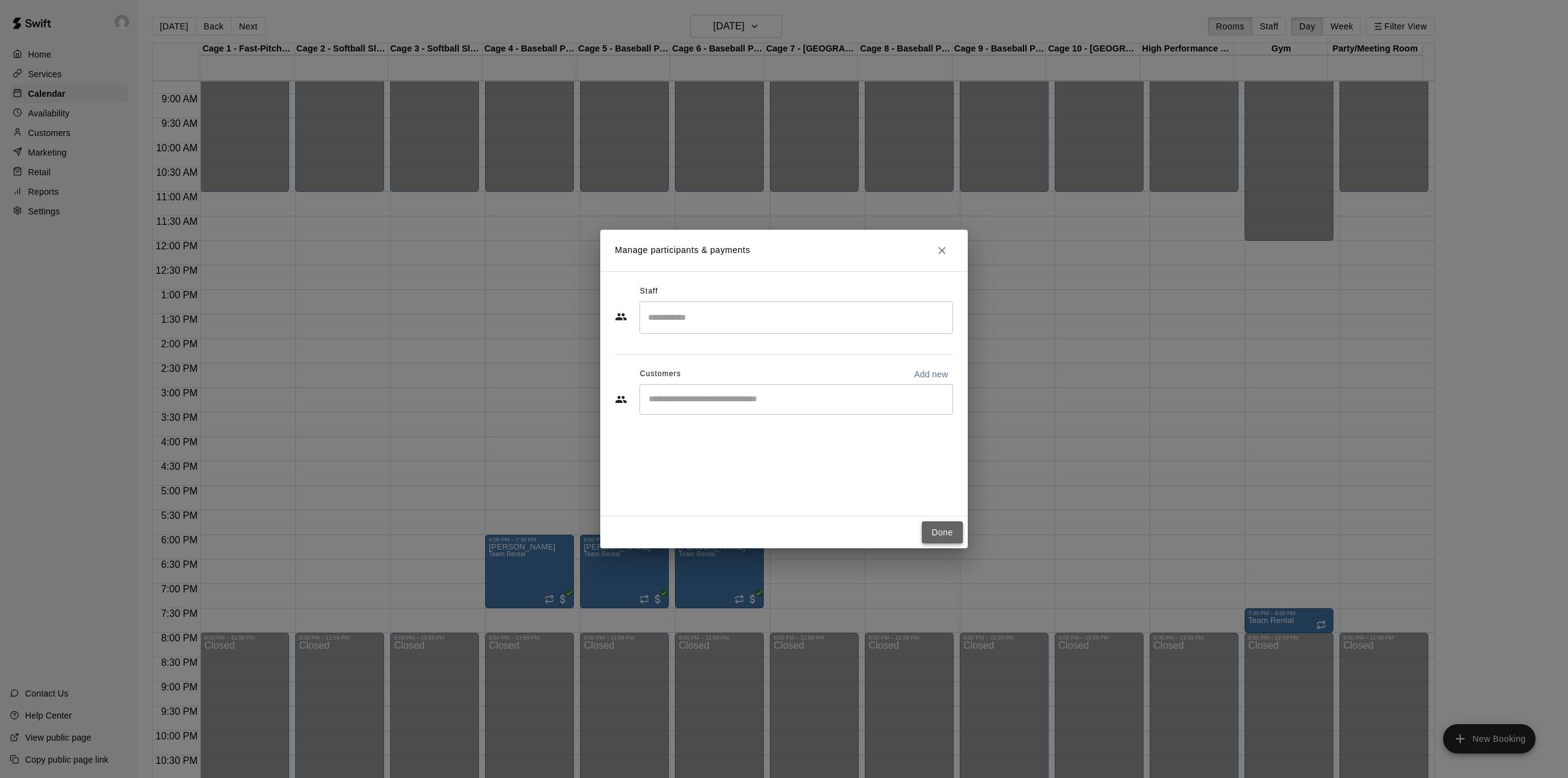
click at [944, 525] on button "Done" at bounding box center [942, 532] width 41 height 22
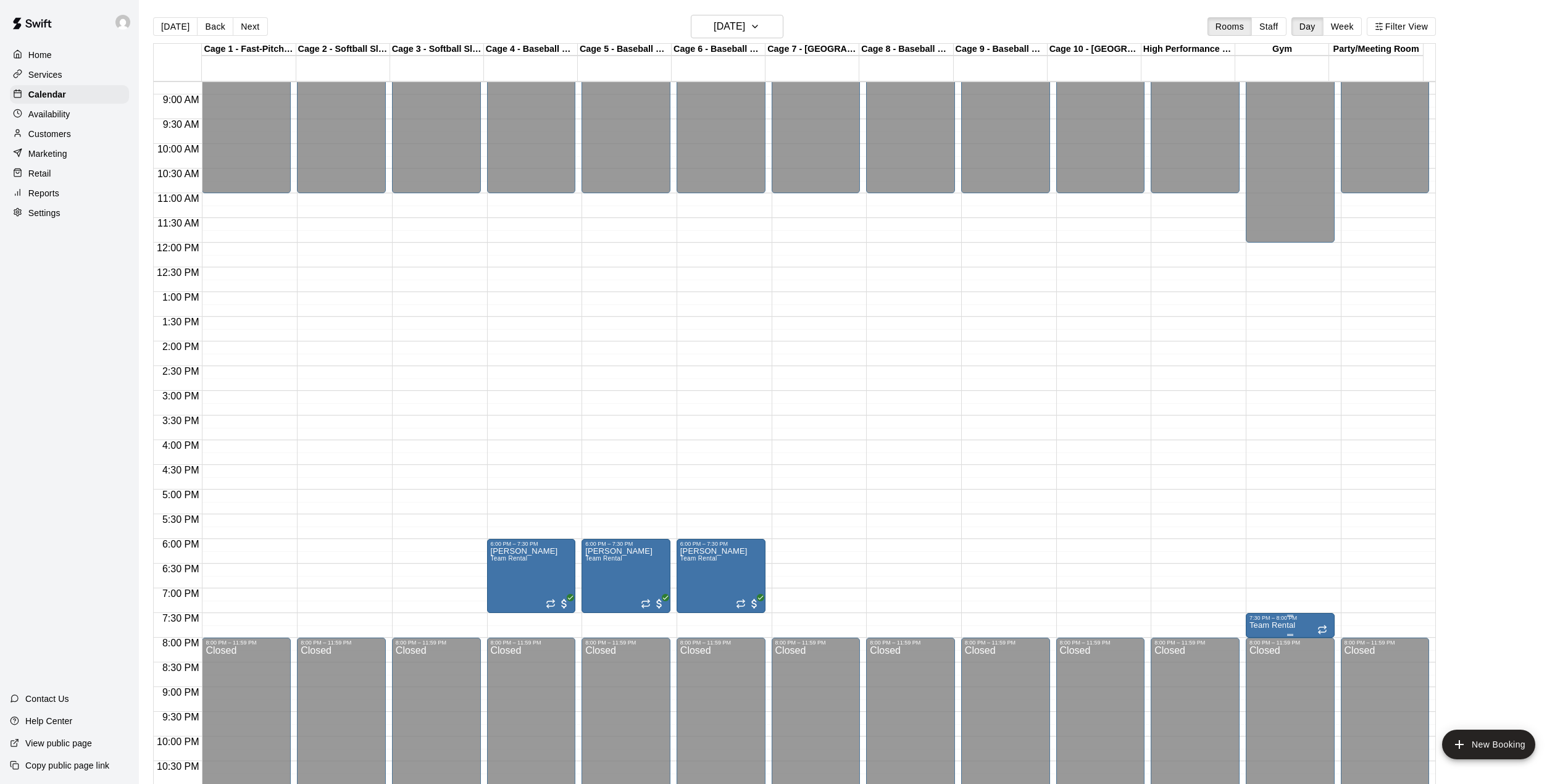
click at [1253, 668] on img "edit" at bounding box center [1260, 666] width 14 height 14
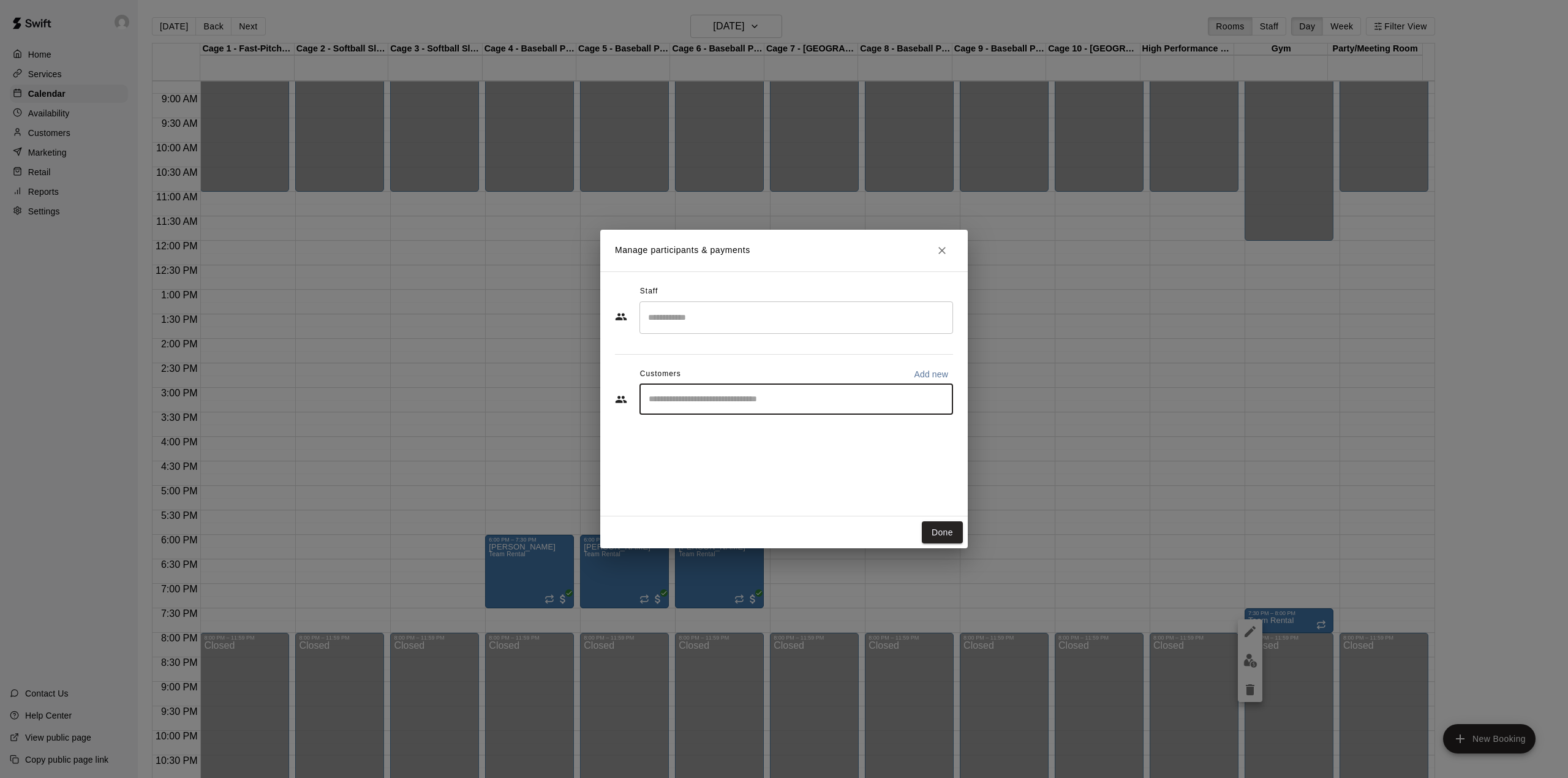
click at [791, 394] on input "Start typing to search customers..." at bounding box center [796, 399] width 303 height 12
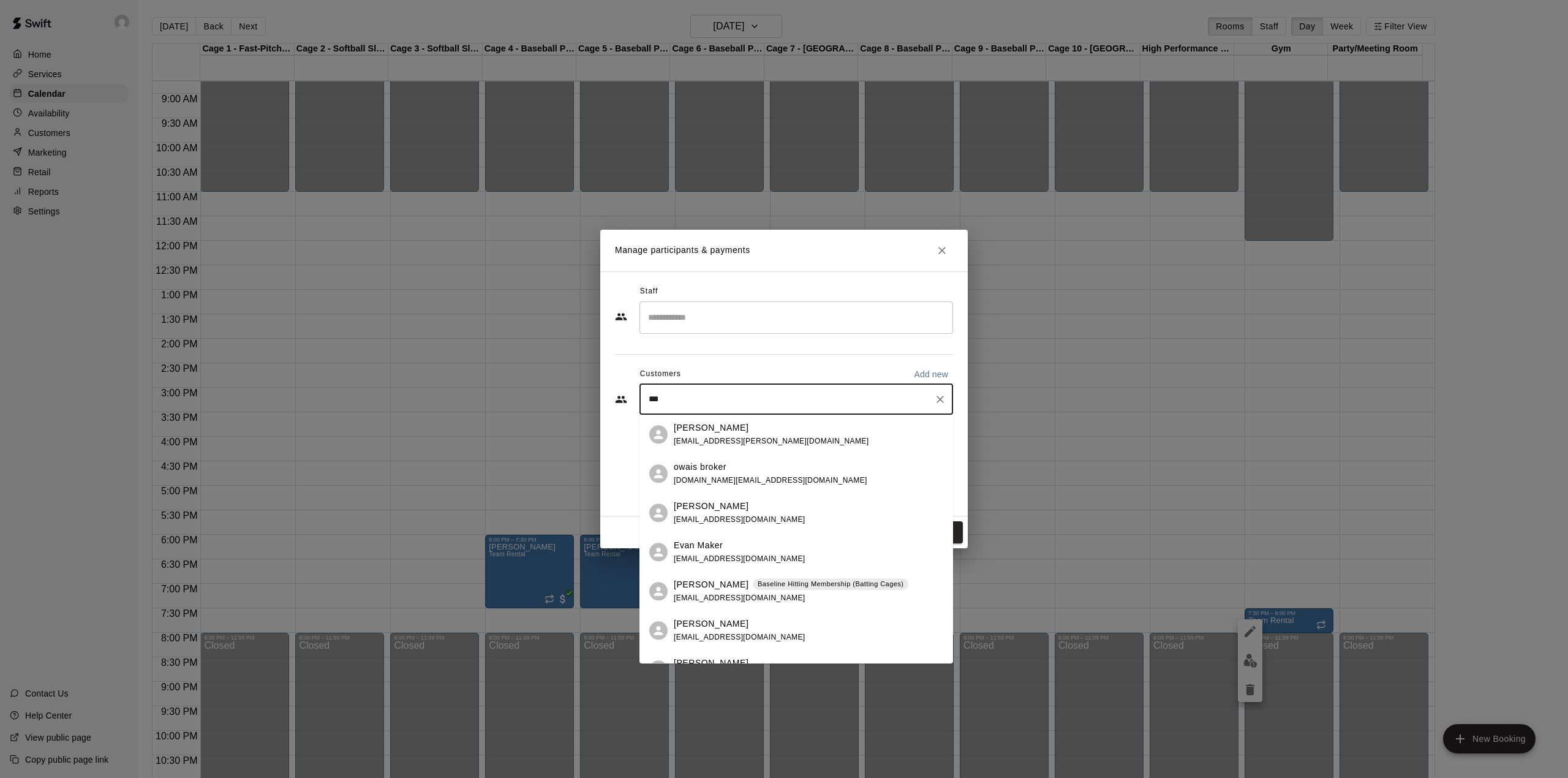
type input "****"
click at [725, 437] on span "[EMAIL_ADDRESS][PERSON_NAME][DOMAIN_NAME]" at bounding box center [771, 441] width 195 height 8
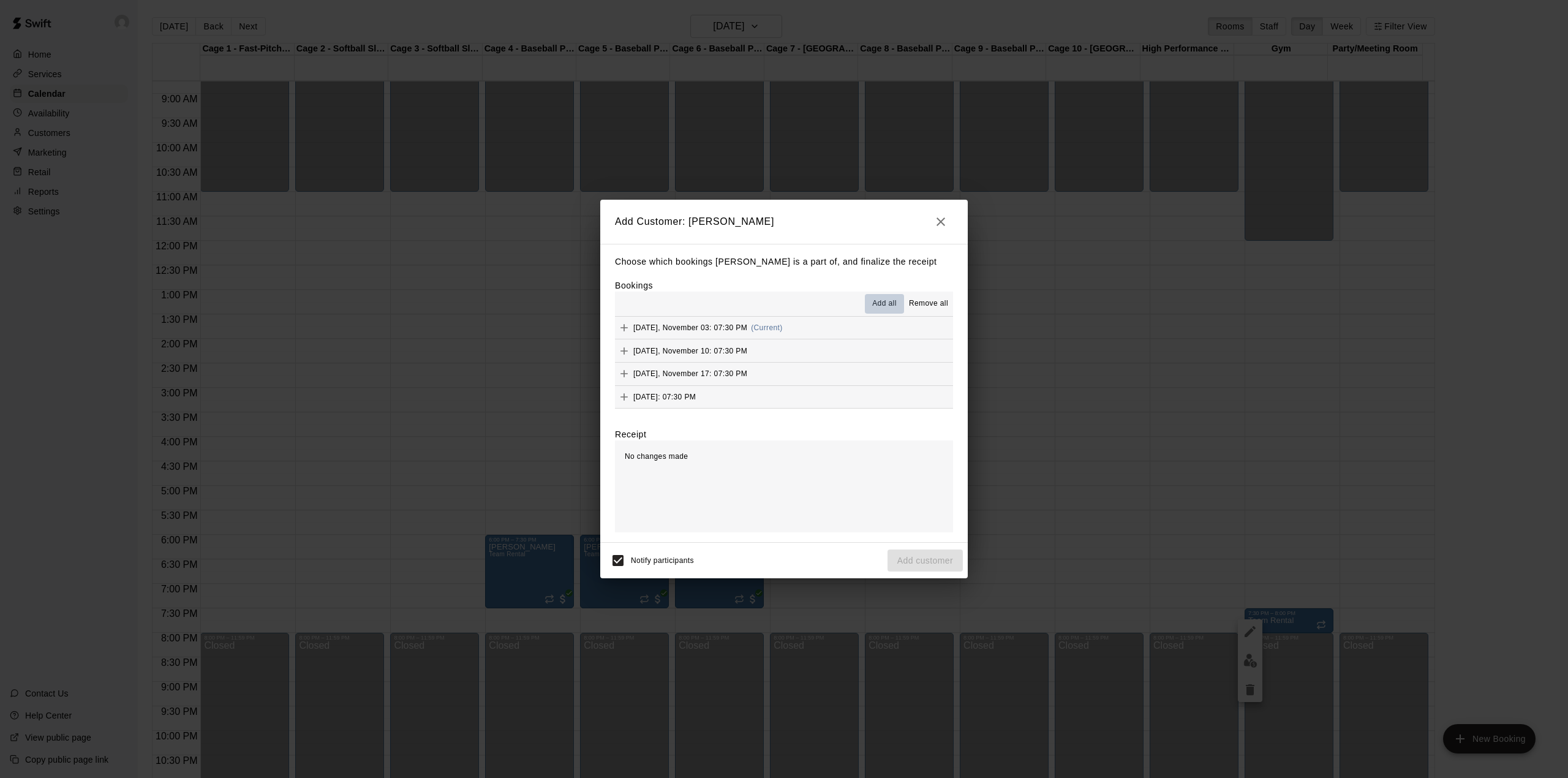
click at [885, 300] on span "Add all" at bounding box center [884, 304] width 24 height 12
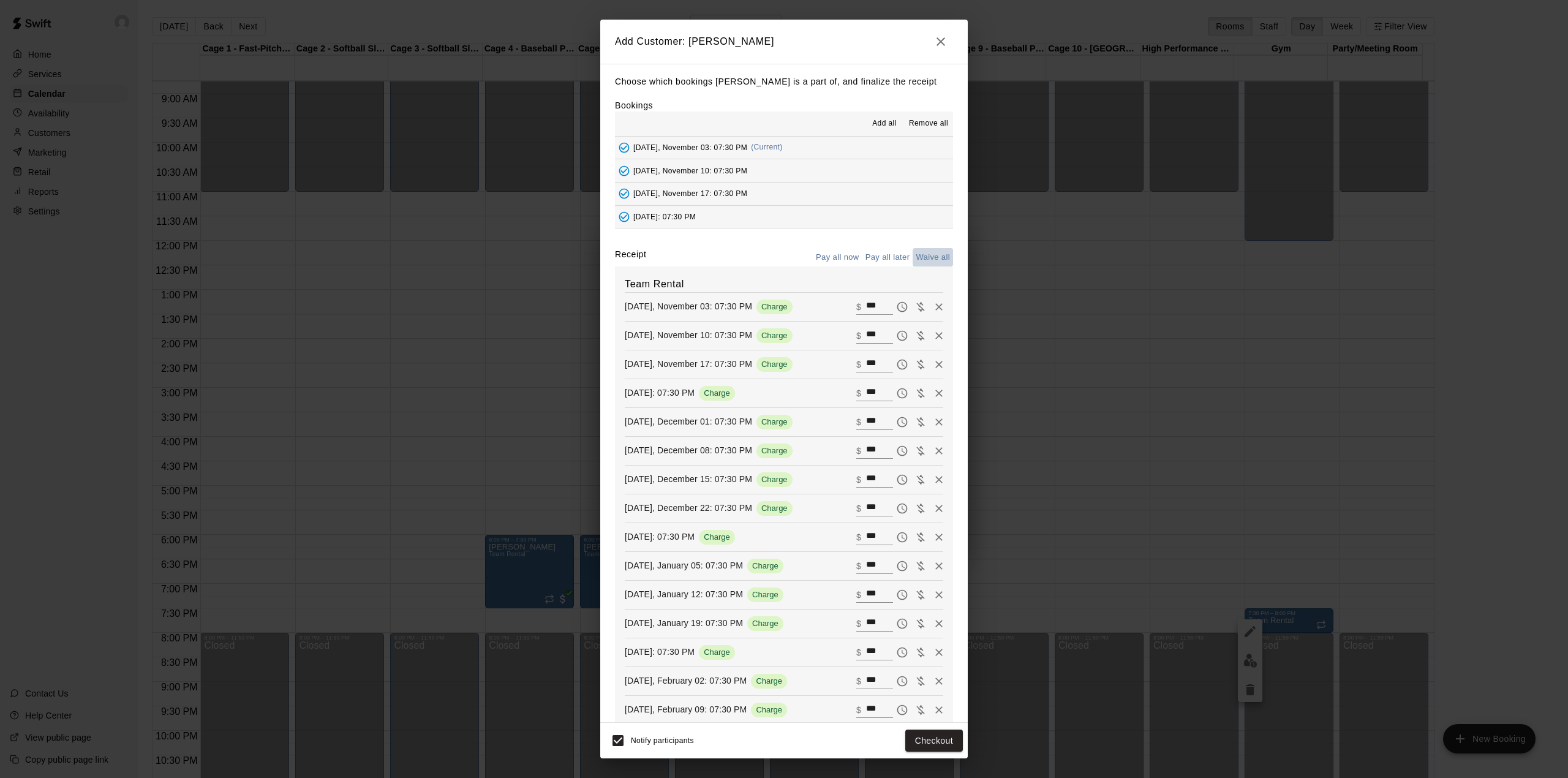
click at [921, 258] on button "Waive all" at bounding box center [932, 257] width 40 height 19
type input "*"
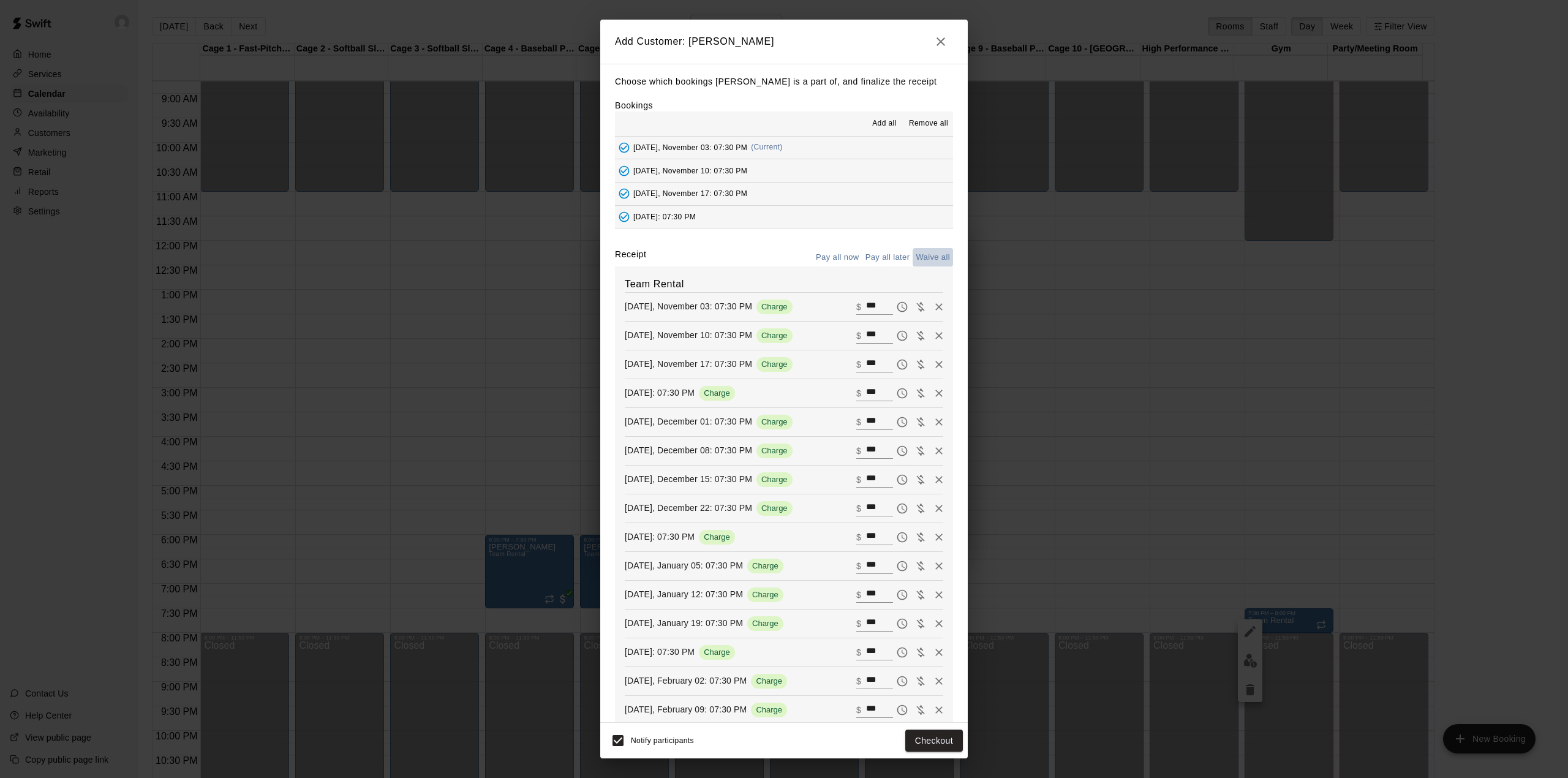
type input "*"
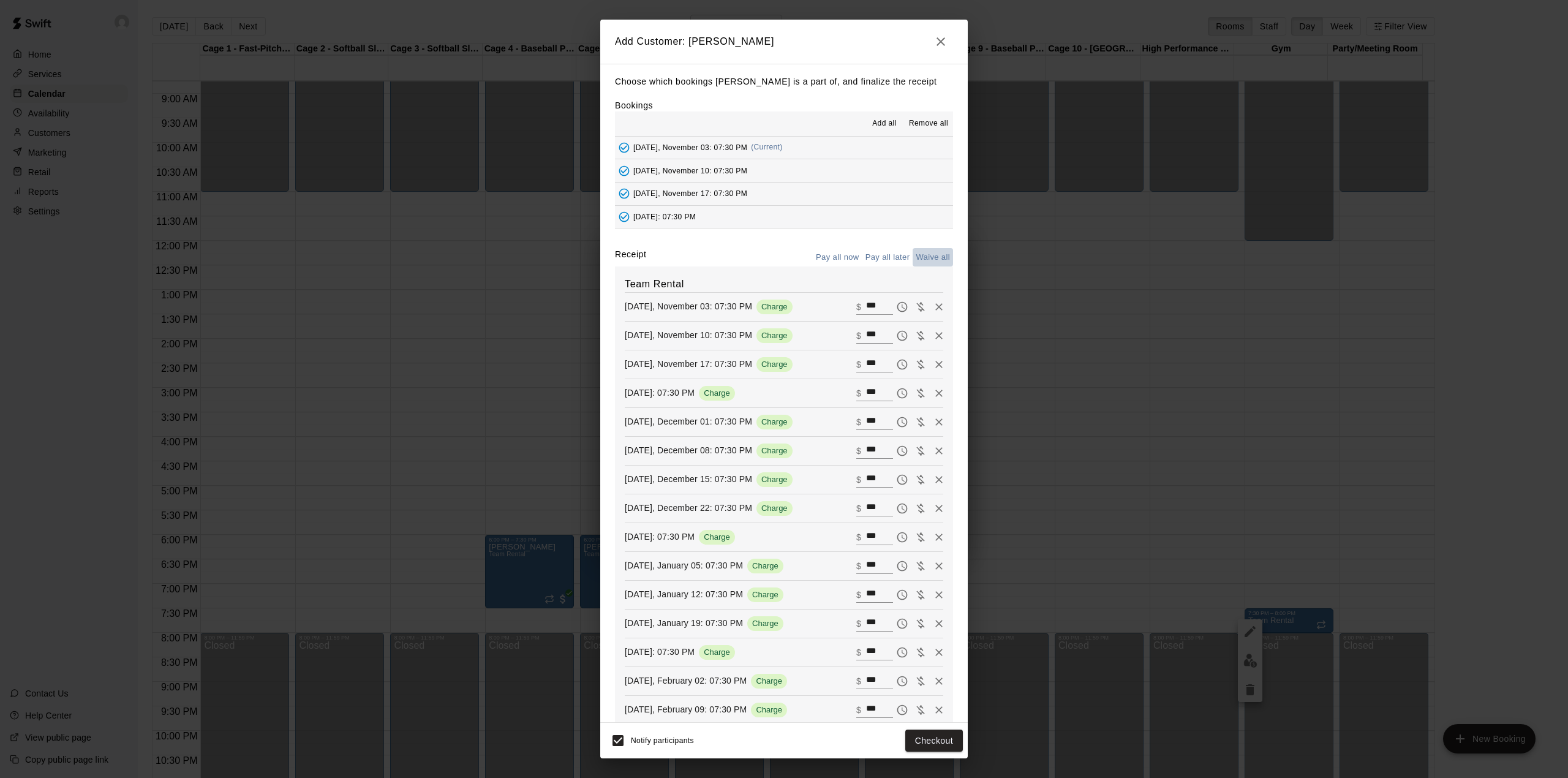
type input "*"
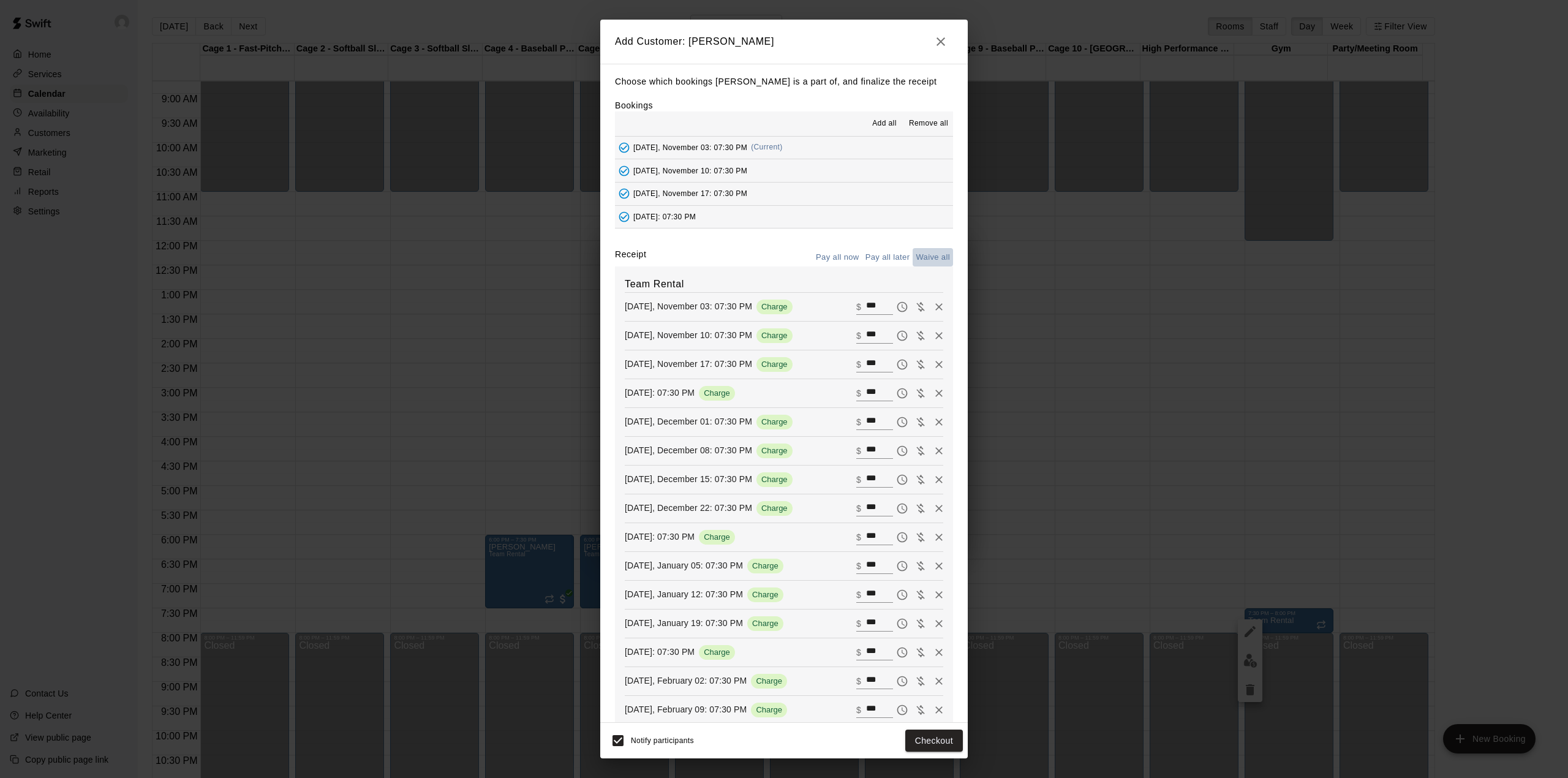
type input "*"
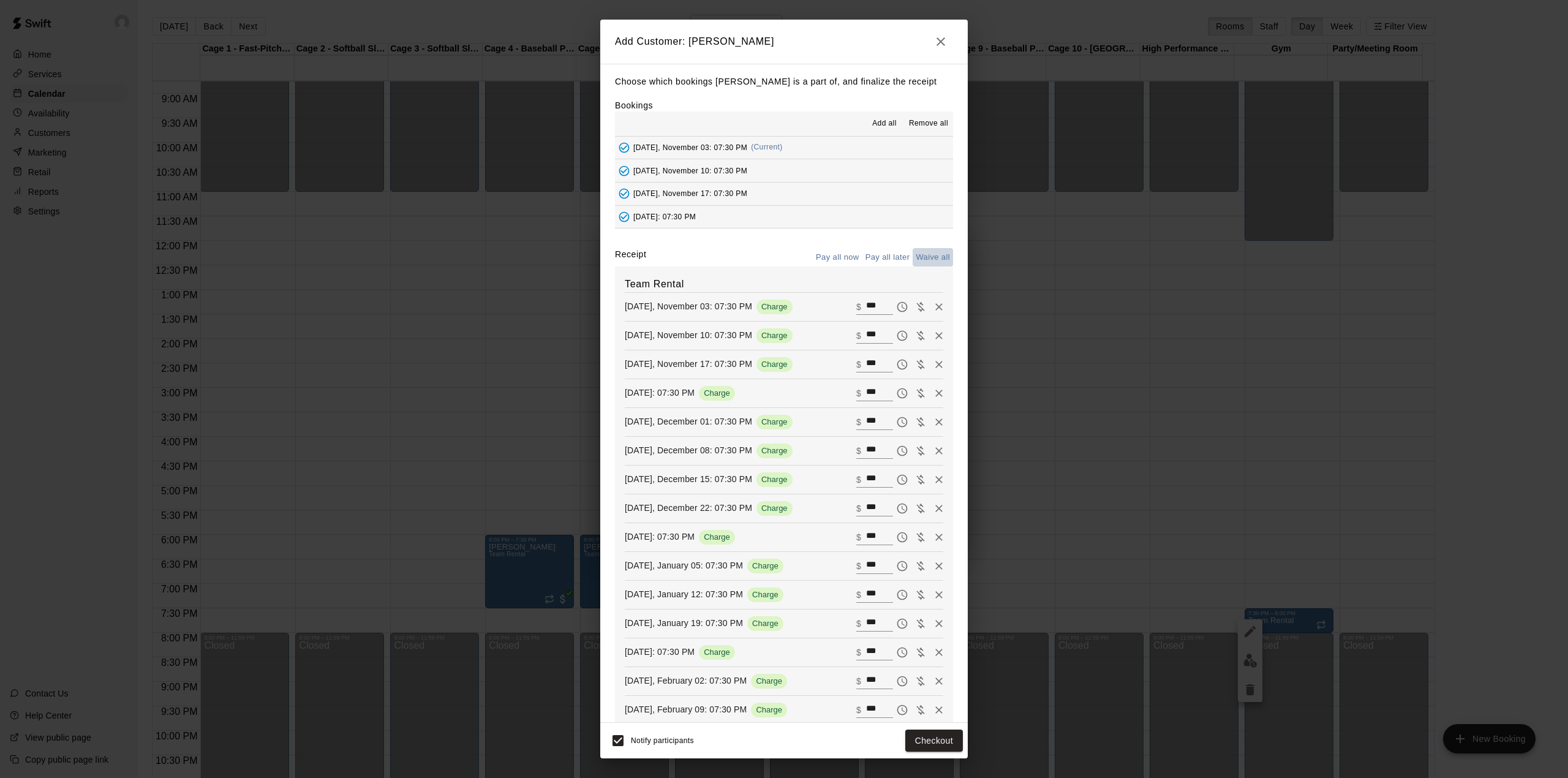
type input "*"
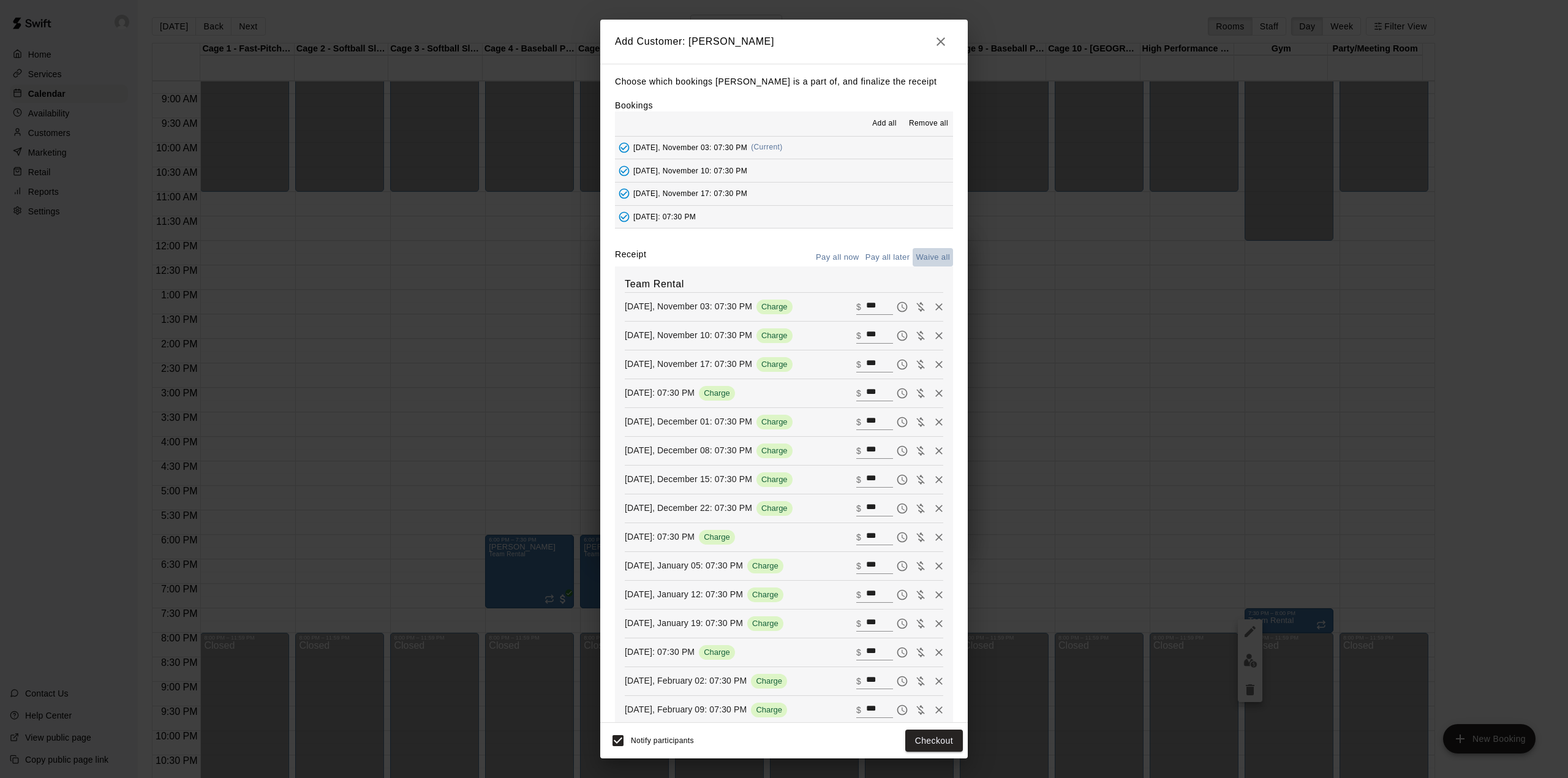
type input "*"
click at [934, 734] on button "Add customer" at bounding box center [925, 740] width 76 height 22
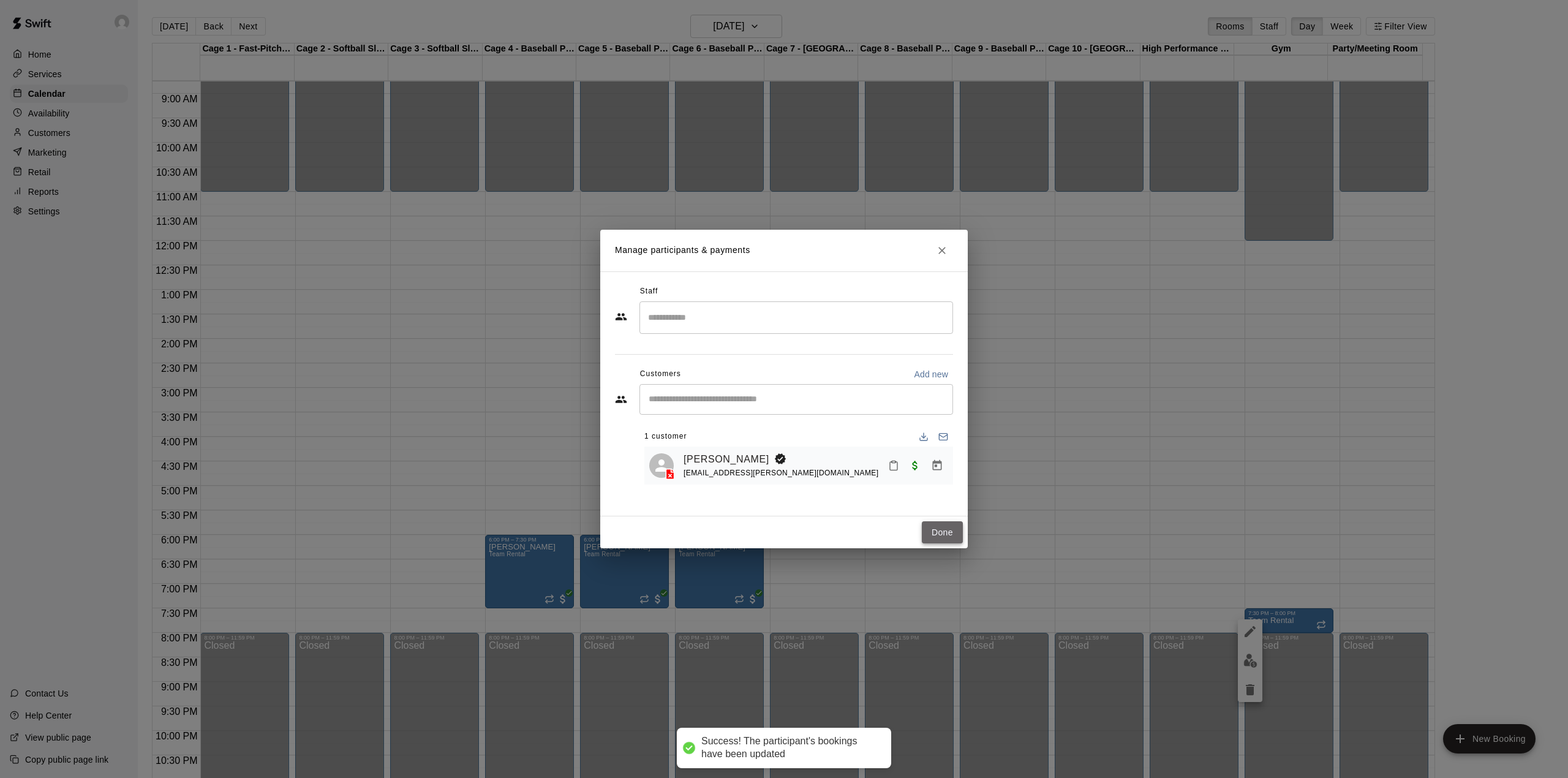
click at [946, 530] on button "Done" at bounding box center [942, 532] width 41 height 22
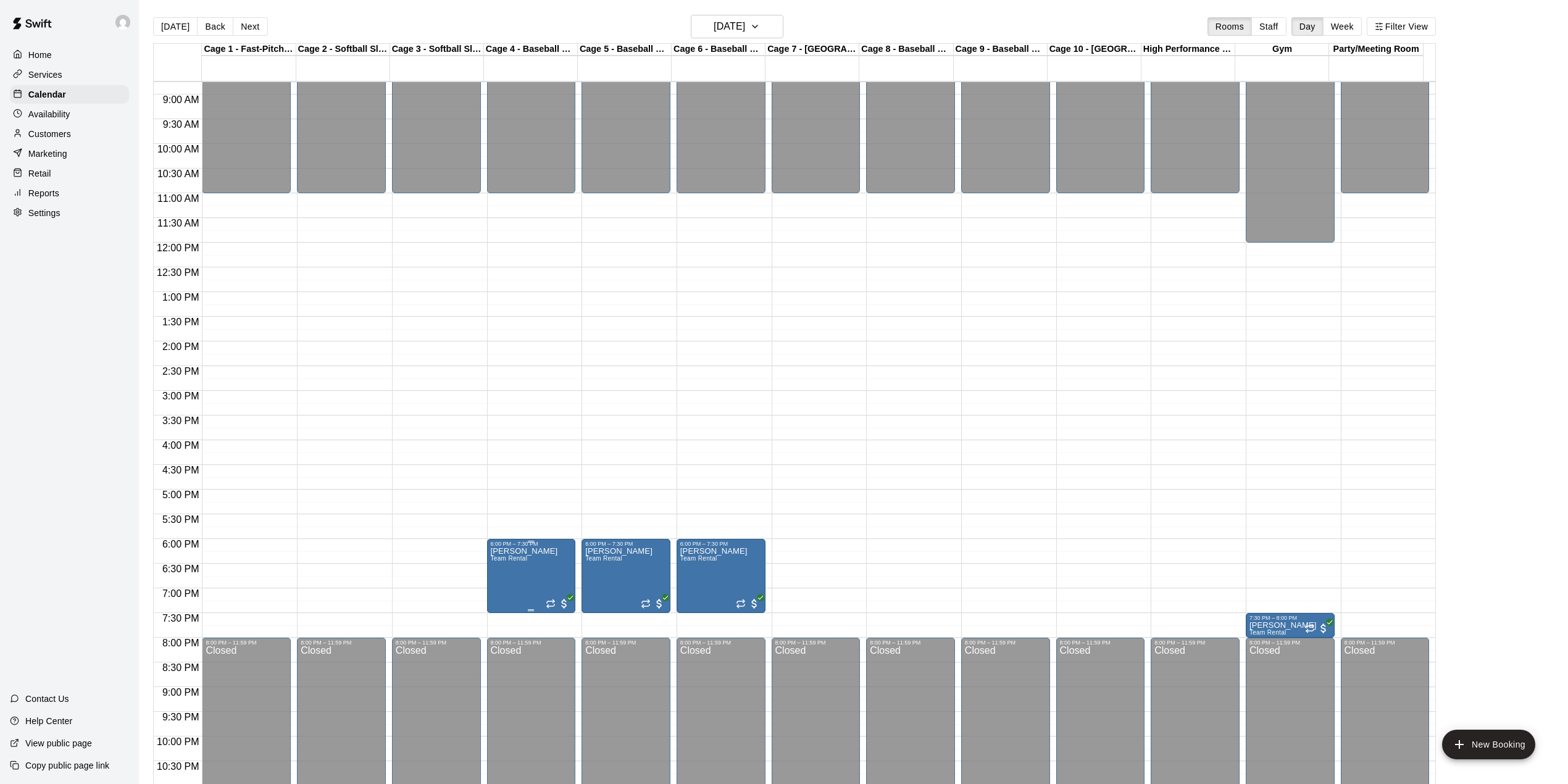
click at [524, 581] on div at bounding box center [790, 392] width 1580 height 784
click at [760, 23] on icon "button" at bounding box center [754, 26] width 10 height 15
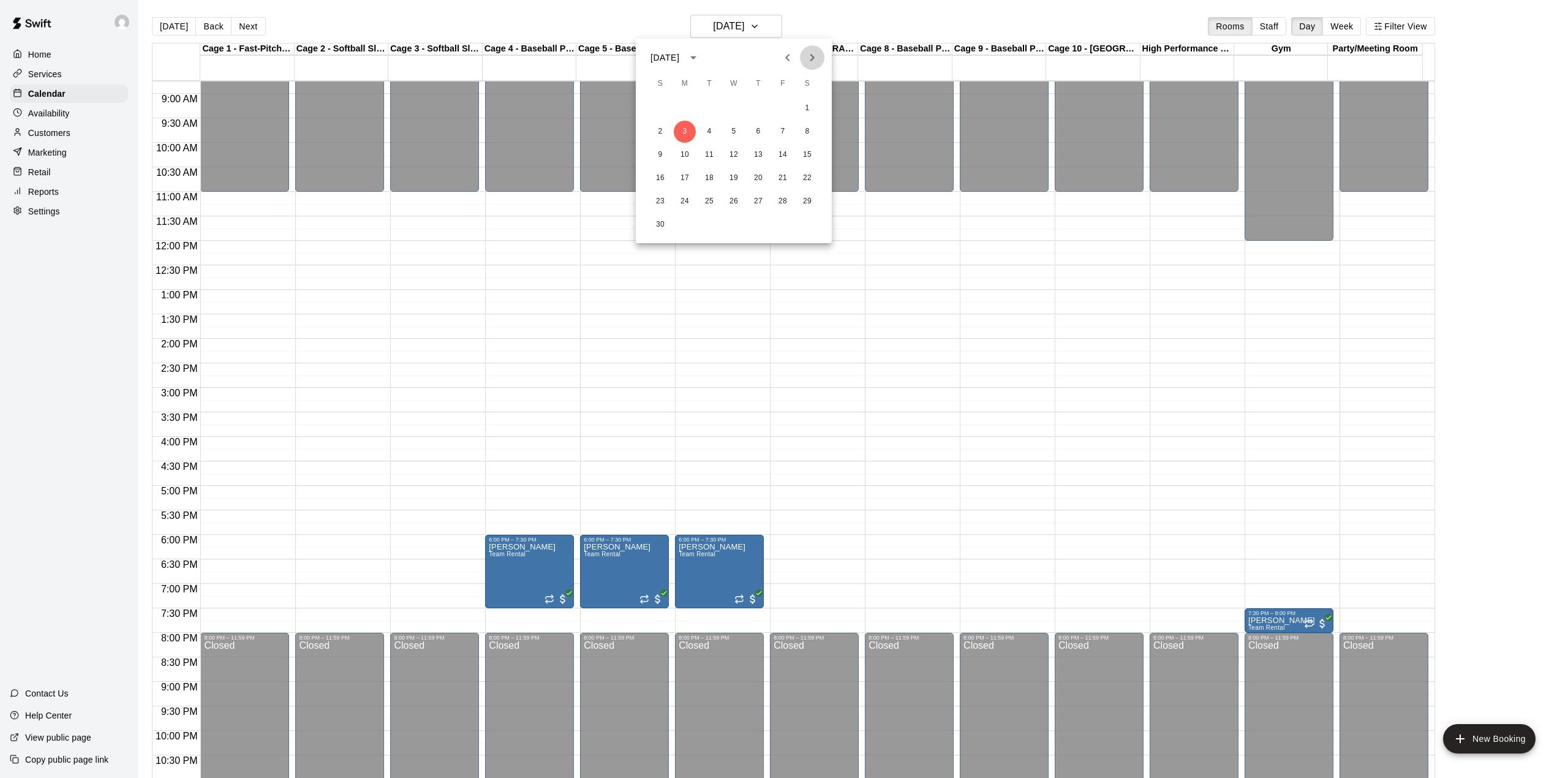
click at [810, 56] on icon "Next month" at bounding box center [812, 57] width 15 height 15
click at [686, 199] on button "29" at bounding box center [684, 201] width 22 height 22
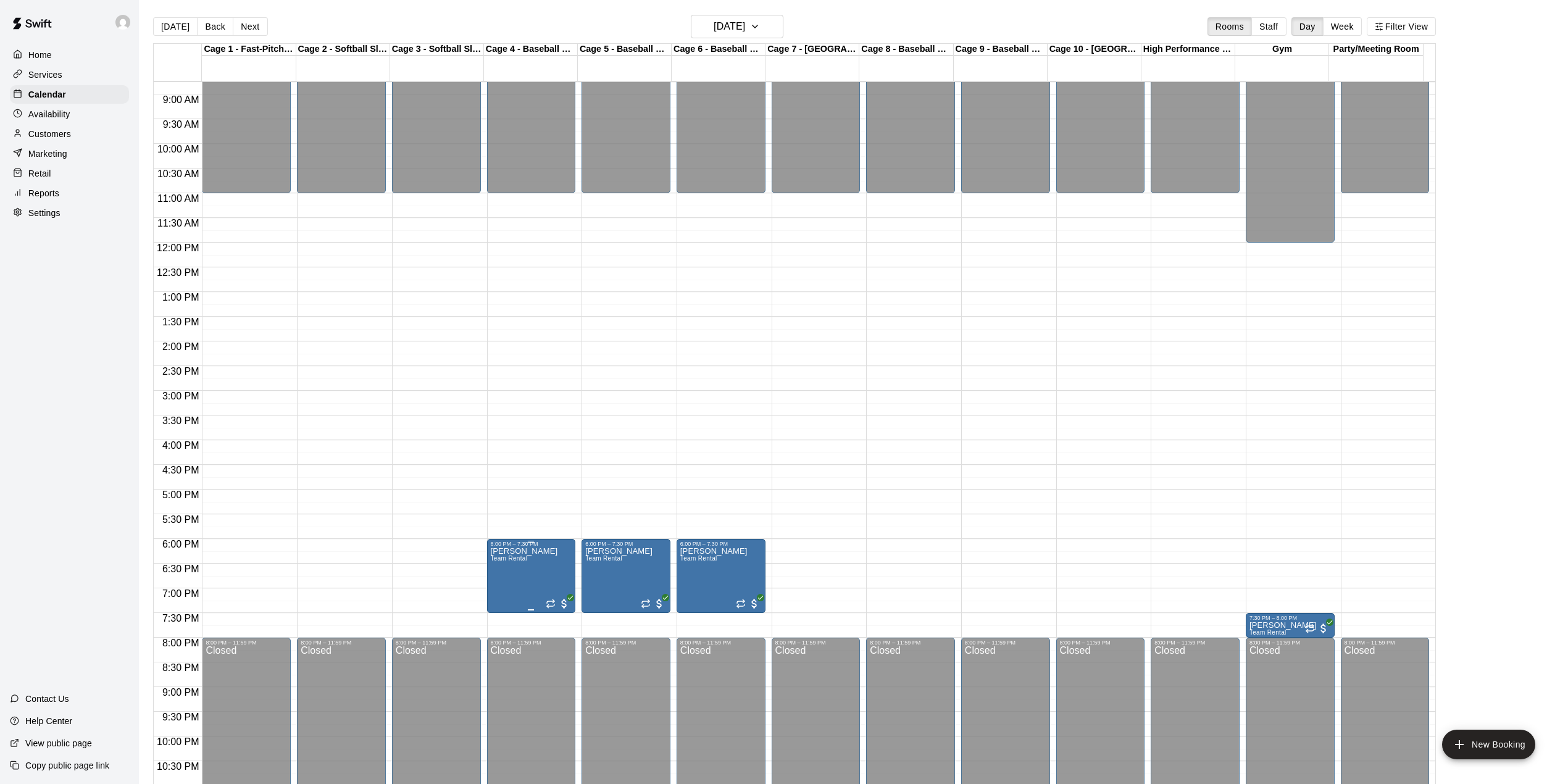
click at [499, 618] on icon "delete" at bounding box center [501, 621] width 8 height 11
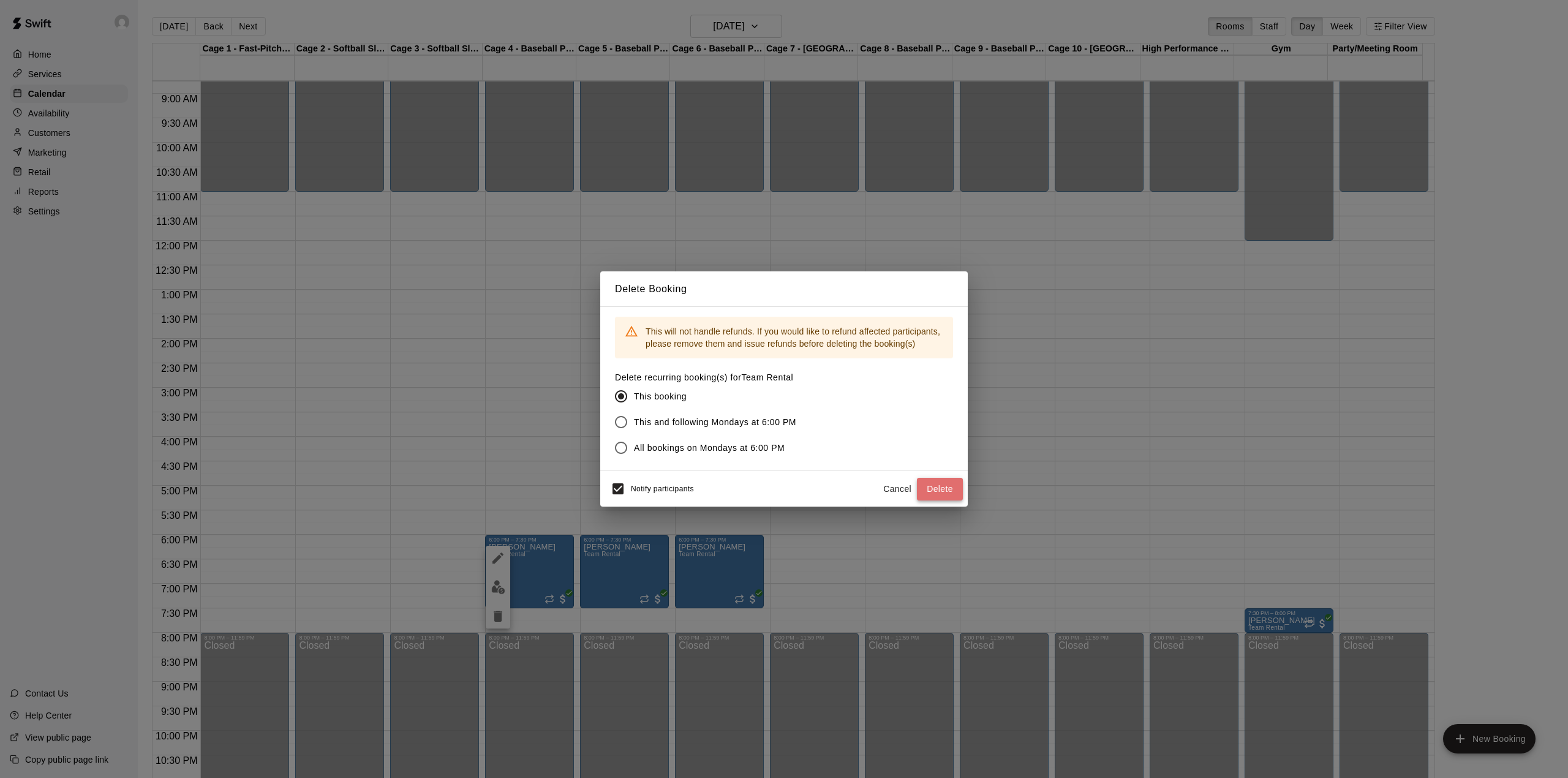
click at [948, 484] on button "Delete" at bounding box center [940, 489] width 46 height 22
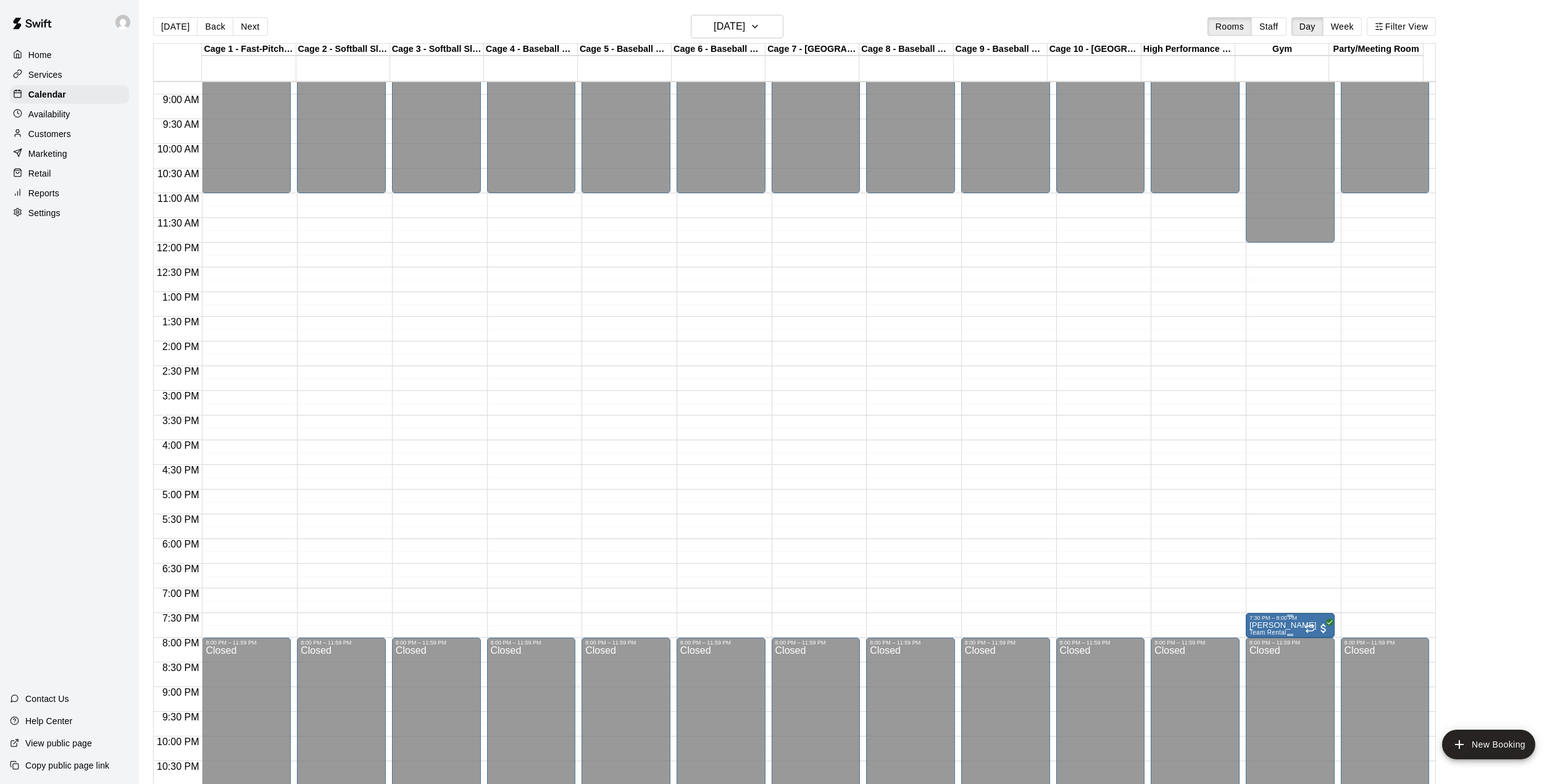
click at [1283, 617] on div at bounding box center [1290, 616] width 81 height 2
click at [1260, 690] on icon "delete" at bounding box center [1260, 687] width 8 height 11
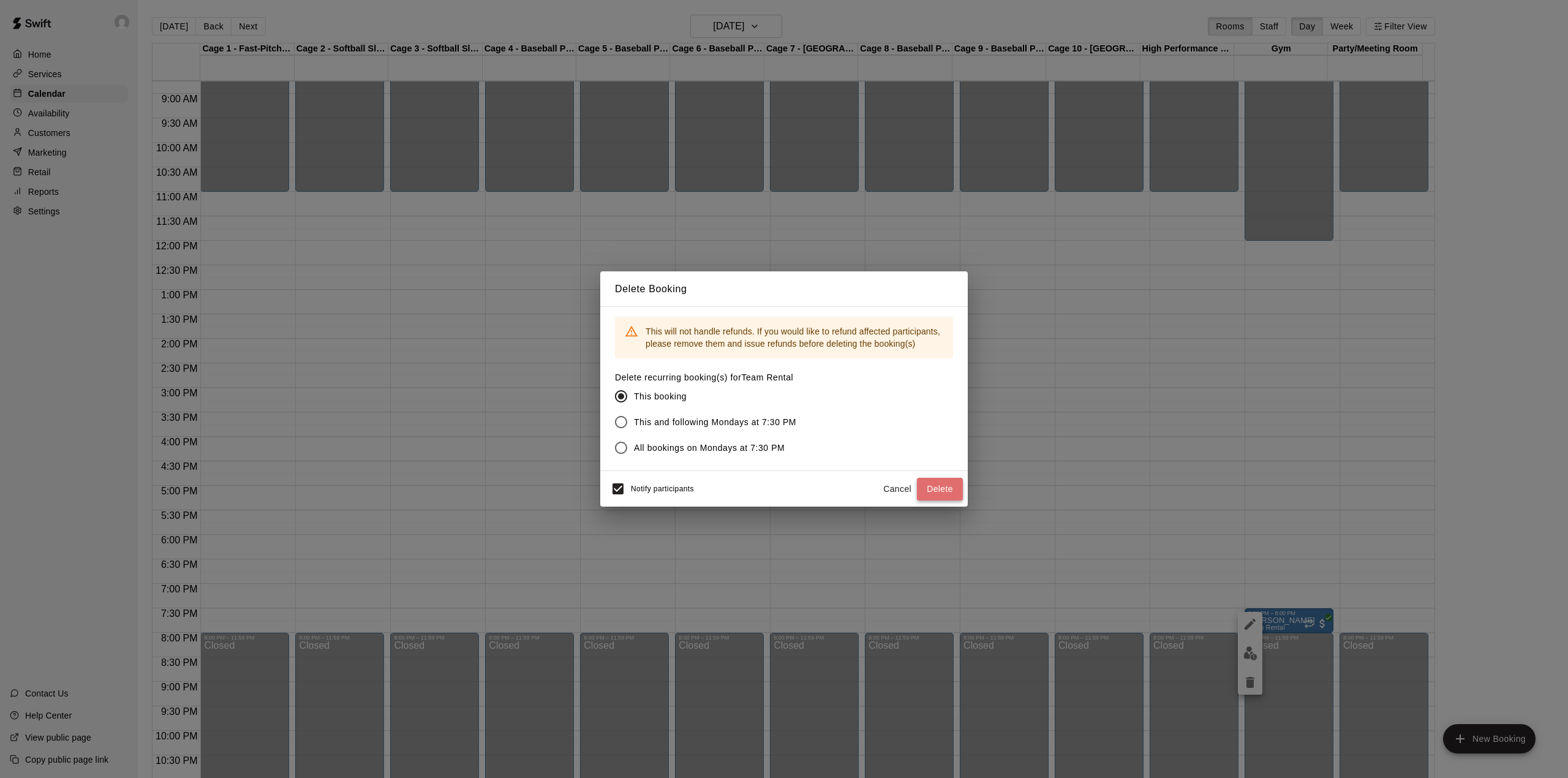
click at [949, 493] on button "Delete" at bounding box center [940, 489] width 46 height 22
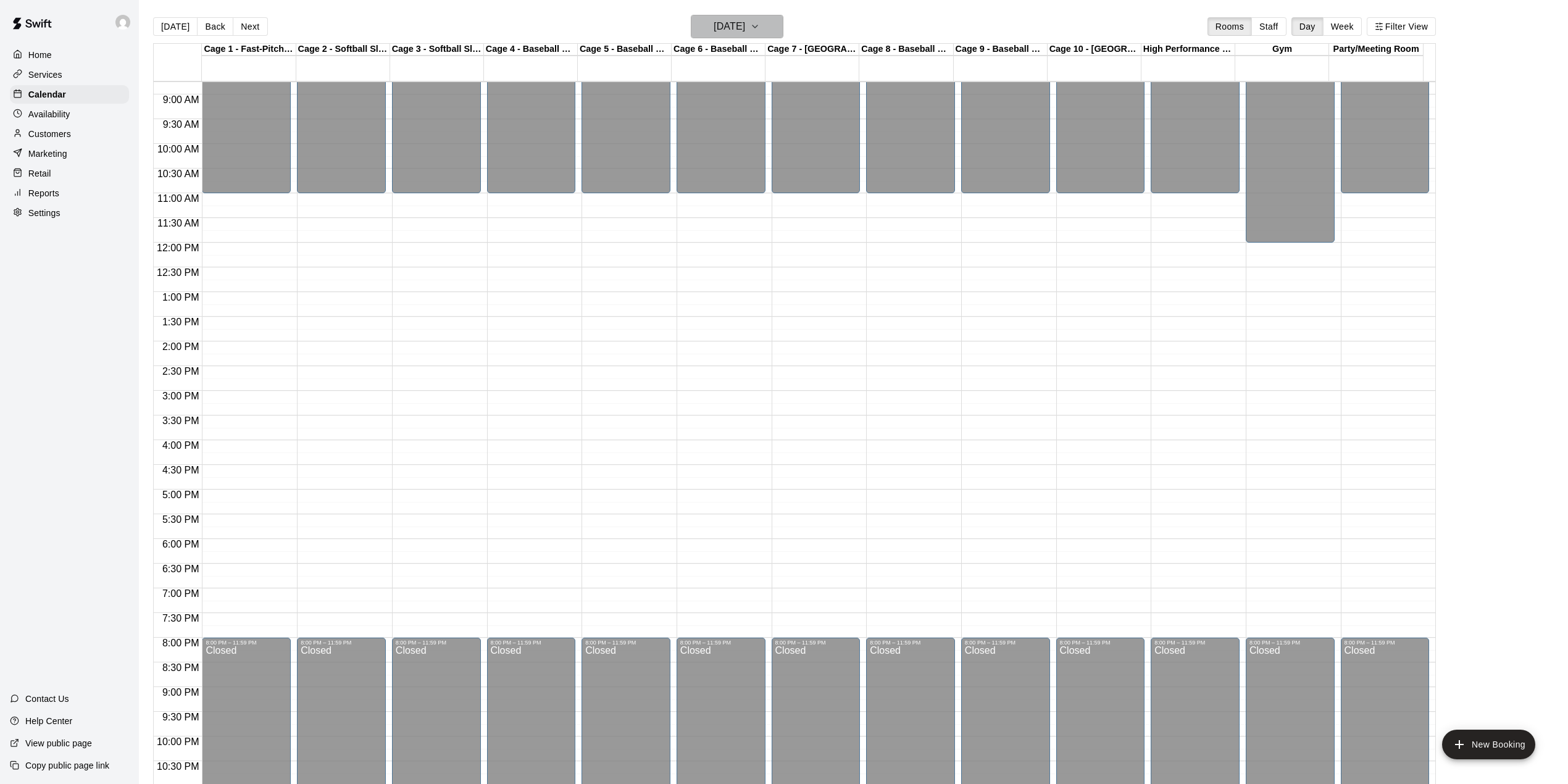
click at [760, 27] on icon "button" at bounding box center [754, 26] width 10 height 15
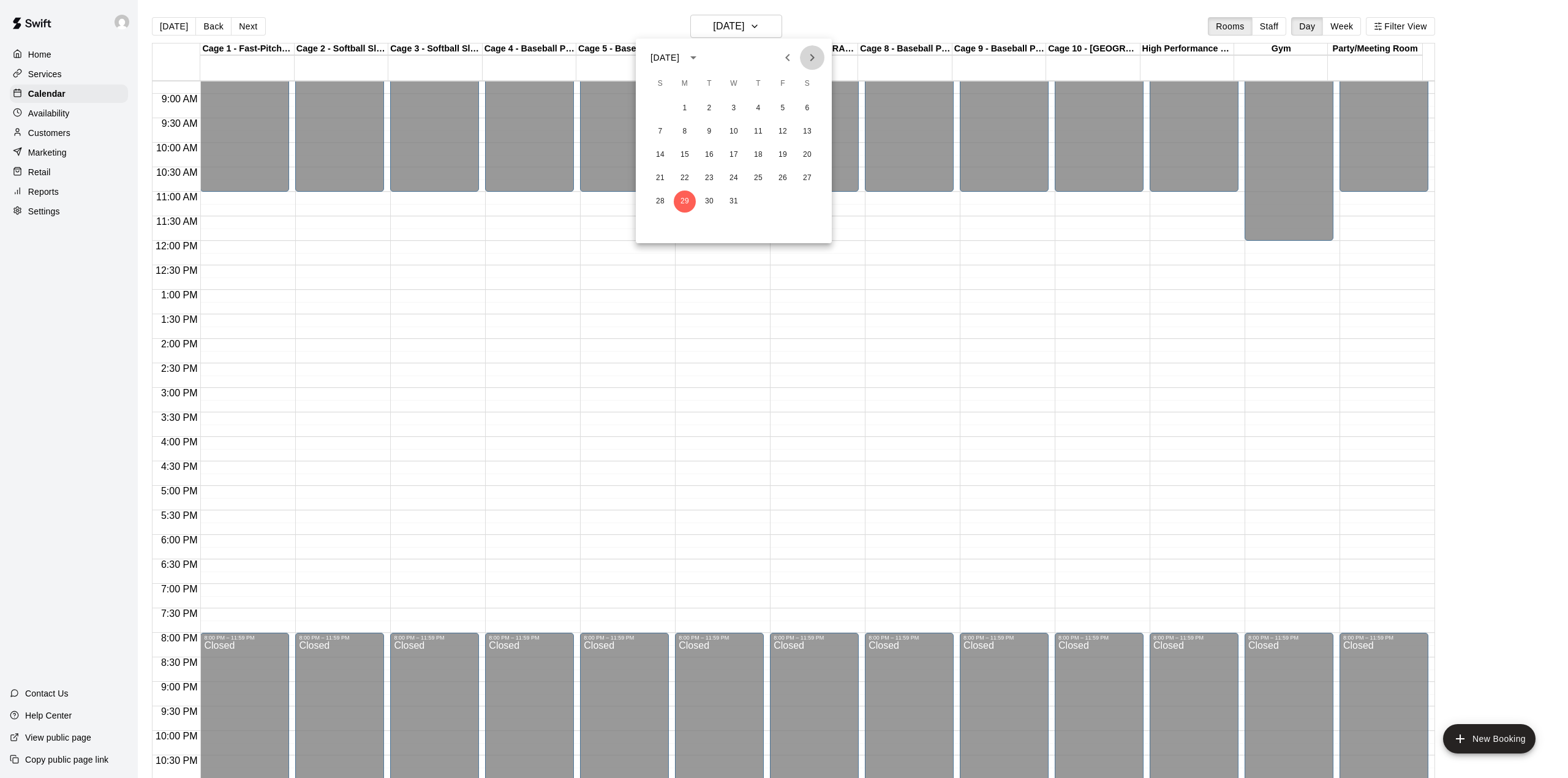
click at [811, 54] on icon "Next month" at bounding box center [812, 57] width 4 height 7
click at [688, 128] on button "5" at bounding box center [684, 131] width 22 height 22
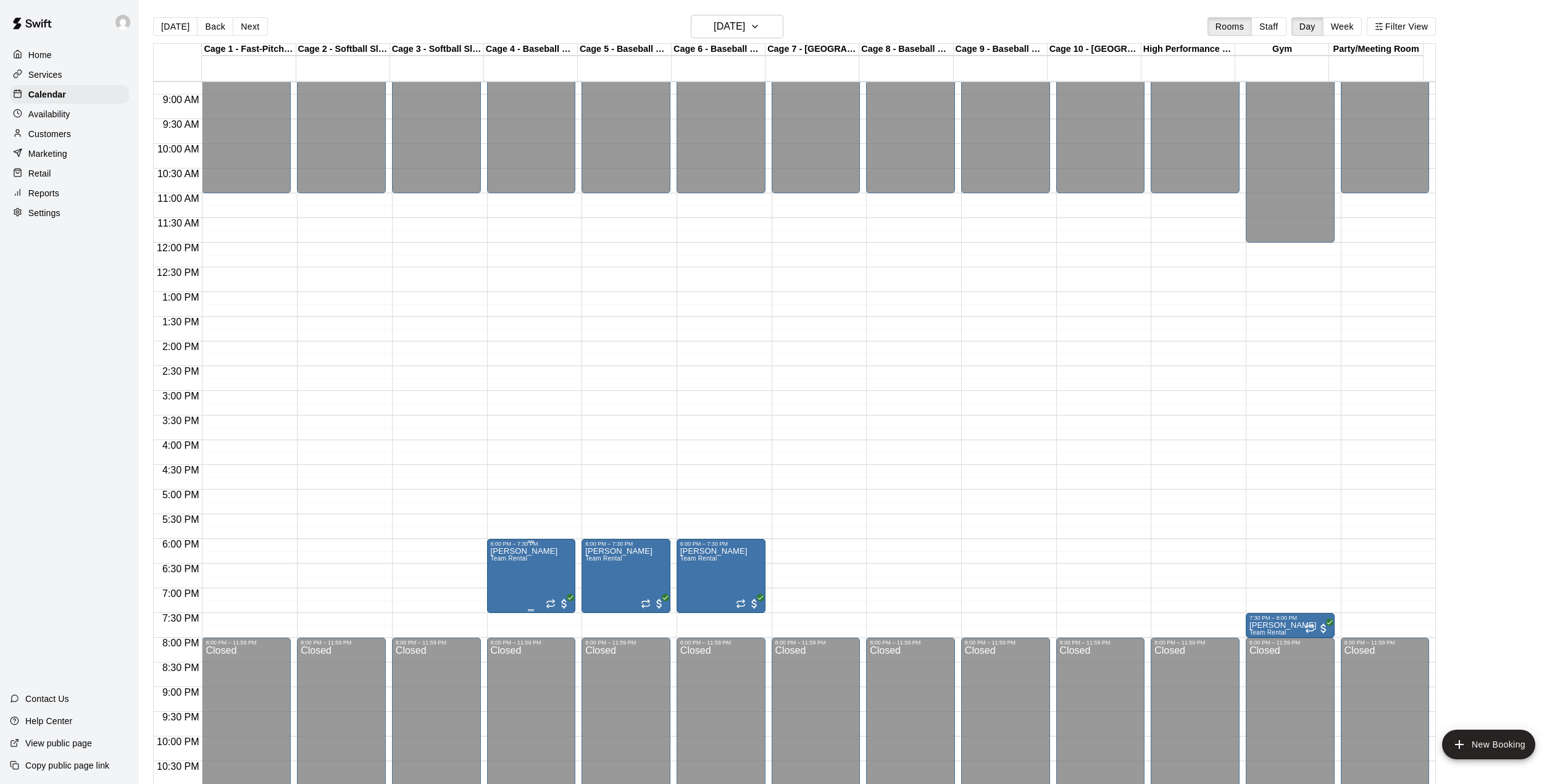
click at [532, 551] on p "[PERSON_NAME]" at bounding box center [524, 551] width 67 height 0
click at [504, 625] on icon "delete" at bounding box center [501, 625] width 8 height 11
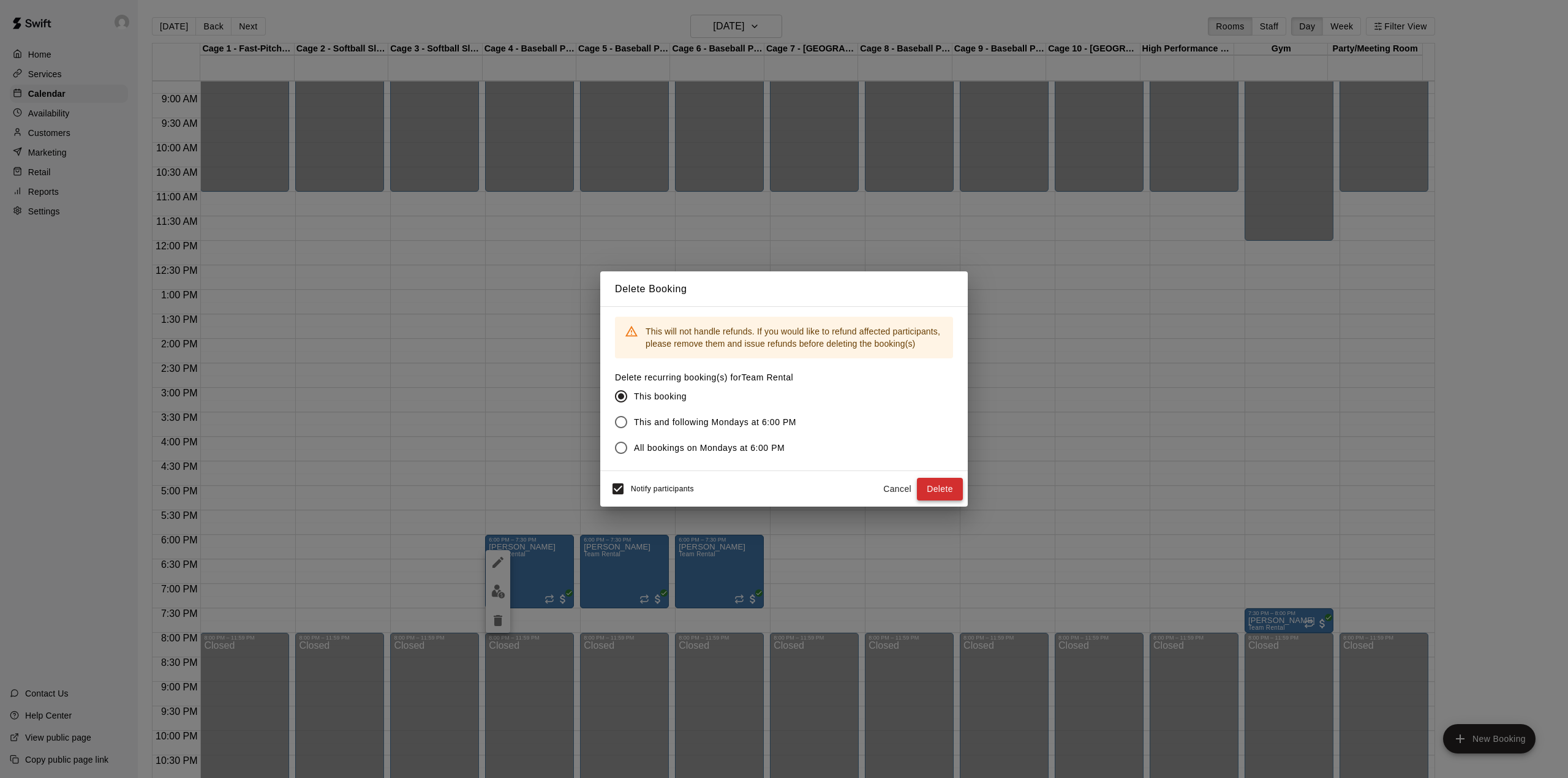
click at [939, 487] on button "Delete" at bounding box center [940, 489] width 46 height 22
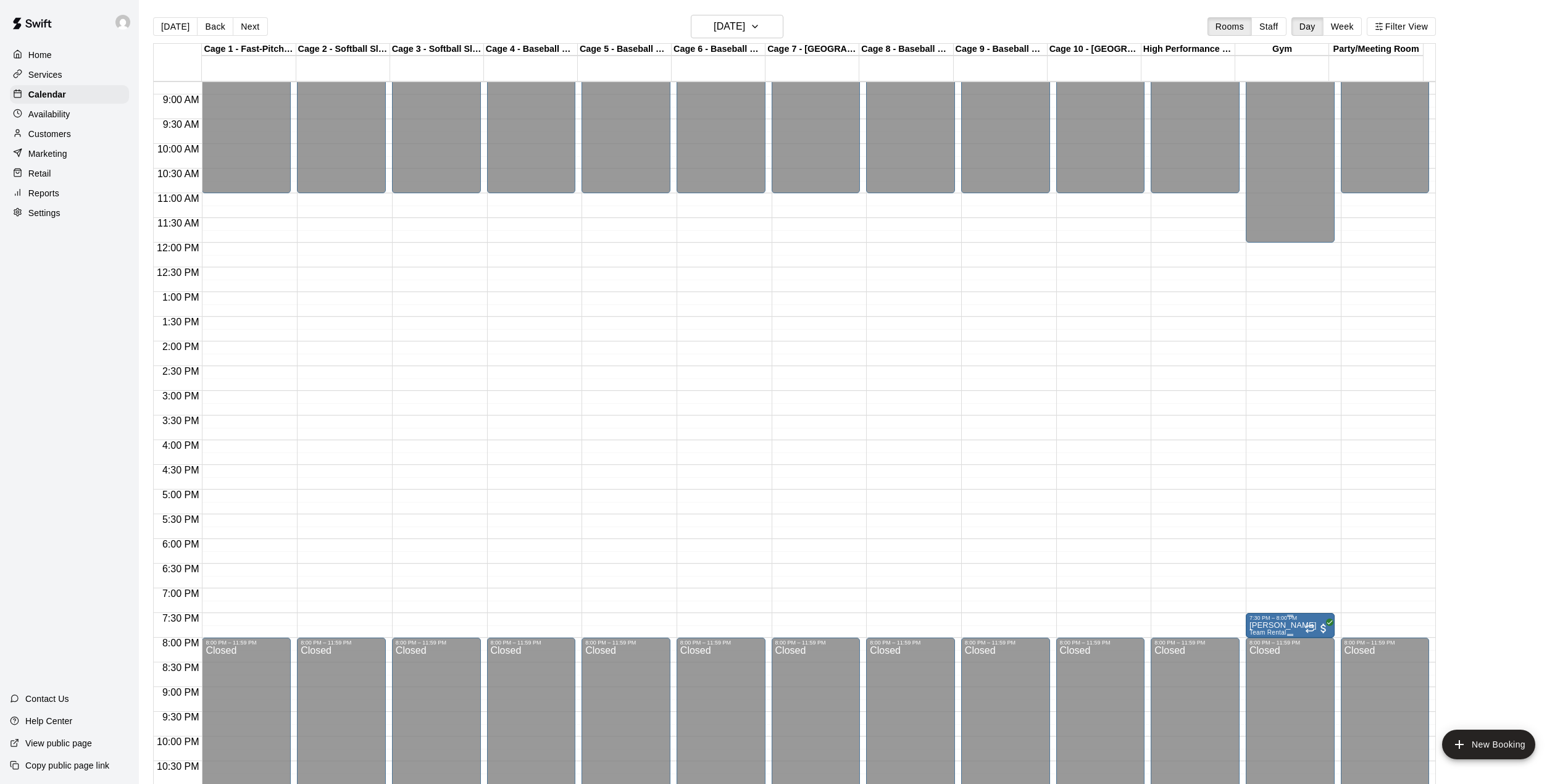
click at [1291, 625] on p "[PERSON_NAME]" at bounding box center [1283, 625] width 67 height 0
click at [1260, 697] on icon "delete" at bounding box center [1260, 699] width 8 height 11
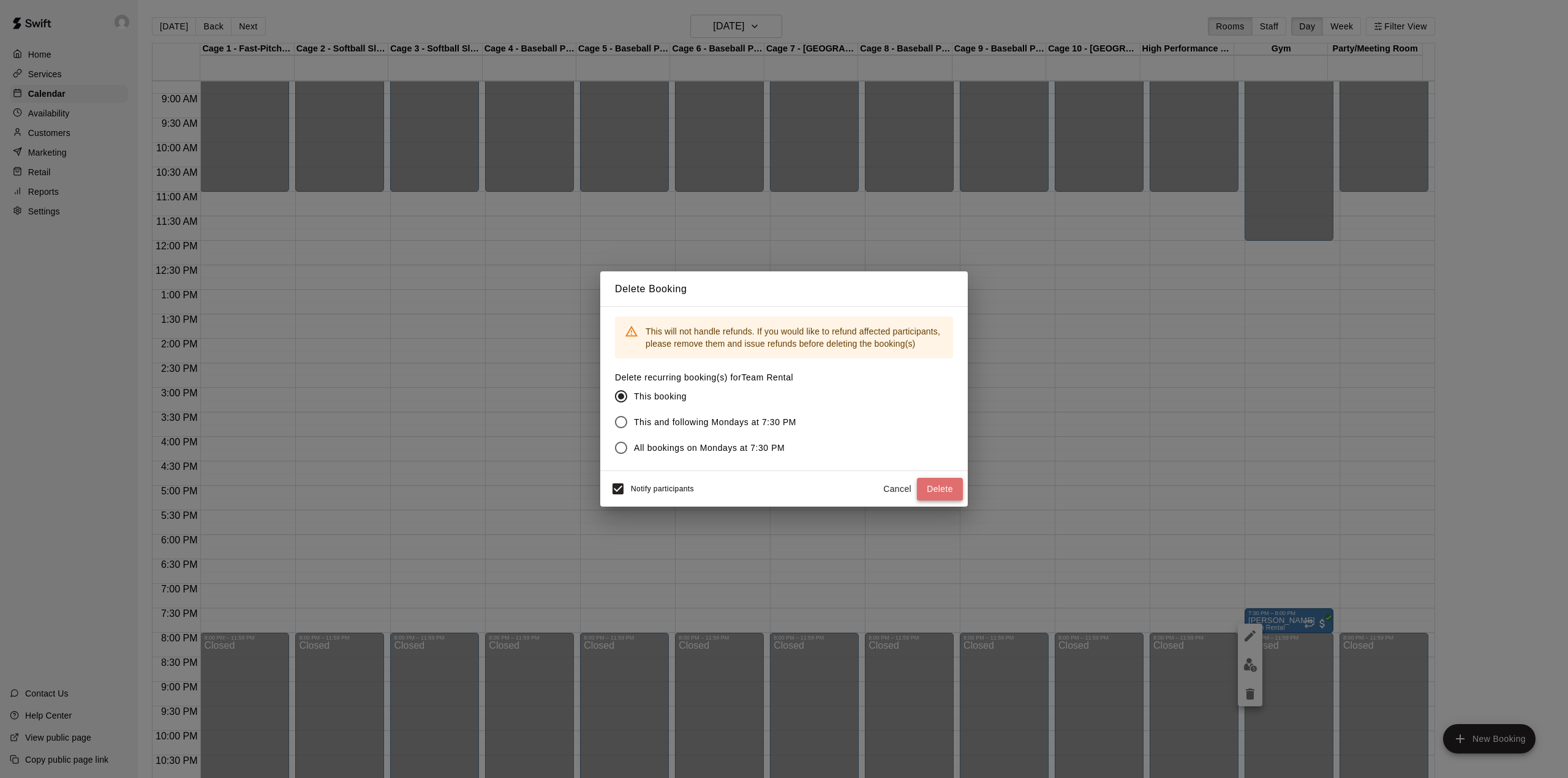
click at [942, 488] on button "Delete" at bounding box center [940, 489] width 46 height 22
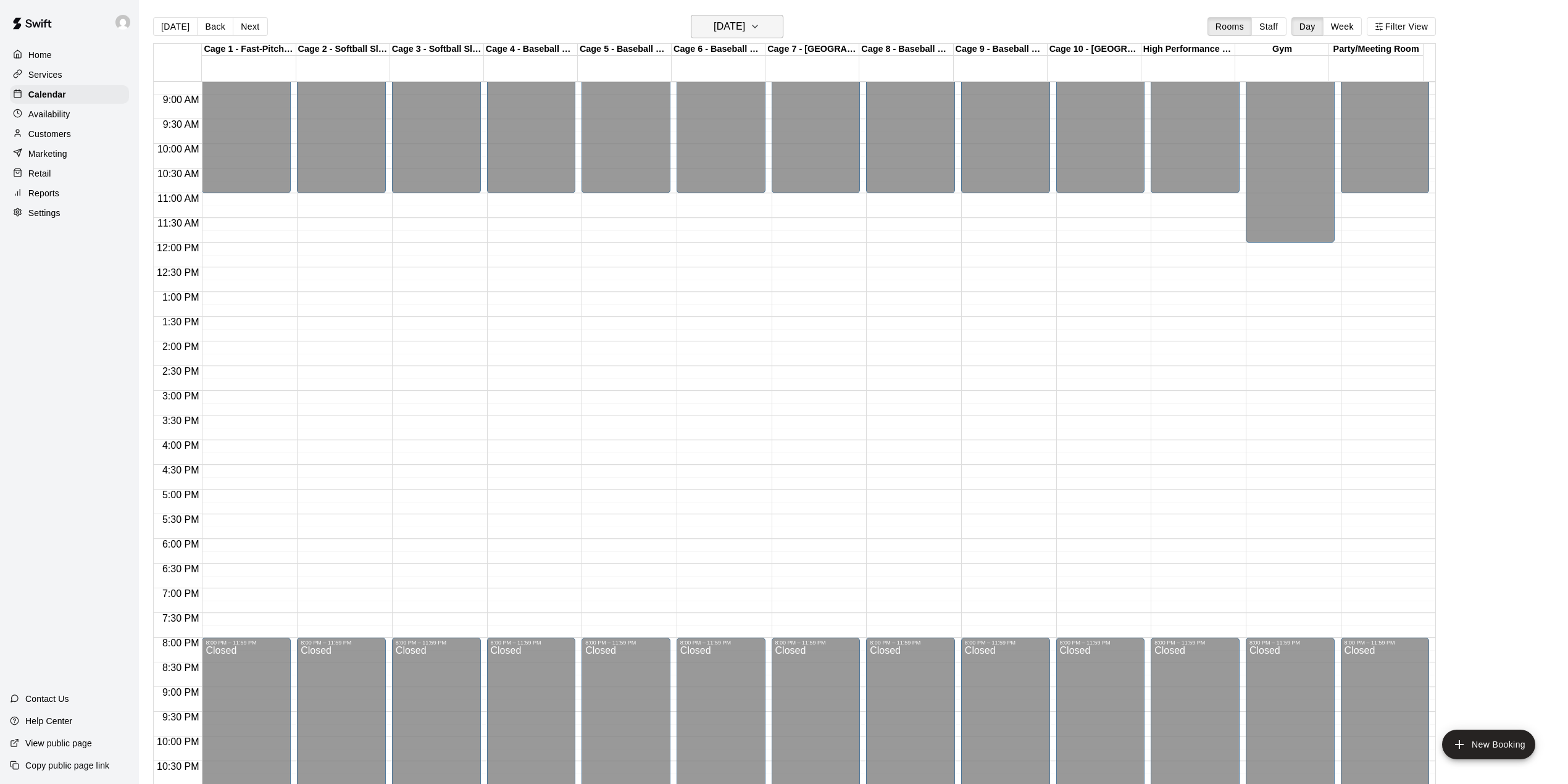
click at [760, 22] on icon "button" at bounding box center [754, 26] width 10 height 15
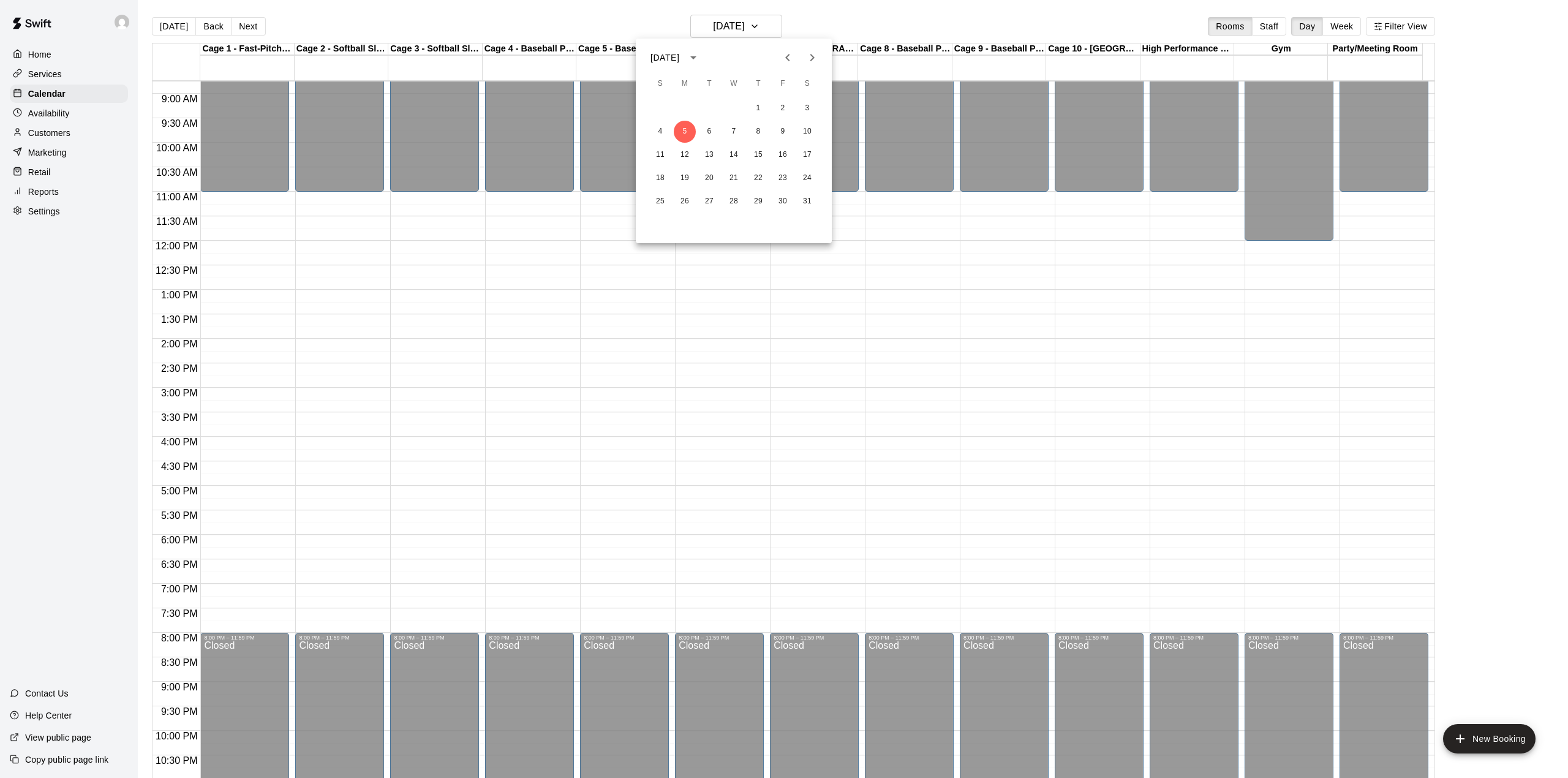
click at [809, 59] on icon "Next month" at bounding box center [812, 57] width 15 height 15
click at [683, 152] on button "16" at bounding box center [684, 155] width 22 height 22
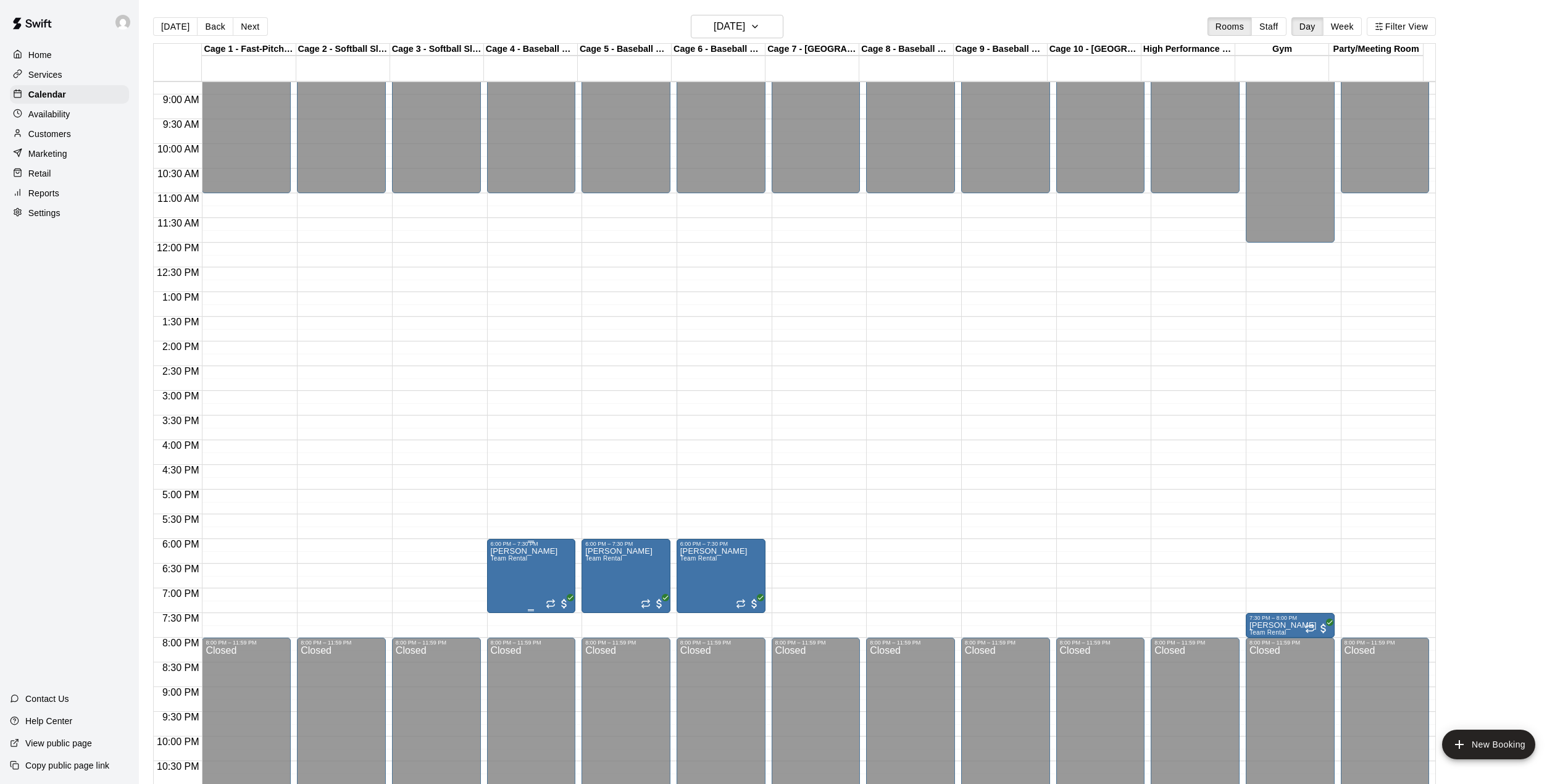
click at [501, 618] on icon "delete" at bounding box center [501, 621] width 8 height 11
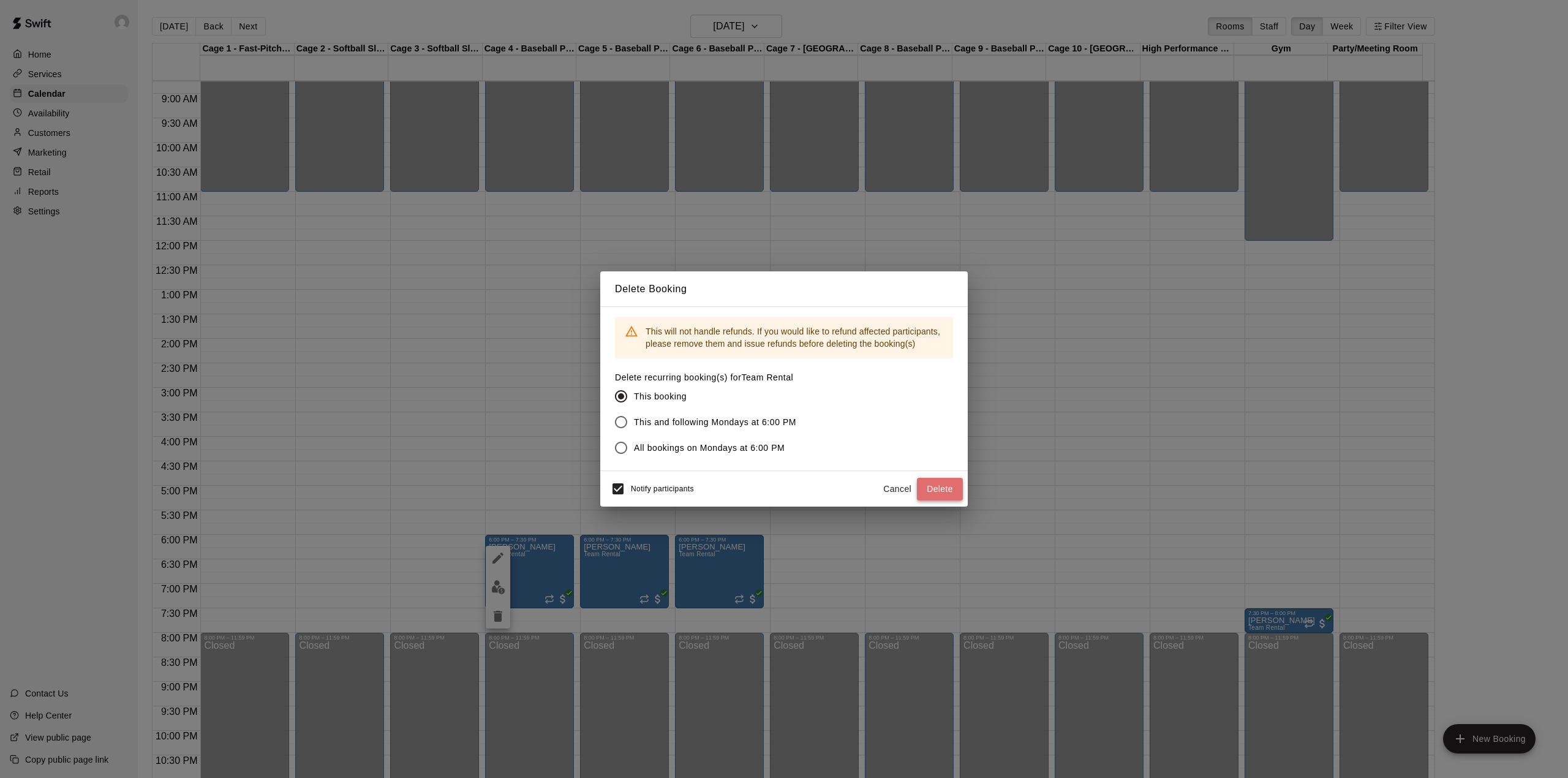
click at [939, 492] on button "Delete" at bounding box center [940, 489] width 46 height 22
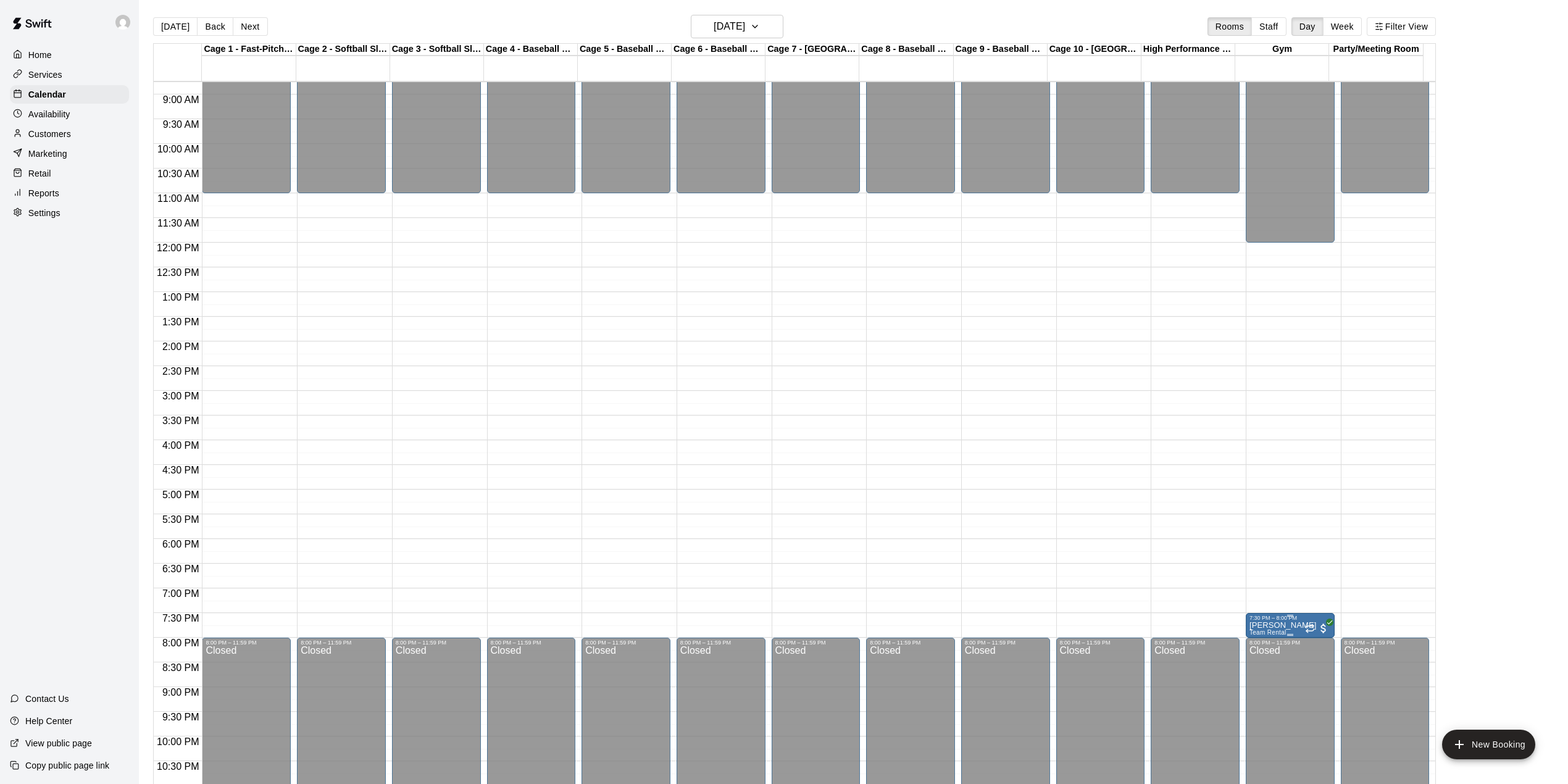
click at [1294, 625] on p "[PERSON_NAME]" at bounding box center [1283, 625] width 67 height 0
click at [1260, 694] on icon "delete" at bounding box center [1260, 699] width 8 height 11
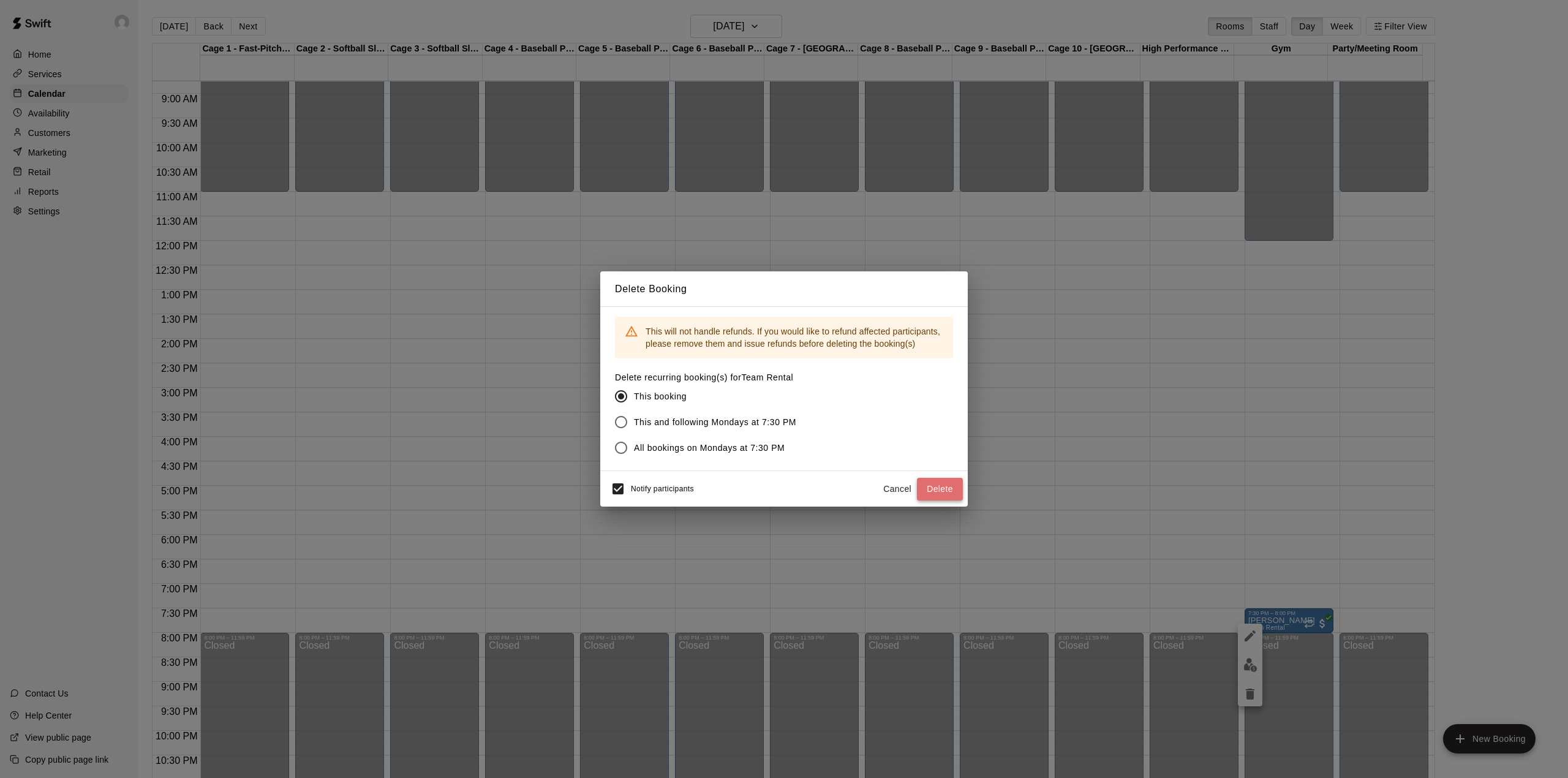
click at [941, 491] on button "Delete" at bounding box center [940, 489] width 46 height 22
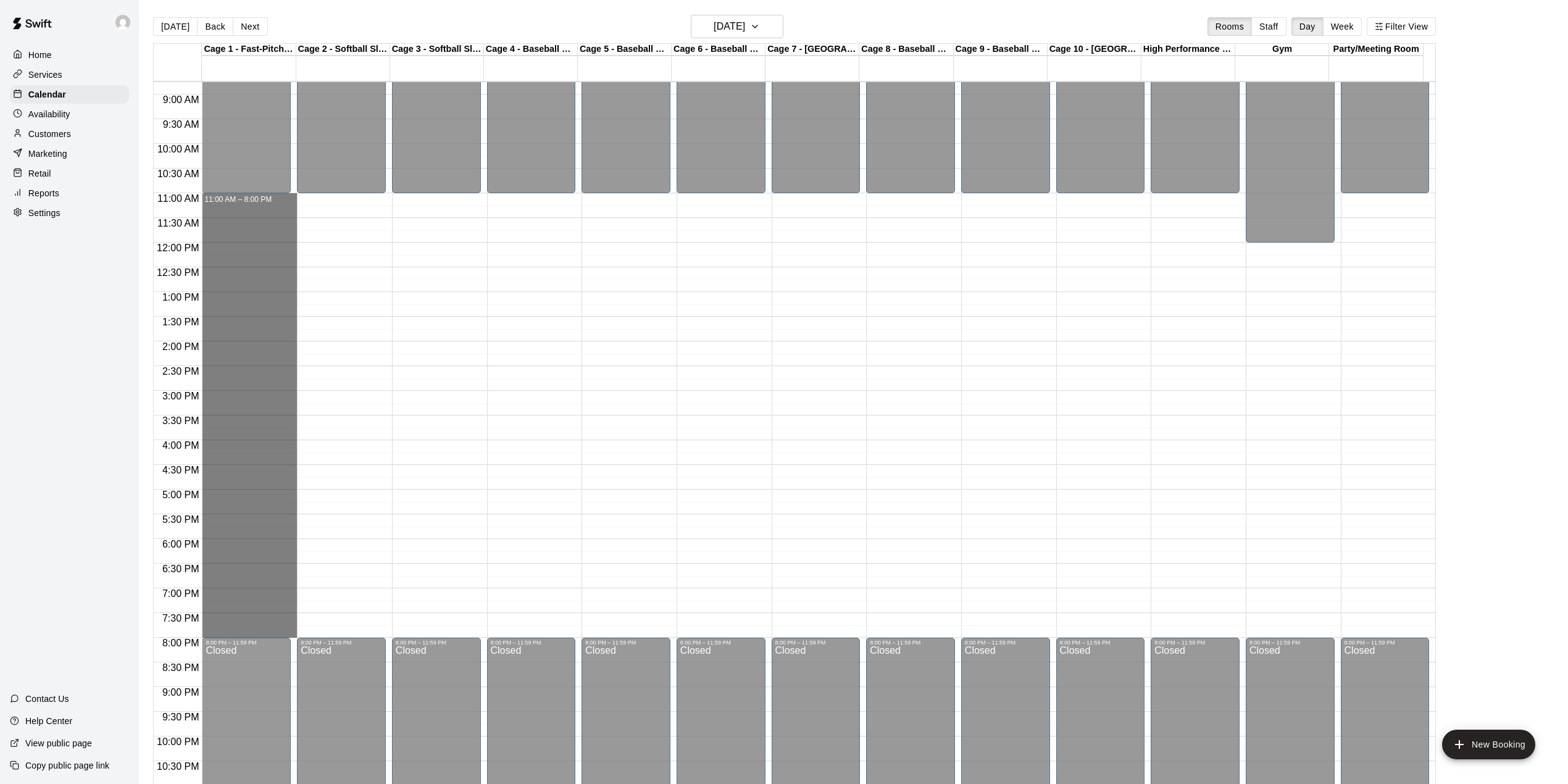
drag, startPoint x: 264, startPoint y: 203, endPoint x: 328, endPoint y: 628, distance: 429.8
click at [328, 628] on div "12:00 AM 12:30 AM 1:00 AM 1:30 AM 2:00 AM 2:30 AM 3:00 AM 3:30 AM 4:00 AM 4:30 …" at bounding box center [794, 439] width 1282 height 718
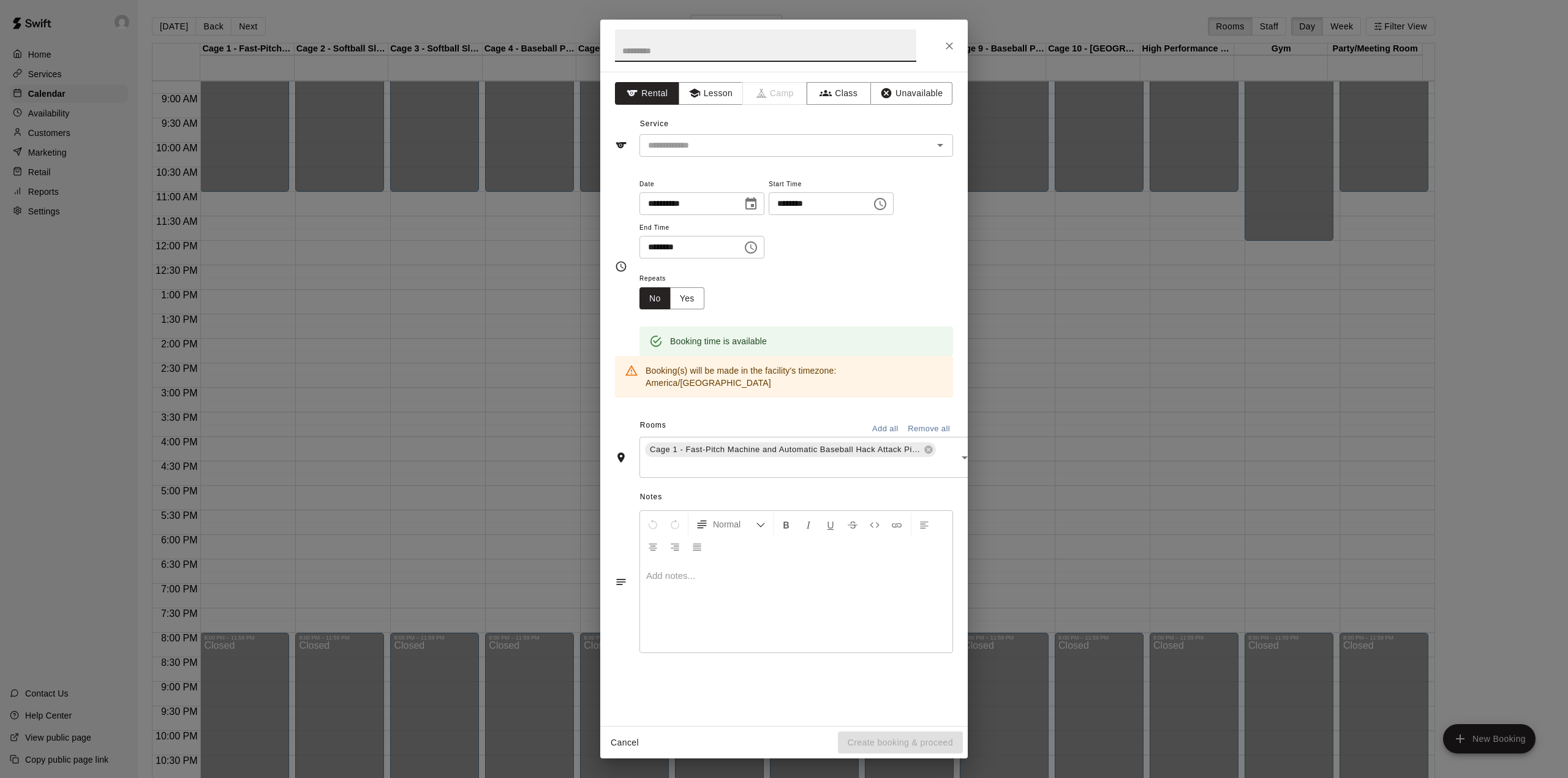
click at [881, 419] on button "Add all" at bounding box center [885, 429] width 39 height 19
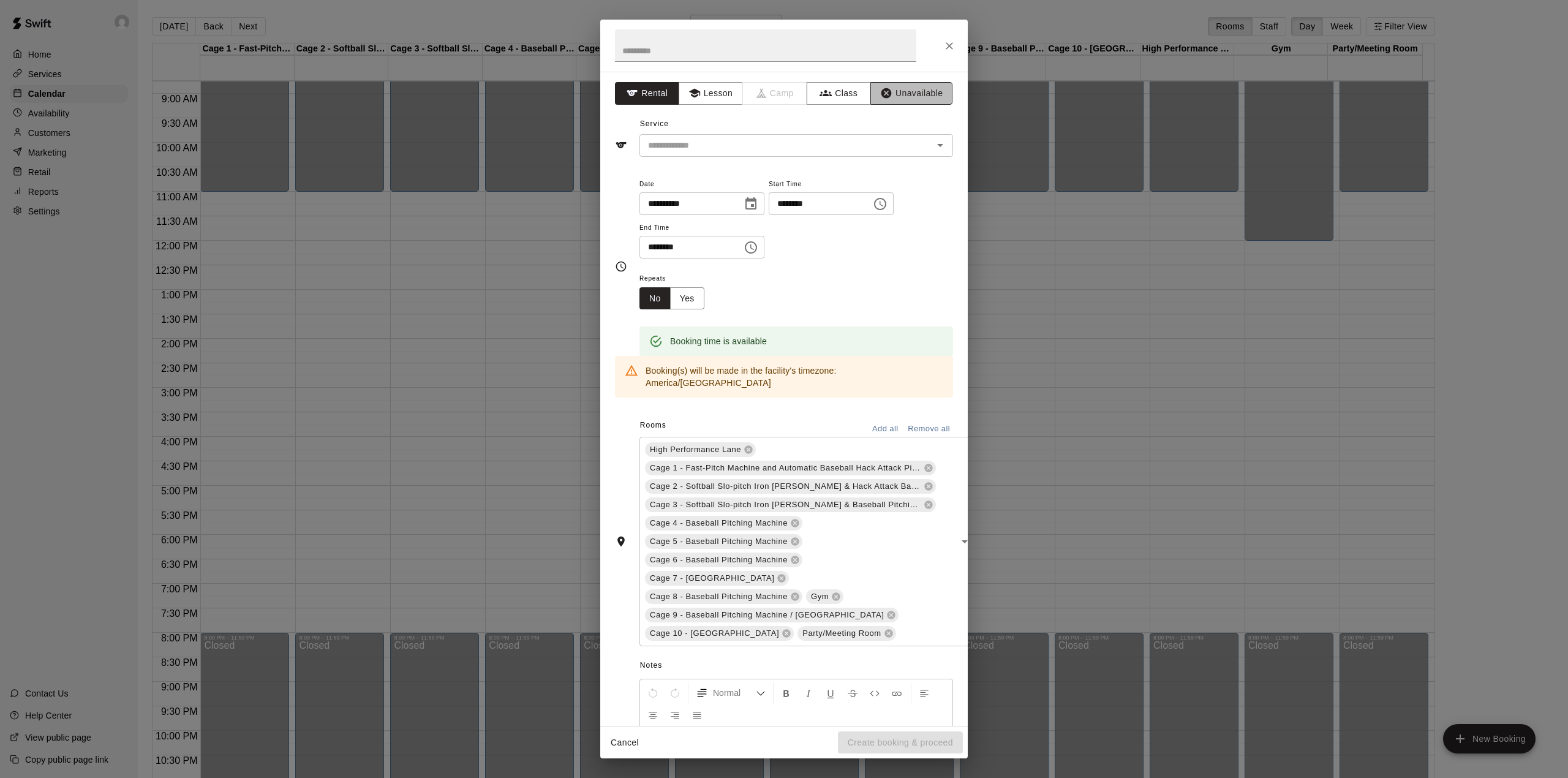
click at [919, 96] on button "Unavailable" at bounding box center [911, 93] width 82 height 22
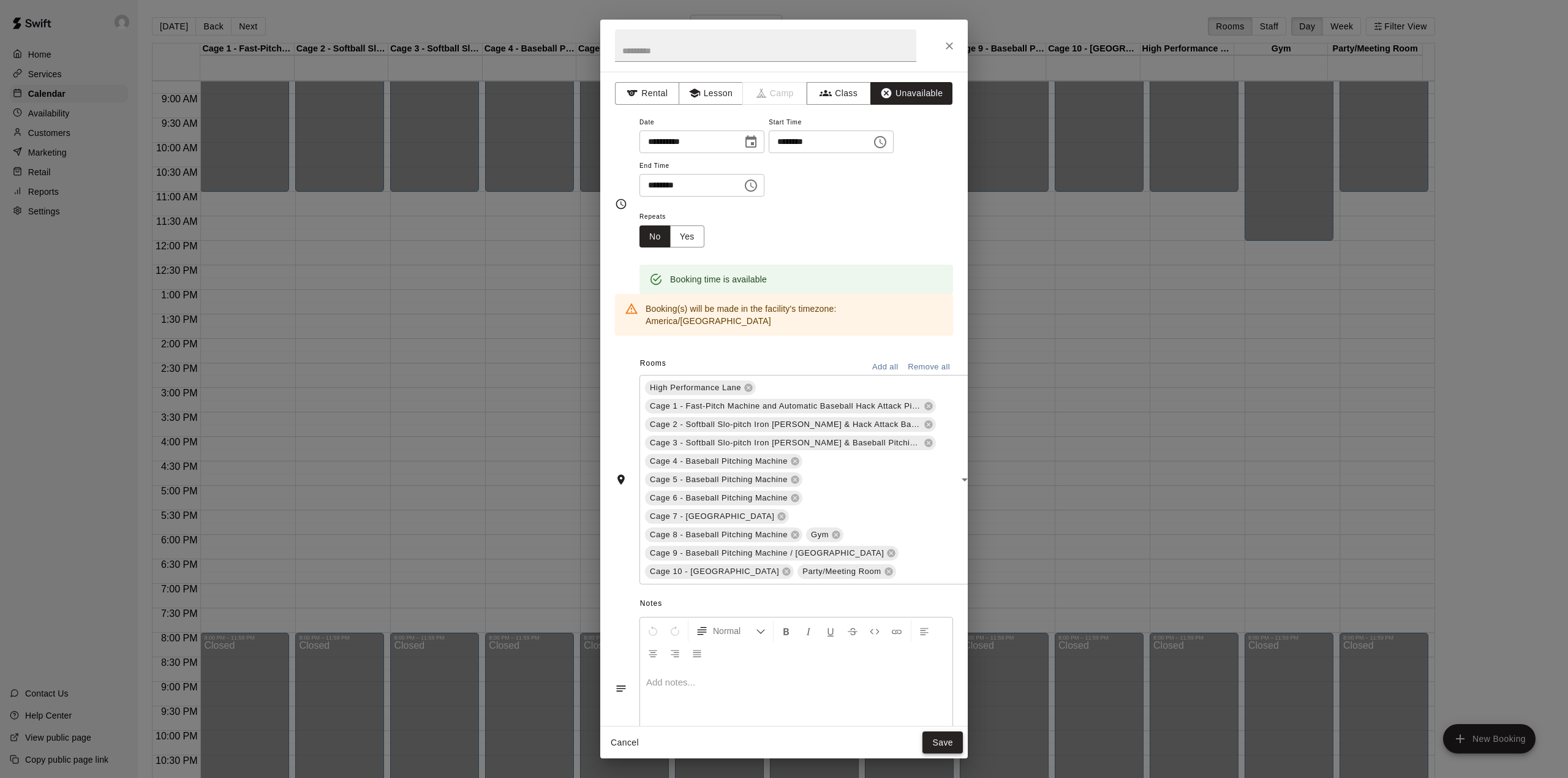
click at [943, 743] on button "Save" at bounding box center [942, 742] width 40 height 22
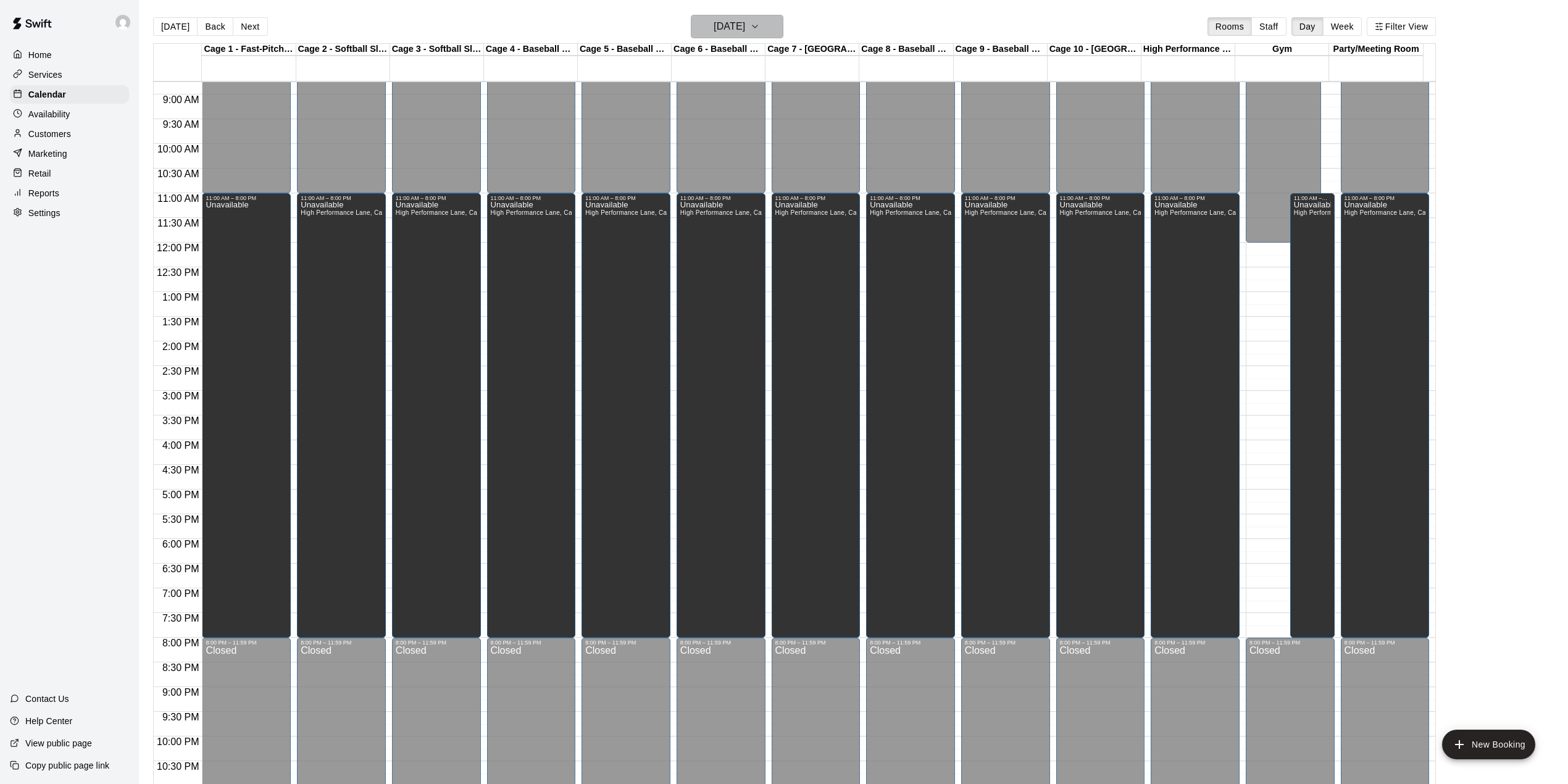
click at [745, 23] on h6 "[DATE]" at bounding box center [729, 26] width 32 height 17
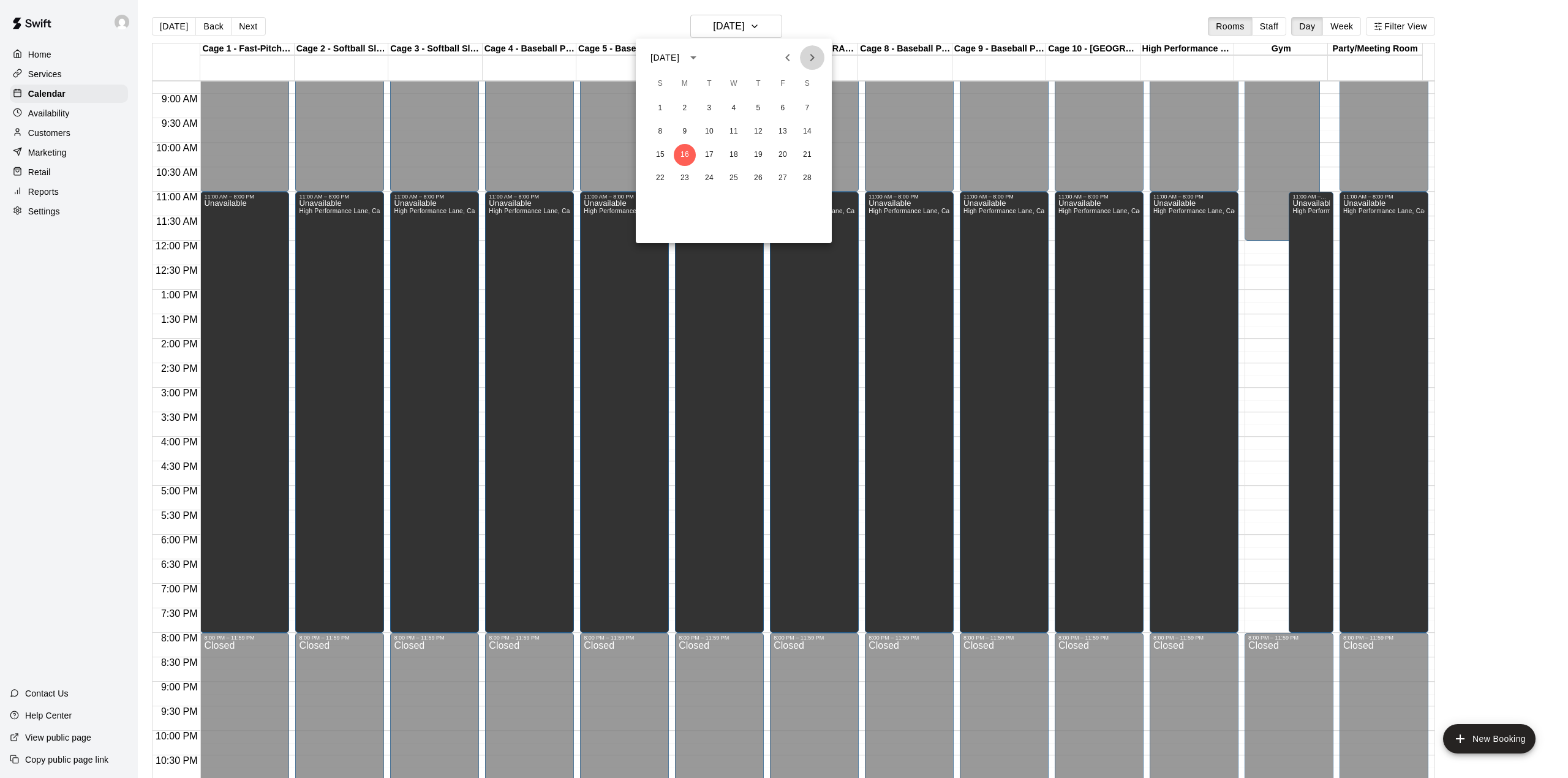
click at [807, 57] on icon "Next month" at bounding box center [812, 57] width 15 height 15
click at [684, 152] on button "16" at bounding box center [684, 155] width 22 height 22
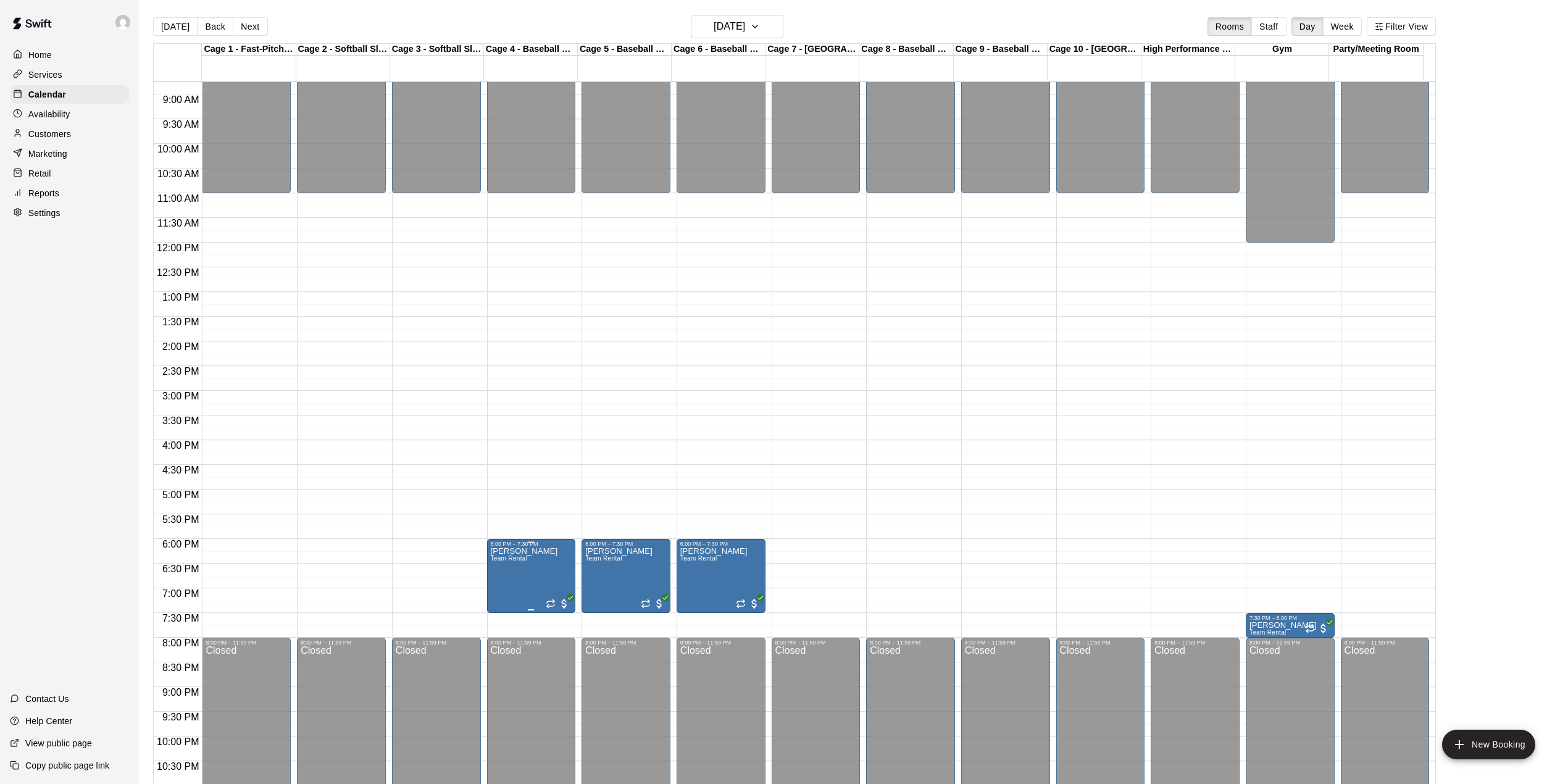
click at [501, 618] on icon "delete" at bounding box center [501, 621] width 8 height 11
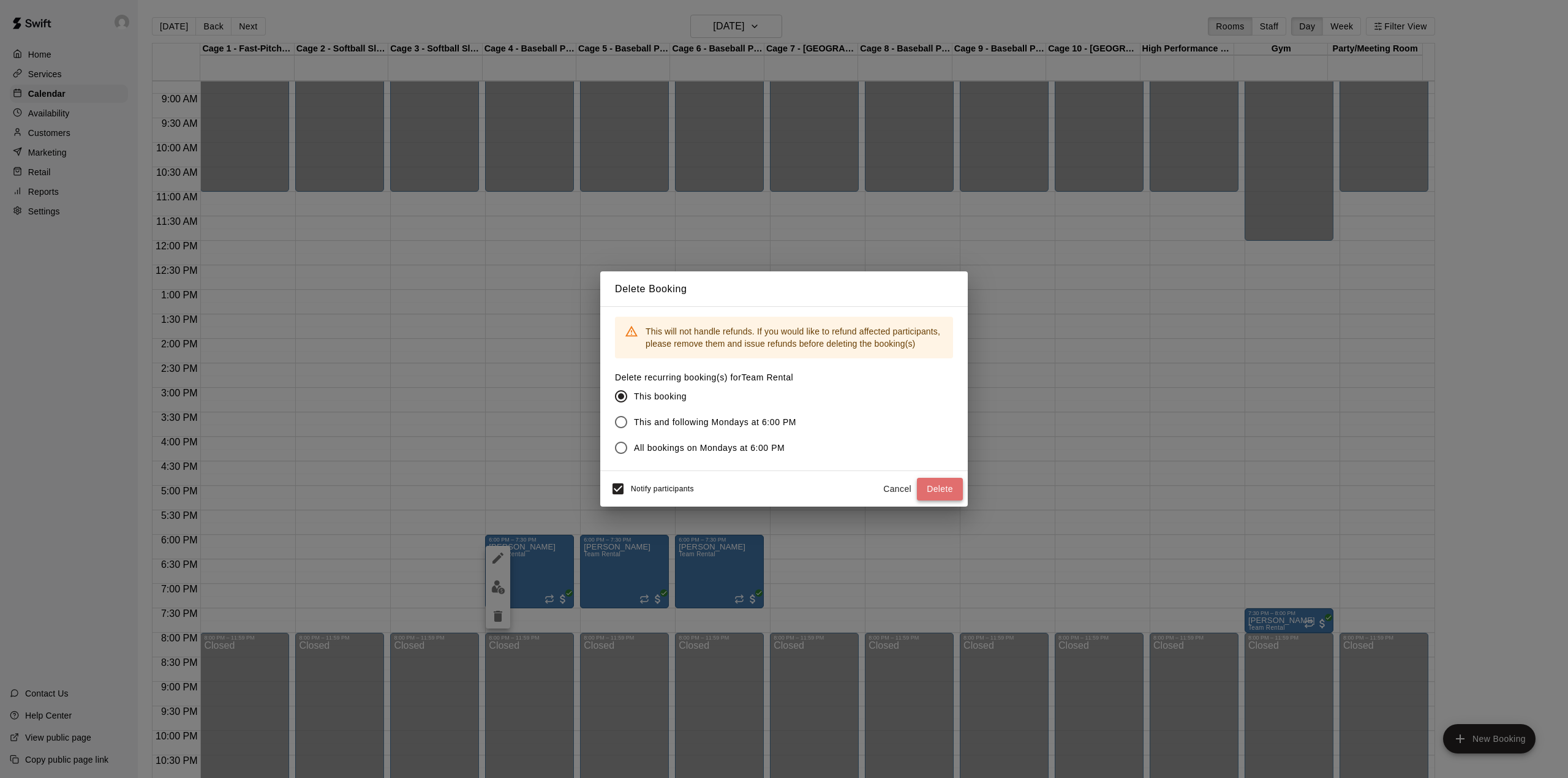
click at [946, 489] on button "Delete" at bounding box center [940, 489] width 46 height 22
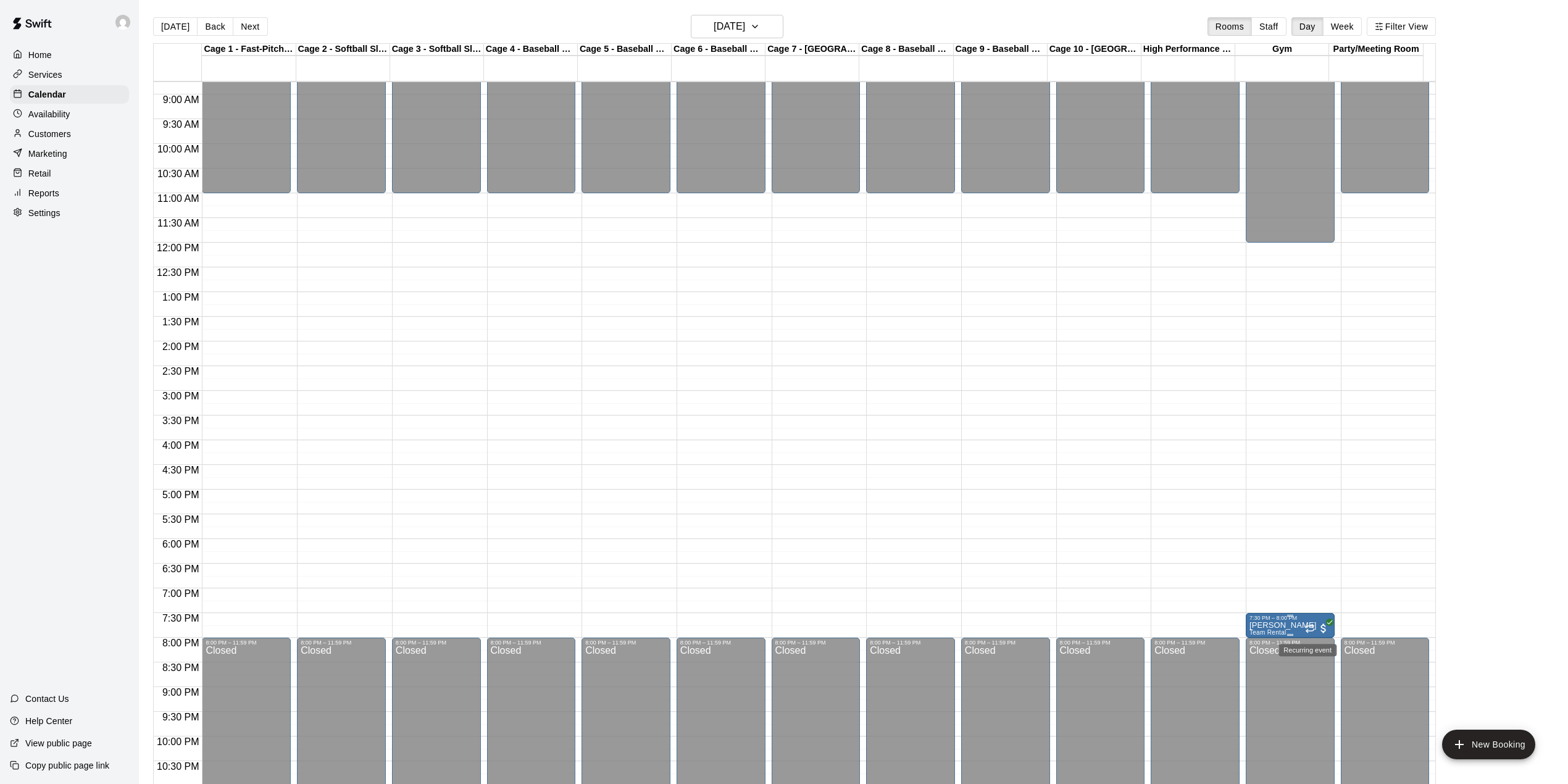
click at [1306, 631] on icon "Recurring event" at bounding box center [1309, 630] width 7 height 2
click at [766, 25] on div at bounding box center [790, 392] width 1580 height 784
click at [769, 28] on button "[DATE]" at bounding box center [736, 26] width 92 height 23
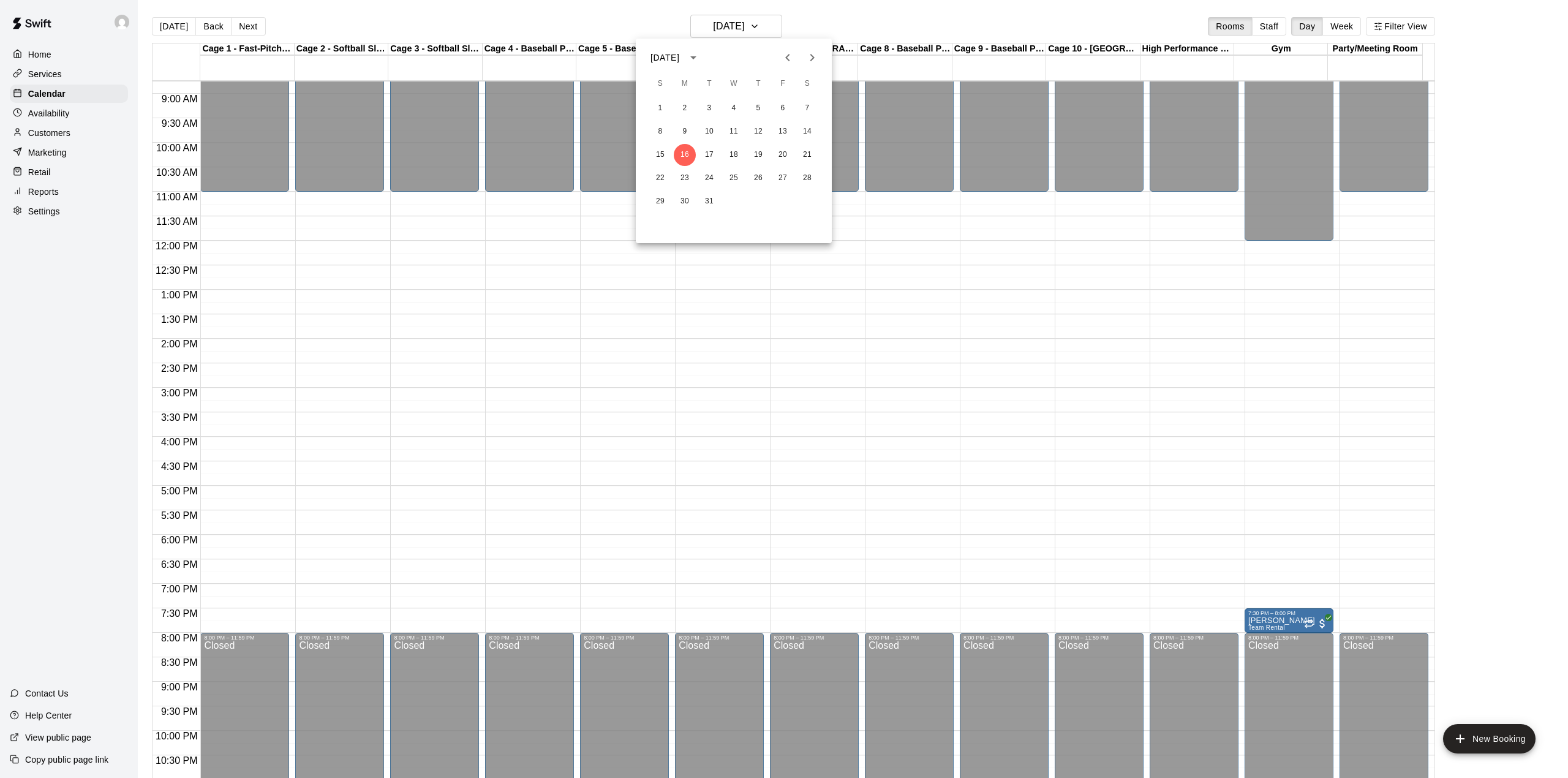
click at [1299, 628] on div at bounding box center [784, 389] width 1568 height 778
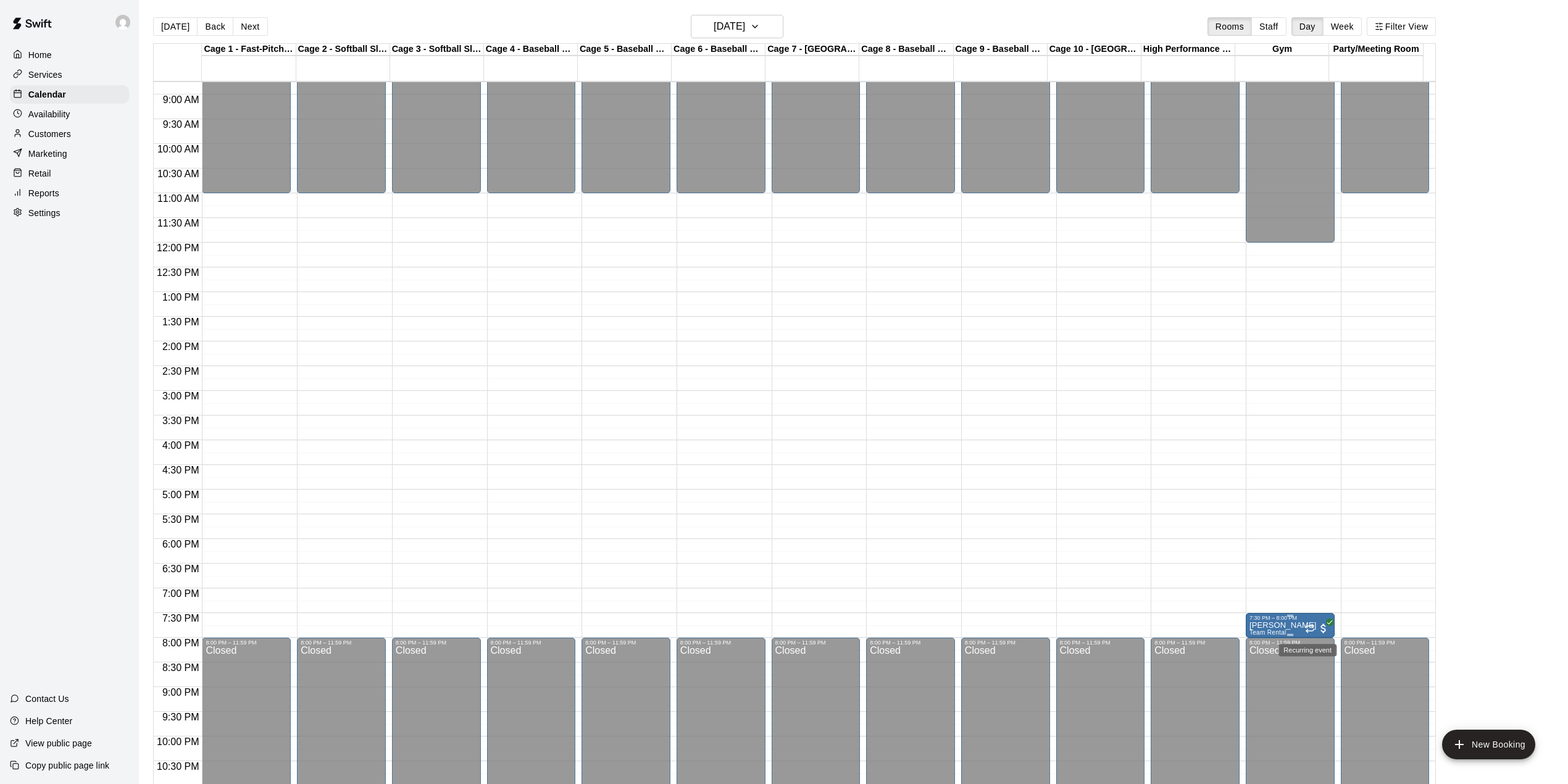
click at [1305, 626] on icon "Recurring event" at bounding box center [1309, 628] width 10 height 10
click at [1318, 694] on icon "delete" at bounding box center [1314, 696] width 8 height 11
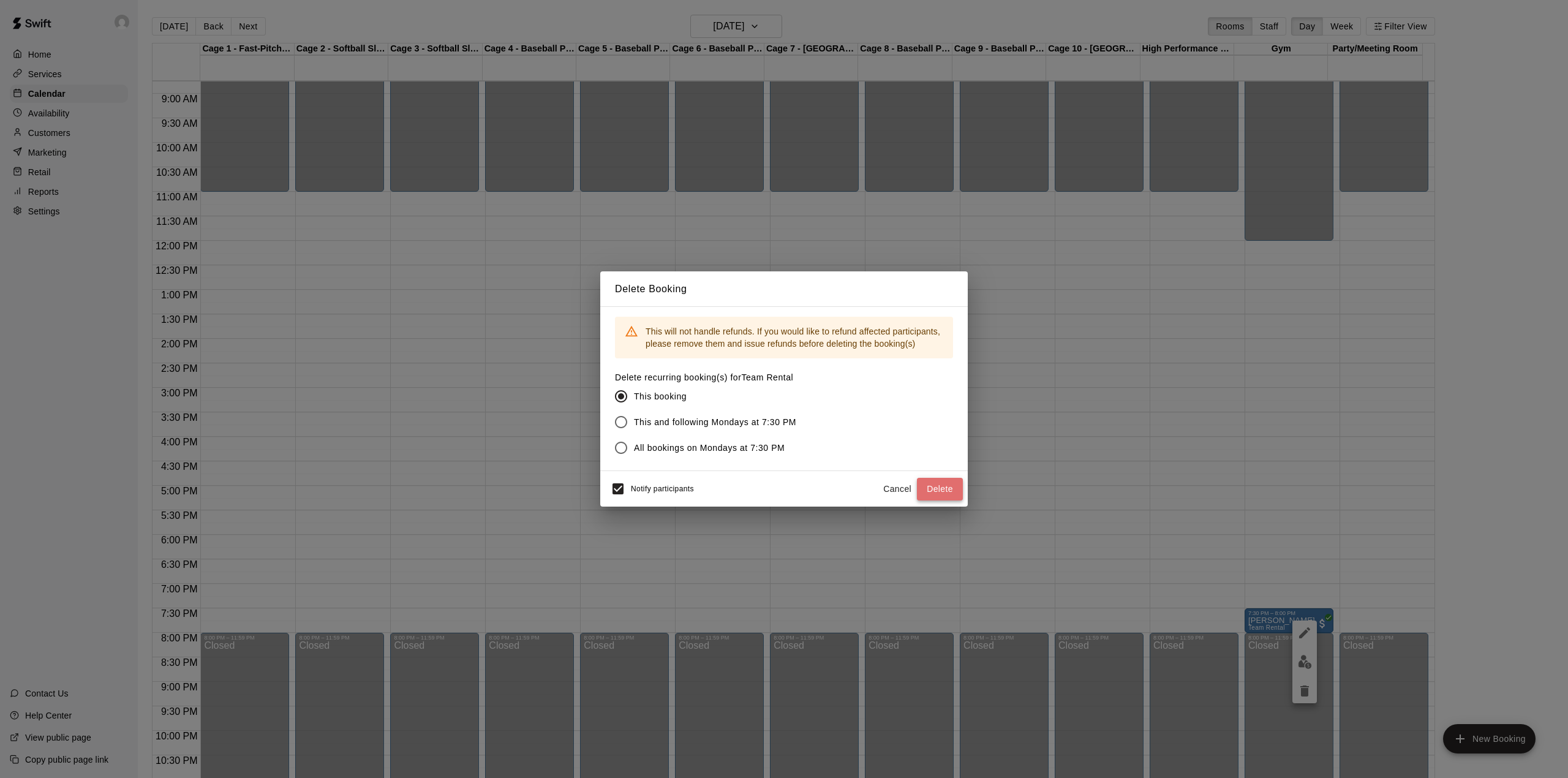
click at [943, 489] on button "Delete" at bounding box center [940, 489] width 46 height 22
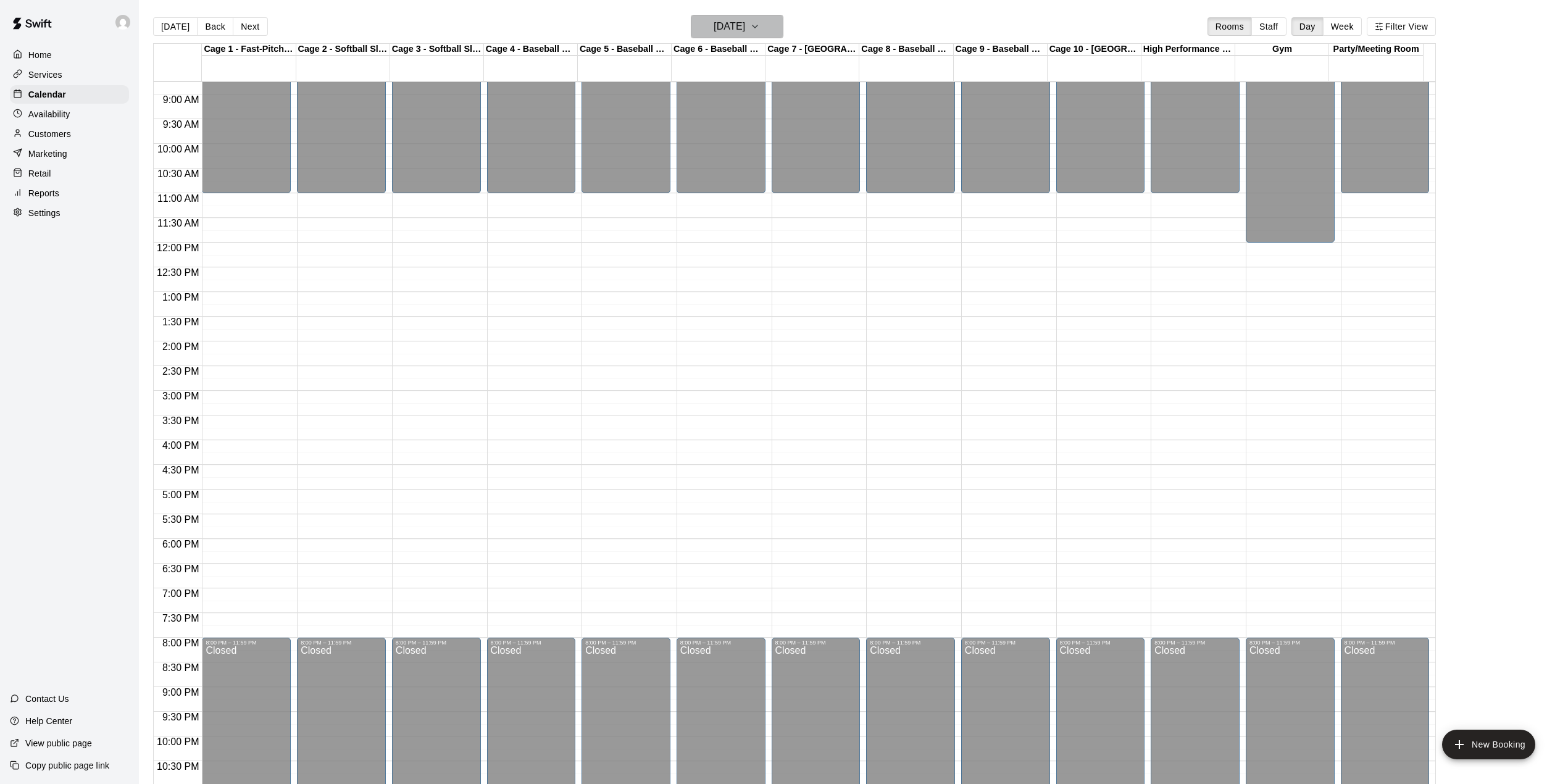
click at [745, 26] on h6 "[DATE]" at bounding box center [729, 26] width 32 height 17
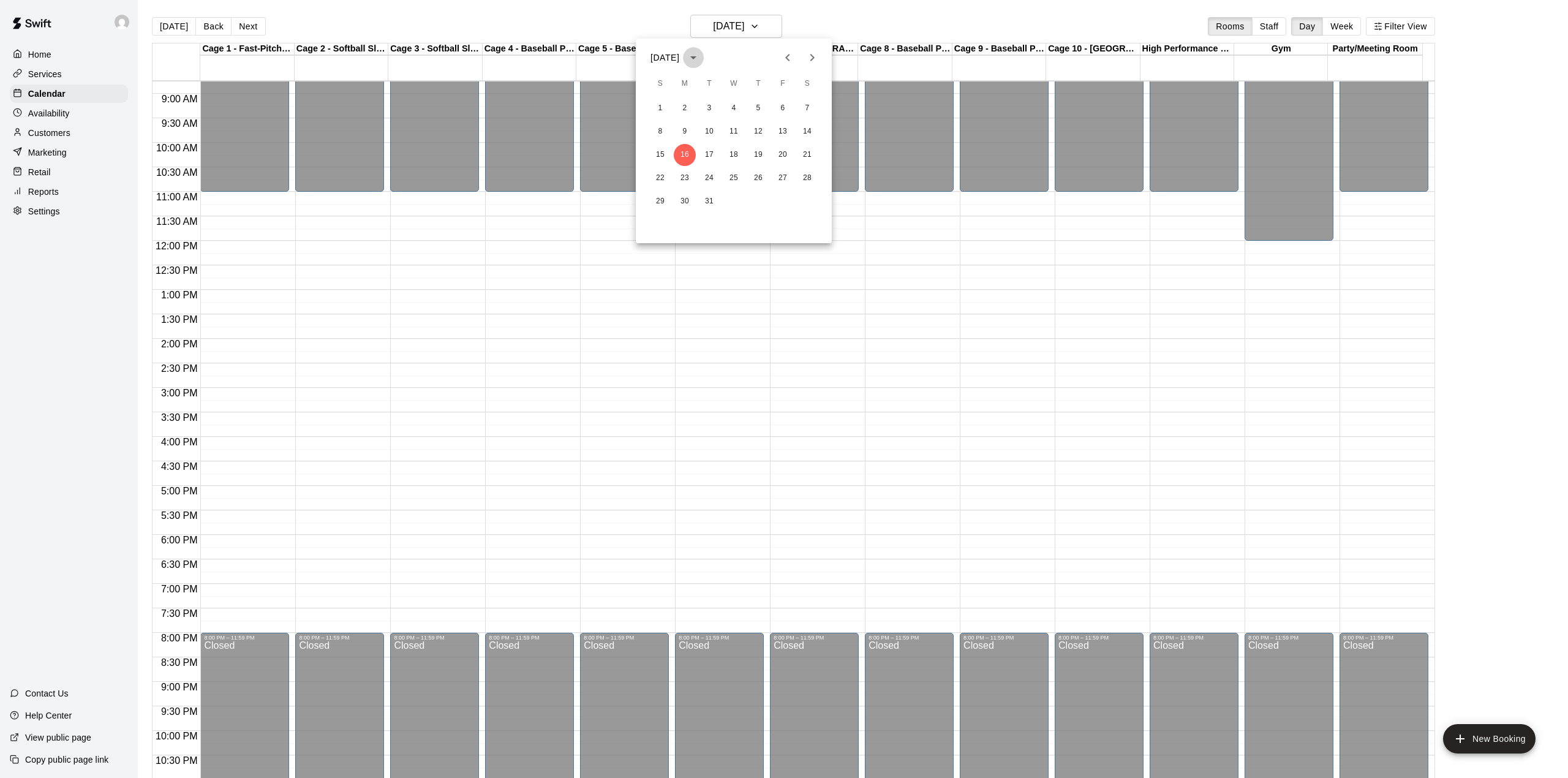
click at [700, 51] on icon "calendar view is open, switch to year view" at bounding box center [693, 57] width 15 height 15
click at [700, 51] on icon "year view is open, switch to calendar view" at bounding box center [693, 57] width 15 height 15
click at [174, 22] on div at bounding box center [784, 389] width 1568 height 778
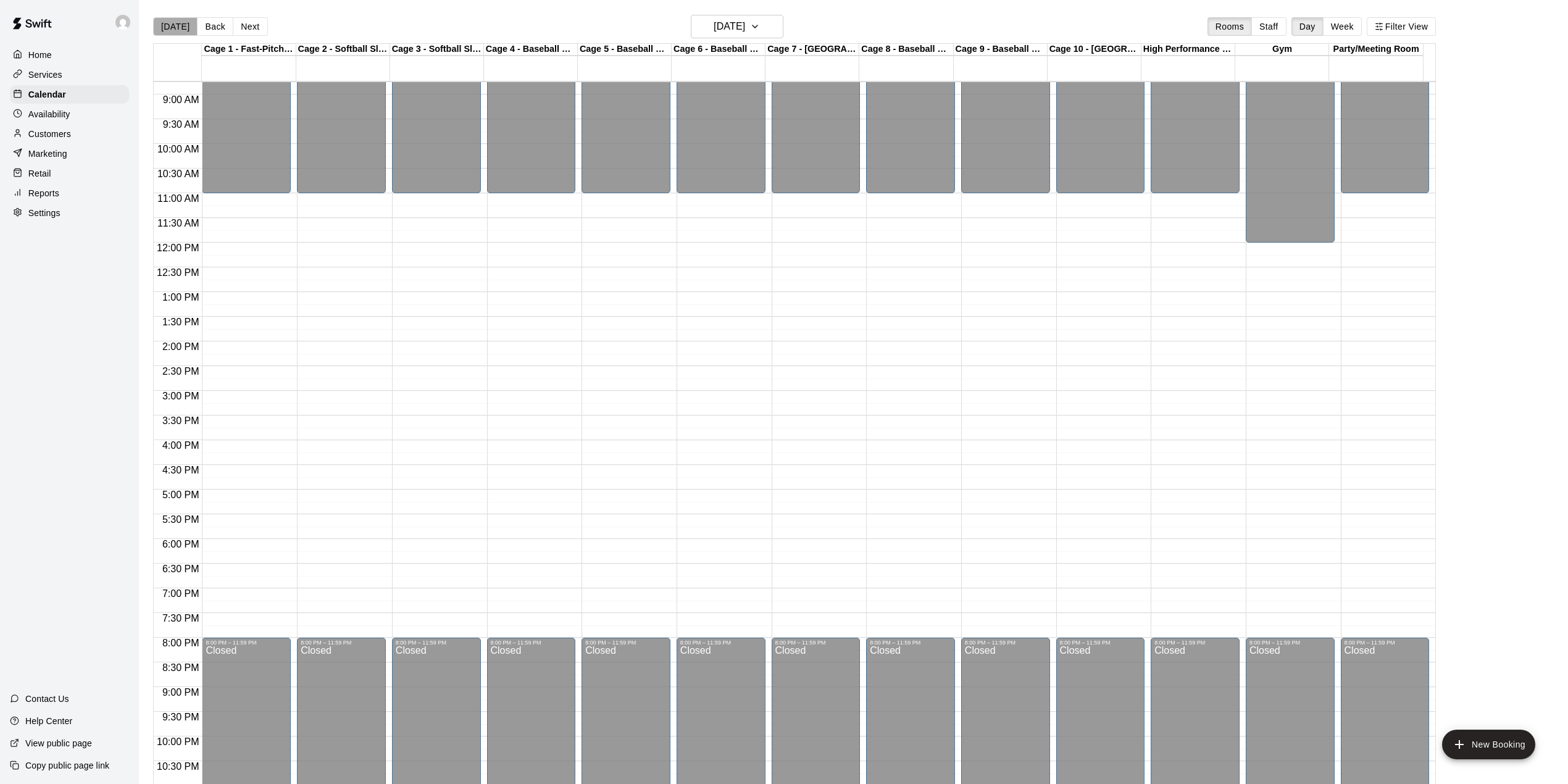
click at [180, 28] on button "[DATE]" at bounding box center [175, 26] width 45 height 19
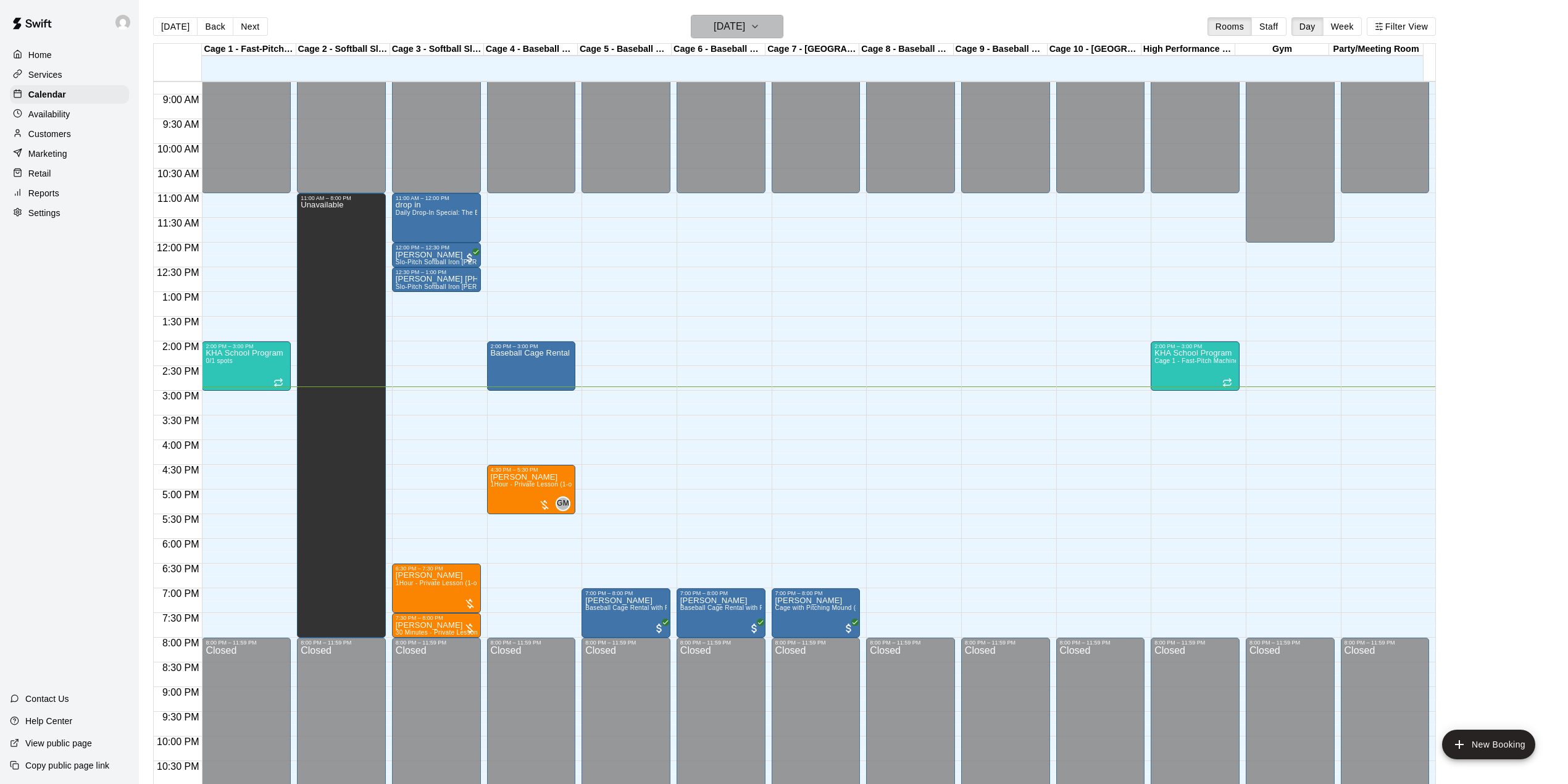
click at [760, 25] on icon "button" at bounding box center [754, 26] width 10 height 15
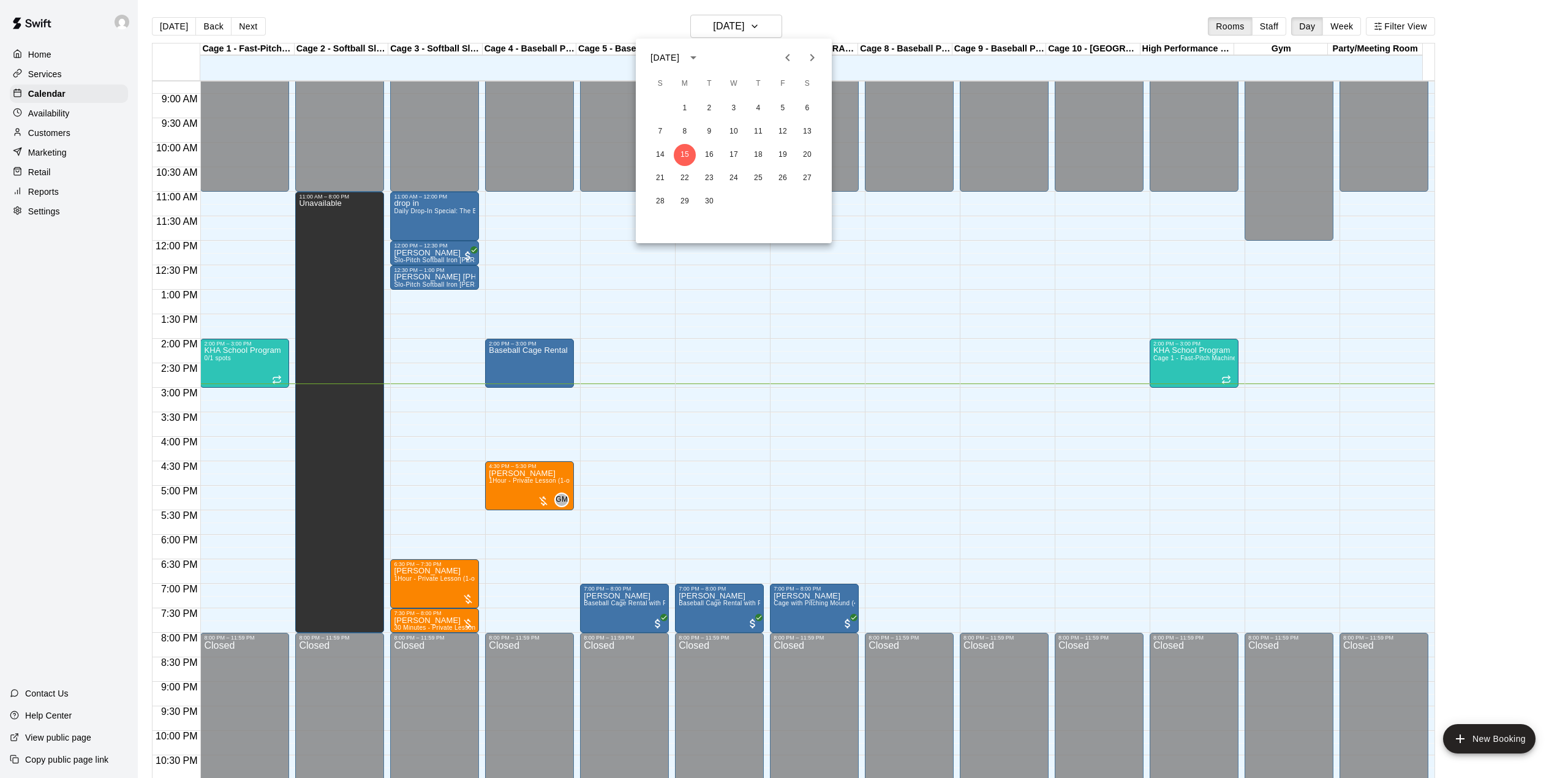
click at [813, 56] on icon "Next month" at bounding box center [812, 57] width 4 height 7
click at [689, 129] on button "3" at bounding box center [684, 131] width 22 height 22
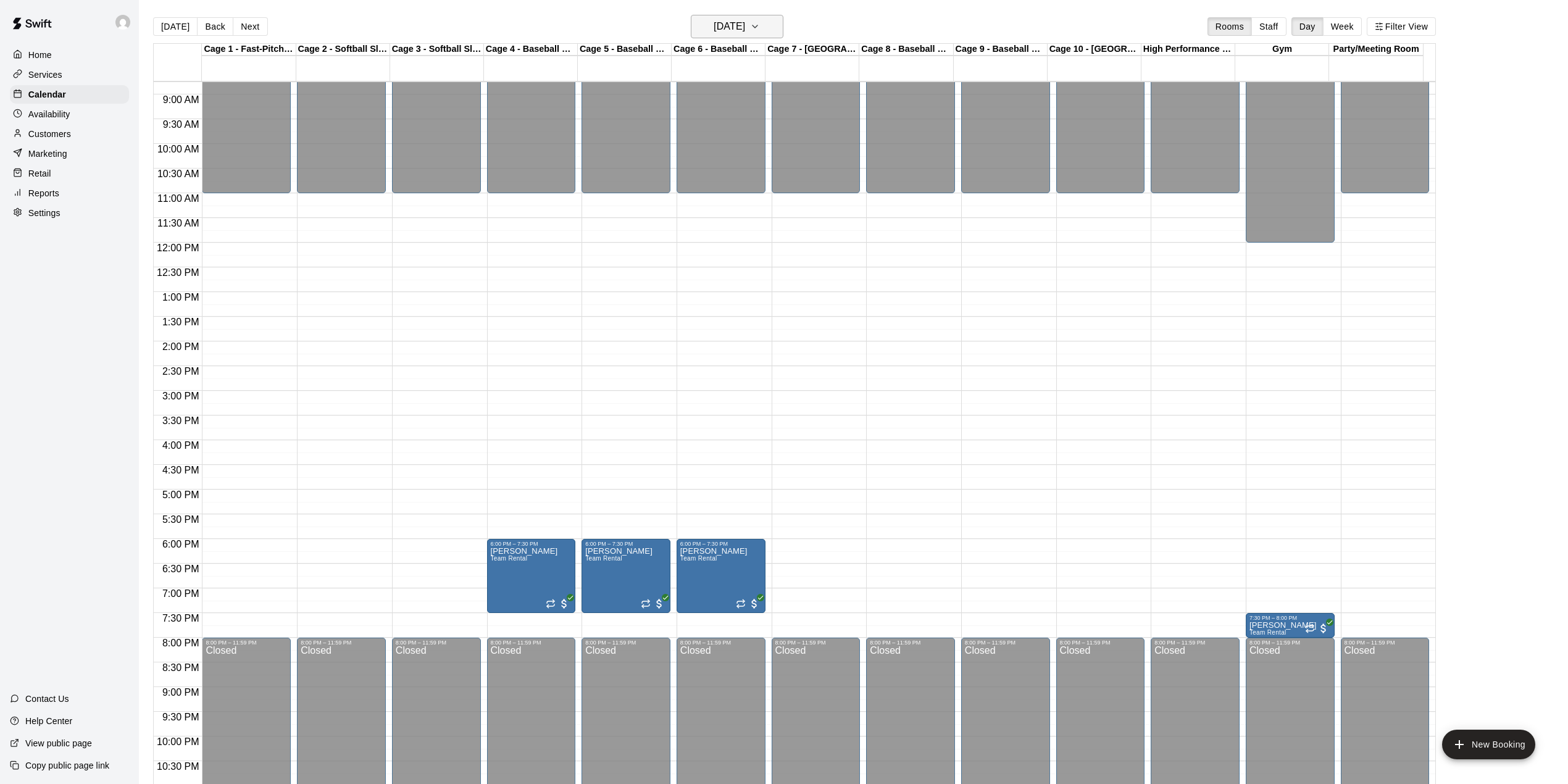
click at [760, 23] on icon "button" at bounding box center [754, 26] width 10 height 15
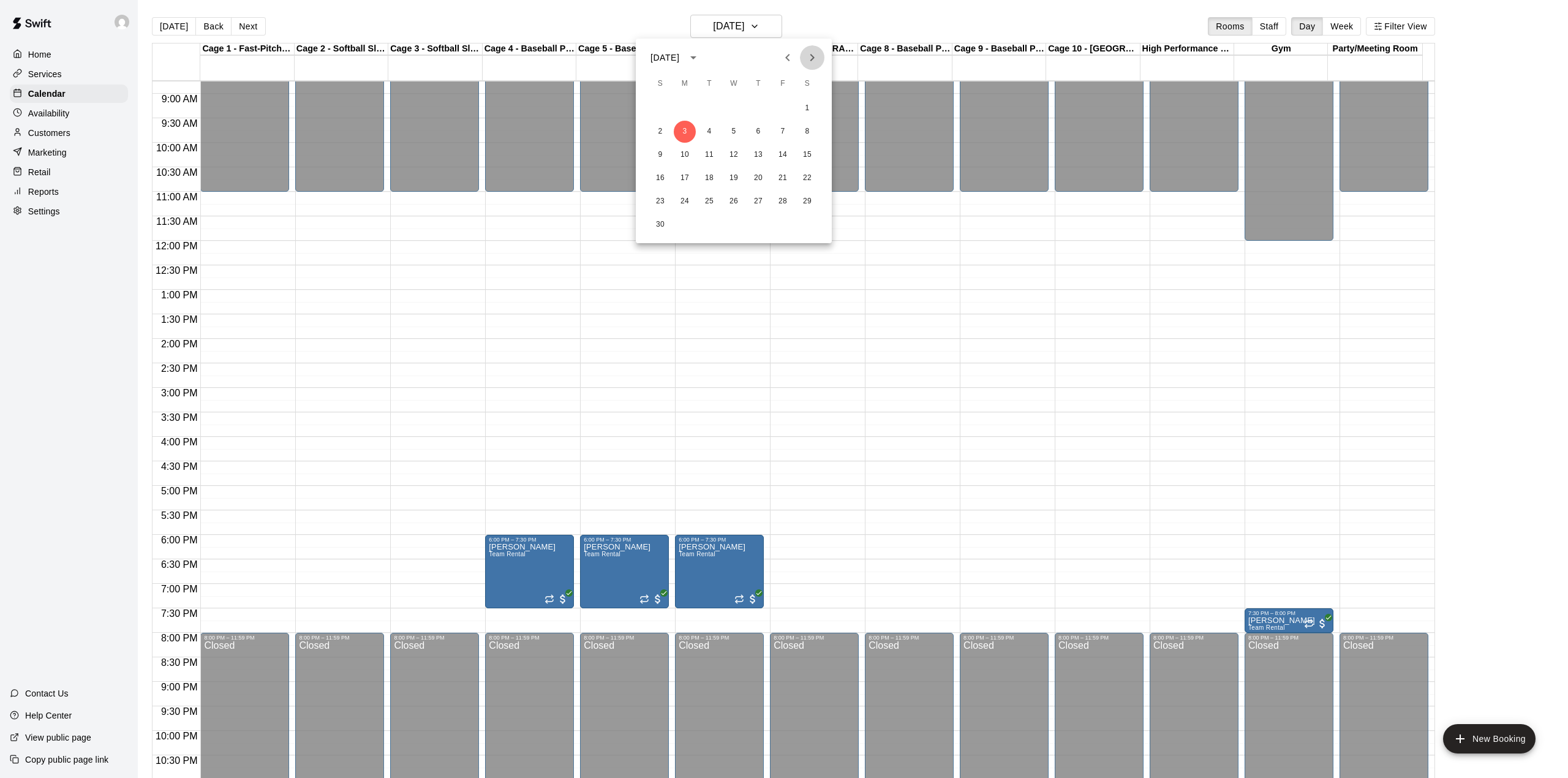
click at [807, 59] on icon "Next month" at bounding box center [812, 57] width 15 height 15
click at [809, 51] on icon "Next month" at bounding box center [812, 57] width 15 height 15
click at [814, 56] on icon "Next month" at bounding box center [812, 57] width 15 height 15
click at [810, 54] on icon "Next month" at bounding box center [812, 57] width 15 height 15
click at [759, 29] on div at bounding box center [784, 389] width 1568 height 778
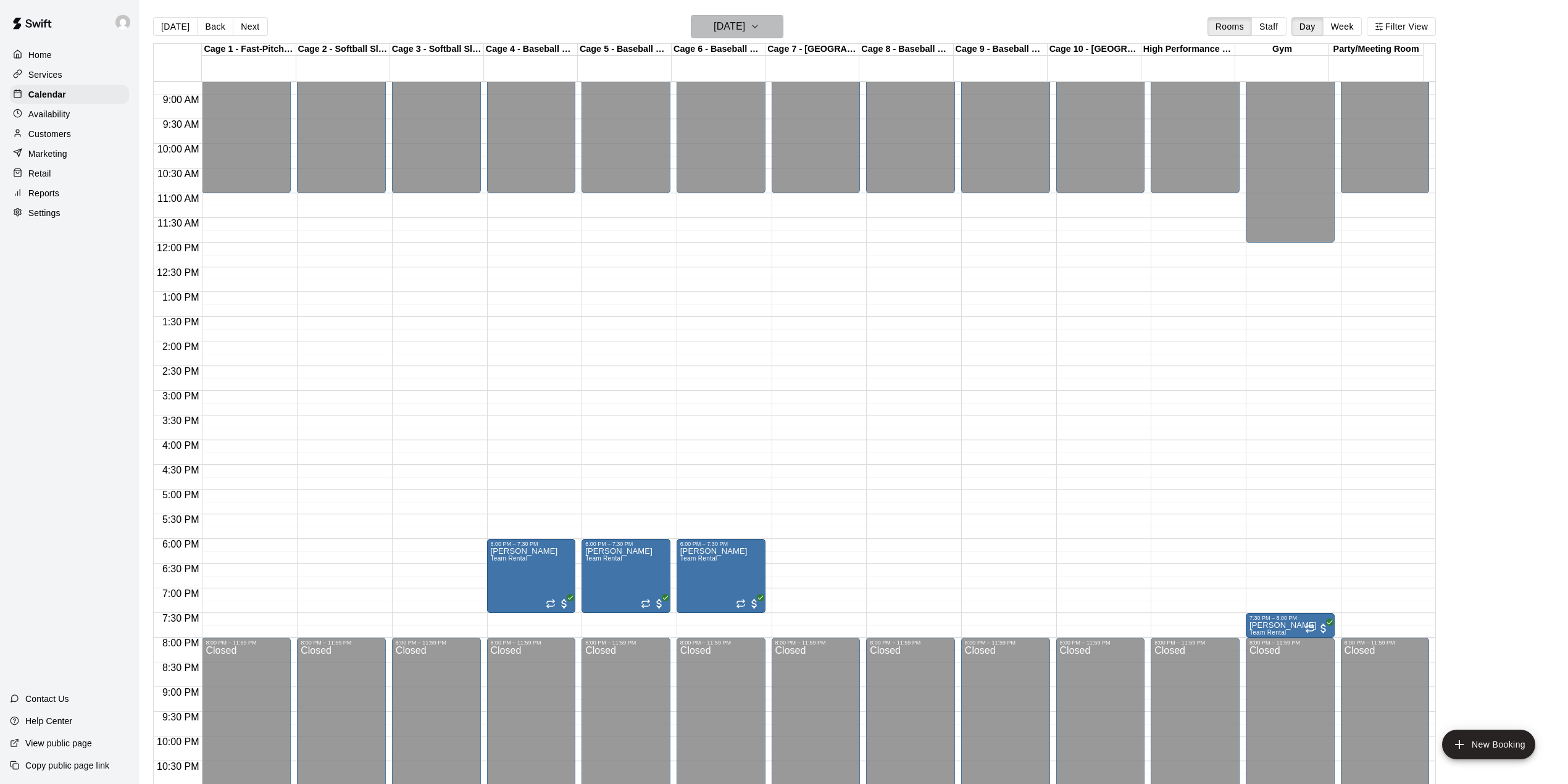
click at [760, 21] on icon "button" at bounding box center [754, 26] width 10 height 15
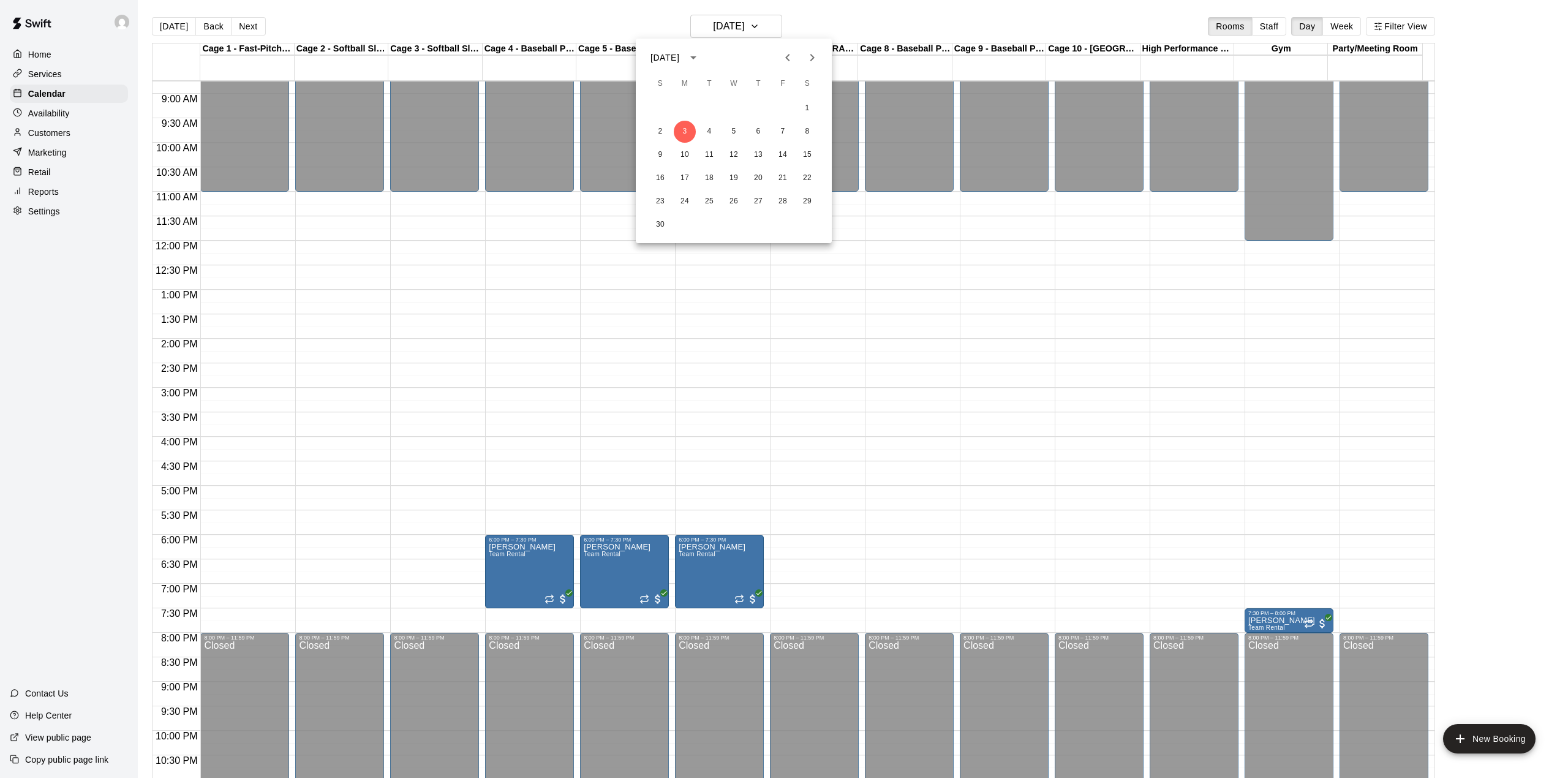
click at [807, 54] on icon "Next month" at bounding box center [812, 57] width 15 height 15
click at [818, 59] on icon "Next month" at bounding box center [812, 57] width 15 height 15
click at [807, 54] on icon "Next month" at bounding box center [812, 57] width 15 height 15
click at [809, 58] on icon "Next month" at bounding box center [812, 57] width 15 height 15
click at [813, 54] on icon "Next month" at bounding box center [812, 57] width 15 height 15
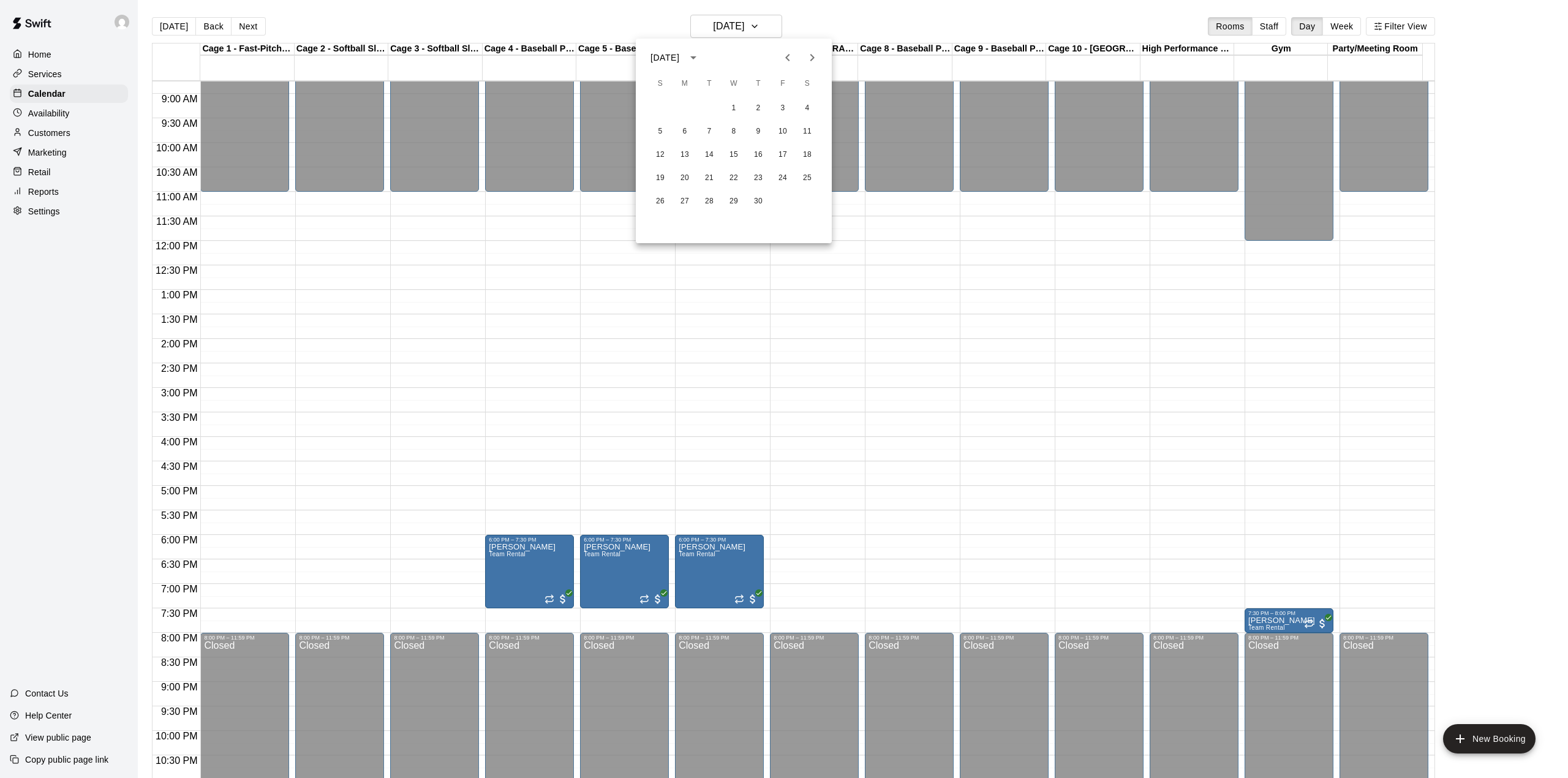
click at [768, 26] on div at bounding box center [784, 389] width 1568 height 778
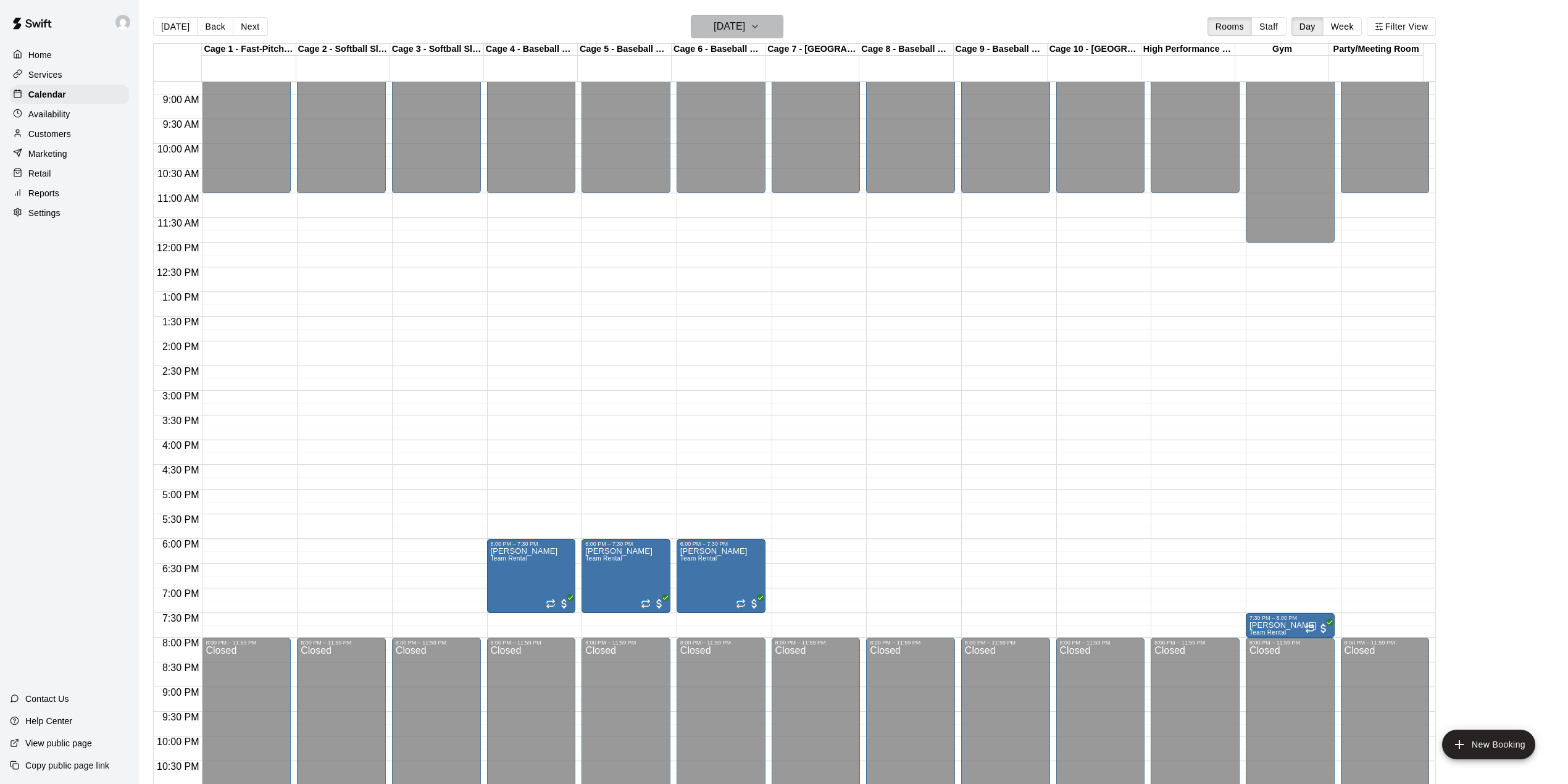
click at [760, 28] on icon "button" at bounding box center [754, 26] width 10 height 15
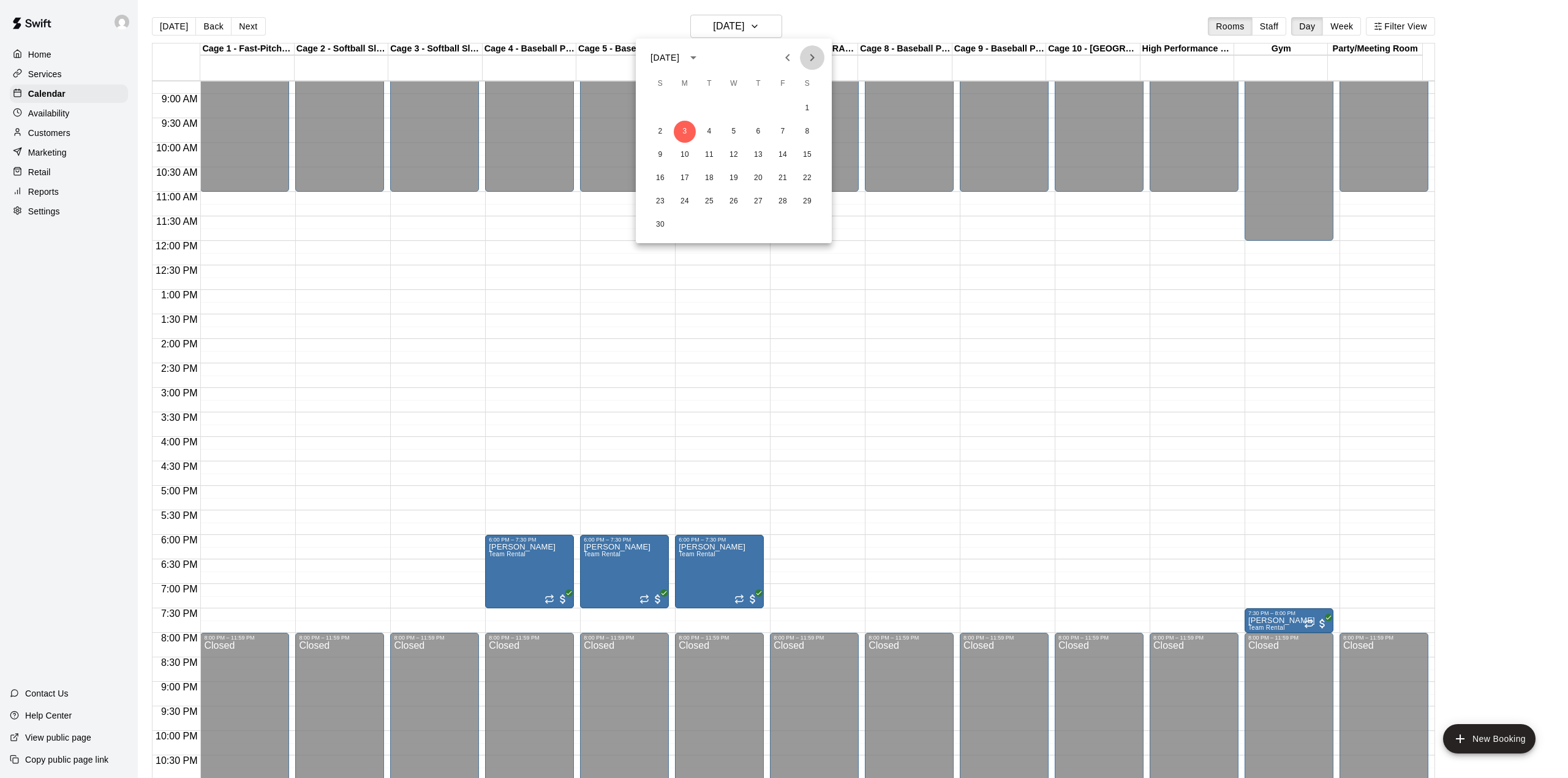
click at [806, 54] on icon "Next month" at bounding box center [812, 57] width 15 height 15
click at [686, 131] on button "5" at bounding box center [684, 131] width 22 height 22
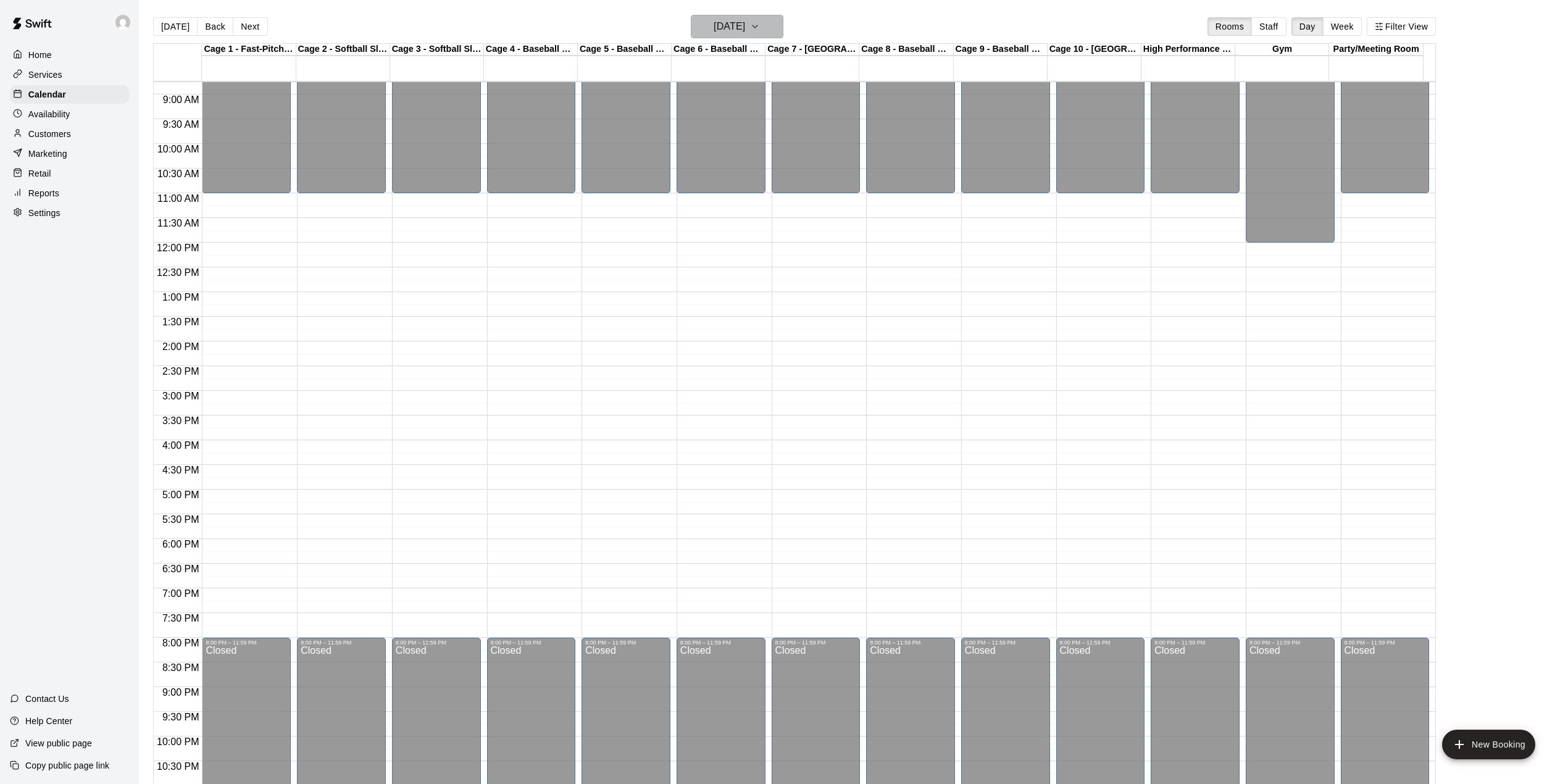
click at [760, 25] on icon "button" at bounding box center [754, 26] width 10 height 15
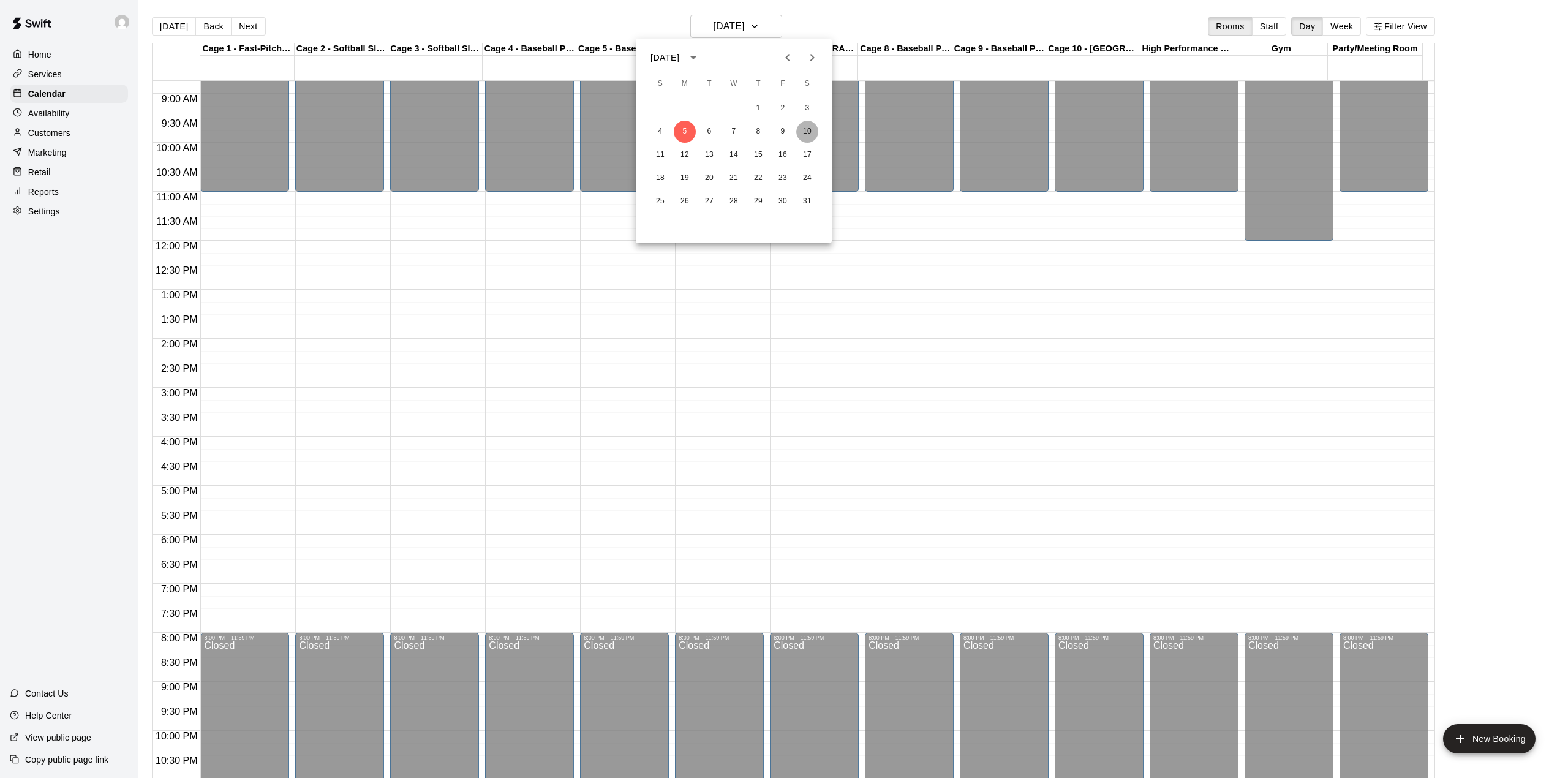
click at [806, 130] on button "10" at bounding box center [807, 131] width 22 height 22
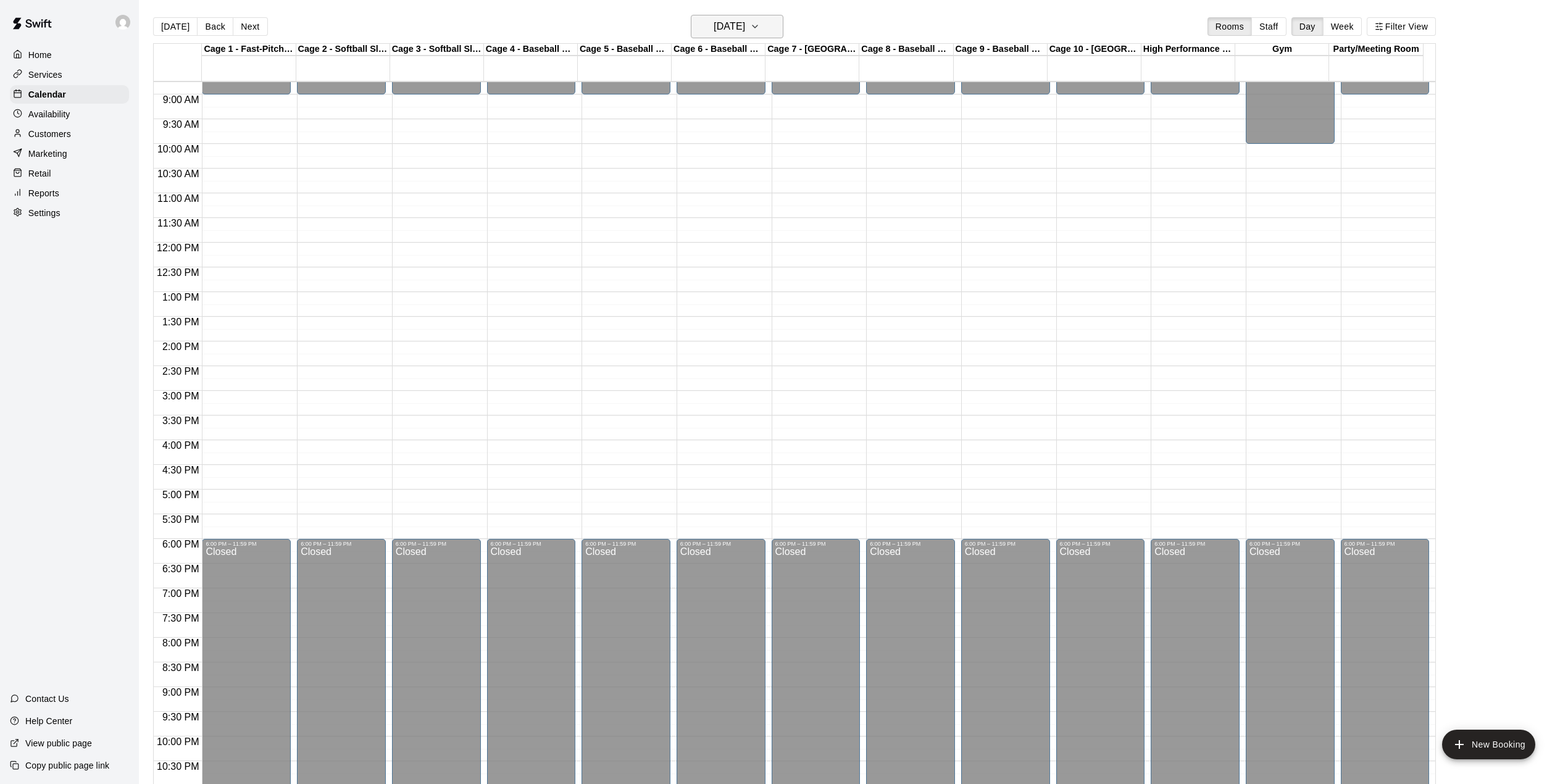
click at [760, 21] on icon "button" at bounding box center [754, 26] width 10 height 15
click at [812, 110] on button "3" at bounding box center [814, 109] width 22 height 22
click at [760, 28] on icon "button" at bounding box center [754, 26] width 10 height 15
click at [816, 137] on button "10" at bounding box center [814, 132] width 22 height 22
click at [745, 19] on h6 "[DATE]" at bounding box center [729, 26] width 32 height 17
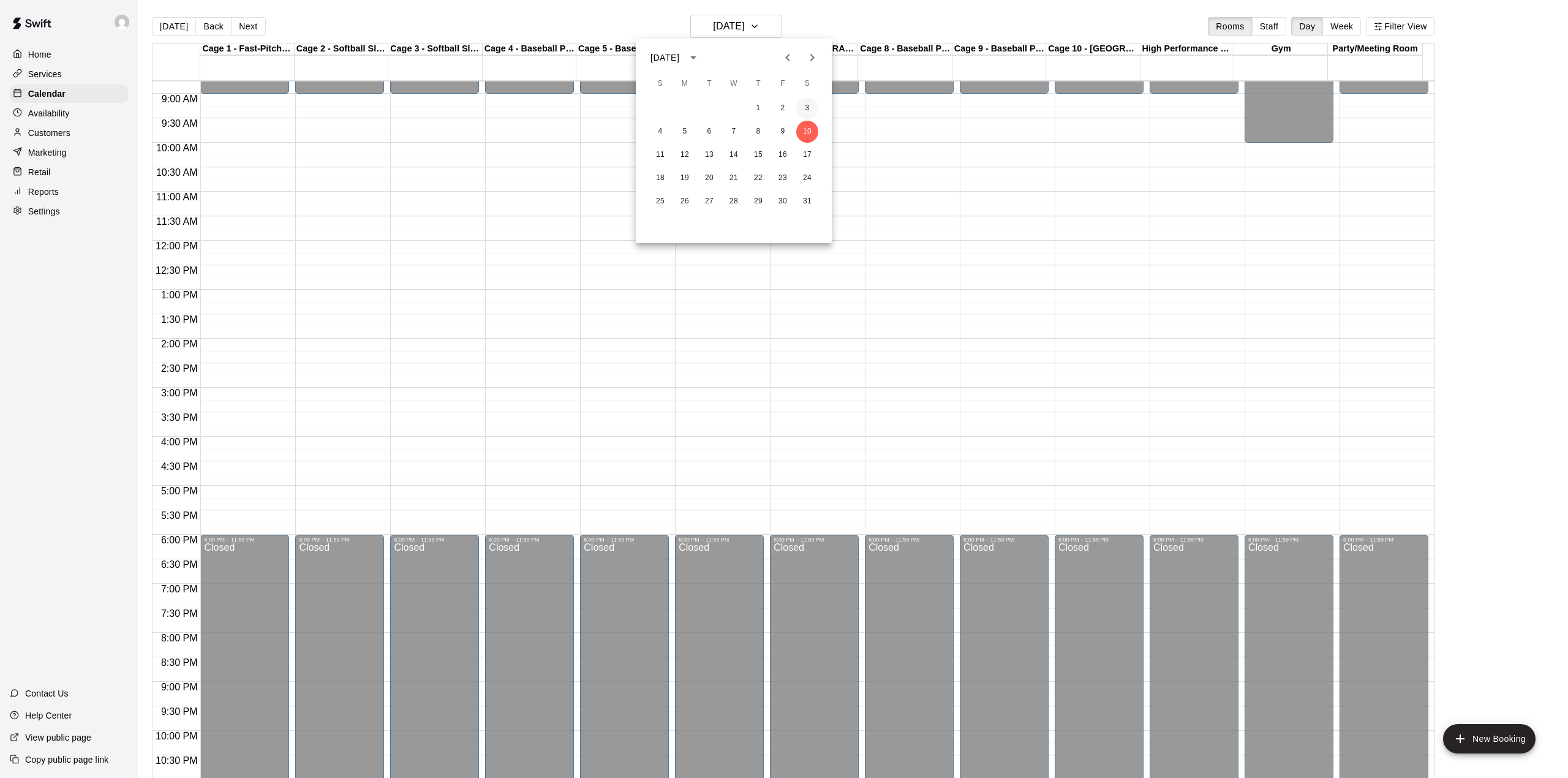
click at [807, 111] on button "3" at bounding box center [807, 108] width 22 height 22
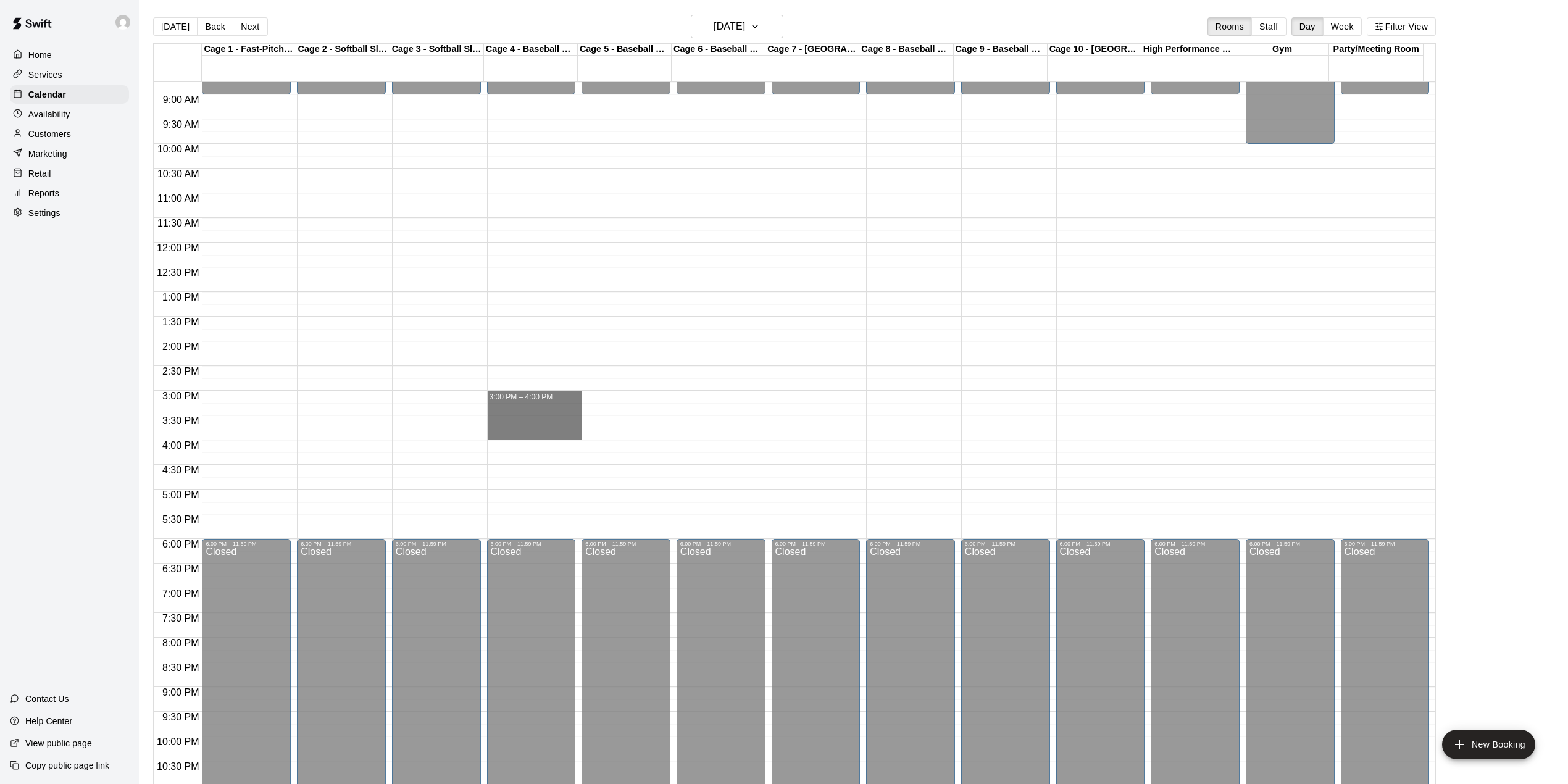
drag, startPoint x: 532, startPoint y: 399, endPoint x: 544, endPoint y: 430, distance: 33.2
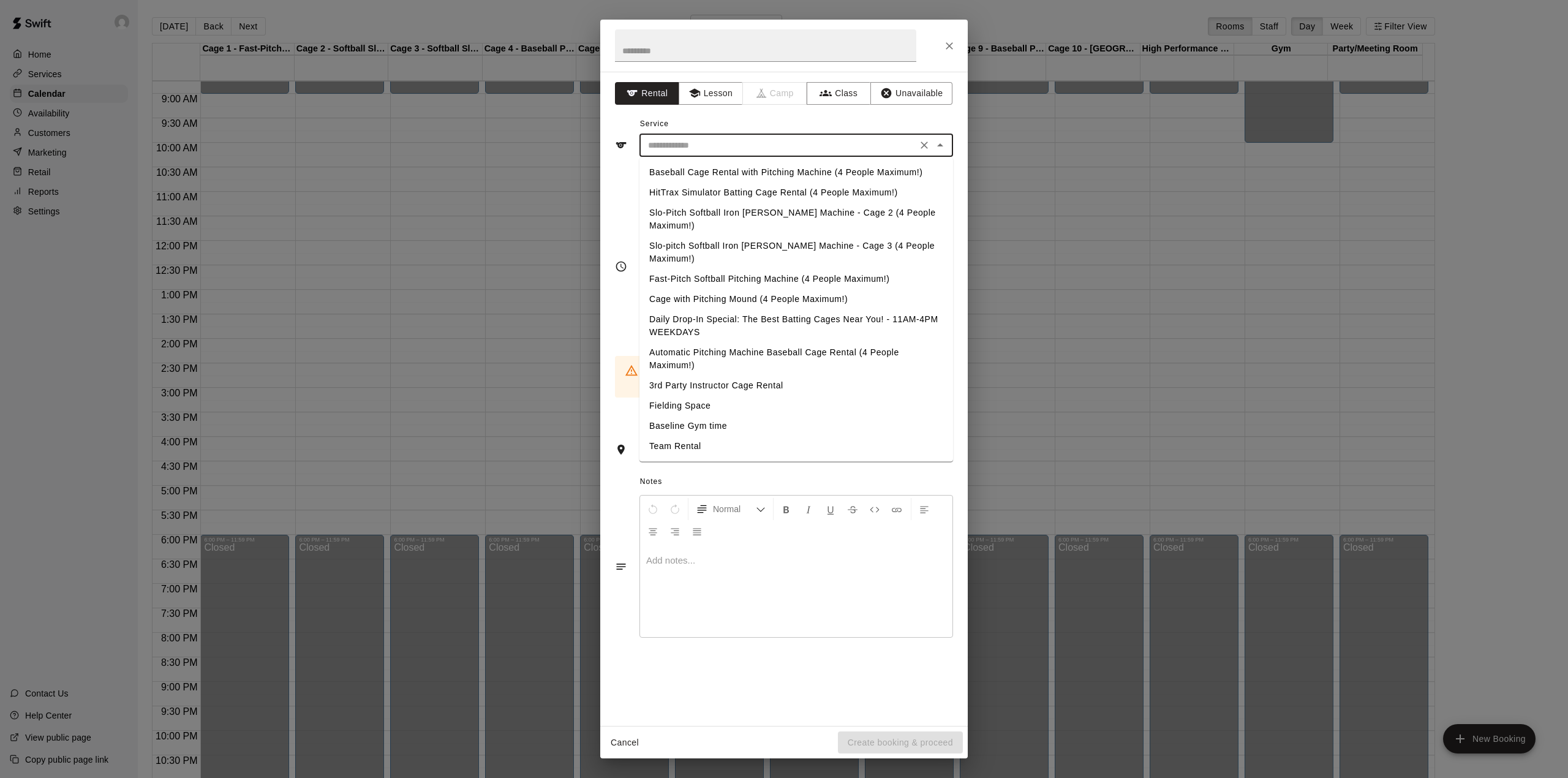
click at [740, 145] on input "text" at bounding box center [778, 145] width 270 height 15
click at [691, 436] on li "Team Rental" at bounding box center [796, 446] width 314 height 20
type input "**********"
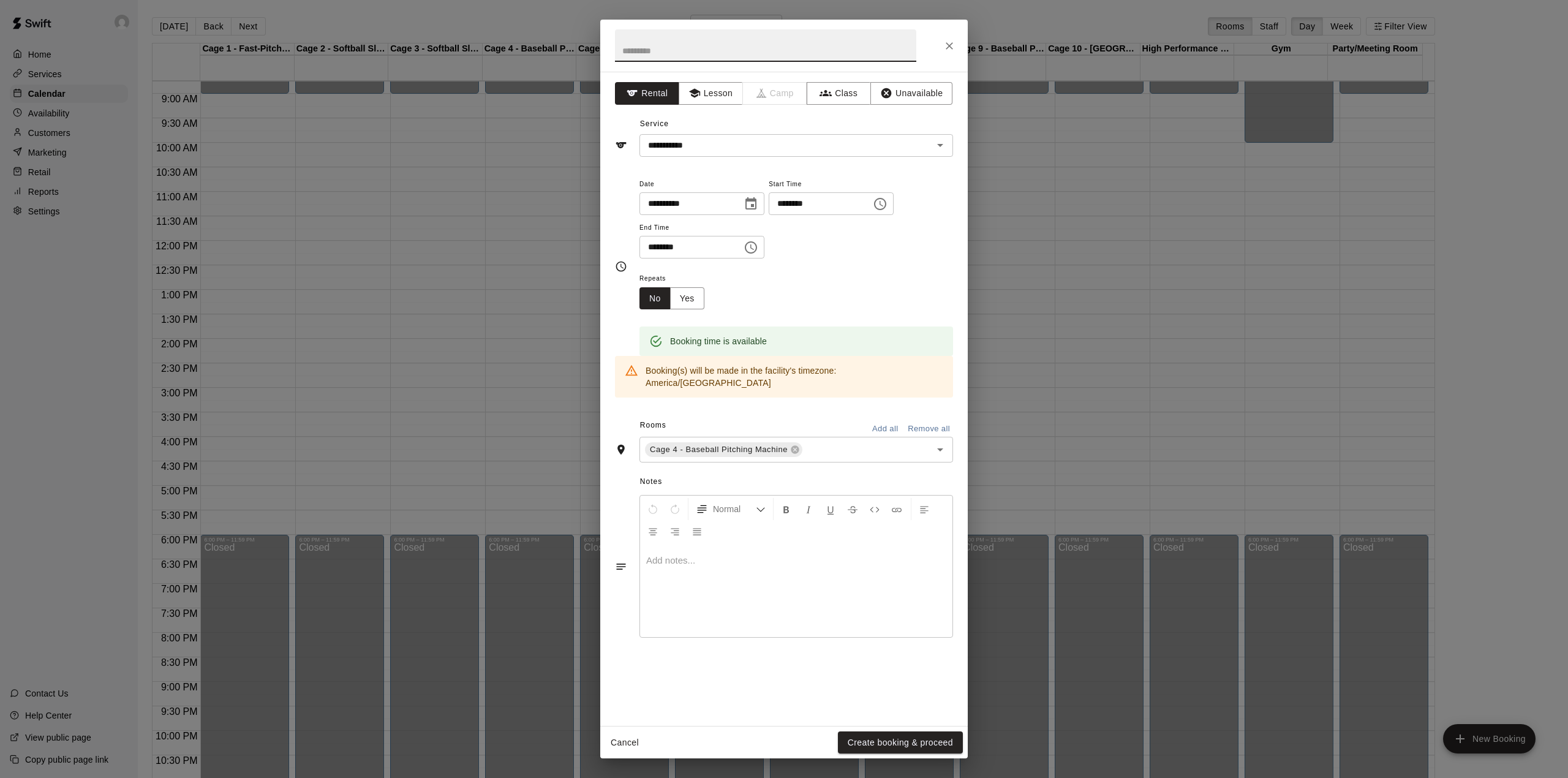
click at [716, 50] on input "text" at bounding box center [765, 45] width 302 height 33
type input "*******"
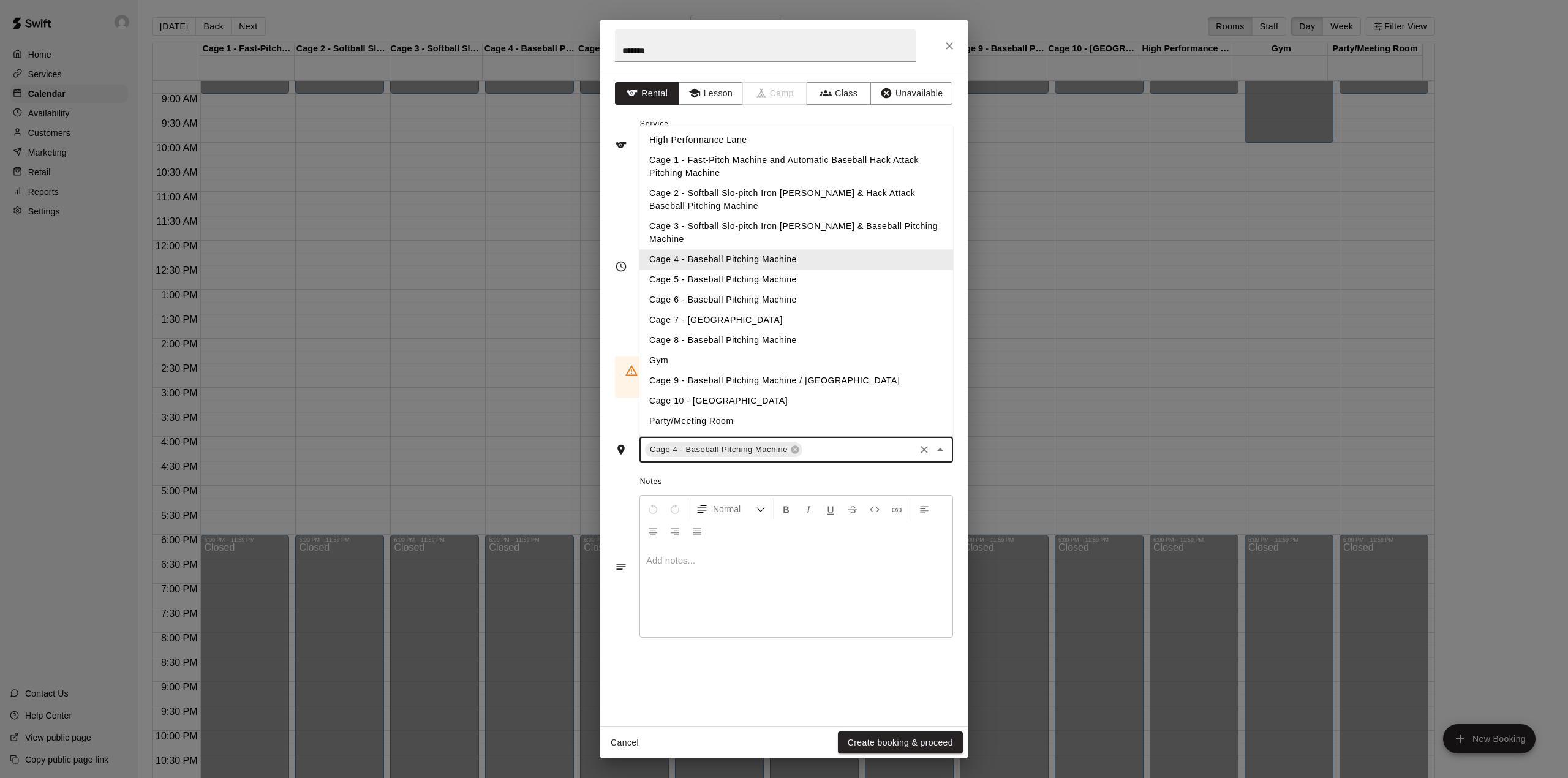
click at [836, 442] on input "text" at bounding box center [859, 450] width 109 height 15
click at [736, 270] on li "Cage 5 - Baseball Pitching Machine" at bounding box center [796, 280] width 314 height 20
click at [822, 460] on input "text" at bounding box center [859, 468] width 109 height 15
click at [741, 290] on li "Cage 6 - Baseball Pitching Machine" at bounding box center [796, 300] width 314 height 20
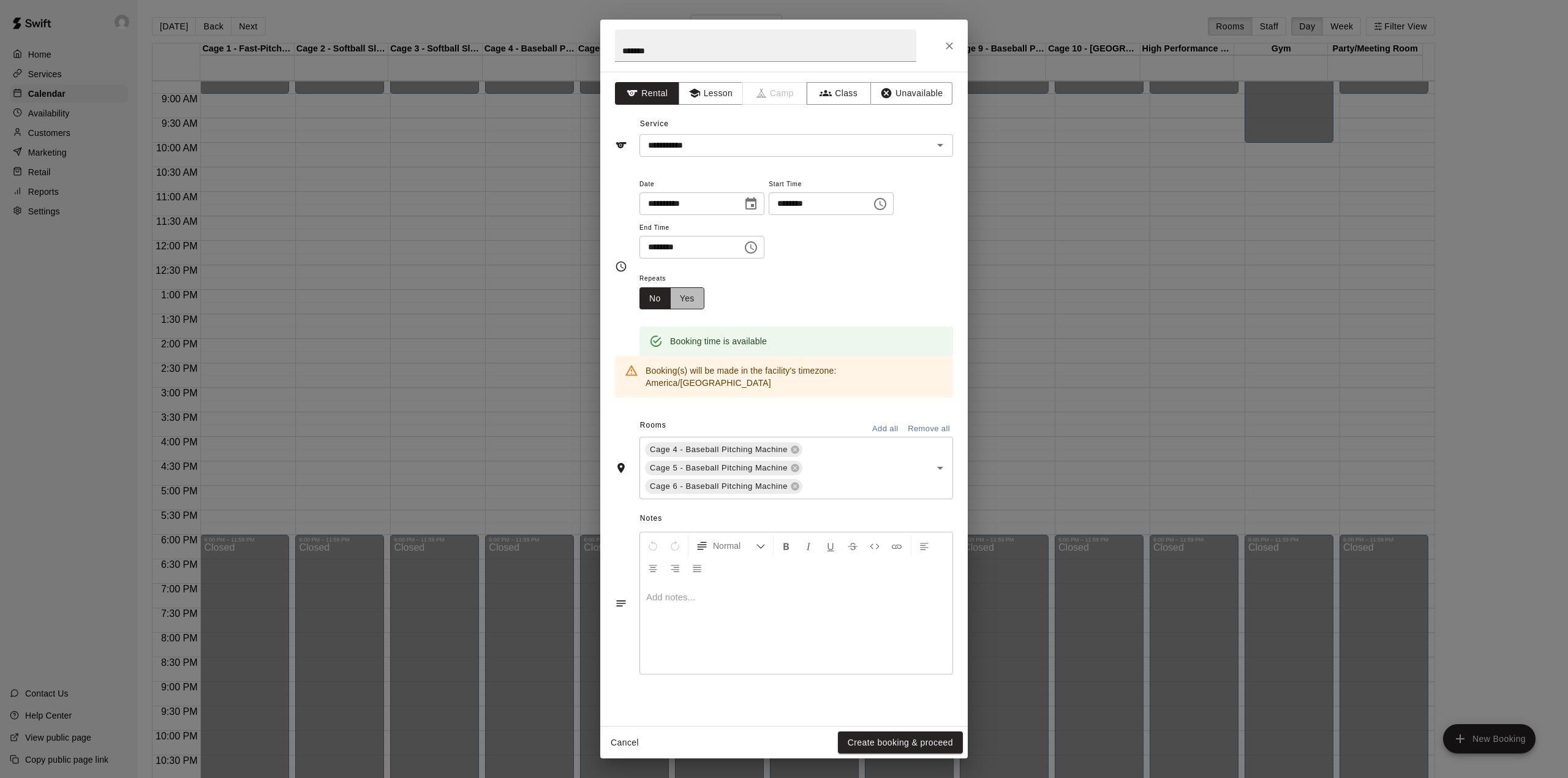
click at [691, 297] on button "Yes" at bounding box center [687, 298] width 35 height 22
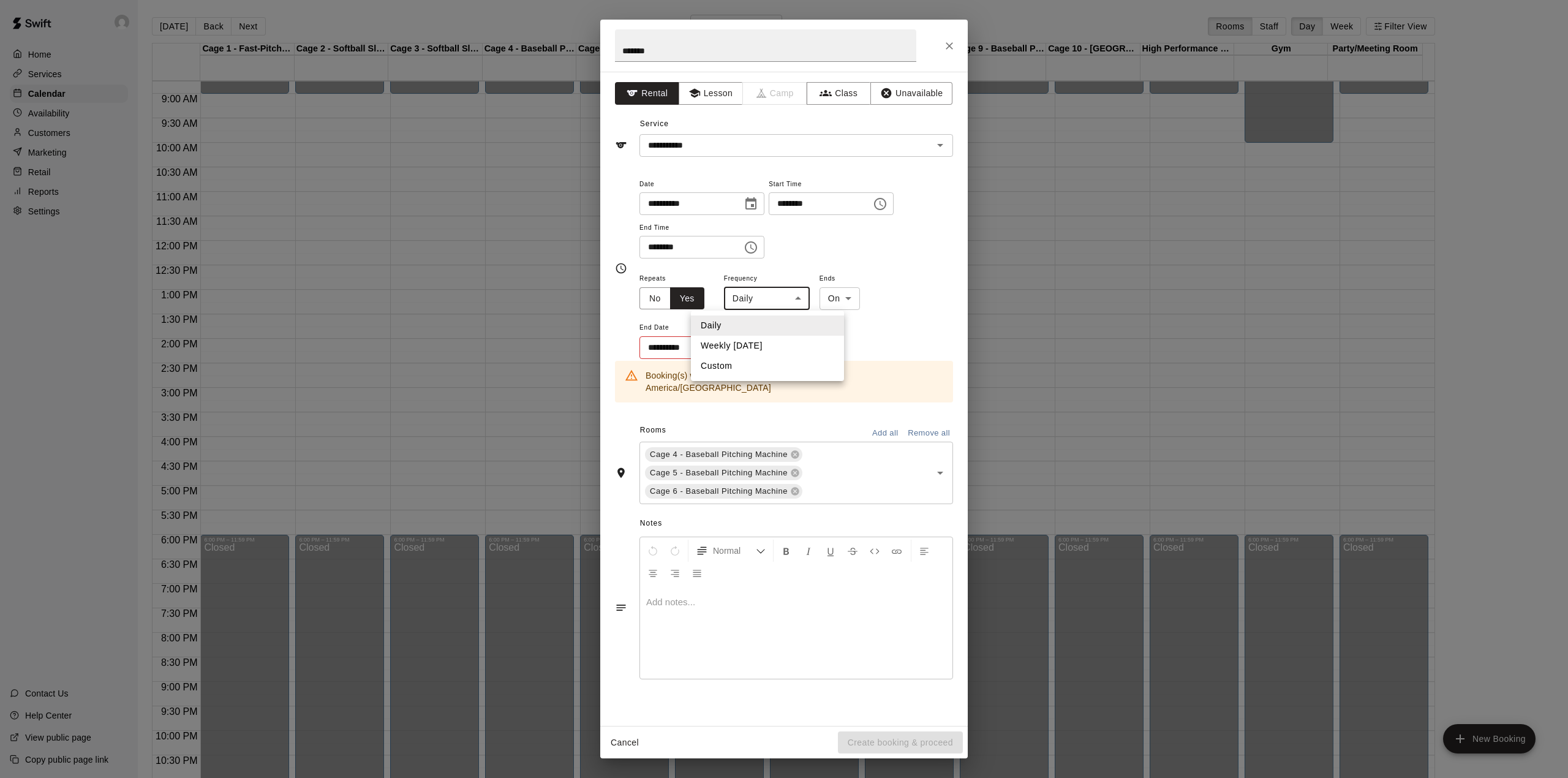
click at [754, 298] on body "Home Services Calendar Availability Customers Marketing Retail Reports Settings…" at bounding box center [784, 398] width 1568 height 797
click at [741, 344] on li "Weekly [DATE]" at bounding box center [767, 346] width 153 height 20
type input "******"
click at [742, 344] on icon "Choose date" at bounding box center [748, 347] width 15 height 15
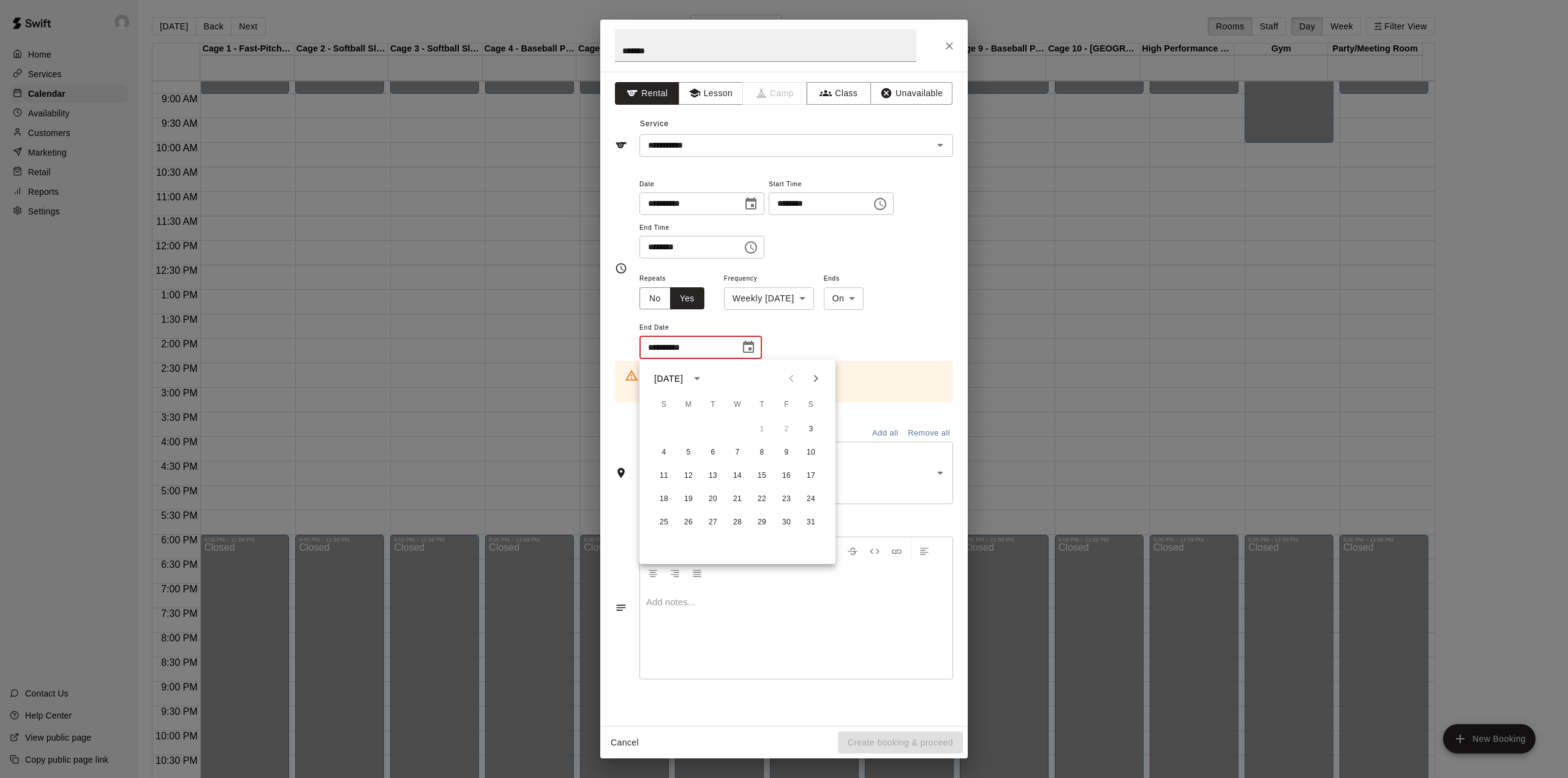
click at [814, 378] on icon "Next month" at bounding box center [816, 378] width 15 height 15
click at [812, 499] on button "25" at bounding box center [811, 499] width 22 height 22
type input "**********"
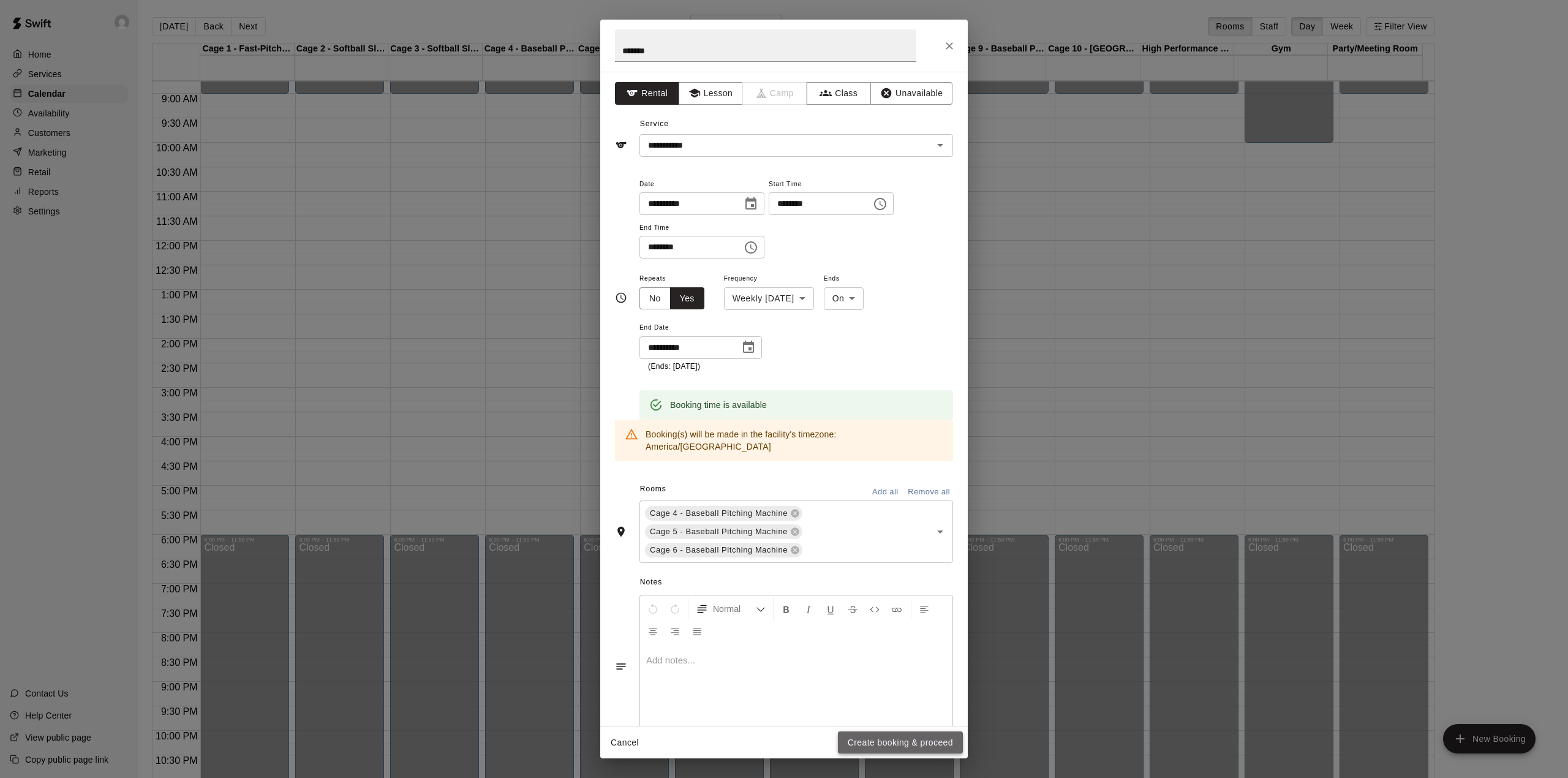
click at [896, 741] on button "Create booking & proceed" at bounding box center [900, 742] width 125 height 22
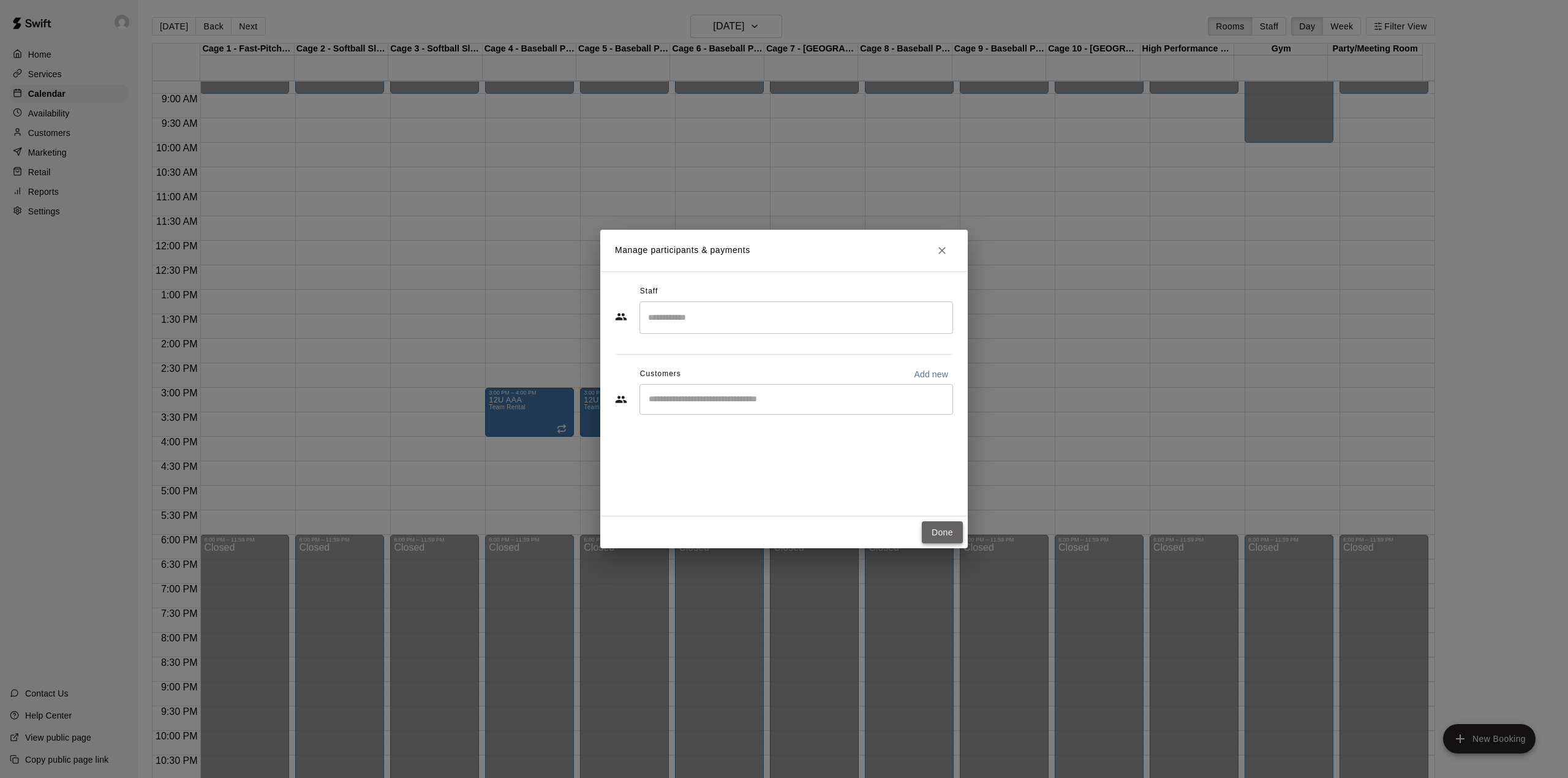
click at [944, 528] on button "Done" at bounding box center [942, 532] width 41 height 22
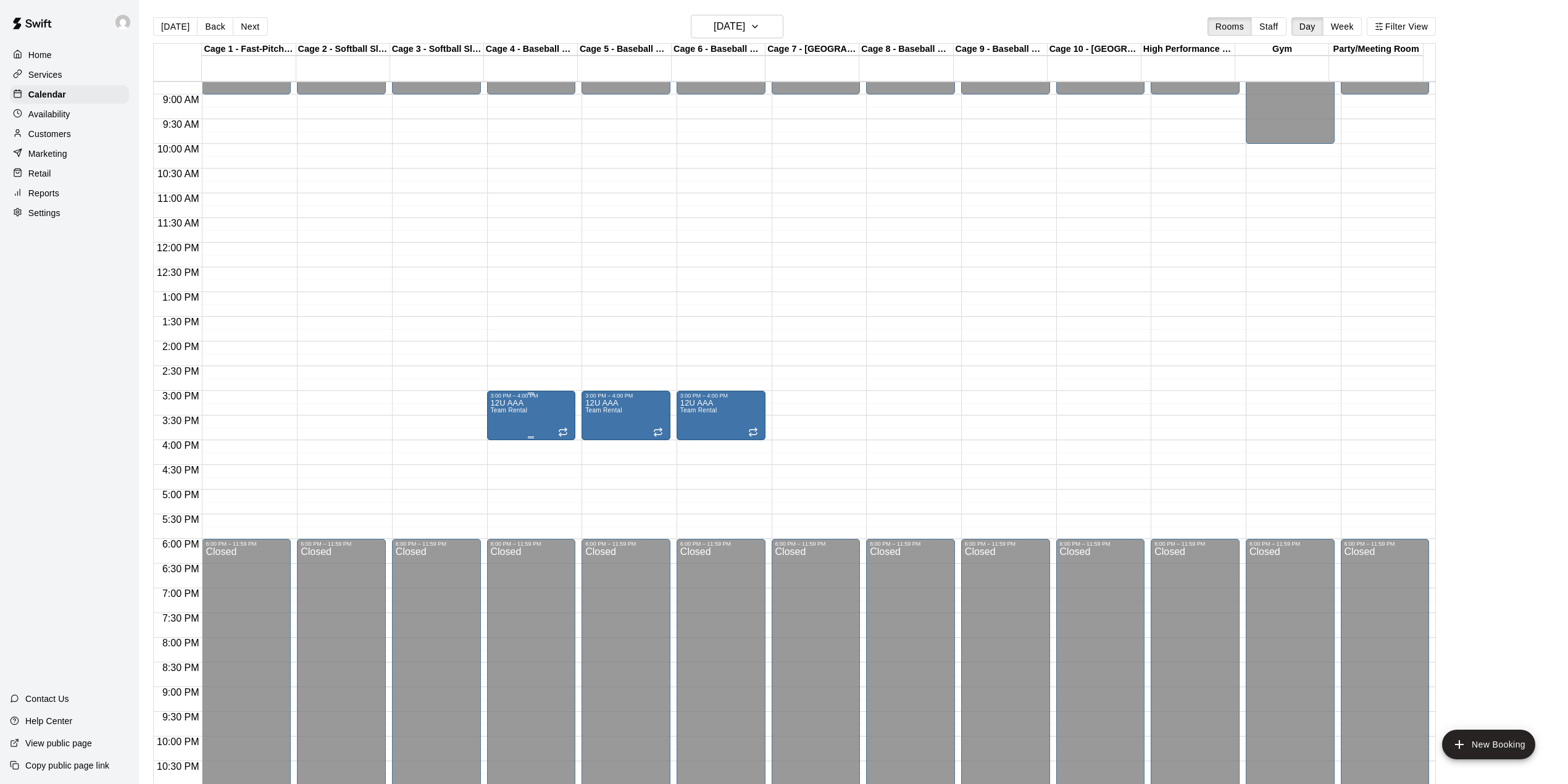
click at [521, 418] on div "12U AAA Team Rental" at bounding box center [508, 790] width 37 height 784
click at [502, 445] on img "edit" at bounding box center [502, 443] width 14 height 14
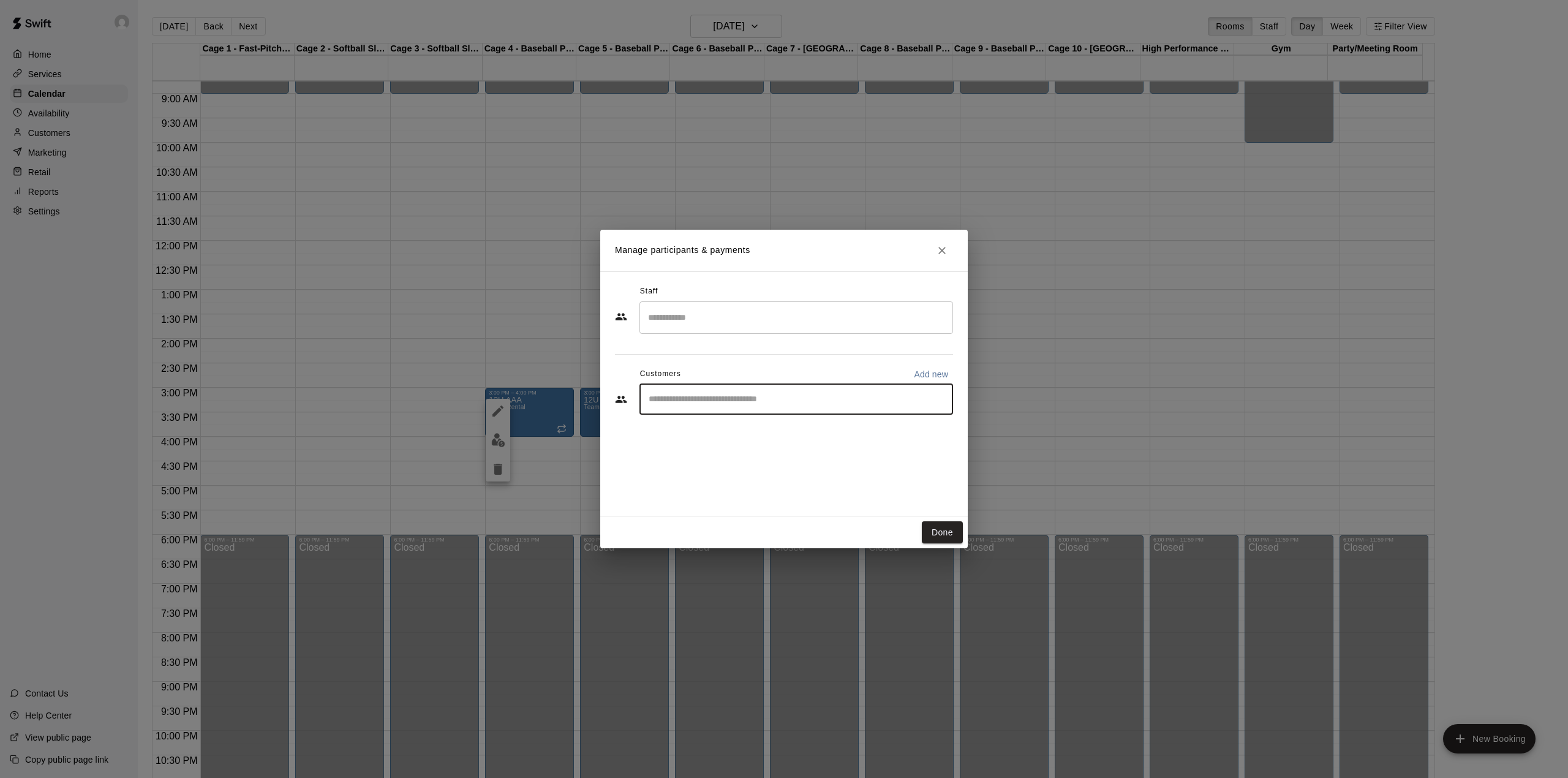
click at [718, 403] on input "Start typing to search customers..." at bounding box center [796, 399] width 303 height 12
type input "**"
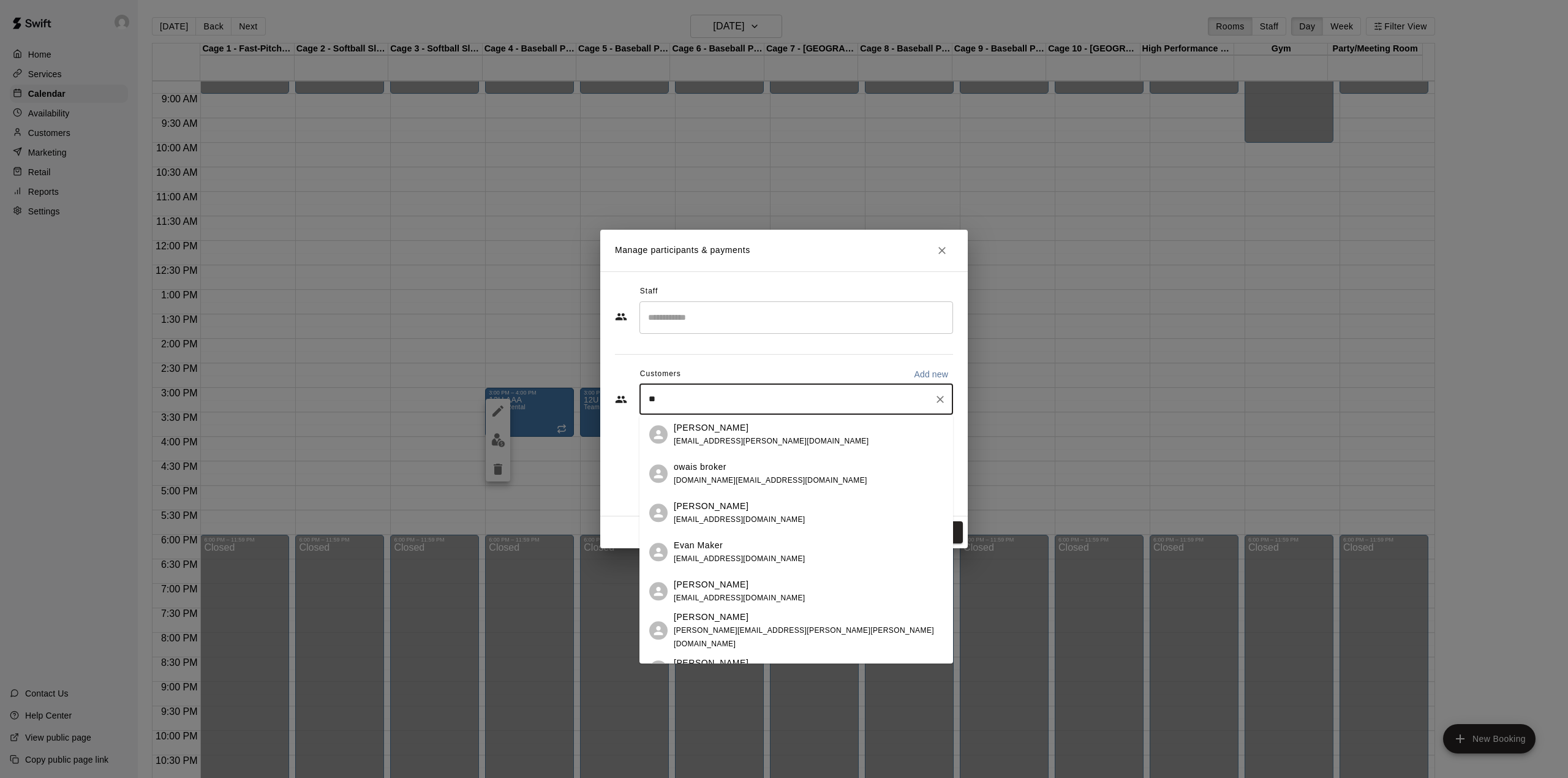
click at [690, 434] on div "[PERSON_NAME] [EMAIL_ADDRESS][PERSON_NAME][DOMAIN_NAME]" at bounding box center [771, 434] width 195 height 26
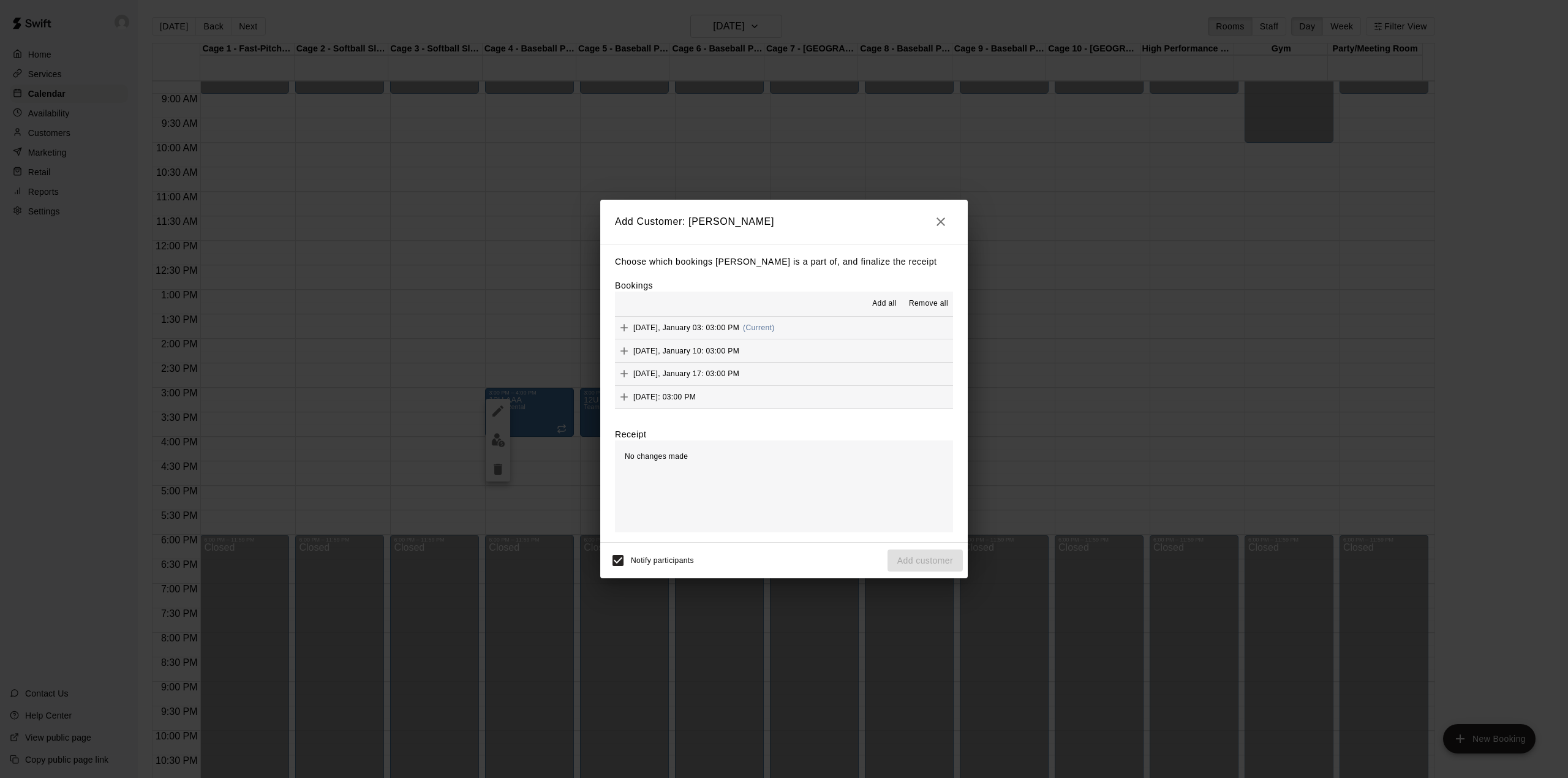
click at [887, 303] on span "Add all" at bounding box center [884, 304] width 24 height 12
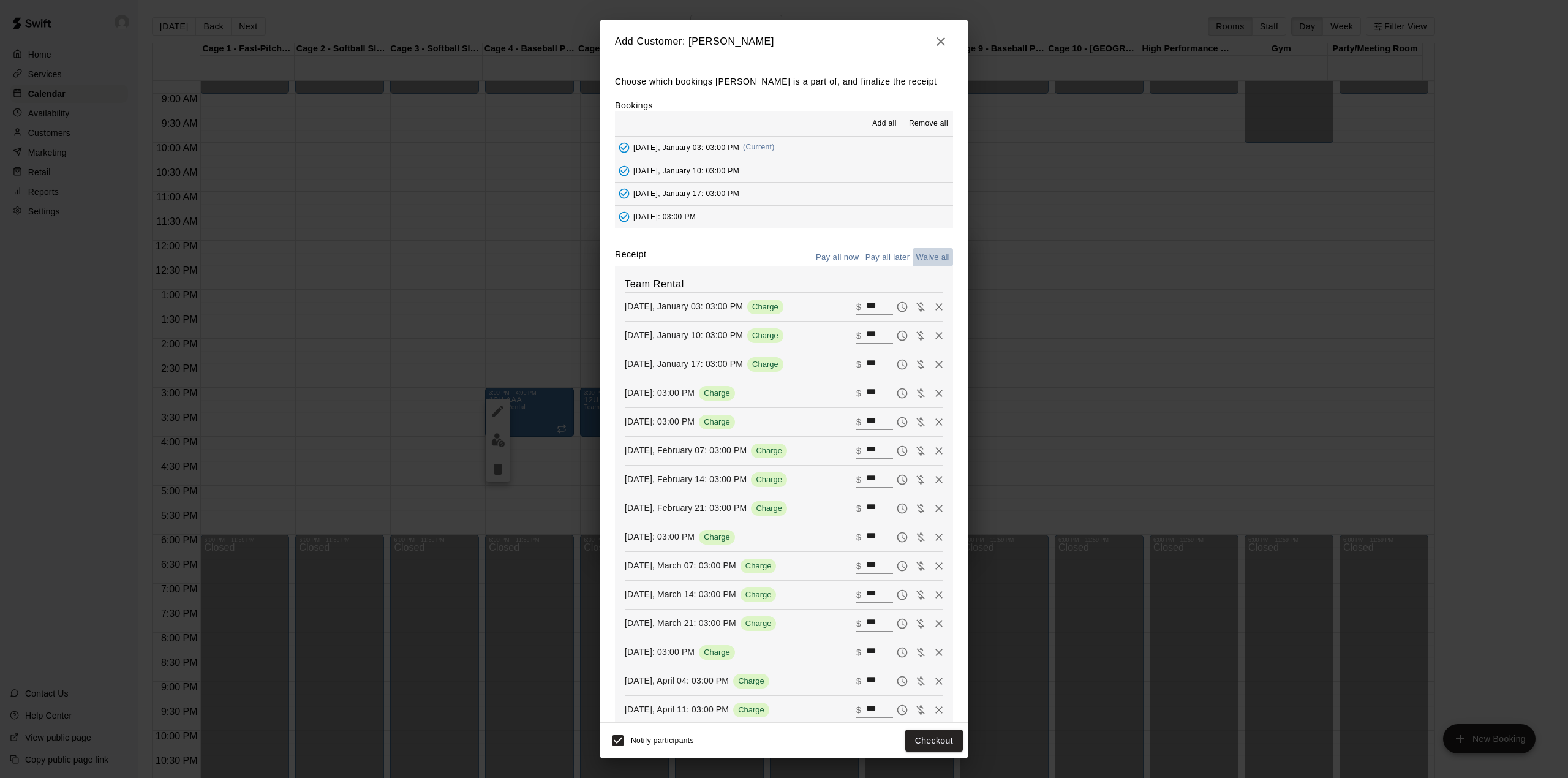
click at [912, 256] on button "Waive all" at bounding box center [932, 257] width 40 height 19
type input "*"
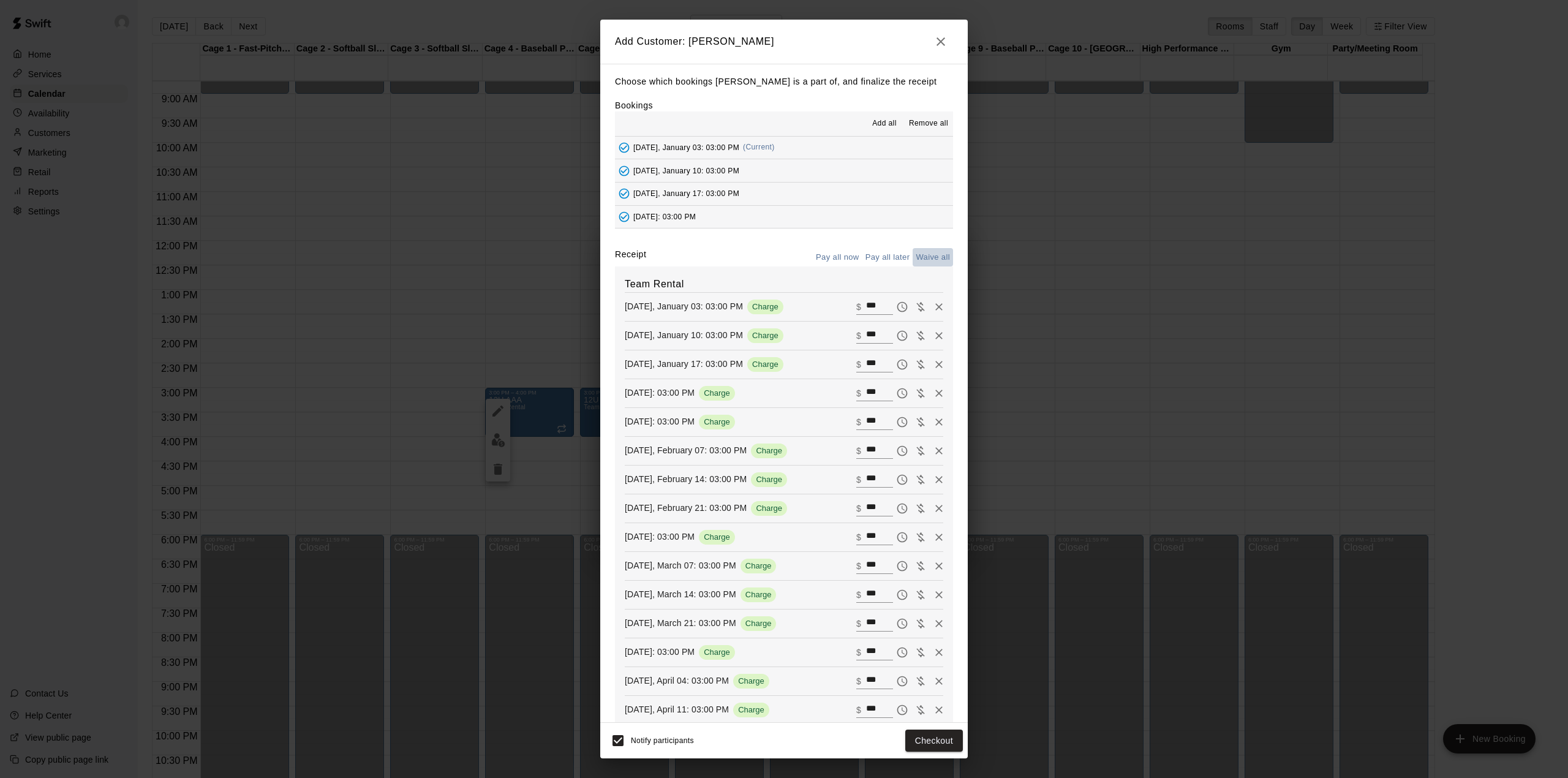
type input "*"
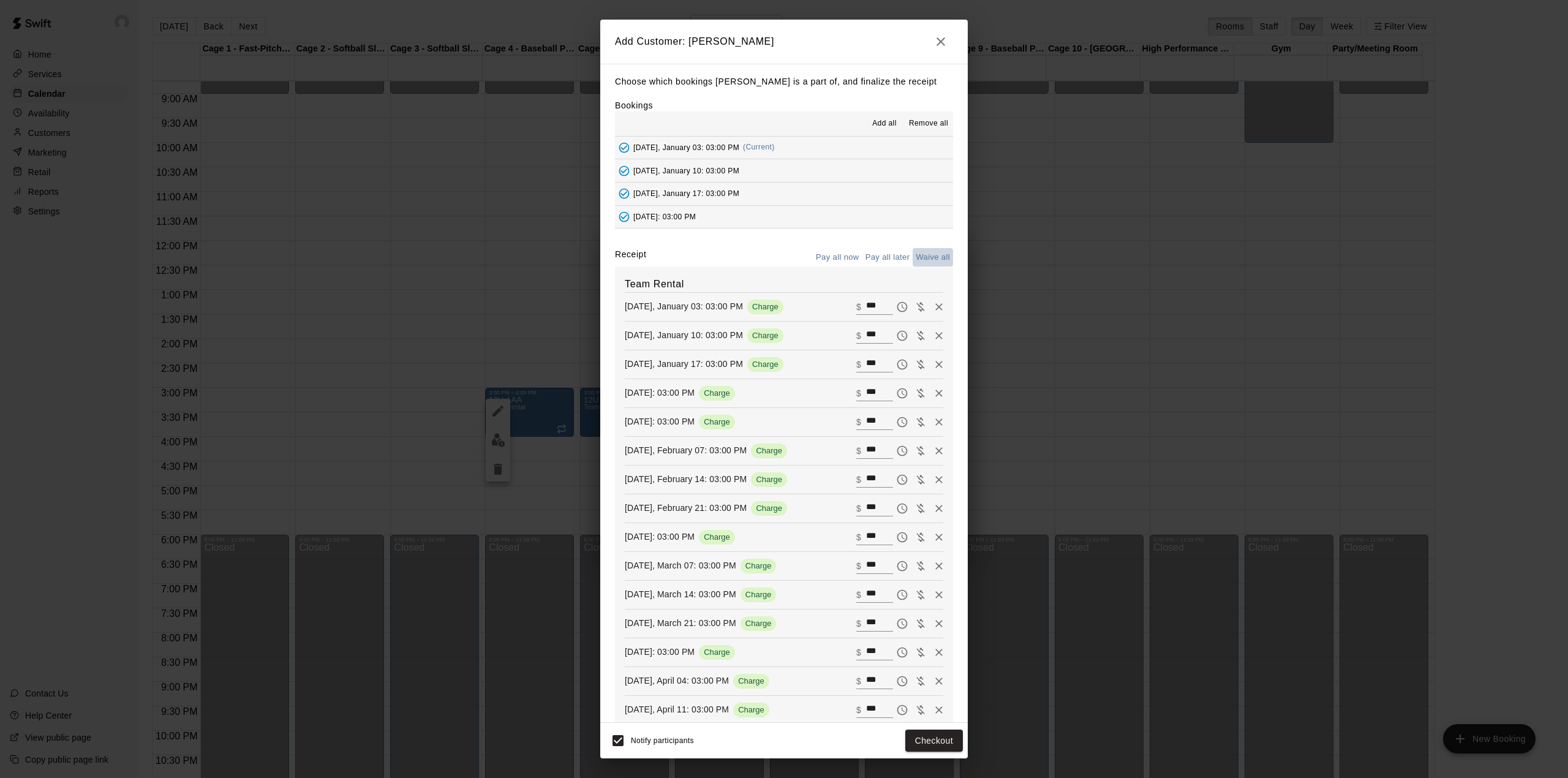
type input "*"
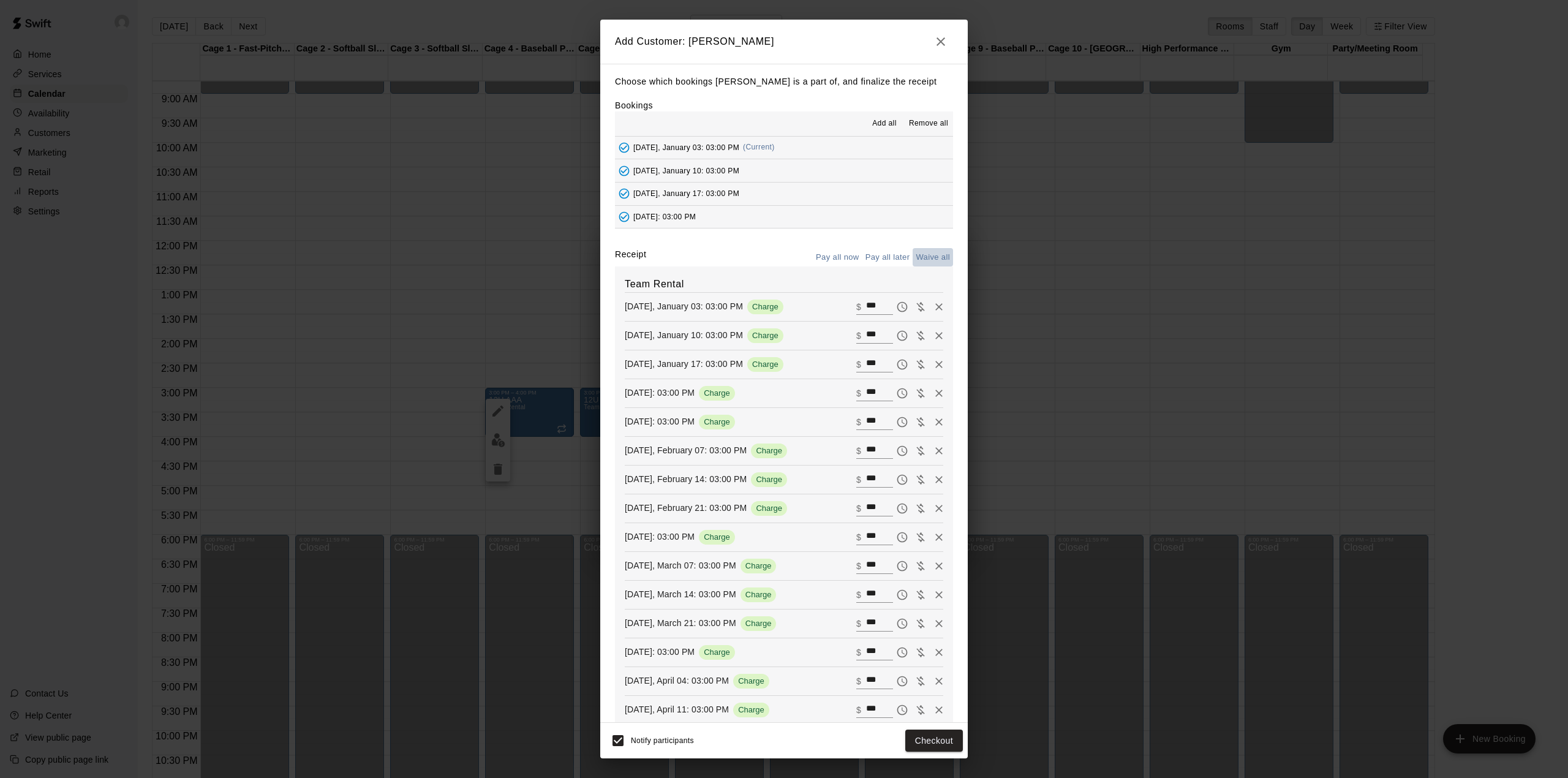
type input "*"
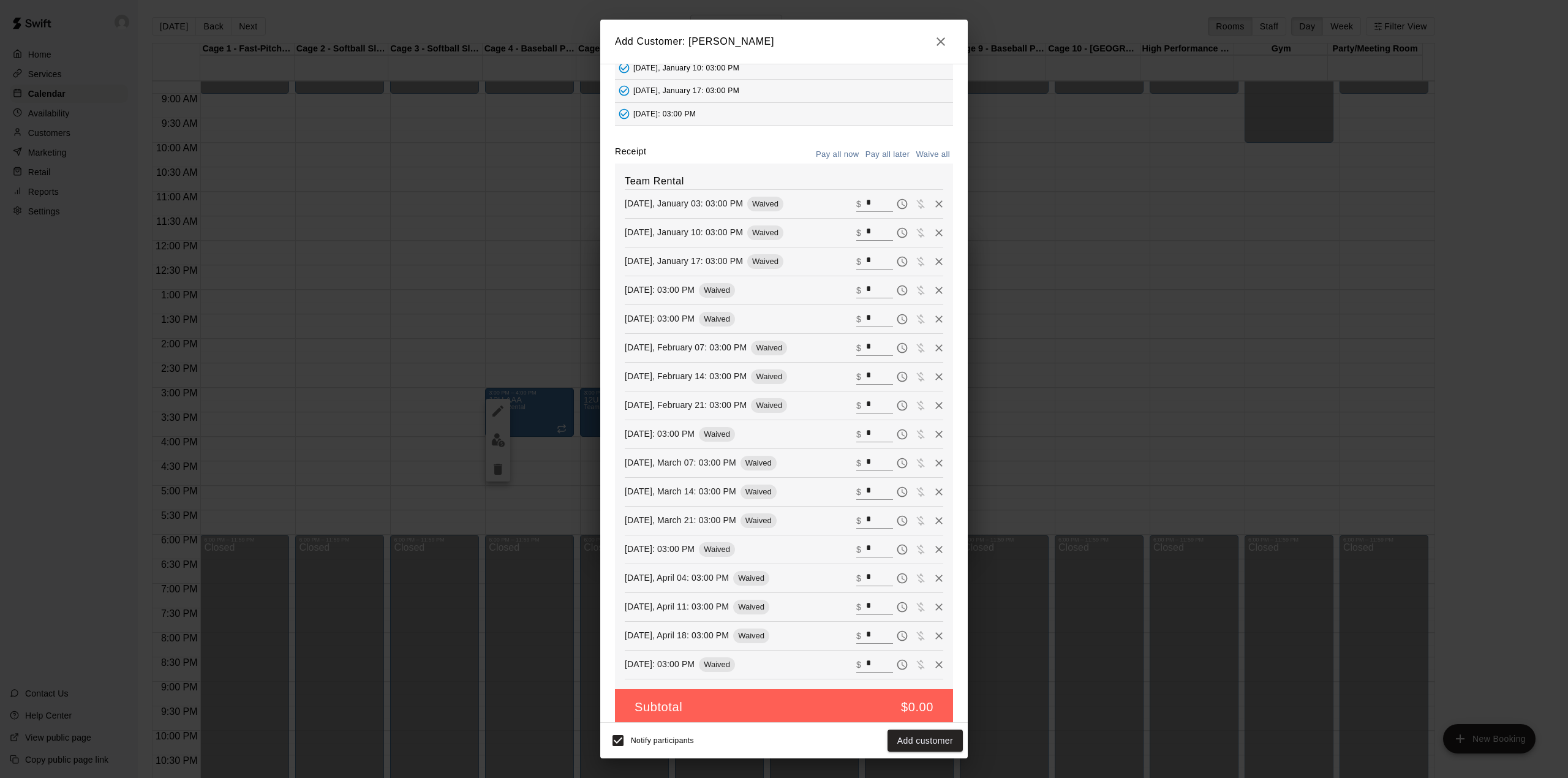
scroll to position [120, 0]
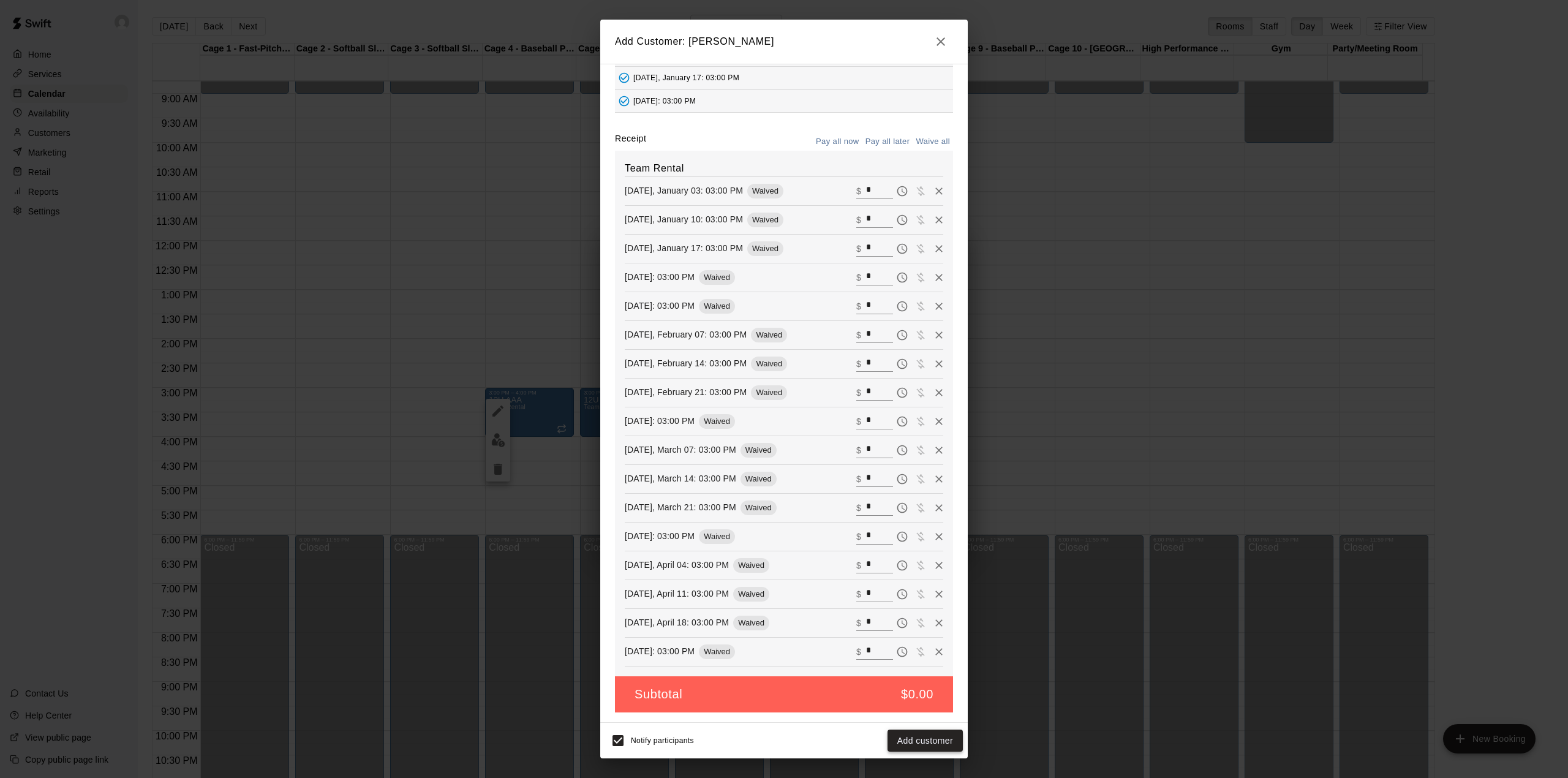
click at [914, 738] on button "Add customer" at bounding box center [925, 740] width 76 height 22
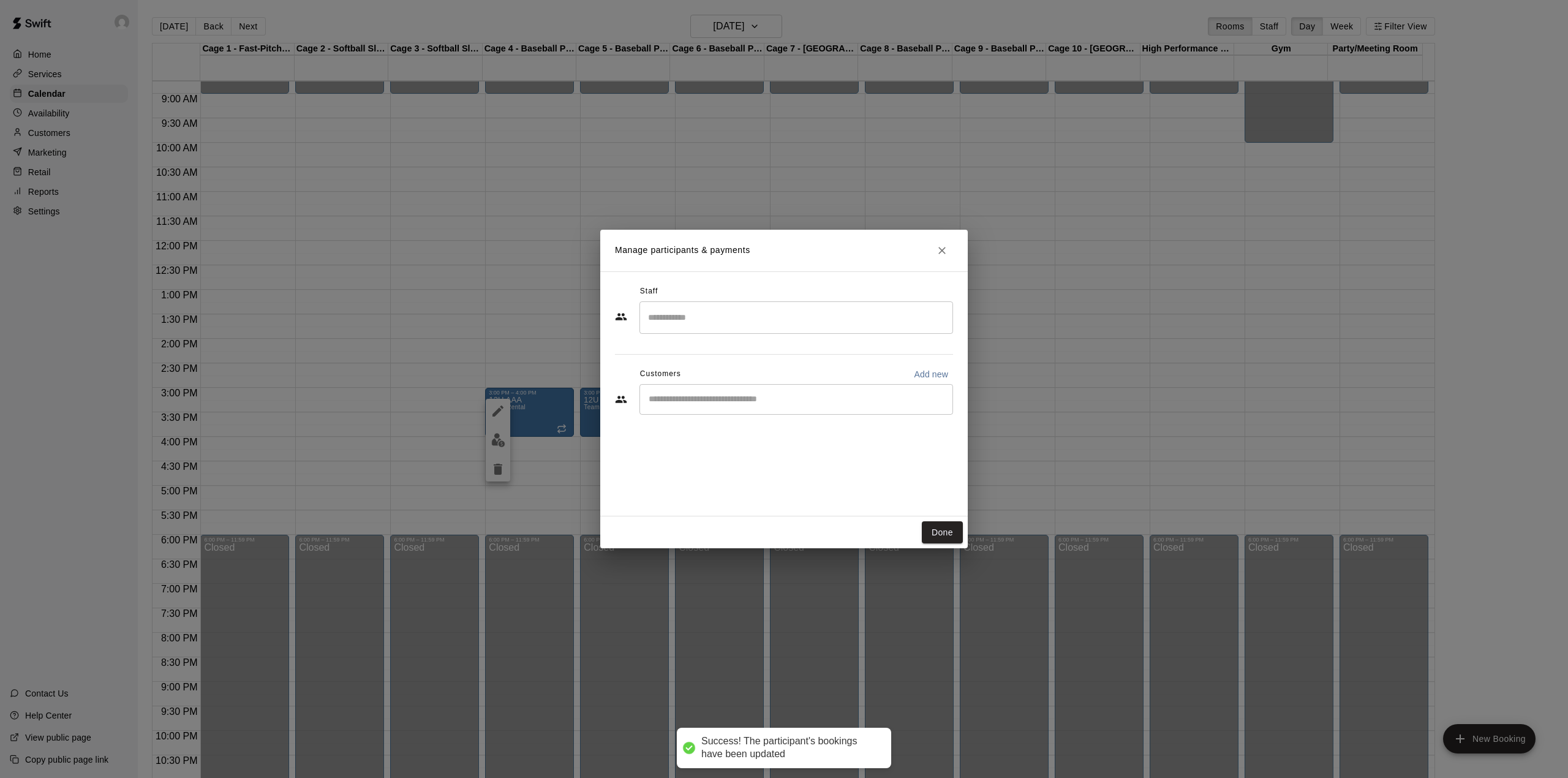
scroll to position [78, 0]
click at [951, 530] on button "Done" at bounding box center [942, 532] width 41 height 22
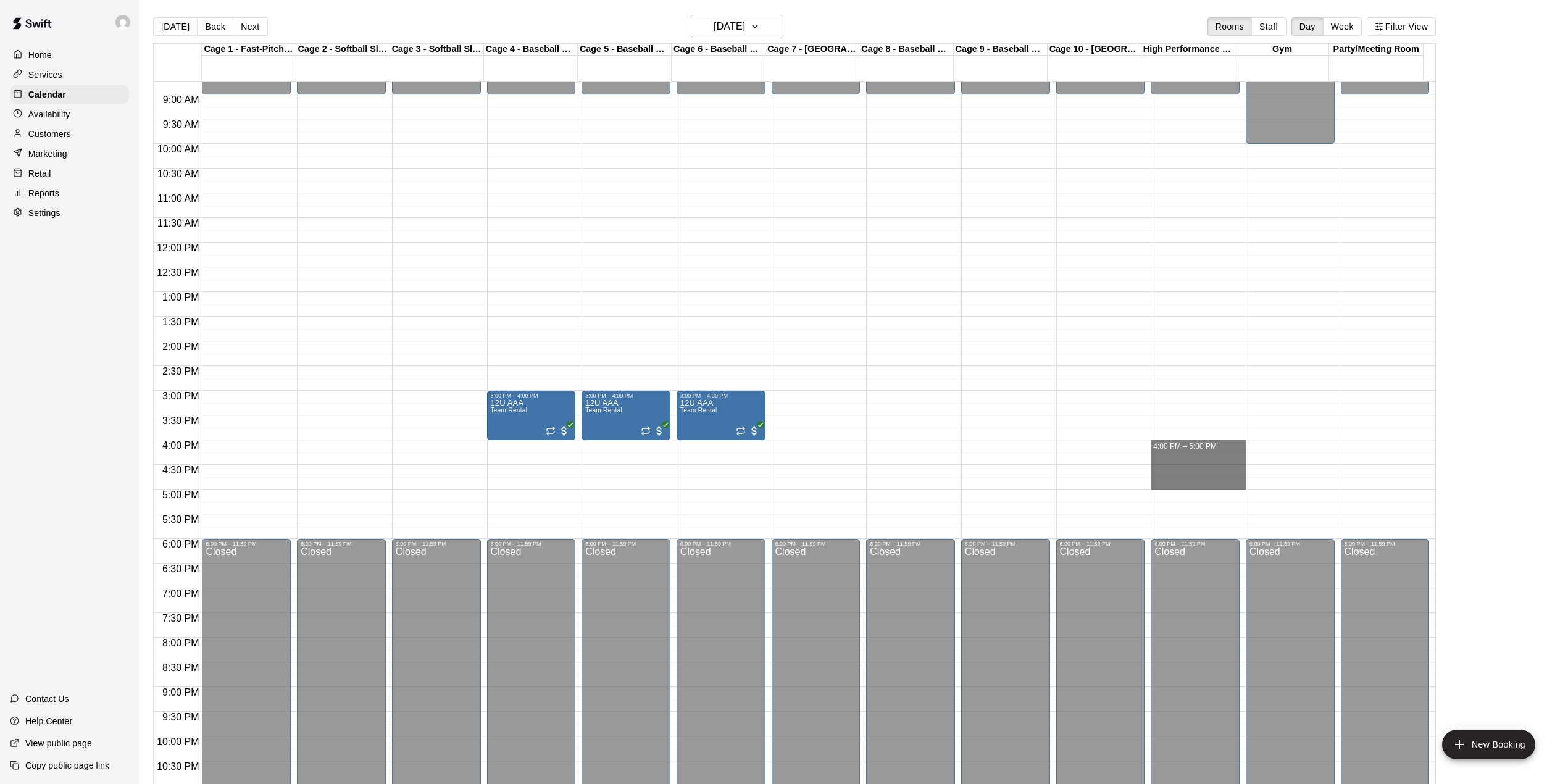
drag, startPoint x: 1176, startPoint y: 445, endPoint x: 1181, endPoint y: 479, distance: 34.4
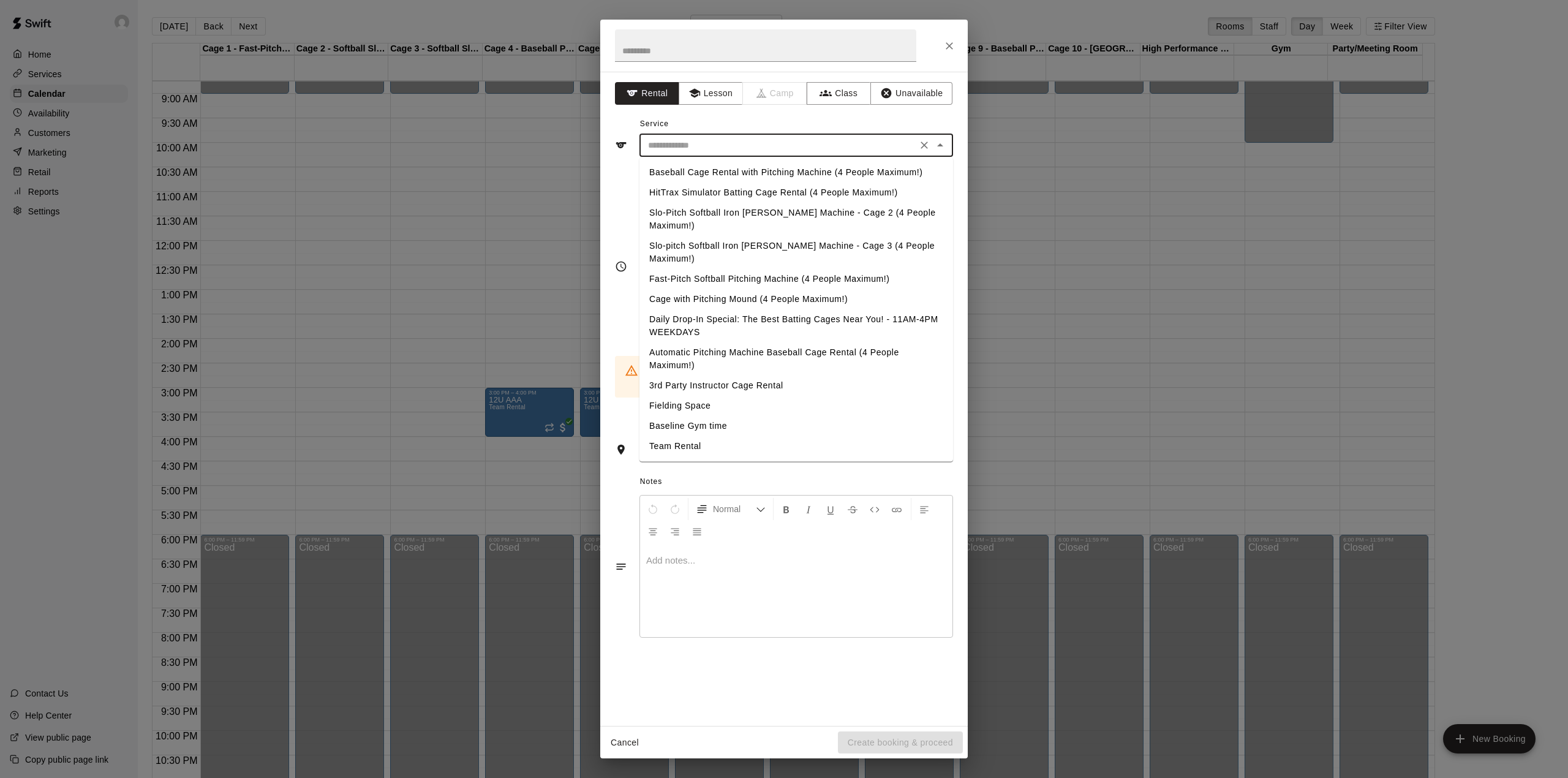
click at [743, 147] on input "text" at bounding box center [778, 145] width 270 height 15
click at [683, 436] on li "Team Rental" at bounding box center [796, 446] width 314 height 20
type input "**********"
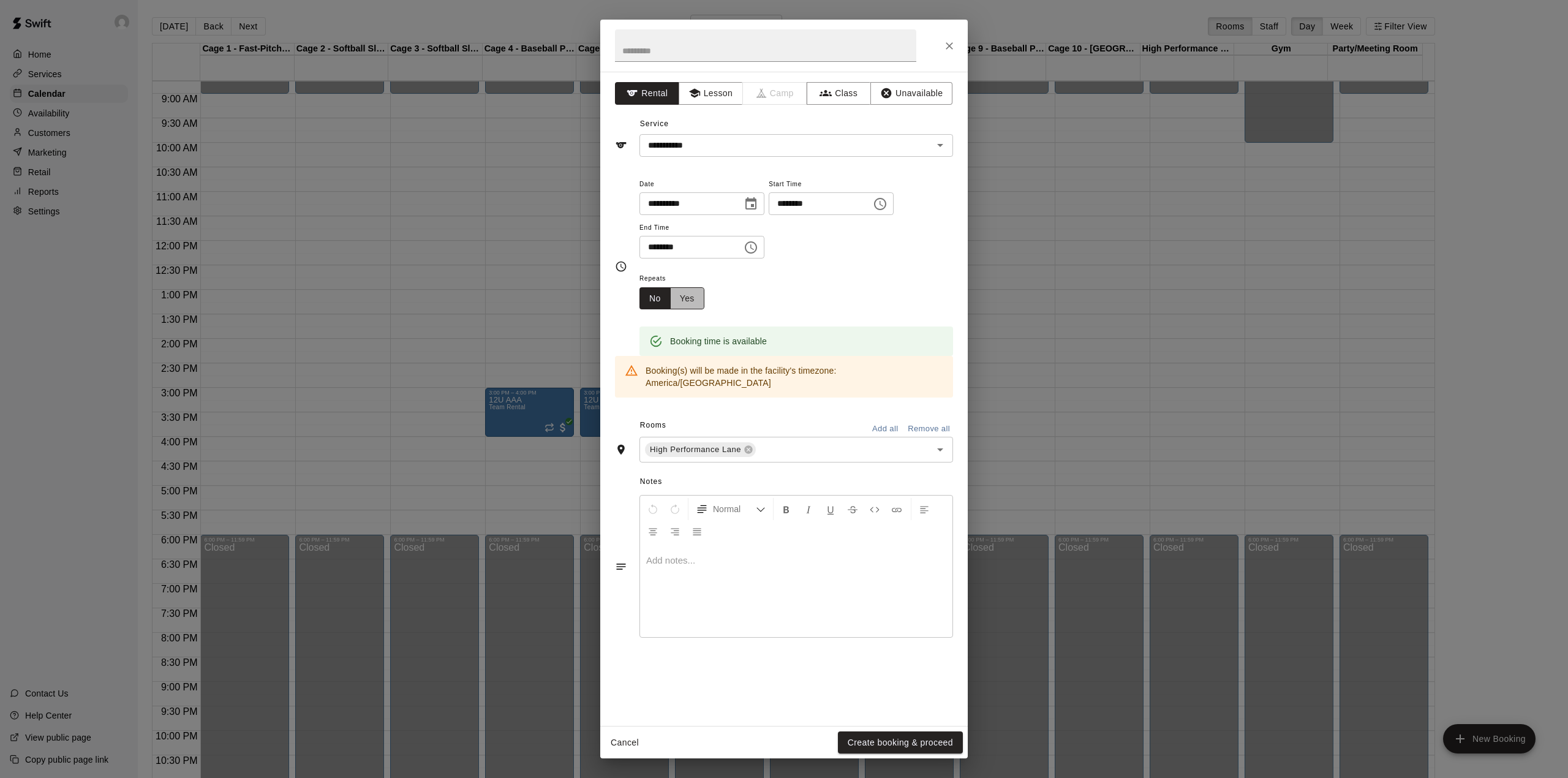
click at [696, 298] on button "Yes" at bounding box center [687, 298] width 35 height 22
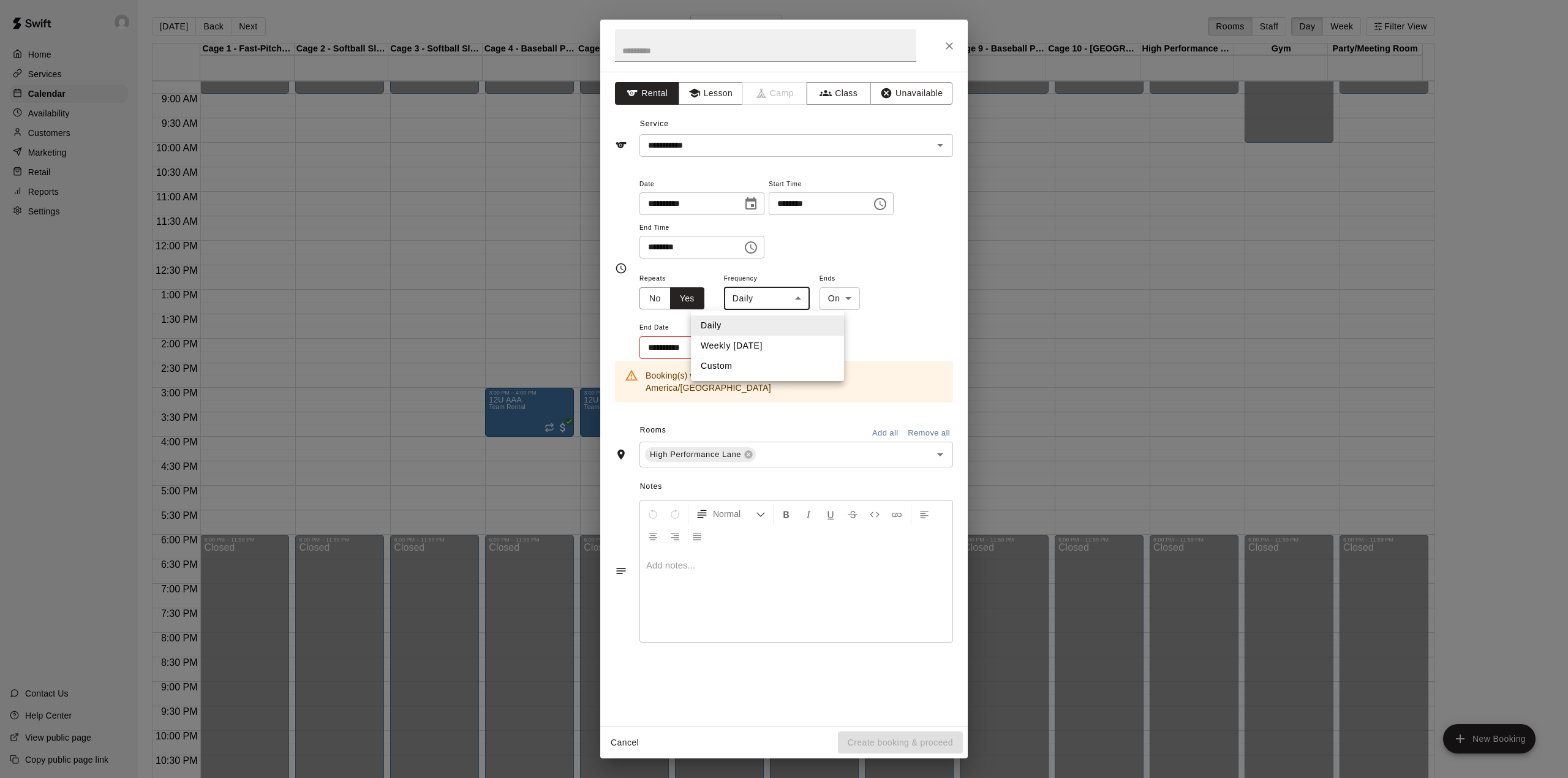
click at [759, 295] on body "Home Services Calendar Availability Customers Marketing Retail Reports Settings…" at bounding box center [784, 398] width 1568 height 797
click at [746, 338] on li "Weekly [DATE]" at bounding box center [767, 346] width 153 height 20
type input "******"
click at [743, 352] on icon "Choose date" at bounding box center [748, 346] width 11 height 12
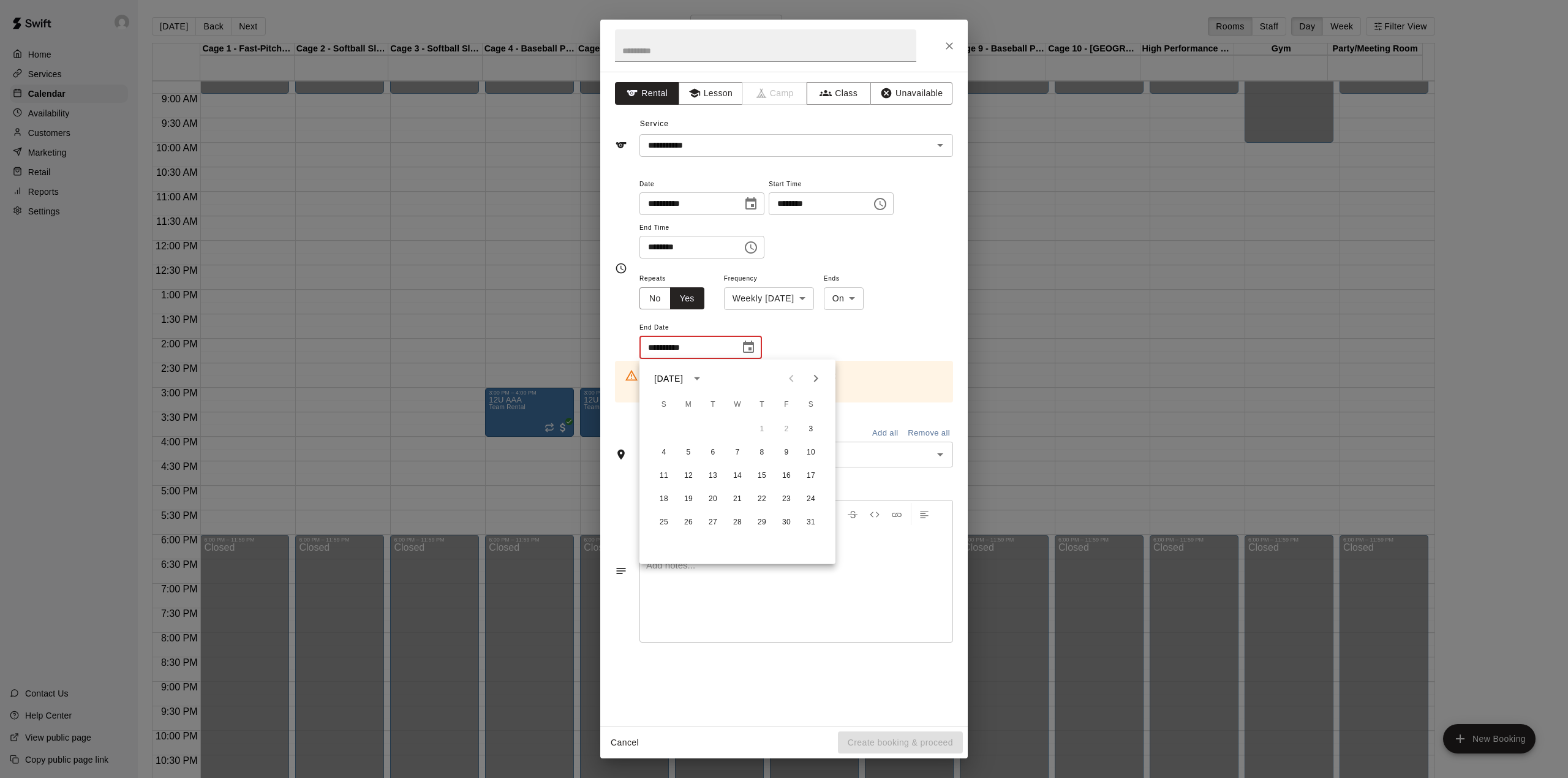
click at [816, 376] on icon "Next month" at bounding box center [816, 378] width 15 height 15
click at [807, 494] on button "25" at bounding box center [811, 499] width 22 height 22
type input "**********"
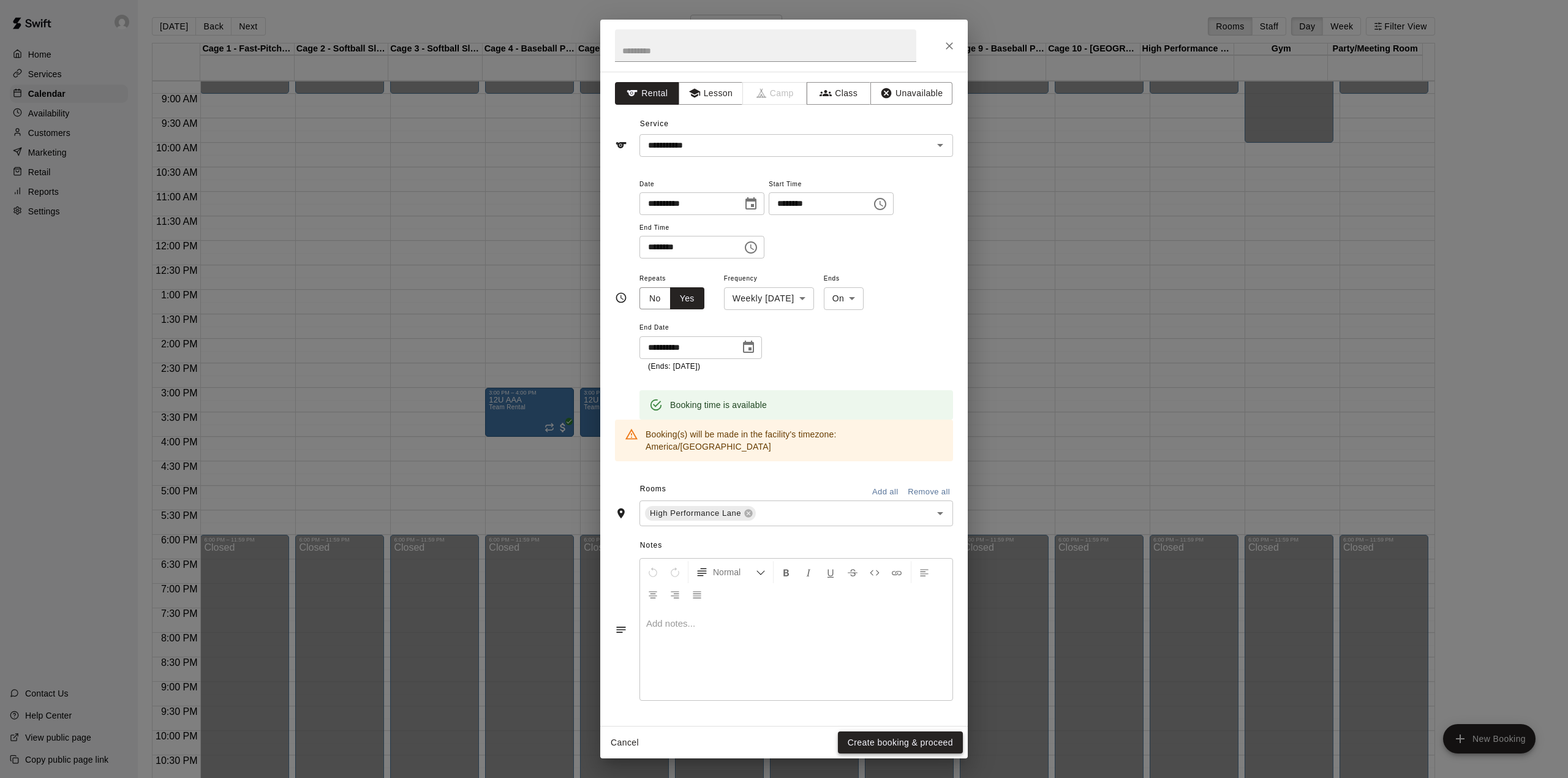
click at [885, 743] on button "Create booking & proceed" at bounding box center [900, 742] width 125 height 22
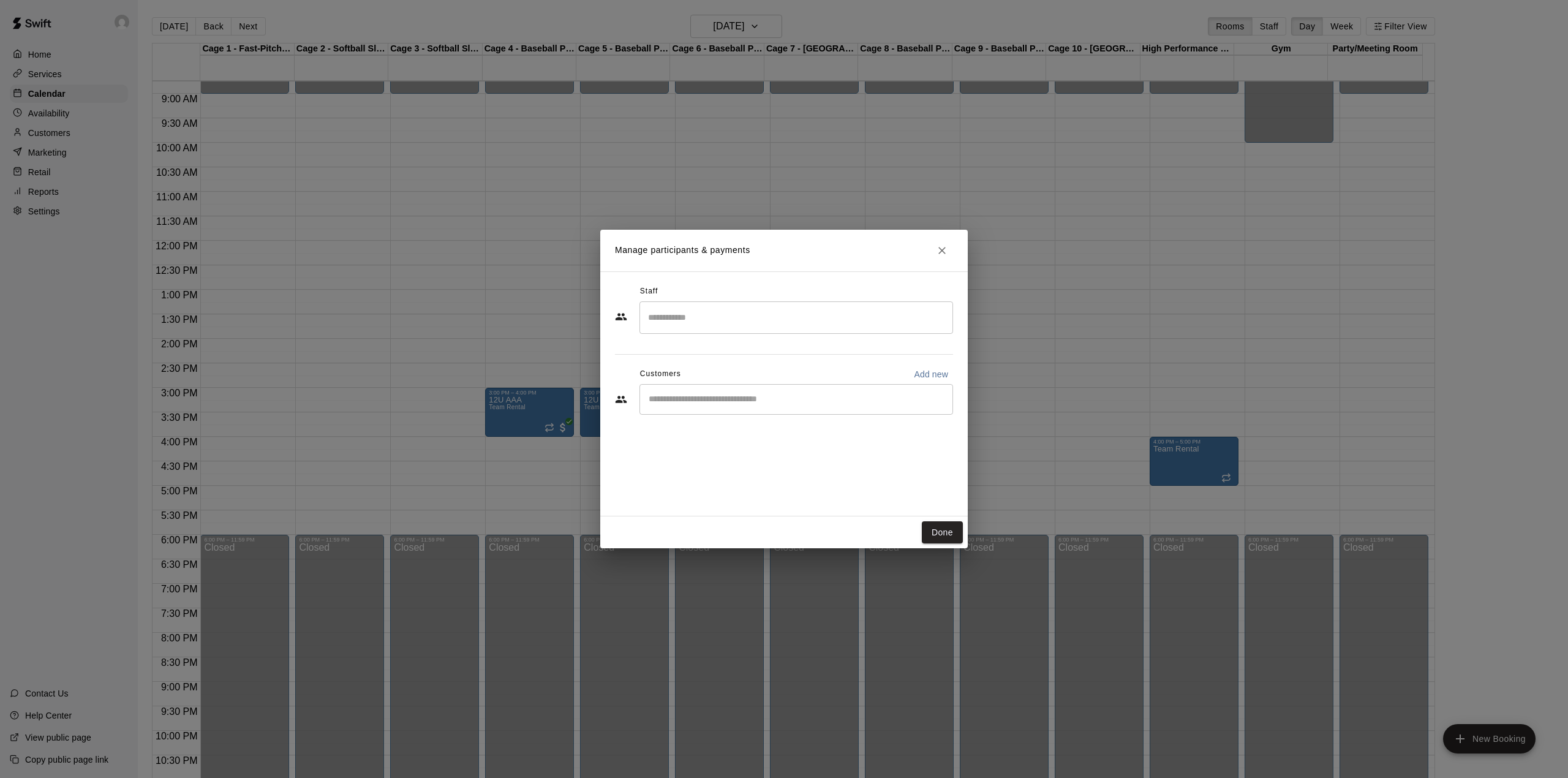
click at [689, 409] on div "​" at bounding box center [796, 400] width 314 height 31
type input "****"
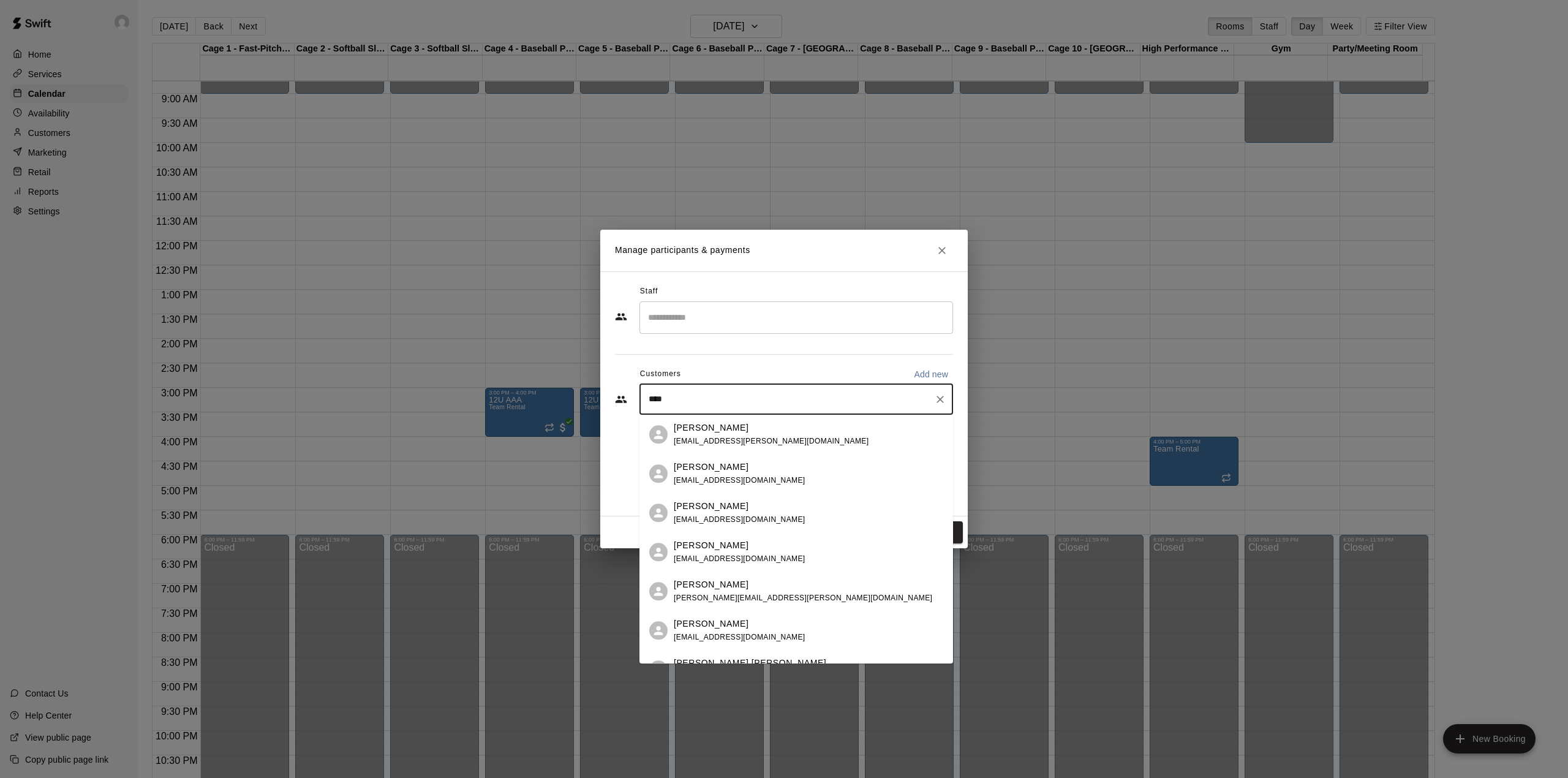
click at [704, 441] on span "[EMAIL_ADDRESS][PERSON_NAME][DOMAIN_NAME]" at bounding box center [771, 441] width 195 height 8
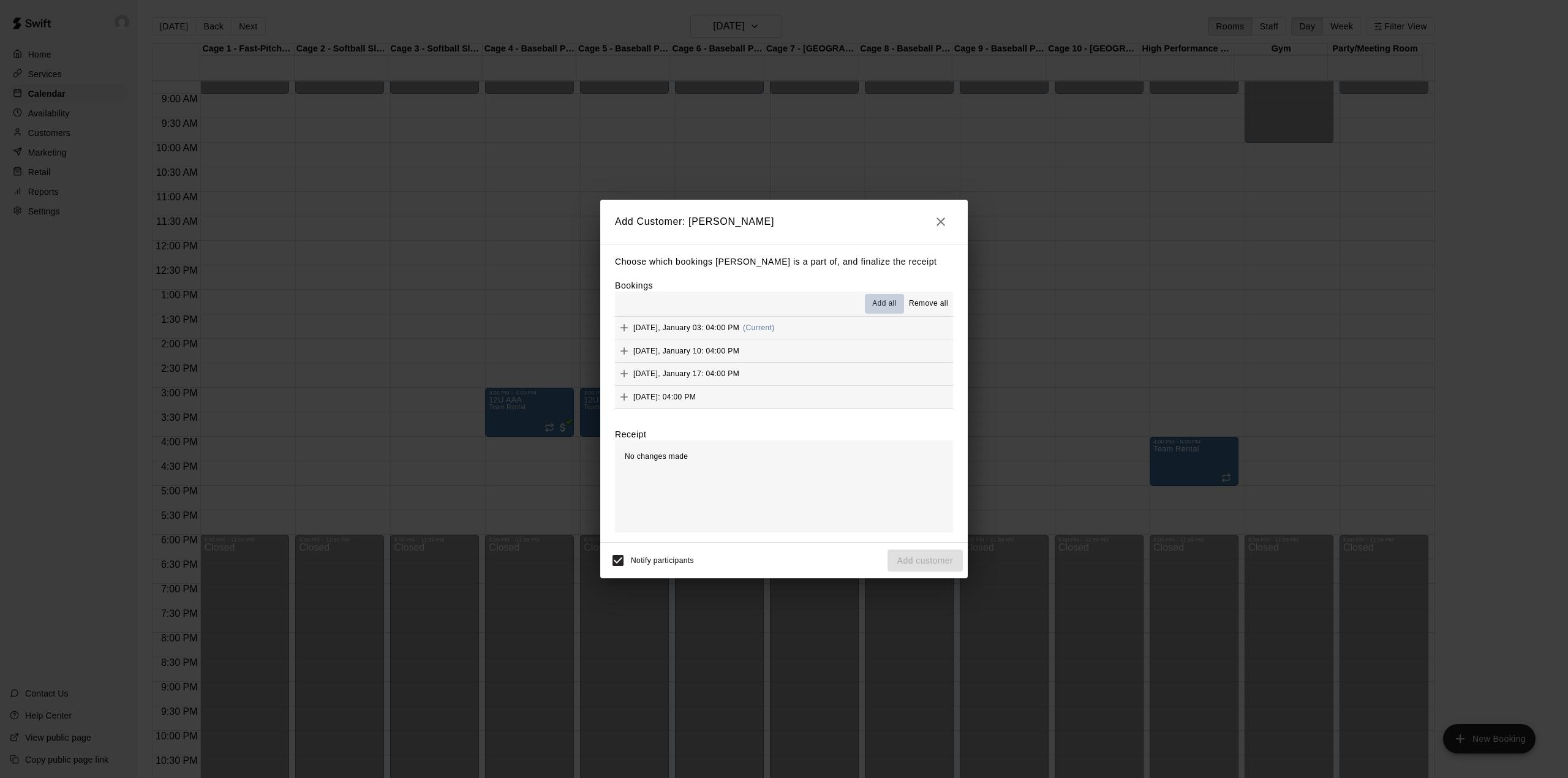
click at [880, 302] on span "Add all" at bounding box center [884, 304] width 24 height 12
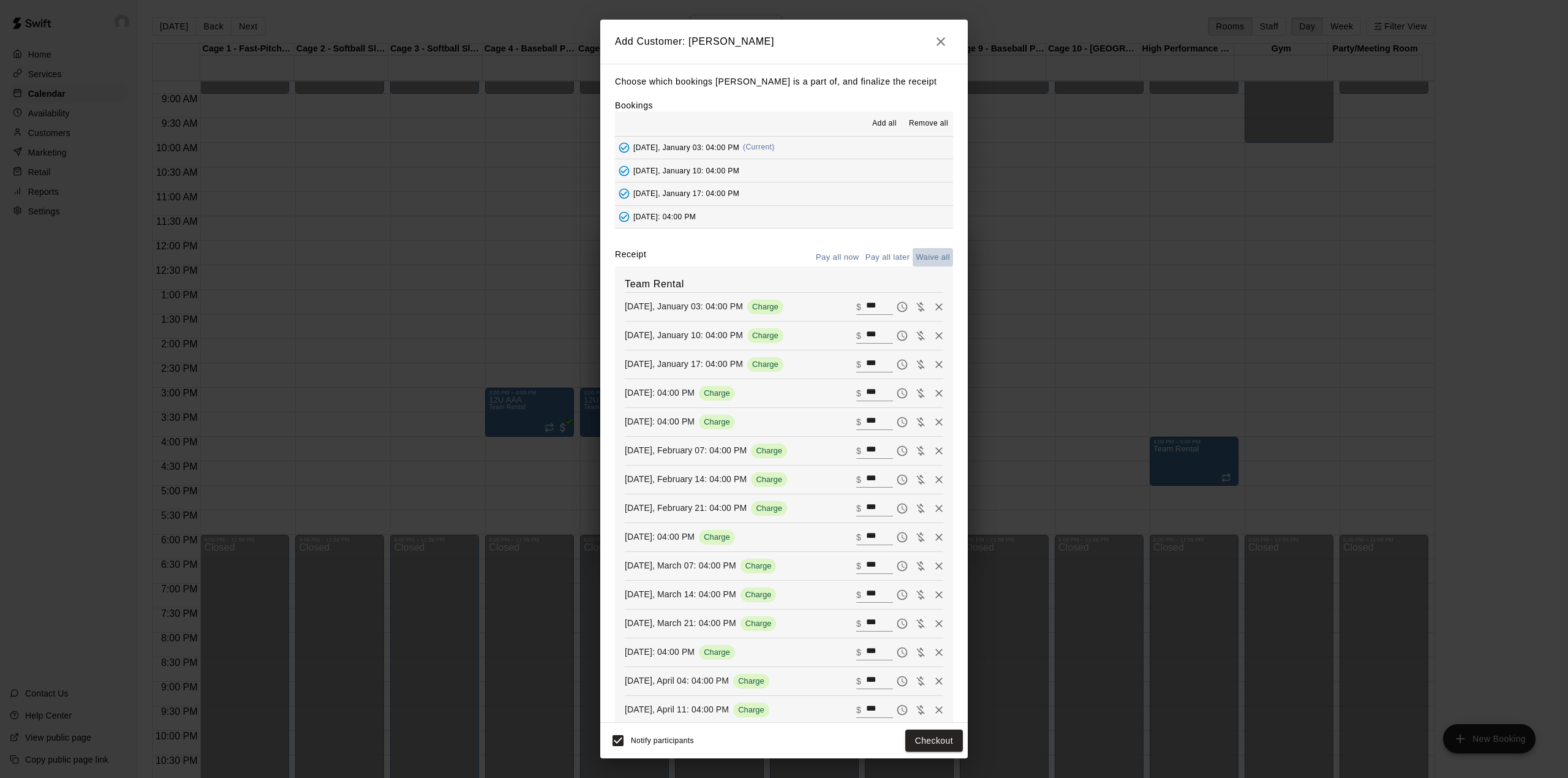
click at [923, 261] on button "Waive all" at bounding box center [932, 257] width 40 height 19
type input "*"
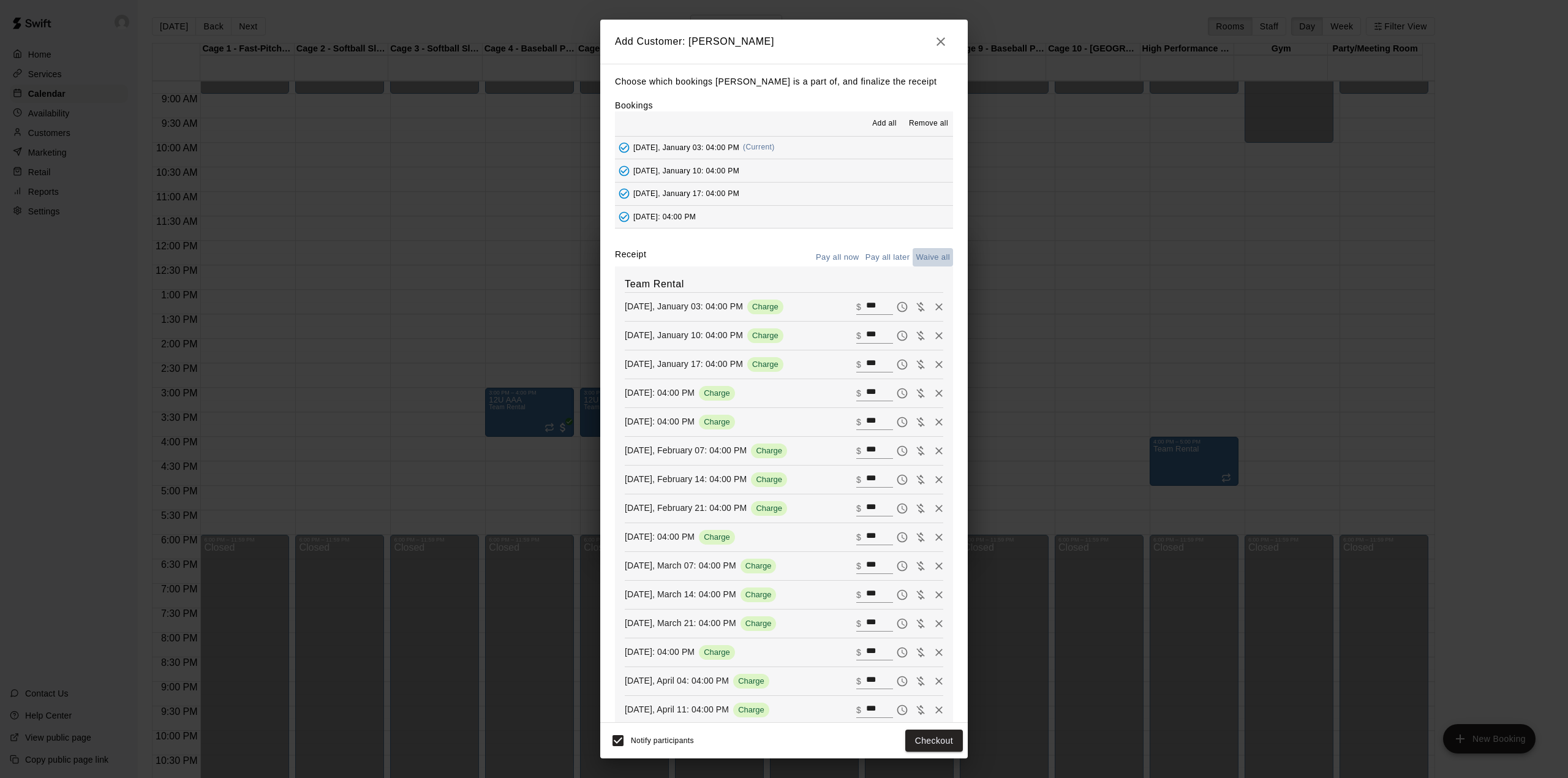
type input "*"
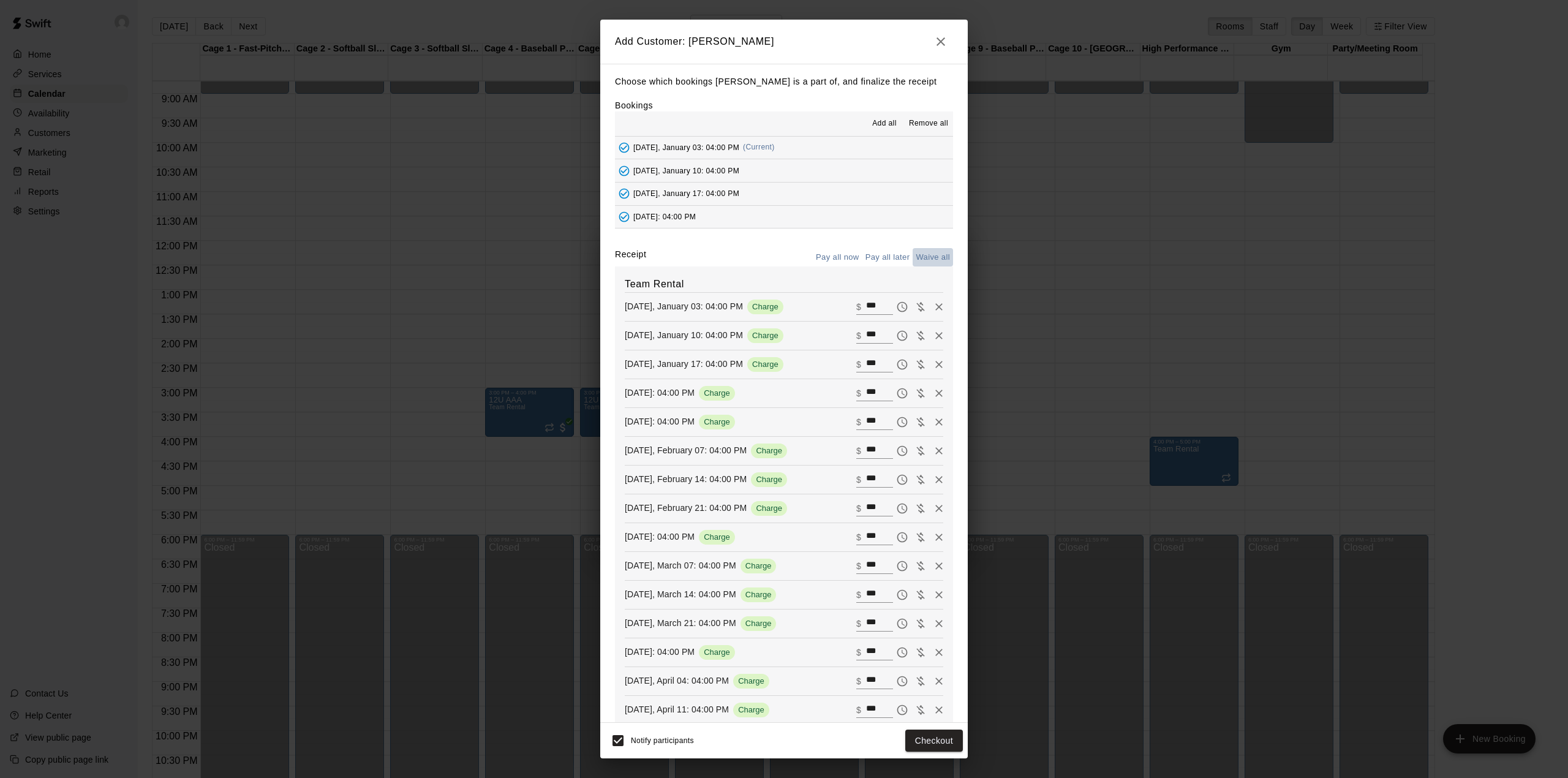
type input "*"
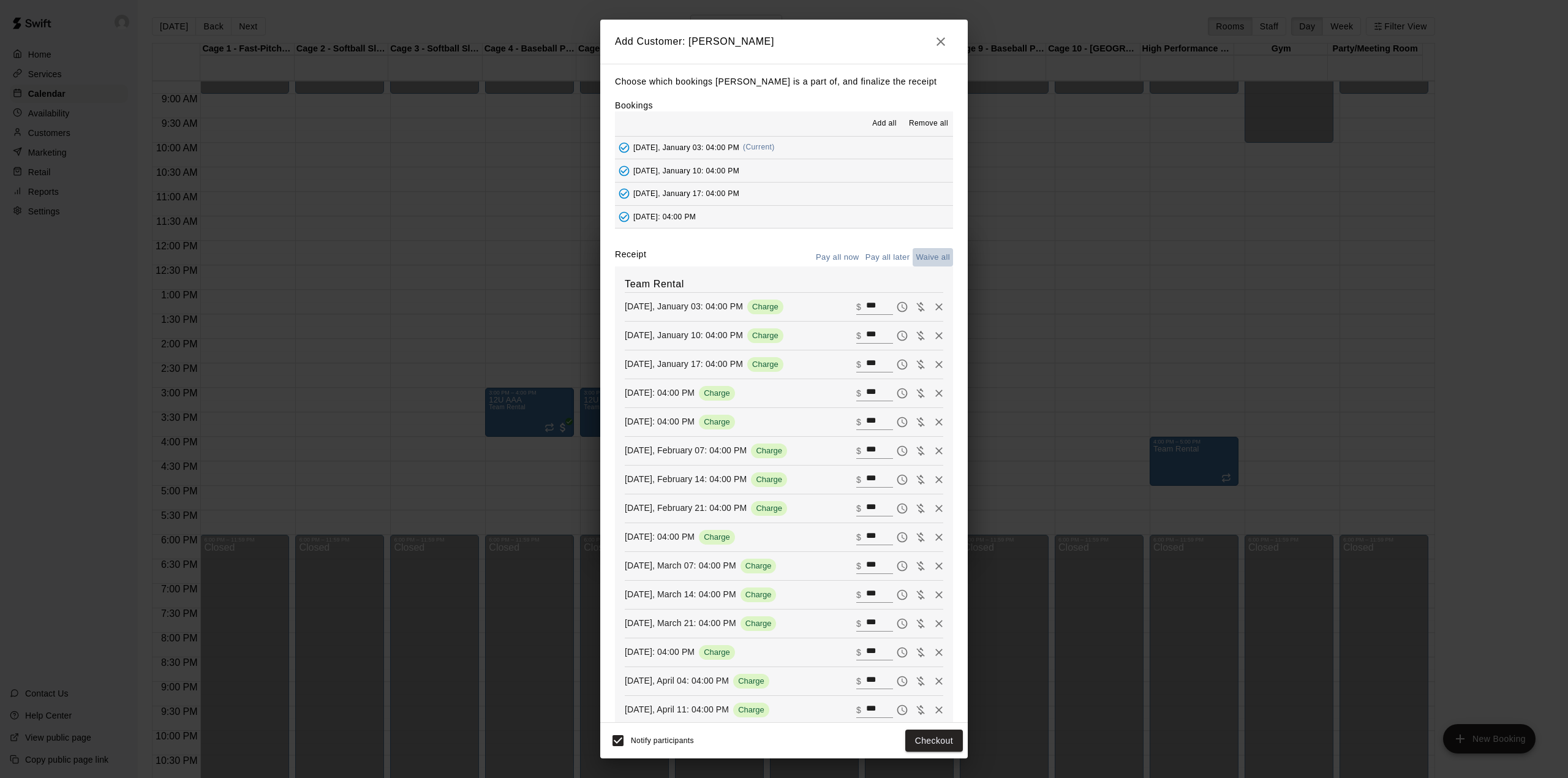
type input "*"
click at [932, 738] on button "Add customer" at bounding box center [925, 740] width 76 height 22
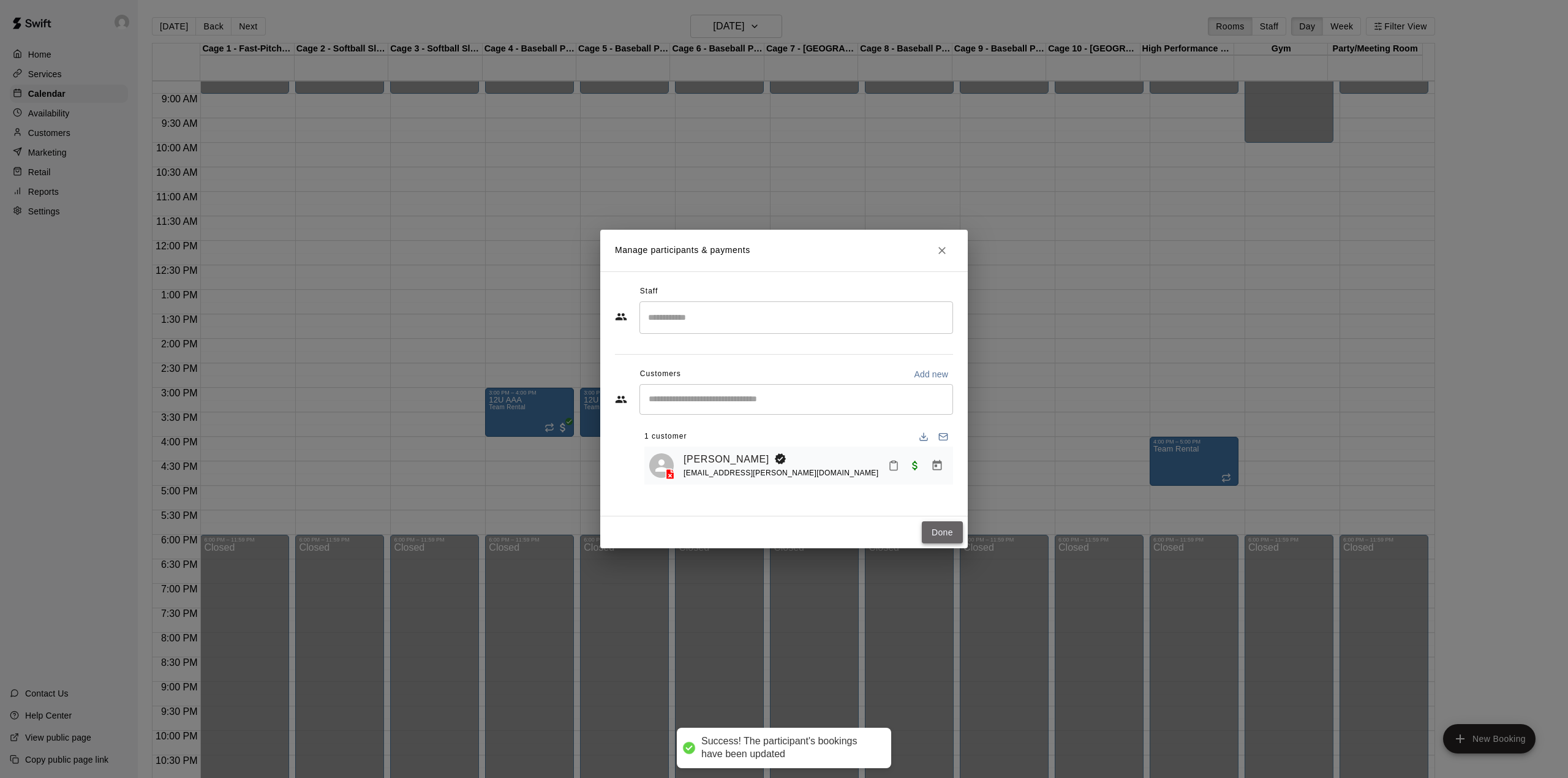
click at [944, 530] on button "Done" at bounding box center [942, 532] width 41 height 22
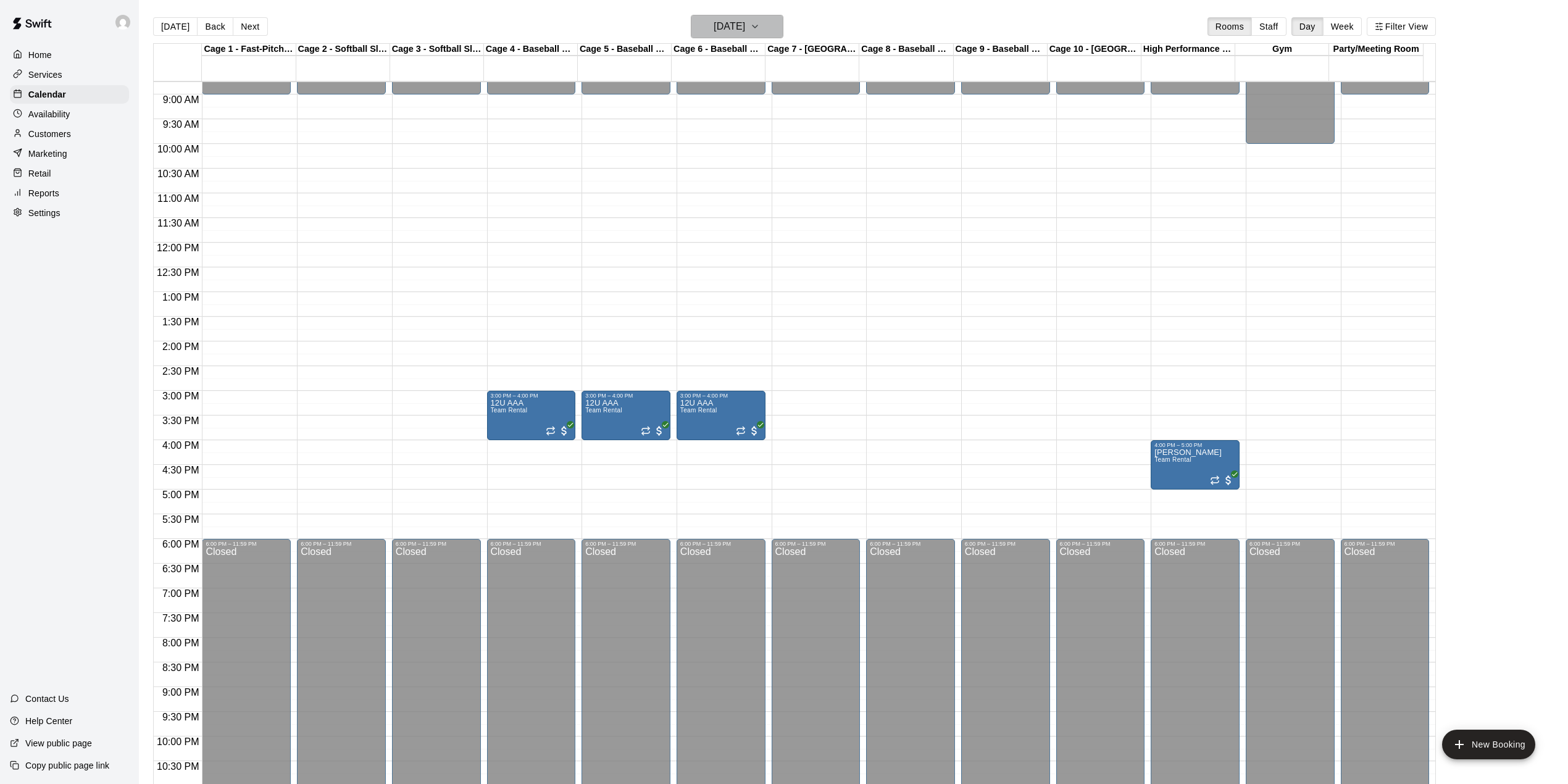
click at [760, 22] on icon "button" at bounding box center [754, 26] width 10 height 15
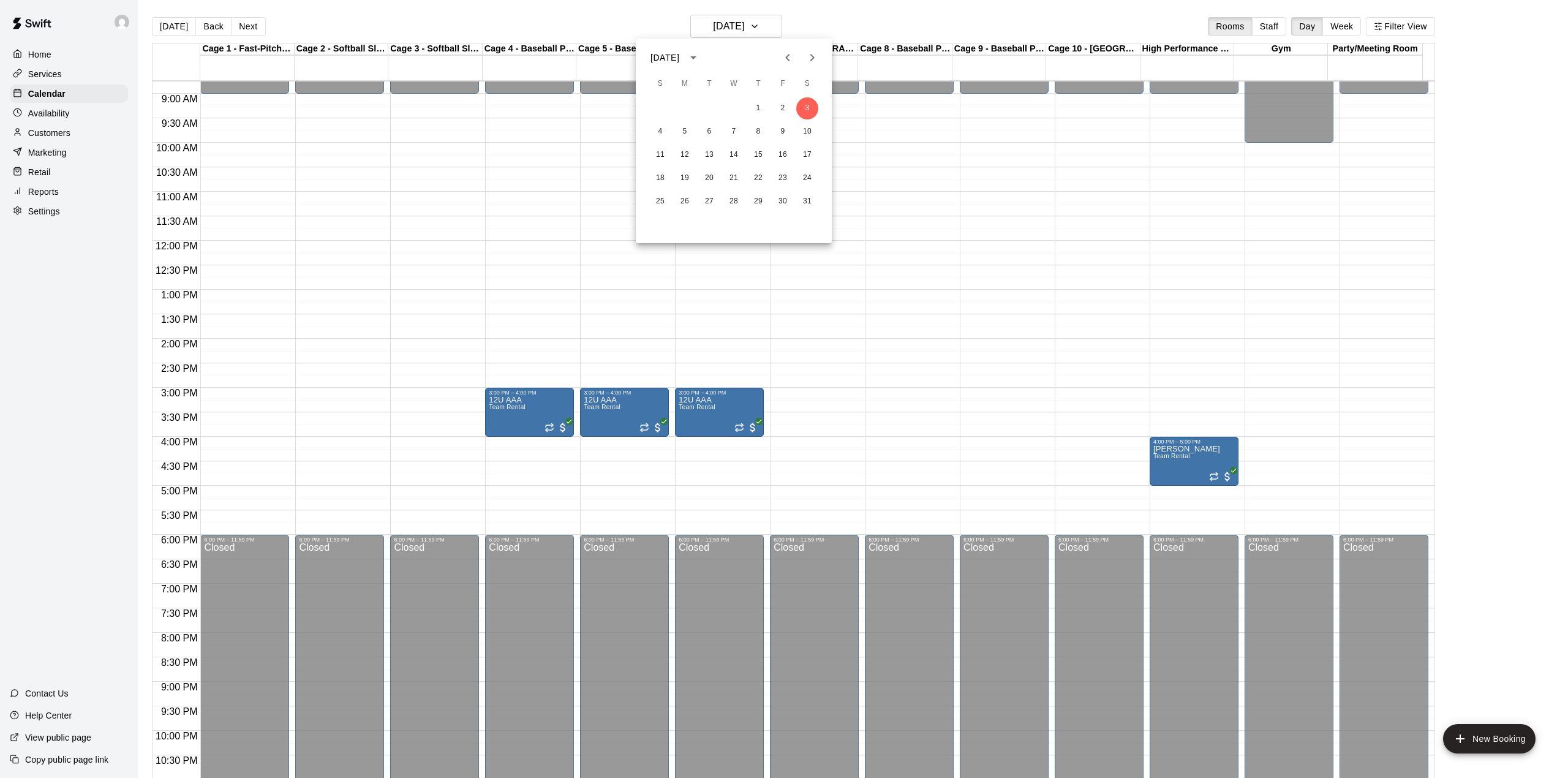
click at [816, 56] on icon "Next month" at bounding box center [812, 57] width 15 height 15
click at [807, 57] on icon "Next month" at bounding box center [812, 57] width 15 height 15
click at [810, 56] on icon "Next month" at bounding box center [812, 57] width 15 height 15
click at [784, 54] on icon "Previous month" at bounding box center [788, 57] width 15 height 15
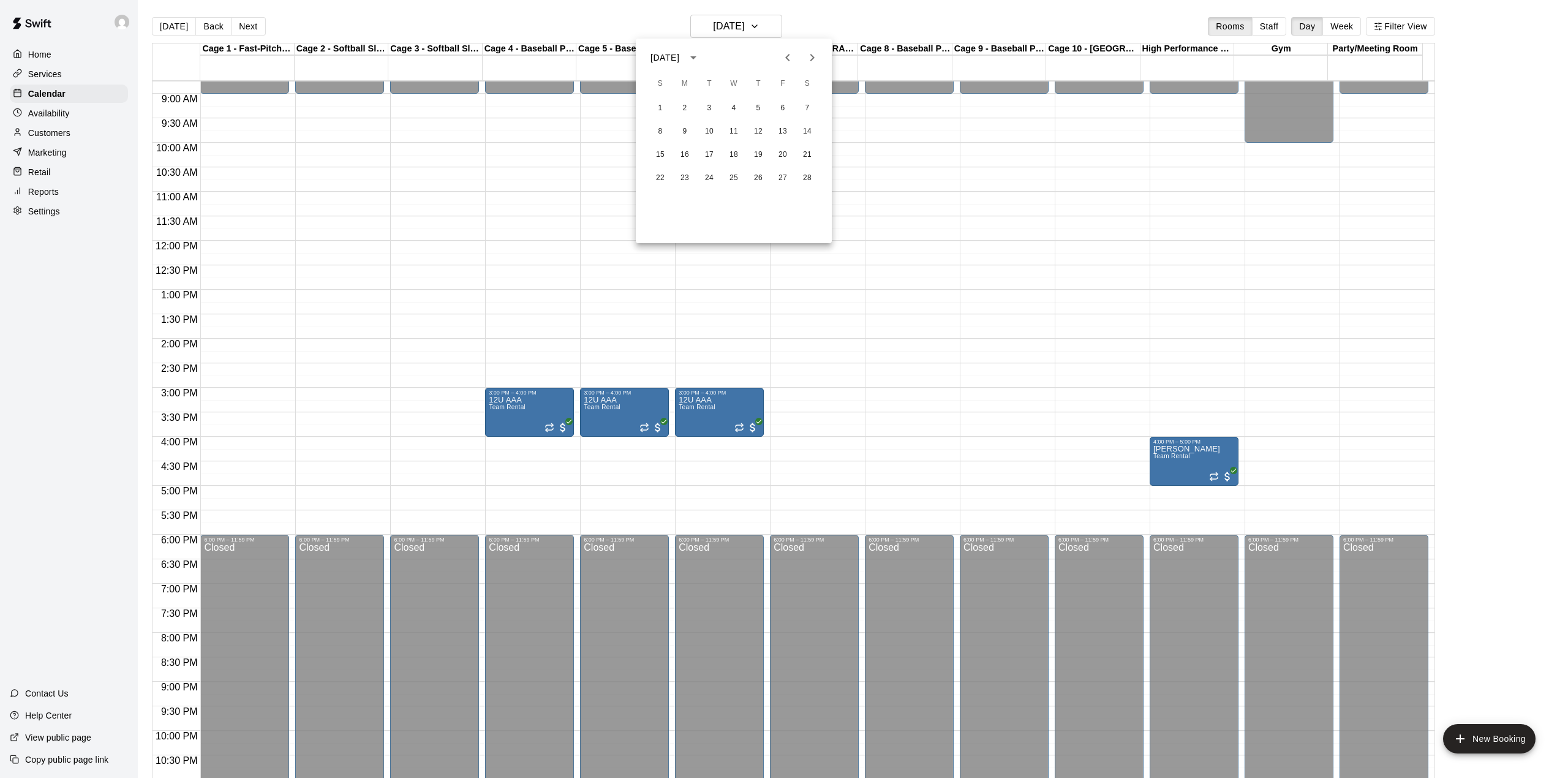
click at [784, 54] on icon "Previous month" at bounding box center [788, 57] width 15 height 15
click at [812, 55] on icon "Next month" at bounding box center [812, 57] width 4 height 7
click at [814, 55] on icon "Next month" at bounding box center [812, 57] width 15 height 15
click at [809, 54] on icon "Next month" at bounding box center [812, 57] width 15 height 15
click at [168, 25] on div at bounding box center [784, 389] width 1568 height 778
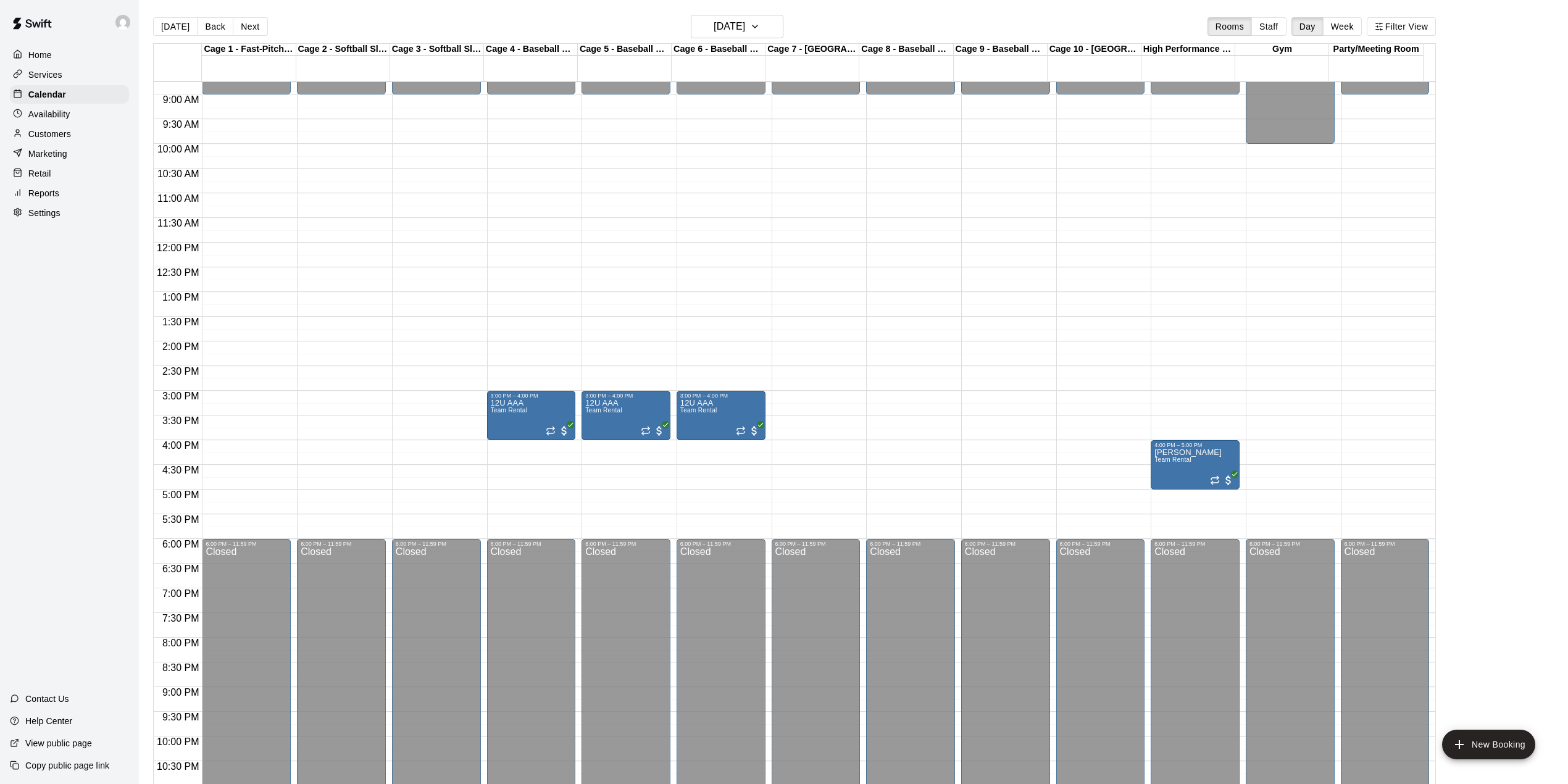
click at [169, 25] on button "[DATE]" at bounding box center [175, 26] width 45 height 19
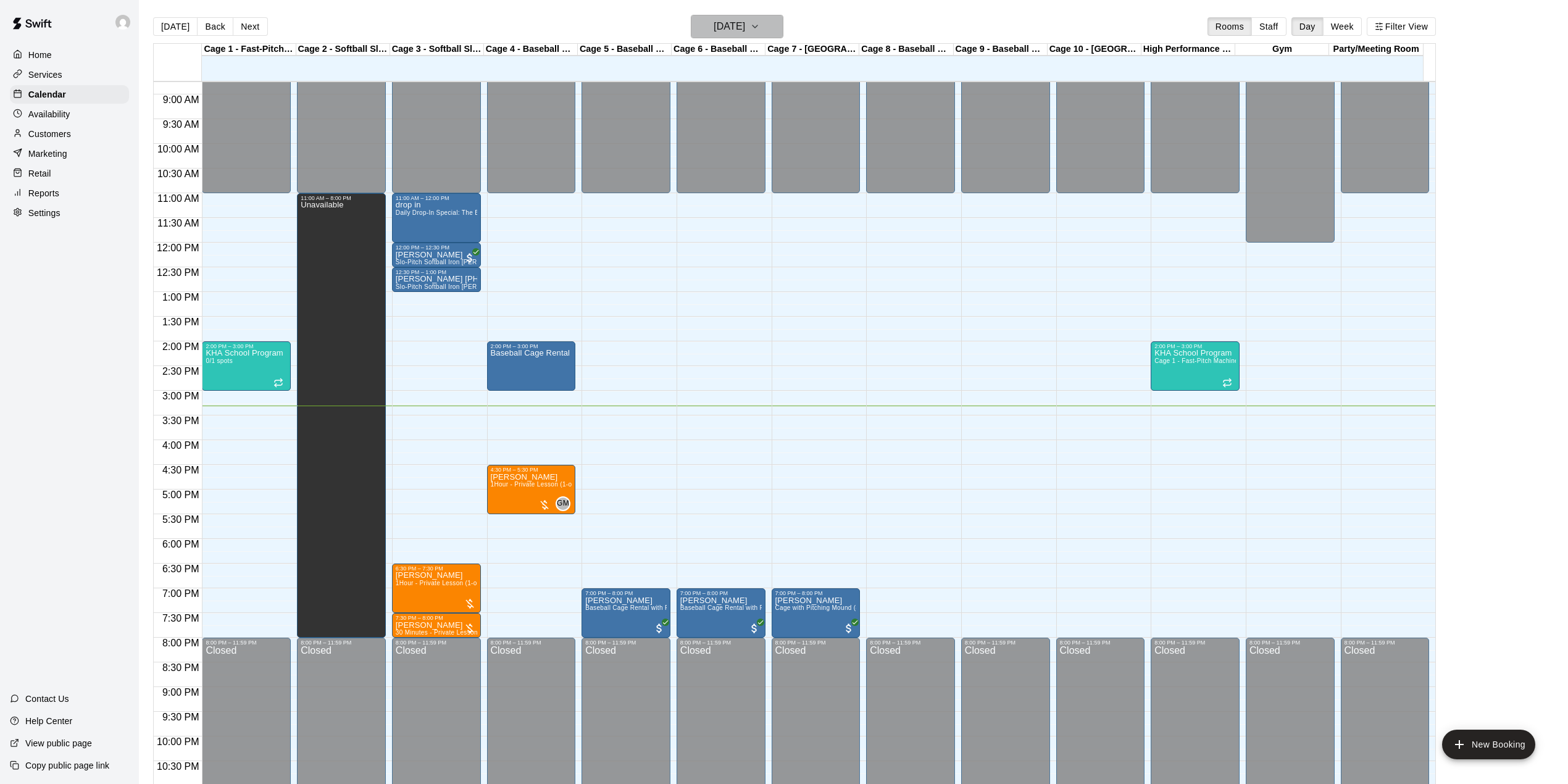
click at [771, 26] on button "[DATE]" at bounding box center [736, 26] width 92 height 23
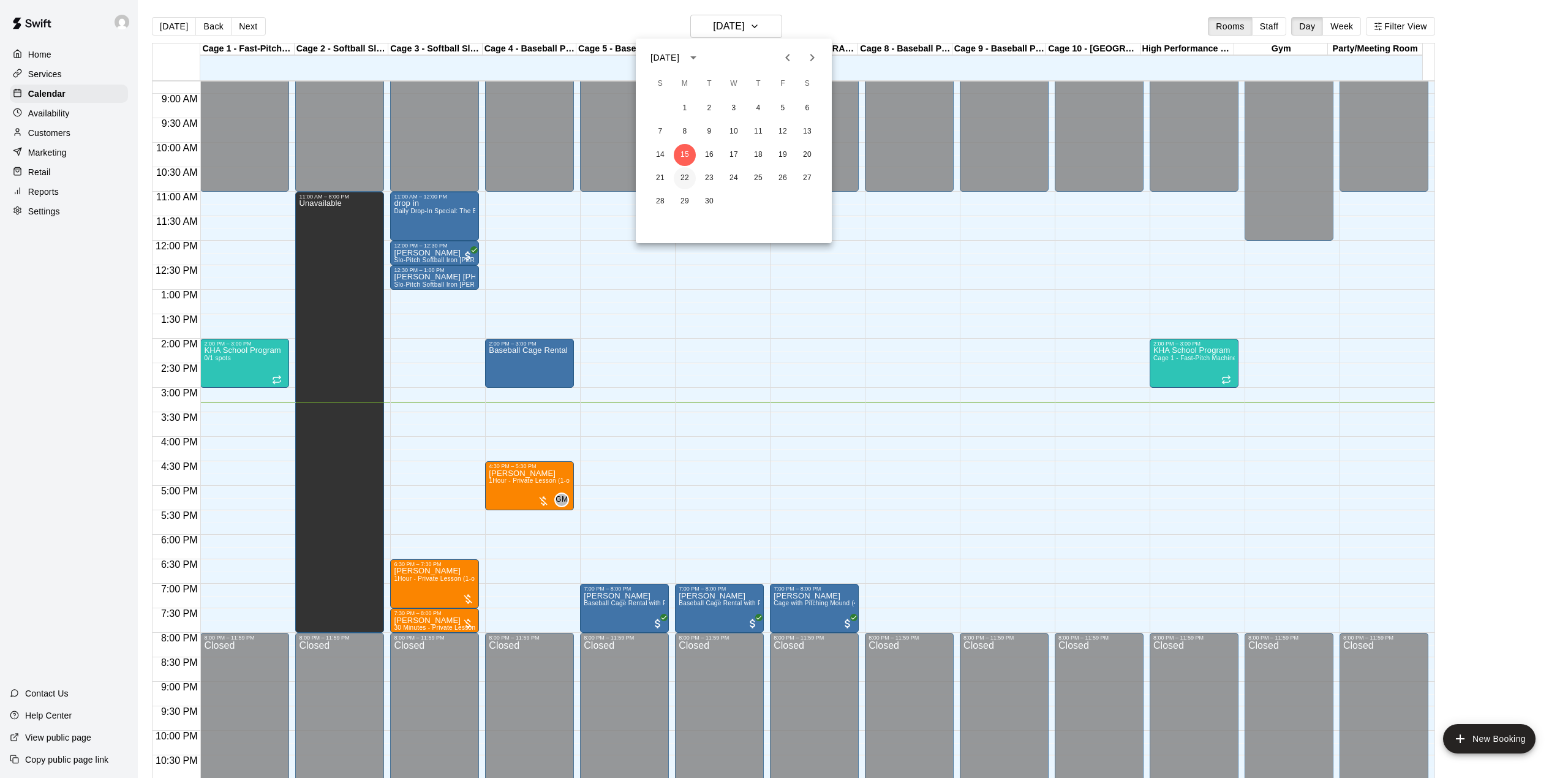
click at [684, 175] on button "22" at bounding box center [684, 178] width 22 height 22
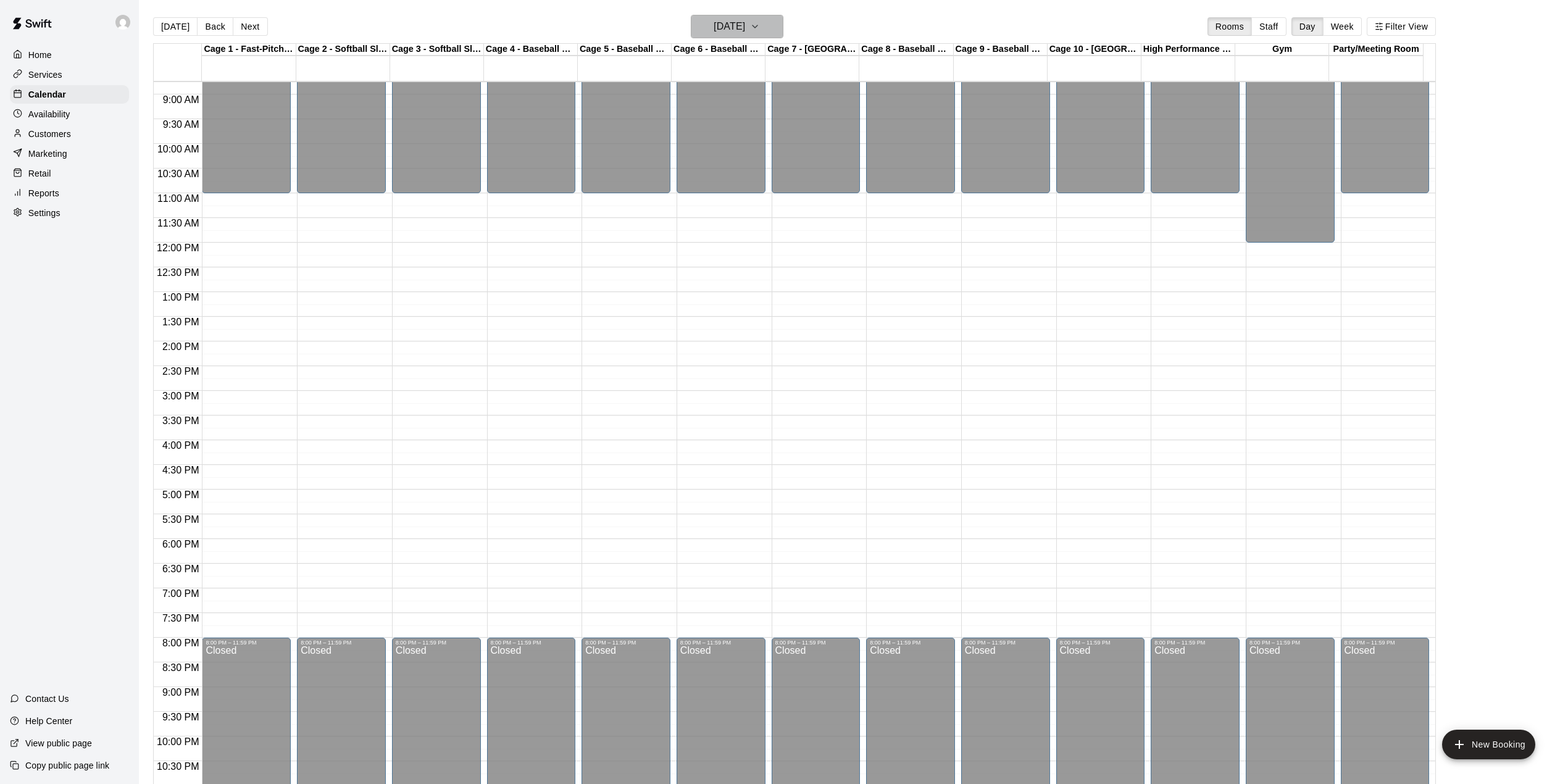
click at [760, 25] on icon "button" at bounding box center [754, 26] width 10 height 15
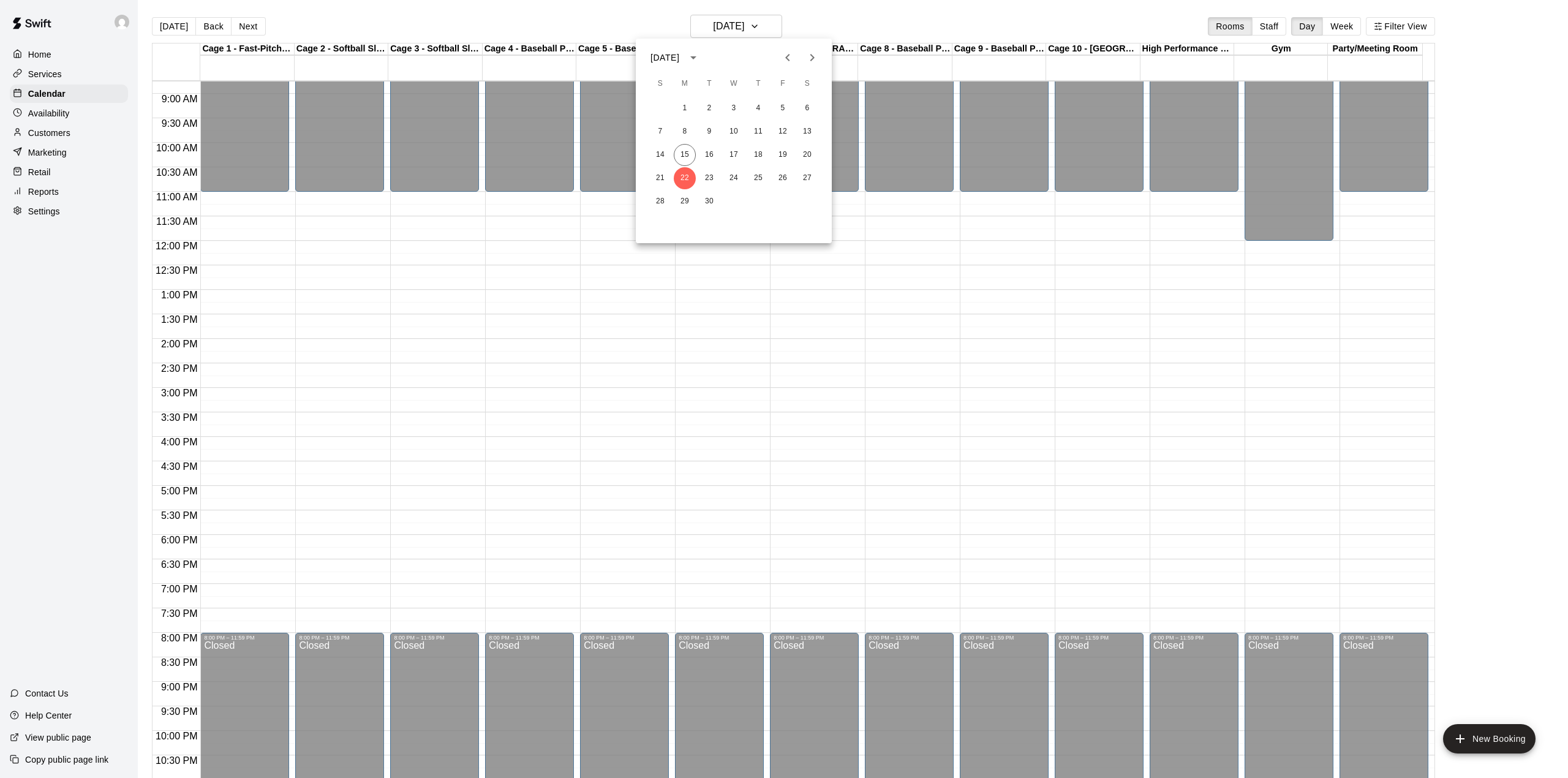
click at [811, 56] on icon "Next month" at bounding box center [812, 57] width 4 height 7
click at [684, 128] on button "3" at bounding box center [684, 131] width 22 height 22
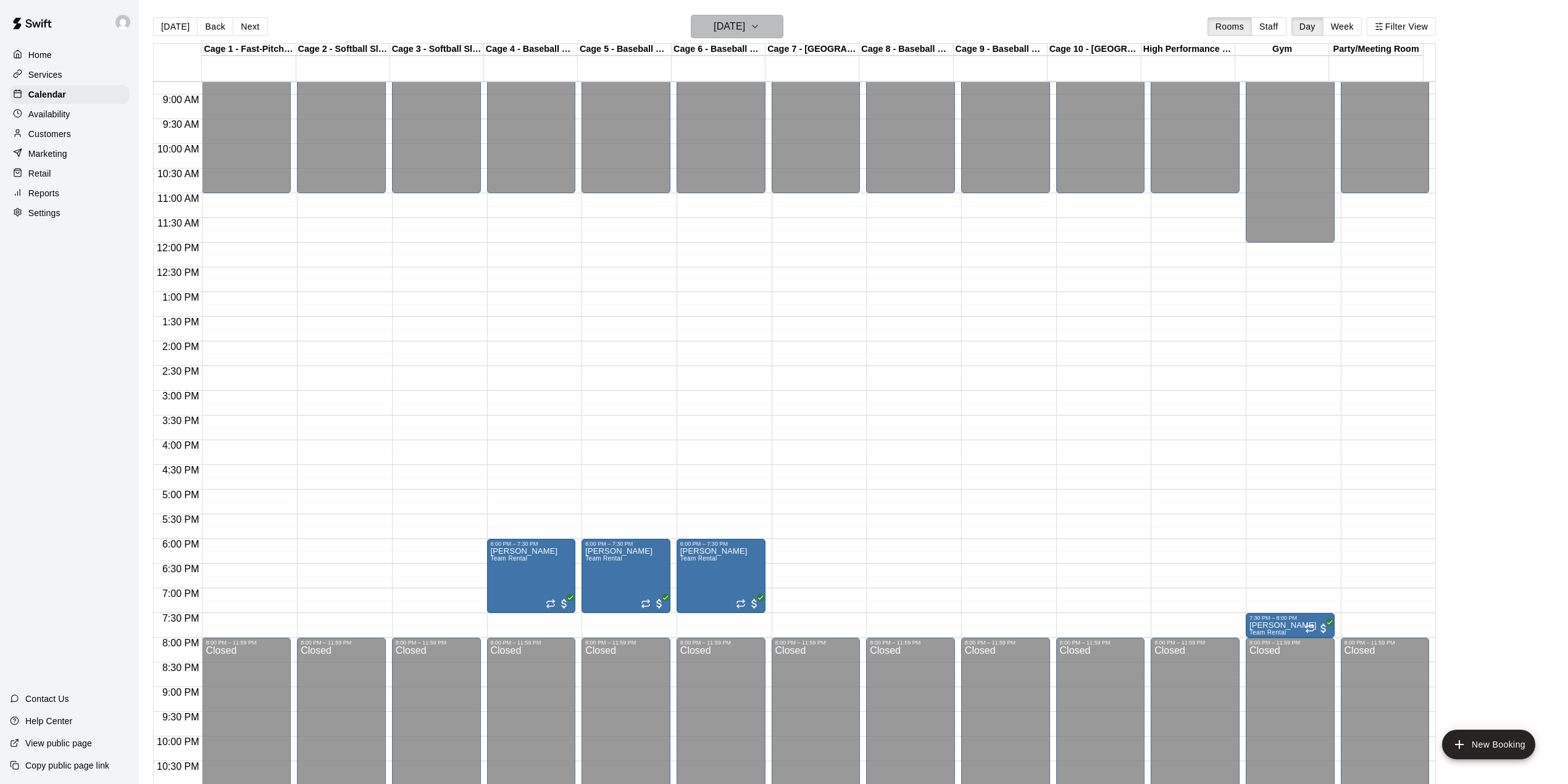
click at [760, 23] on icon "button" at bounding box center [754, 26] width 10 height 15
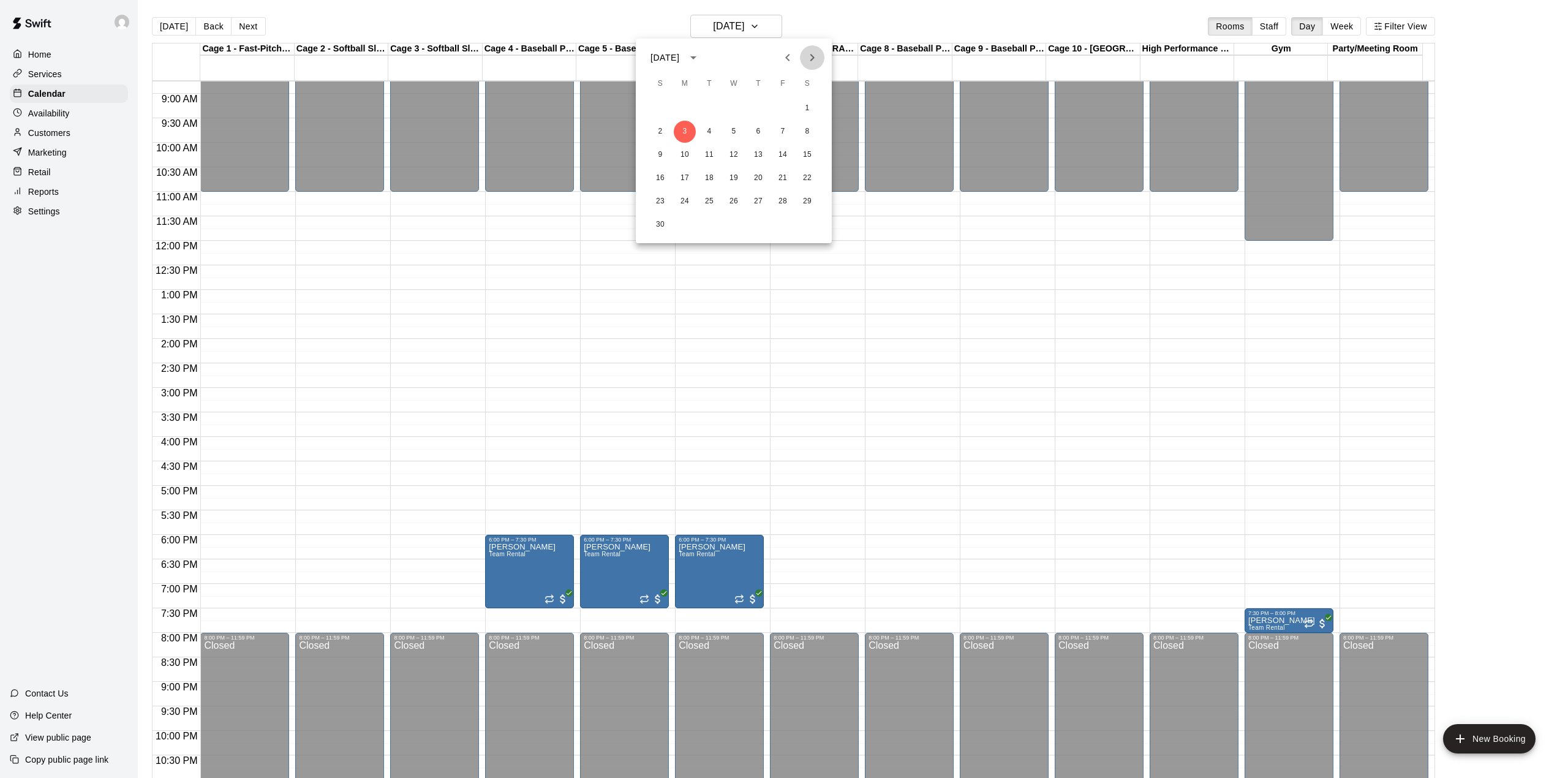
click at [809, 54] on icon "Next month" at bounding box center [812, 57] width 15 height 15
click at [682, 102] on button "1" at bounding box center [684, 108] width 22 height 22
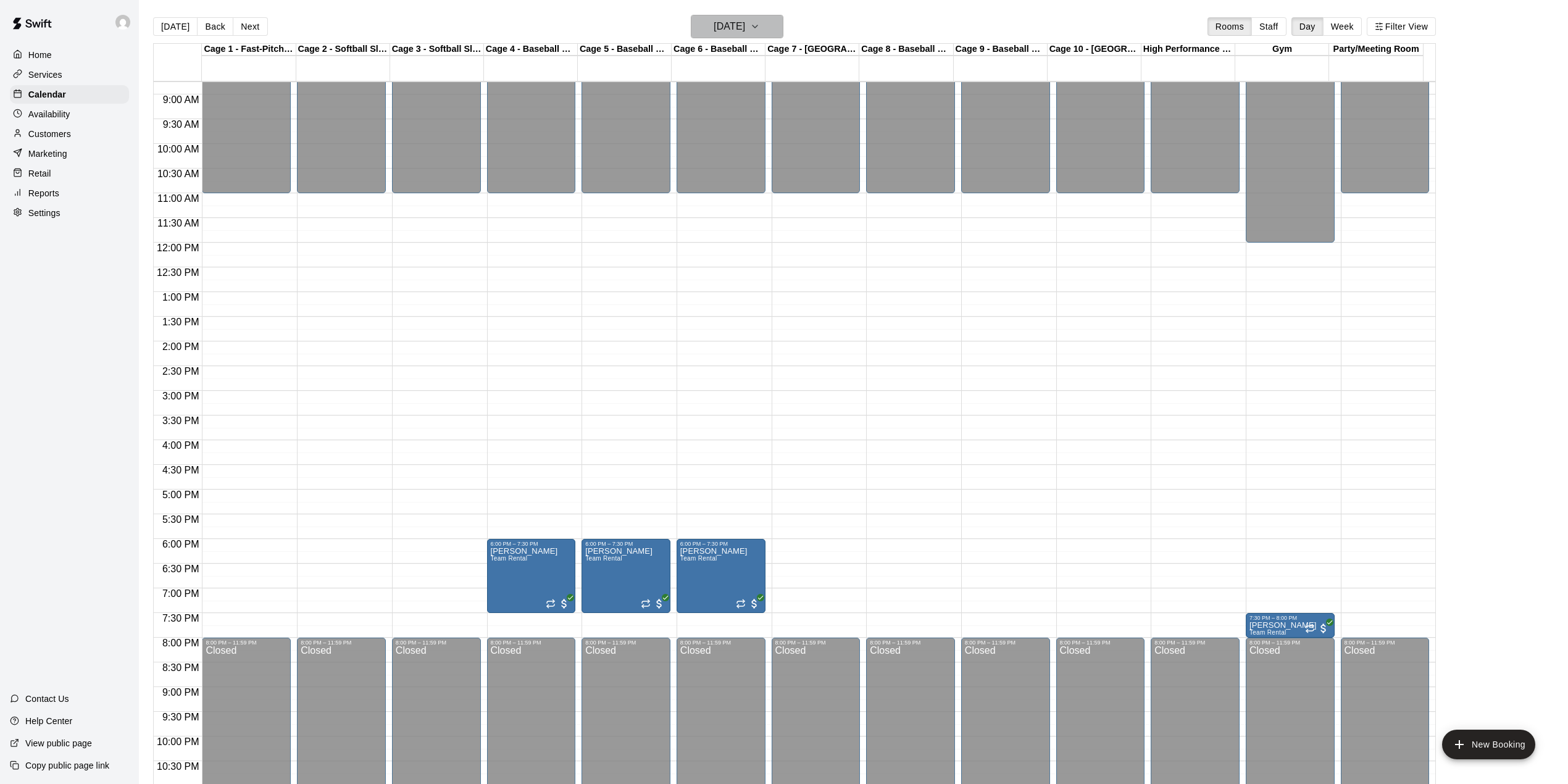
click at [745, 34] on h6 "[DATE]" at bounding box center [729, 26] width 32 height 17
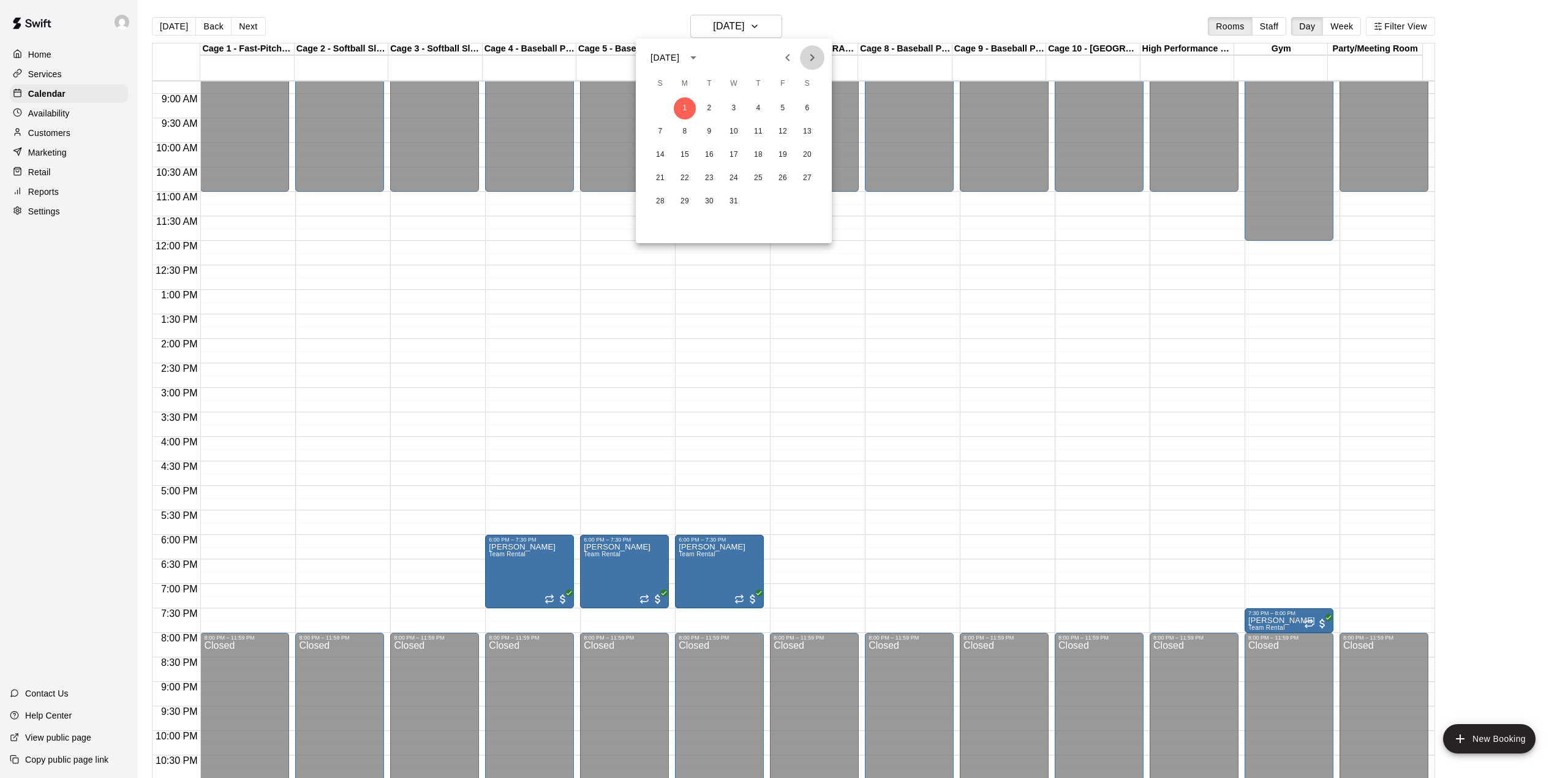
click at [809, 55] on icon "Next month" at bounding box center [812, 57] width 15 height 15
click at [804, 109] on button "3" at bounding box center [807, 108] width 22 height 22
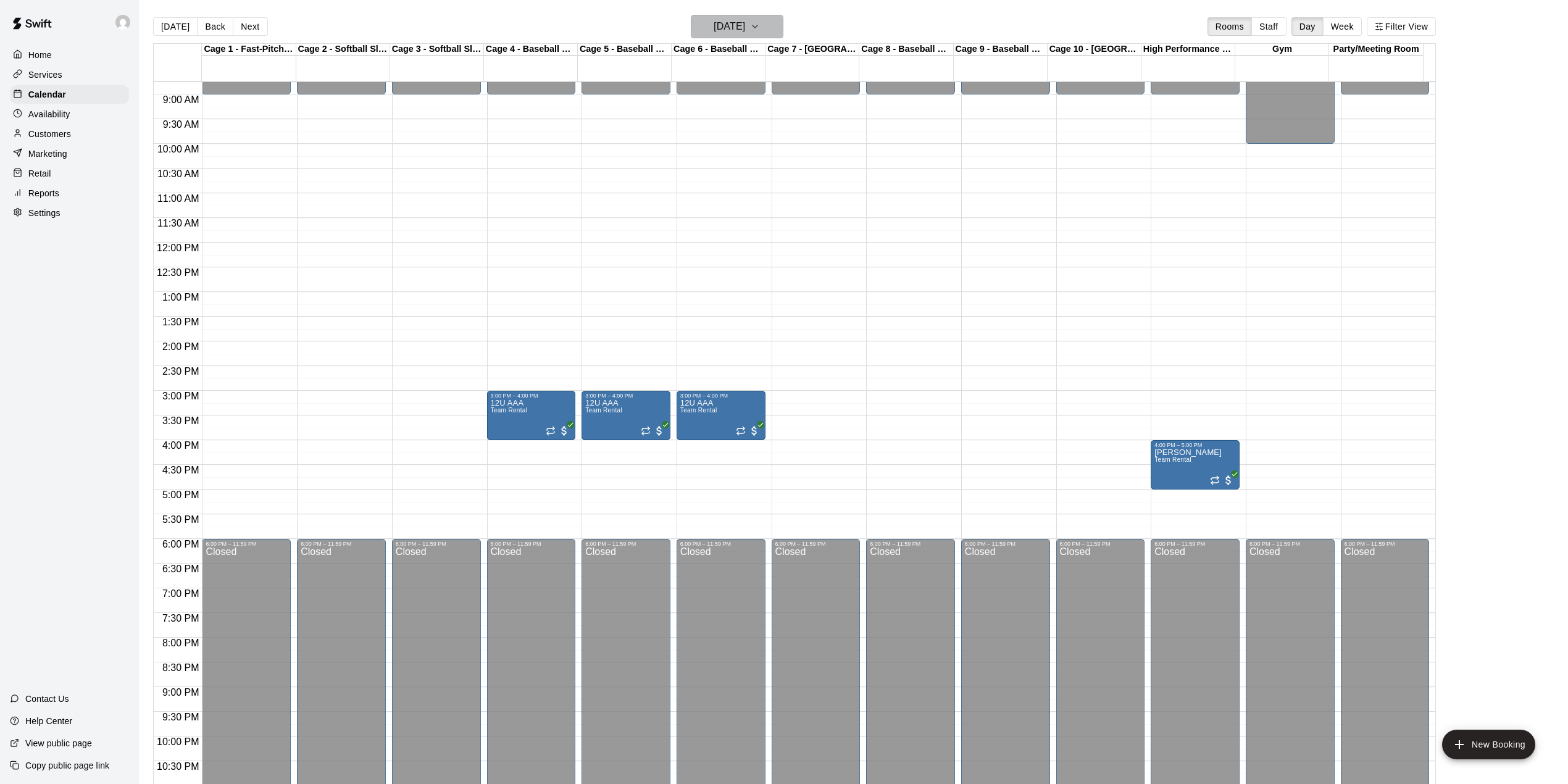
click at [778, 16] on button "[DATE]" at bounding box center [736, 26] width 92 height 23
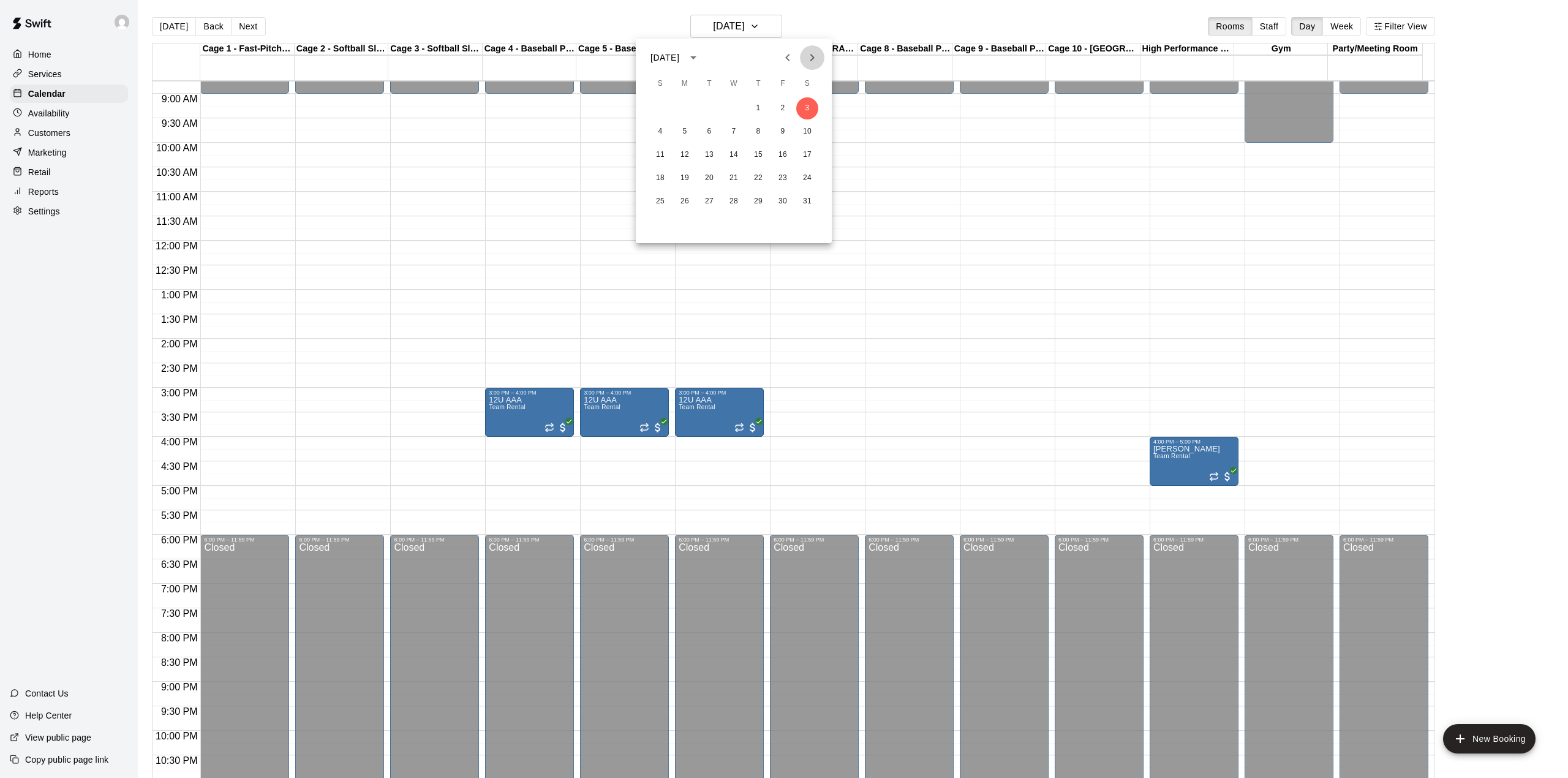
click at [814, 50] on icon "Next month" at bounding box center [812, 57] width 15 height 15
click at [818, 55] on icon "Next month" at bounding box center [812, 57] width 15 height 15
click at [690, 106] on button "2" at bounding box center [684, 108] width 22 height 22
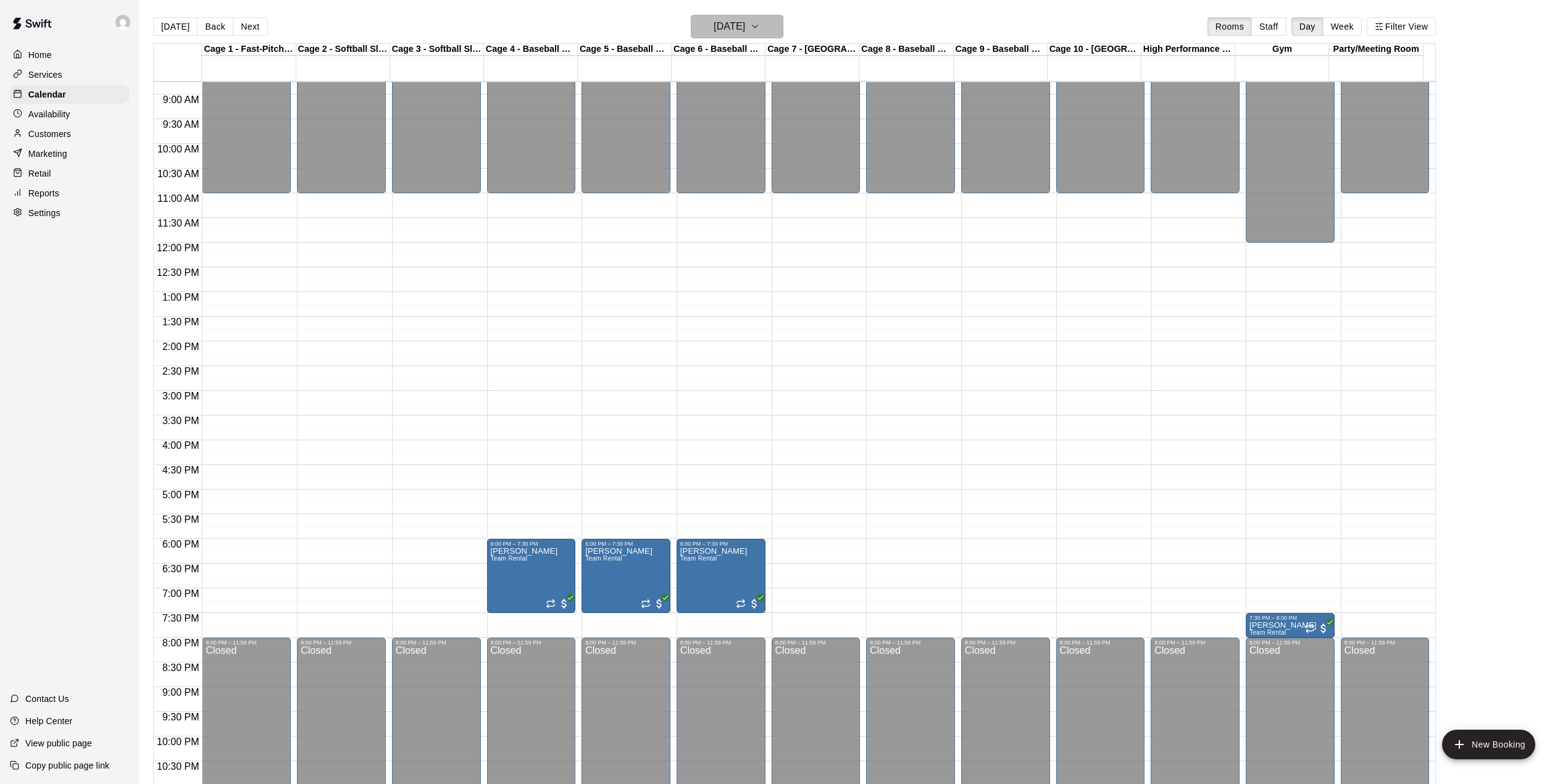
click at [760, 23] on icon "button" at bounding box center [754, 26] width 10 height 15
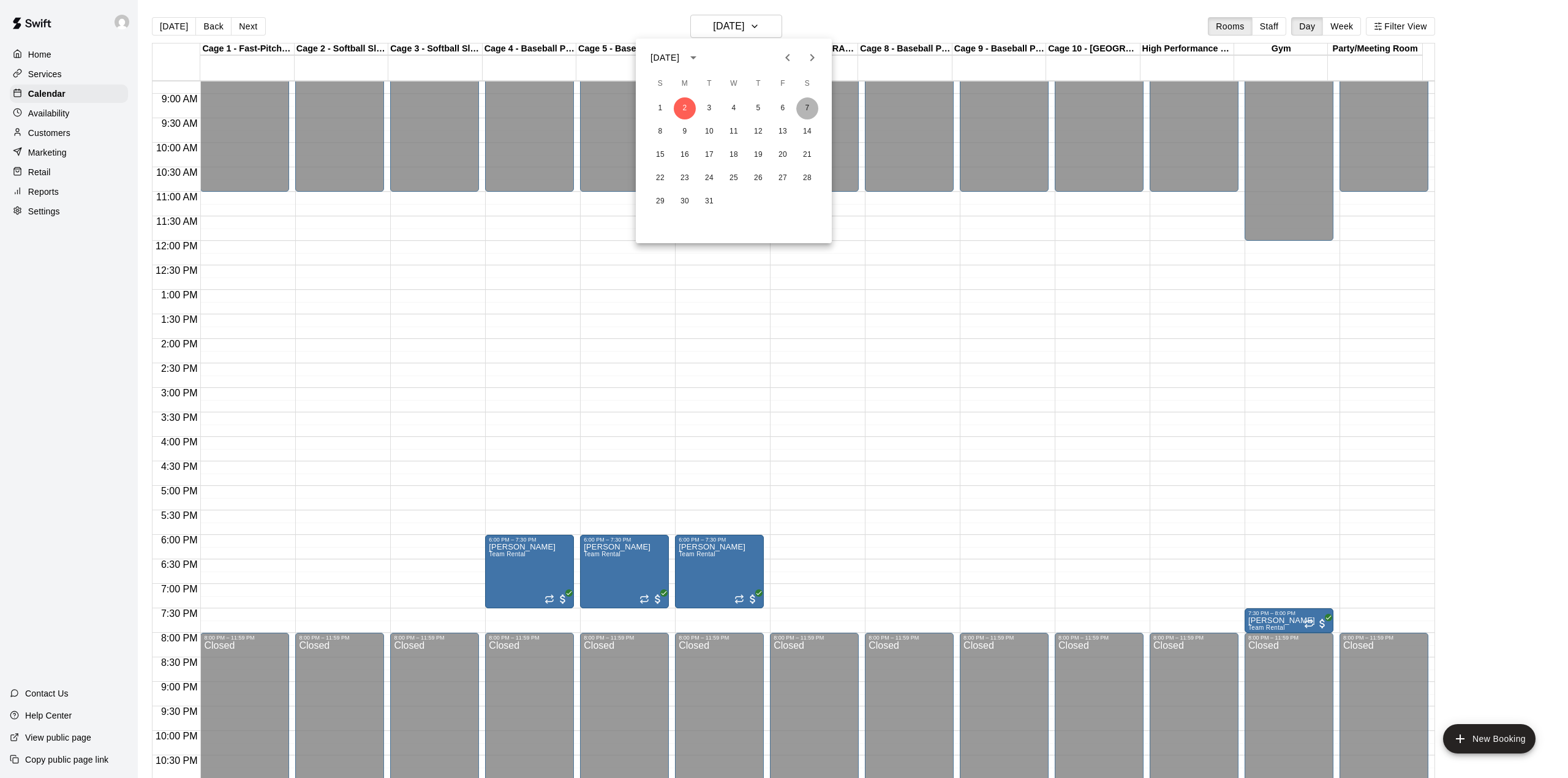
click at [804, 102] on button "7" at bounding box center [807, 108] width 22 height 22
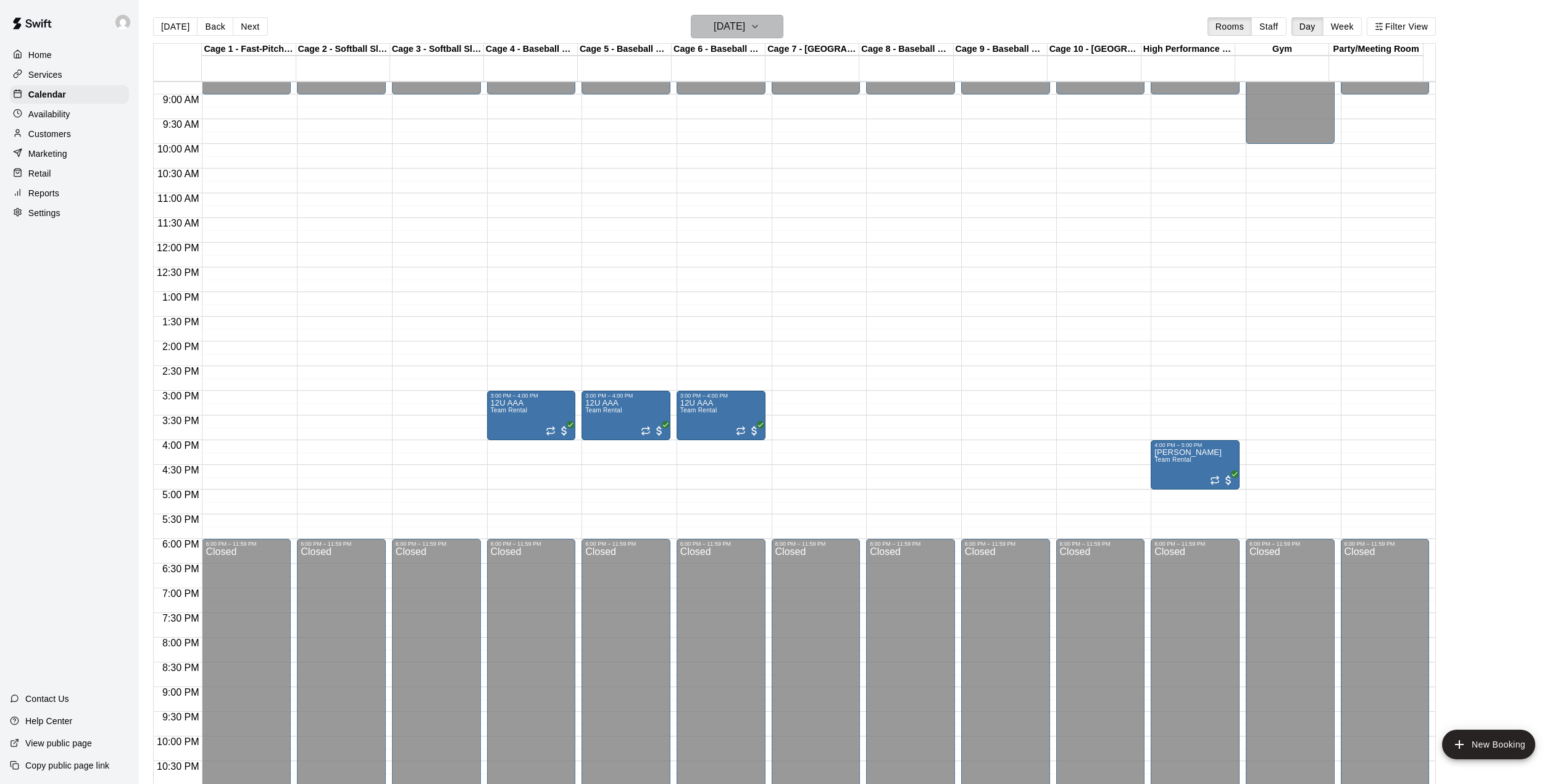
click at [760, 25] on icon "button" at bounding box center [754, 26] width 10 height 15
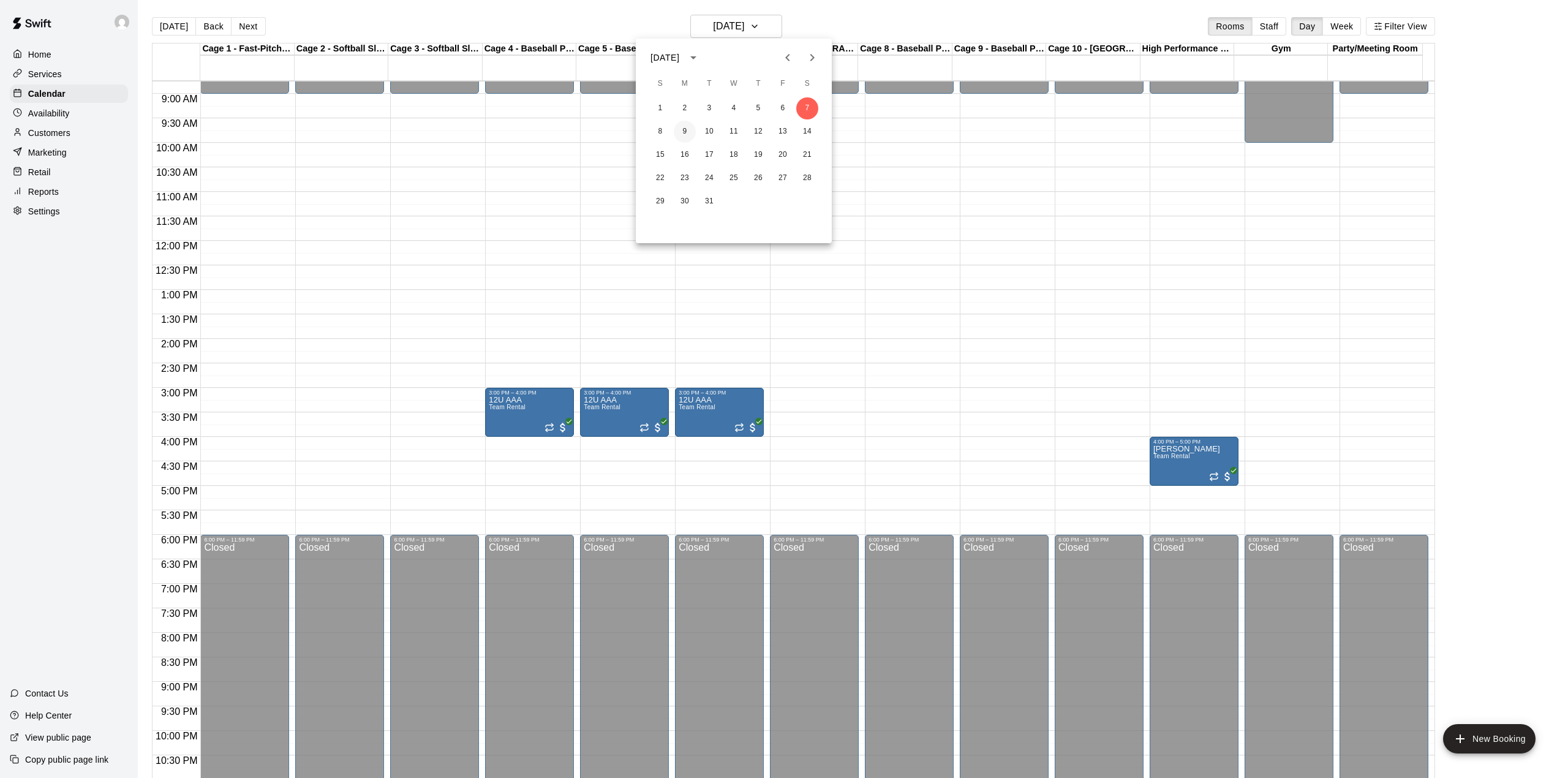
click at [686, 129] on button "9" at bounding box center [684, 131] width 22 height 22
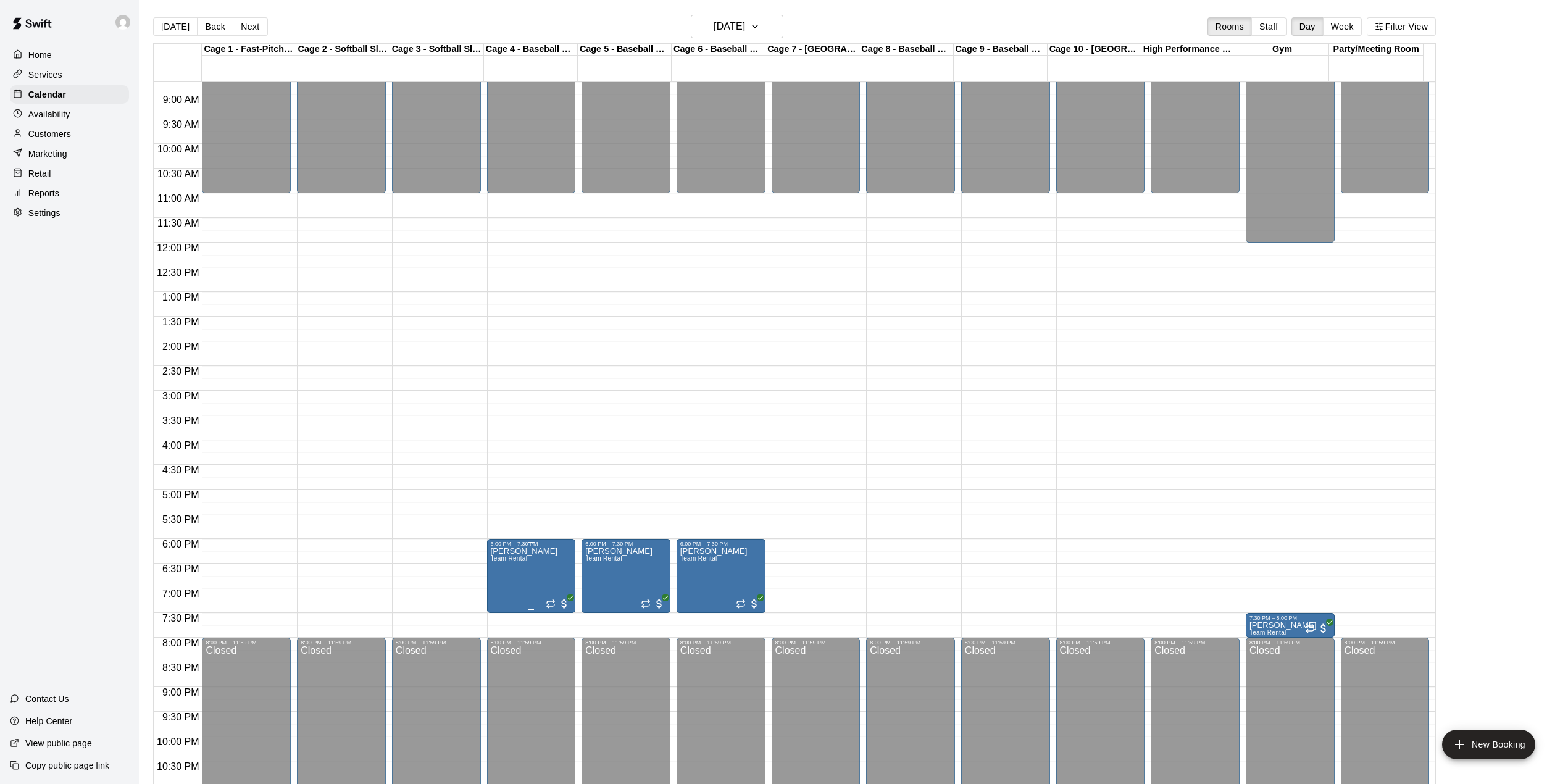
click at [498, 622] on icon "delete" at bounding box center [501, 621] width 15 height 15
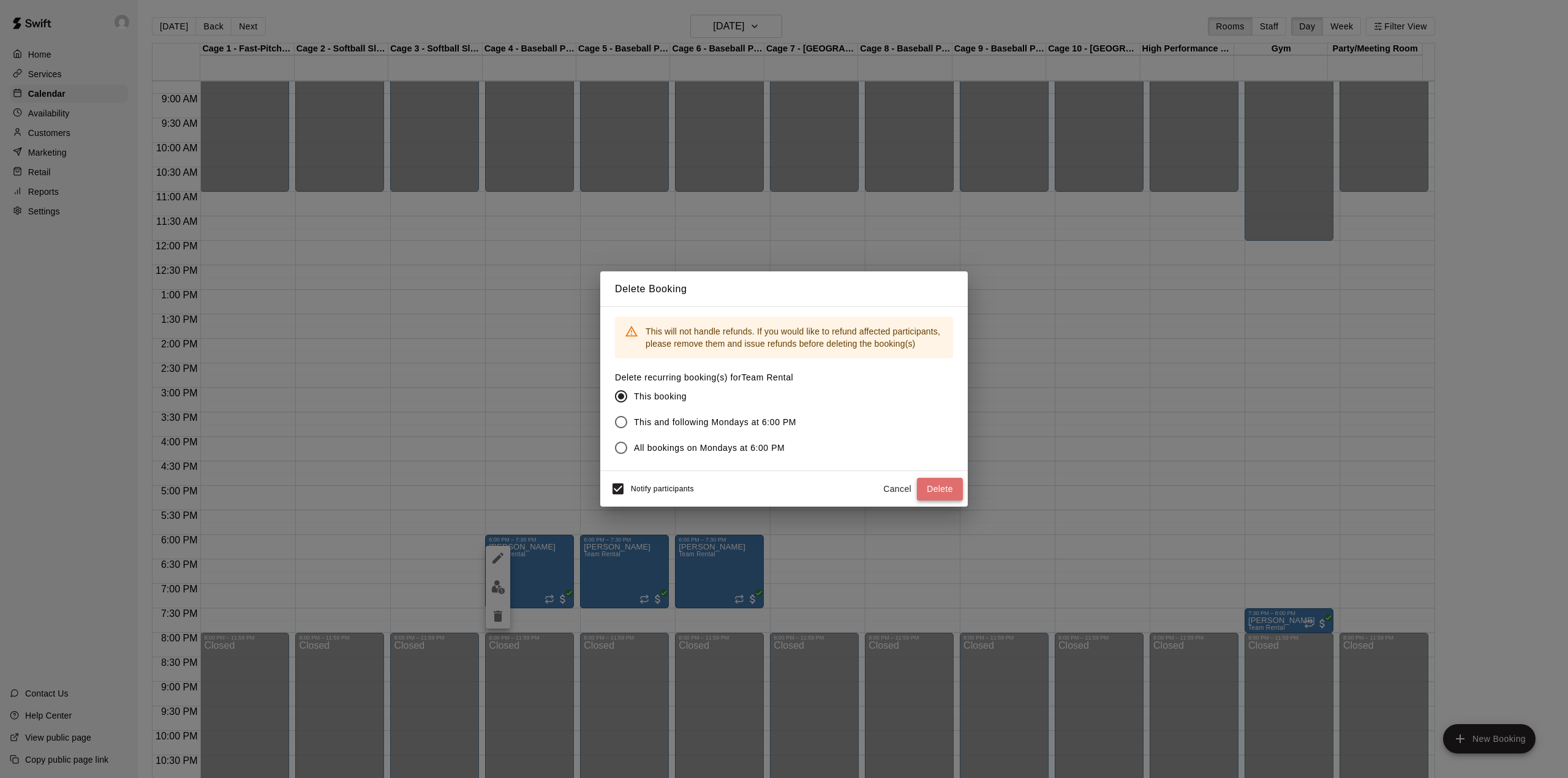
click at [946, 484] on button "Delete" at bounding box center [940, 489] width 46 height 22
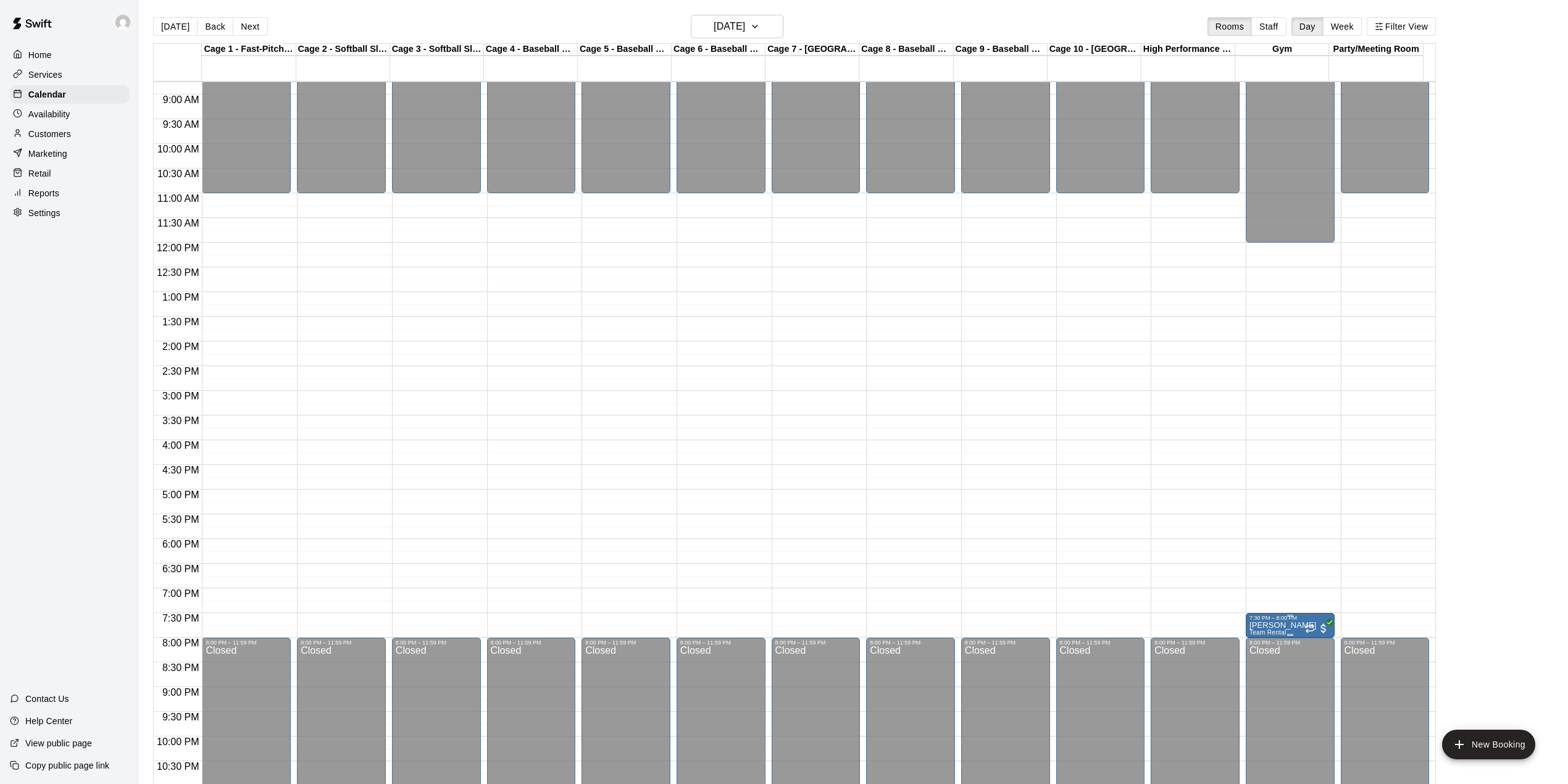
click at [1267, 625] on p "[PERSON_NAME]" at bounding box center [1283, 625] width 67 height 0
click at [1259, 692] on icon "delete" at bounding box center [1260, 699] width 15 height 15
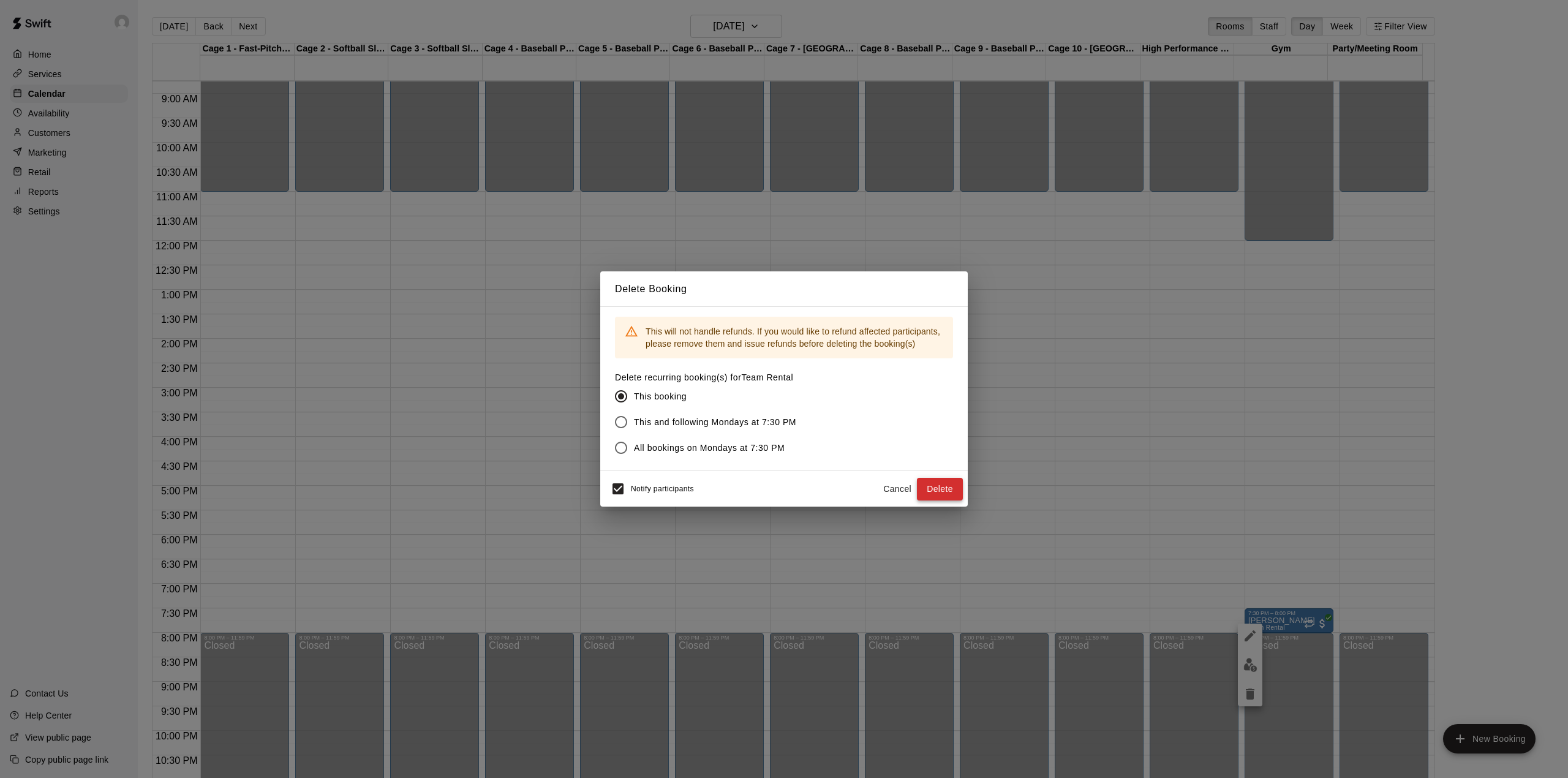
click at [938, 479] on button "Delete" at bounding box center [940, 489] width 46 height 22
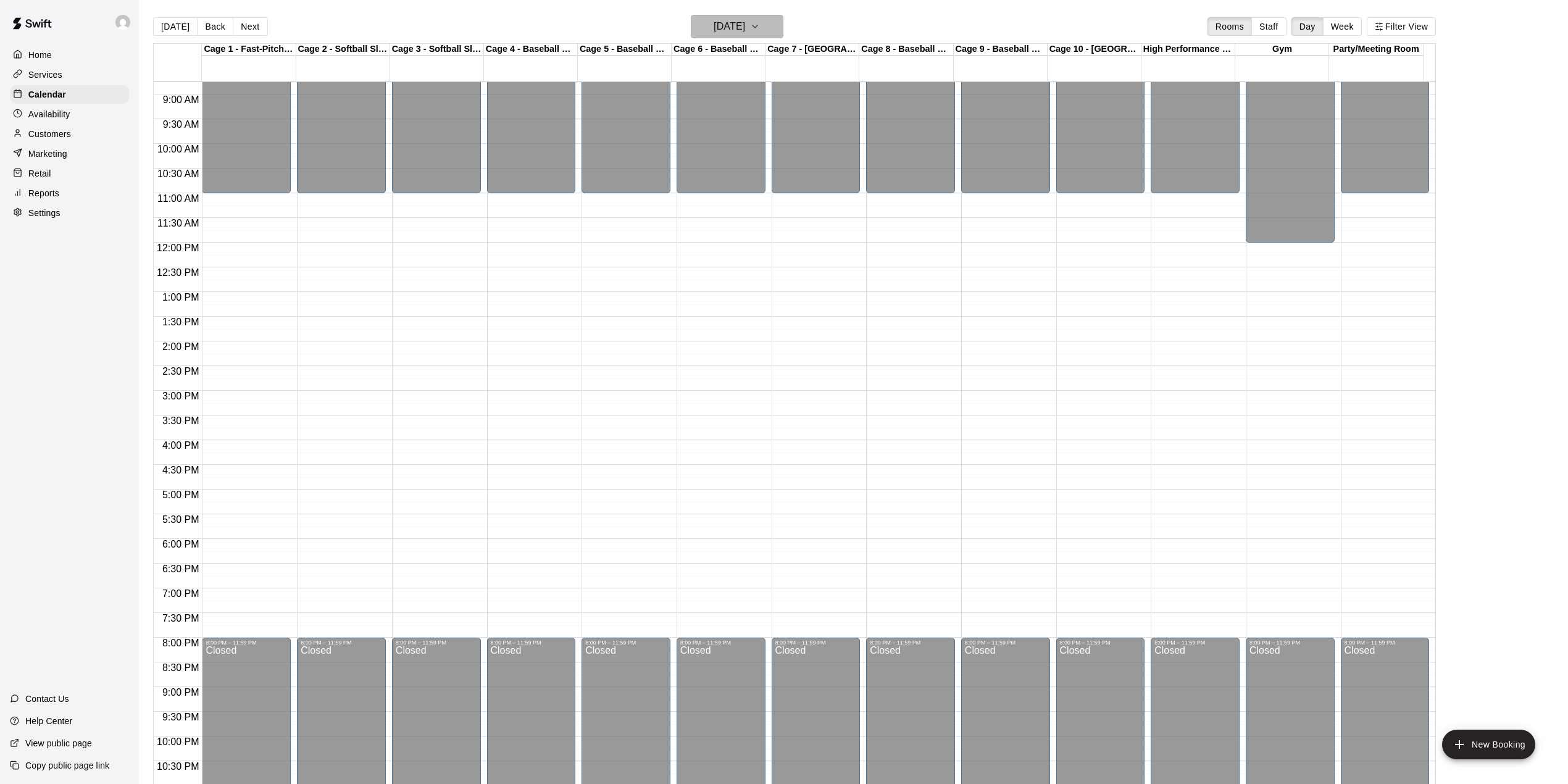
click at [771, 18] on button "[DATE]" at bounding box center [736, 26] width 92 height 23
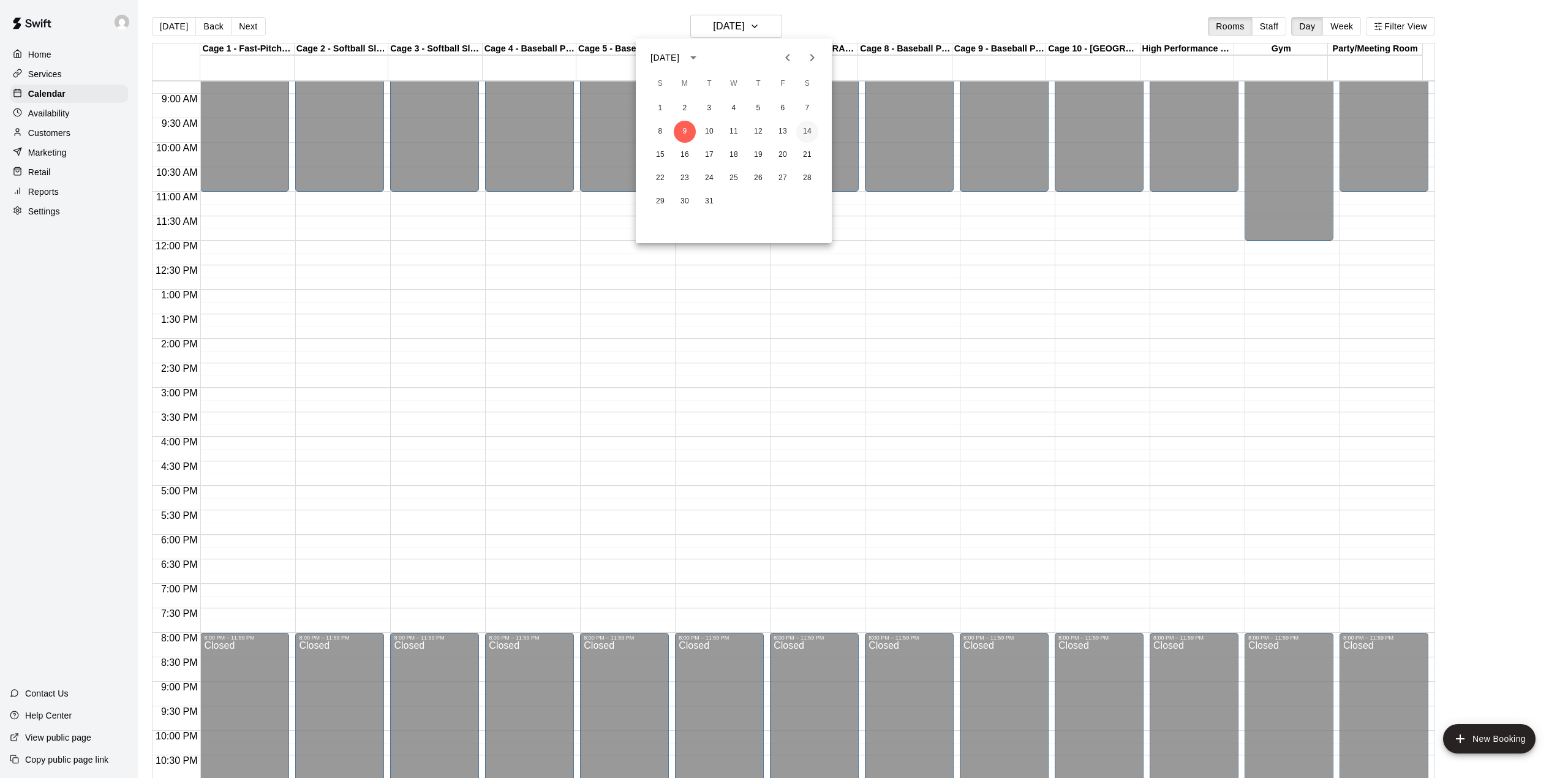
click at [811, 131] on button "14" at bounding box center [807, 131] width 22 height 22
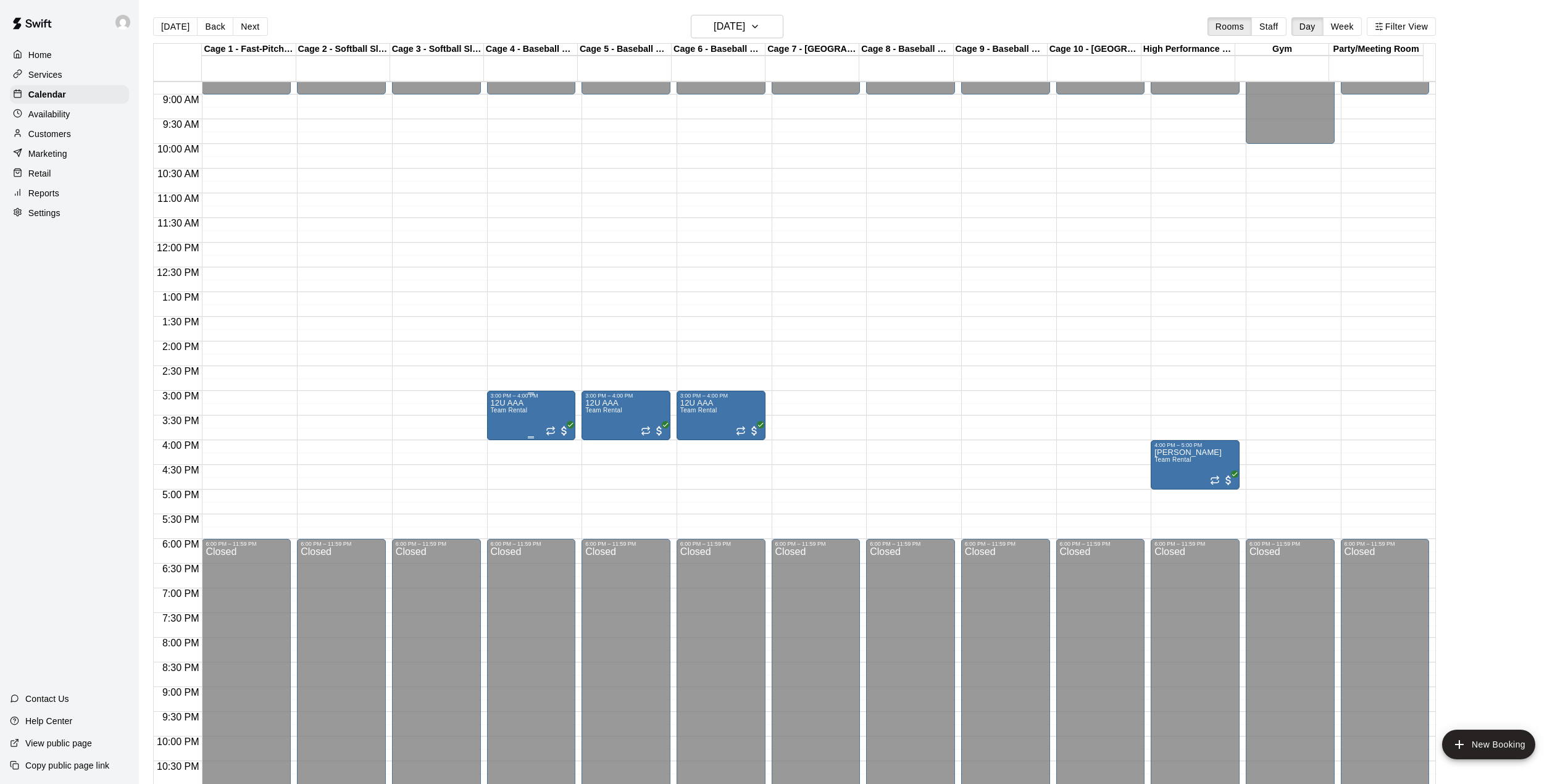
click at [541, 421] on div "12U AAA Team Rental" at bounding box center [531, 790] width 81 height 784
click at [501, 468] on icon "delete" at bounding box center [501, 472] width 8 height 11
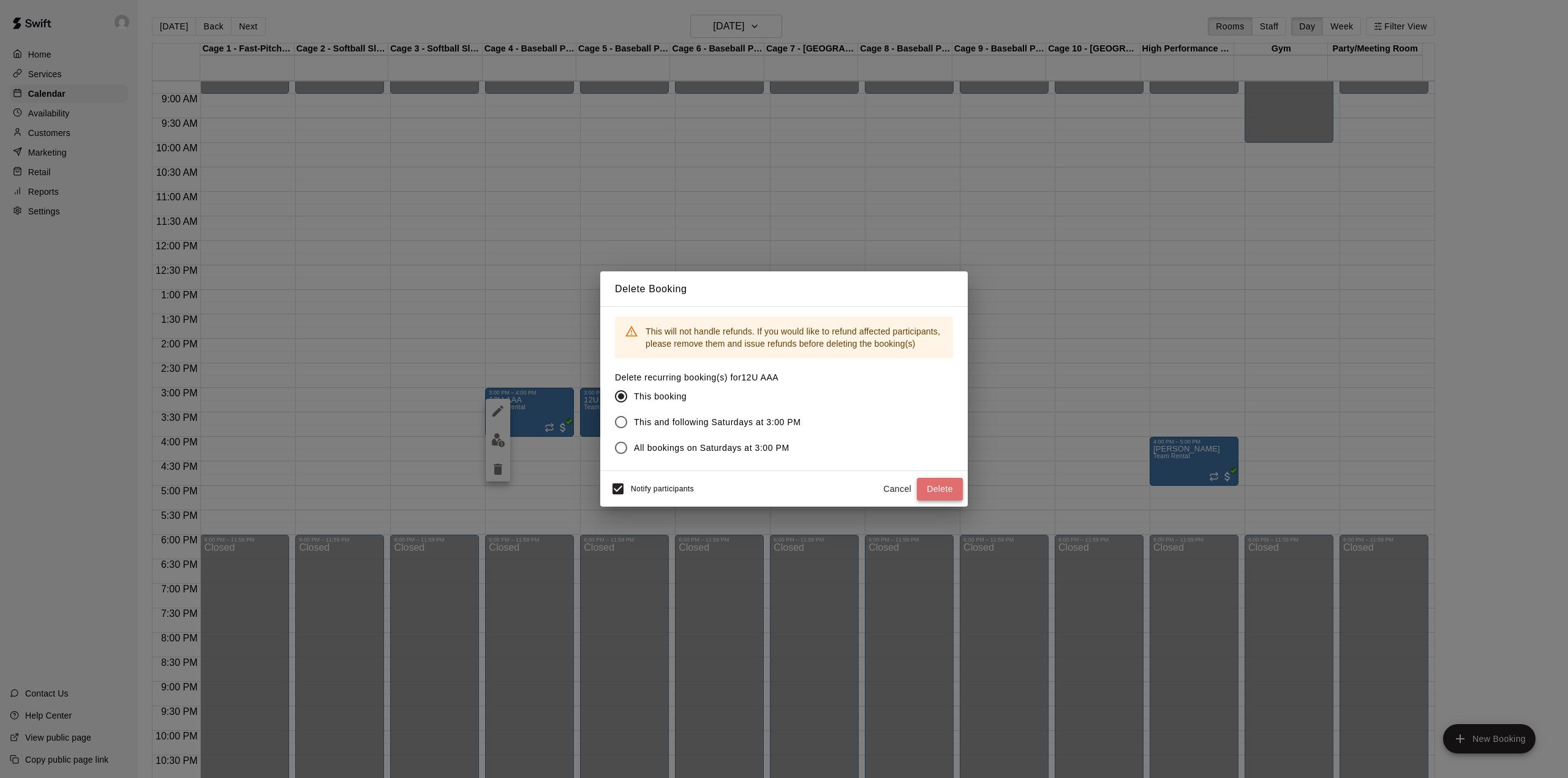
click at [946, 492] on button "Delete" at bounding box center [940, 489] width 46 height 22
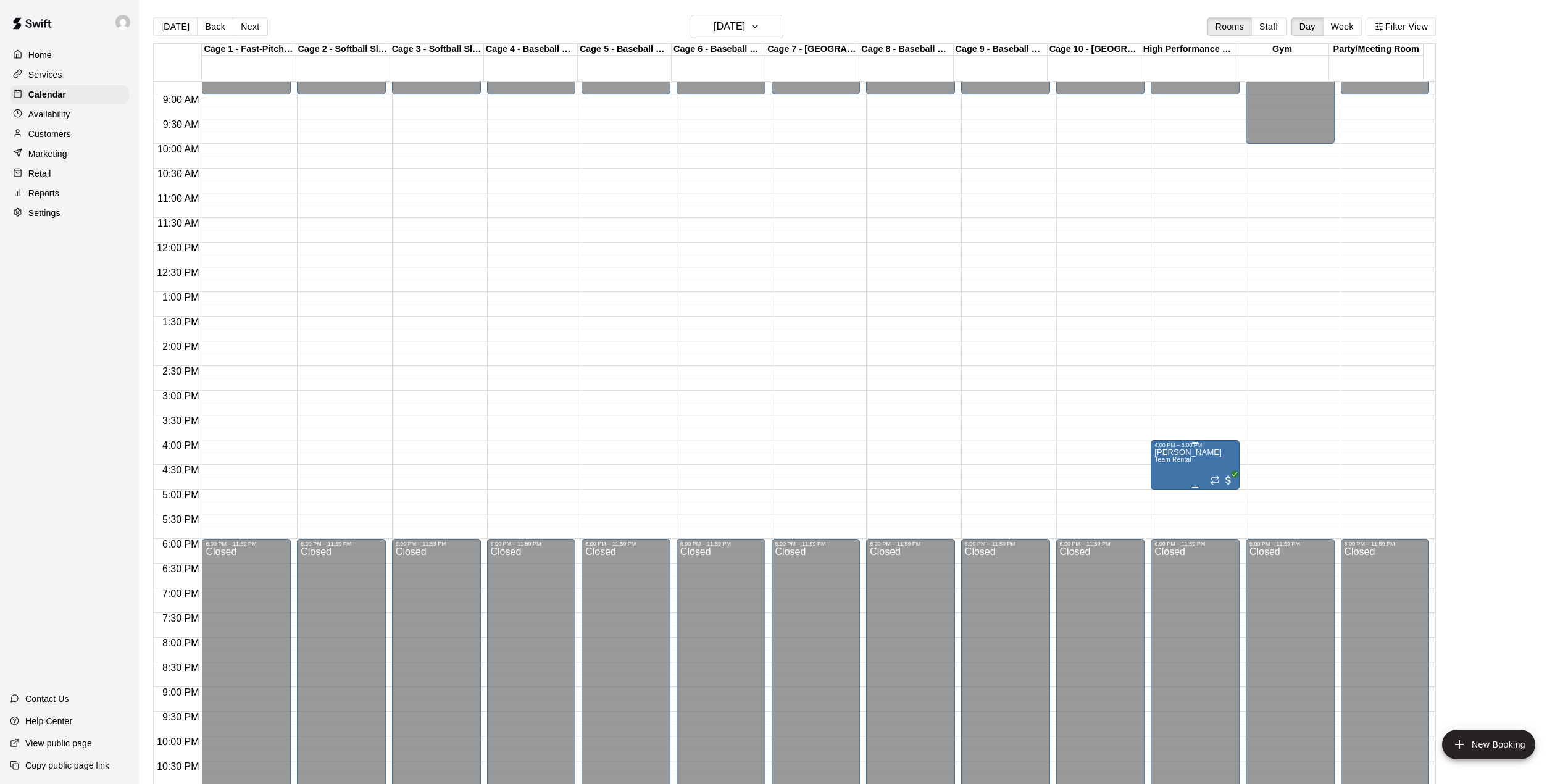
click at [1158, 524] on icon "delete" at bounding box center [1165, 522] width 15 height 15
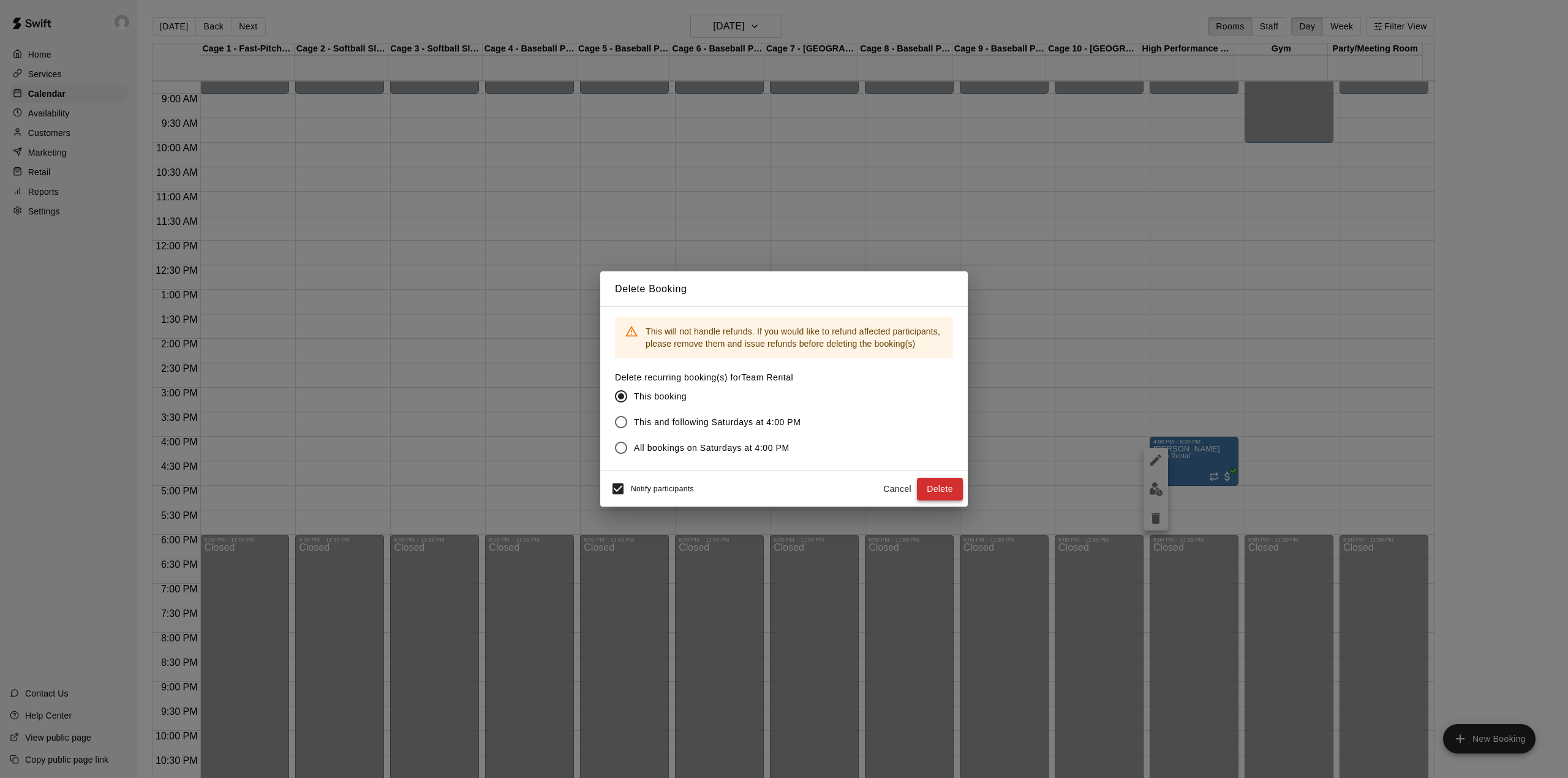
click at [937, 487] on button "Delete" at bounding box center [940, 489] width 46 height 22
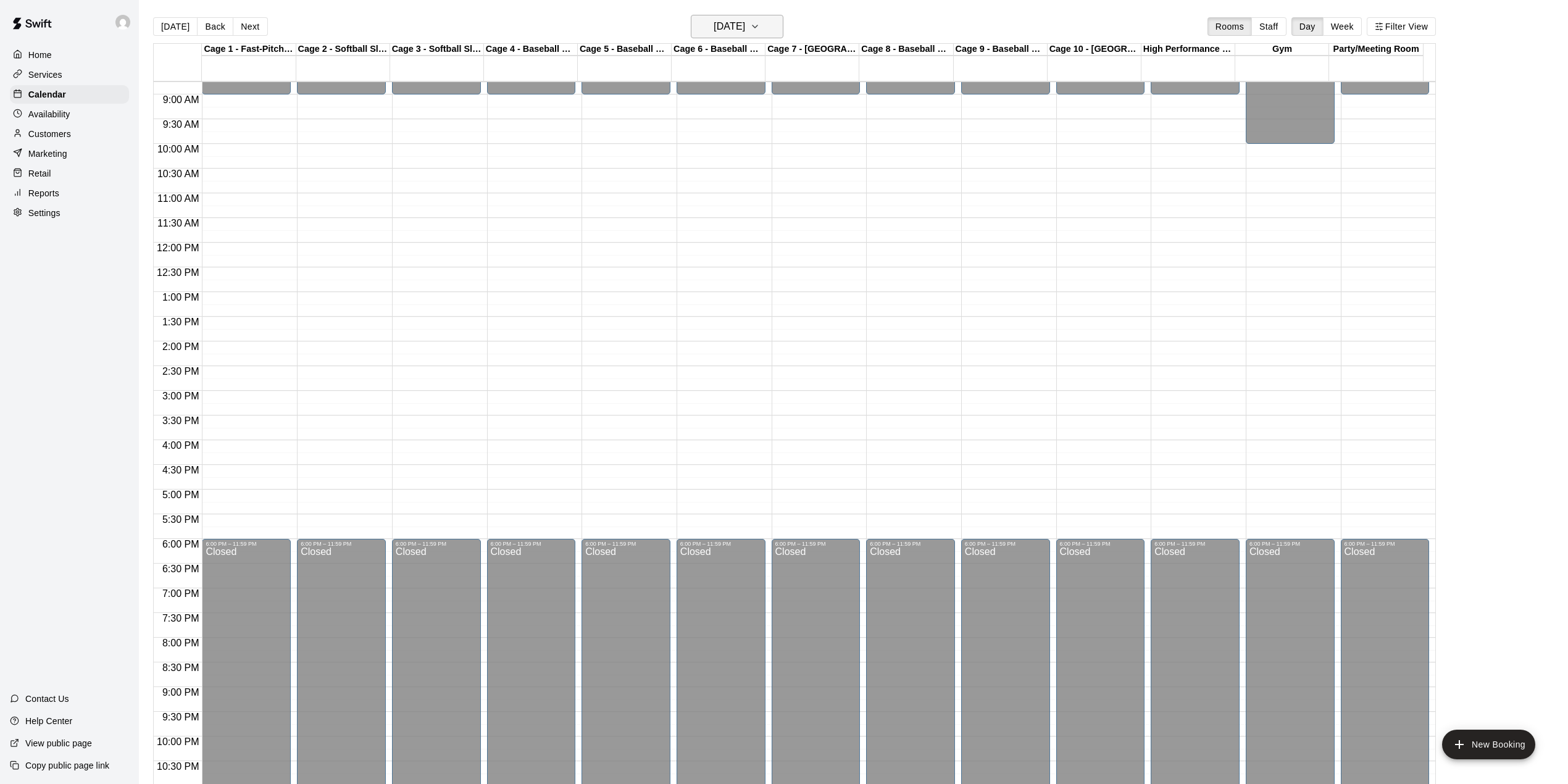
click at [760, 19] on icon "button" at bounding box center [754, 26] width 10 height 15
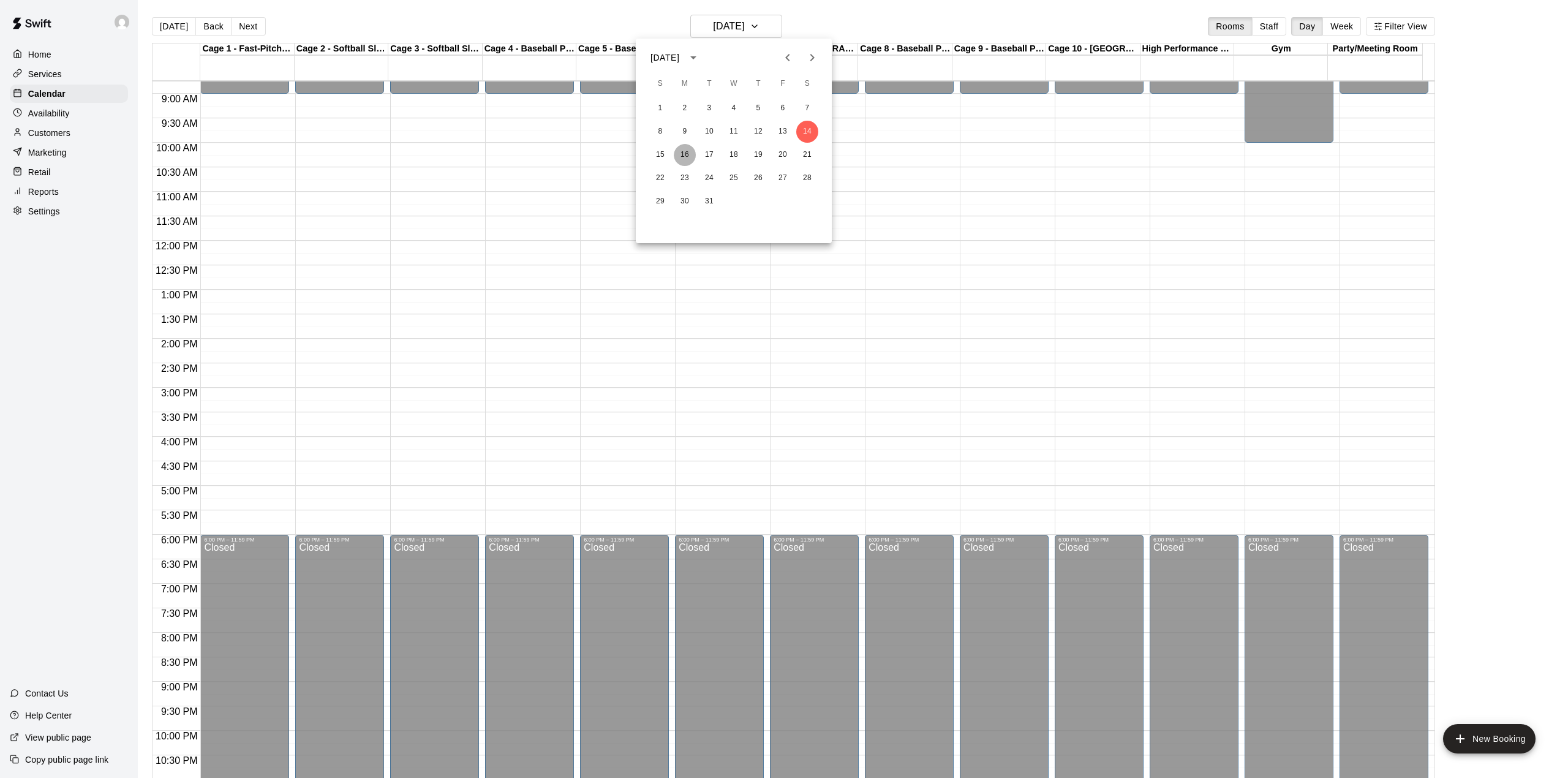
click at [687, 155] on button "16" at bounding box center [684, 155] width 22 height 22
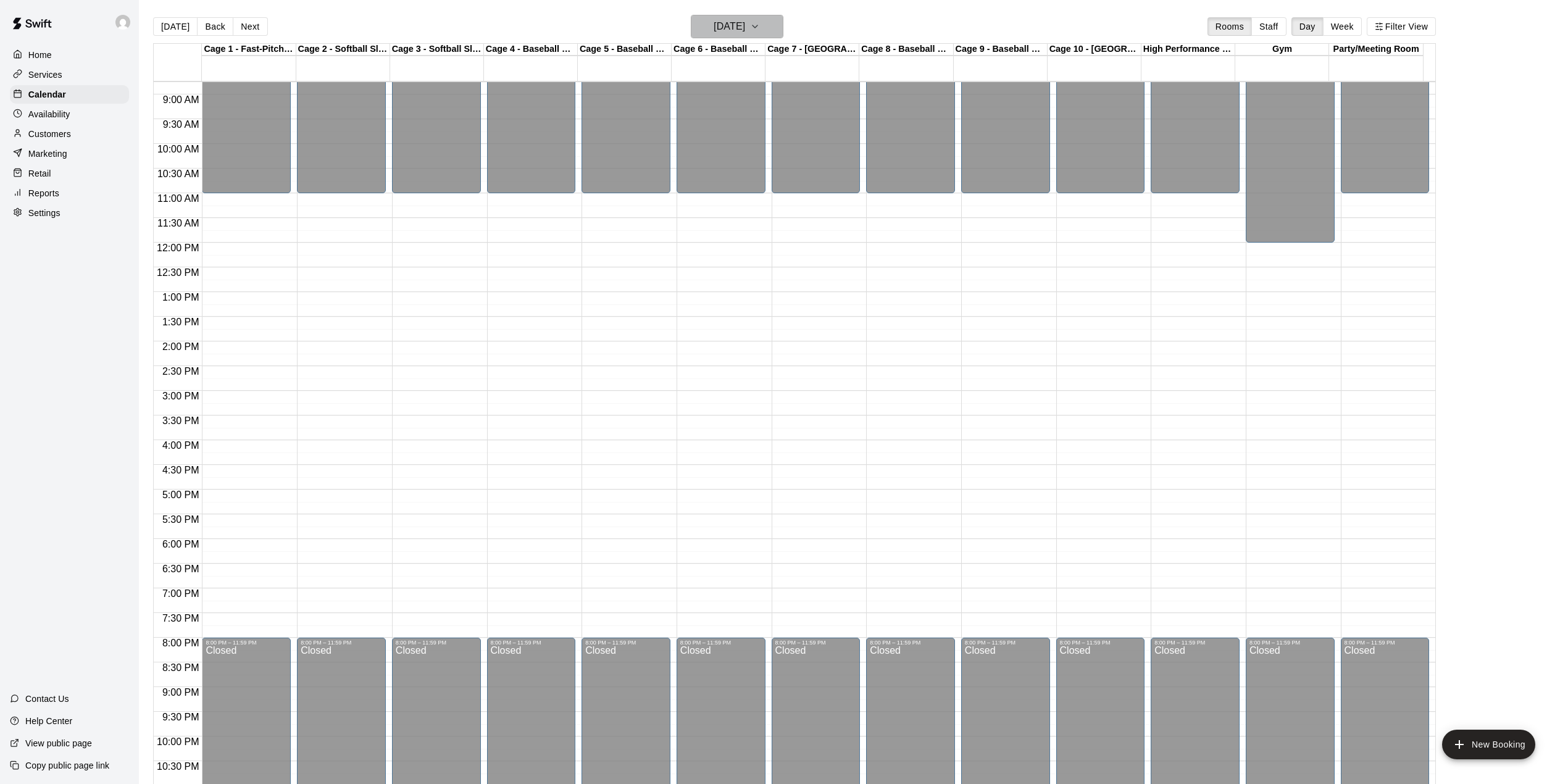
click at [760, 20] on icon "button" at bounding box center [754, 26] width 10 height 15
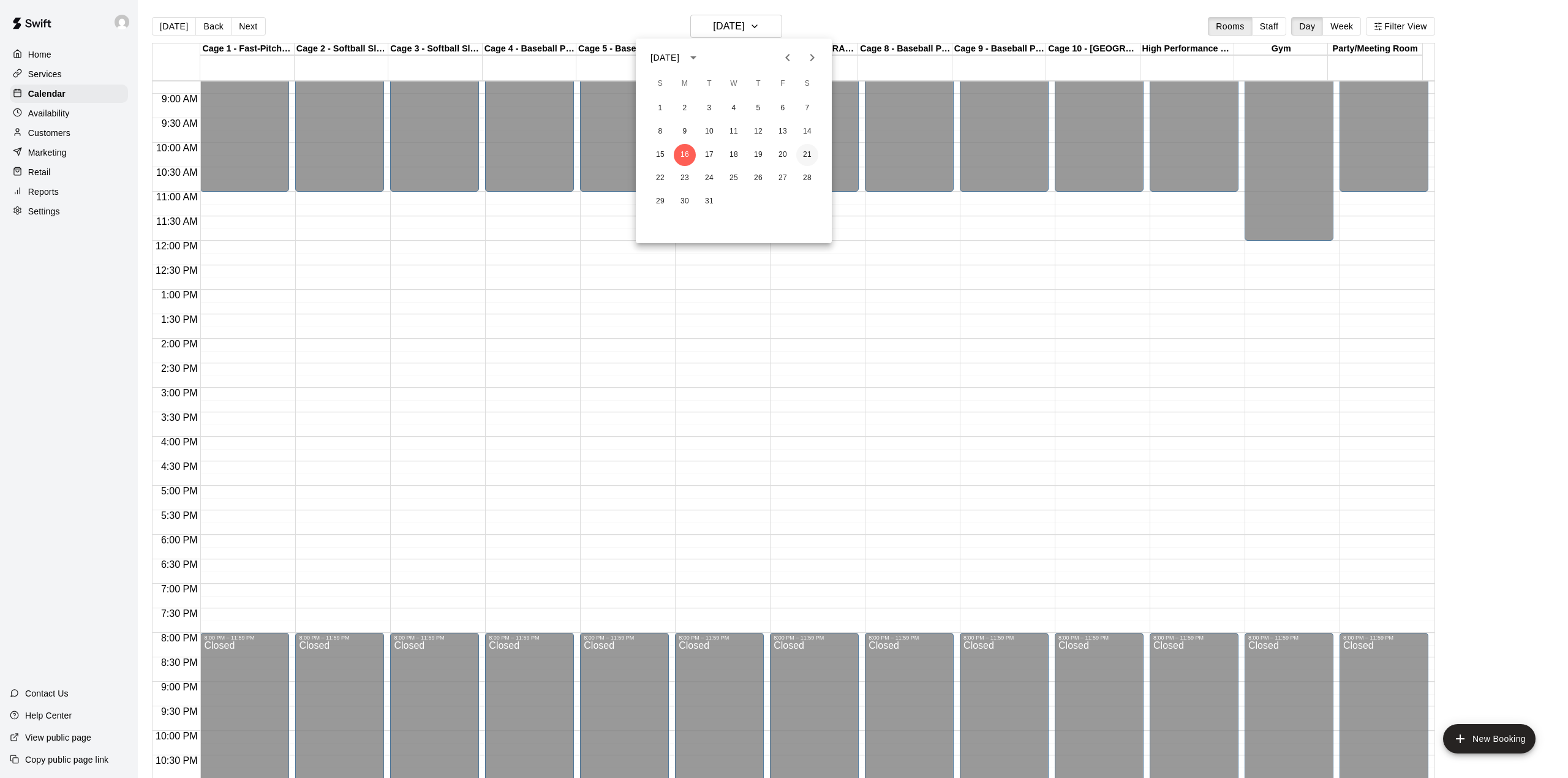
click at [809, 155] on button "21" at bounding box center [807, 155] width 22 height 22
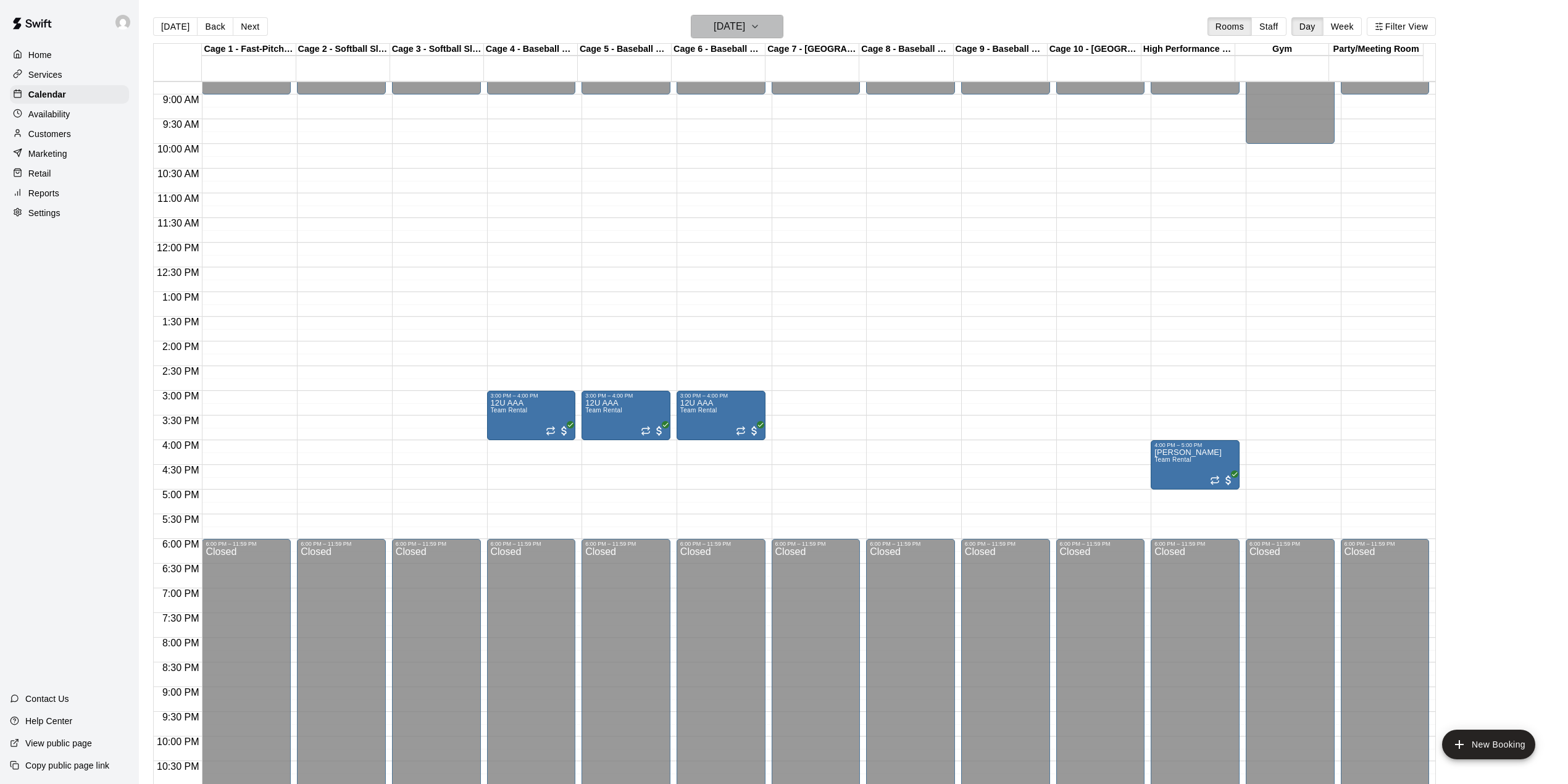
click at [745, 21] on h6 "[DATE]" at bounding box center [729, 26] width 32 height 17
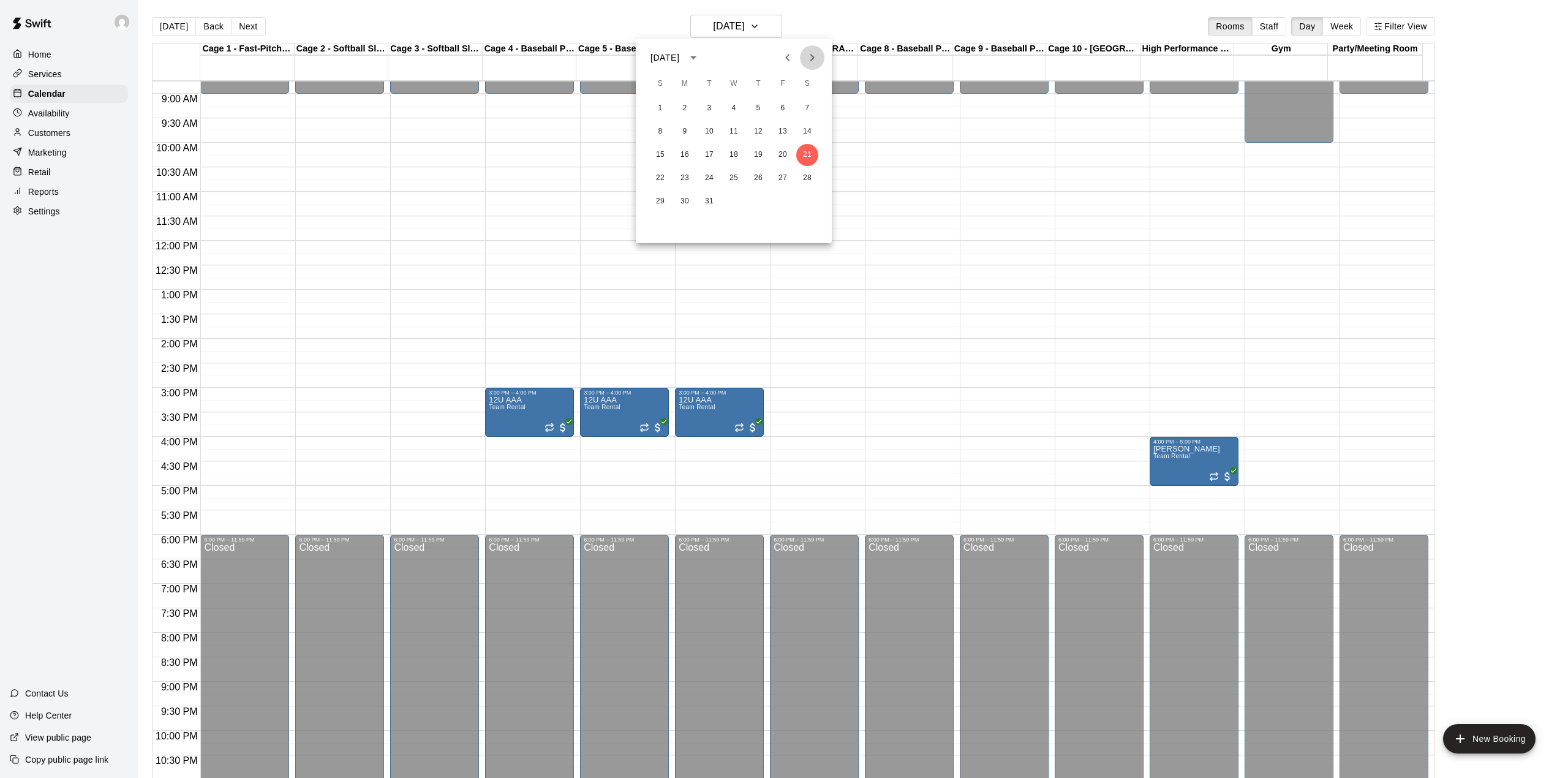
click at [810, 58] on icon "Next month" at bounding box center [812, 57] width 15 height 15
click at [806, 104] on button "4" at bounding box center [807, 108] width 22 height 22
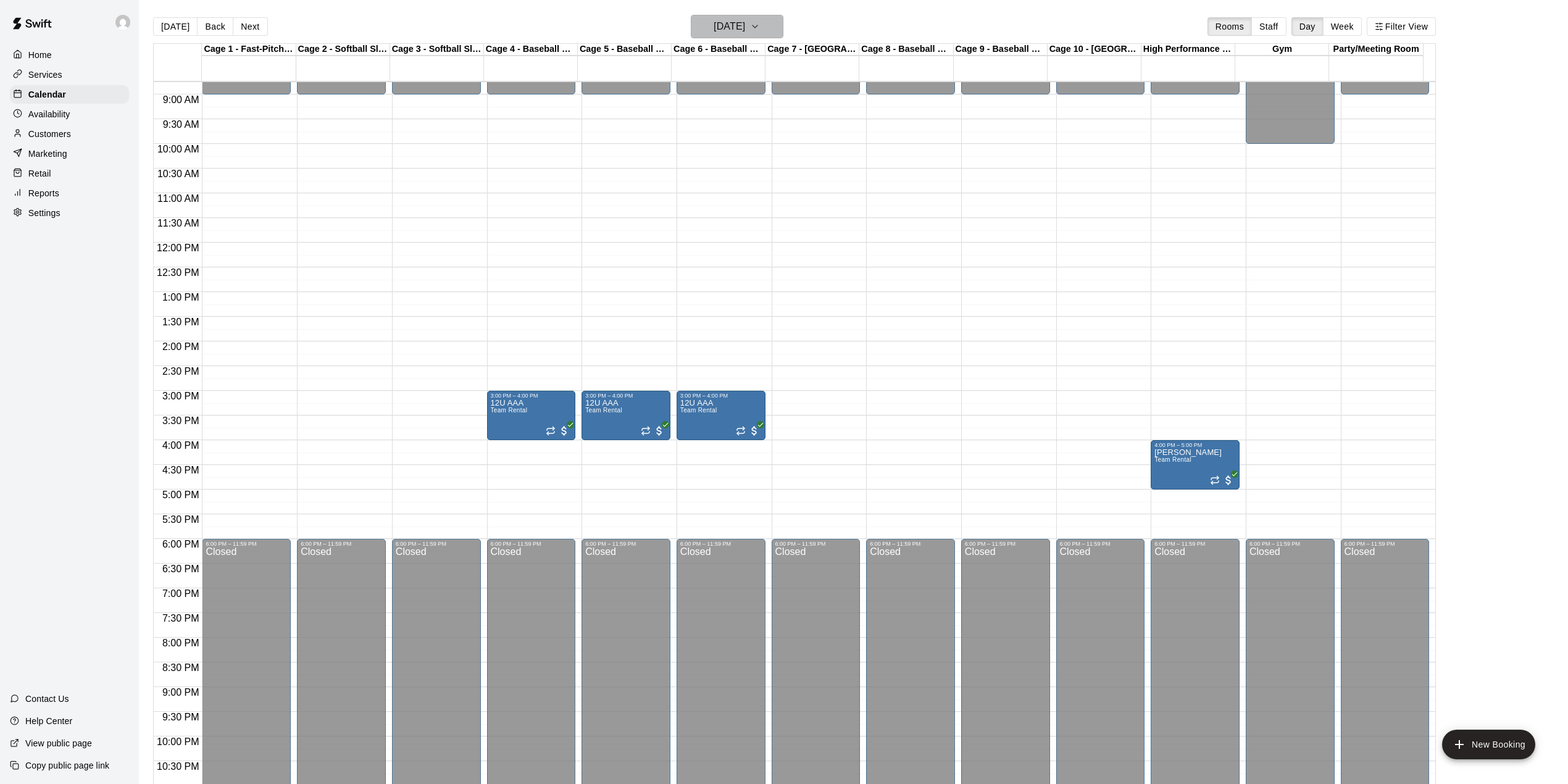
click at [760, 25] on icon "button" at bounding box center [754, 26] width 10 height 15
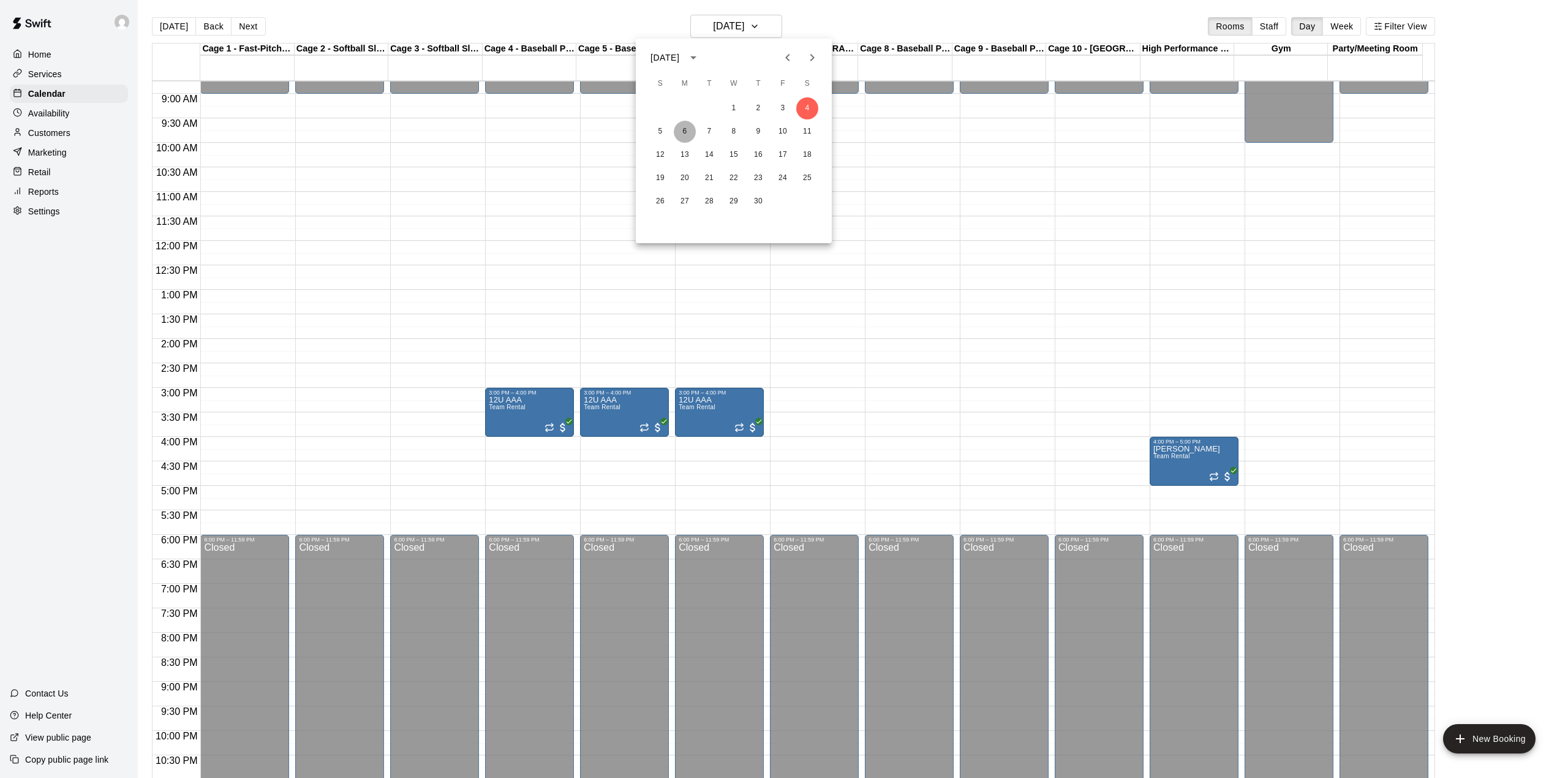
click at [684, 126] on button "6" at bounding box center [684, 131] width 22 height 22
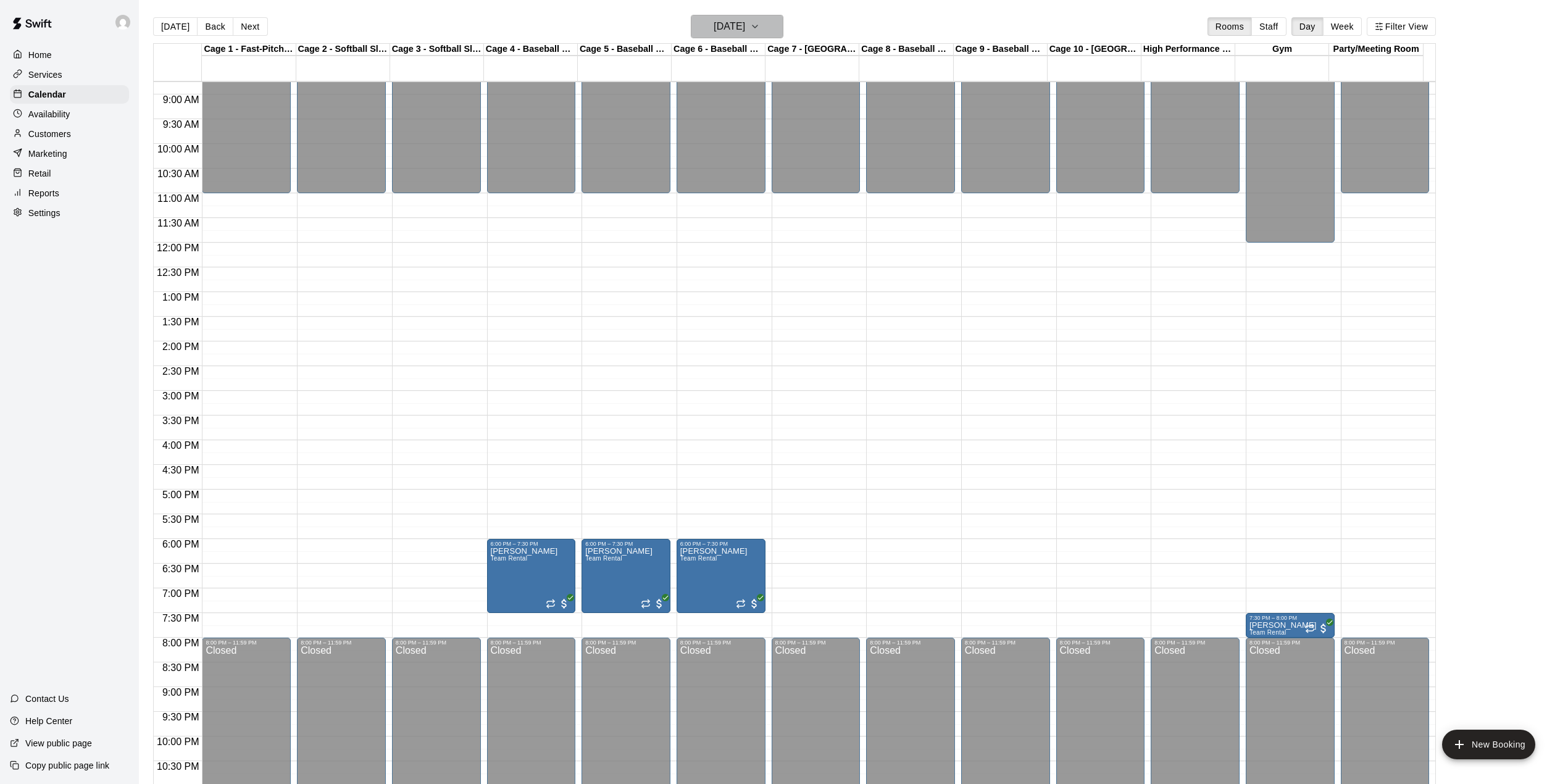
click at [758, 25] on icon "button" at bounding box center [755, 26] width 5 height 3
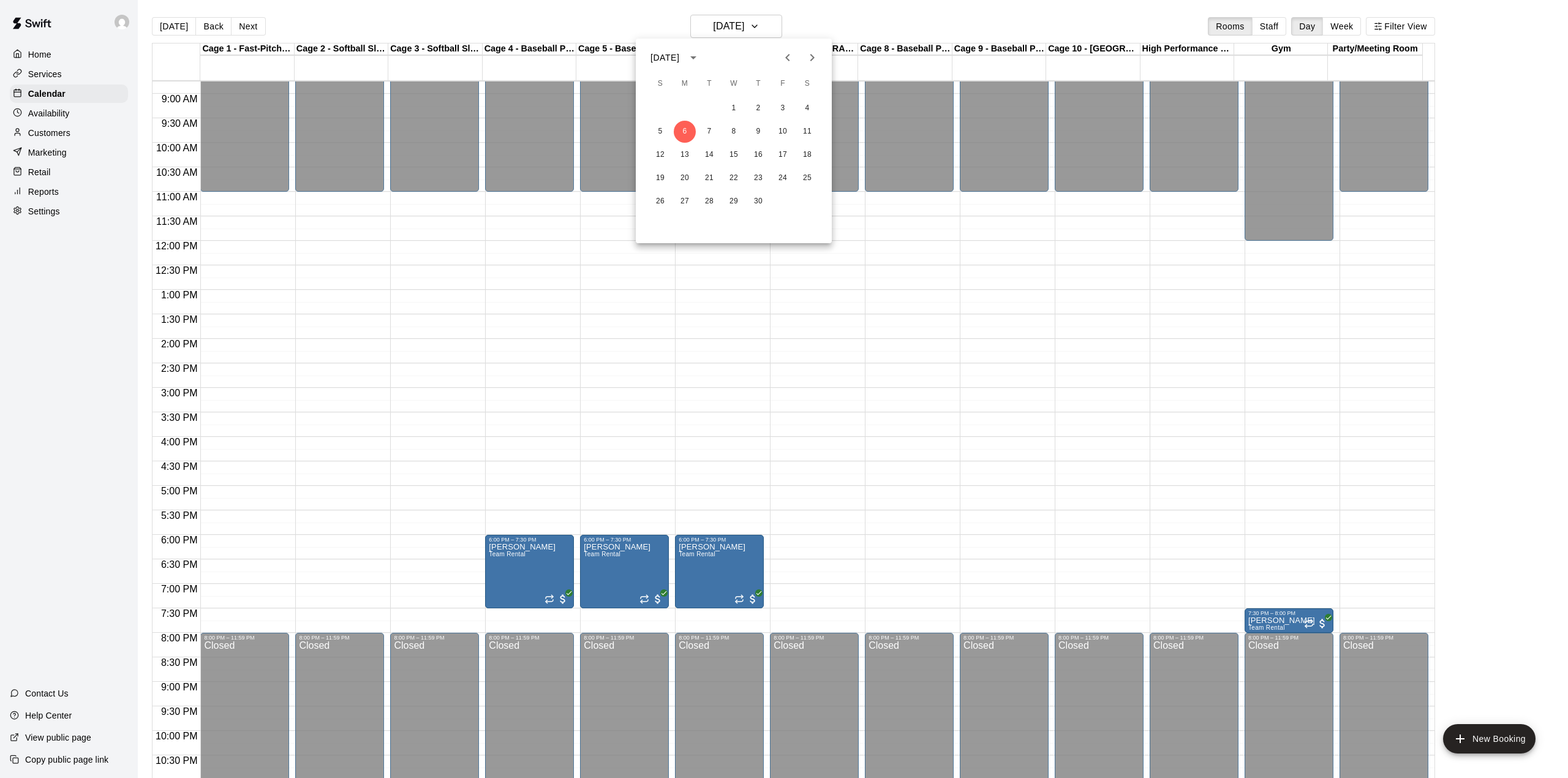
click at [168, 25] on div at bounding box center [784, 389] width 1568 height 778
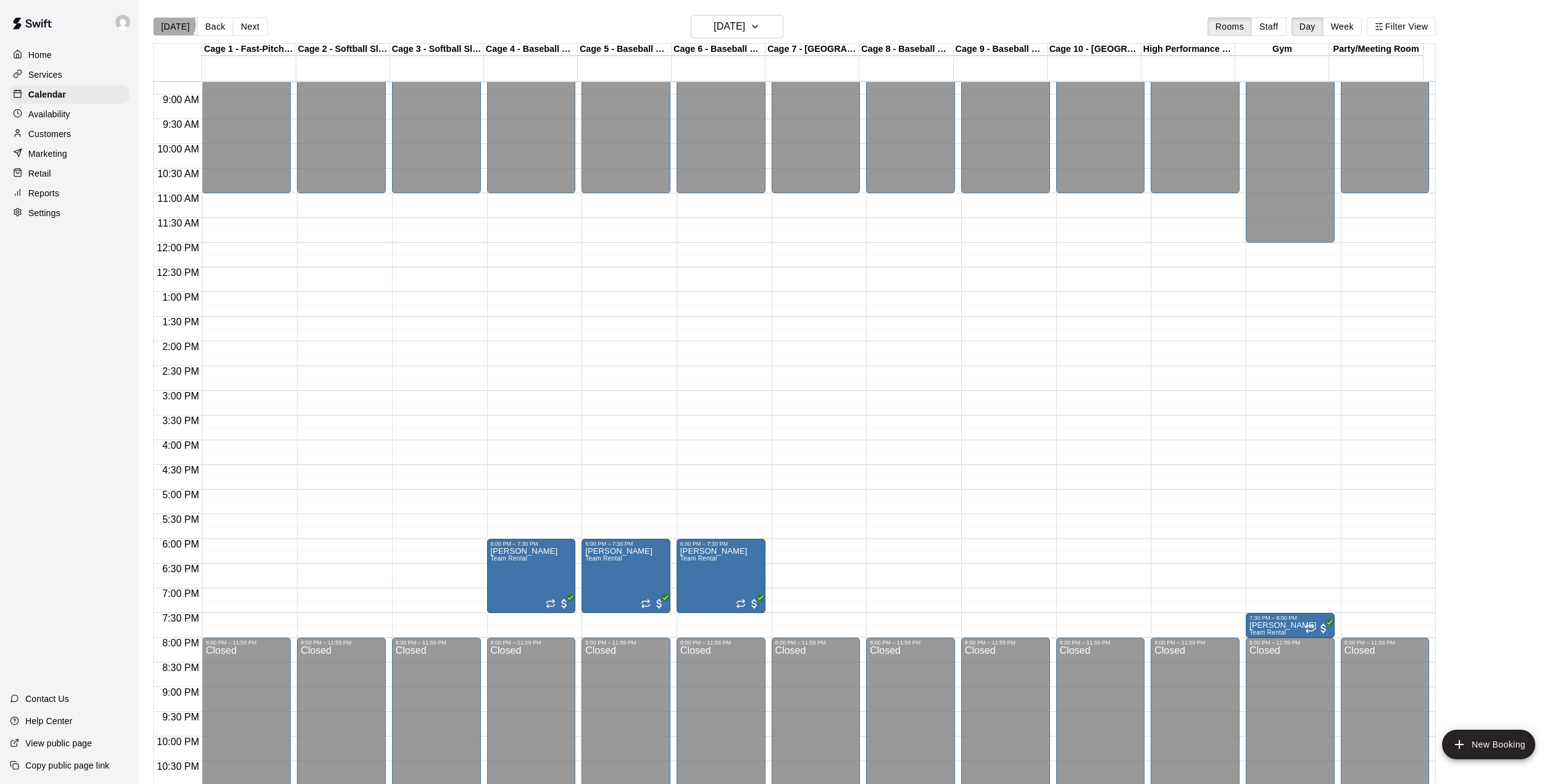
click at [171, 25] on button "[DATE]" at bounding box center [175, 26] width 45 height 19
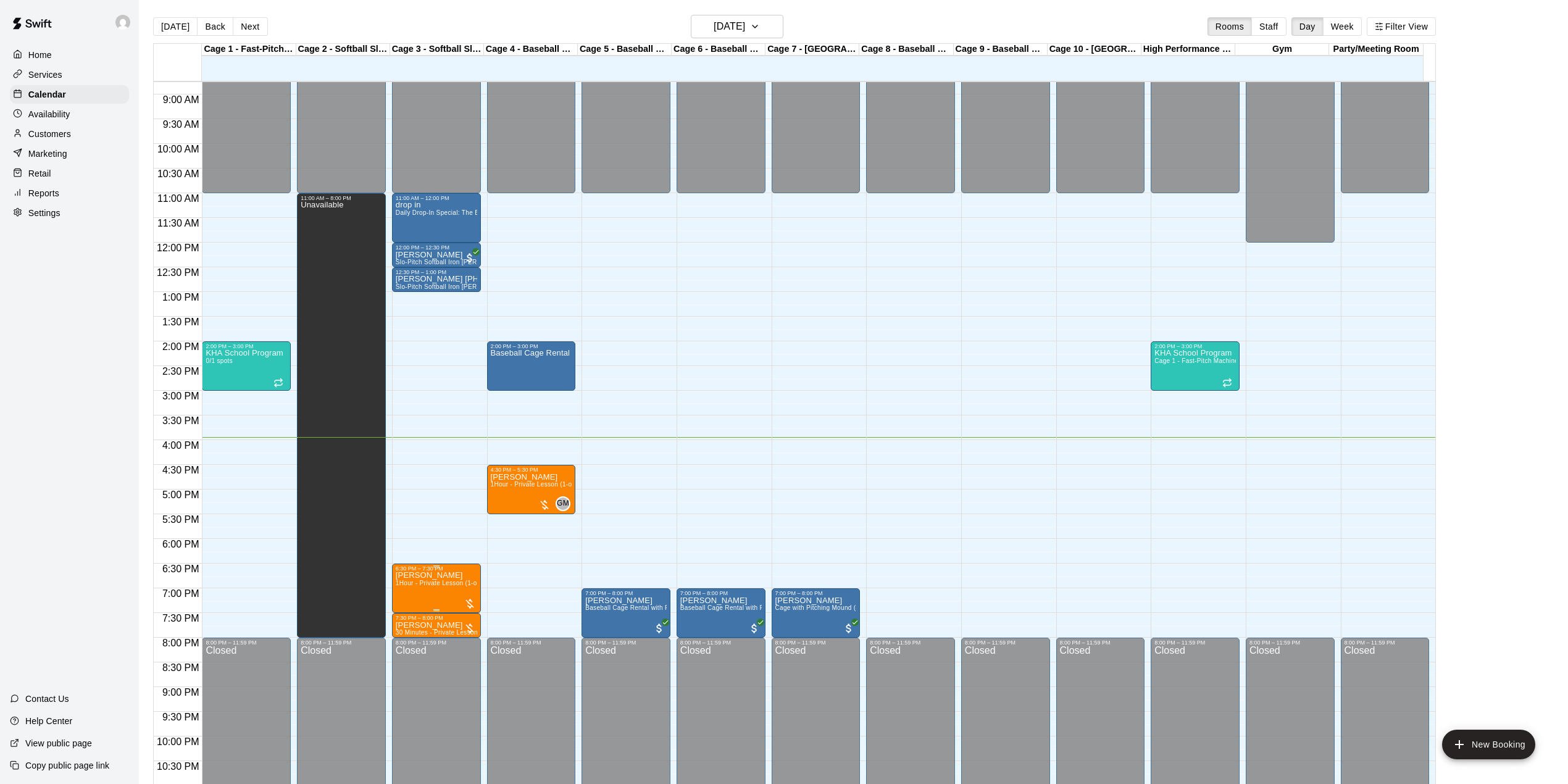
click at [445, 587] on span "1Hour - Private Lesson (1-on-1)" at bounding box center [442, 583] width 93 height 7
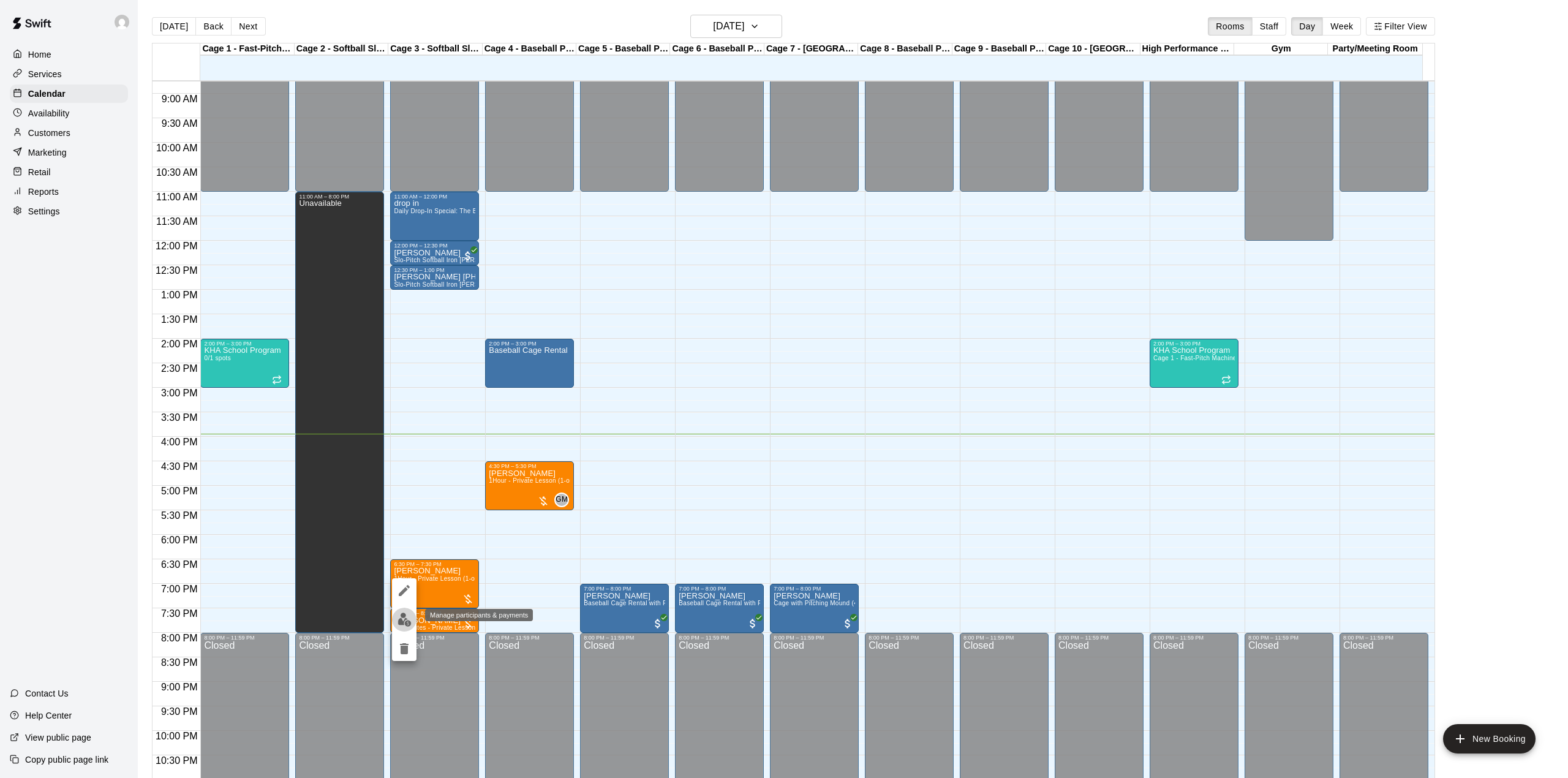
click at [407, 615] on img "edit" at bounding box center [405, 620] width 14 height 14
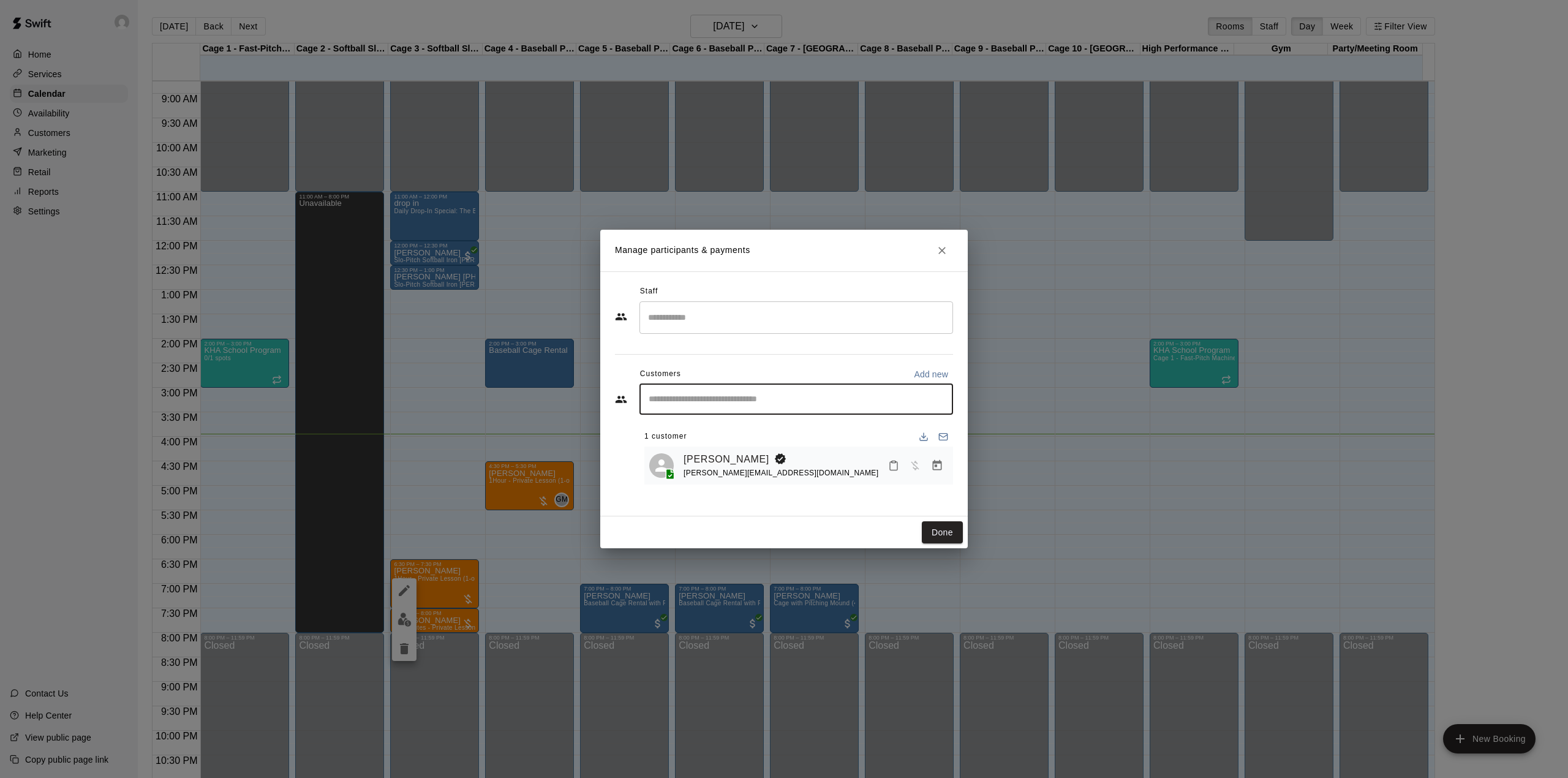
click at [727, 398] on input "Start typing to search customers..." at bounding box center [796, 399] width 303 height 12
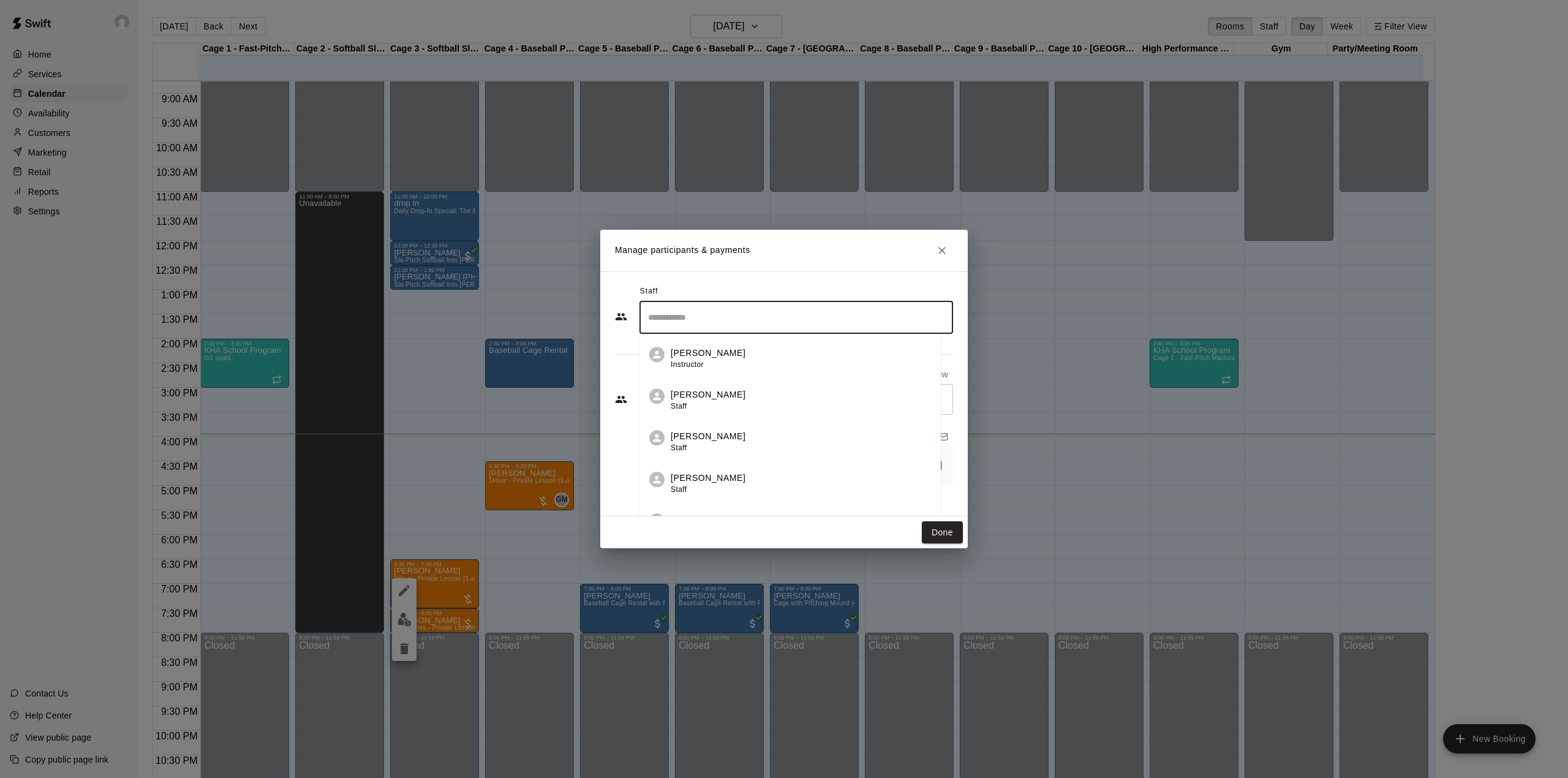
click at [690, 317] on input "Search staff" at bounding box center [796, 317] width 303 height 21
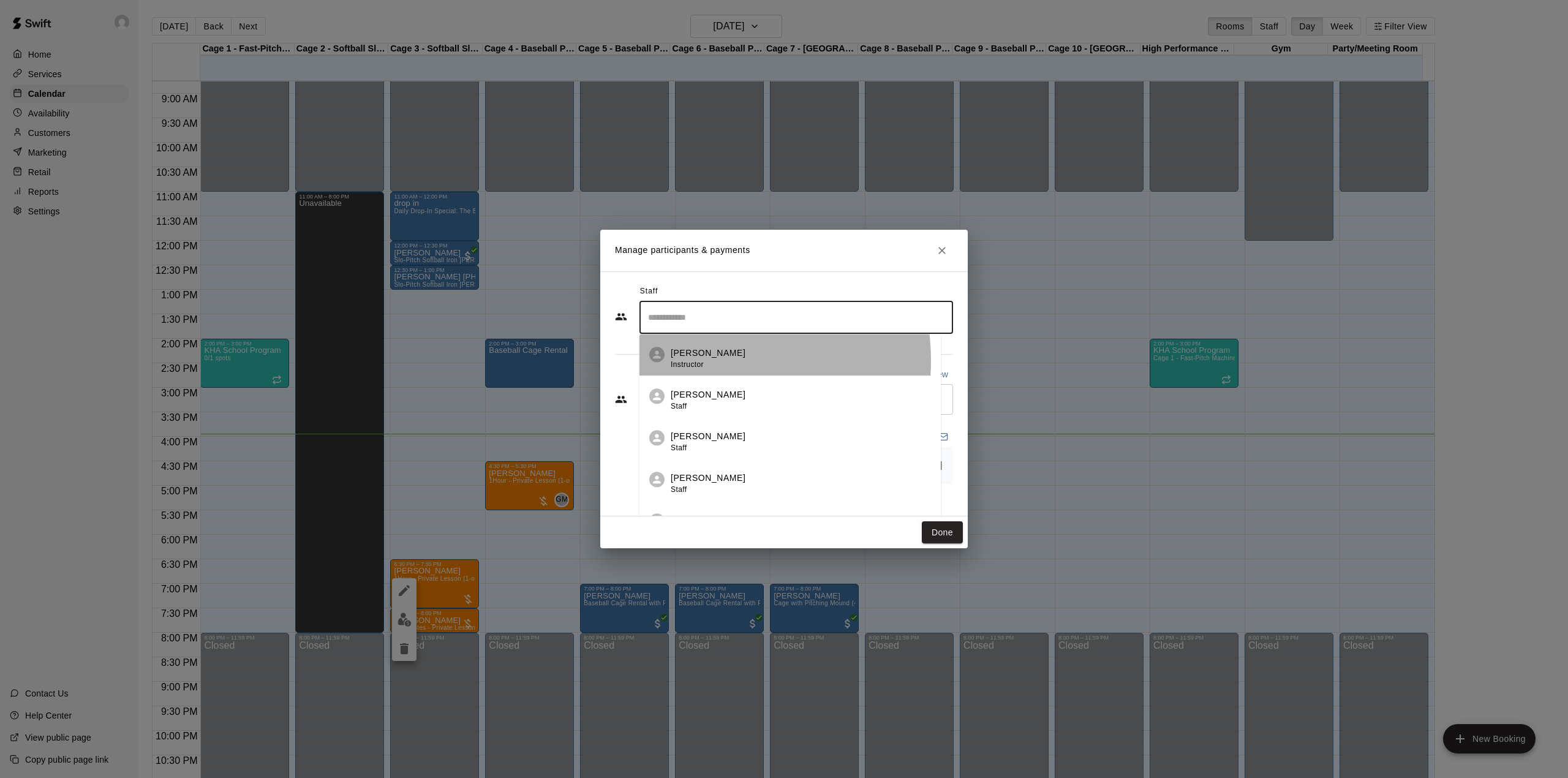
click at [692, 361] on span "Instructor" at bounding box center [687, 364] width 33 height 8
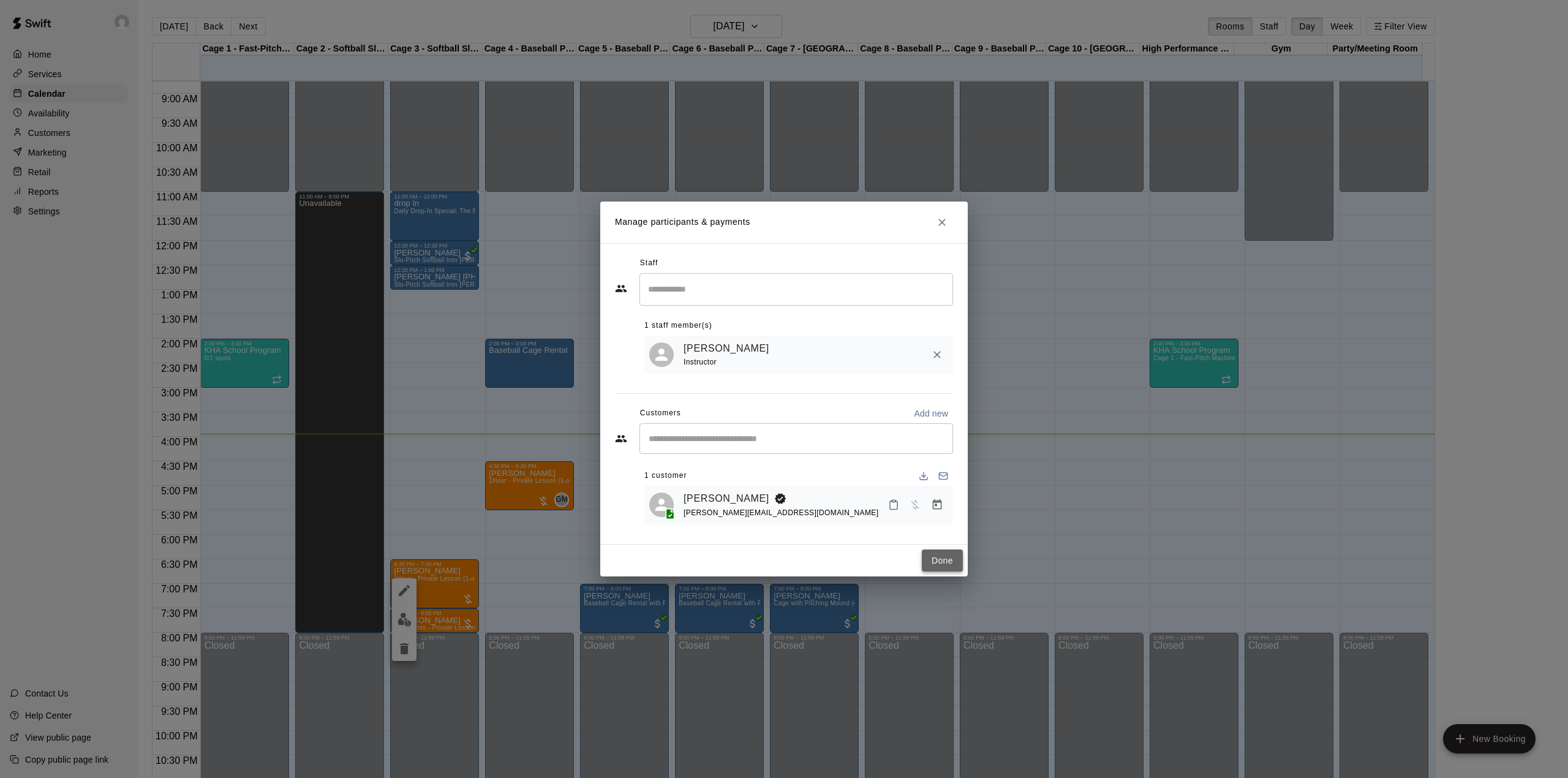
click at [942, 560] on button "Done" at bounding box center [942, 560] width 41 height 22
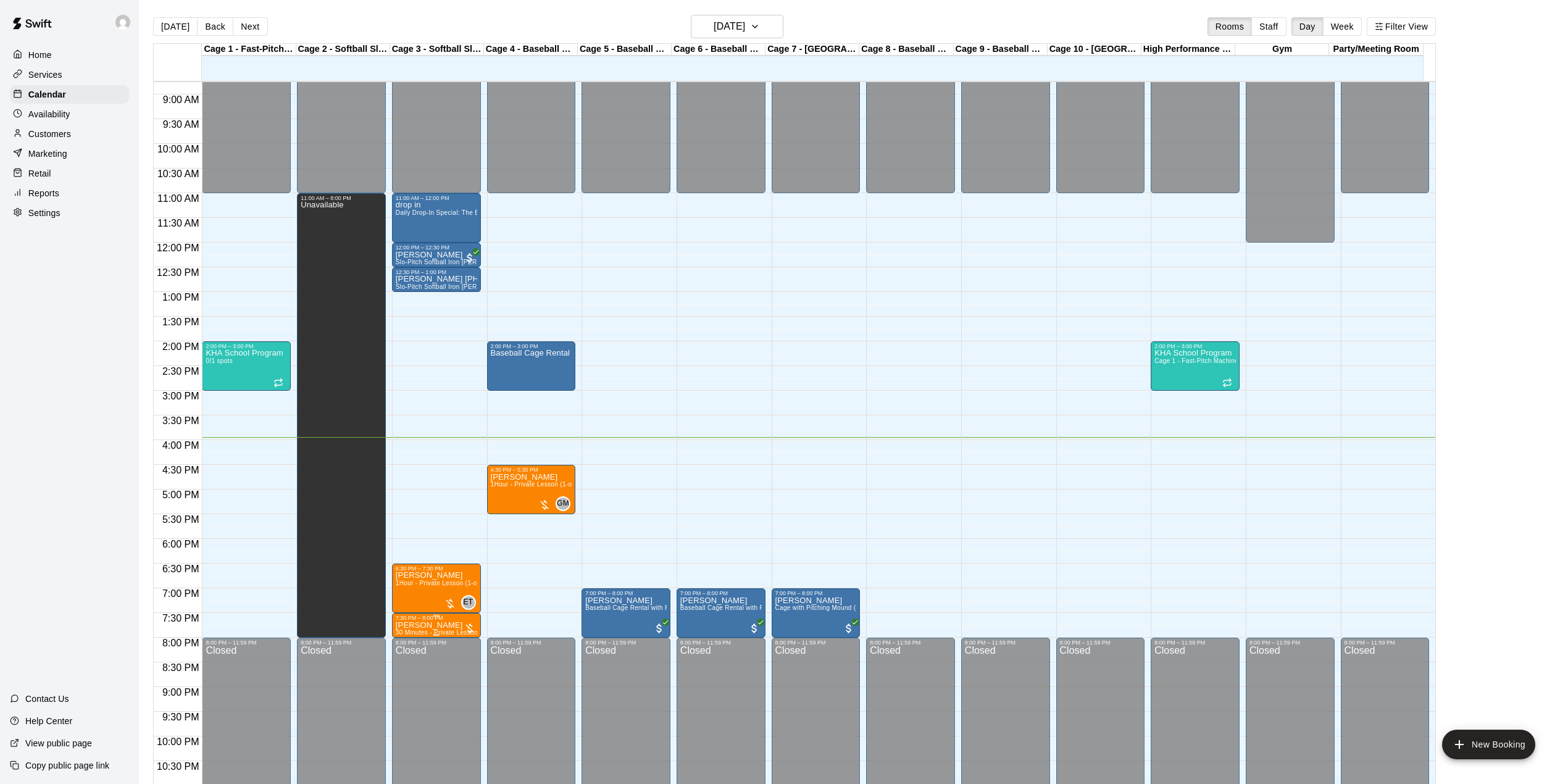
click at [450, 625] on p "[PERSON_NAME]" at bounding box center [436, 625] width 81 height 0
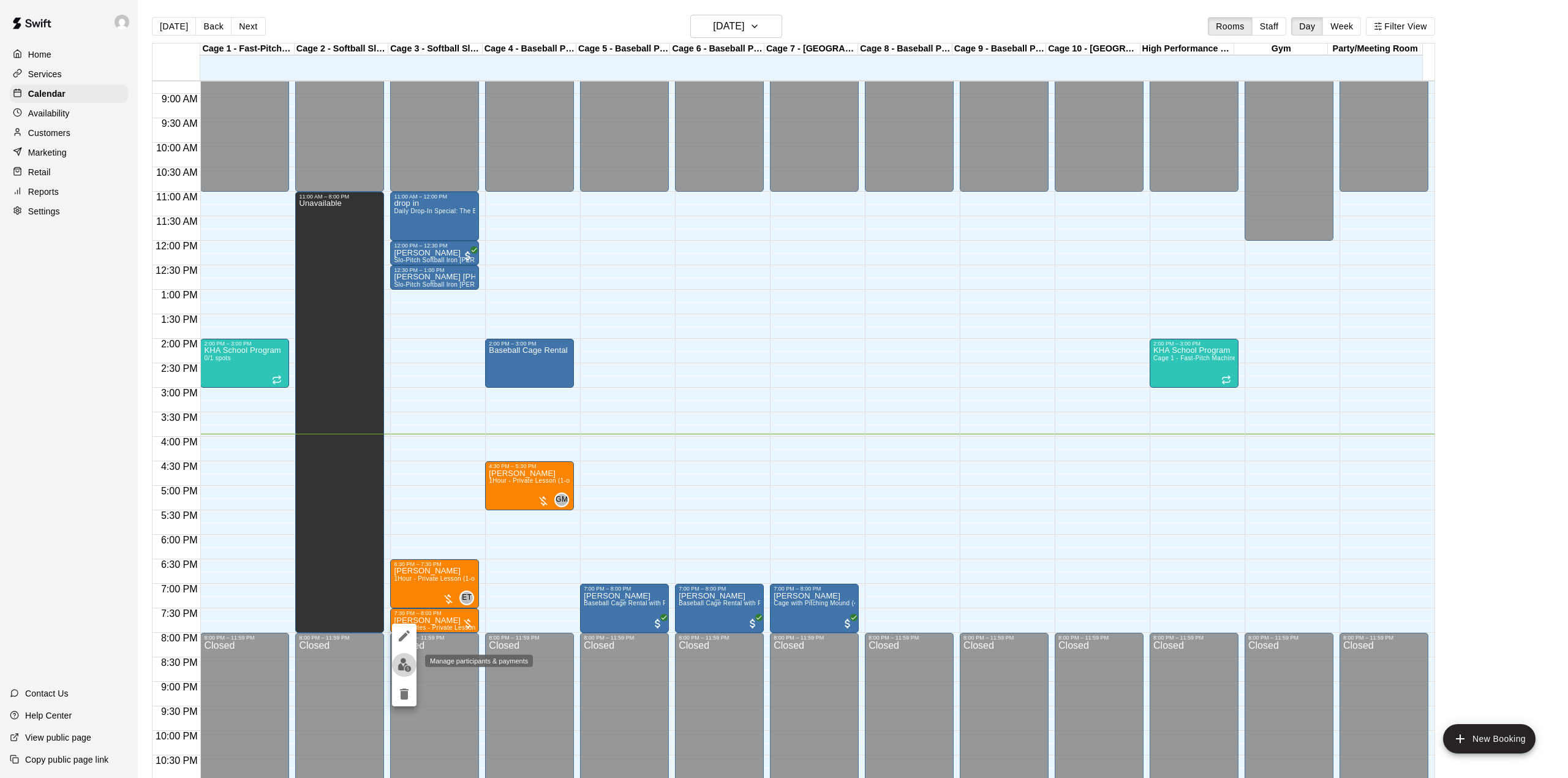
click at [400, 664] on img "edit" at bounding box center [405, 665] width 14 height 14
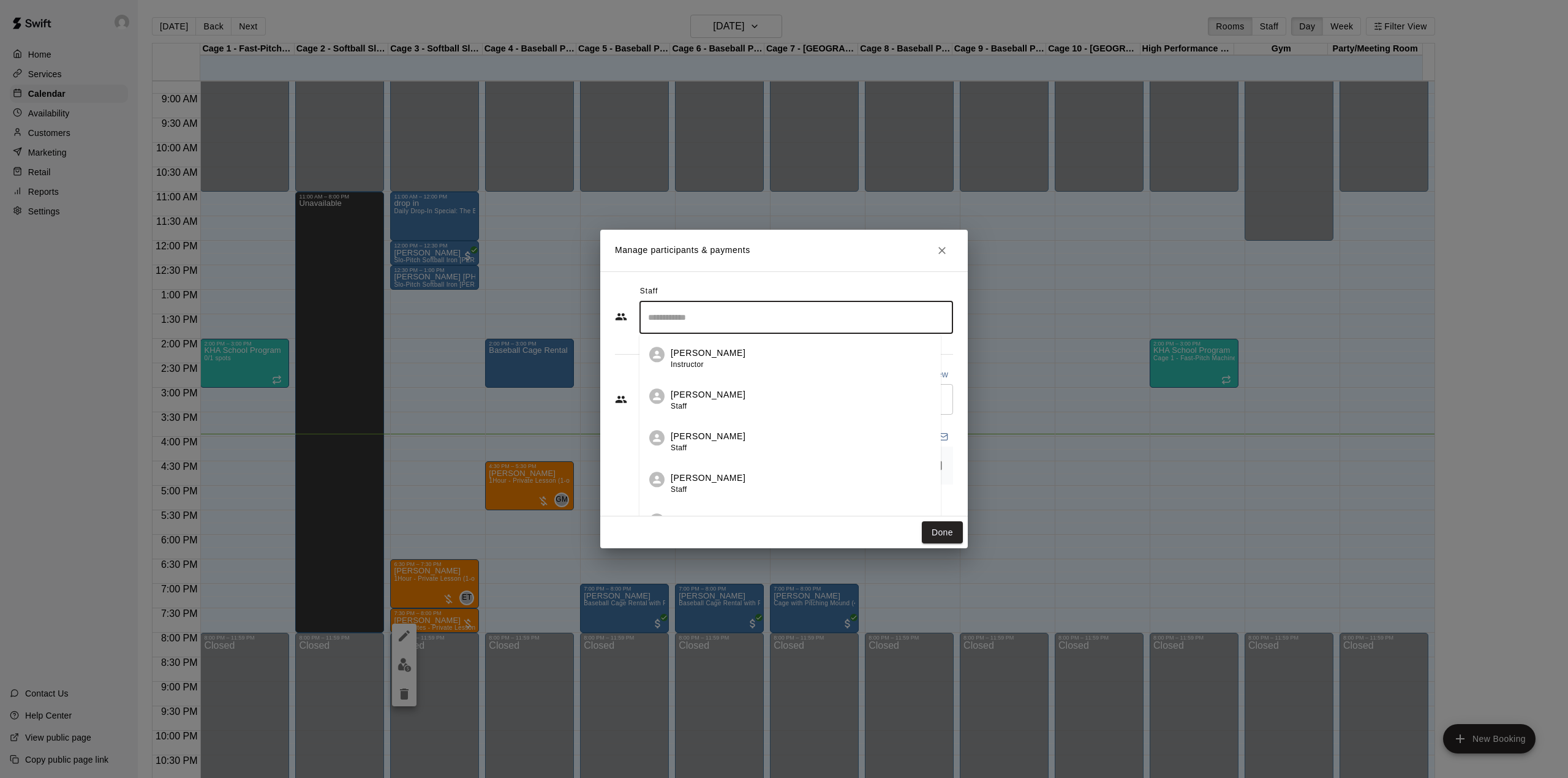
click at [788, 312] on input "Search staff" at bounding box center [796, 317] width 303 height 21
click at [699, 359] on div "[PERSON_NAME] Instructor" at bounding box center [707, 358] width 75 height 24
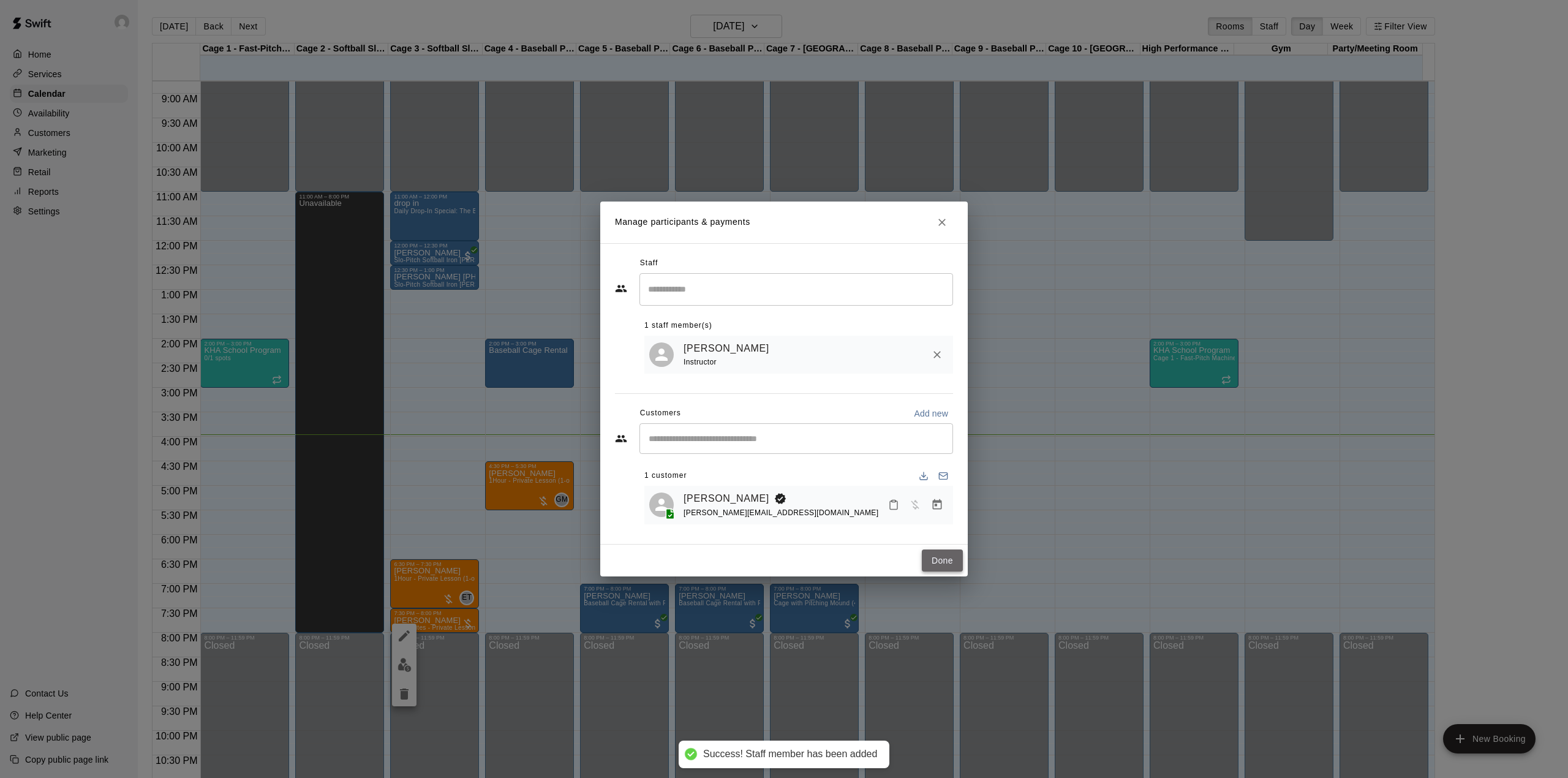
click at [941, 558] on button "Done" at bounding box center [942, 560] width 41 height 22
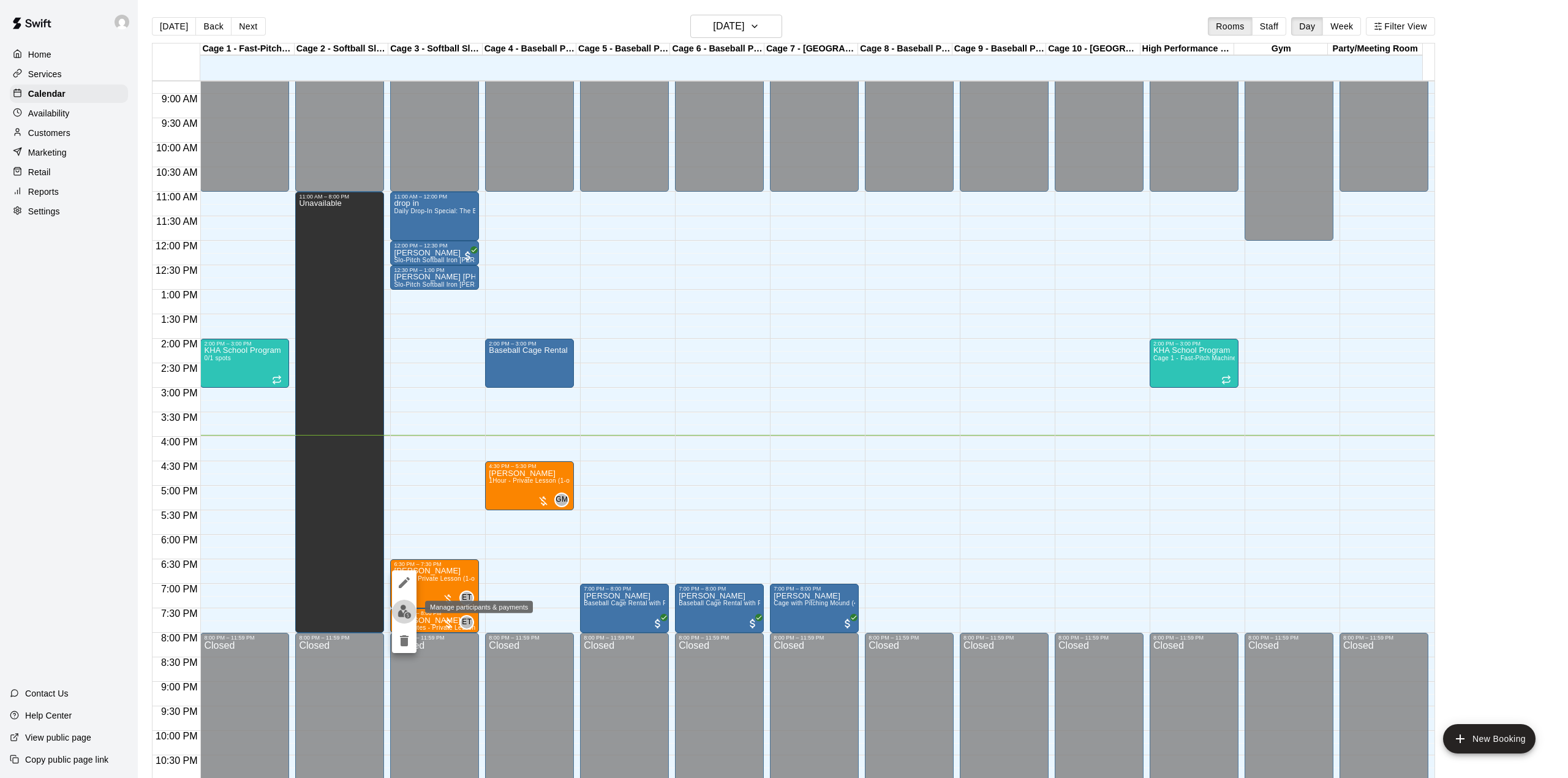
click at [405, 613] on img "edit" at bounding box center [405, 612] width 14 height 14
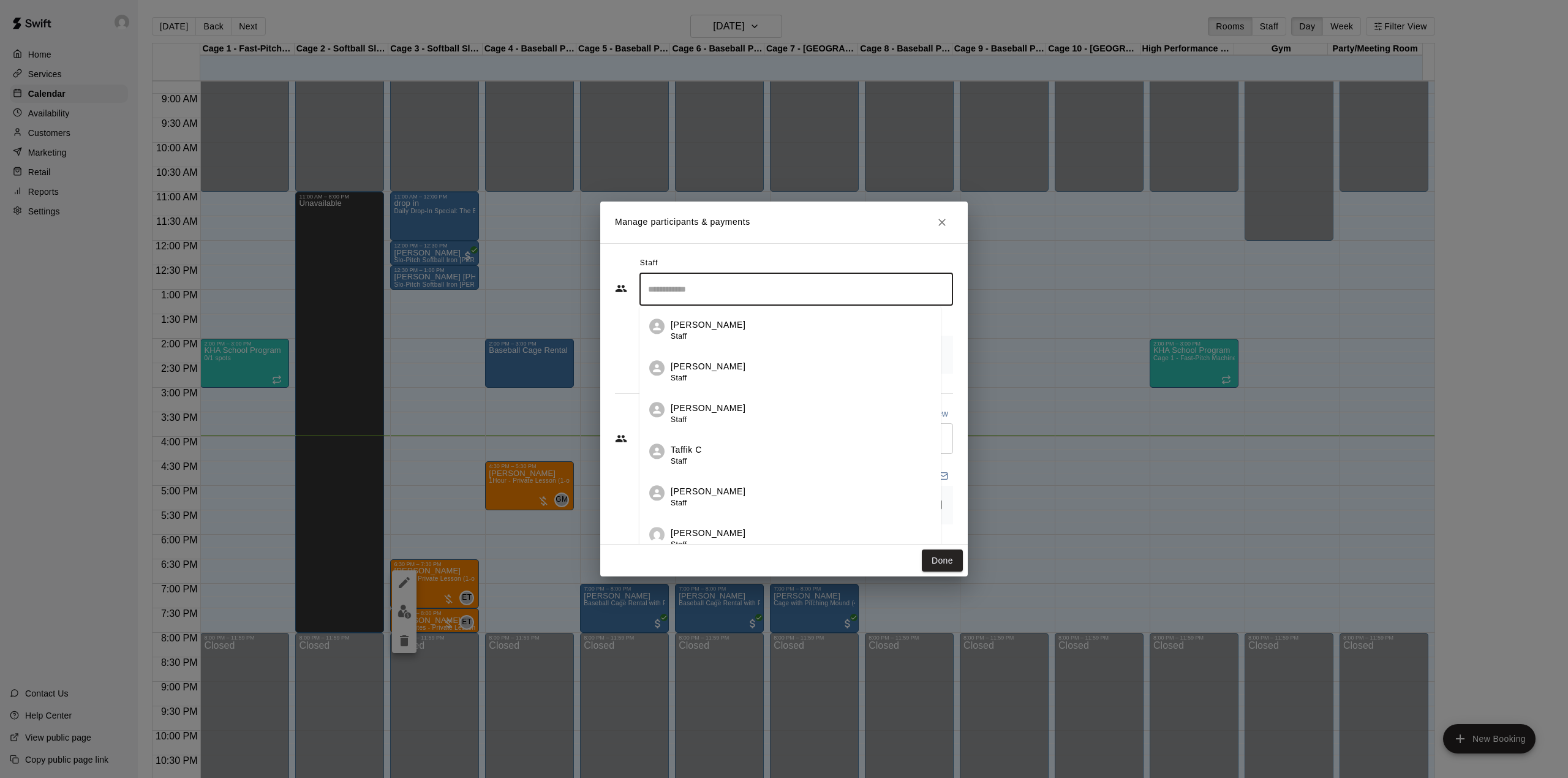
click at [708, 283] on input "Search staff" at bounding box center [796, 289] width 303 height 21
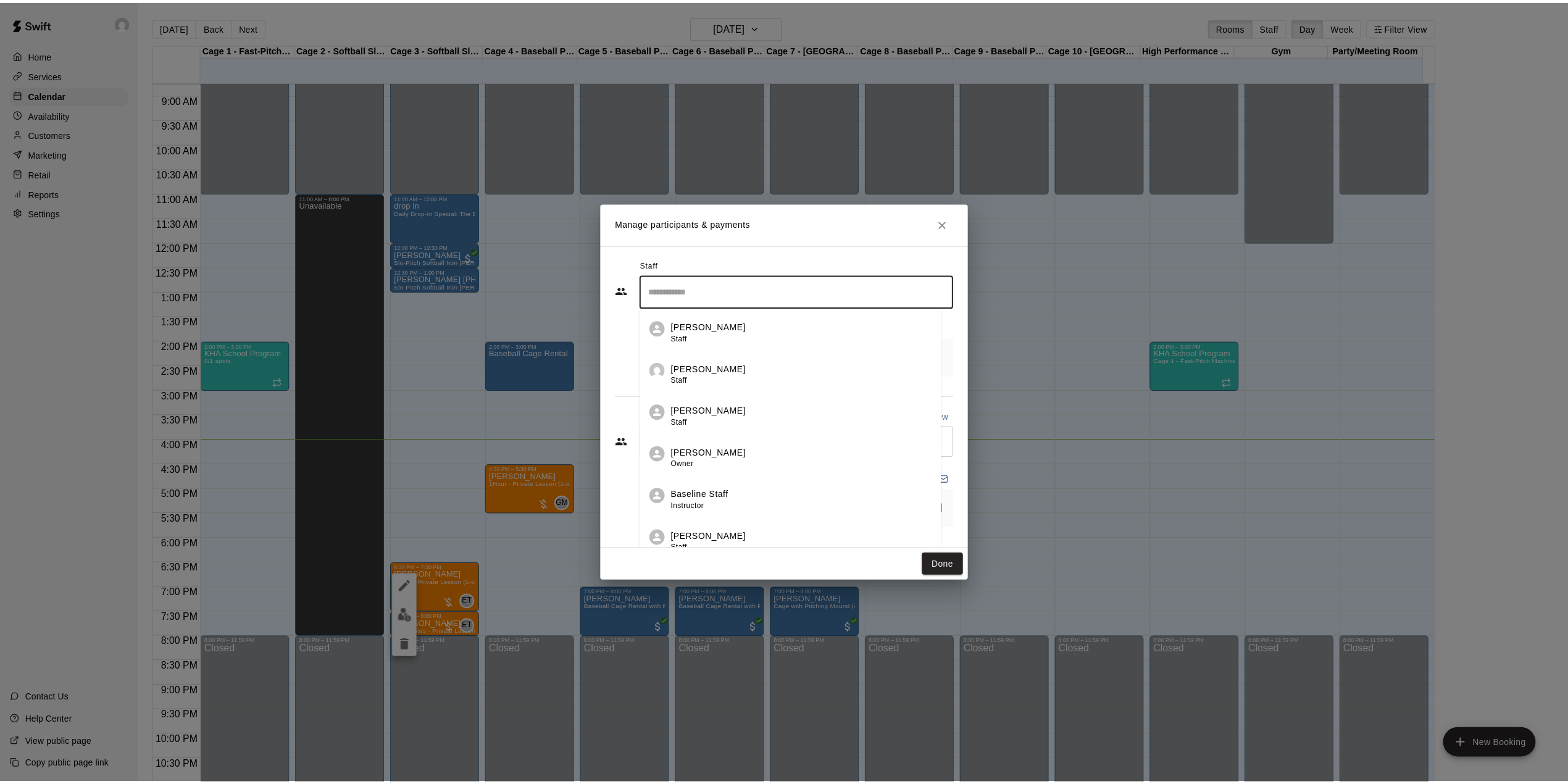
scroll to position [0, 0]
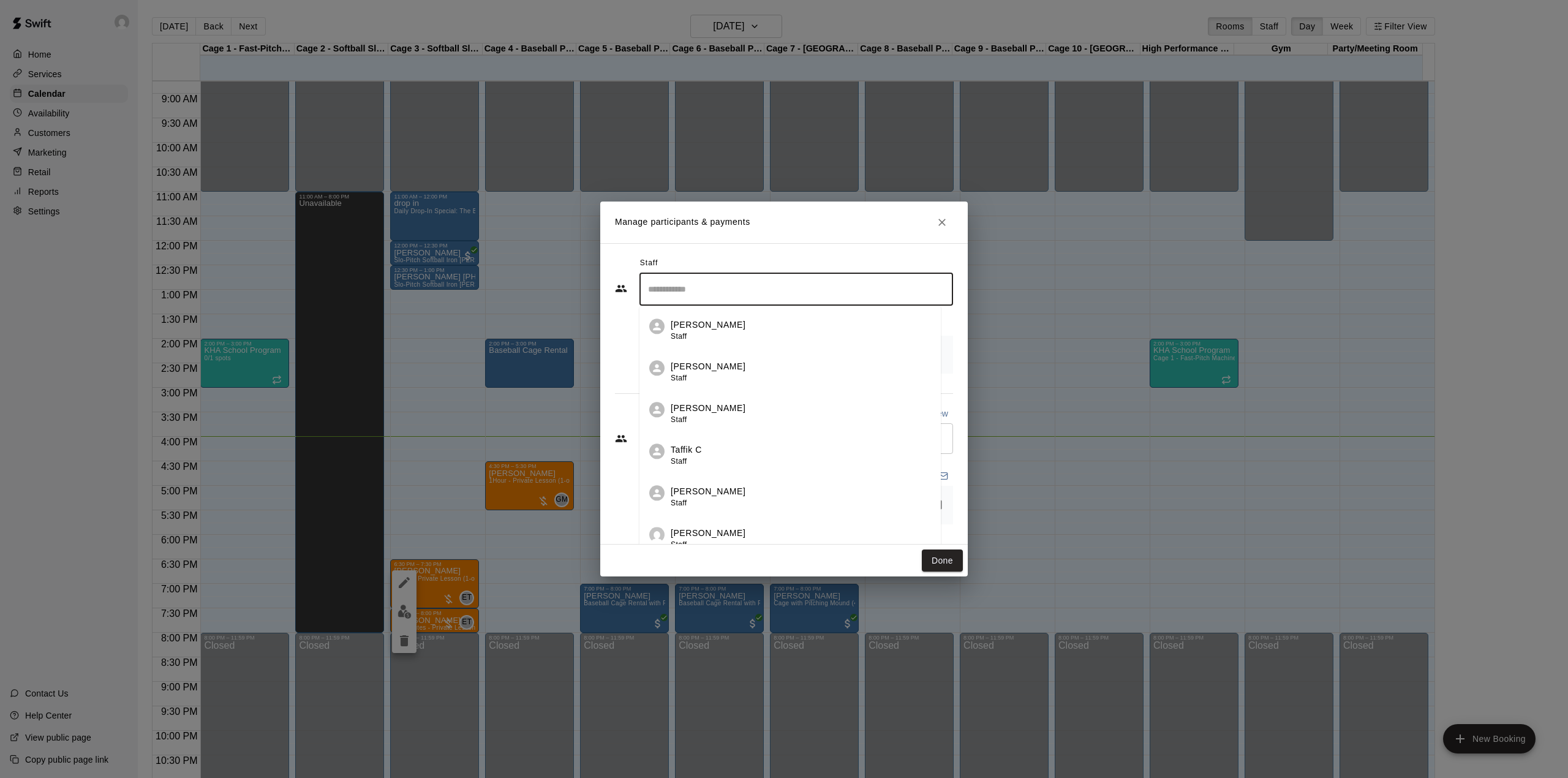
click at [1035, 222] on div "Manage participants & payments Staff ​ [PERSON_NAME] Staff [PERSON_NAME] Staff …" at bounding box center [784, 389] width 1568 height 778
